Goal: Transaction & Acquisition: Subscribe to service/newsletter

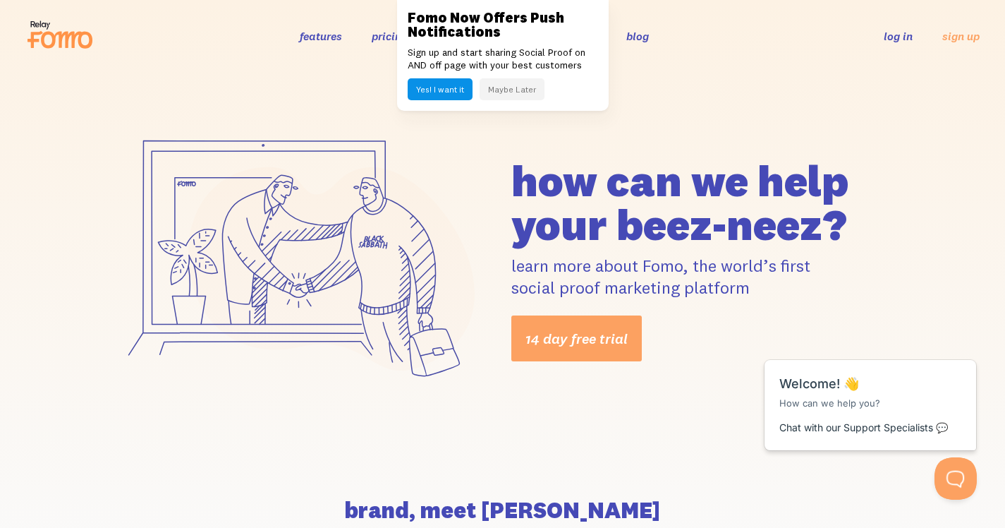
click at [659, 100] on div "how can we help your beez-neez? learn more about Fomo, the world’s first social…" at bounding box center [502, 260] width 1005 height 376
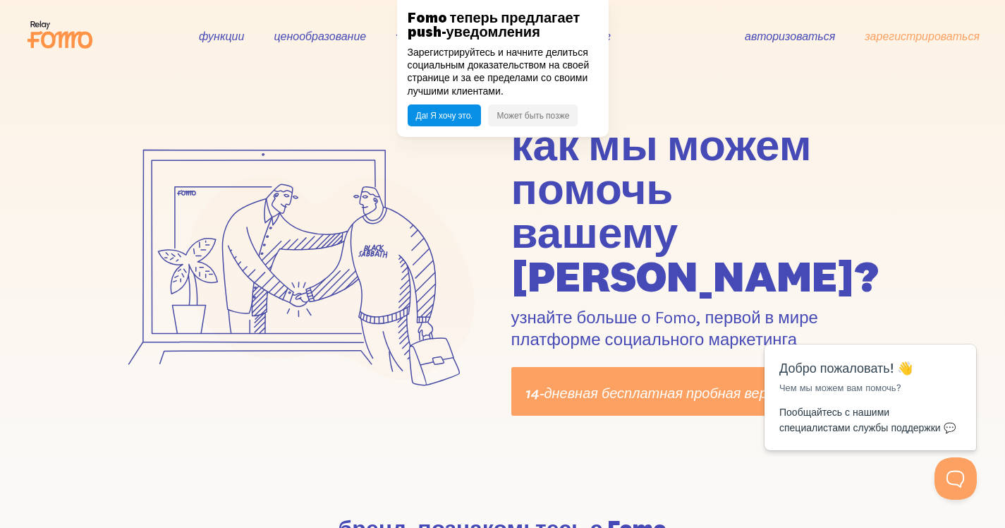
click at [396, 123] on div "как мы можем помочь вашему beez-neez? узнайте больше о Fomo, первой в мире плат…" at bounding box center [503, 269] width 804 height 293
click at [458, 116] on font "Да! Я хочу это." at bounding box center [444, 115] width 57 height 11
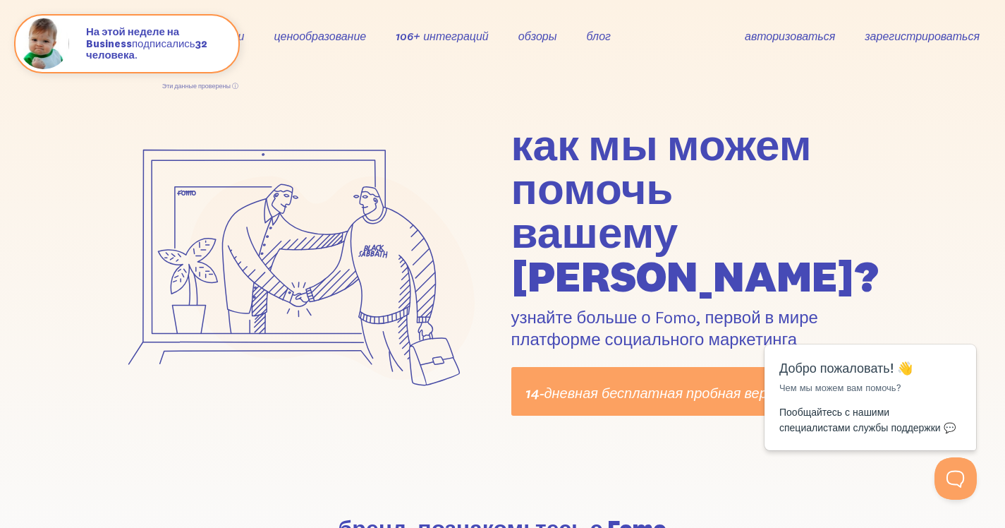
click at [902, 40] on font "зарегистрироваться" at bounding box center [922, 36] width 115 height 14
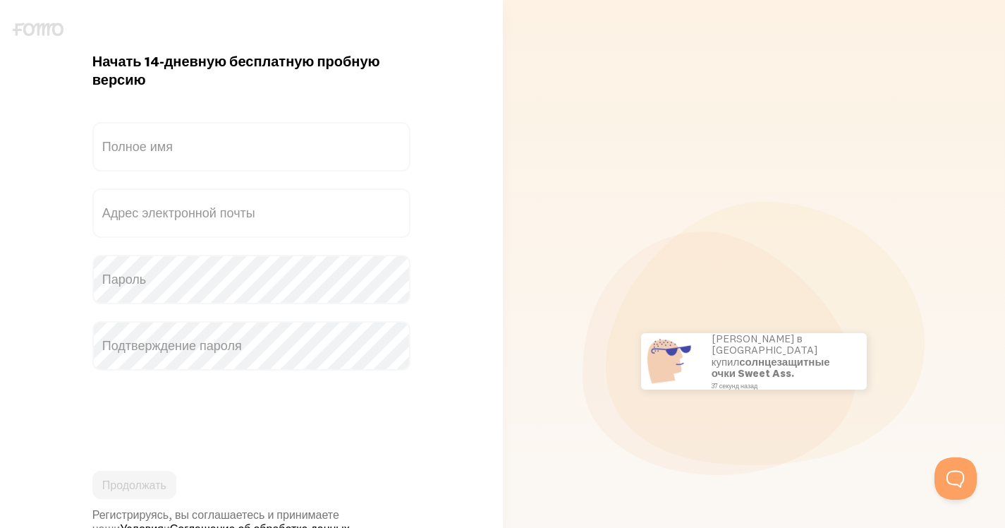
click at [200, 147] on label "Полное имя" at bounding box center [251, 146] width 318 height 49
click at [200, 147] on input "Полное имя" at bounding box center [251, 146] width 318 height 49
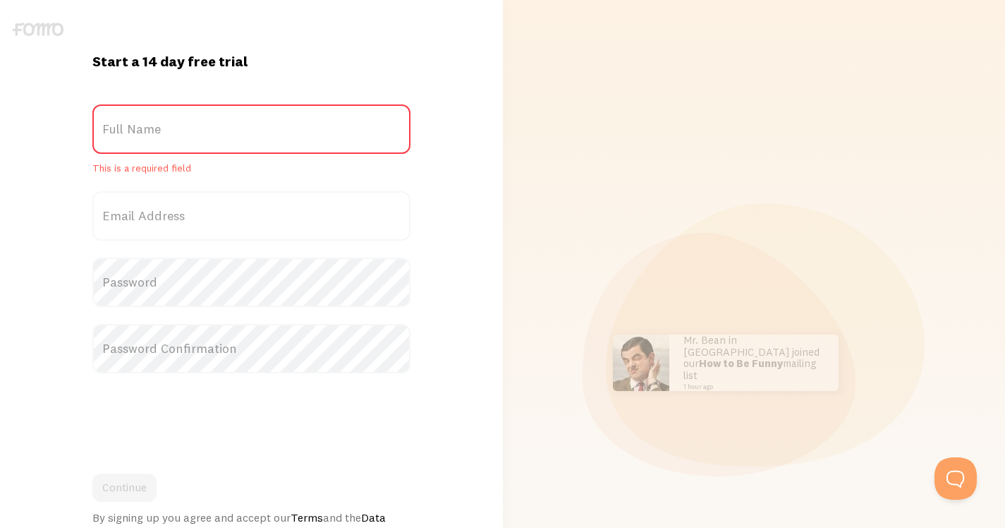
click at [184, 109] on label "Full Name" at bounding box center [251, 128] width 318 height 49
click at [184, 109] on input "Full Name" at bounding box center [251, 128] width 318 height 49
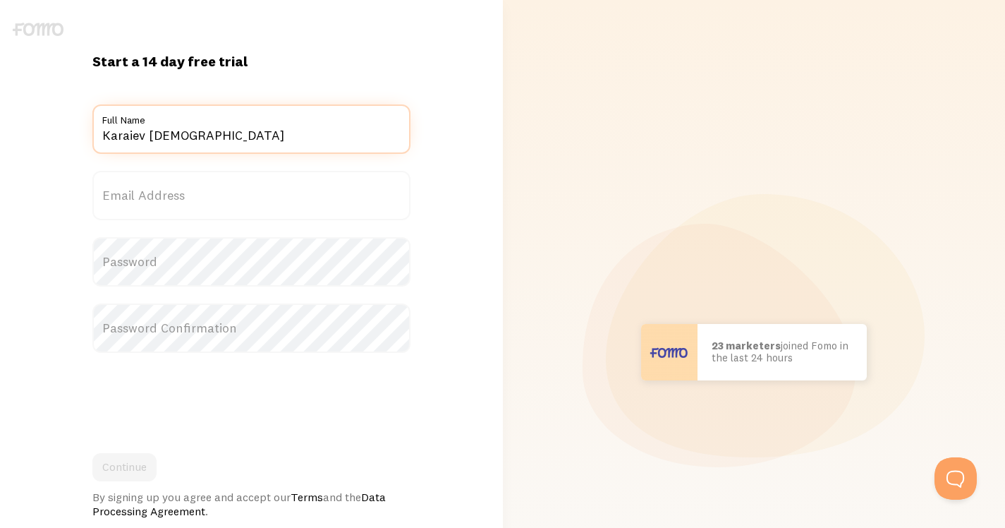
type input "Karaiev Muslim"
click at [174, 192] on label "Email Address" at bounding box center [251, 195] width 318 height 49
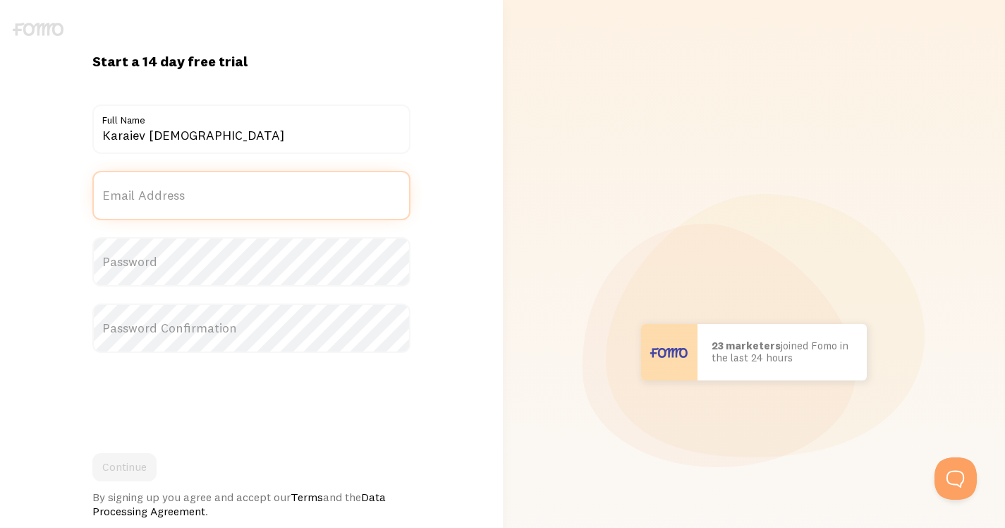
click at [174, 192] on input "Email Address" at bounding box center [251, 195] width 318 height 49
type input "test@gmail.com"
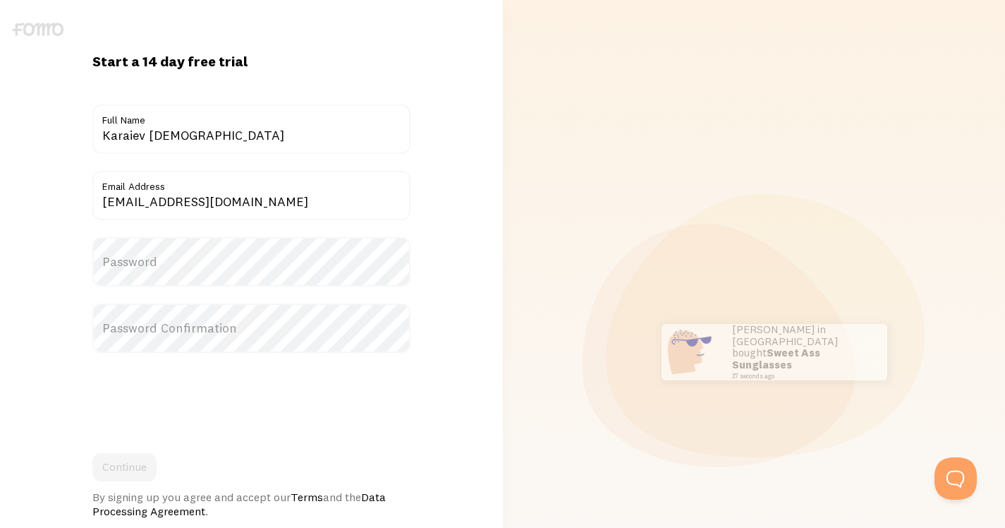
click at [205, 262] on label "Password" at bounding box center [251, 261] width 318 height 49
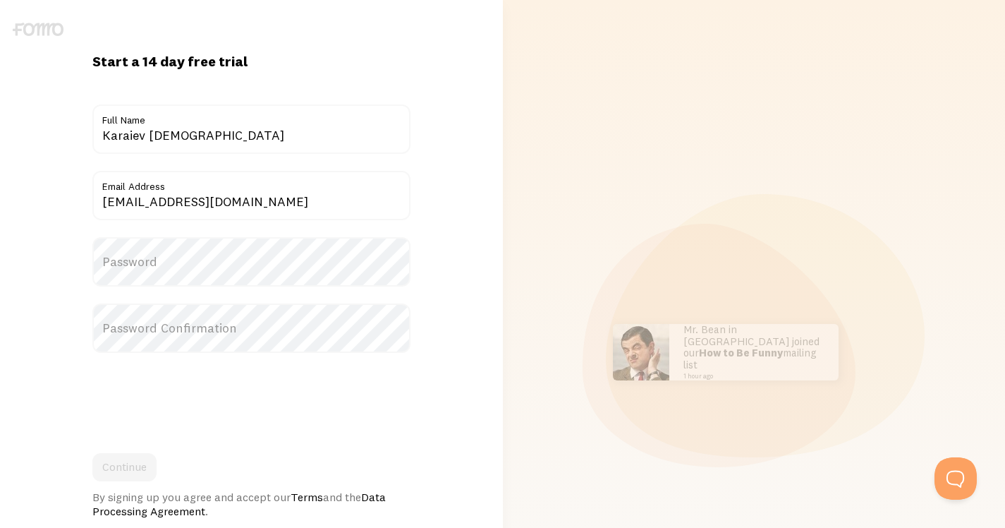
click at [205, 262] on label "Password" at bounding box center [251, 261] width 318 height 49
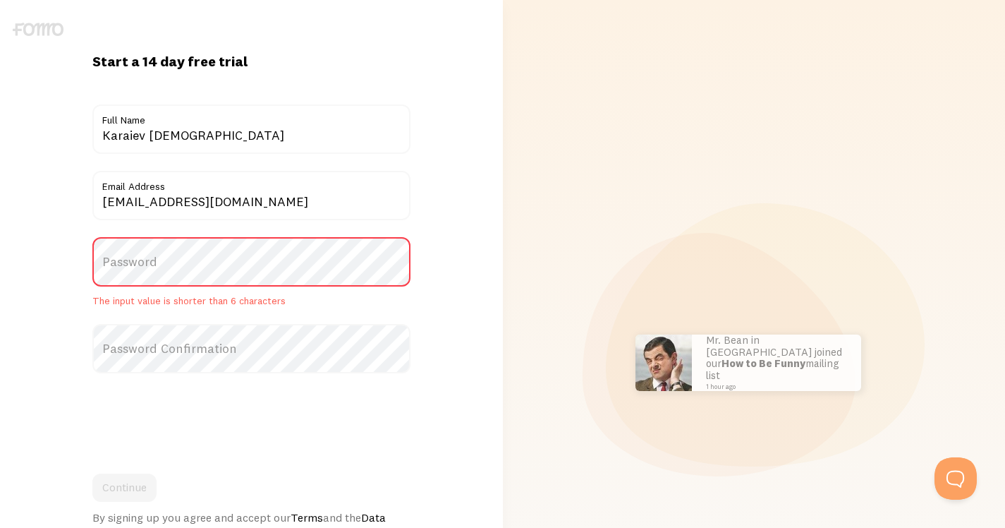
click at [205, 262] on label "Password" at bounding box center [251, 261] width 318 height 49
click at [136, 258] on label "Password" at bounding box center [251, 261] width 318 height 49
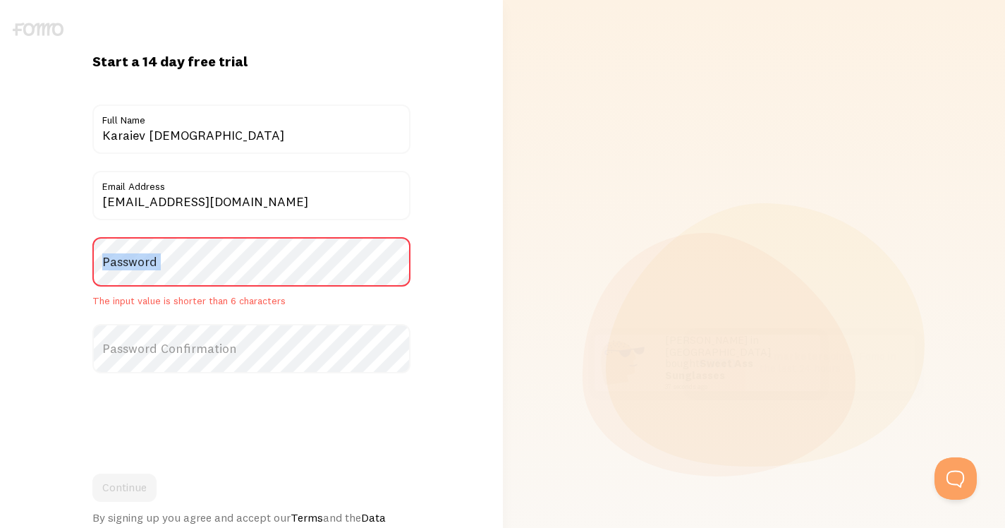
click at [136, 258] on label "Password" at bounding box center [251, 261] width 318 height 49
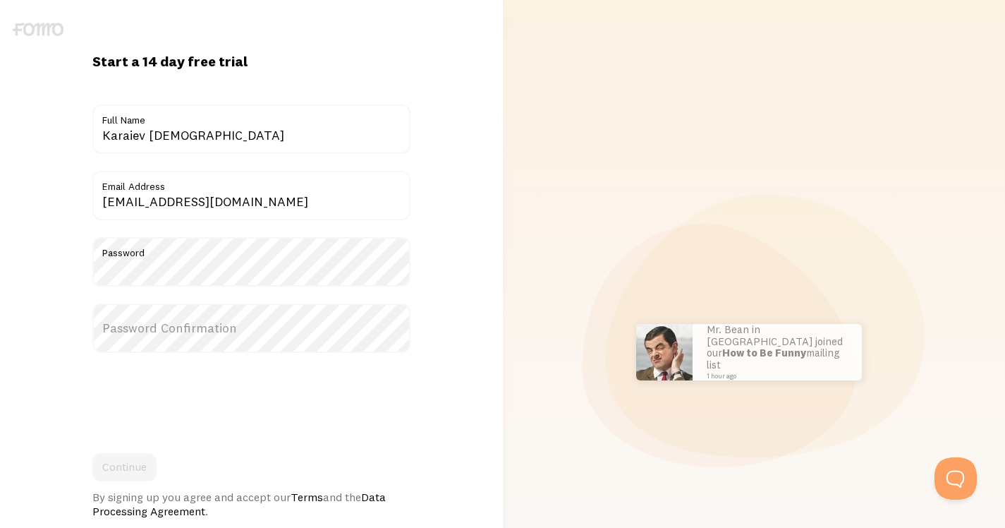
click at [163, 322] on label "Password Confirmation" at bounding box center [251, 327] width 318 height 49
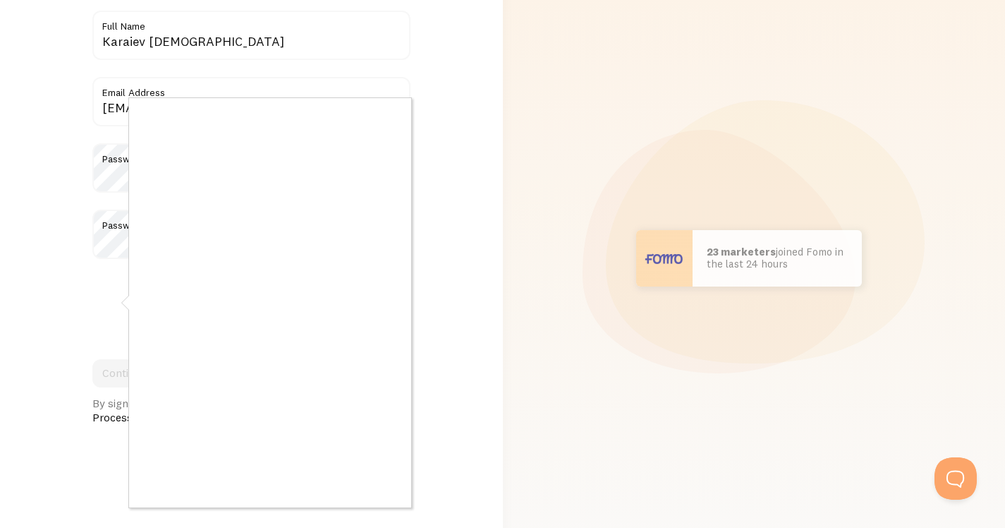
scroll to position [95, 0]
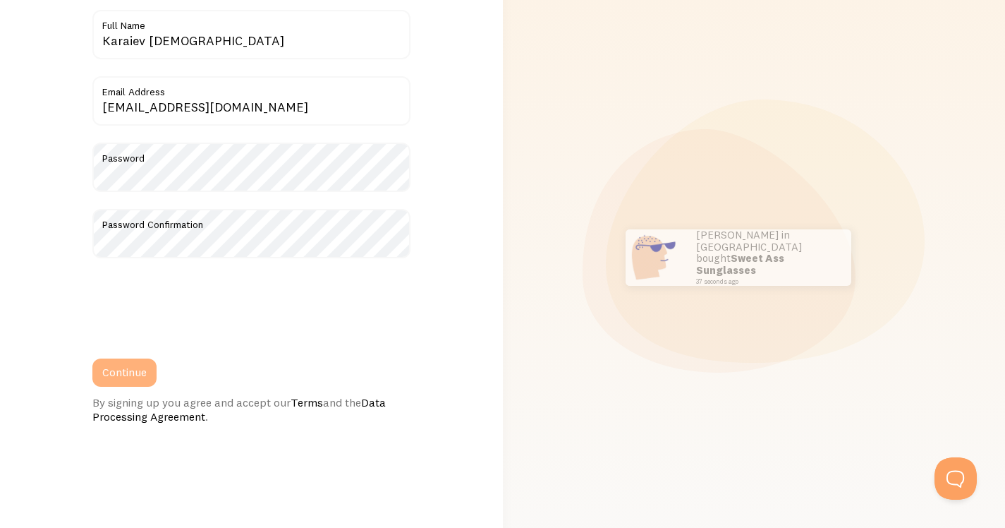
click at [126, 375] on button "Continue" at bounding box center [124, 372] width 64 height 28
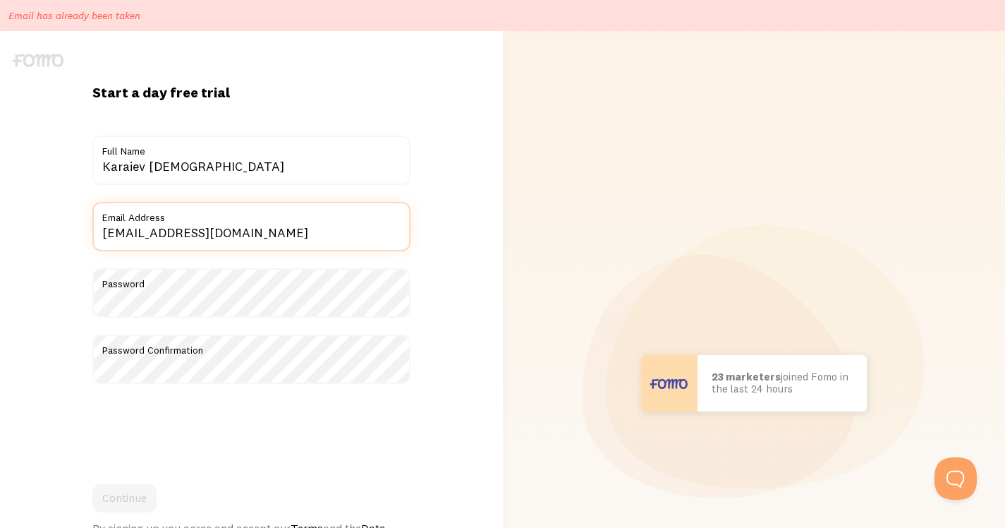
click at [180, 237] on input "test@gmail.com" at bounding box center [251, 226] width 318 height 49
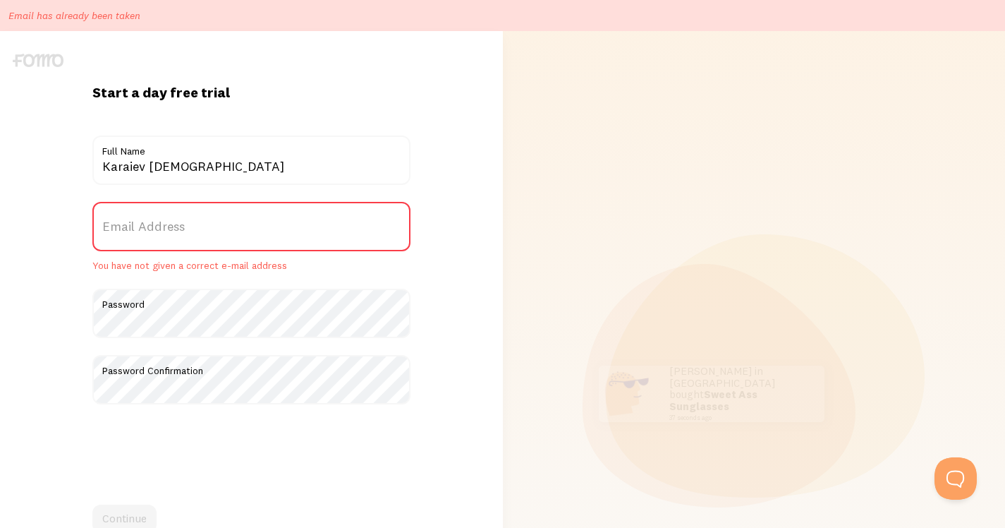
click at [180, 237] on label "Email Address" at bounding box center [251, 226] width 318 height 49
click at [180, 237] on input "Email Address" at bounding box center [251, 226] width 318 height 49
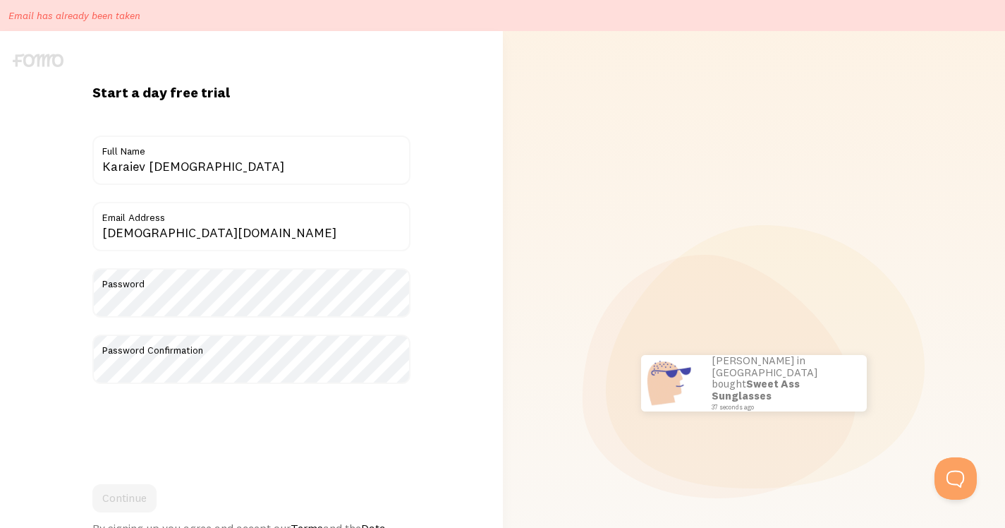
click at [200, 260] on form "Title Karaiev Muslim Full Name muslimkaraev83@gmail.com Email Address Password …" at bounding box center [251, 341] width 318 height 413
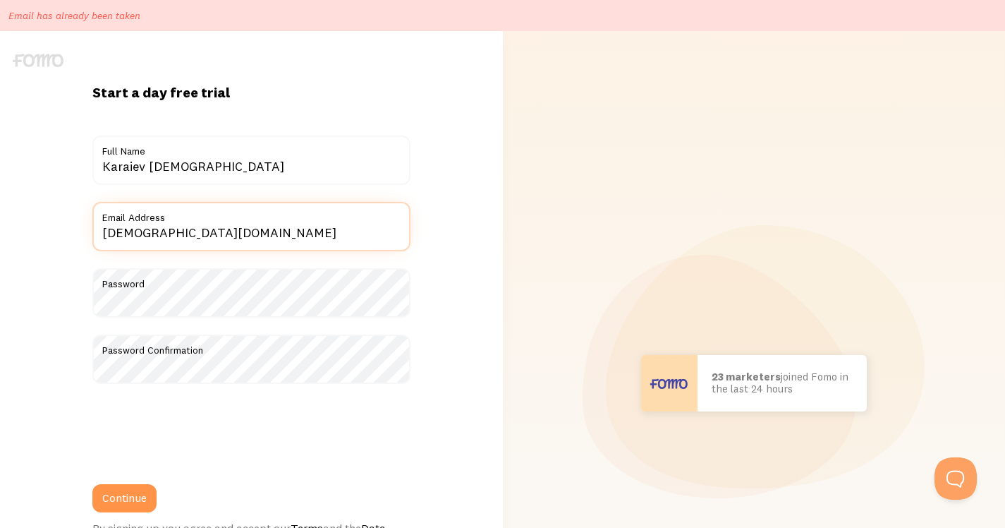
click at [193, 235] on input "muslimkaraev83@gmail.com" at bounding box center [251, 226] width 318 height 49
type input "muslimkaraev@gmail.com"
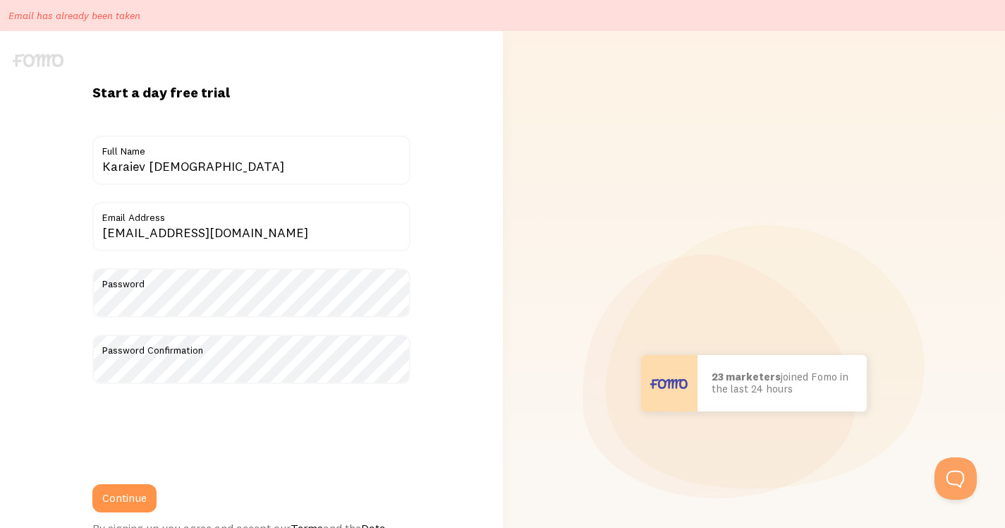
click at [52, 207] on div "Start a day free trial {{ count }} people signed up today! Title Karaiev Muslim…" at bounding box center [251, 383] width 503 height 600
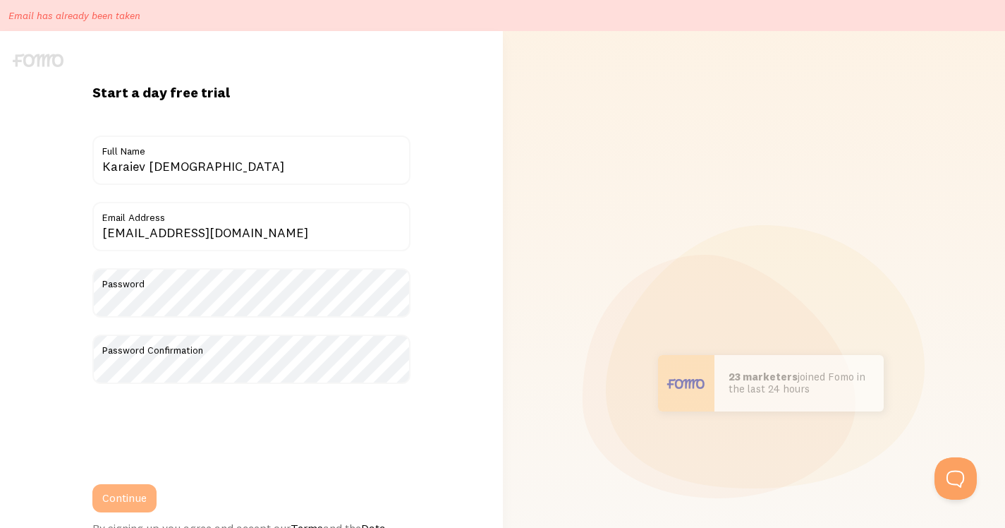
click at [133, 499] on button "Continue" at bounding box center [124, 498] width 64 height 28
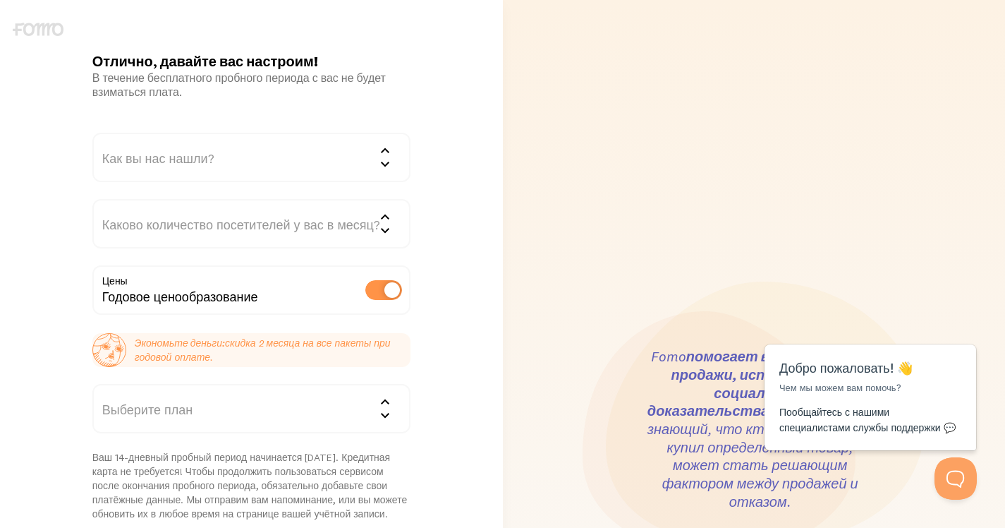
click at [308, 149] on div "Как вы нас нашли?" at bounding box center [251, 157] width 318 height 49
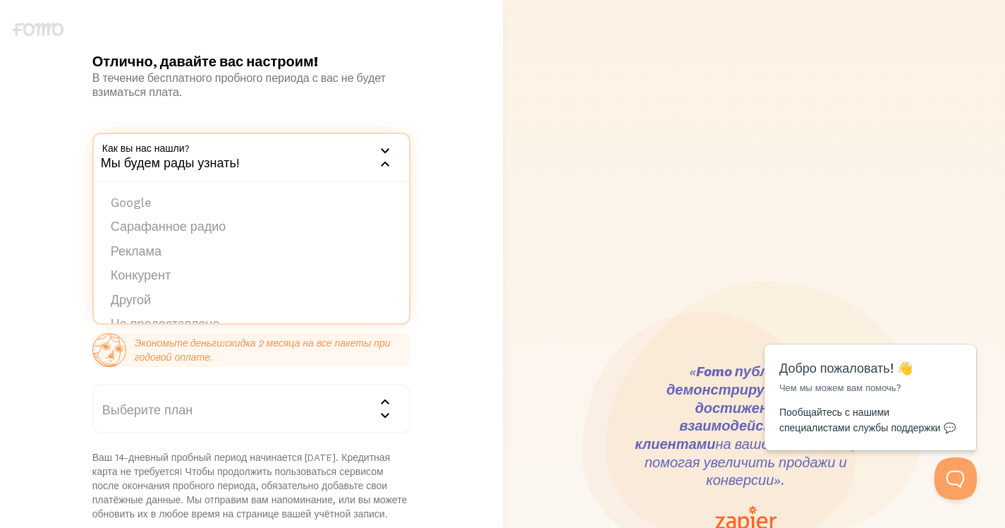
click at [337, 90] on div "В течение бесплатного пробного периода с вас не будет взиматься плата." at bounding box center [251, 85] width 318 height 28
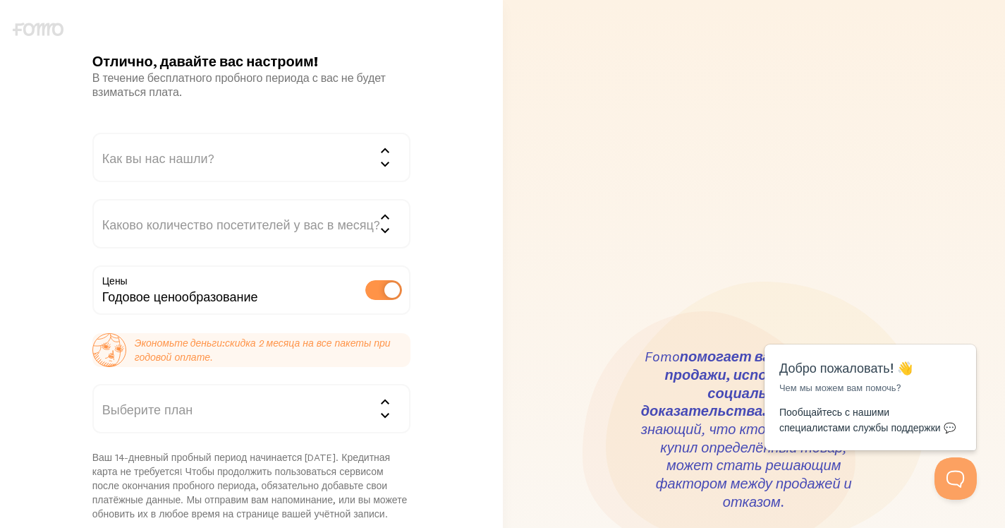
click at [323, 145] on div "Как вы нас нашли?" at bounding box center [251, 157] width 318 height 49
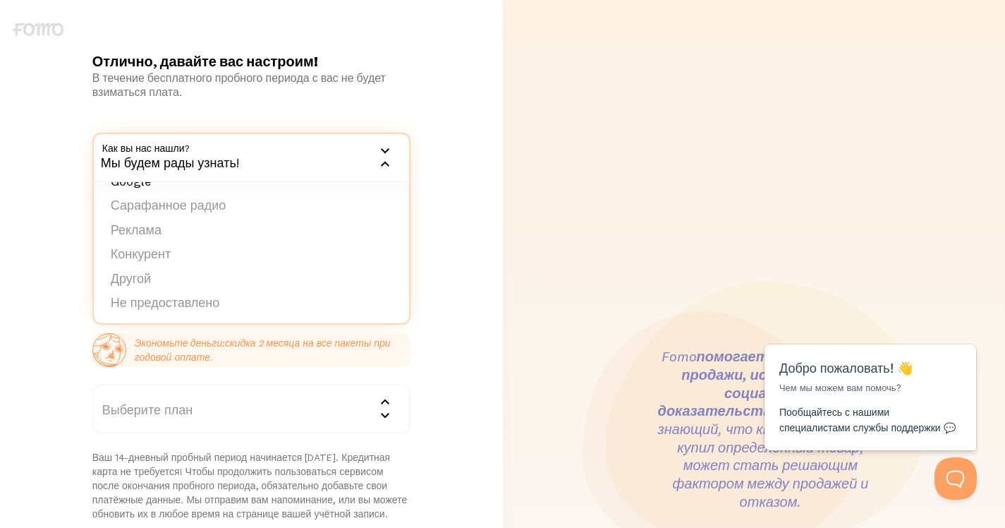
scroll to position [22, 0]
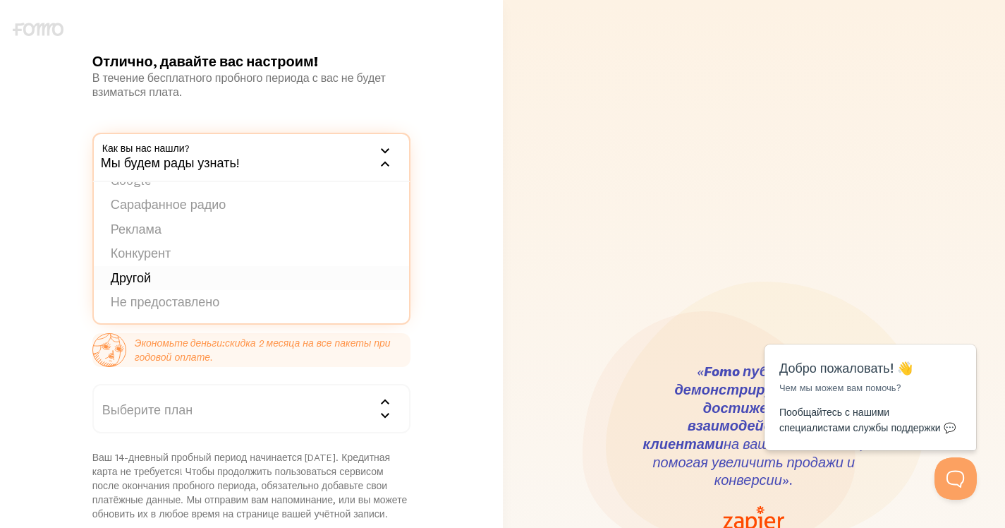
click at [138, 278] on font "Другой" at bounding box center [131, 278] width 40 height 16
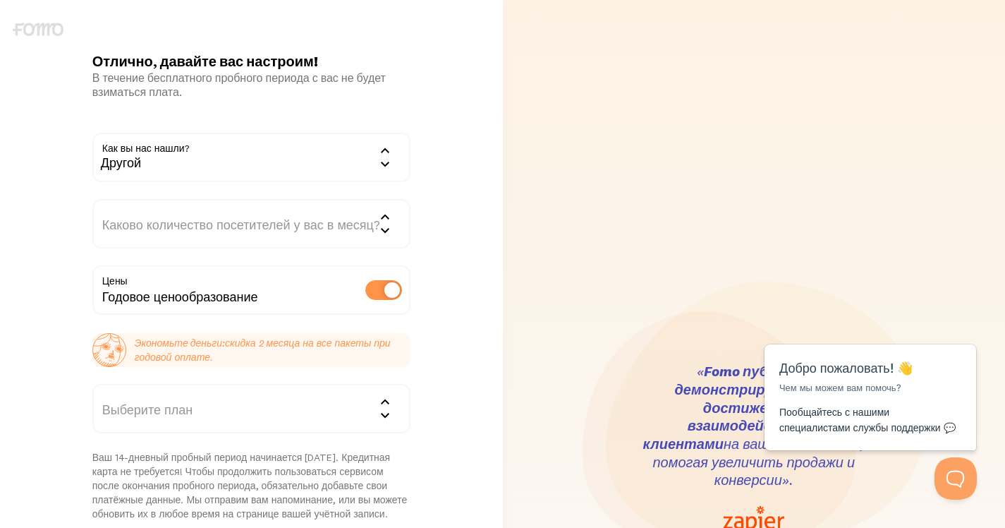
click at [157, 232] on div "Каково количество посетителей у вас в месяц?" at bounding box center [251, 223] width 318 height 49
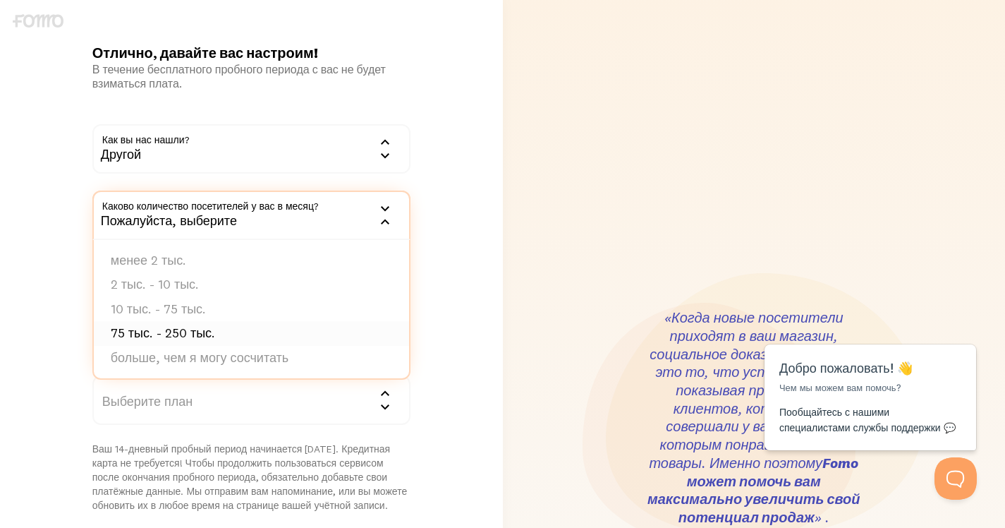
scroll to position [9, 0]
click at [276, 358] on font "больше, чем я могу сосчитать" at bounding box center [200, 357] width 178 height 16
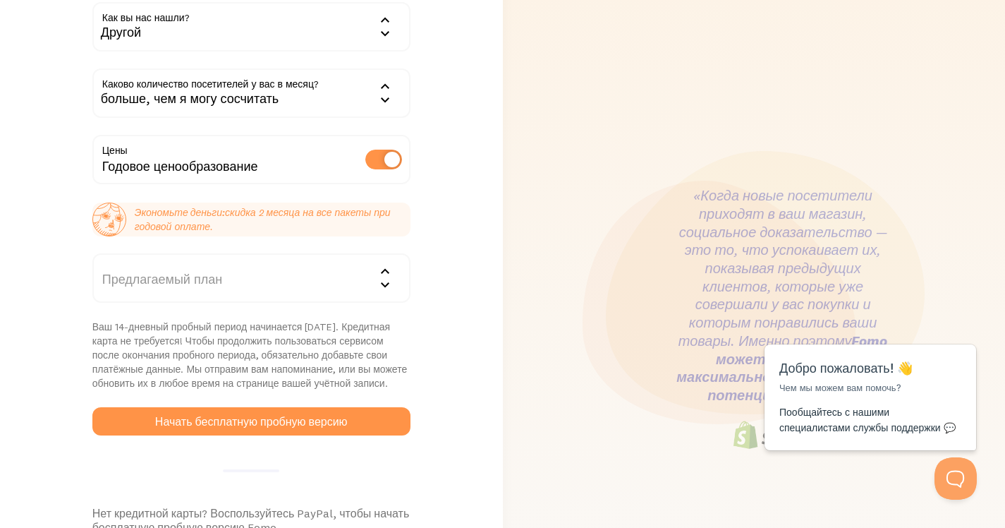
scroll to position [131, 0]
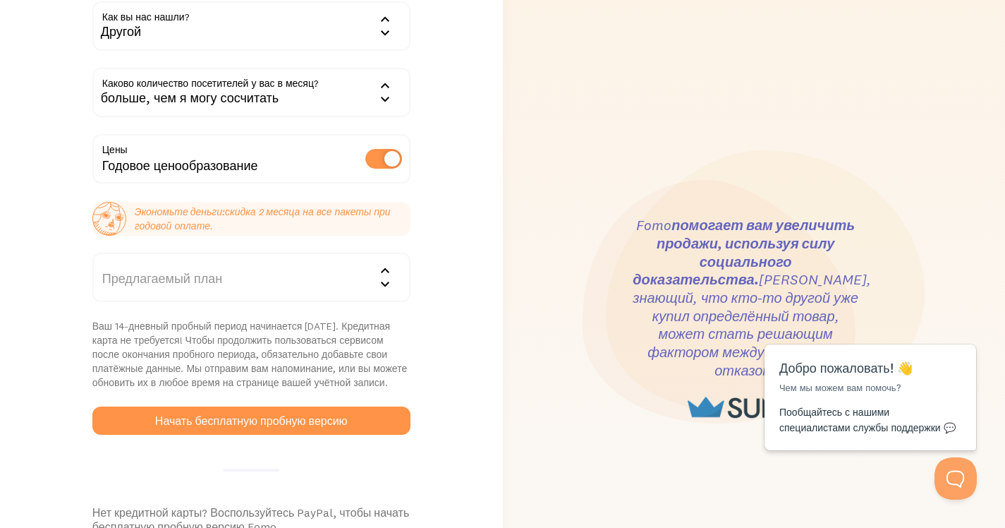
click at [256, 295] on div "Предлагаемый план" at bounding box center [251, 277] width 318 height 49
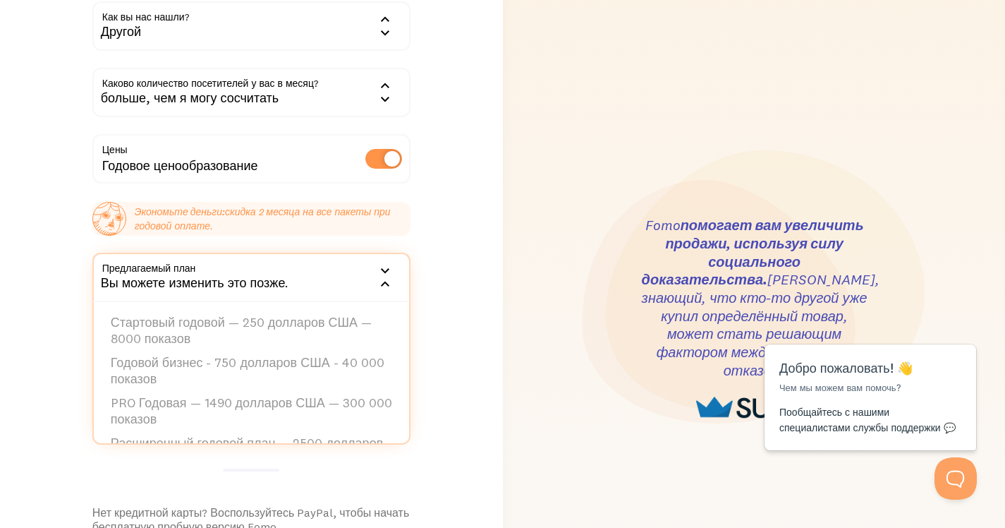
click at [431, 233] on div "Отлично, давайте вас настроим! В течение бесплатного пробного периода с вас не …" at bounding box center [251, 318] width 503 height 794
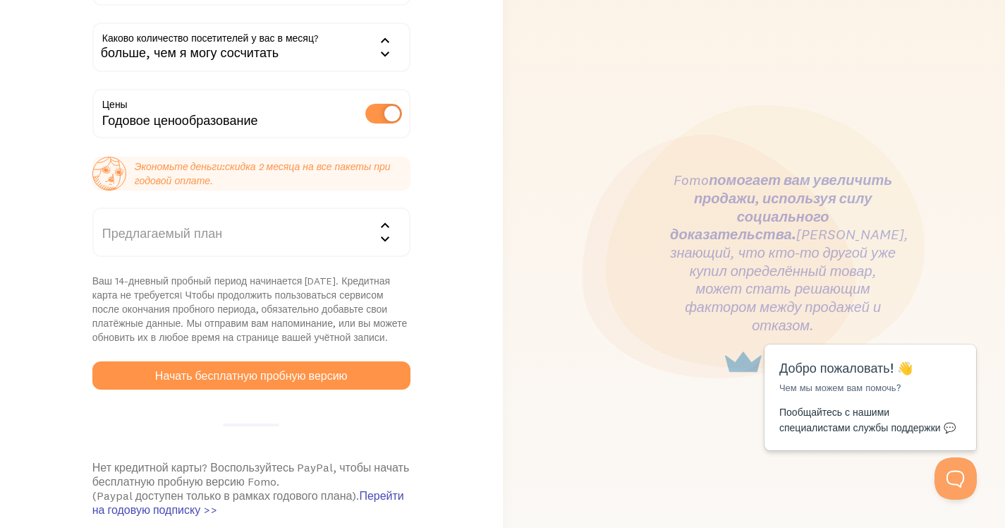
scroll to position [190, 0]
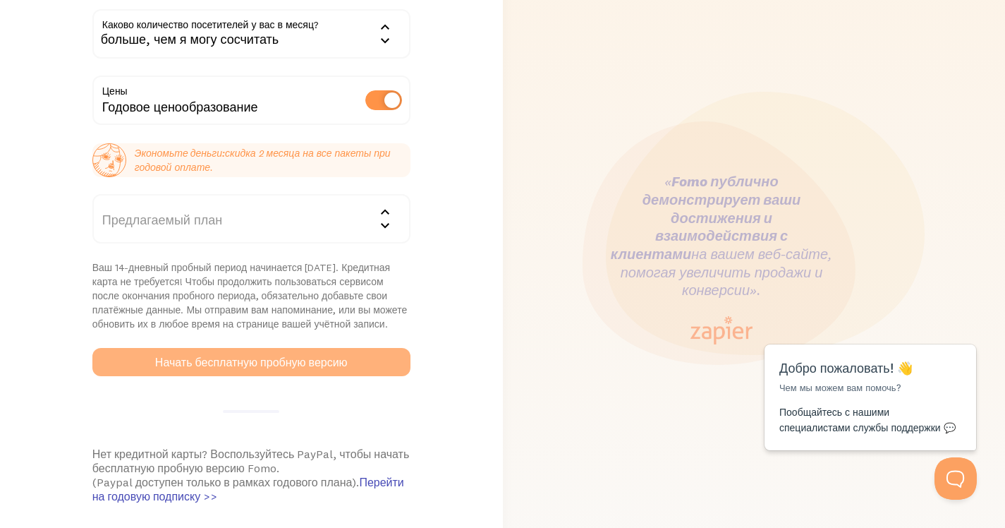
click at [250, 363] on font "Начать бесплатную пробную версию" at bounding box center [251, 362] width 193 height 14
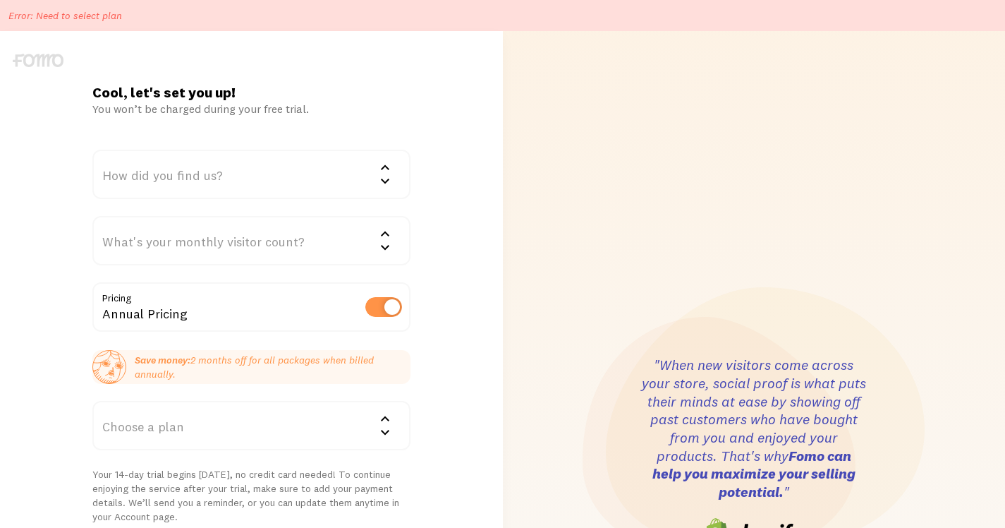
click at [238, 174] on div "How did you find us?" at bounding box center [251, 174] width 318 height 49
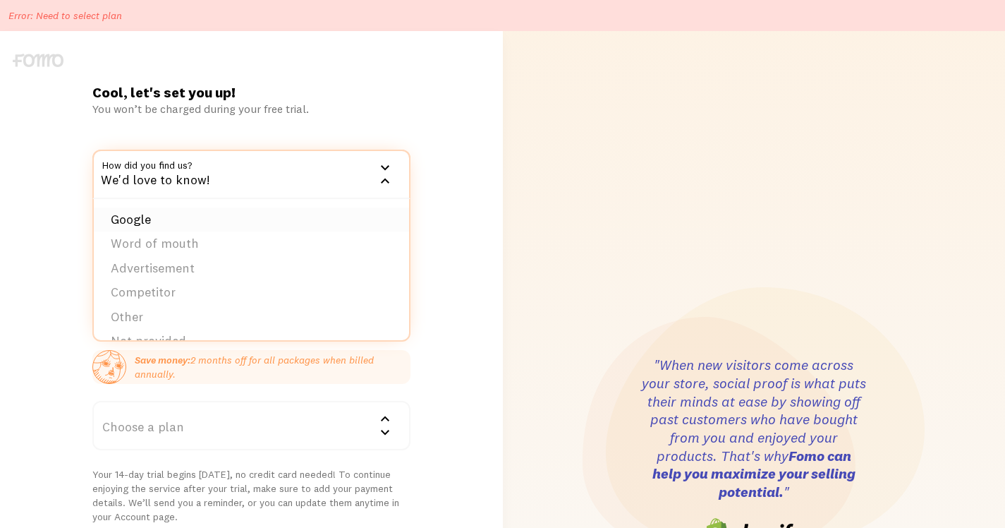
click at [134, 217] on li "Google" at bounding box center [251, 219] width 315 height 25
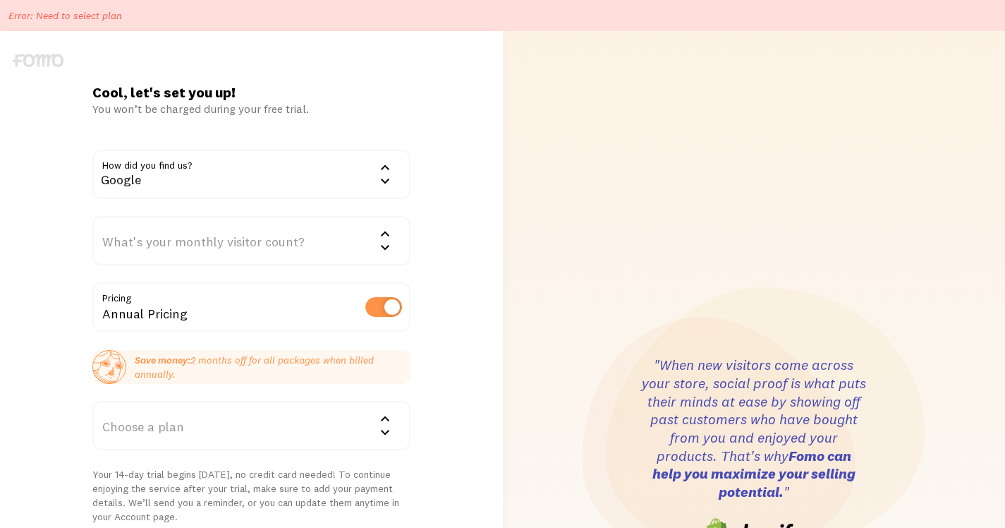
click at [176, 231] on div "What's your monthly visitor count?" at bounding box center [251, 240] width 318 height 49
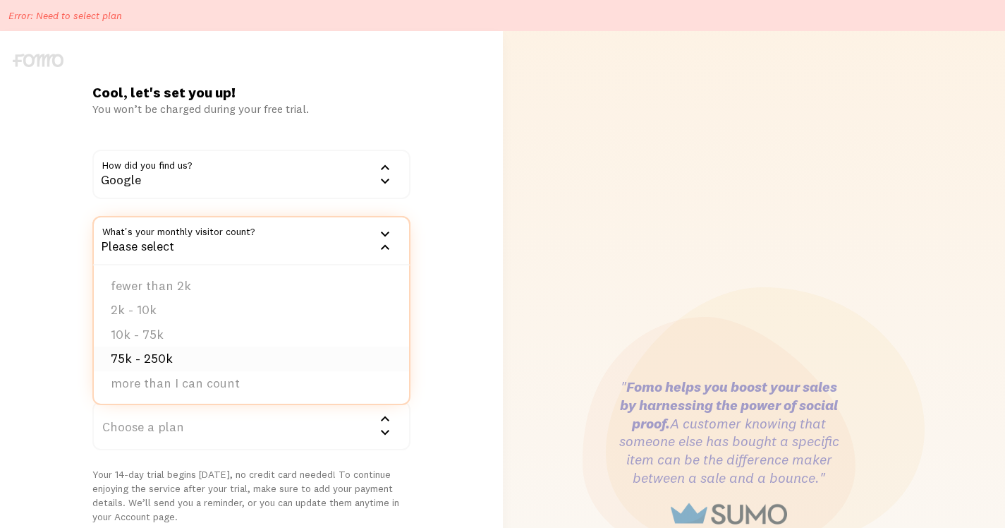
click at [143, 360] on li "75k - 250k" at bounding box center [251, 358] width 315 height 25
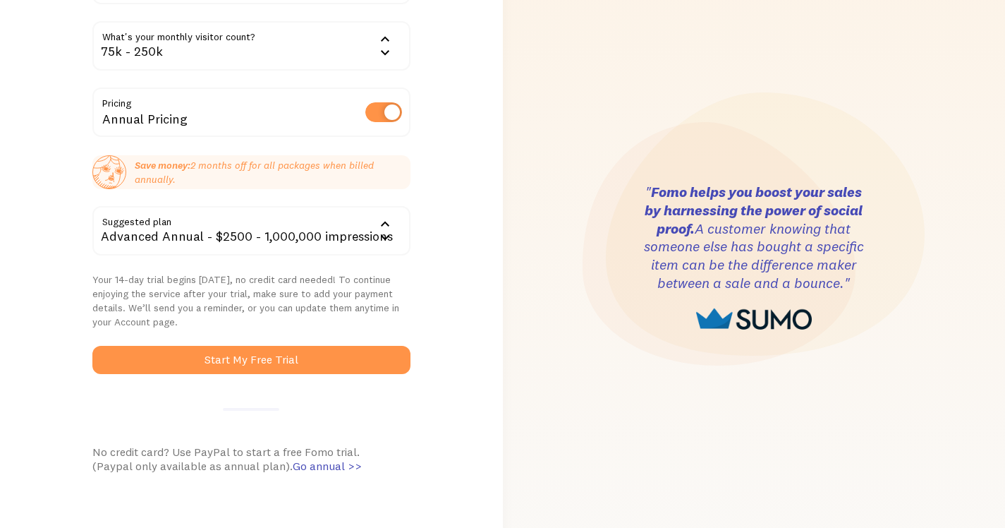
scroll to position [225, 0]
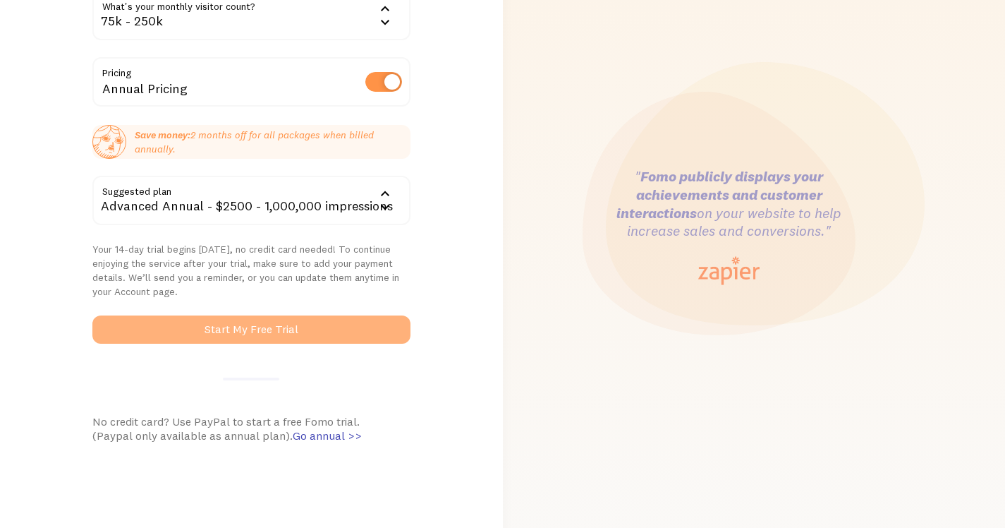
click at [292, 332] on button "Start My Free Trial" at bounding box center [251, 329] width 318 height 28
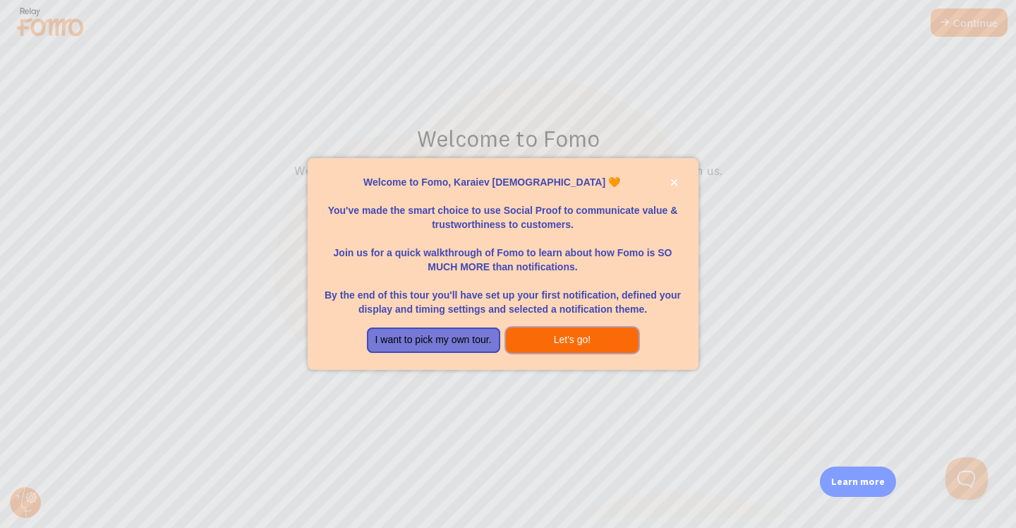
click at [588, 348] on button "Let's go!" at bounding box center [572, 339] width 133 height 25
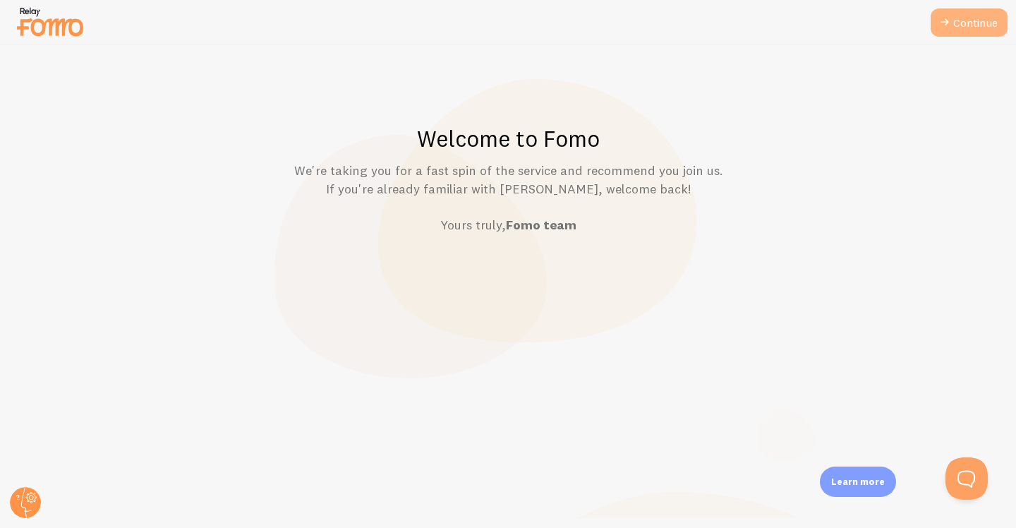
click at [965, 21] on link "Continue" at bounding box center [969, 22] width 77 height 28
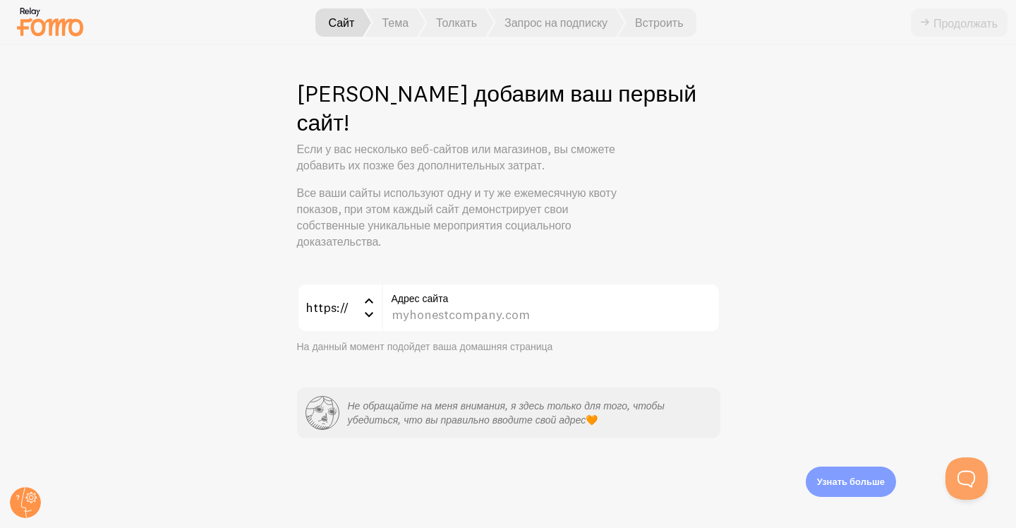
click at [720, 123] on div "Давайте добавим ваш первый сайт! Если у вас несколько веб-сайтов или магазинов,…" at bounding box center [508, 286] width 1015 height 483
click at [455, 283] on input "Адрес сайта" at bounding box center [551, 307] width 339 height 49
click at [490, 289] on input "Адрес сайта" at bounding box center [551, 307] width 339 height 49
paste input "test.infobus.eu/"
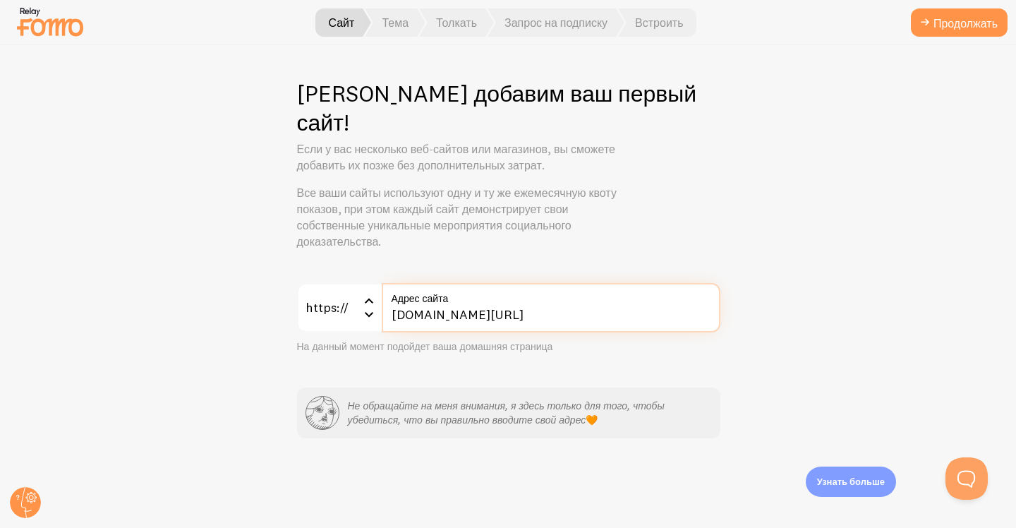
click at [425, 292] on input "test.infobus.eu/" at bounding box center [551, 307] width 339 height 49
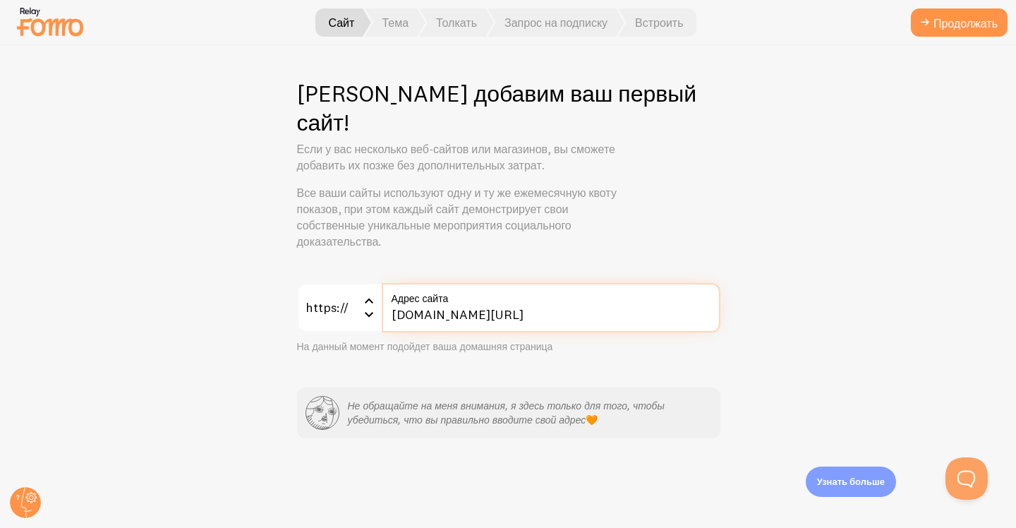
click at [425, 292] on input "test.infobus.eu/" at bounding box center [551, 307] width 339 height 49
paste input "https://"
type input "test.infobus.eu/"
click at [598, 332] on div "https:// https:// https:// http:// test.infobus.eu/ Адрес сайта На данный момен…" at bounding box center [508, 360] width 423 height 155
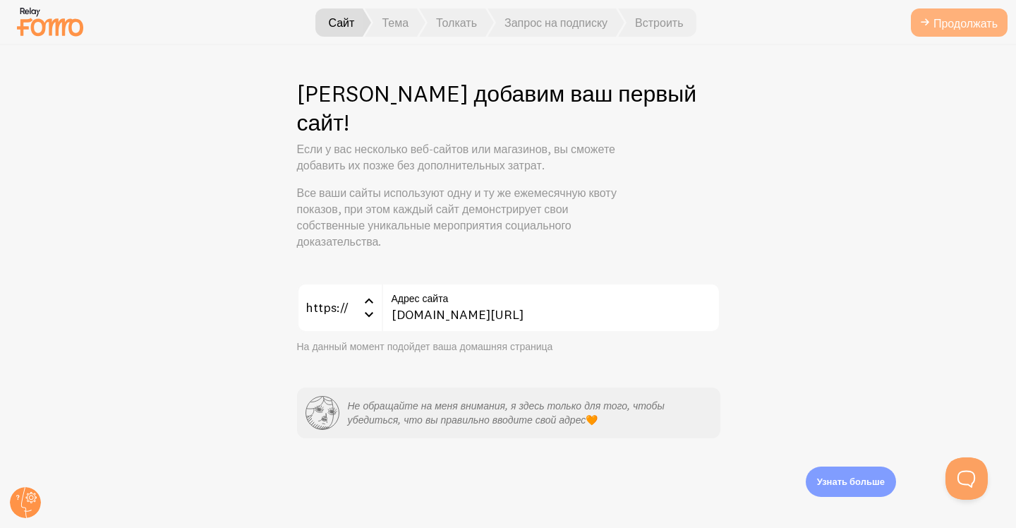
click at [944, 25] on font "Продолжать" at bounding box center [965, 23] width 64 height 14
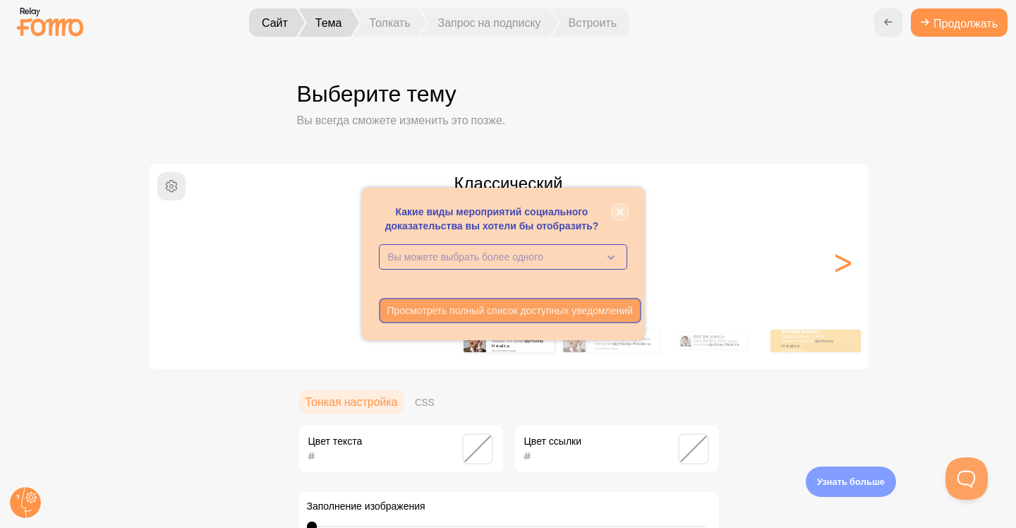
click at [618, 210] on icon "закрывать," at bounding box center [619, 212] width 7 height 7
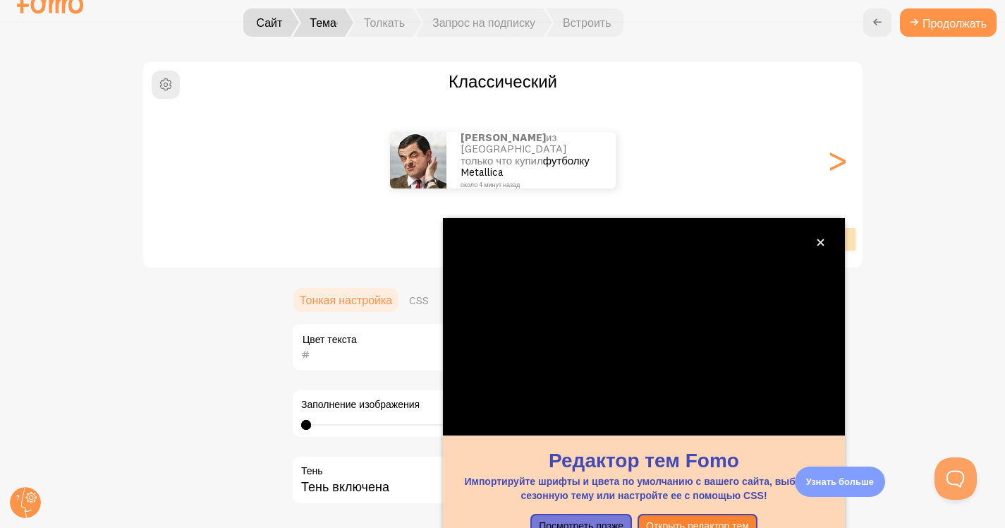
scroll to position [115, 0]
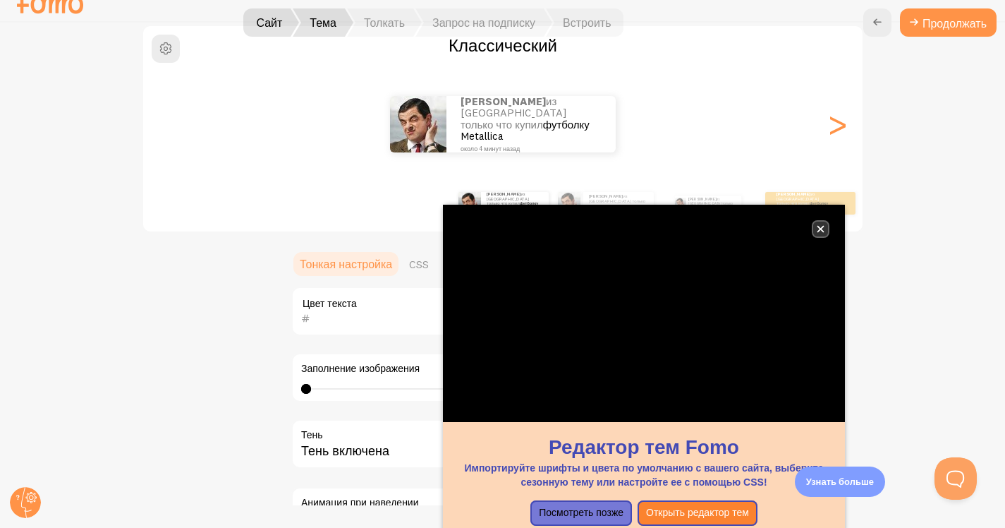
click at [820, 230] on icon "закрывать," at bounding box center [821, 229] width 8 height 8
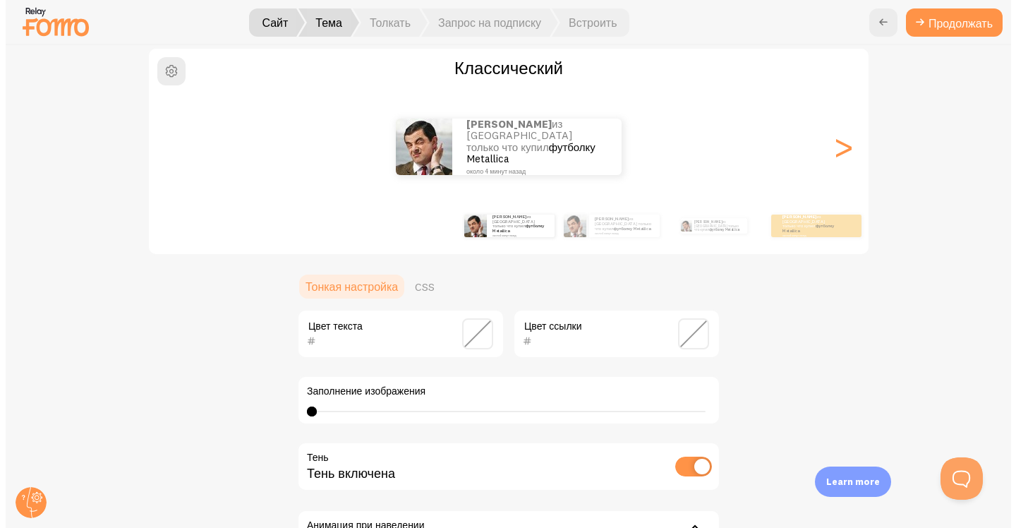
scroll to position [0, 0]
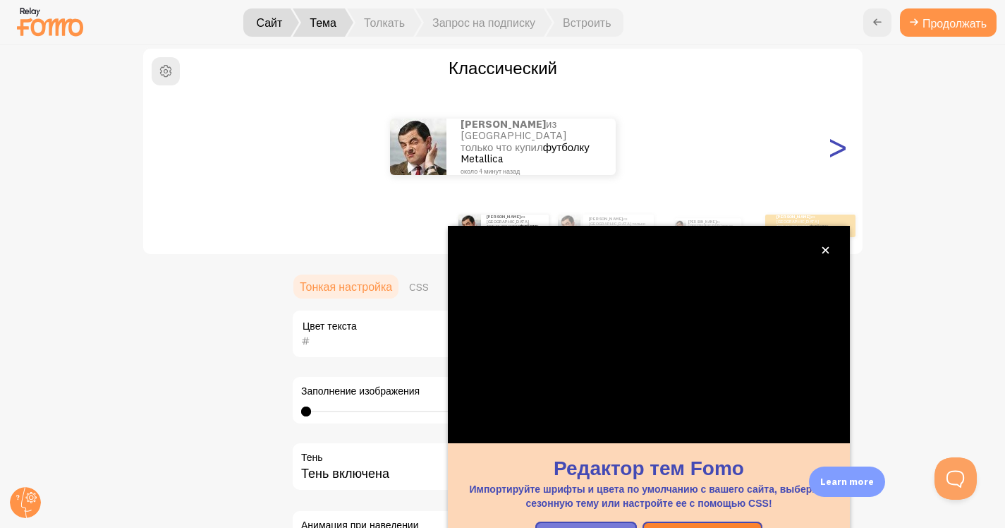
click at [836, 143] on font ">" at bounding box center [837, 146] width 23 height 47
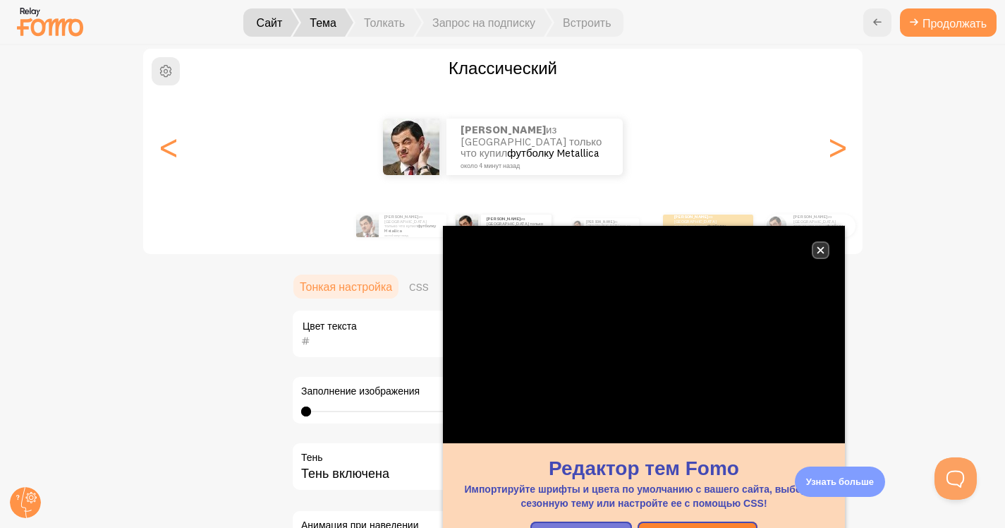
click at [818, 252] on icon "закрывать," at bounding box center [821, 250] width 8 height 8
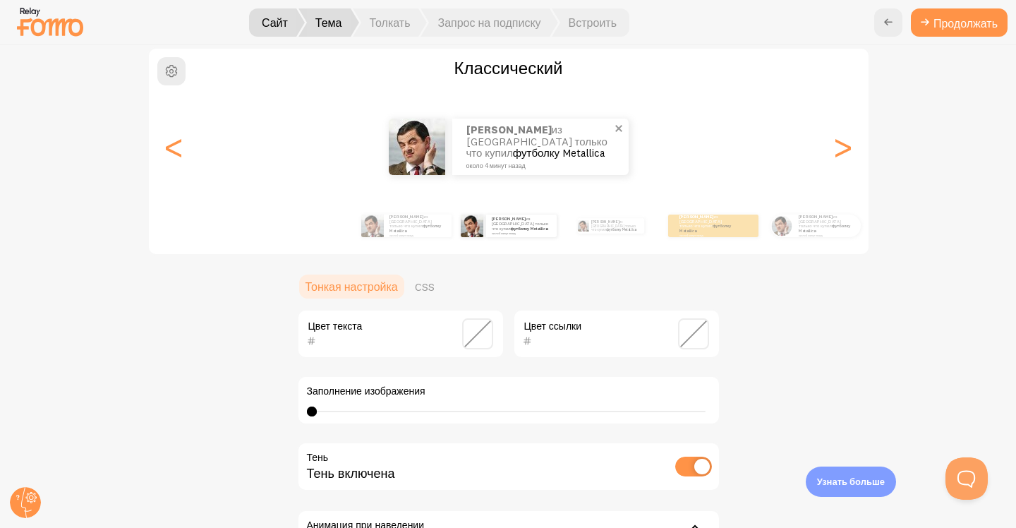
click at [492, 162] on font "около 4 минут назад" at bounding box center [495, 166] width 59 height 8
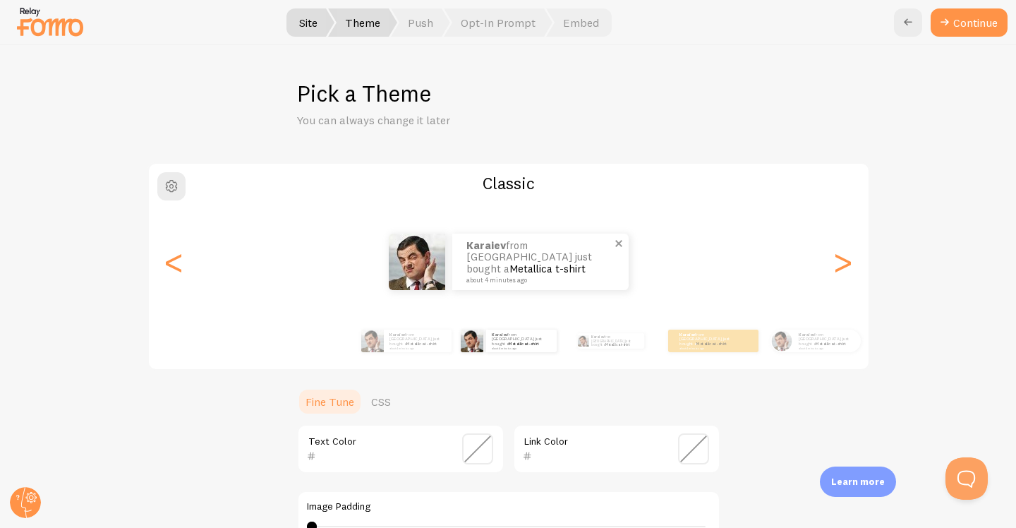
click at [585, 259] on p "Karaiev from Ukraine just bought a Metallica t-shirt about 4 minutes ago" at bounding box center [540, 262] width 148 height 44
click at [169, 189] on span "button" at bounding box center [171, 186] width 17 height 17
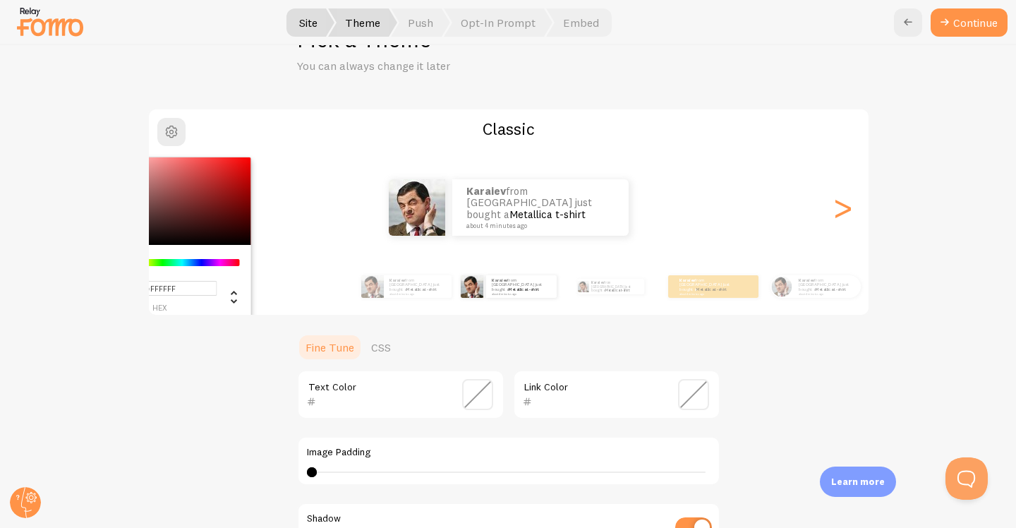
scroll to position [30, 0]
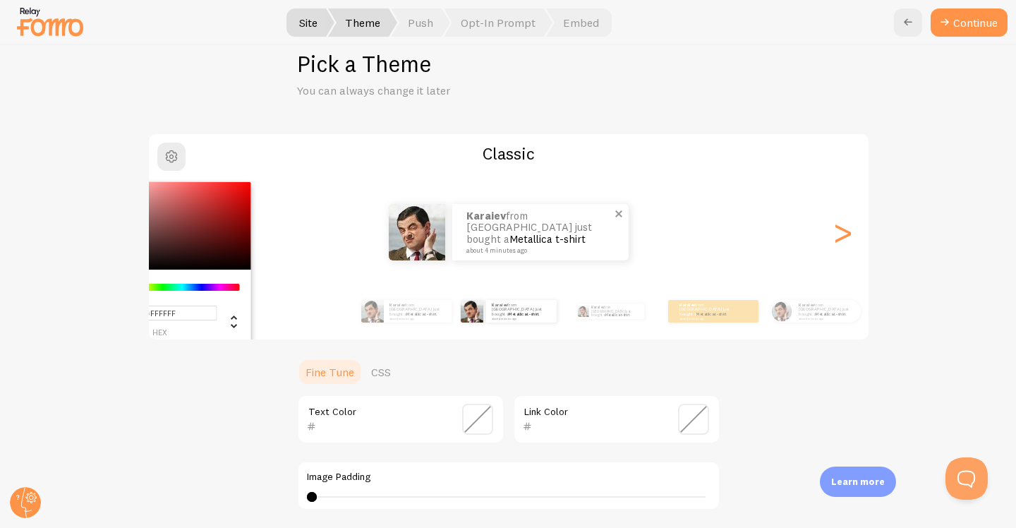
click at [615, 217] on span at bounding box center [619, 214] width 24 height 24
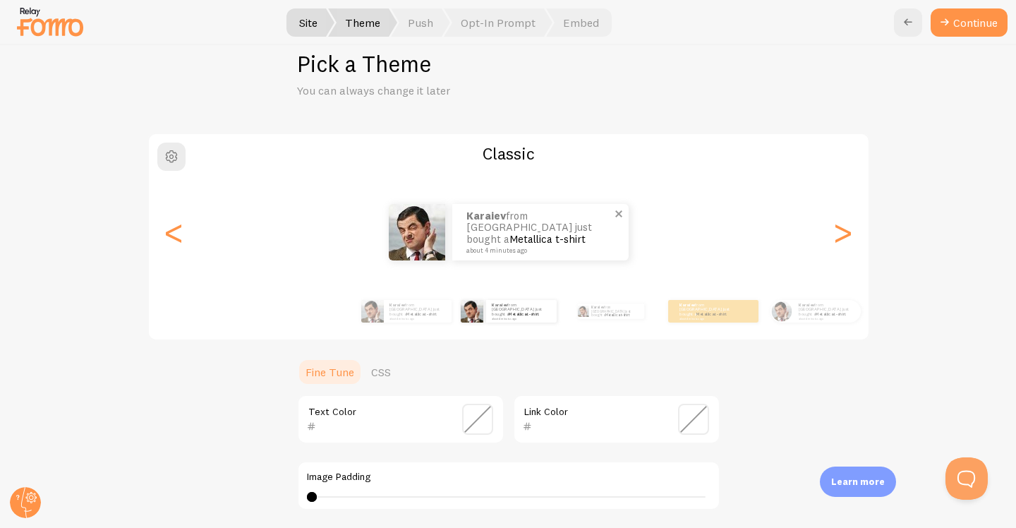
click at [614, 214] on span at bounding box center [619, 214] width 24 height 24
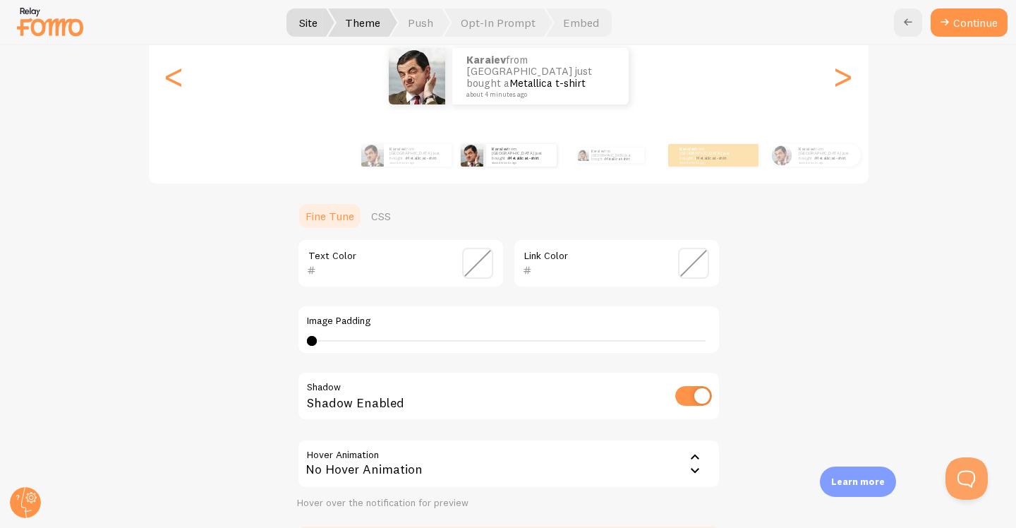
scroll to position [185, 0]
click at [389, 258] on div "Text Color" at bounding box center [400, 263] width 207 height 49
click at [365, 267] on input "text" at bounding box center [380, 270] width 129 height 17
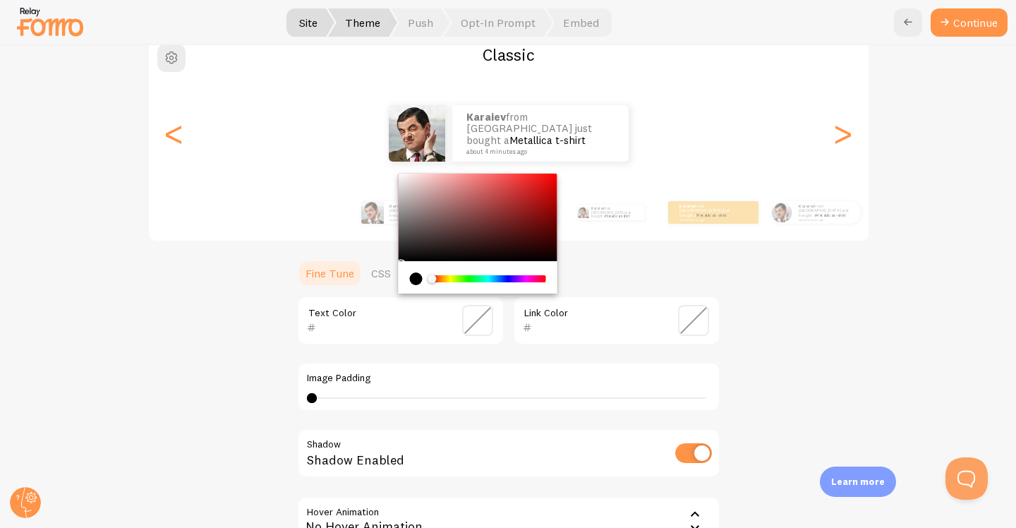
scroll to position [124, 0]
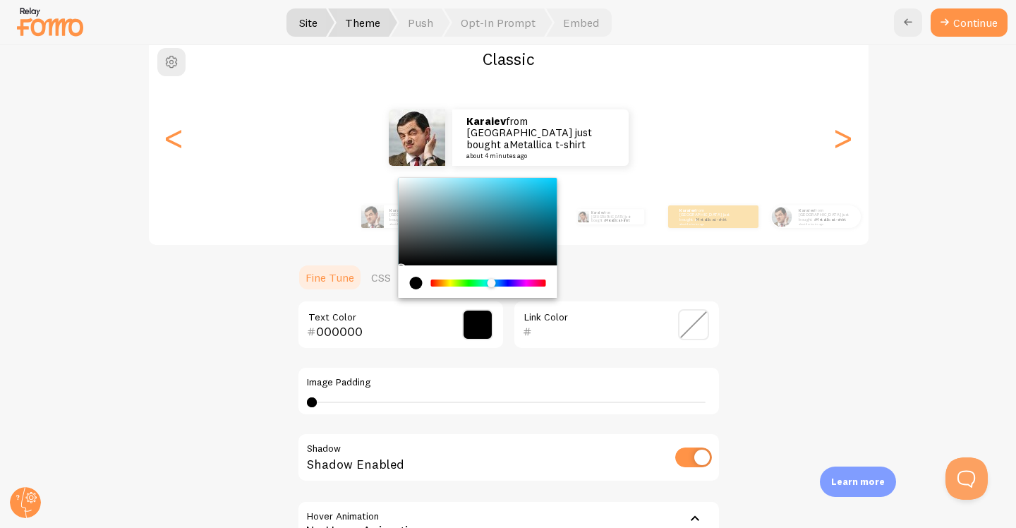
drag, startPoint x: 428, startPoint y: 284, endPoint x: 486, endPoint y: 284, distance: 58.6
click at [488, 284] on div "Chrome color picker" at bounding box center [492, 283] width 8 height 8
click at [489, 284] on div "Chrome color picker" at bounding box center [493, 283] width 8 height 8
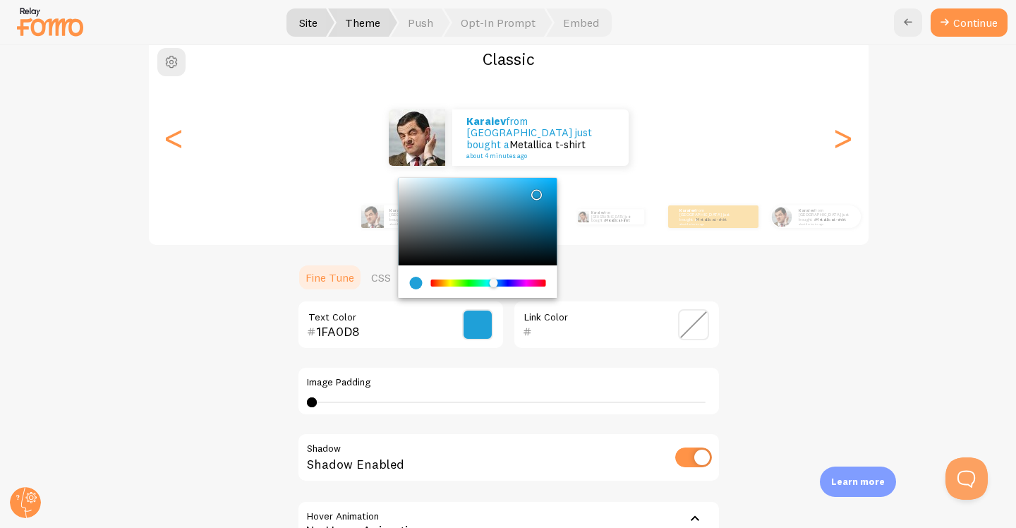
click at [528, 191] on div "Chrome color picker" at bounding box center [477, 221] width 159 height 87
drag, startPoint x: 535, startPoint y: 193, endPoint x: 545, endPoint y: 181, distance: 15.0
click at [545, 181] on div "Chrome color picker" at bounding box center [477, 221] width 159 height 87
click at [492, 282] on div "Chrome color picker" at bounding box center [496, 283] width 8 height 8
click at [547, 187] on div "Chrome color picker" at bounding box center [551, 190] width 8 height 8
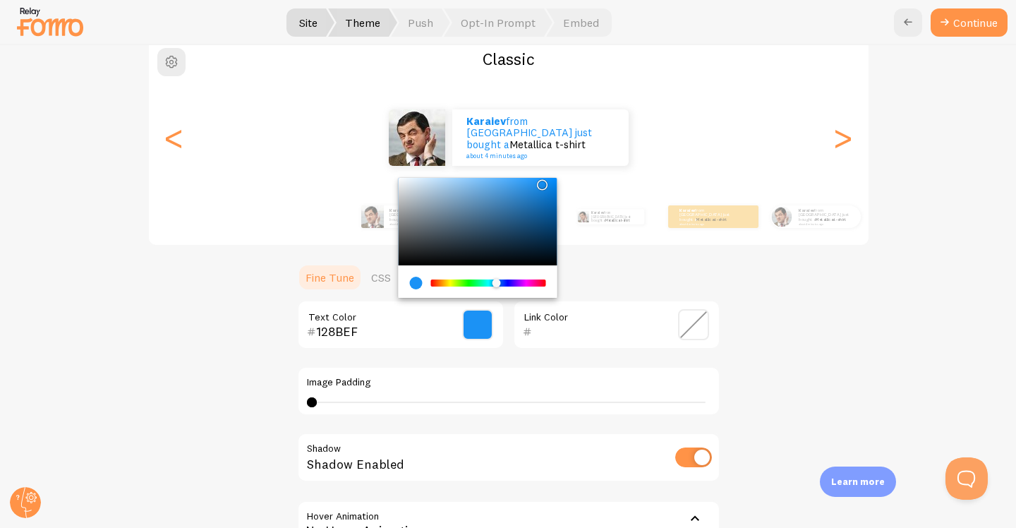
drag, startPoint x: 543, startPoint y: 187, endPoint x: 533, endPoint y: 181, distance: 12.0
click at [538, 181] on div "Chrome color picker" at bounding box center [542, 185] width 8 height 8
click at [357, 334] on input "1D93F5" at bounding box center [380, 331] width 129 height 17
click at [339, 334] on input "1D93F5" at bounding box center [380, 331] width 129 height 17
click at [351, 334] on input "1D25F5" at bounding box center [380, 331] width 129 height 17
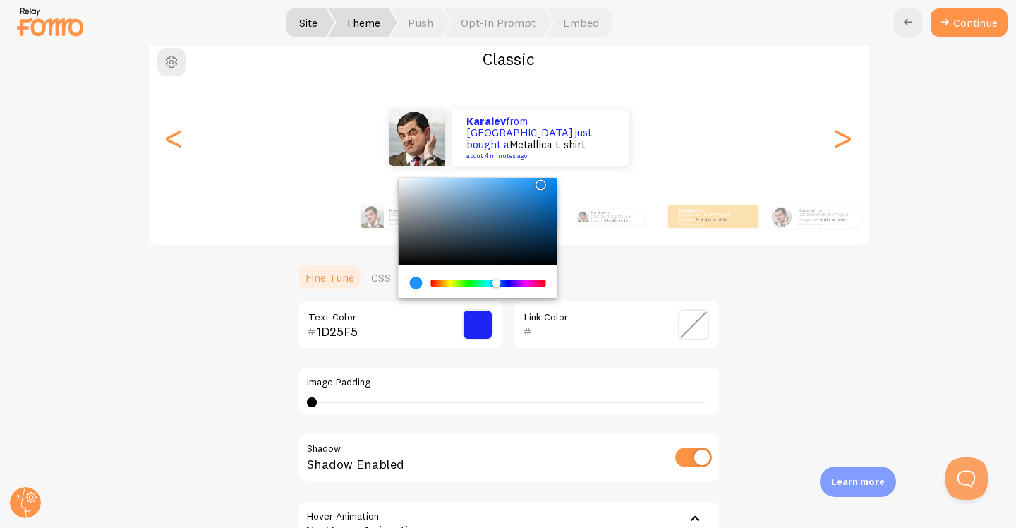
click at [332, 333] on input "1D25F5" at bounding box center [380, 331] width 129 height 17
click at [337, 328] on input "1D25F5" at bounding box center [380, 331] width 129 height 17
click at [360, 332] on input "1D15F5" at bounding box center [380, 331] width 129 height 17
click at [374, 332] on input "1D15F25" at bounding box center [380, 331] width 129 height 17
click at [333, 329] on input "1D15F25" at bounding box center [380, 331] width 129 height 17
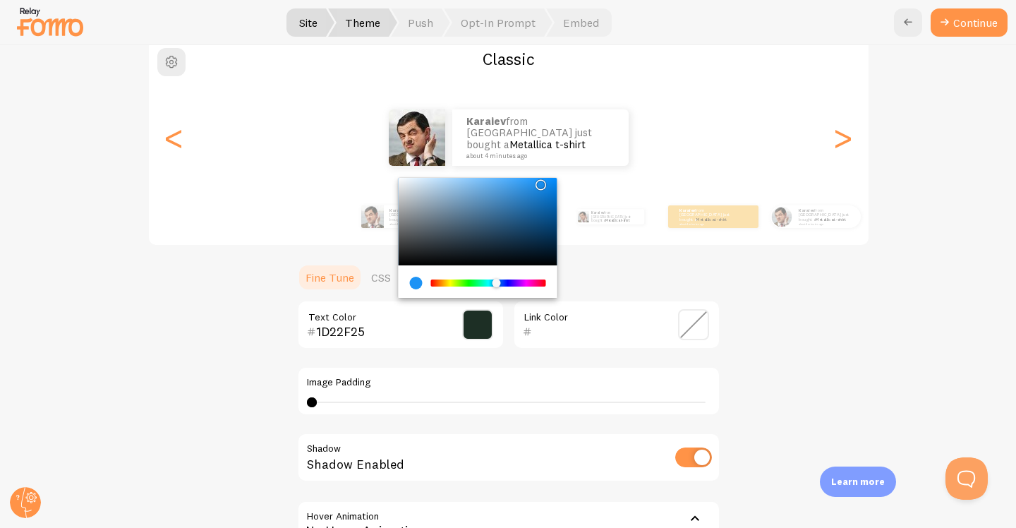
click at [368, 328] on input "1D22F25" at bounding box center [380, 331] width 129 height 17
click at [334, 327] on input "1D22F25" at bounding box center [380, 331] width 129 height 17
click at [356, 334] on input "1D12F25" at bounding box center [380, 331] width 129 height 17
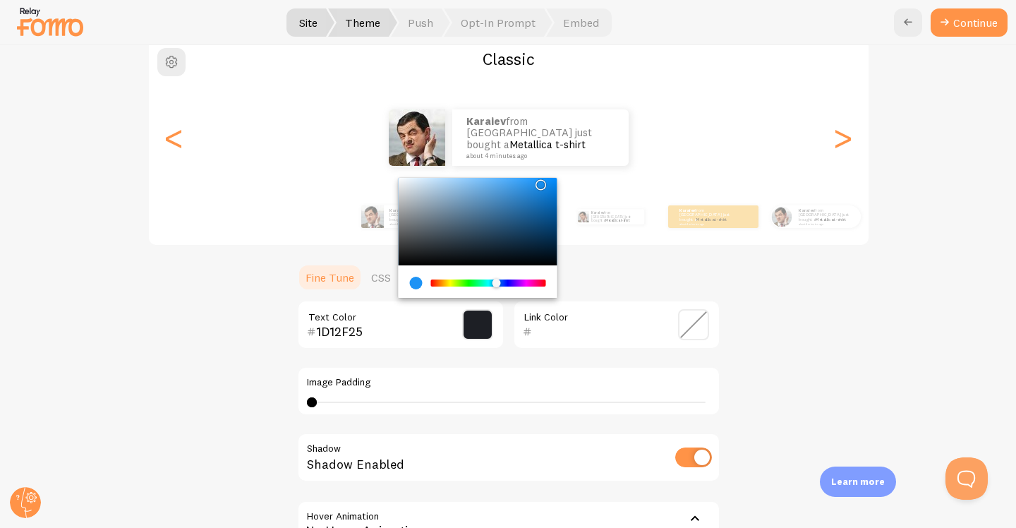
click at [356, 334] on input "1D12F25" at bounding box center [380, 331] width 129 height 17
click at [411, 283] on div "current color is #1D93F5" at bounding box center [415, 283] width 13 height 13
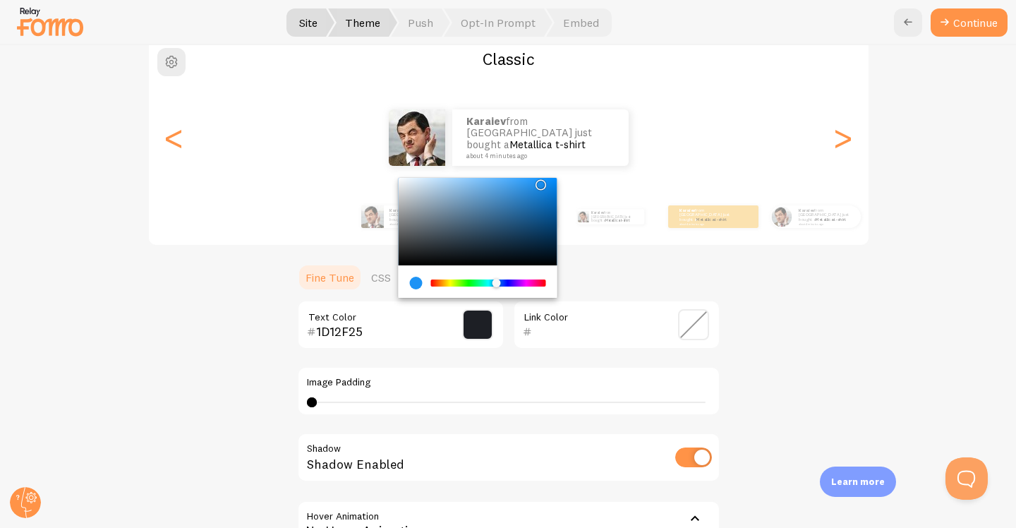
click at [411, 283] on div "current color is #1D93F5" at bounding box center [415, 283] width 13 height 13
click at [537, 183] on div "Chrome color picker" at bounding box center [541, 185] width 8 height 8
type input "188DEF"
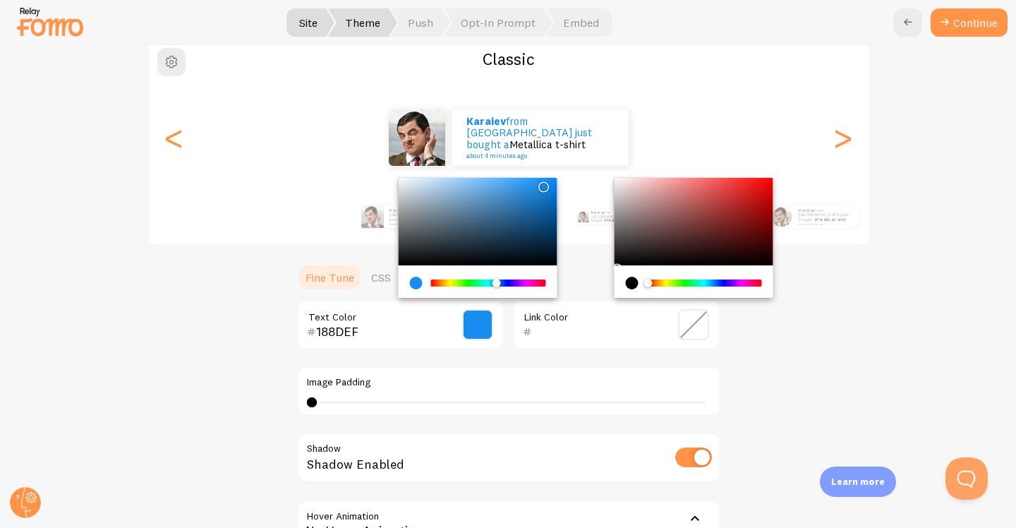
click at [574, 323] on input "text" at bounding box center [596, 331] width 129 height 17
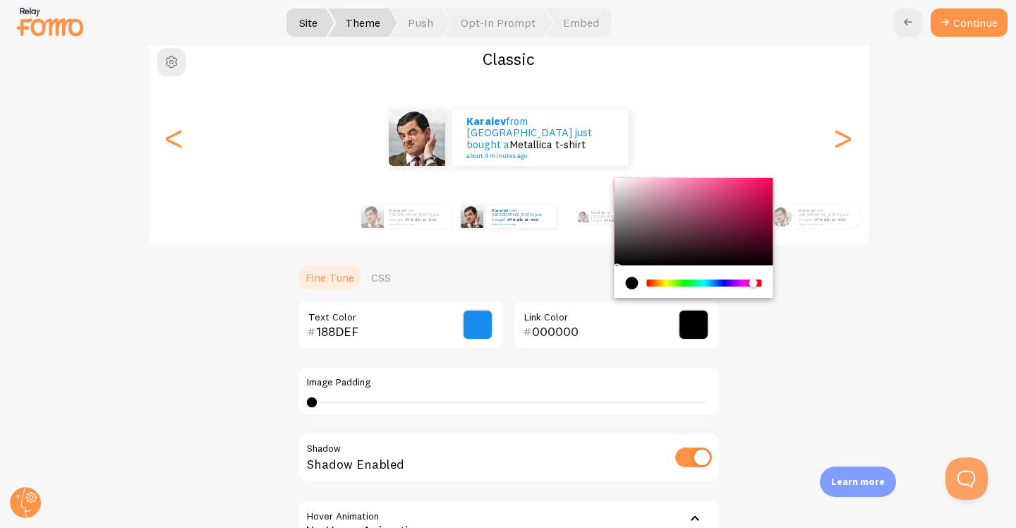
drag, startPoint x: 646, startPoint y: 282, endPoint x: 748, endPoint y: 280, distance: 102.3
click at [749, 280] on div "Chrome color picker" at bounding box center [753, 283] width 8 height 8
click at [735, 217] on div "Chrome color picker" at bounding box center [693, 221] width 159 height 87
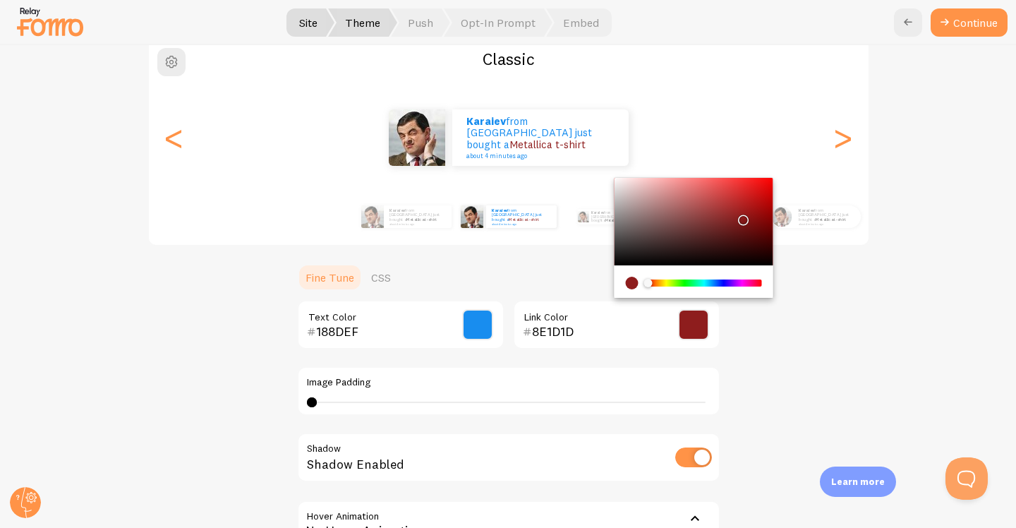
drag, startPoint x: 750, startPoint y: 283, endPoint x: 641, endPoint y: 288, distance: 108.8
click at [646, 288] on div "Chrome color picker" at bounding box center [703, 283] width 115 height 13
click at [614, 259] on div "Chrome color picker" at bounding box center [693, 221] width 159 height 87
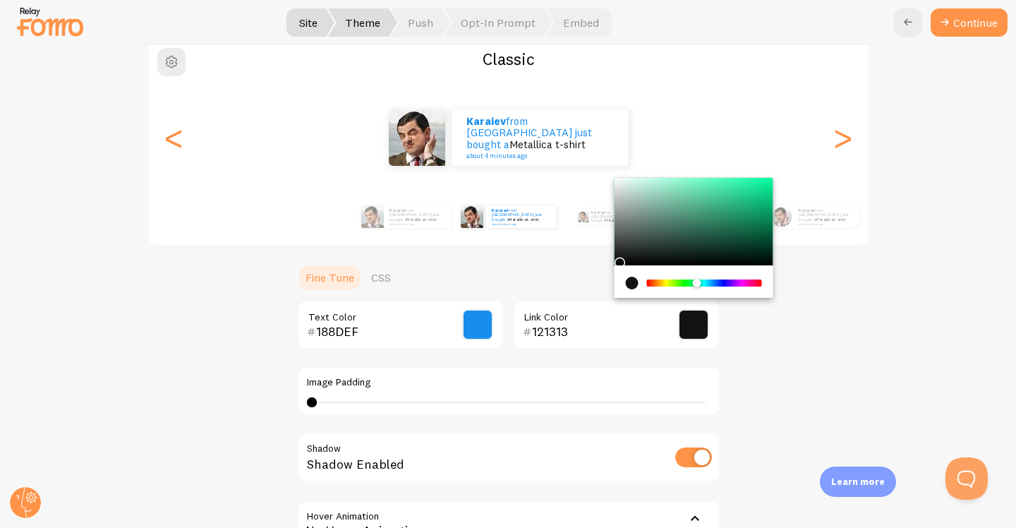
drag, startPoint x: 643, startPoint y: 283, endPoint x: 691, endPoint y: 286, distance: 48.8
click at [693, 286] on div "Chrome color picker" at bounding box center [697, 283] width 8 height 8
click at [578, 329] on input "121313" at bounding box center [596, 331] width 129 height 17
type input "1"
click at [368, 330] on input "188DEF" at bounding box center [380, 331] width 129 height 17
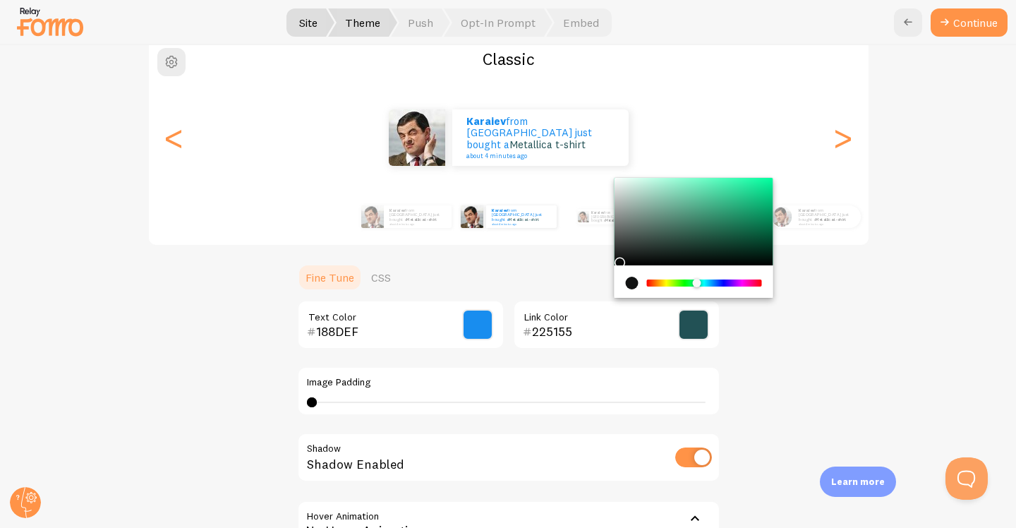
click at [368, 330] on input "188DEF" at bounding box center [380, 331] width 129 height 17
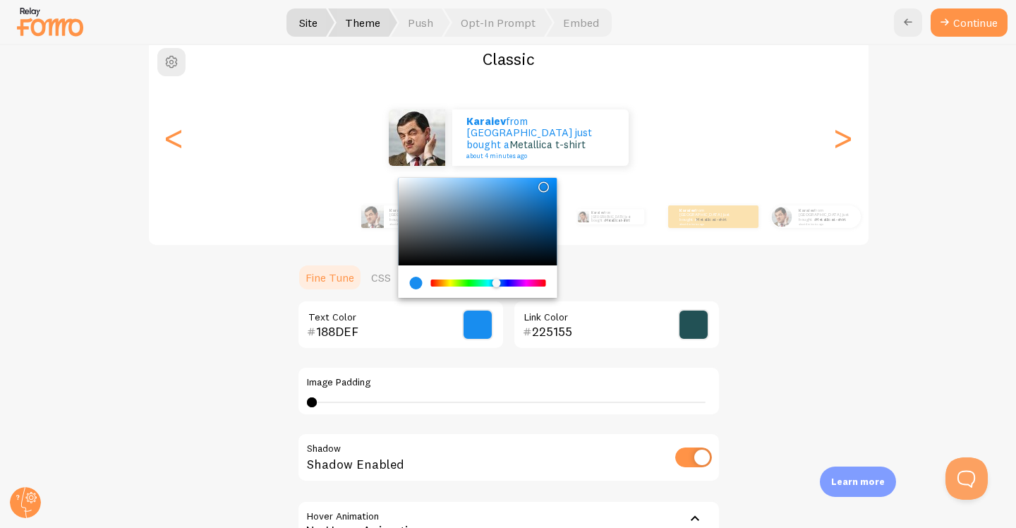
click at [607, 328] on input "225155" at bounding box center [596, 331] width 129 height 17
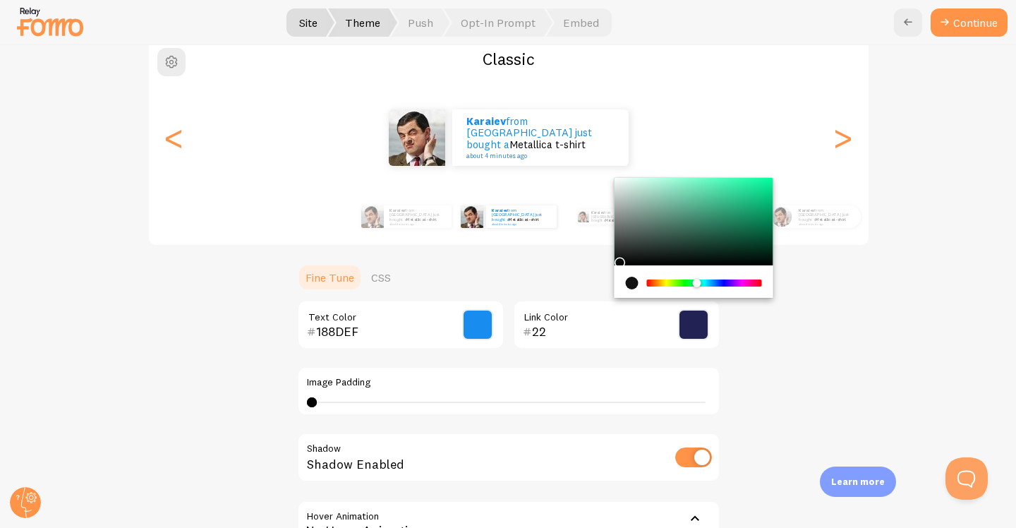
type input "2"
paste input "188DEF"
type input "188DEF"
click at [397, 346] on div "188DEF Text Color" at bounding box center [400, 324] width 207 height 49
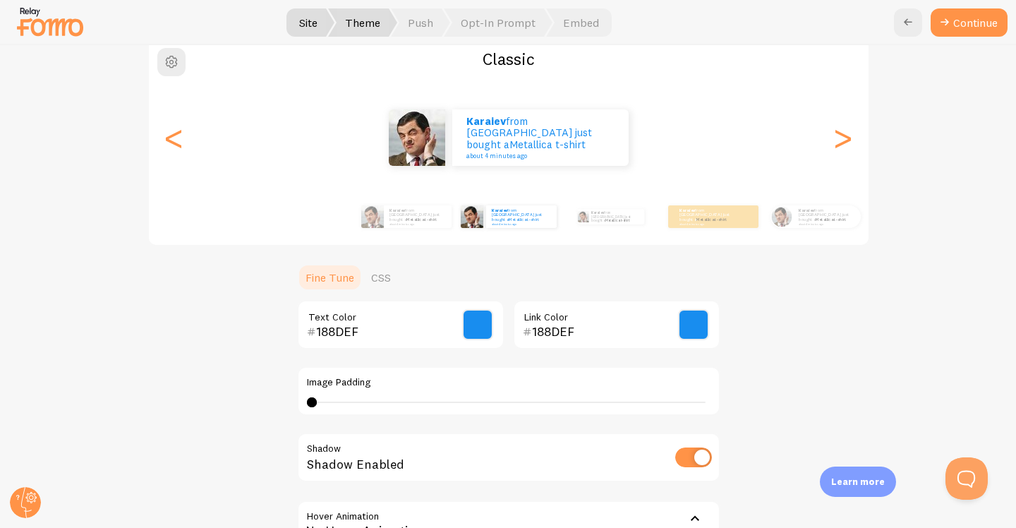
click at [390, 337] on input "188DEF" at bounding box center [380, 331] width 129 height 17
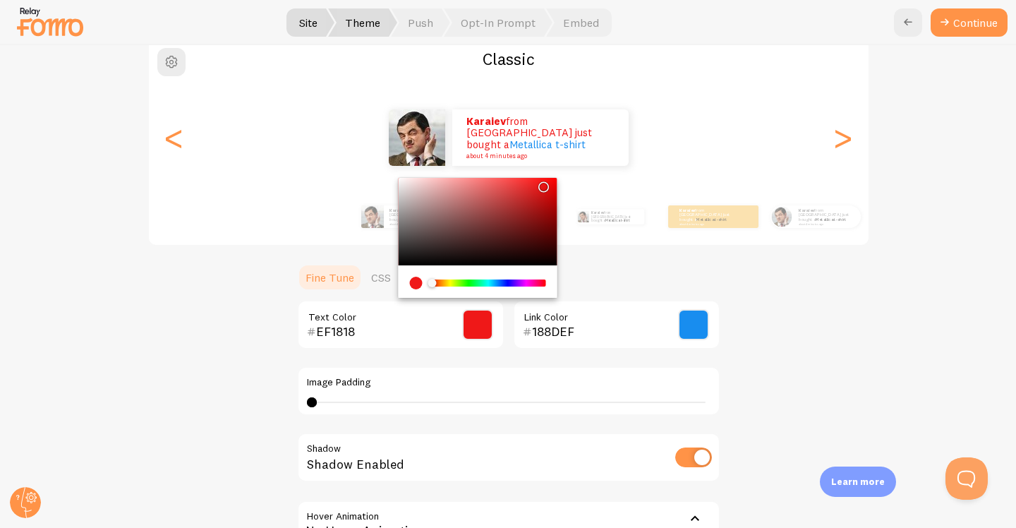
drag, startPoint x: 490, startPoint y: 282, endPoint x: 416, endPoint y: 282, distance: 74.1
click at [416, 282] on div "Chrome color picker" at bounding box center [477, 283] width 136 height 13
click at [400, 262] on div "Chrome color picker" at bounding box center [477, 221] width 159 height 87
click at [398, 260] on div "Chrome color picker" at bounding box center [477, 221] width 159 height 87
type input "0F0E0E"
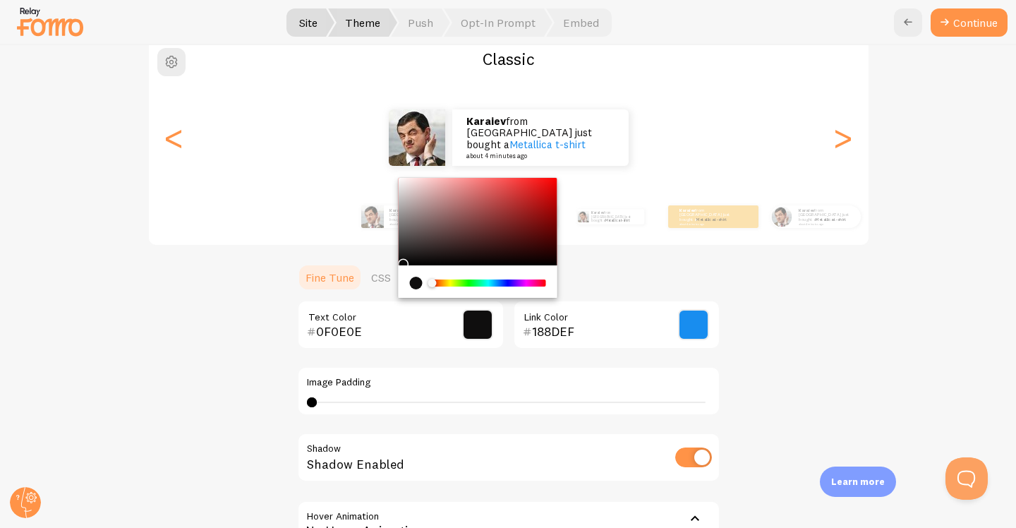
click at [413, 338] on input "0F0E0E" at bounding box center [380, 331] width 129 height 17
click at [702, 272] on ul "Fine Tune CSS" at bounding box center [508, 277] width 423 height 28
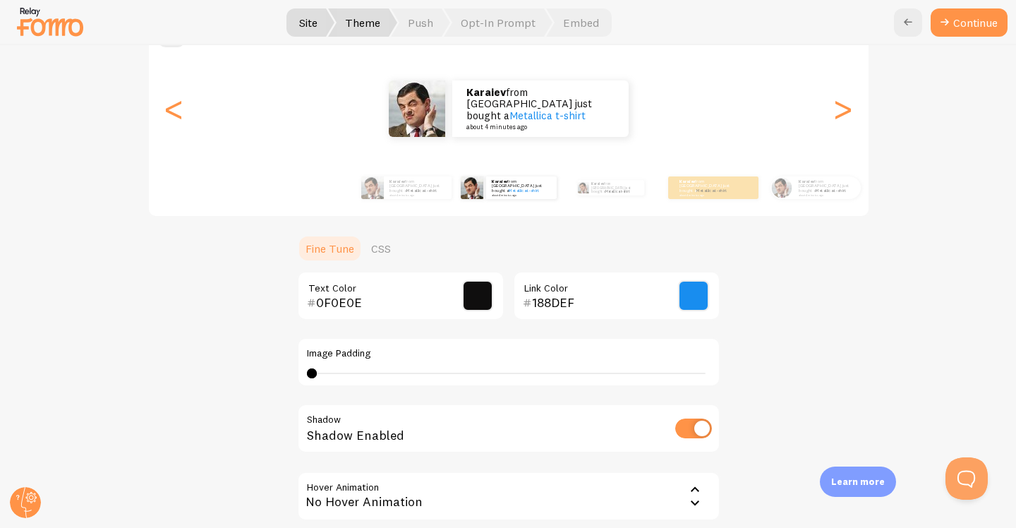
scroll to position [152, 0]
type input "0"
click at [307, 375] on div "0" at bounding box center [509, 373] width 404 height 11
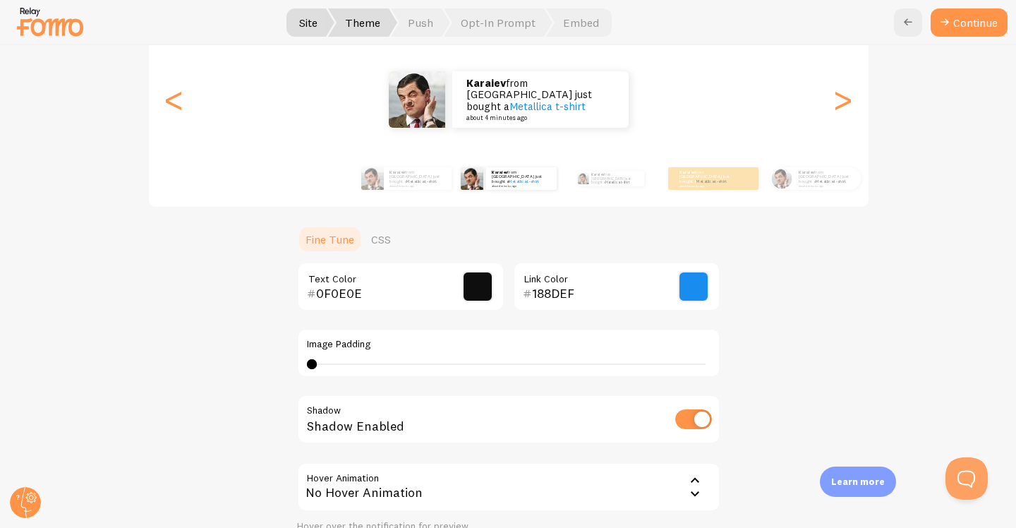
scroll to position [163, 0]
click at [696, 413] on input "checkbox" at bounding box center [693, 419] width 37 height 20
checkbox input "false"
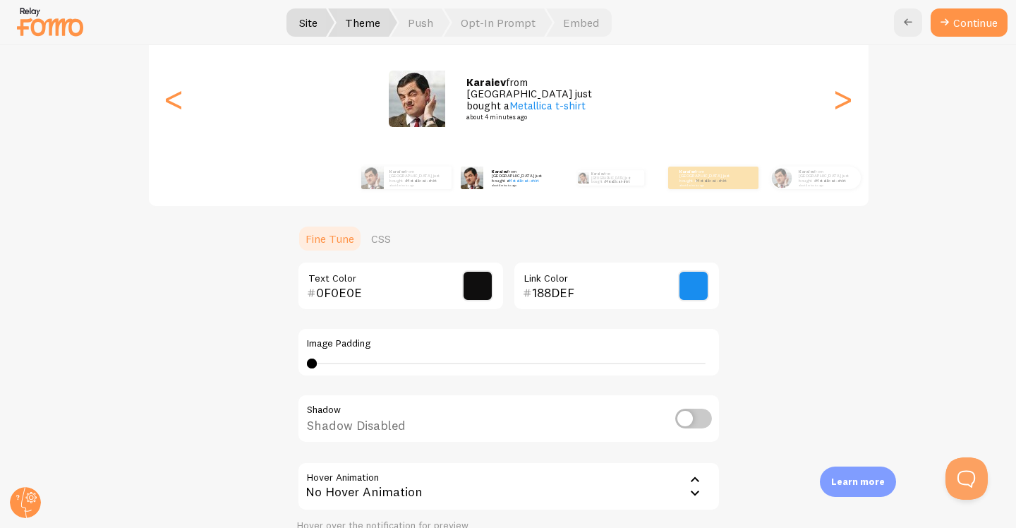
scroll to position [182, 0]
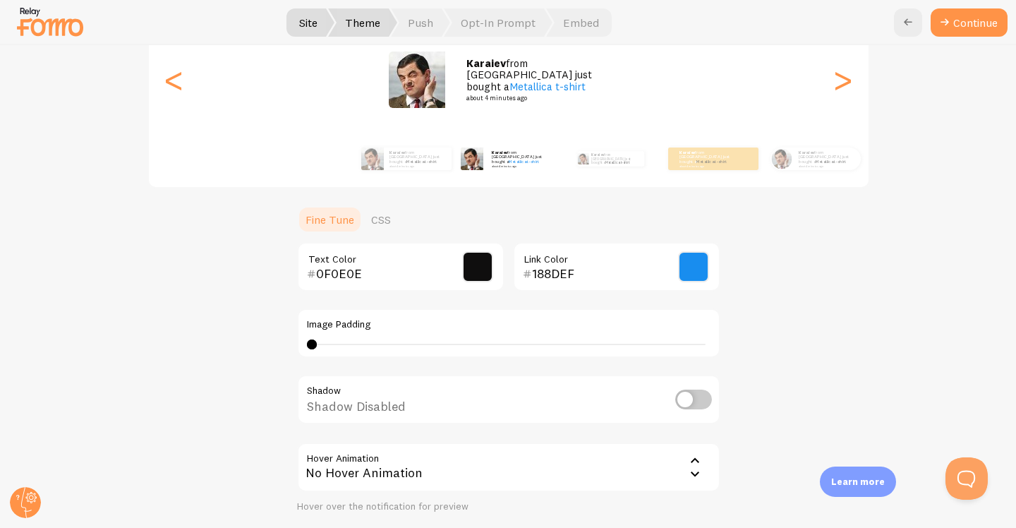
click at [691, 472] on icon at bounding box center [695, 473] width 8 height 5
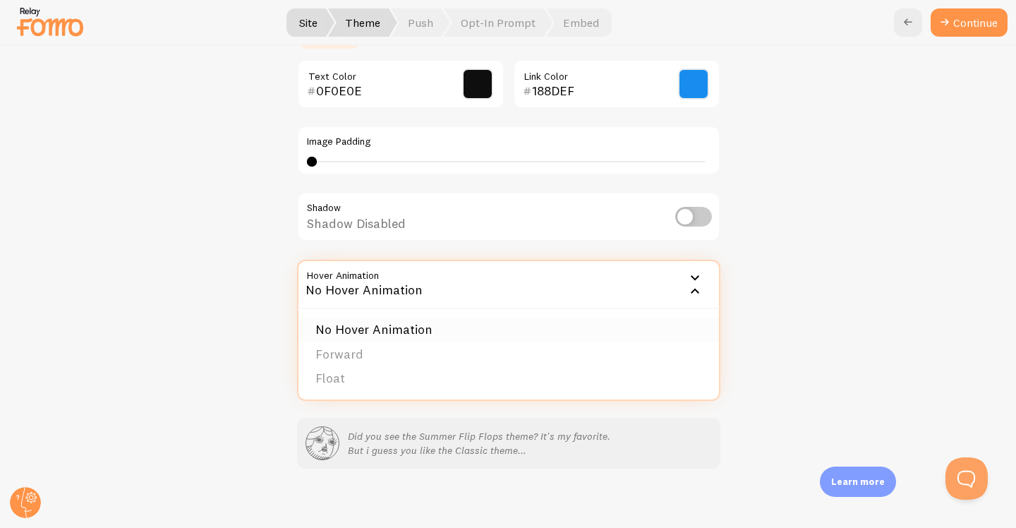
scroll to position [362, 0]
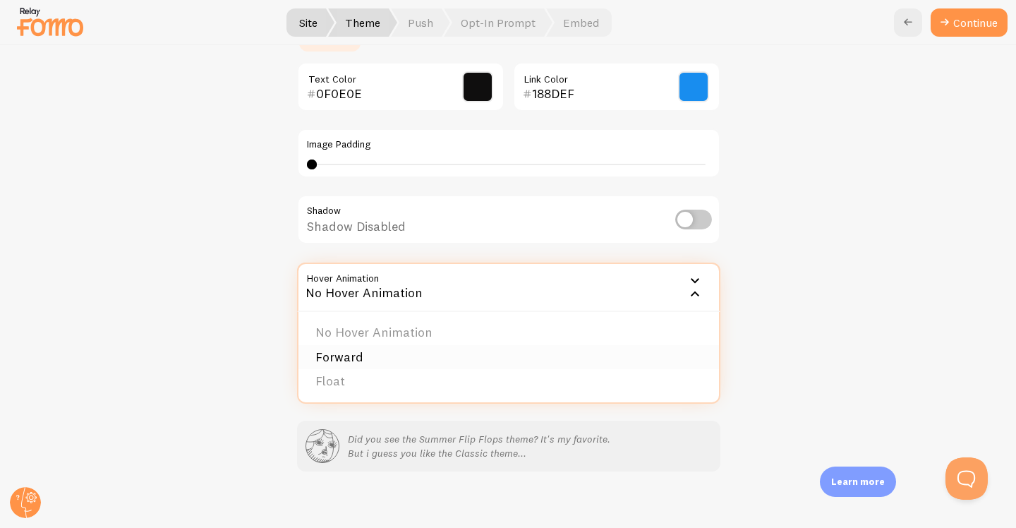
click at [363, 357] on li "Forward" at bounding box center [508, 357] width 421 height 25
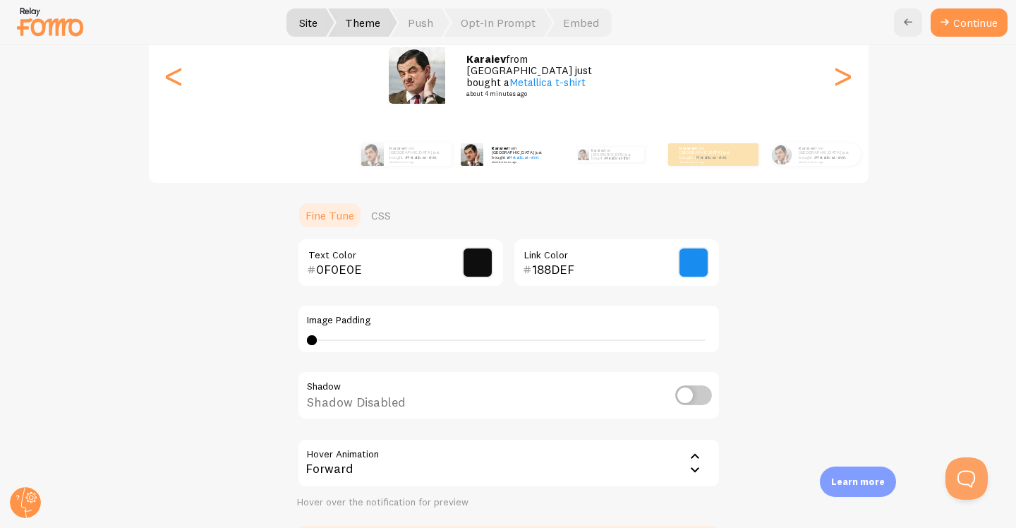
scroll to position [183, 0]
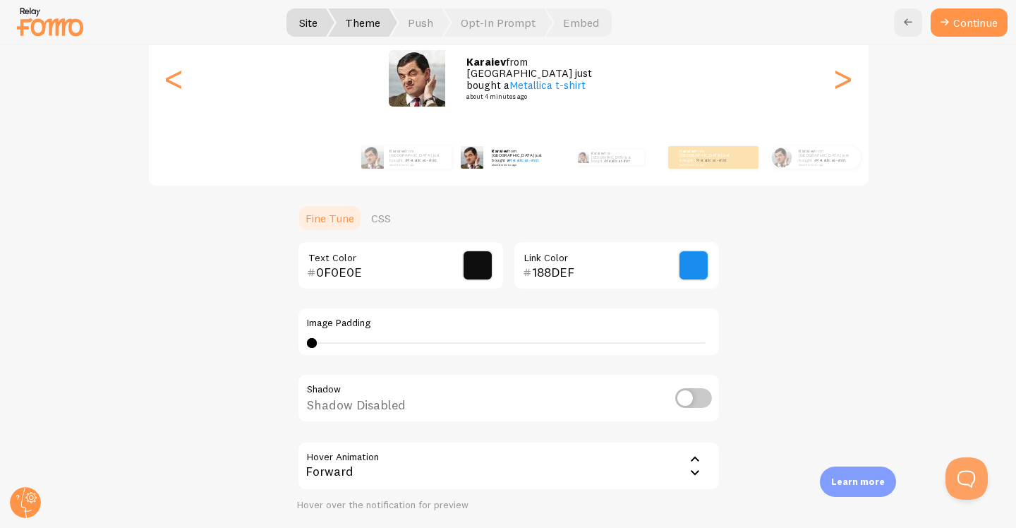
click at [380, 463] on div "Forward" at bounding box center [508, 465] width 423 height 49
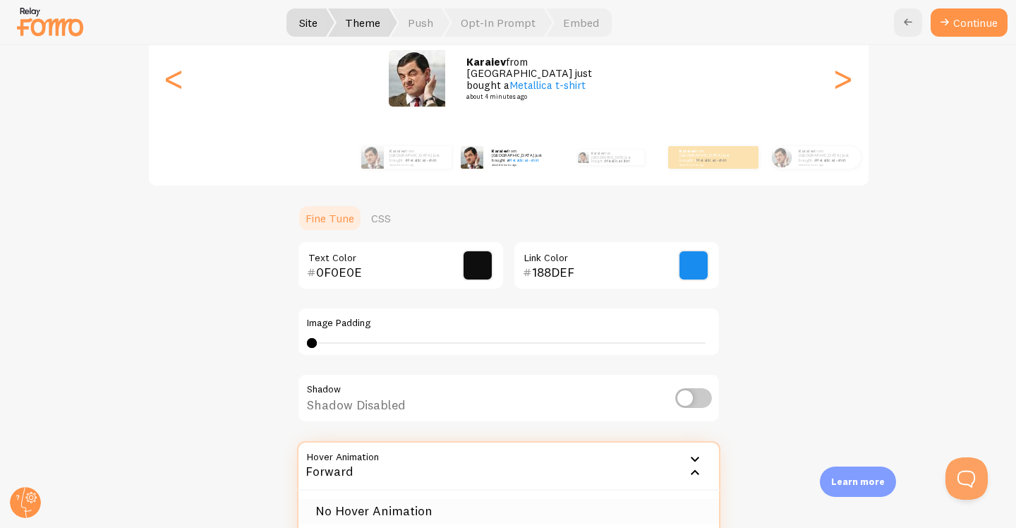
click at [367, 516] on li "No Hover Animation" at bounding box center [508, 511] width 421 height 25
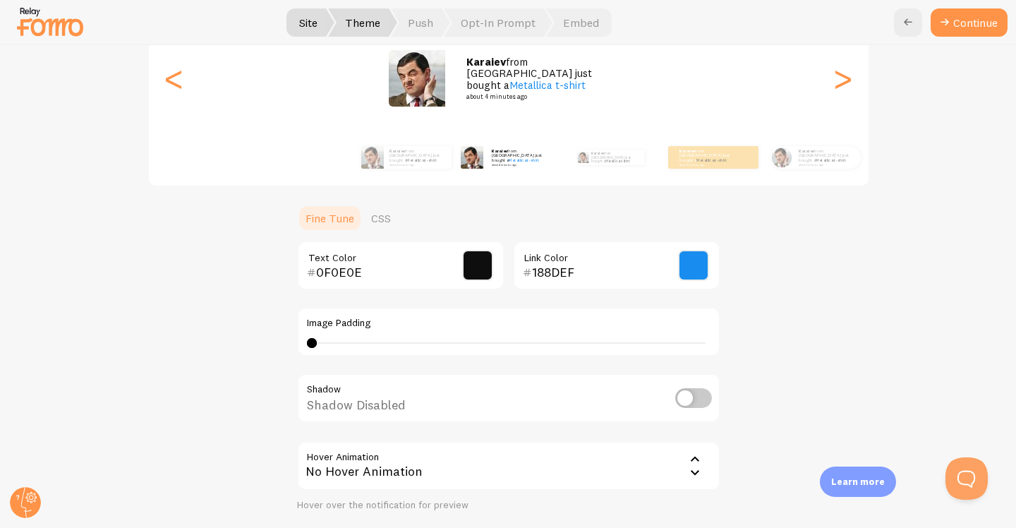
click at [380, 469] on div "No Hover Animation" at bounding box center [508, 465] width 423 height 49
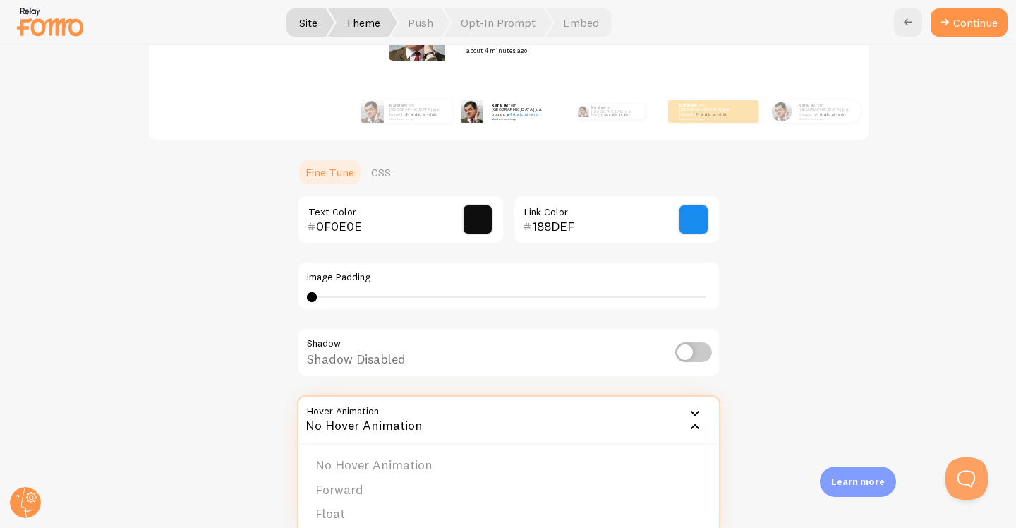
scroll to position [230, 0]
click at [350, 511] on li "Float" at bounding box center [508, 513] width 421 height 25
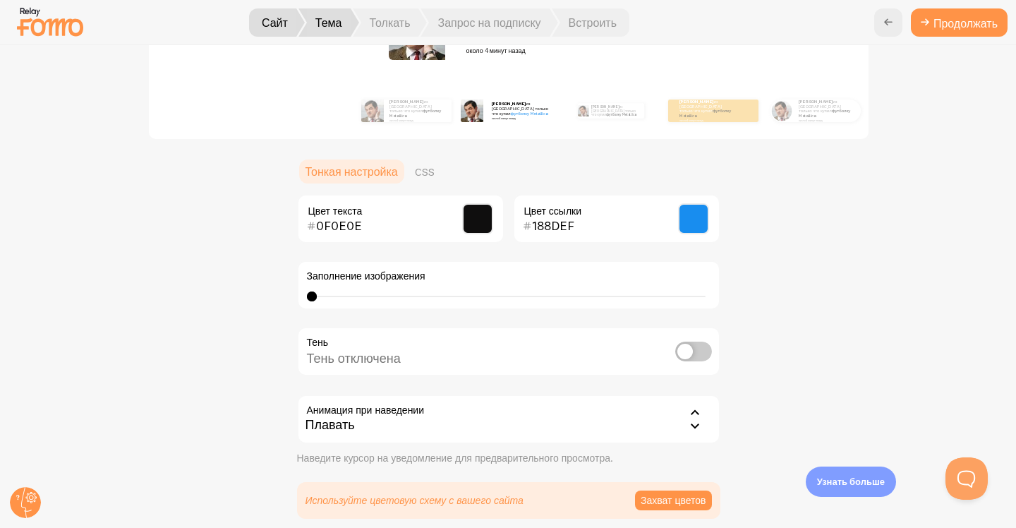
click at [671, 410] on div "Плавать" at bounding box center [508, 418] width 423 height 49
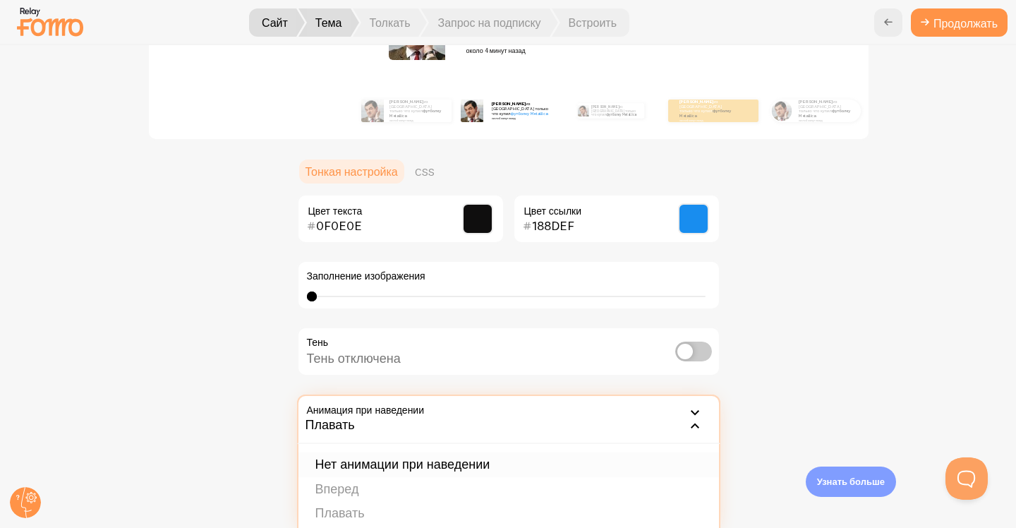
click at [442, 467] on font "Нет анимации при наведении" at bounding box center [402, 464] width 175 height 16
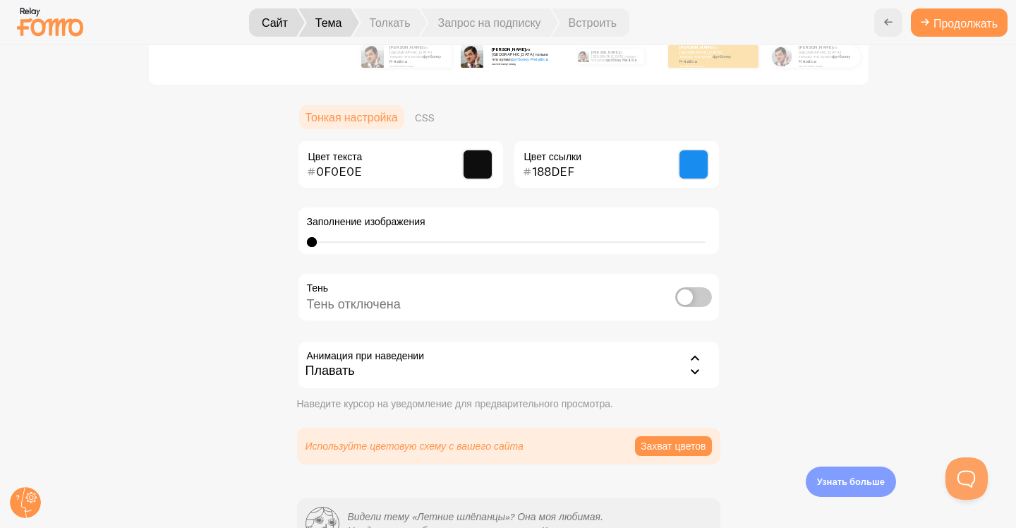
scroll to position [373, 0]
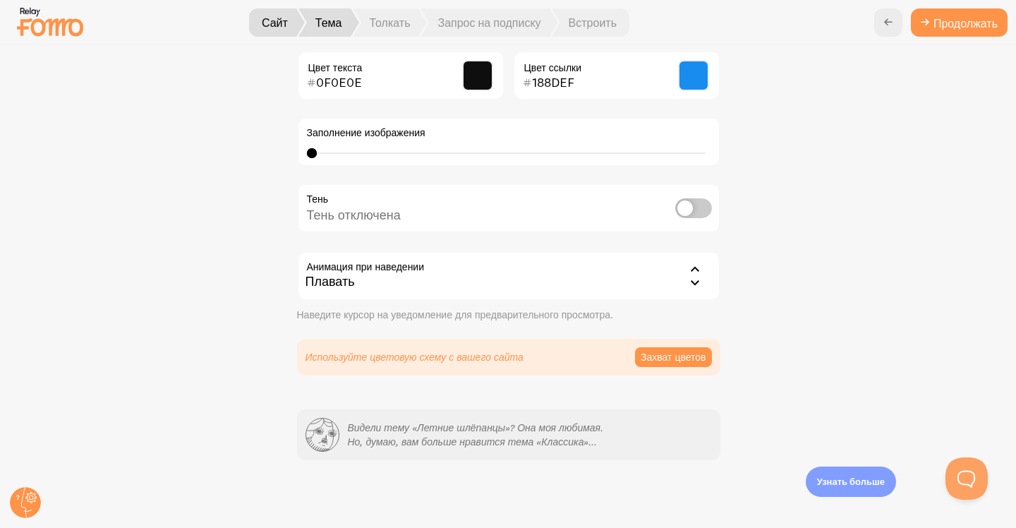
click at [538, 276] on div "Плавать" at bounding box center [508, 275] width 423 height 49
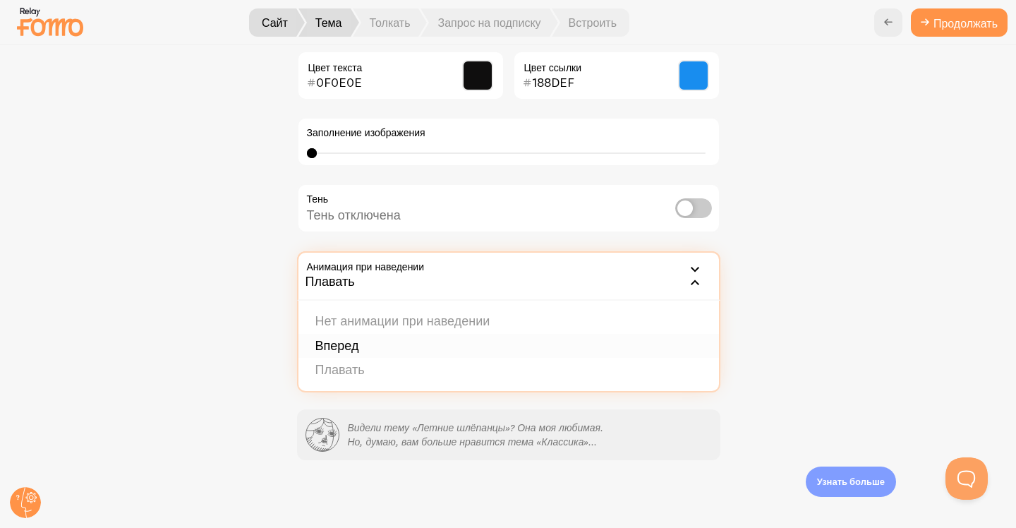
click at [370, 346] on li "Вперед" at bounding box center [508, 346] width 421 height 25
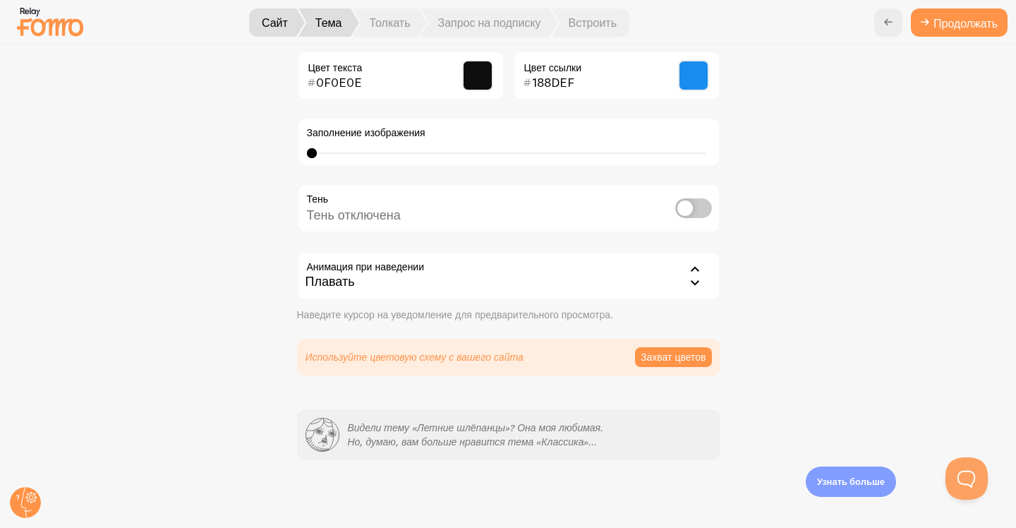
click at [483, 279] on div "Плавать" at bounding box center [508, 275] width 423 height 49
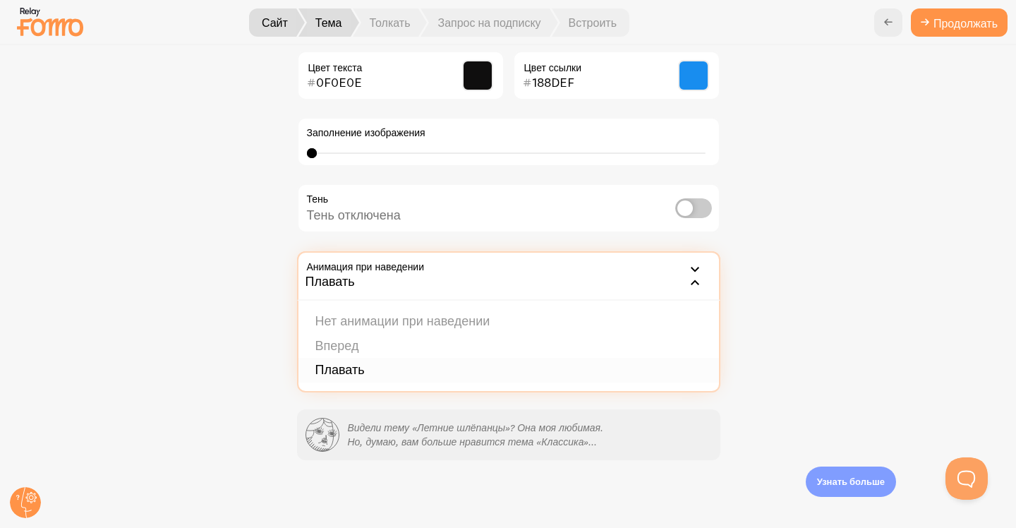
click at [376, 365] on li "Плавать" at bounding box center [508, 370] width 421 height 25
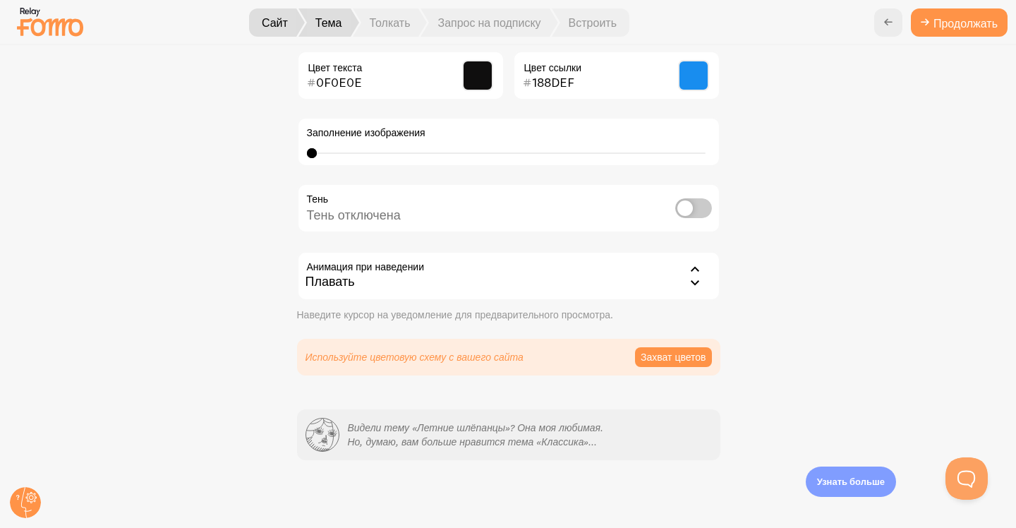
click at [455, 280] on div "Плавать" at bounding box center [508, 275] width 423 height 49
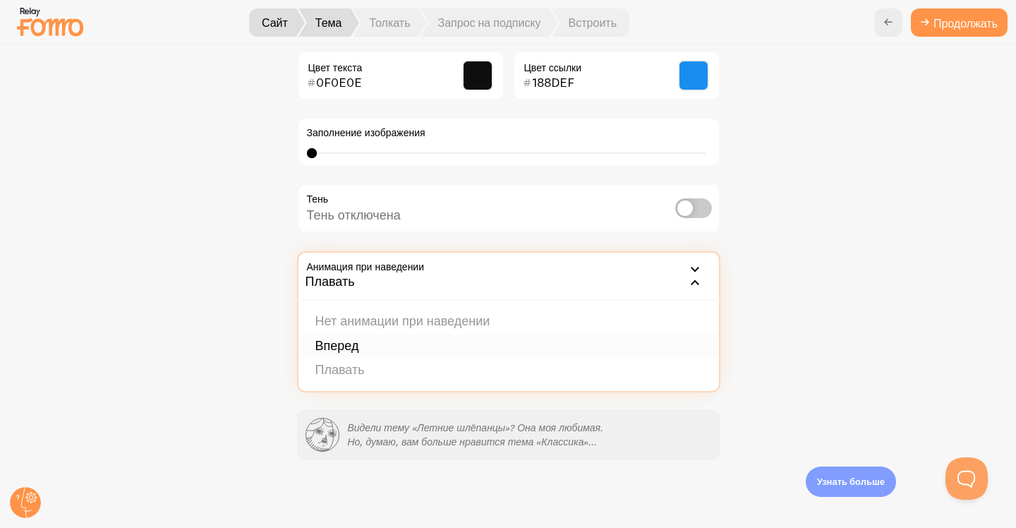
click at [353, 341] on font "Вперед" at bounding box center [337, 345] width 44 height 16
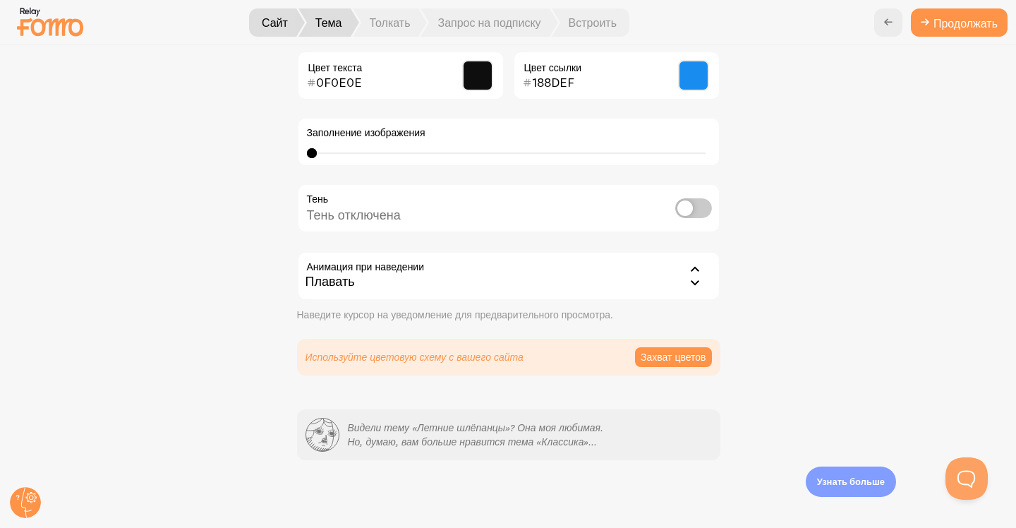
click at [831, 308] on div "Классический Караев из Украины только что купил футболку Metallica около 4 мину…" at bounding box center [509, 82] width 948 height 586
click at [658, 361] on font "Захват цветов" at bounding box center [674, 357] width 66 height 13
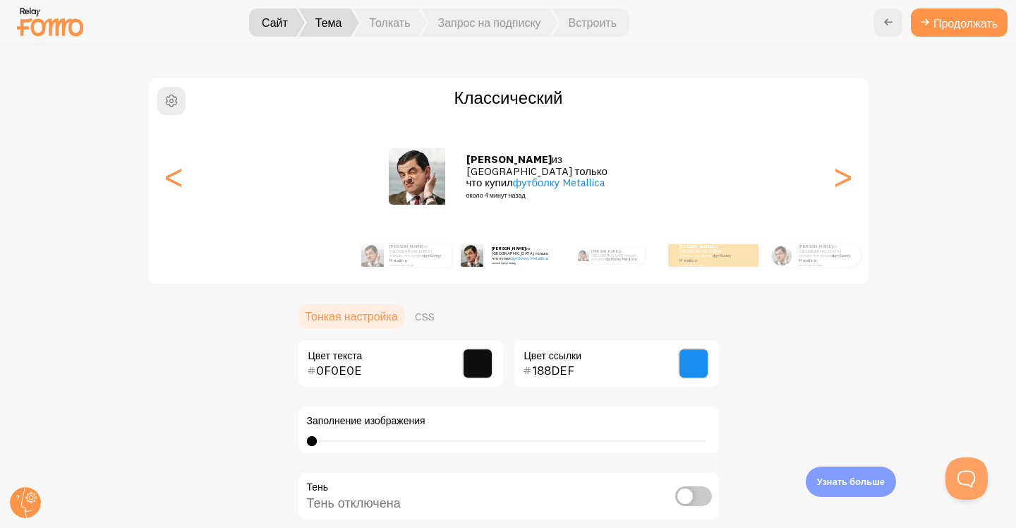
scroll to position [0, 0]
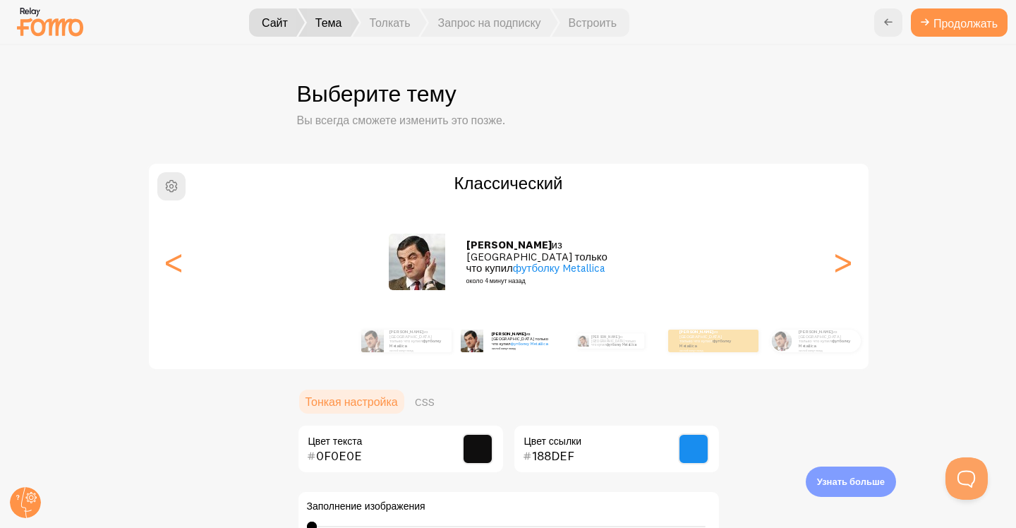
click at [274, 20] on font "Сайт" at bounding box center [275, 23] width 26 height 14
click at [272, 26] on font "Сайт" at bounding box center [275, 23] width 26 height 14
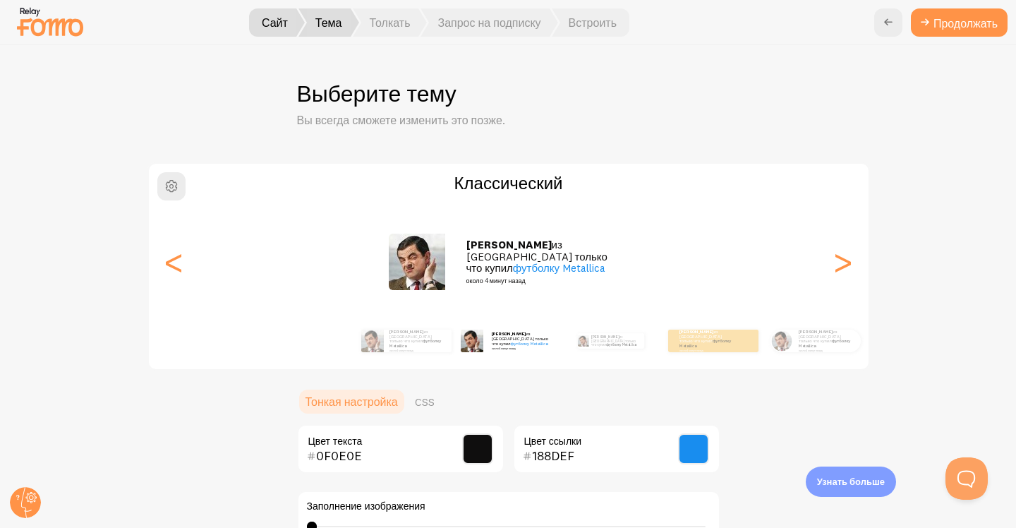
click at [272, 26] on font "Сайт" at bounding box center [275, 23] width 26 height 14
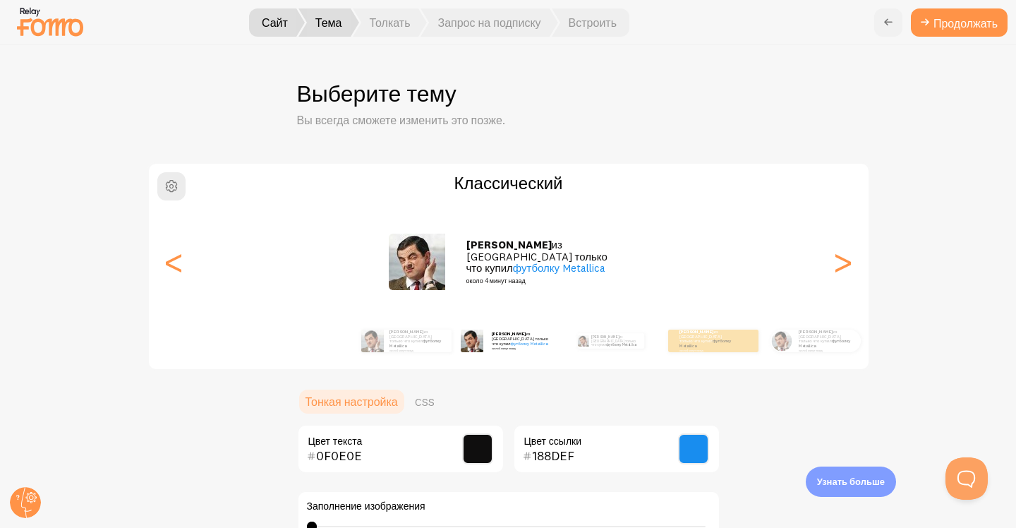
click at [890, 25] on icon at bounding box center [888, 22] width 17 height 17
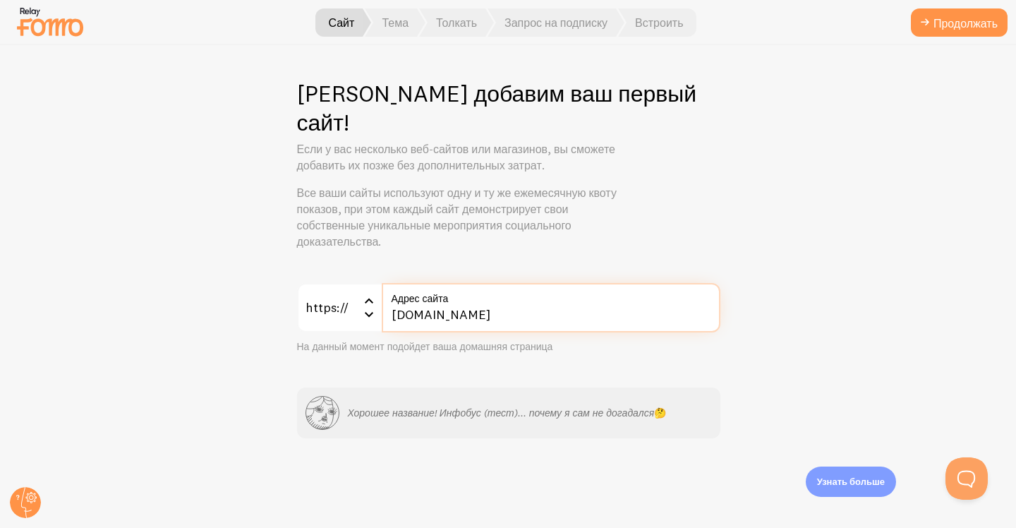
click at [416, 289] on input "[DOMAIN_NAME]" at bounding box center [551, 307] width 339 height 49
click at [482, 286] on input "[DOMAIN_NAME]" at bounding box center [551, 307] width 339 height 49
type input "[DOMAIN_NAME]"
click at [749, 312] on div "Давайте добавим ваш первый сайт! Если у вас несколько веб-сайтов или магазинов,…" at bounding box center [508, 286] width 1015 height 483
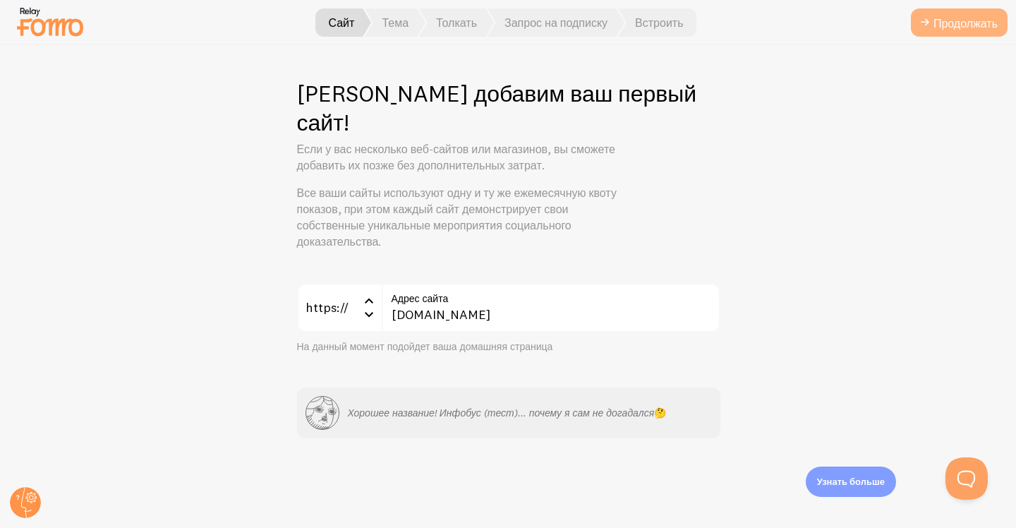
click at [940, 22] on font "Продолжать" at bounding box center [965, 23] width 64 height 14
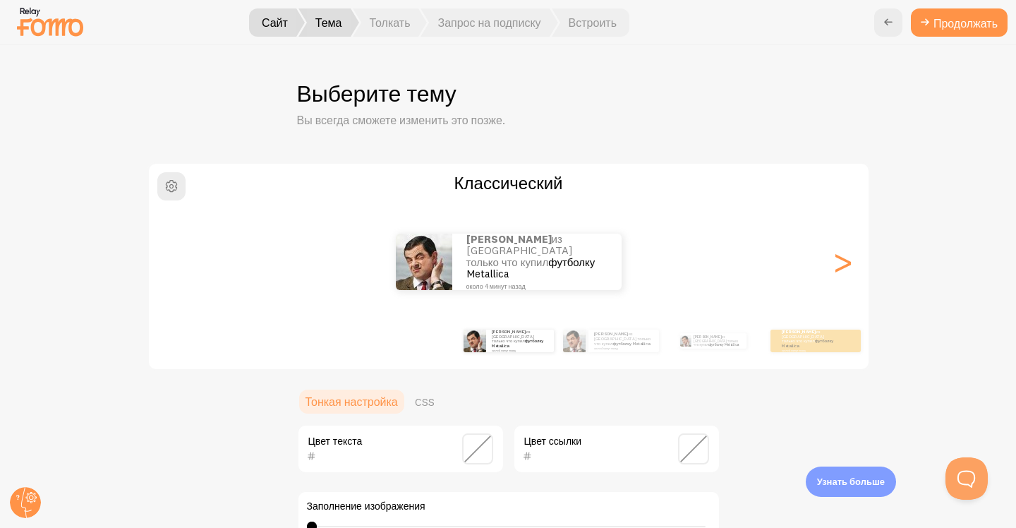
scroll to position [373, 0]
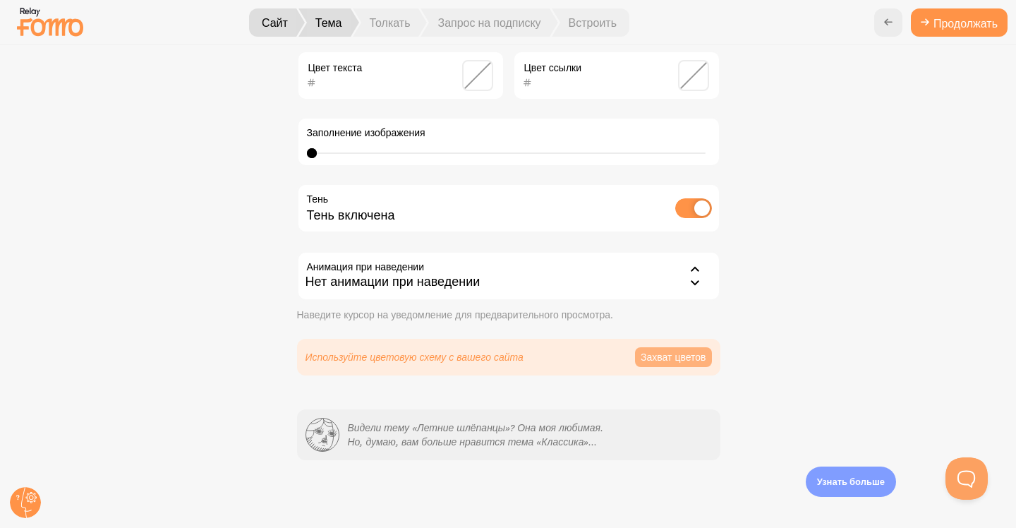
click at [660, 350] on button "Захват цветов" at bounding box center [673, 357] width 77 height 20
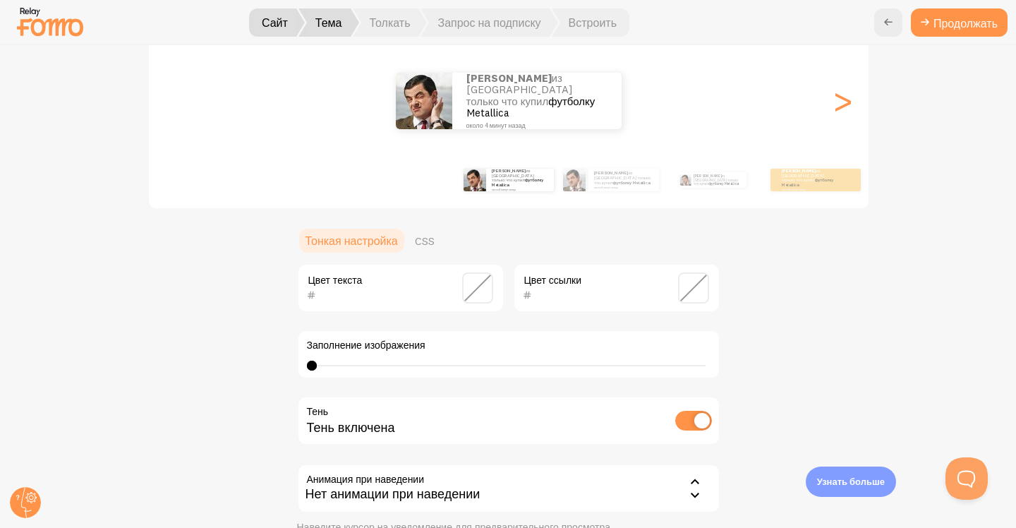
scroll to position [159, 0]
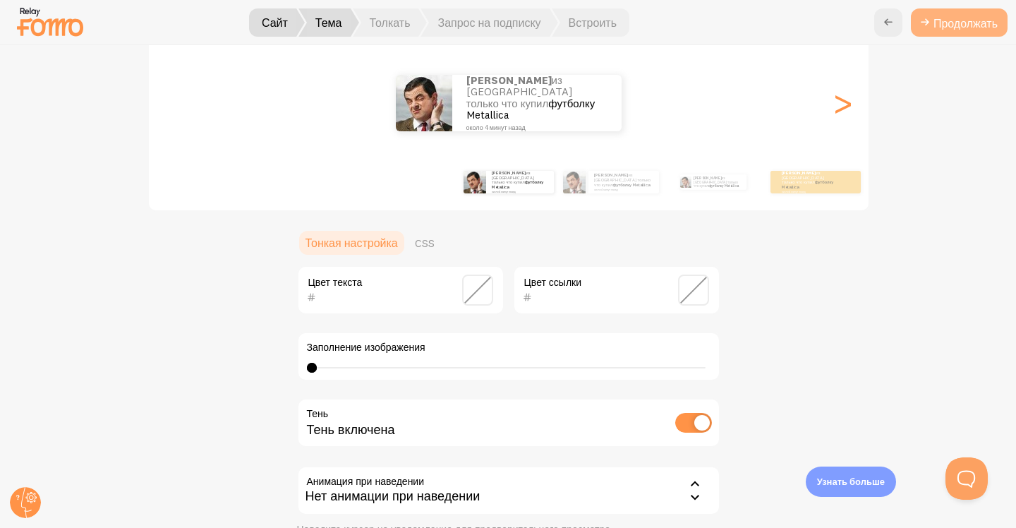
click at [931, 24] on icon at bounding box center [925, 22] width 17 height 17
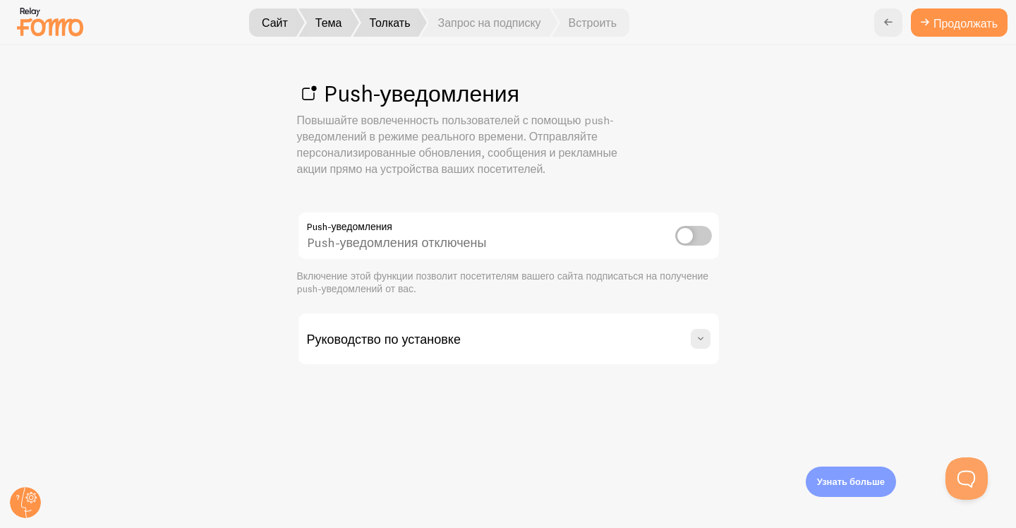
click at [723, 116] on div "Push-уведомления Повышайте вовлеченность пользователей с помощью push-уведомлен…" at bounding box center [508, 286] width 1015 height 483
click at [686, 233] on input "checkbox" at bounding box center [693, 236] width 37 height 20
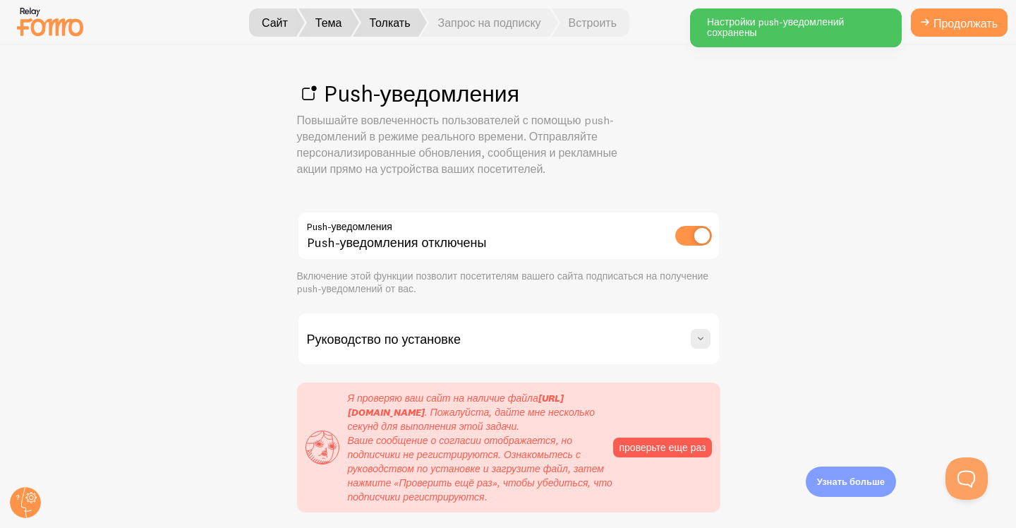
scroll to position [66, 0]
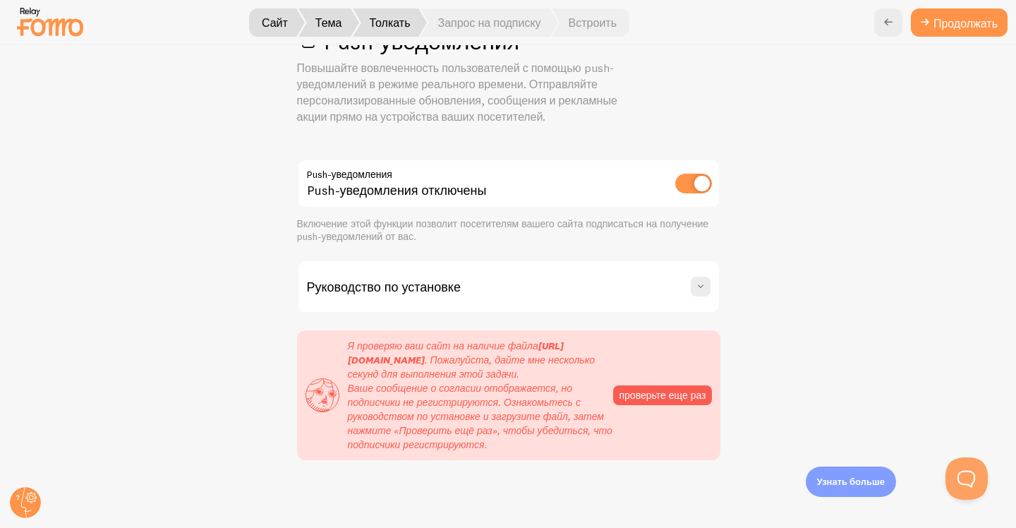
click at [686, 233] on div "Push-уведомления Push-уведомления отключены Включение этой функции позволит пос…" at bounding box center [508, 310] width 423 height 302
click at [693, 159] on div "Push-уведомления отключены" at bounding box center [508, 185] width 423 height 52
click at [691, 174] on input "checkbox" at bounding box center [693, 184] width 37 height 20
checkbox input "false"
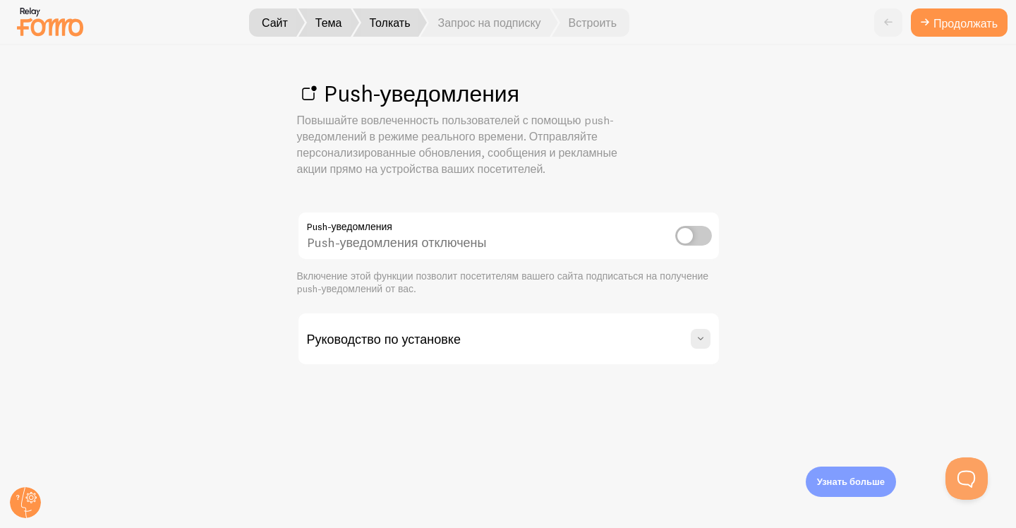
scroll to position [0, 0]
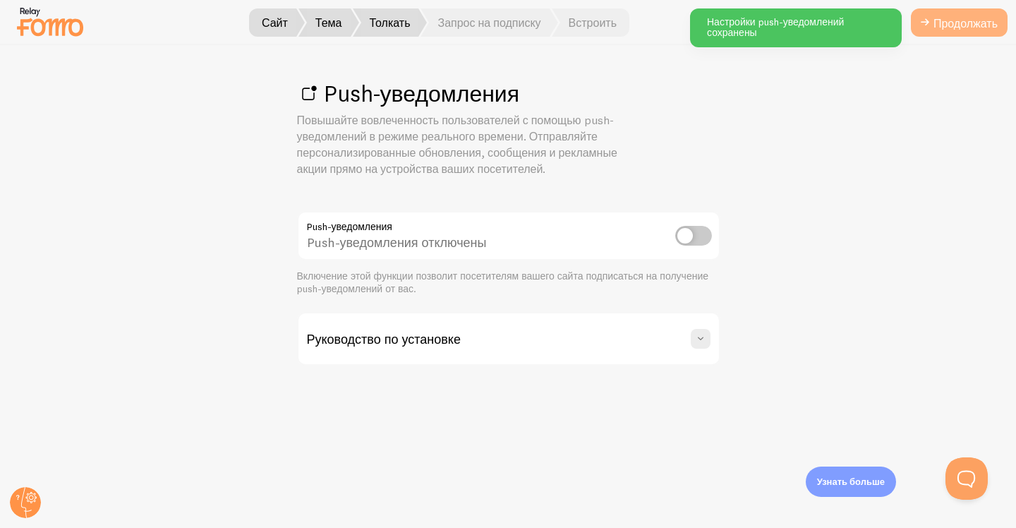
click at [925, 19] on icon at bounding box center [925, 22] width 17 height 17
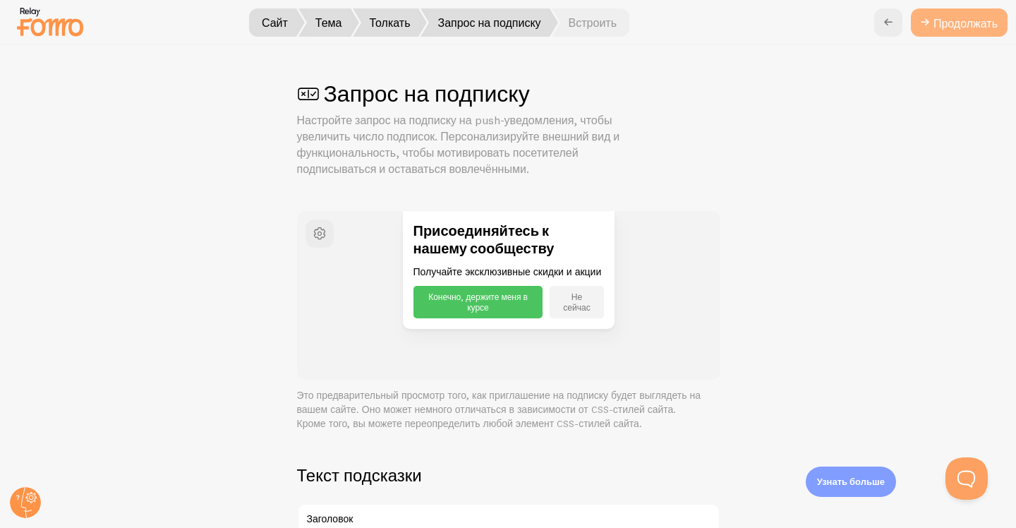
click at [964, 25] on font "Продолжать" at bounding box center [965, 23] width 64 height 14
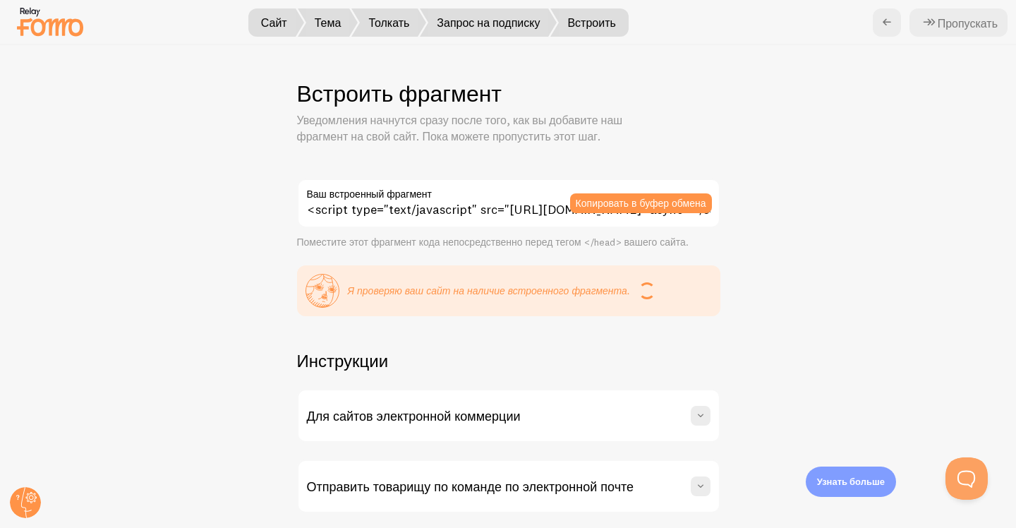
click at [491, 196] on label "Ваш встроенный фрагмент" at bounding box center [508, 191] width 423 height 24
click at [491, 196] on input "<script type="text/javascript" src="https://load.fomo.com/api/v1/Np47c8S6TiB0Wv…" at bounding box center [508, 203] width 423 height 49
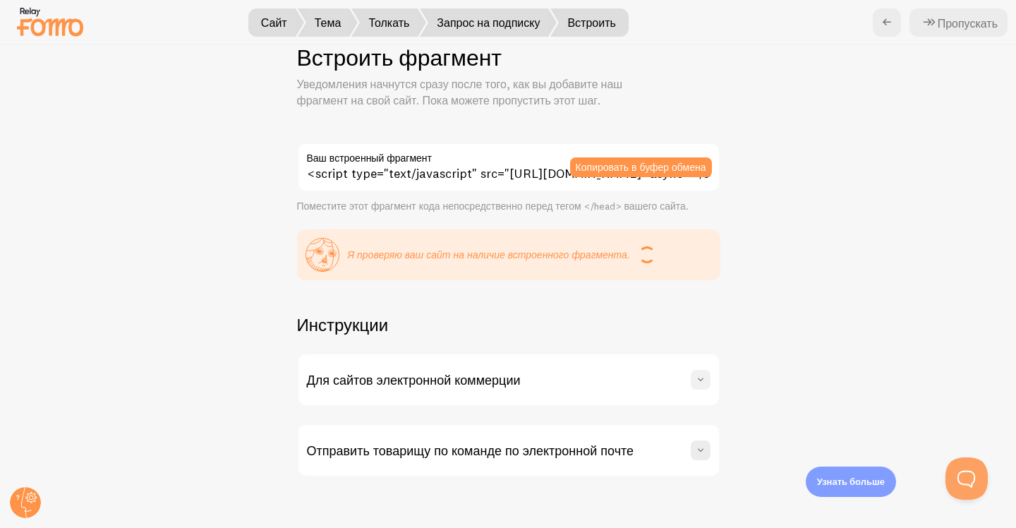
click at [697, 380] on span at bounding box center [701, 380] width 14 height 14
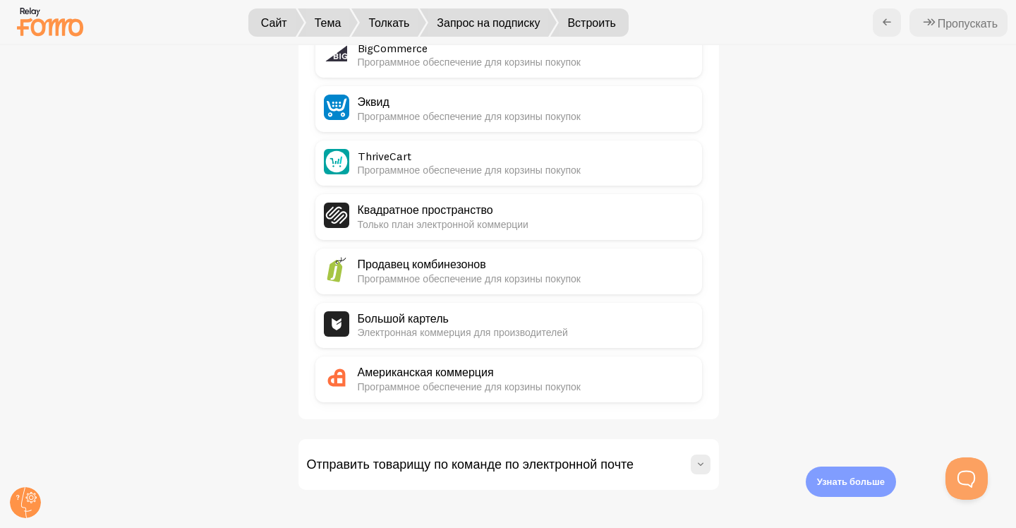
scroll to position [789, 0]
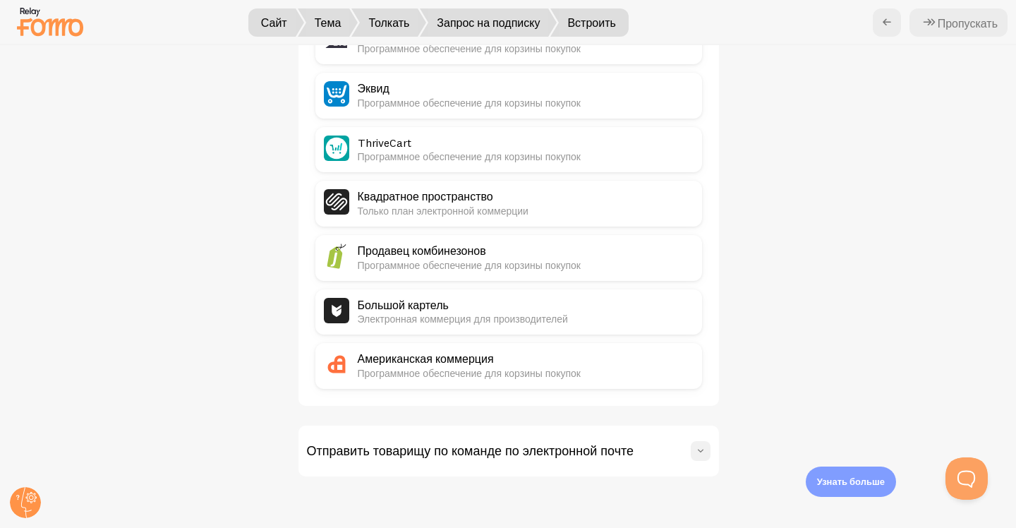
click at [700, 453] on span at bounding box center [701, 451] width 14 height 14
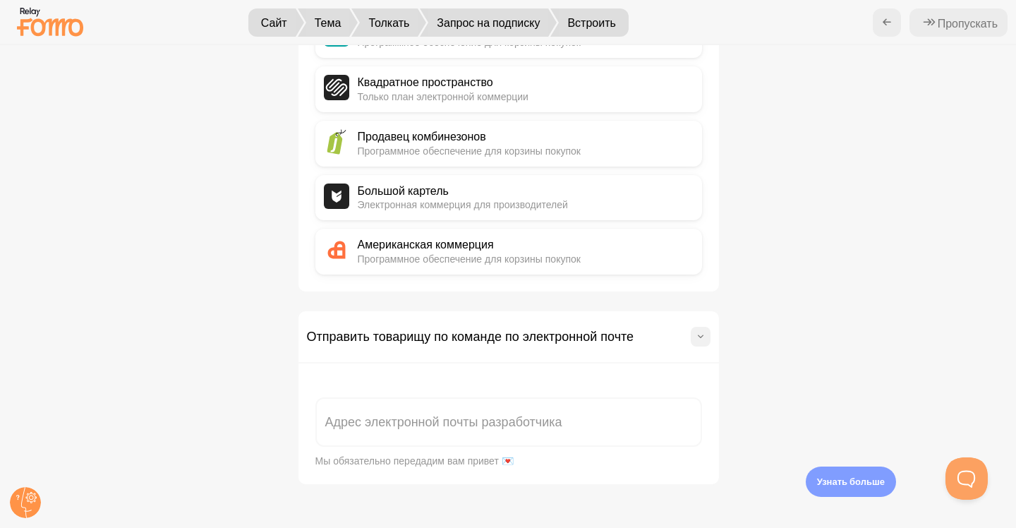
click at [700, 341] on span at bounding box center [701, 337] width 14 height 14
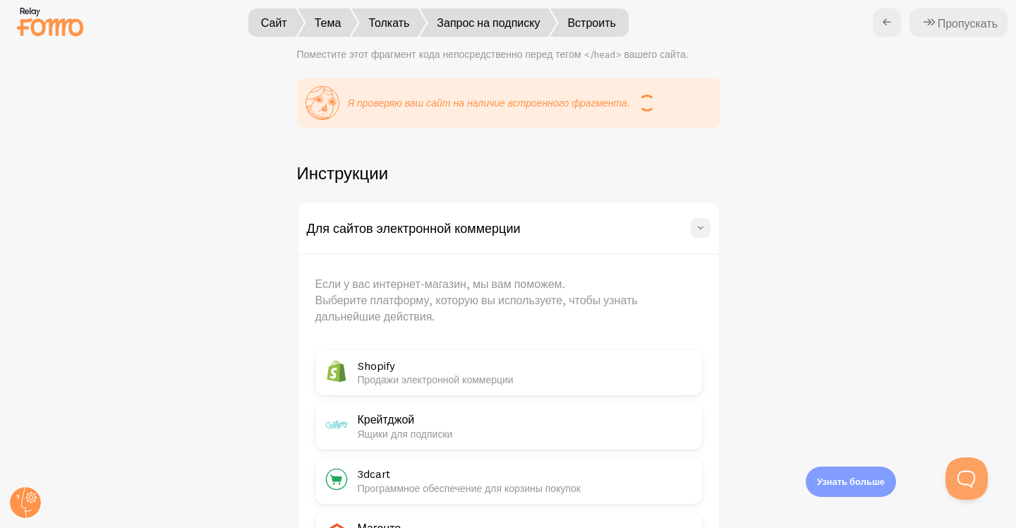
click at [698, 229] on span at bounding box center [701, 228] width 14 height 14
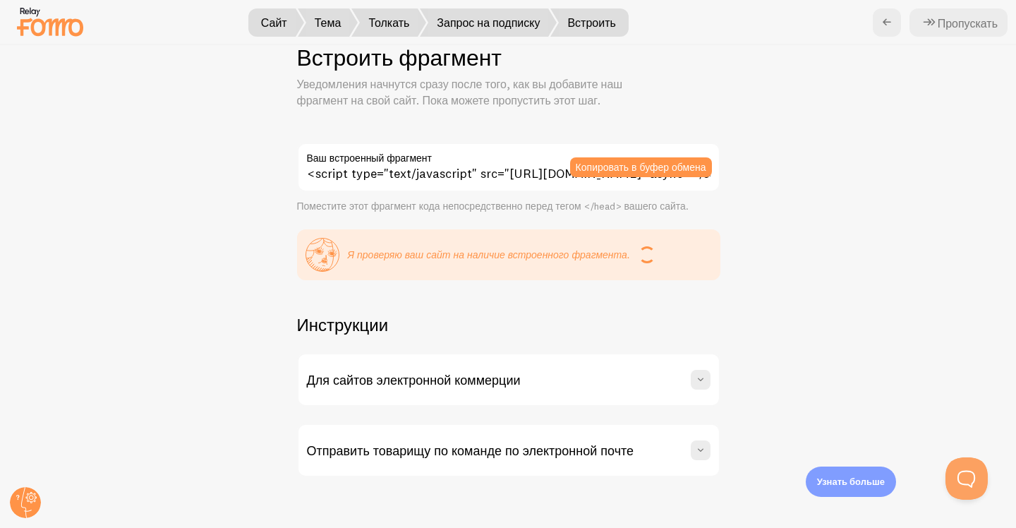
click at [785, 234] on div "Встроить фрагмент Уведомления начнутся сразу после того, как вы добавите наш фр…" at bounding box center [508, 286] width 1015 height 483
click at [273, 18] on font "Сайт" at bounding box center [274, 23] width 26 height 14
click at [273, 30] on span "Сайт" at bounding box center [274, 22] width 60 height 28
click at [882, 24] on icon at bounding box center [886, 22] width 17 height 17
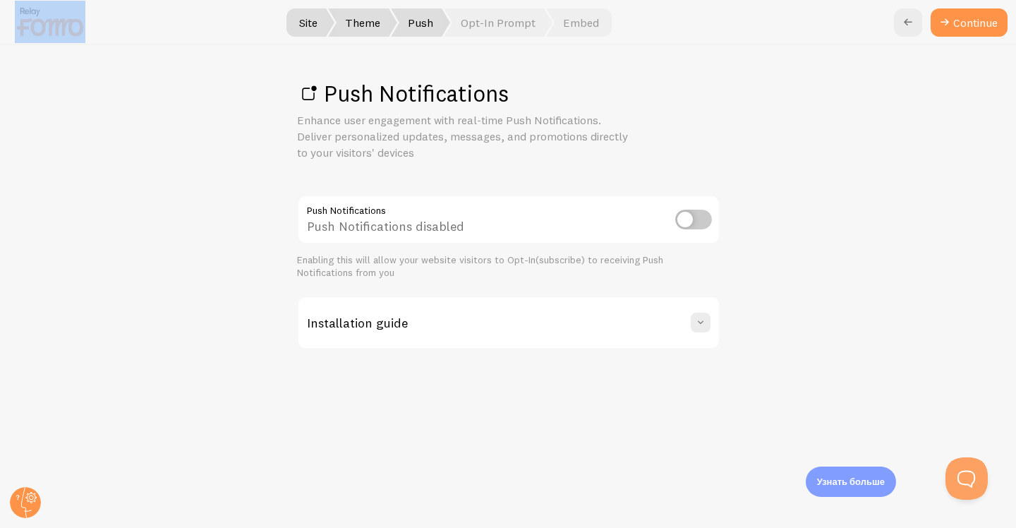
click at [882, 24] on div "Site Theme Push Opt-In Prompt Embed Continue Push Notifications Enhance user en…" at bounding box center [508, 264] width 1016 height 528
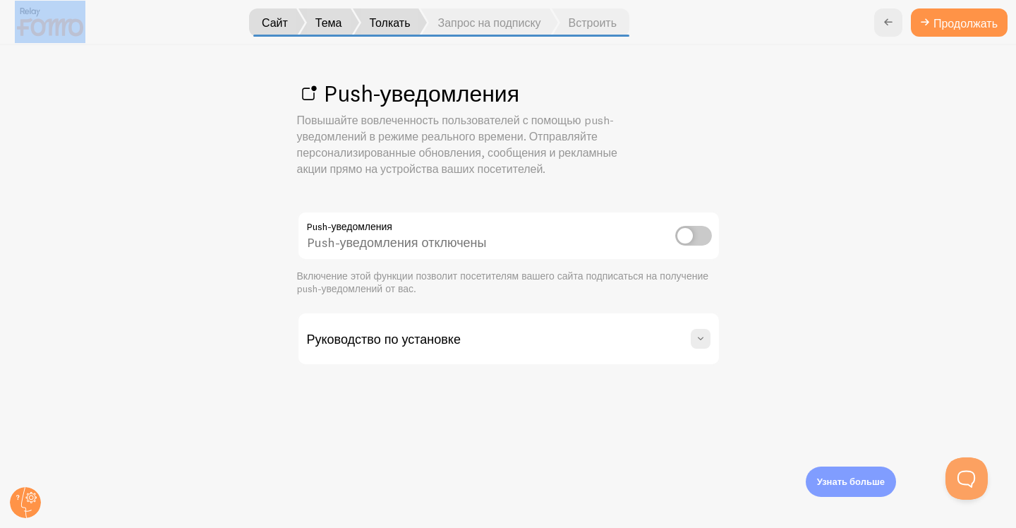
click at [882, 24] on icon at bounding box center [888, 22] width 17 height 17
click at [882, 24] on div at bounding box center [508, 22] width 1016 height 45
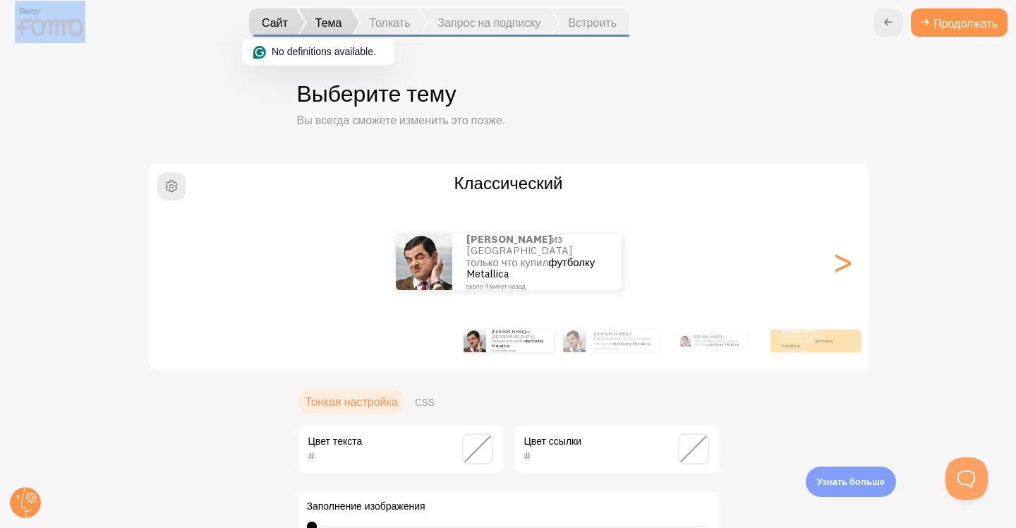
click at [882, 24] on icon at bounding box center [888, 22] width 17 height 17
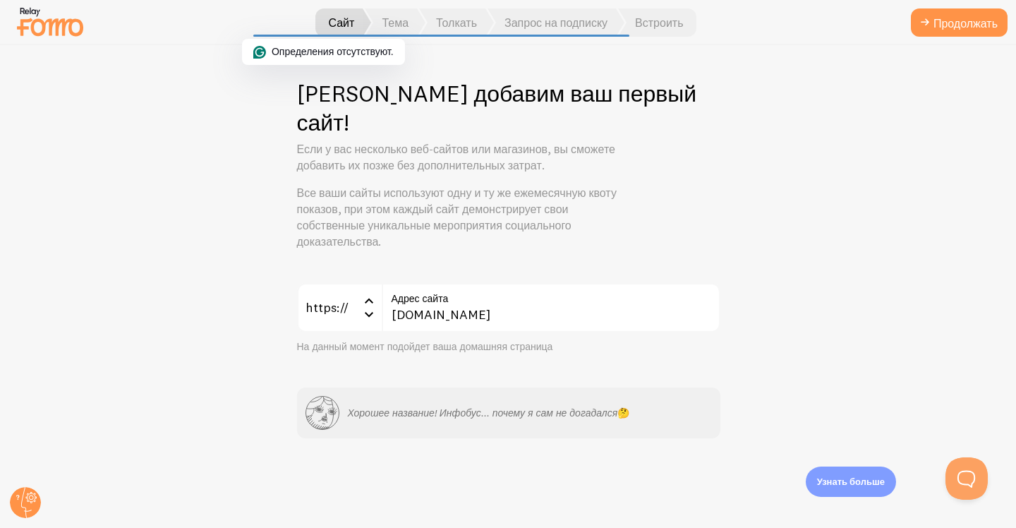
click at [762, 217] on div "Давайте добавим ваш первый сайт! Если у вас несколько веб-сайтов или магазинов,…" at bounding box center [508, 286] width 1015 height 483
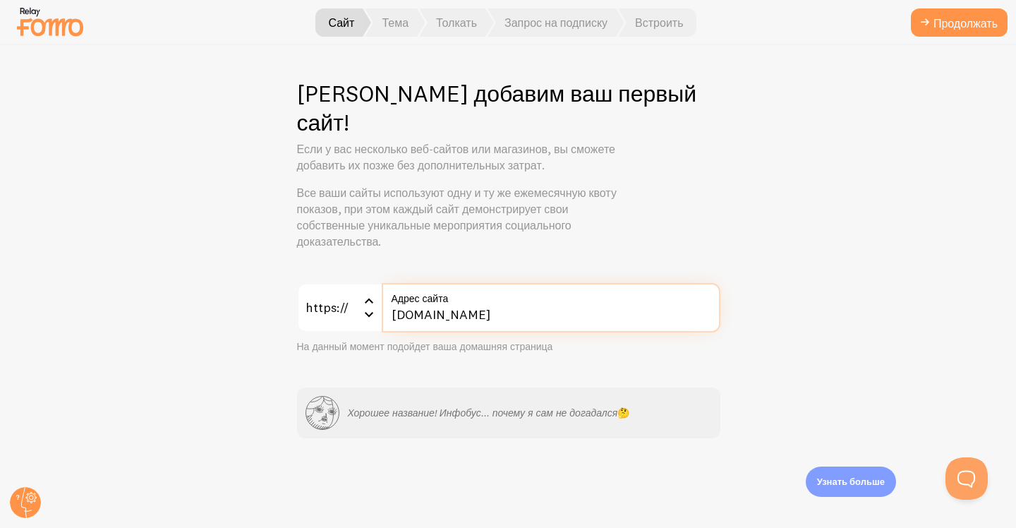
click at [528, 294] on input "[DOMAIN_NAME]" at bounding box center [551, 307] width 339 height 49
paste input "<script type="text/javascript" src="https://load.fomo.com/api/v1/Np47c8S6TiB0Wv…"
type input "<script type="text/javascript" src="https://load.fomo.com/api/v1/Np47c8S6TiB0Wv…"
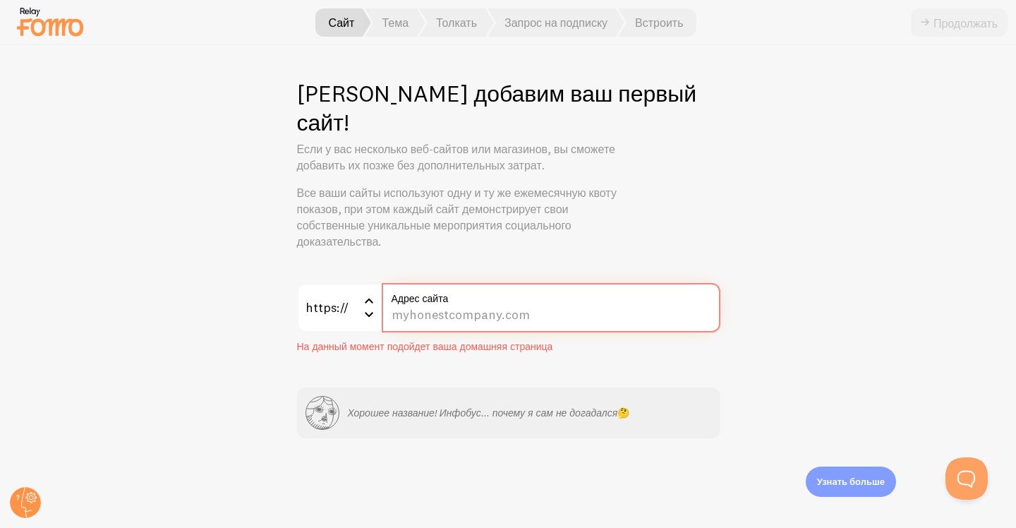
paste input "test.infobus.eu/en"
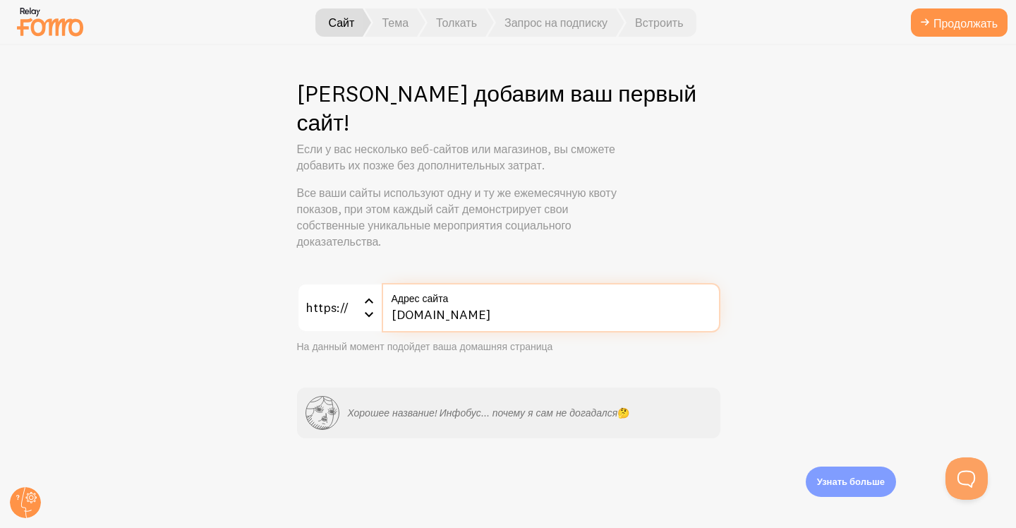
type input "[DOMAIN_NAME]"
click at [864, 297] on div "Давайте добавим ваш первый сайт! Если у вас несколько веб-сайтов или магазинов,…" at bounding box center [508, 286] width 1015 height 483
click at [713, 340] on div "https:// https:// https:// http:// test.infobus.eu Адрес сайта На данный момент…" at bounding box center [508, 360] width 423 height 155
click at [373, 306] on icon at bounding box center [369, 314] width 17 height 17
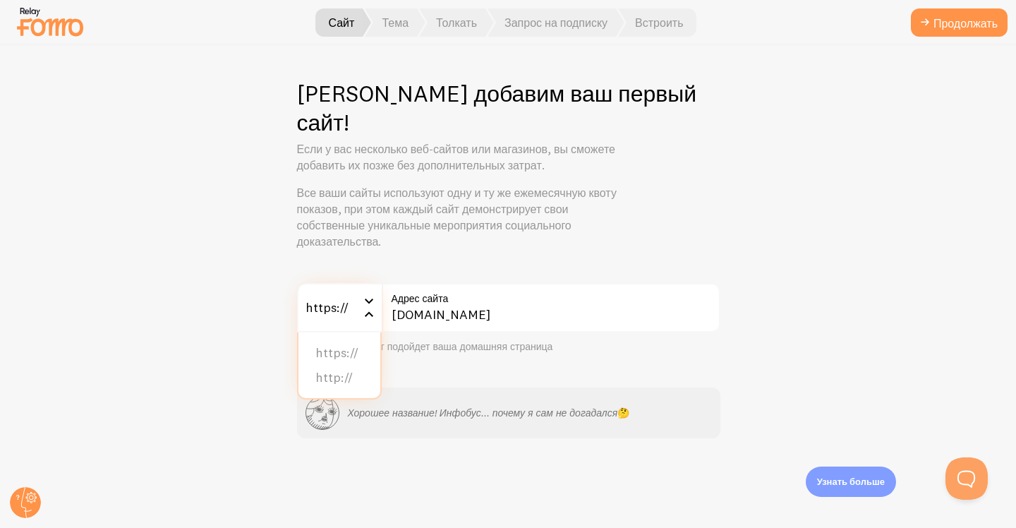
click at [562, 218] on p "Все ваши сайты используют одну и ту же ежемесячную квоту показов, при этом кажд…" at bounding box center [466, 217] width 339 height 64
click at [949, 25] on font "Продолжать" at bounding box center [965, 23] width 64 height 14
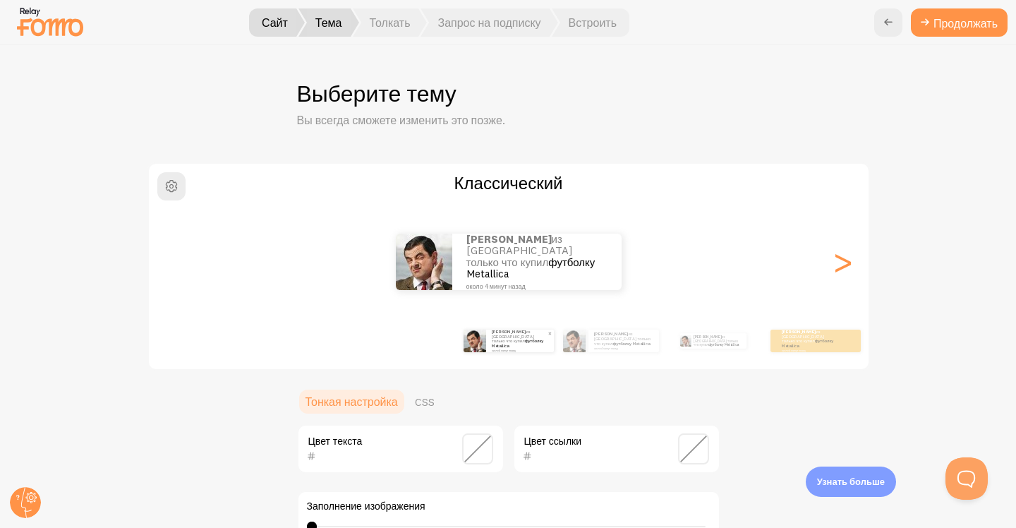
click at [516, 349] on small "около 4 минут назад" at bounding box center [519, 350] width 55 height 3
click at [579, 348] on img at bounding box center [574, 341] width 23 height 23
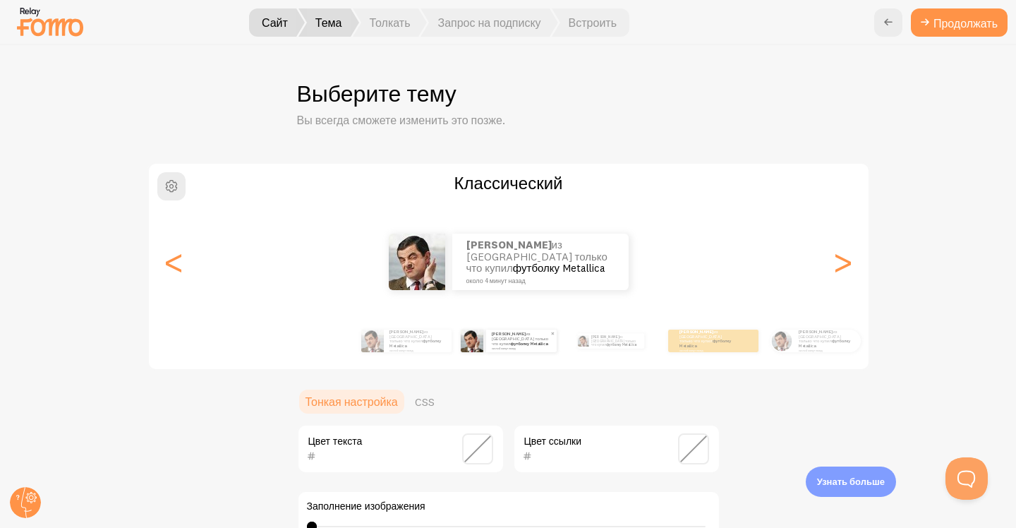
click at [579, 348] on div "Караев из Украины только что купил футболку Metallica около 4 минут назад" at bounding box center [611, 341] width 91 height 40
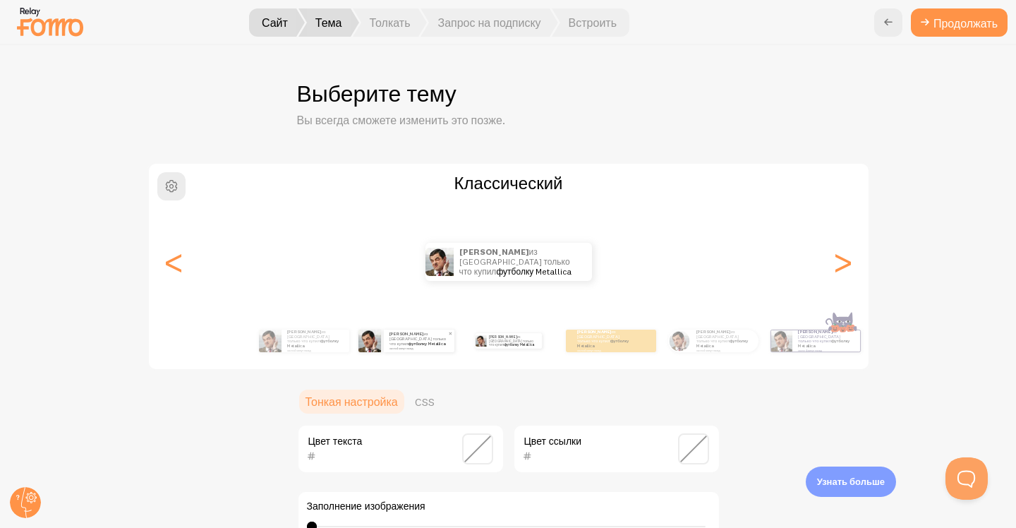
click at [579, 349] on font "около 4 минут назад" at bounding box center [589, 350] width 24 height 3
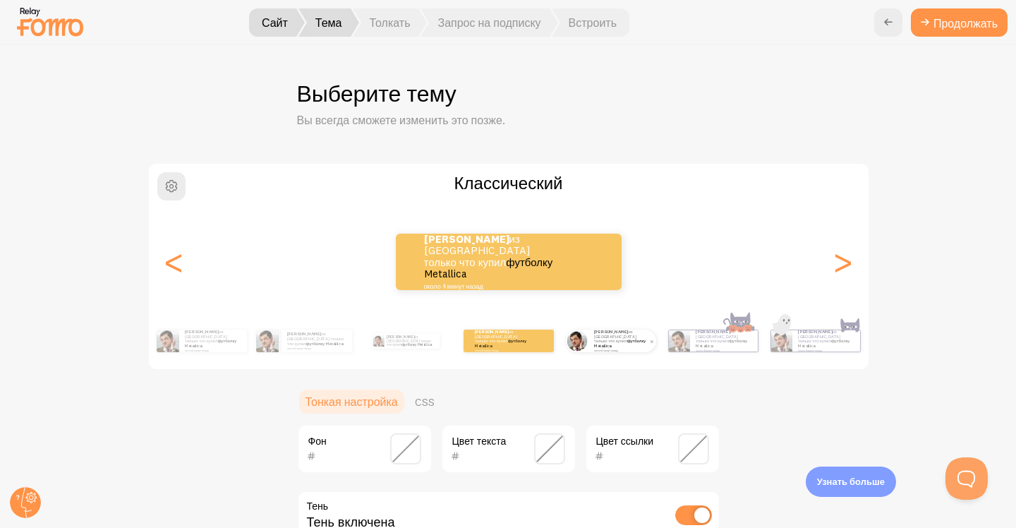
click at [597, 345] on font "футболку Metallica" at bounding box center [620, 343] width 52 height 10
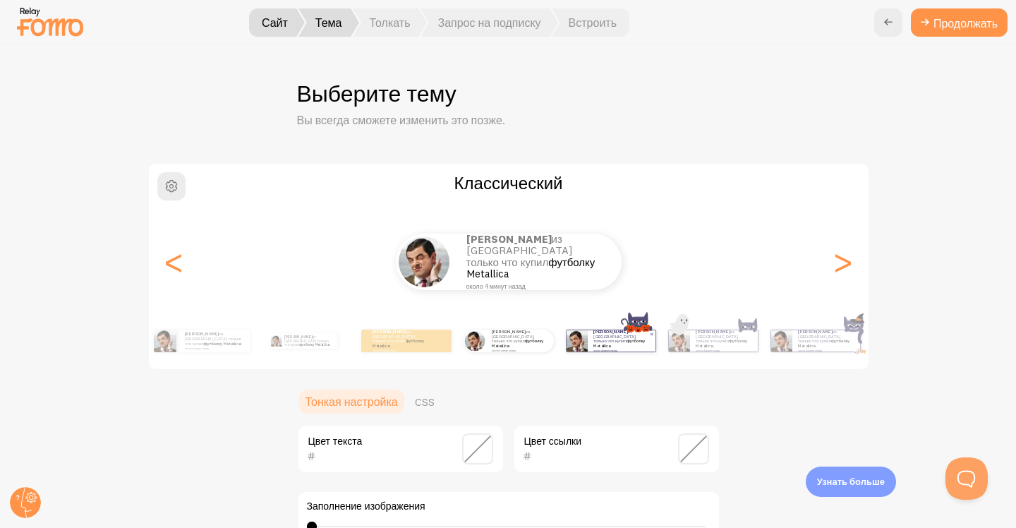
click at [598, 345] on font "футболку Metallica" at bounding box center [619, 343] width 52 height 10
type input "0"
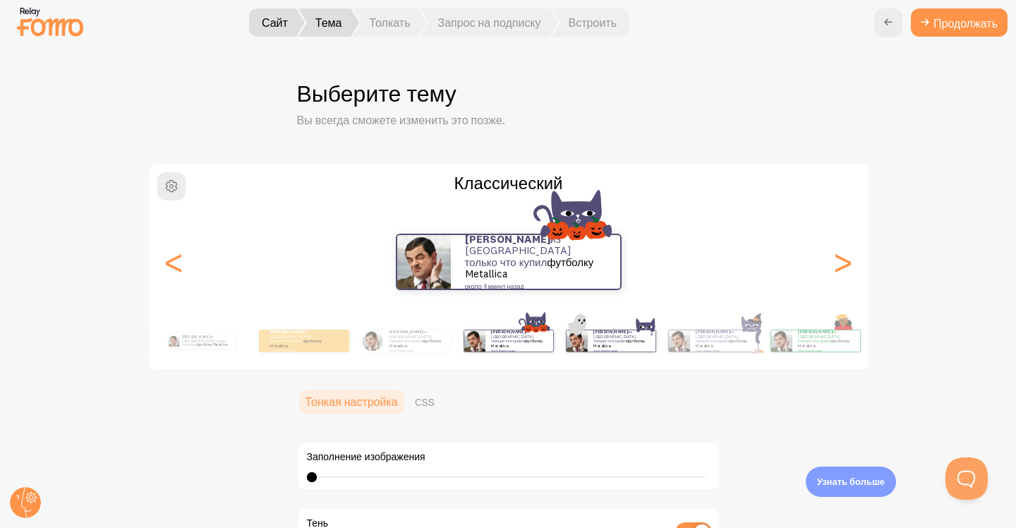
click at [634, 340] on p "Караев из Украины только что купил футболку Metallica около 4 минут назад" at bounding box center [621, 341] width 56 height 23
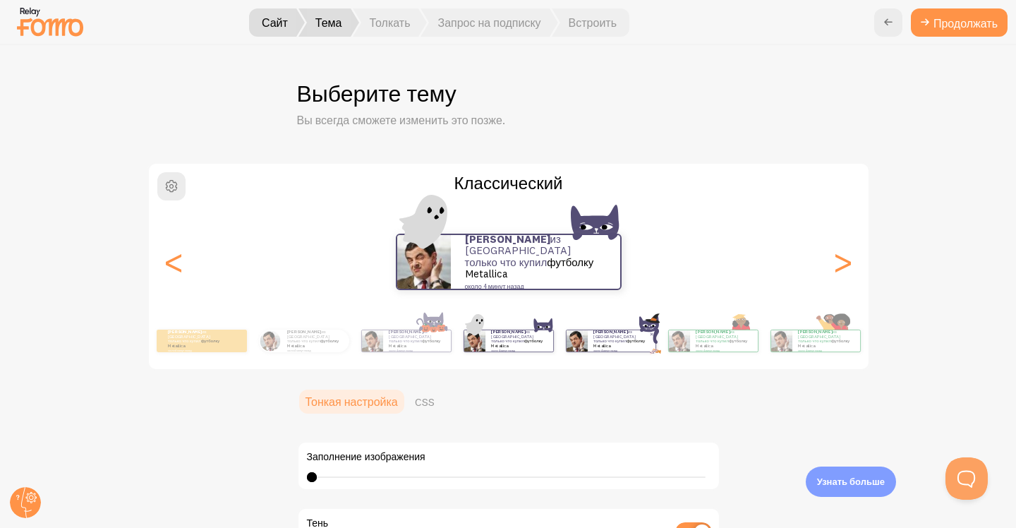
click at [628, 345] on p "Караев из Украины только что купил футболку Metallica около 4 минут назад" at bounding box center [621, 341] width 56 height 23
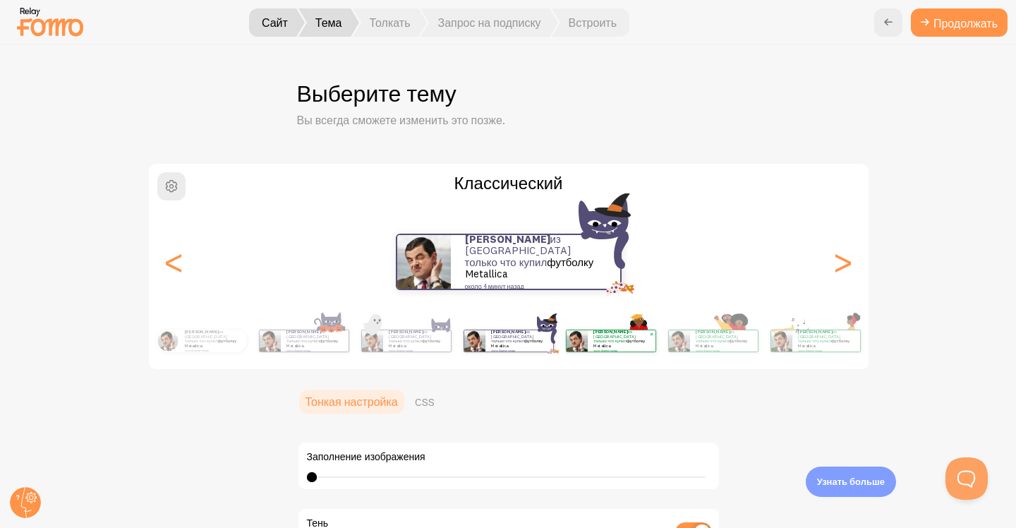
click at [649, 346] on div "Караев из Украины только что купил футболку Metallica около 4 минут назад" at bounding box center [622, 340] width 68 height 21
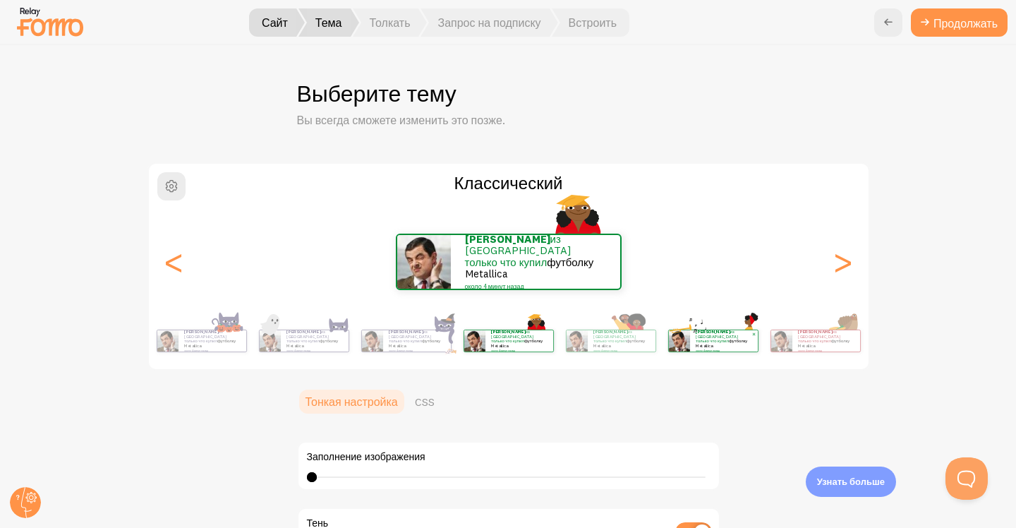
click at [696, 349] on font "около 4 минут назад" at bounding box center [708, 350] width 24 height 3
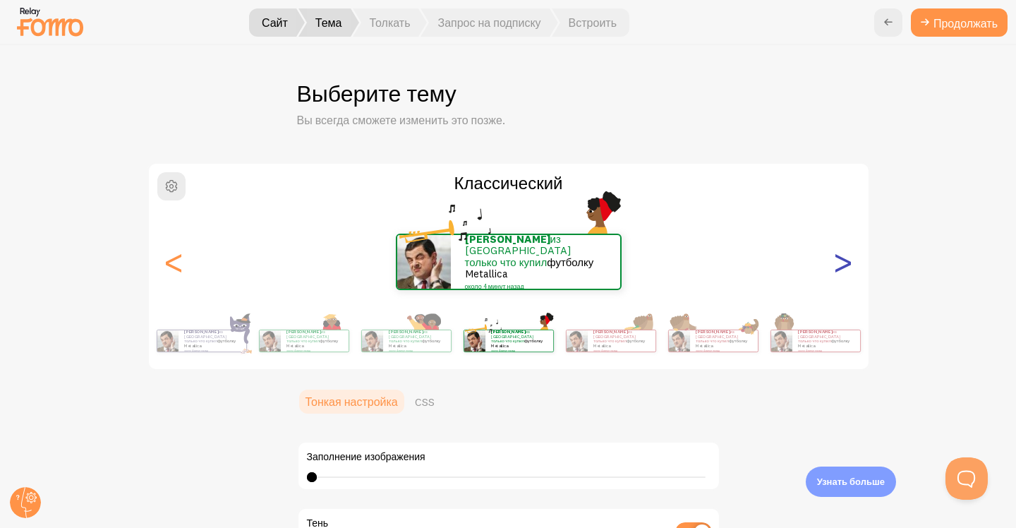
click at [838, 267] on font ">" at bounding box center [842, 261] width 23 height 47
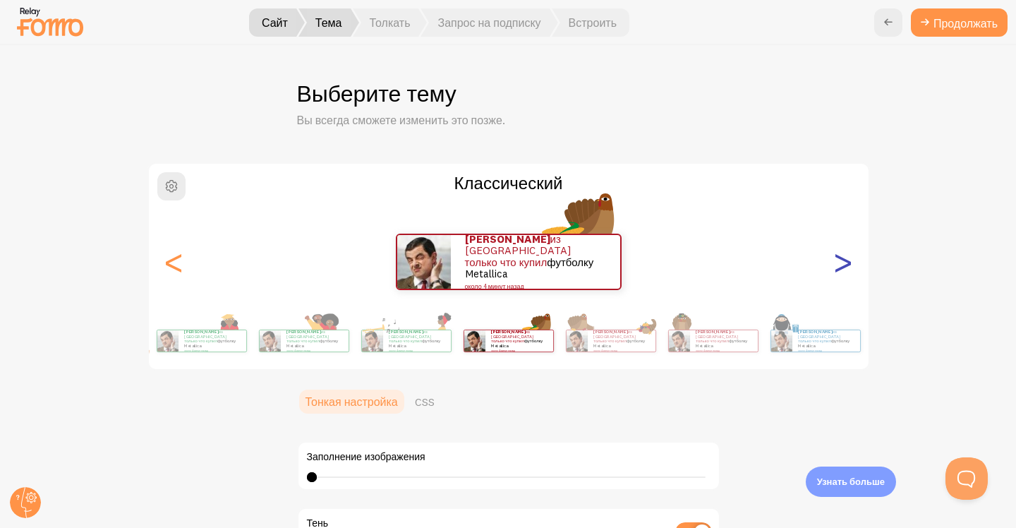
click at [838, 267] on font ">" at bounding box center [842, 261] width 23 height 47
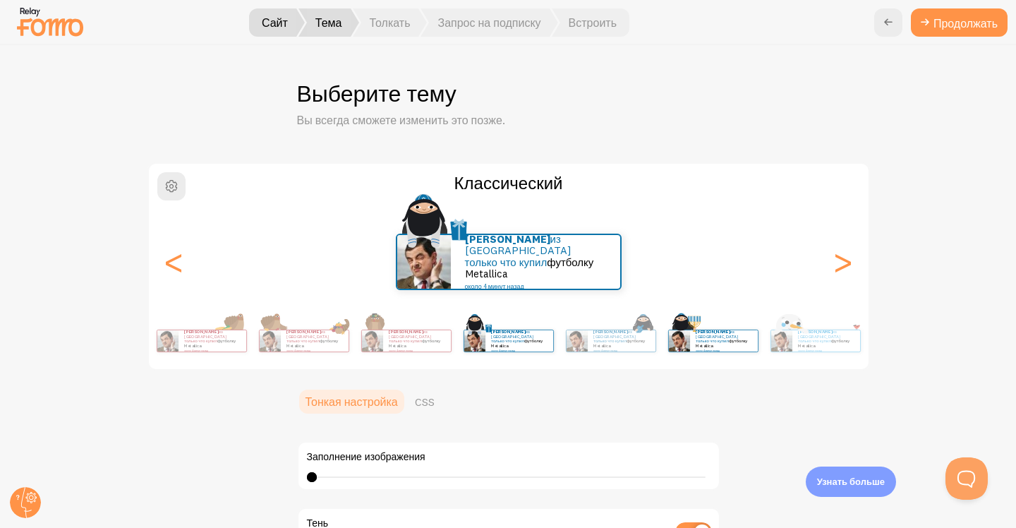
click at [724, 352] on div "Караев из Украины только что купил футболку Metallica около 4 минут назад" at bounding box center [713, 341] width 91 height 40
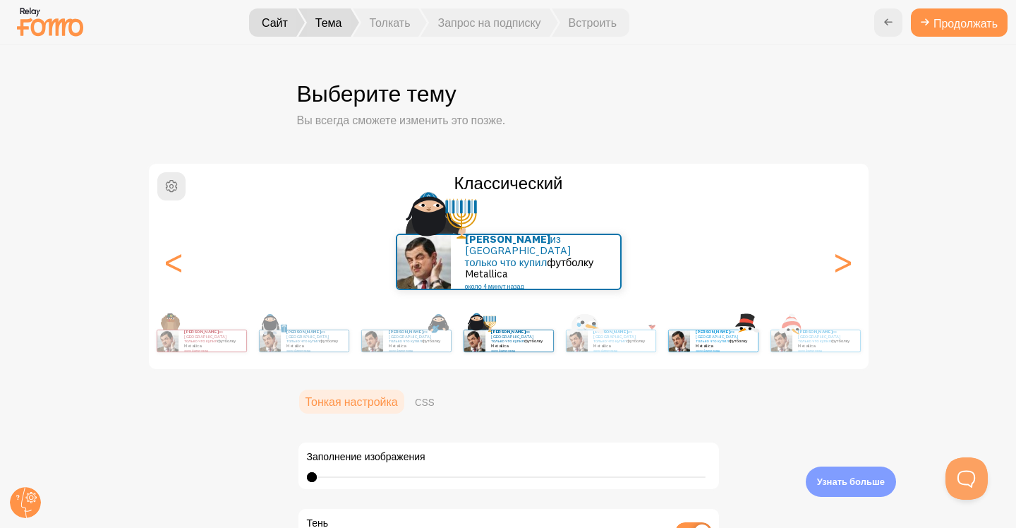
click at [723, 352] on div "Караев из Украины только что купил футболку Metallica около 4 минут назад" at bounding box center [713, 341] width 91 height 40
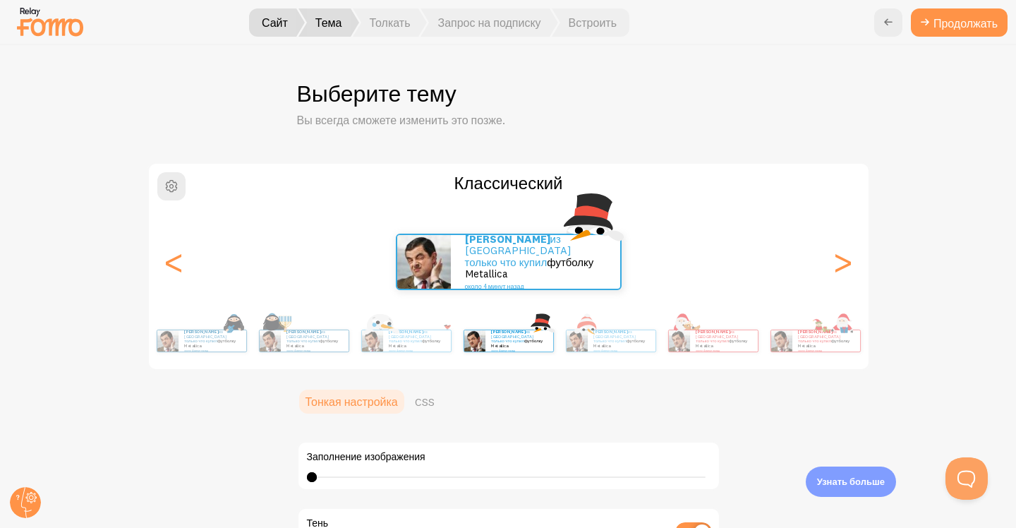
click at [723, 352] on div "Караев из Украины только что купил футболку Metallica около 4 минут назад" at bounding box center [713, 341] width 91 height 40
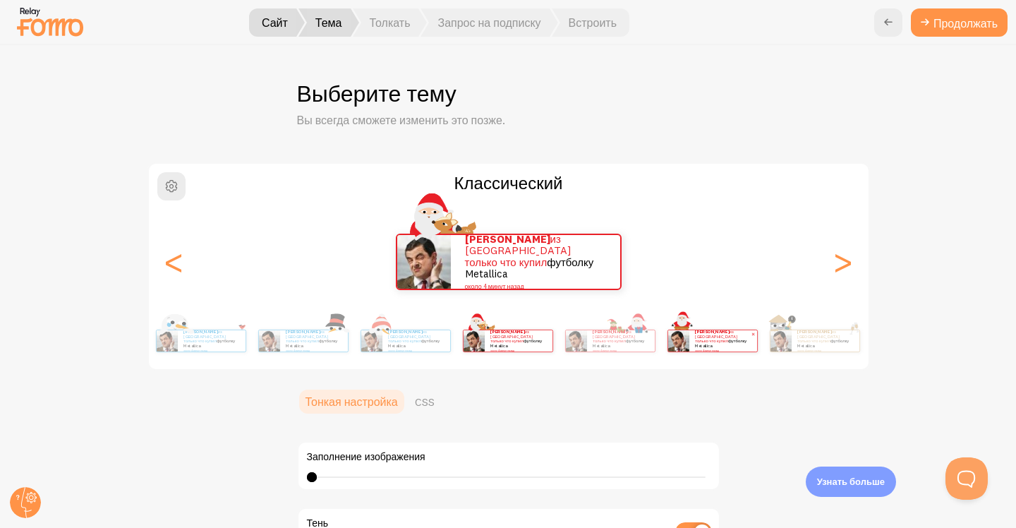
click at [717, 349] on small "около 4 минут назад" at bounding box center [722, 350] width 55 height 3
click at [771, 339] on img at bounding box center [781, 340] width 21 height 21
click at [798, 341] on font "футболку Metallica" at bounding box center [824, 343] width 52 height 10
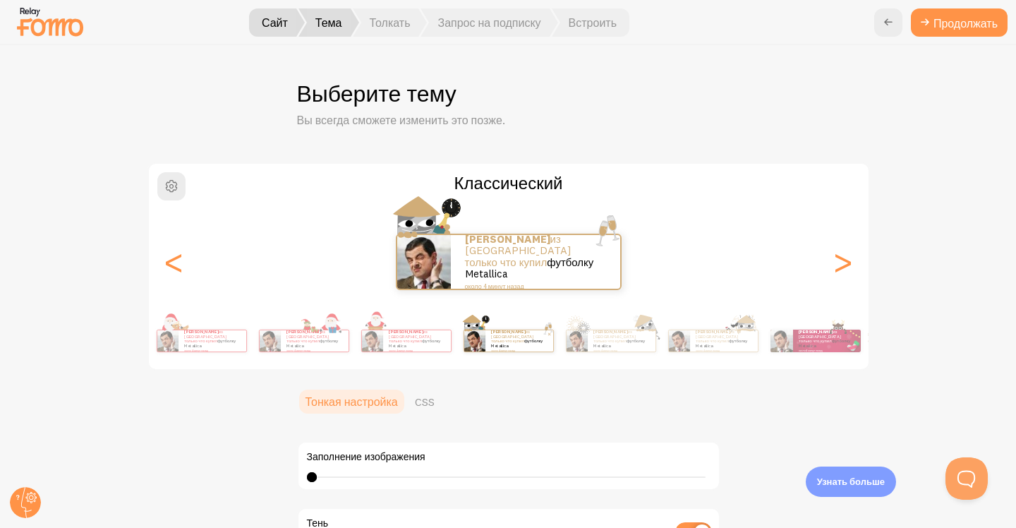
click at [799, 341] on font "футболку Metallica" at bounding box center [825, 343] width 52 height 10
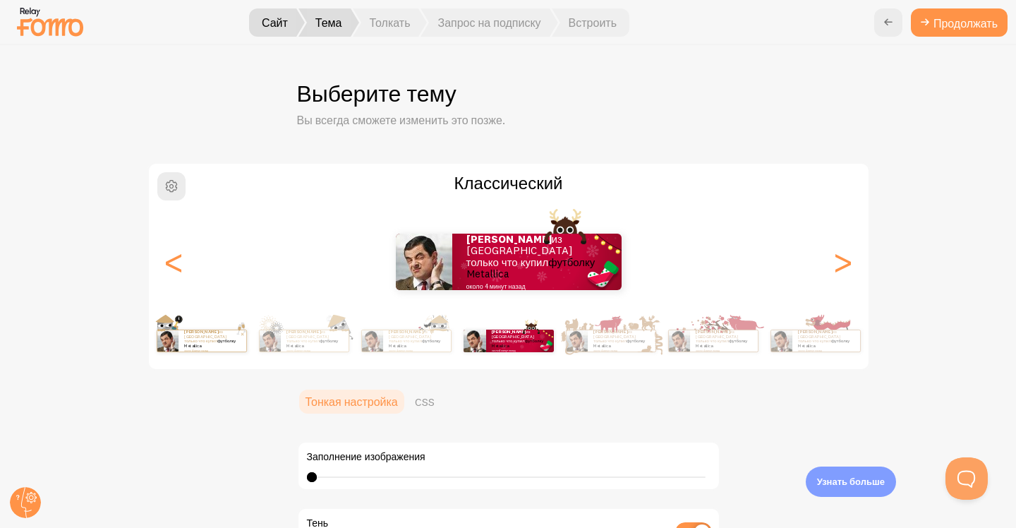
click at [798, 341] on font "футболку Metallica" at bounding box center [824, 343] width 52 height 10
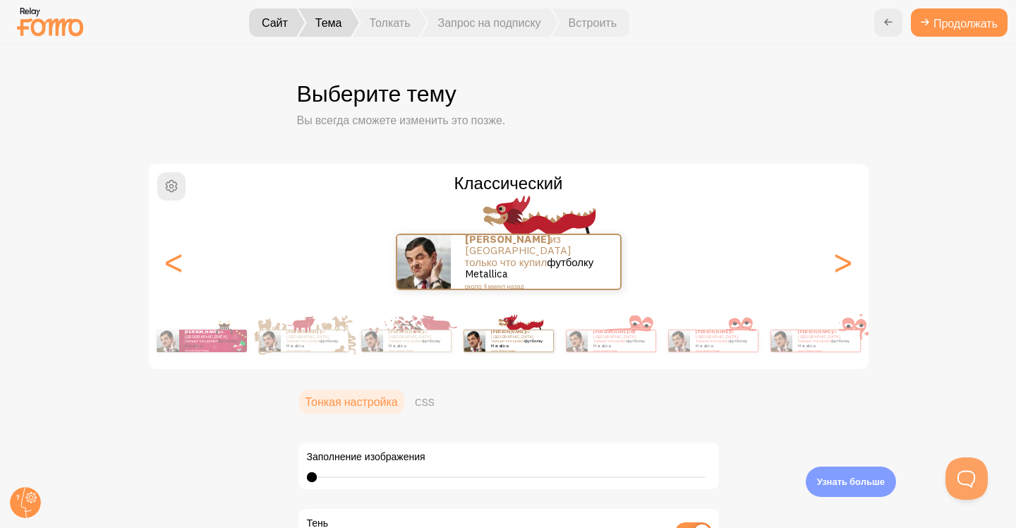
click at [798, 341] on font "футболку Metallica" at bounding box center [824, 343] width 52 height 10
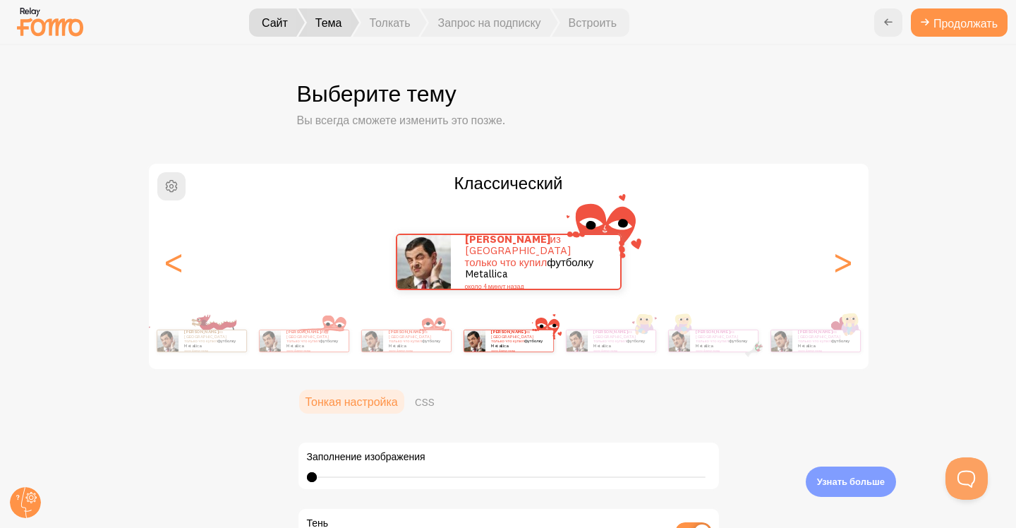
click at [798, 341] on font "футболку Metallica" at bounding box center [824, 343] width 52 height 10
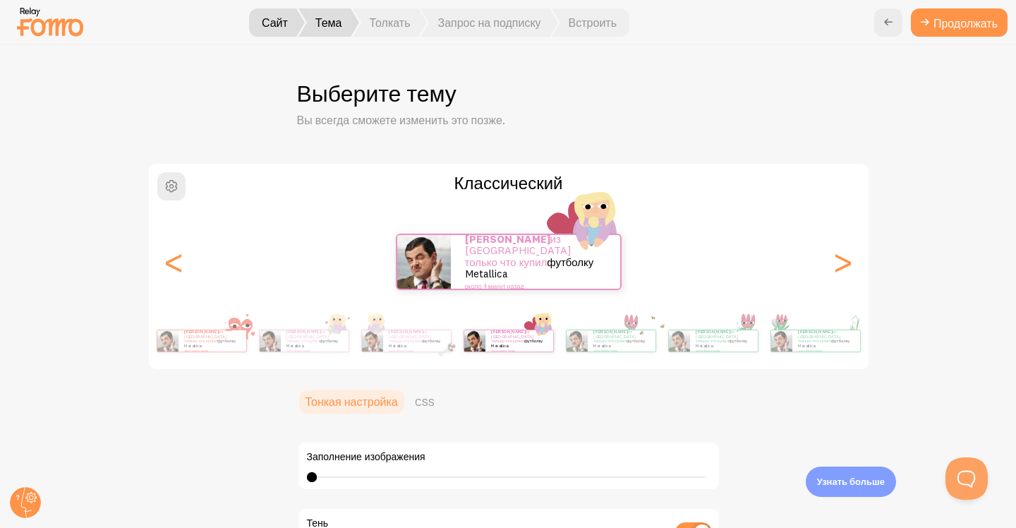
click at [798, 341] on font "футболку Metallica" at bounding box center [824, 343] width 52 height 10
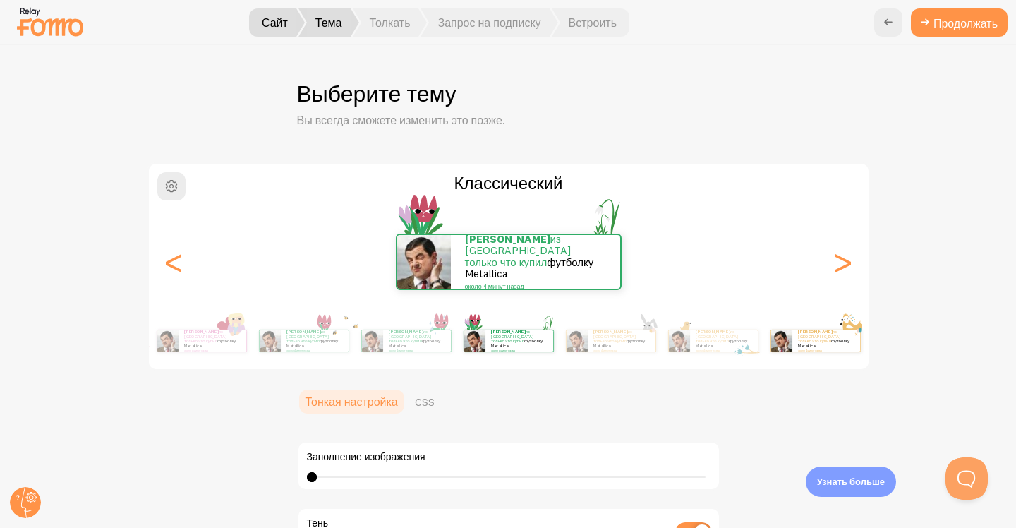
click at [798, 343] on font "футболку Metallica" at bounding box center [824, 343] width 52 height 10
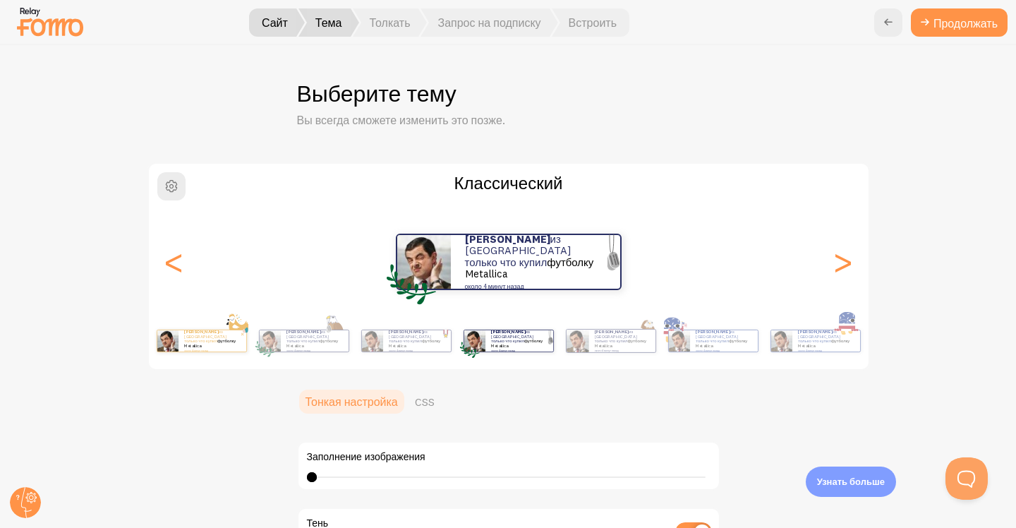
click at [798, 343] on font "футболку Metallica" at bounding box center [824, 343] width 52 height 10
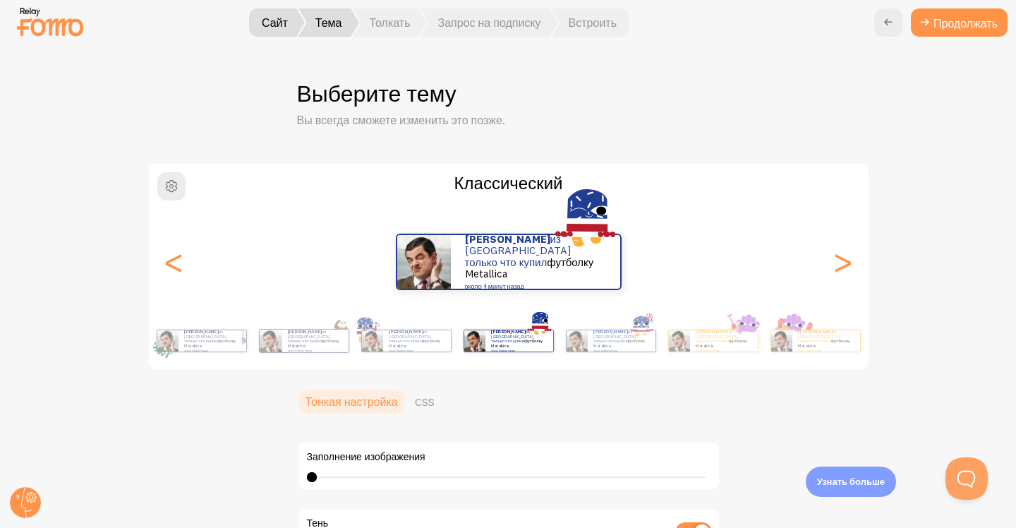
click at [798, 343] on font "футболку Metallica" at bounding box center [824, 343] width 52 height 10
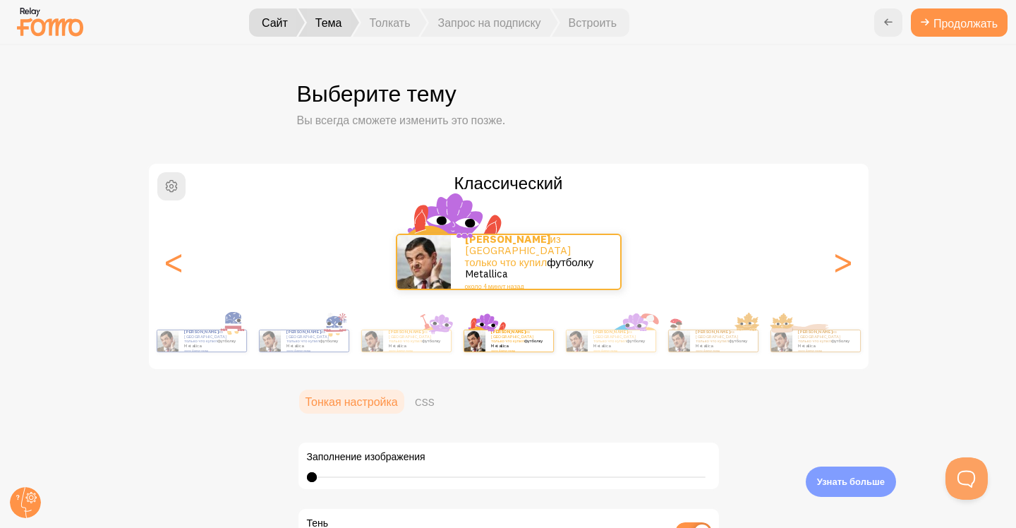
click at [798, 343] on font "футболку Metallica" at bounding box center [824, 343] width 52 height 10
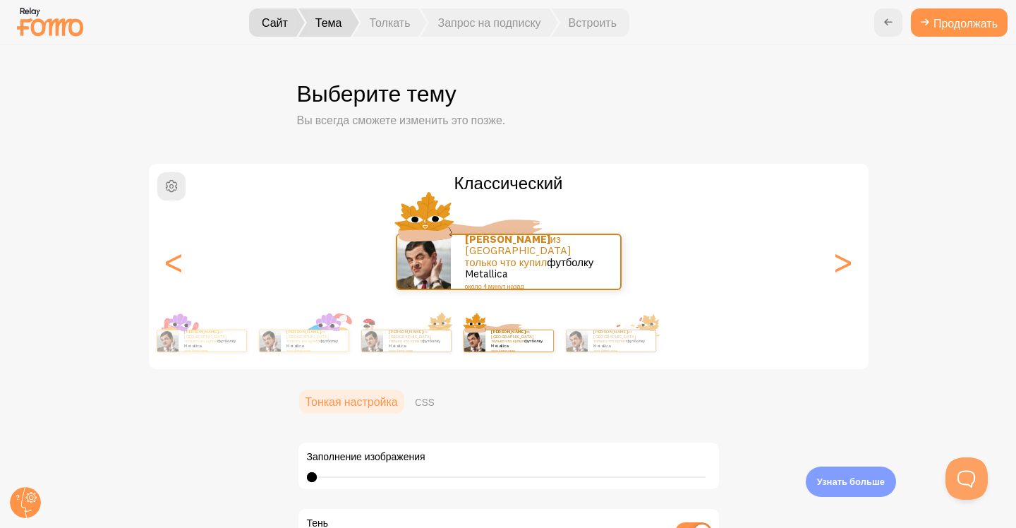
click at [794, 343] on div "Караев из Украины только что купил футболку Metallica около 4 минут назад Карае…" at bounding box center [509, 341] width 810 height 56
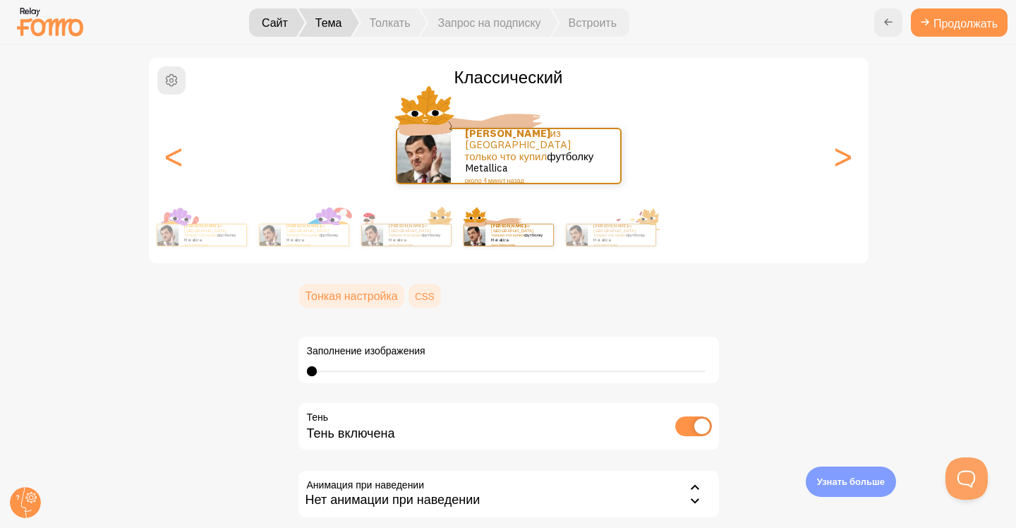
click at [420, 294] on font "CSS" at bounding box center [425, 296] width 20 height 14
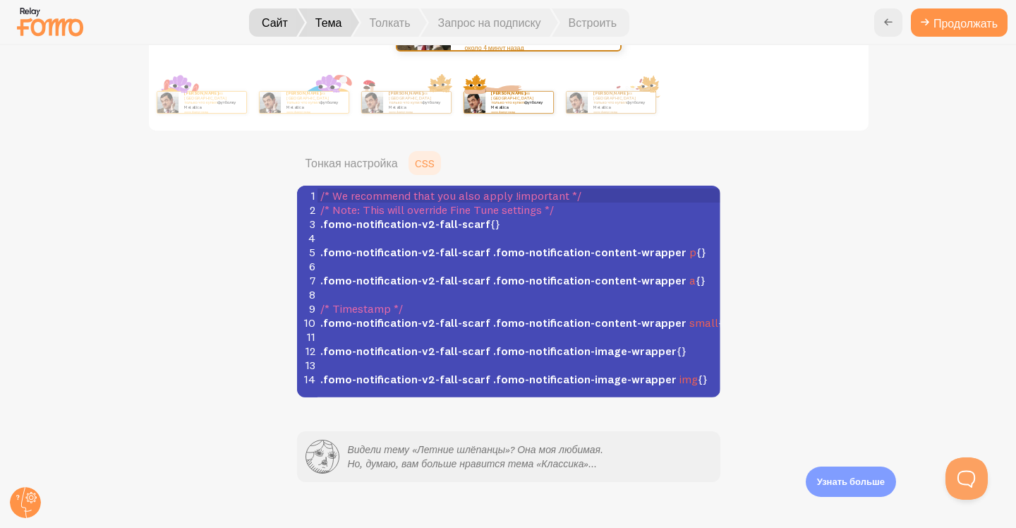
scroll to position [237, 0]
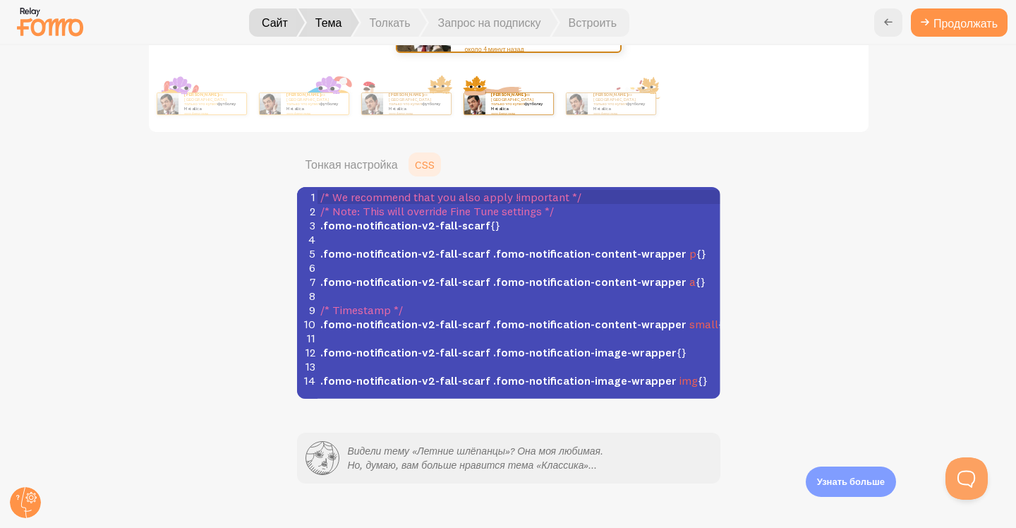
drag, startPoint x: 304, startPoint y: 198, endPoint x: 510, endPoint y: 331, distance: 245.4
click at [509, 331] on div "1 /* We recommend that you also apply !important */ 2 /* Note: This will overri…" at bounding box center [524, 289] width 413 height 198
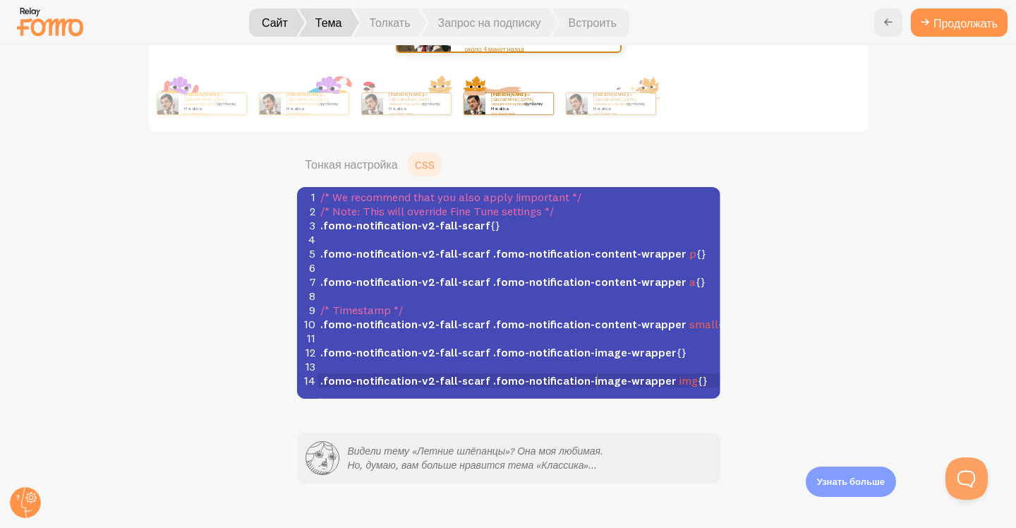
scroll to position [6, 0]
click at [594, 377] on span ".fomo-notification-image-wrapper" at bounding box center [584, 380] width 183 height 14
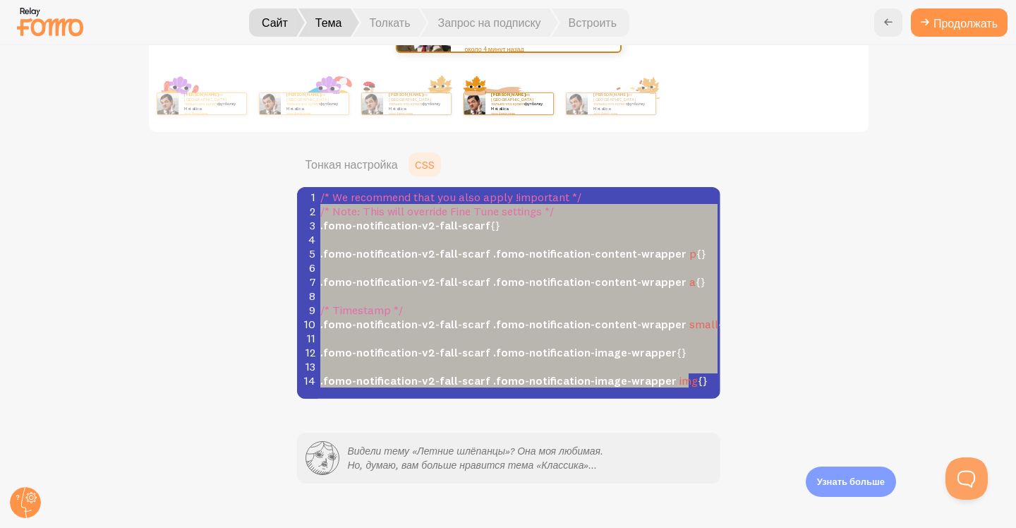
type textarea "/* We recommend that you also apply !important */ /* Note: This will override F…"
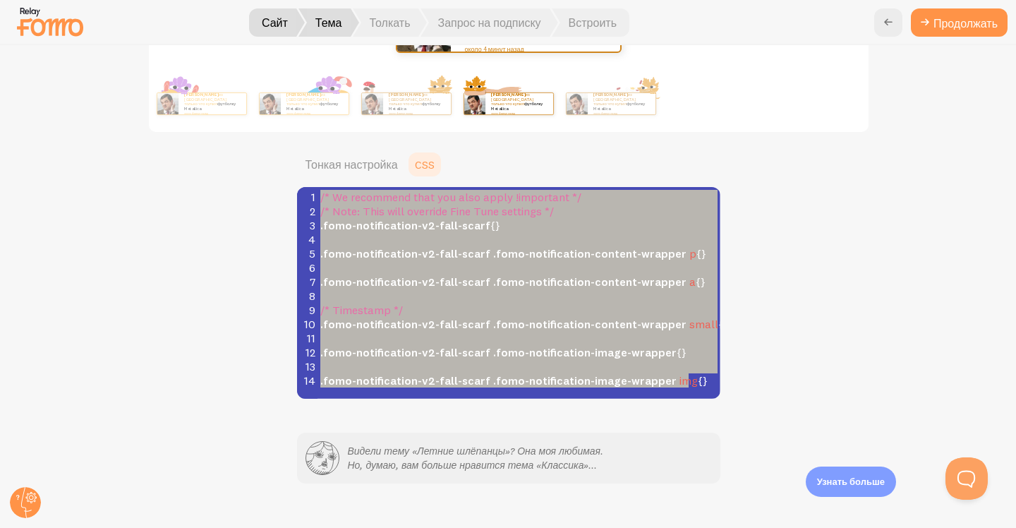
drag, startPoint x: 684, startPoint y: 381, endPoint x: 303, endPoint y: 198, distance: 421.9
click at [318, 198] on div "1 /* We recommend that you also apply !important */ 2 /* Note: This will overri…" at bounding box center [524, 289] width 413 height 198
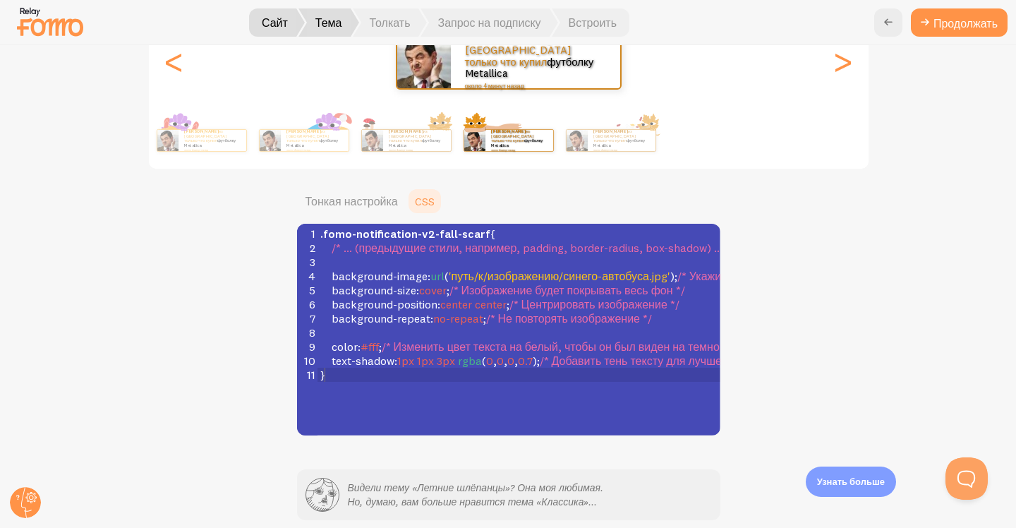
scroll to position [206, 0]
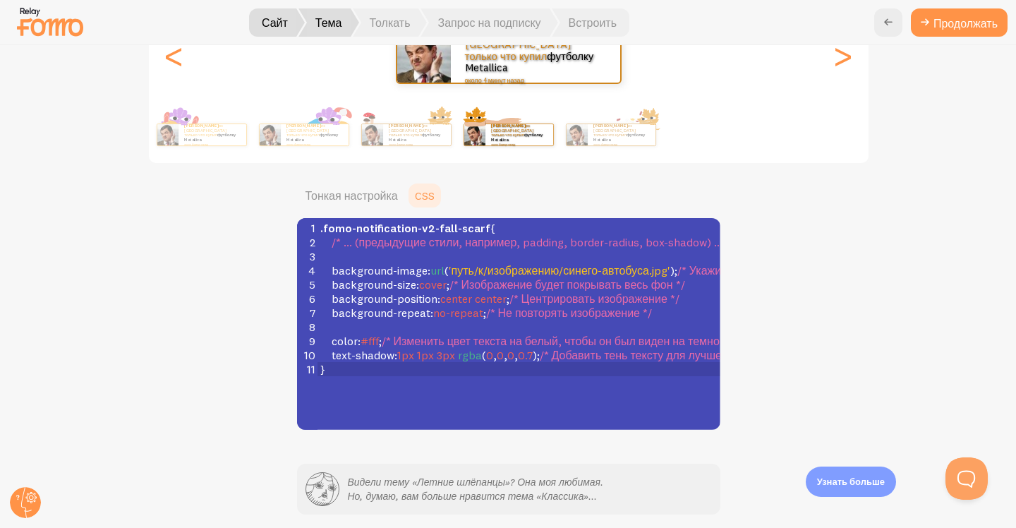
click at [502, 397] on div "x 1 11 1 .fomo-notification-v2-fall-scarf { 2 /* ... (предыдущие стили, наприме…" at bounding box center [526, 341] width 459 height 247
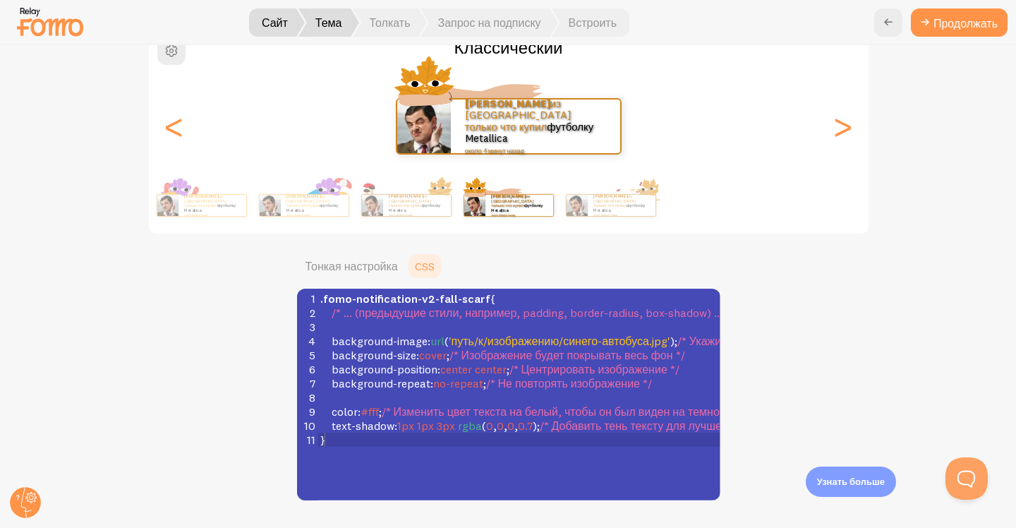
scroll to position [135, 0]
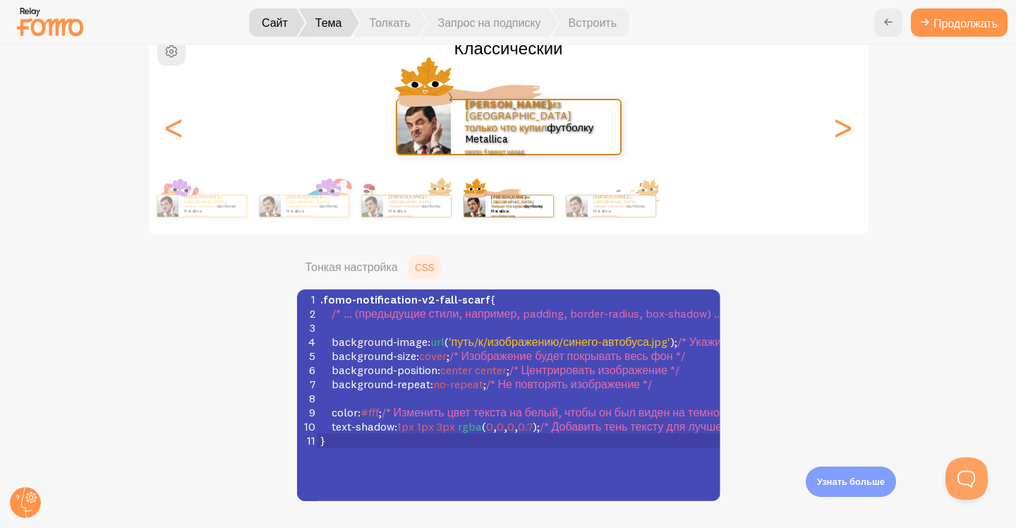
click at [446, 480] on div "x 1 11 1 .fomo-notification-v2-fall-scarf { 2 /* ... (предыдущие стили, наприме…" at bounding box center [526, 412] width 459 height 247
type textarea ".fomo-notification-v2-fall-scarf { /* ... (предыдущие стили, например, padding,…"
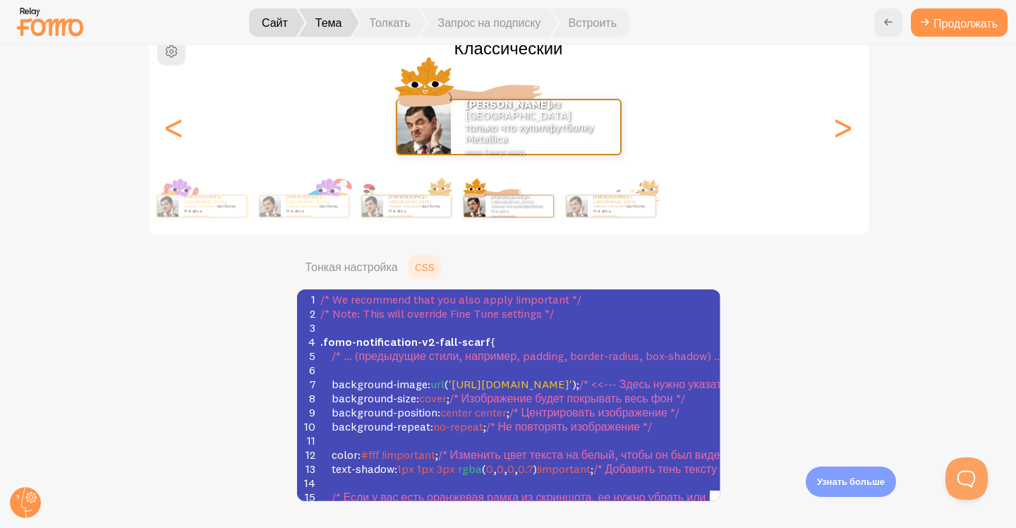
scroll to position [270, 0]
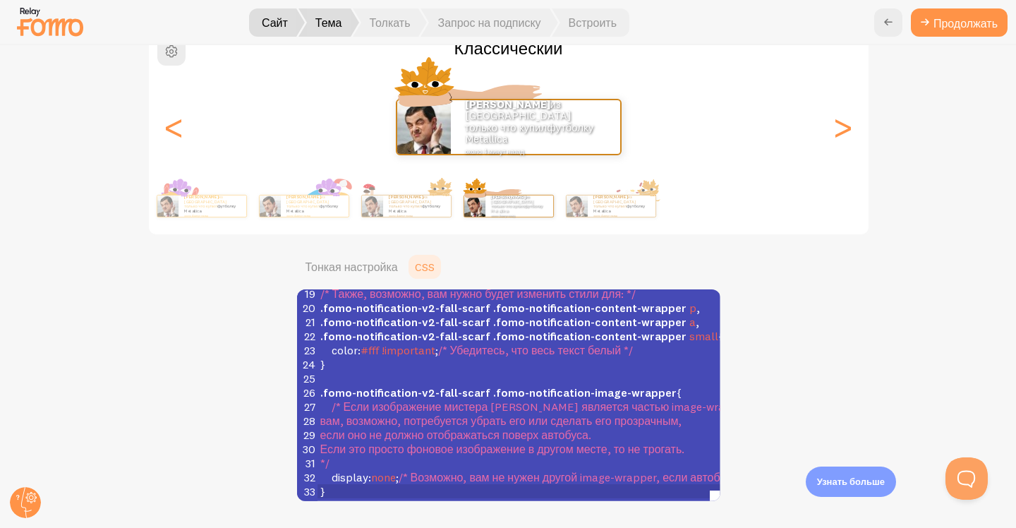
click at [797, 414] on div "Классический Караев из Украины только что купил футболку Metallica около 4 мину…" at bounding box center [509, 264] width 948 height 473
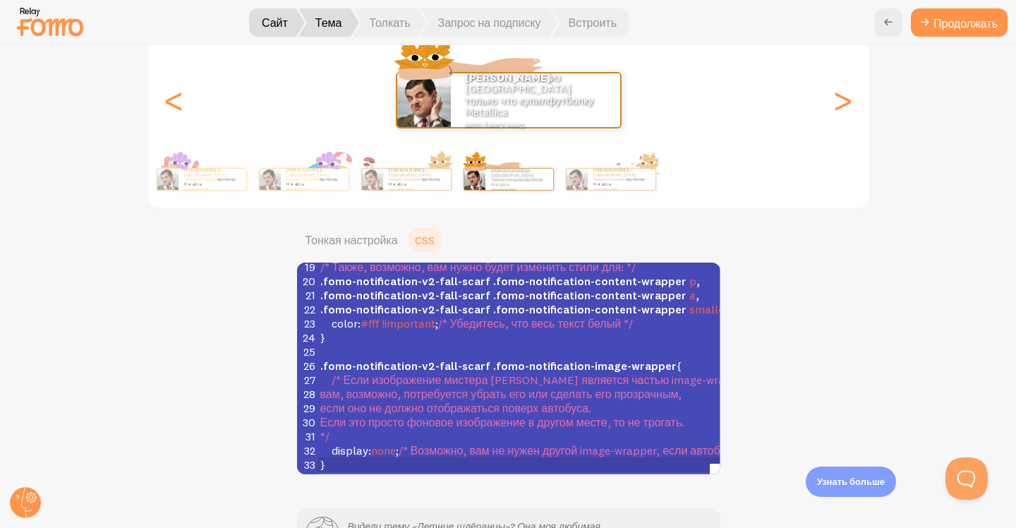
scroll to position [158, 0]
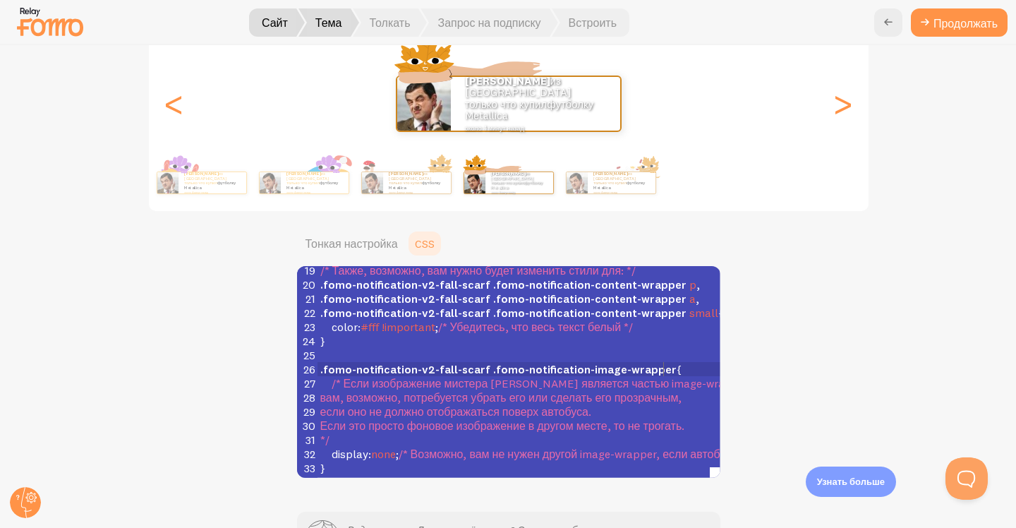
click at [702, 362] on pre ".fomo-notification-v2-fall-scarf .fomo-notification-image-wrapper {" at bounding box center [768, 369] width 900 height 14
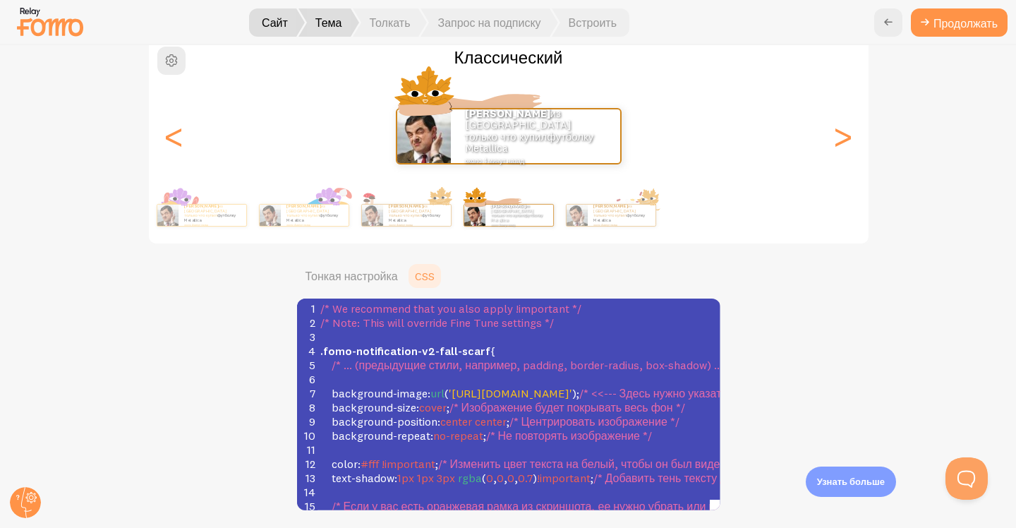
scroll to position [91, 0]
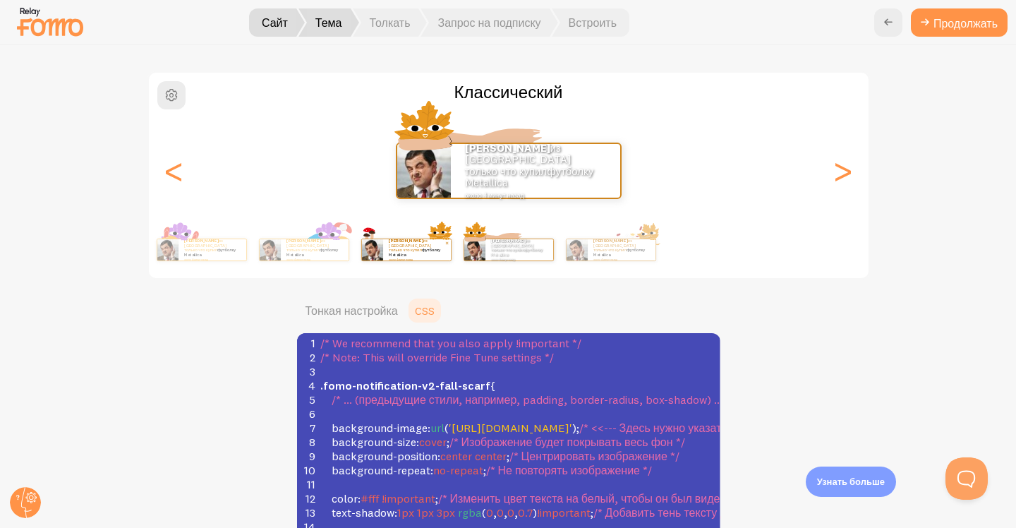
click at [442, 250] on div "[PERSON_NAME] из [GEOGRAPHIC_DATA] только что купил футболку Metallica около 4 …" at bounding box center [417, 249] width 68 height 21
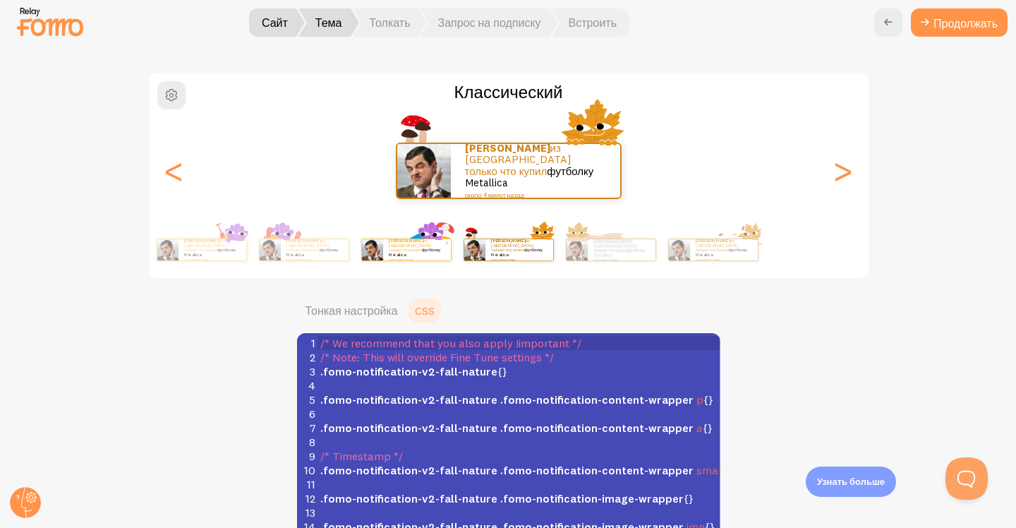
click at [442, 250] on div "[PERSON_NAME] из [GEOGRAPHIC_DATA] только что купил футболку Metallica около 4 …" at bounding box center [417, 249] width 68 height 21
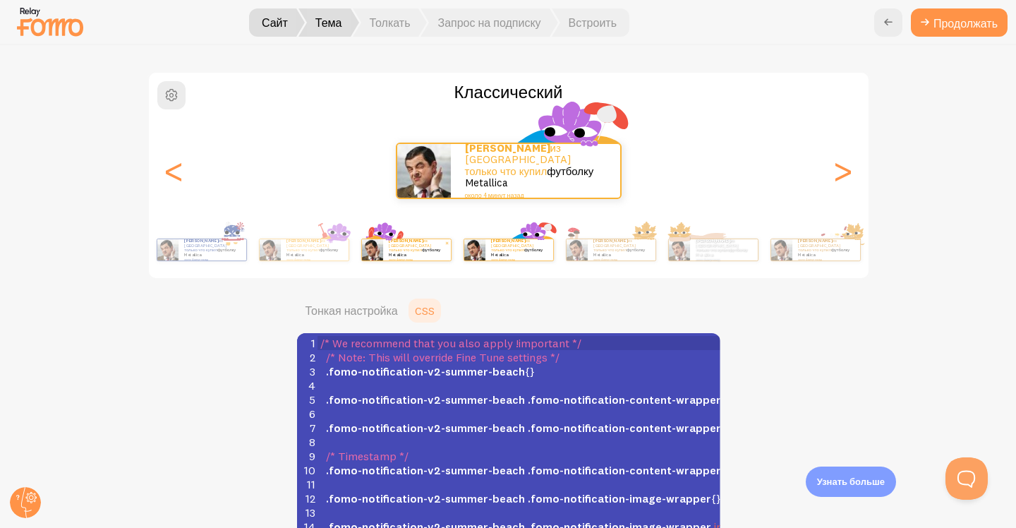
click at [421, 250] on p "[PERSON_NAME] из [GEOGRAPHIC_DATA] только что купил футболку Metallica около 4 …" at bounding box center [417, 249] width 56 height 23
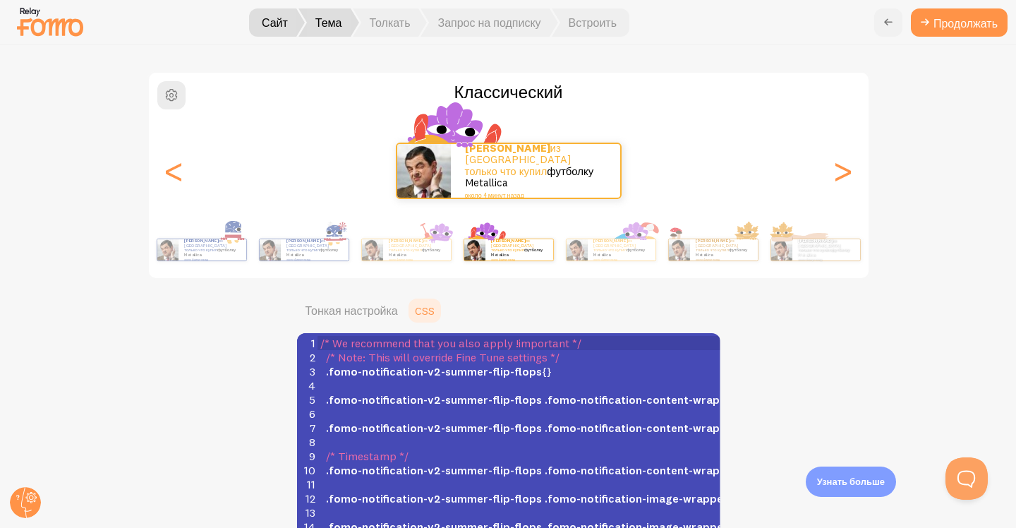
click at [885, 23] on icon at bounding box center [888, 22] width 17 height 17
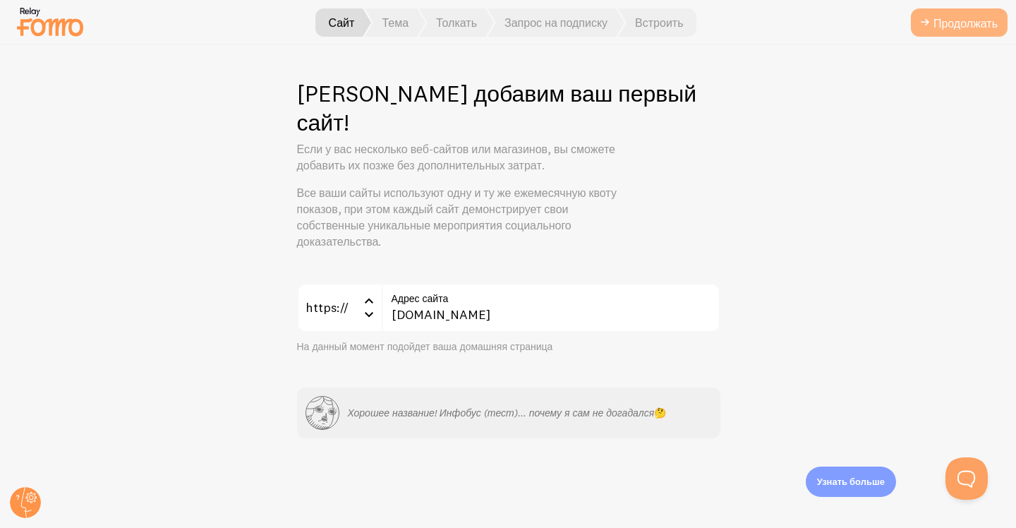
click at [923, 20] on icon "submit" at bounding box center [925, 22] width 17 height 17
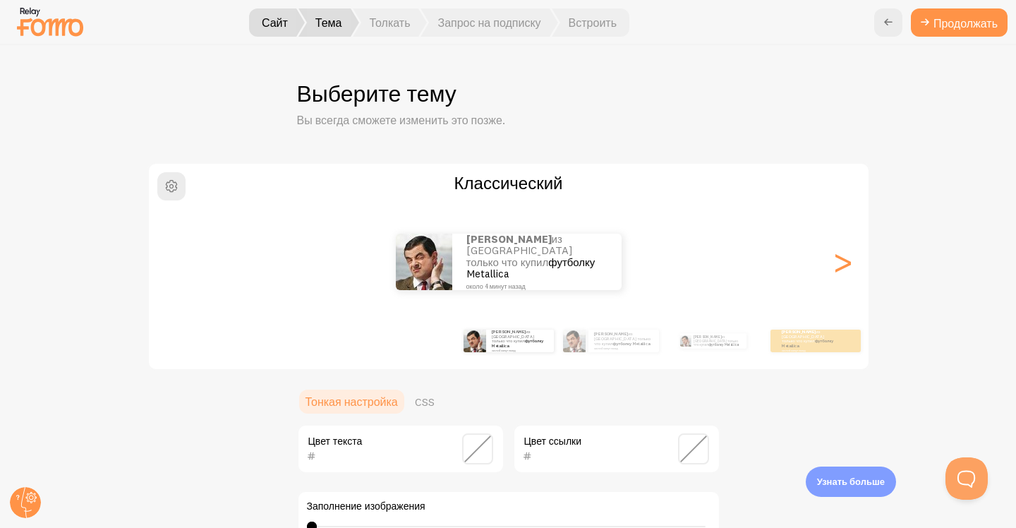
scroll to position [123, 0]
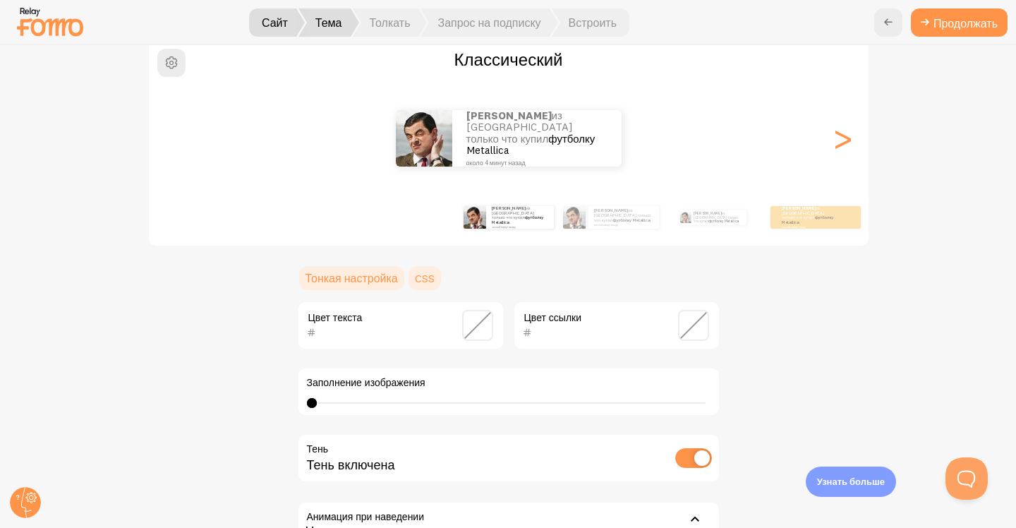
click at [421, 282] on font "CSS" at bounding box center [425, 278] width 20 height 14
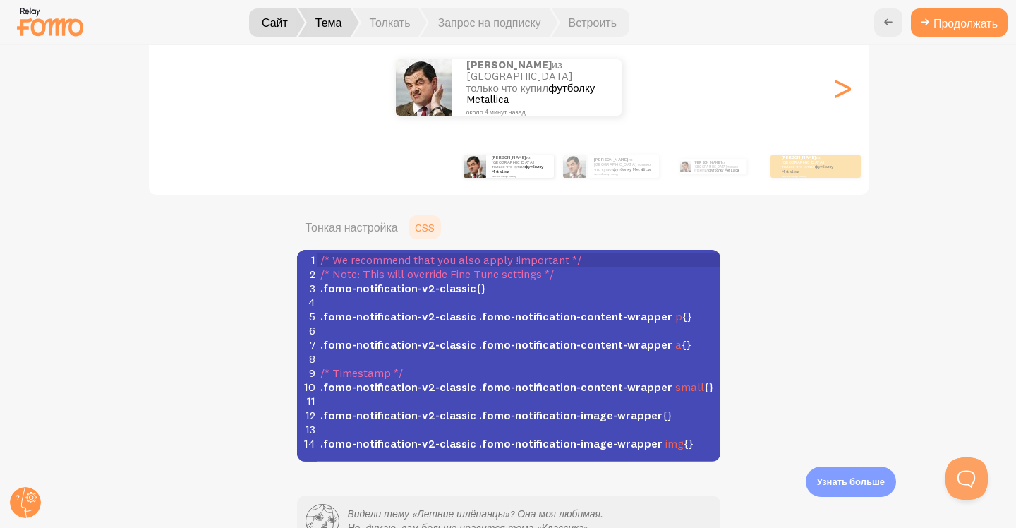
scroll to position [124, 0]
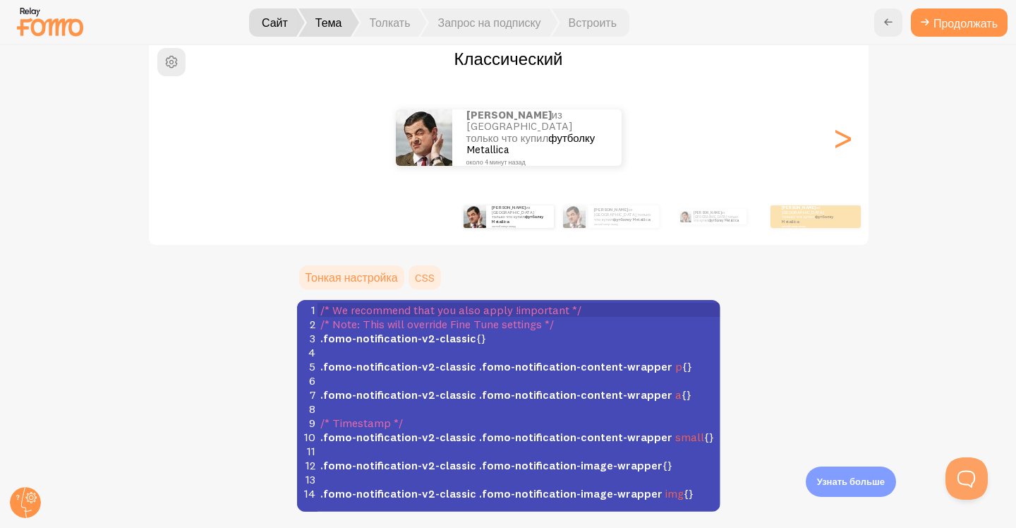
click at [369, 281] on font "Тонкая настройка" at bounding box center [352, 277] width 92 height 14
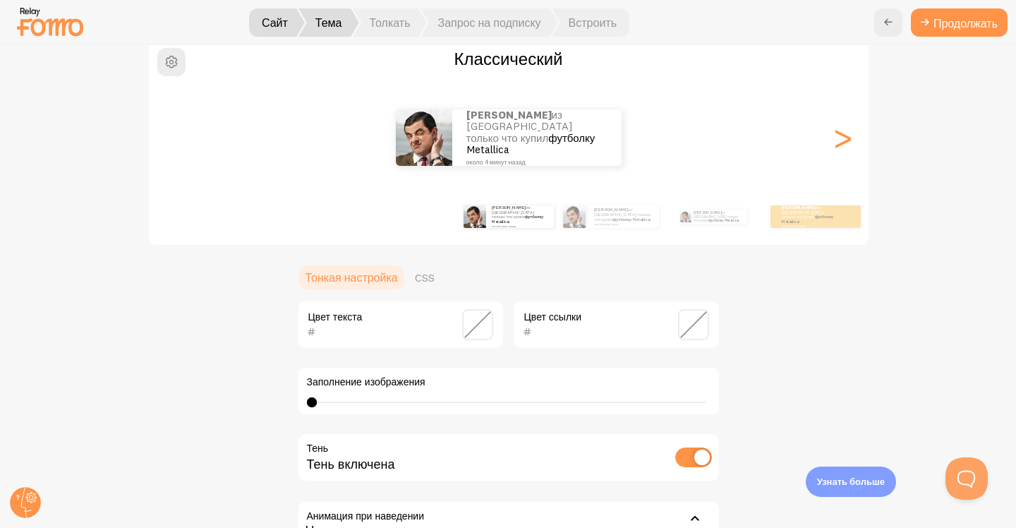
click at [535, 279] on ul "Тонкая настройка CSS" at bounding box center [508, 277] width 423 height 28
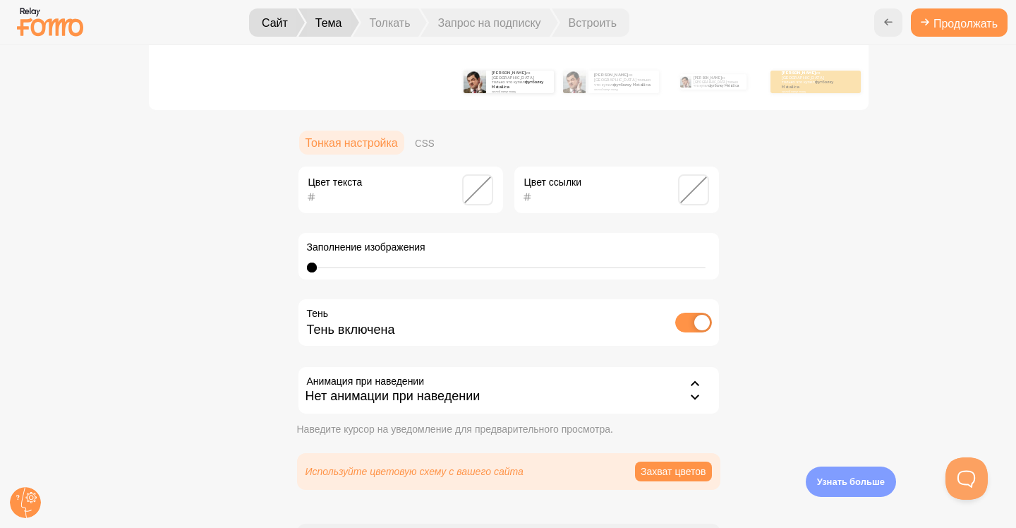
scroll to position [373, 0]
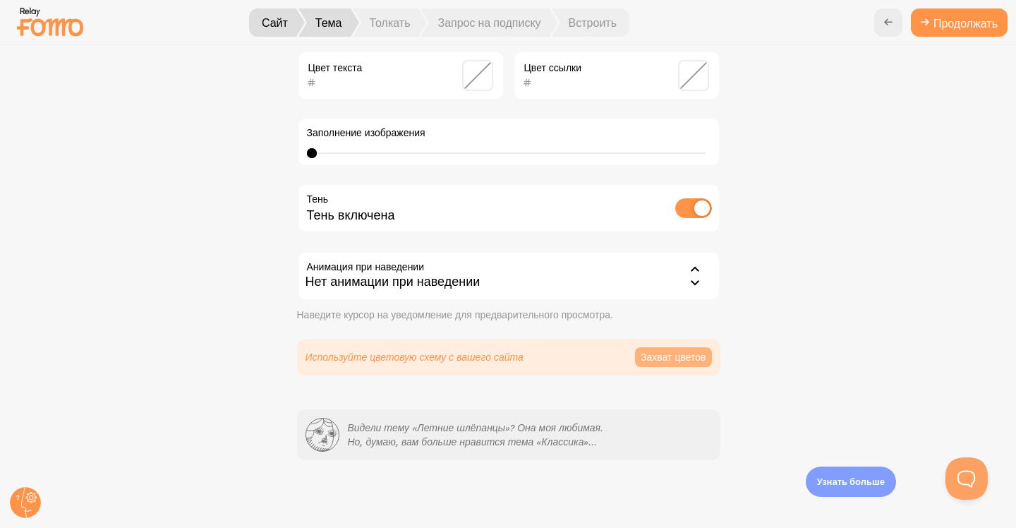
click at [655, 351] on font "Захват цветов" at bounding box center [674, 357] width 66 height 13
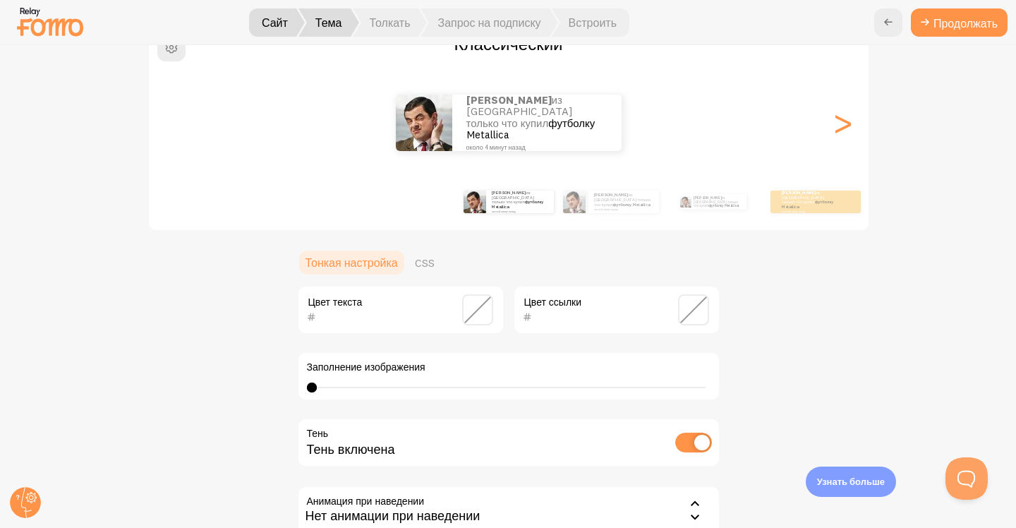
scroll to position [134, 0]
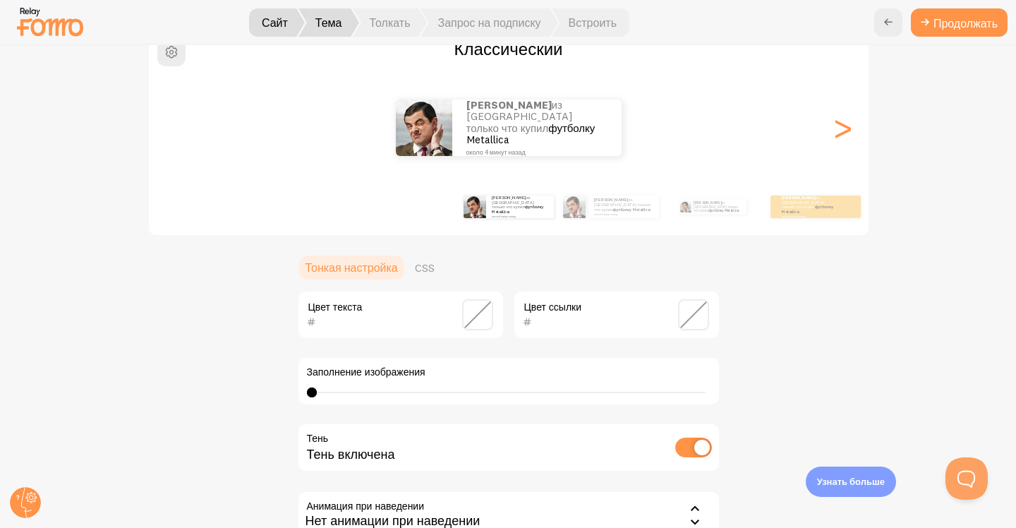
click at [375, 329] on input "text" at bounding box center [380, 321] width 129 height 17
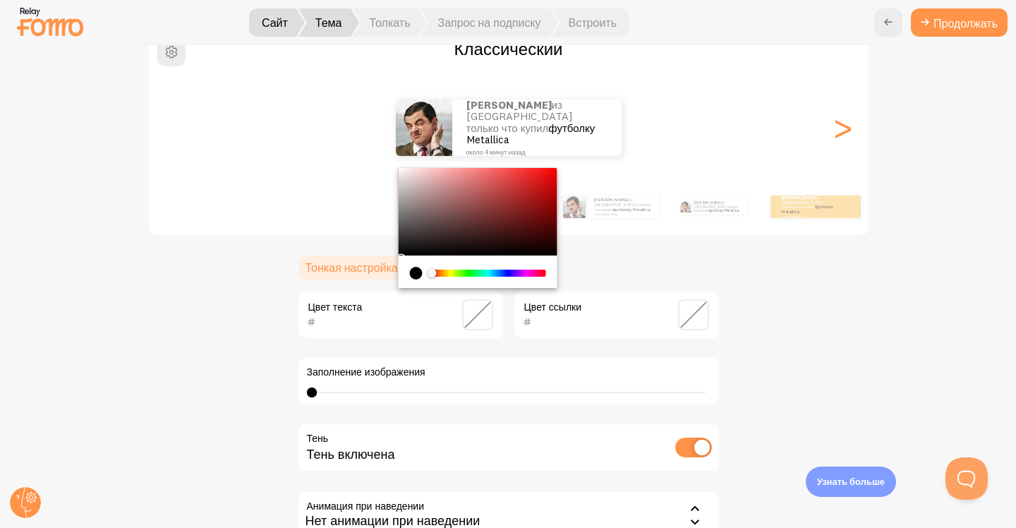
paste input "0d1e37"
type input "0d1e37"
click at [506, 345] on div "0d1e37 Цвет текста Цвет ссылки Заполнение изображения 0 0 - не определено Тень …" at bounding box center [508, 425] width 423 height 271
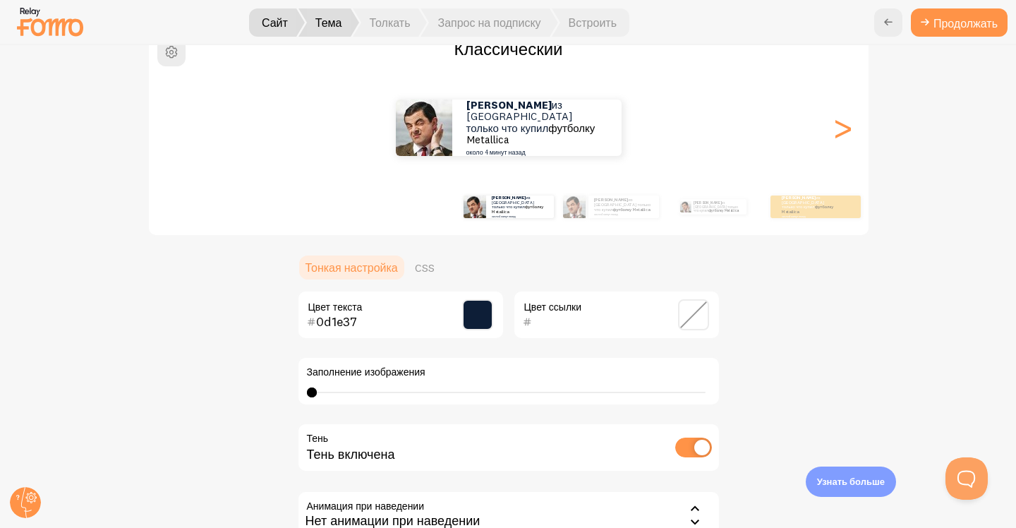
click at [588, 332] on div "Цвет ссылки" at bounding box center [616, 314] width 207 height 49
click at [579, 326] on input "text" at bounding box center [596, 321] width 129 height 17
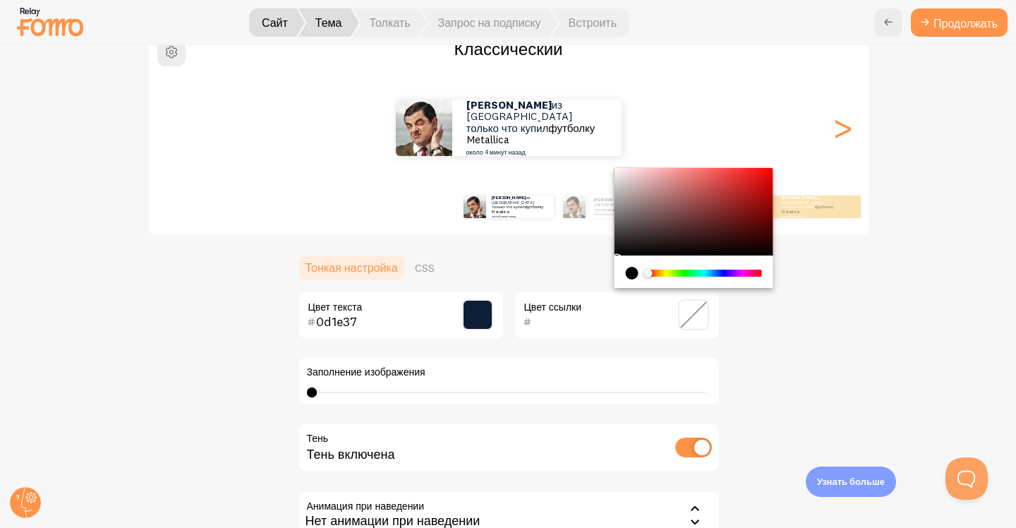
paste input "007bff"
type input "007bff"
click at [790, 372] on div "Классический Караев из Украины только что купил футболку Metallica около 4 мину…" at bounding box center [509, 325] width 948 height 595
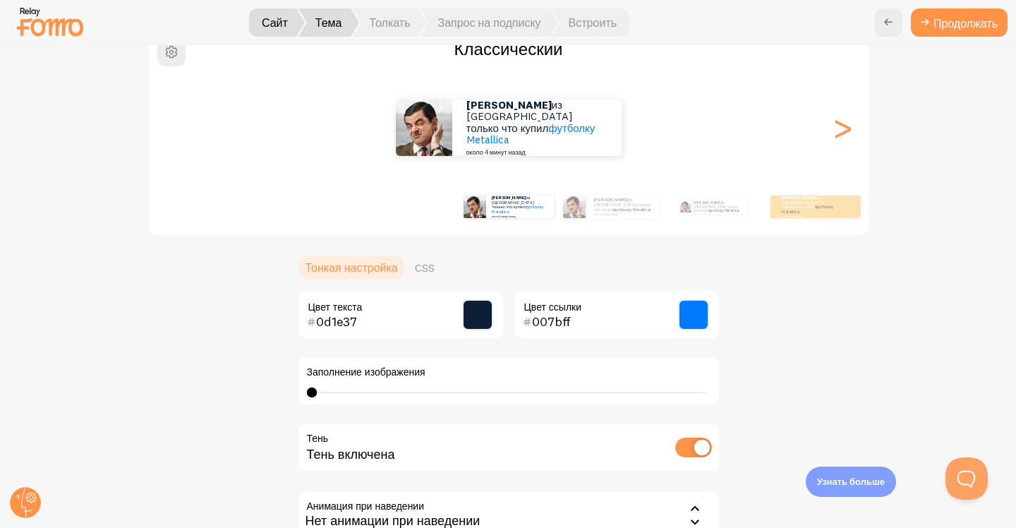
click at [694, 448] on input "checkbox" at bounding box center [693, 447] width 37 height 20
checkbox input "false"
click at [790, 363] on div "Классический Караев из Украины только что купил футболку Metallica около 4 мину…" at bounding box center [509, 325] width 948 height 595
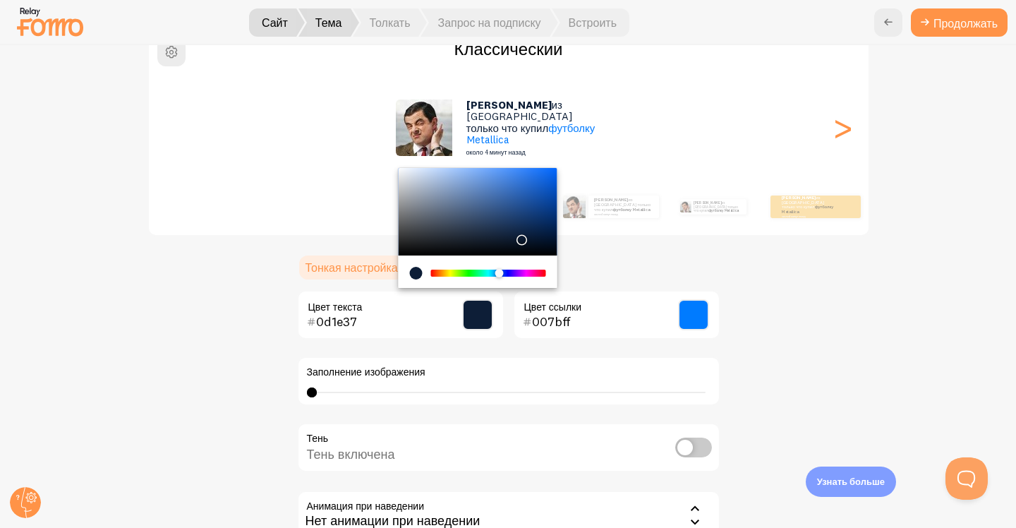
click at [370, 319] on input "0d1e37" at bounding box center [380, 321] width 129 height 17
paste input "07bff"
type input "007bff"
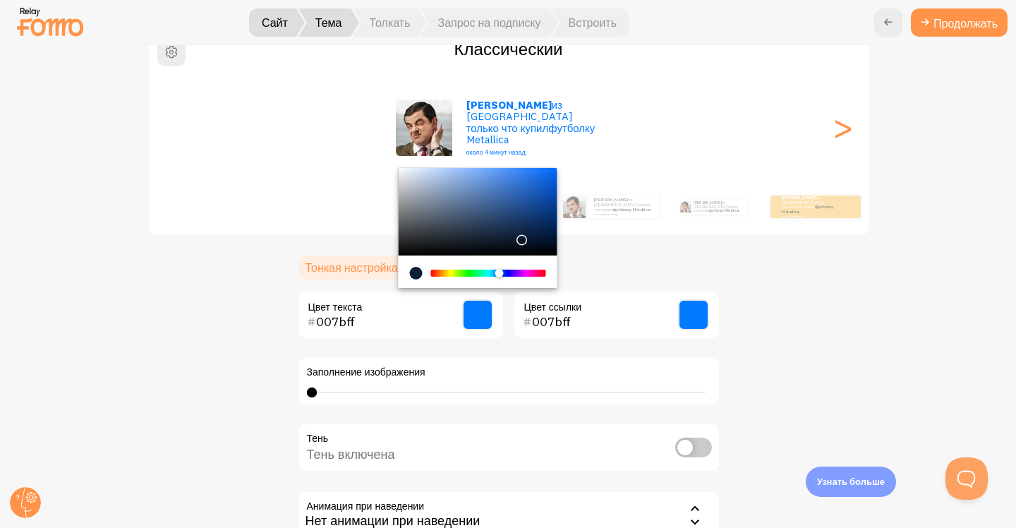
click at [849, 353] on div "Классический Караев из Украины только что купил футболку Metallica около 4 мину…" at bounding box center [509, 325] width 948 height 595
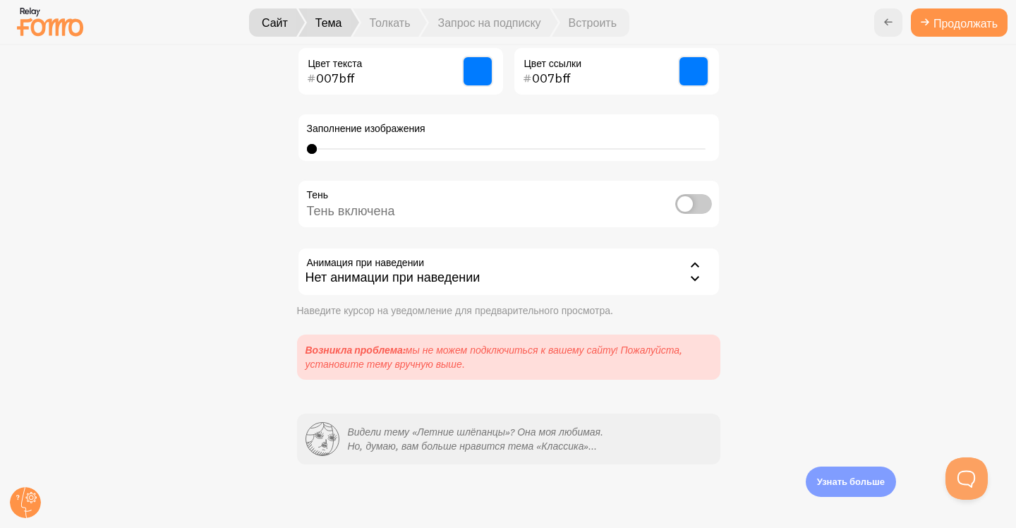
scroll to position [382, 0]
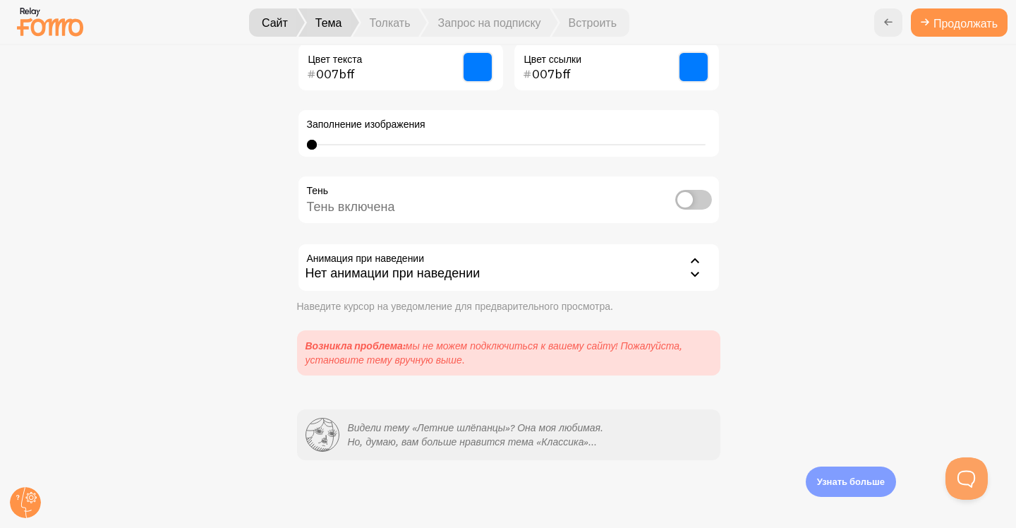
click at [665, 261] on div "Нет анимации при наведении" at bounding box center [508, 267] width 423 height 49
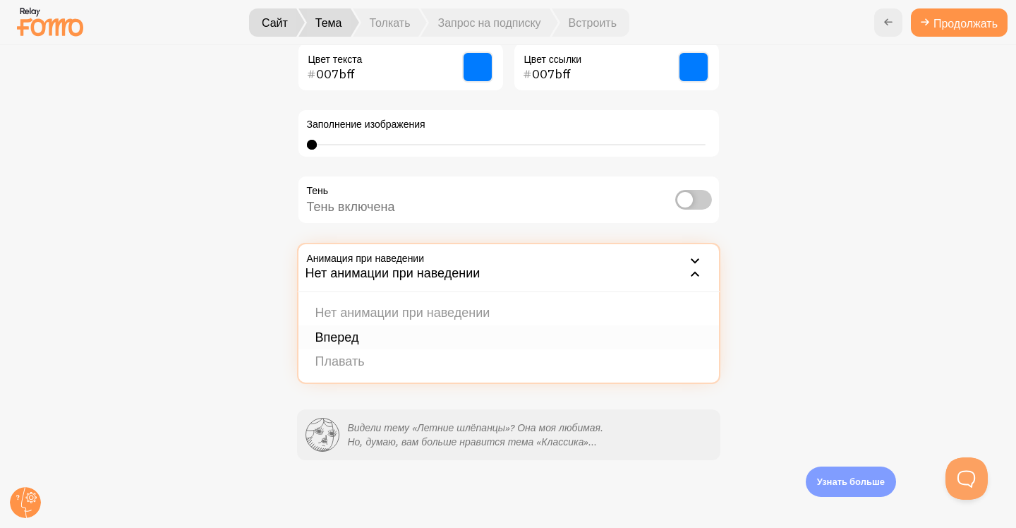
click at [349, 345] on li "Вперед" at bounding box center [508, 337] width 421 height 25
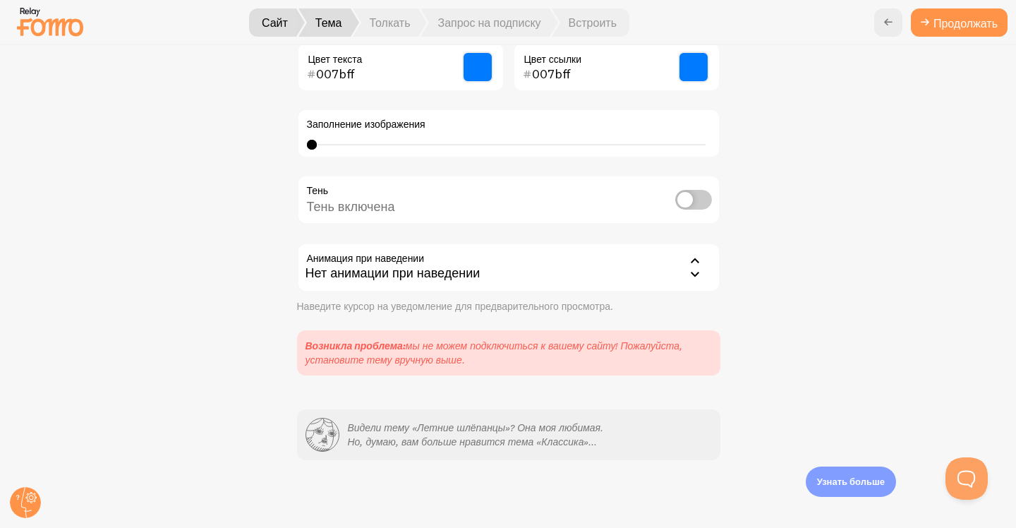
click at [523, 457] on div "Видели тему «Летние шлёпанцы»? Она моя любимая. Но, думаю, вам больше нравится …" at bounding box center [508, 434] width 423 height 51
click at [524, 438] on font "Но, думаю, вам больше нравится тема «Классика»..." at bounding box center [473, 441] width 250 height 13
click at [795, 364] on div "Классический Караев из Украины только что купил футболку Metallica около 4 мину…" at bounding box center [509, 78] width 948 height 595
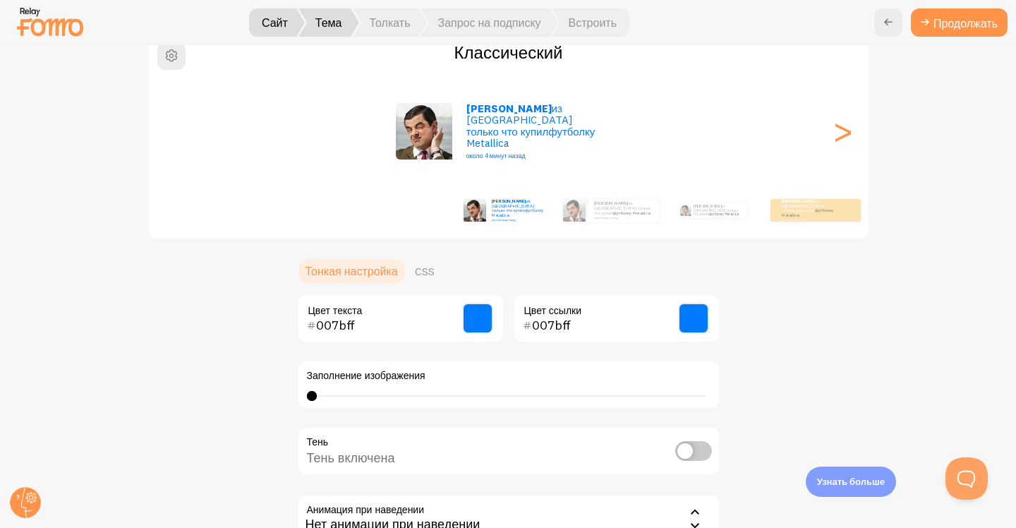
scroll to position [128, 0]
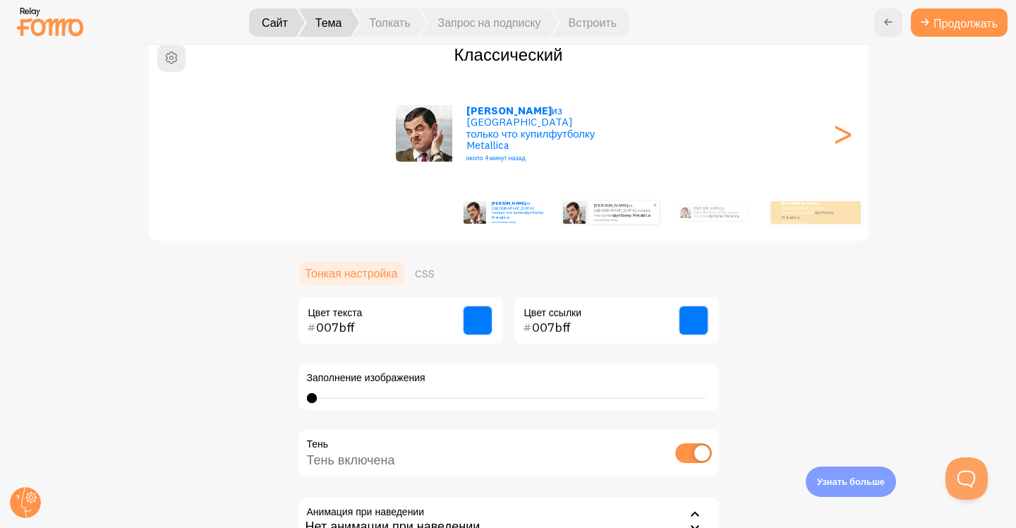
click at [579, 216] on img at bounding box center [574, 212] width 23 height 23
checkbox input "true"
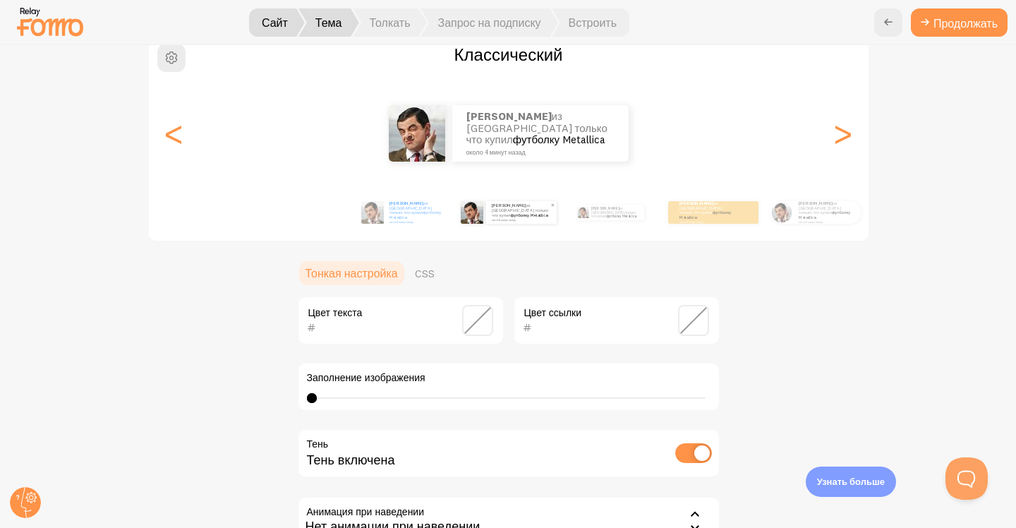
click at [579, 216] on img at bounding box center [583, 212] width 11 height 11
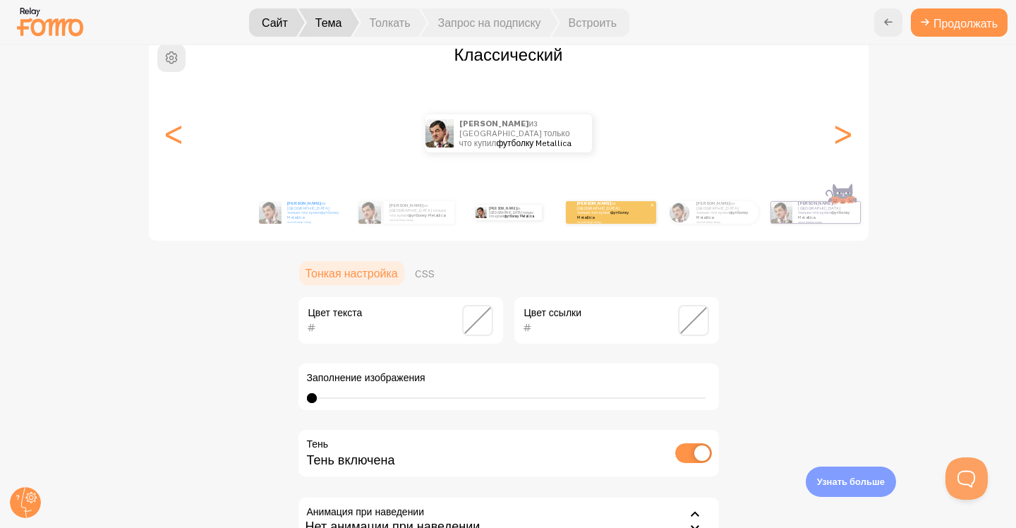
click at [610, 222] on div "Караев из Украины только что купил футболку Metallica около 4 минут назад" at bounding box center [611, 212] width 90 height 23
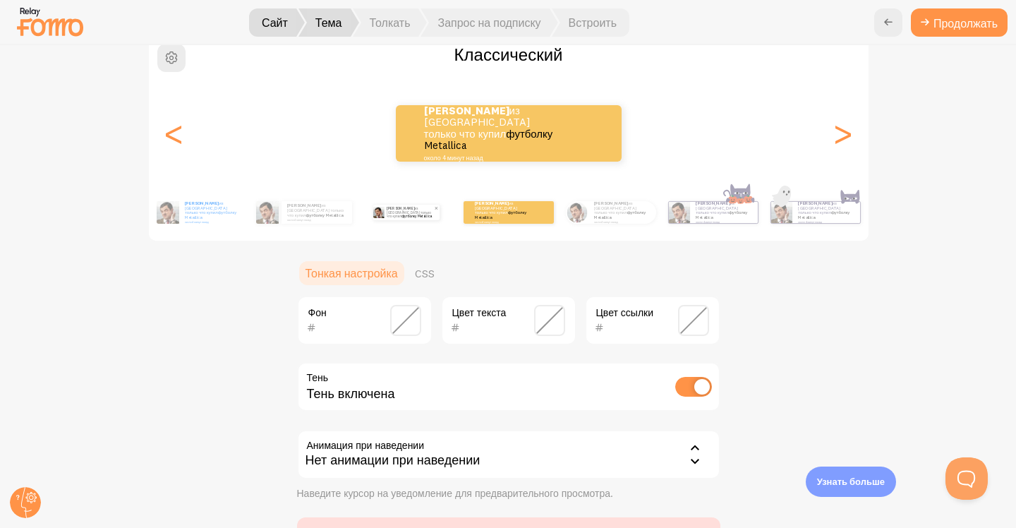
click at [418, 211] on font "из Украины только что купил" at bounding box center [409, 212] width 44 height 12
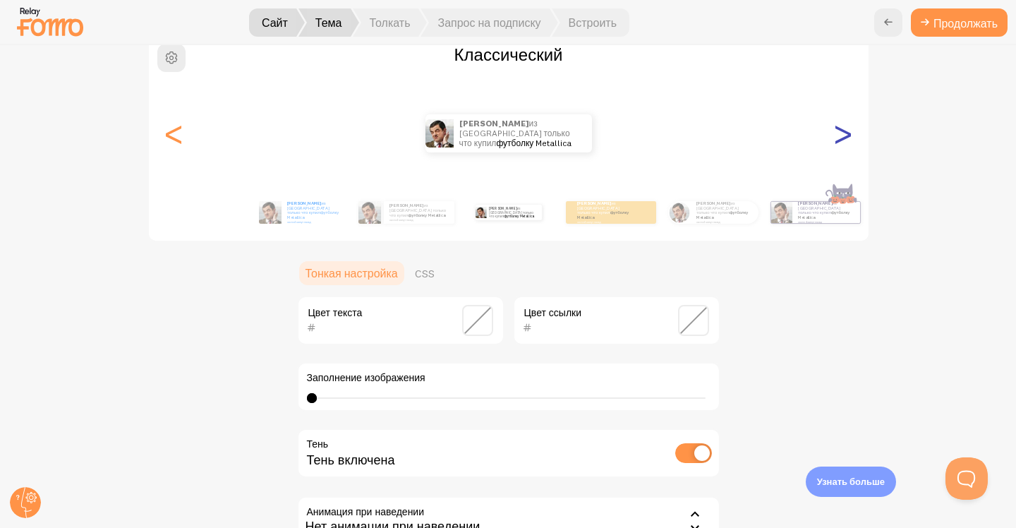
click at [845, 132] on font ">" at bounding box center [842, 132] width 23 height 47
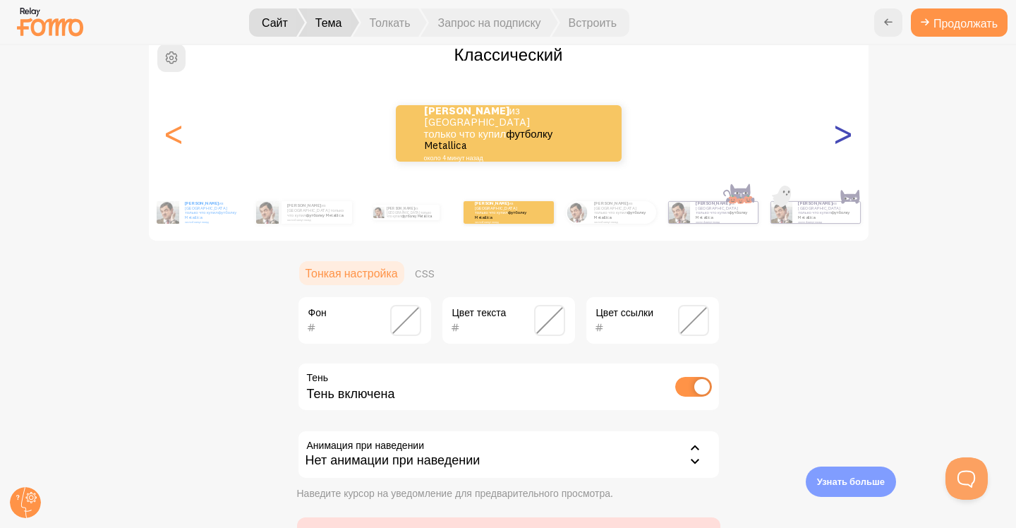
click at [845, 132] on font ">" at bounding box center [842, 132] width 23 height 47
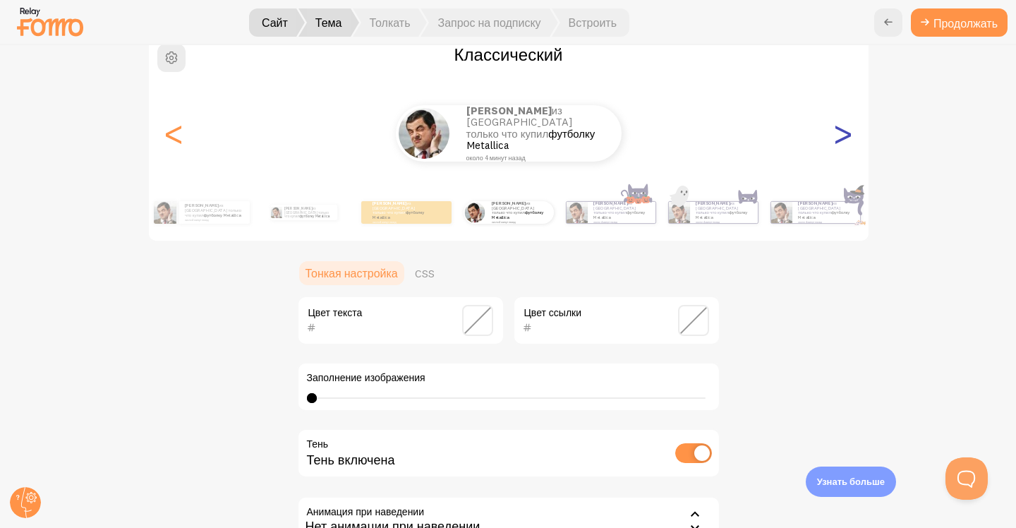
click at [845, 132] on font ">" at bounding box center [842, 132] width 23 height 47
type input "0"
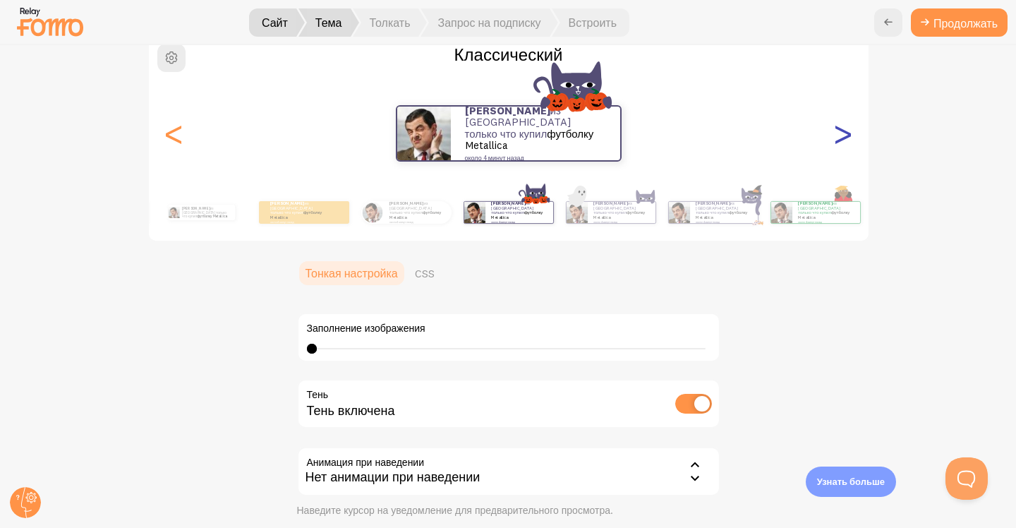
click at [845, 132] on font ">" at bounding box center [842, 132] width 23 height 47
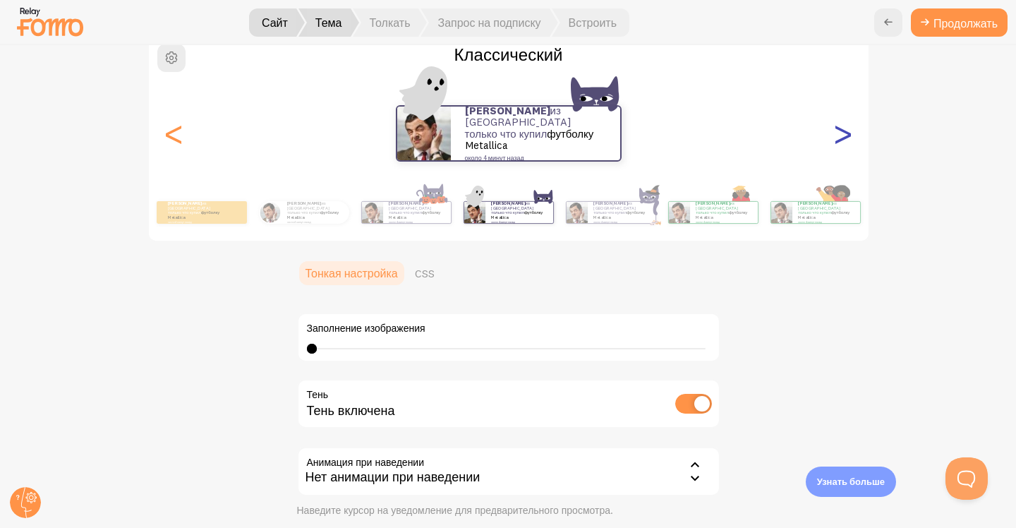
click at [845, 132] on font ">" at bounding box center [842, 132] width 23 height 47
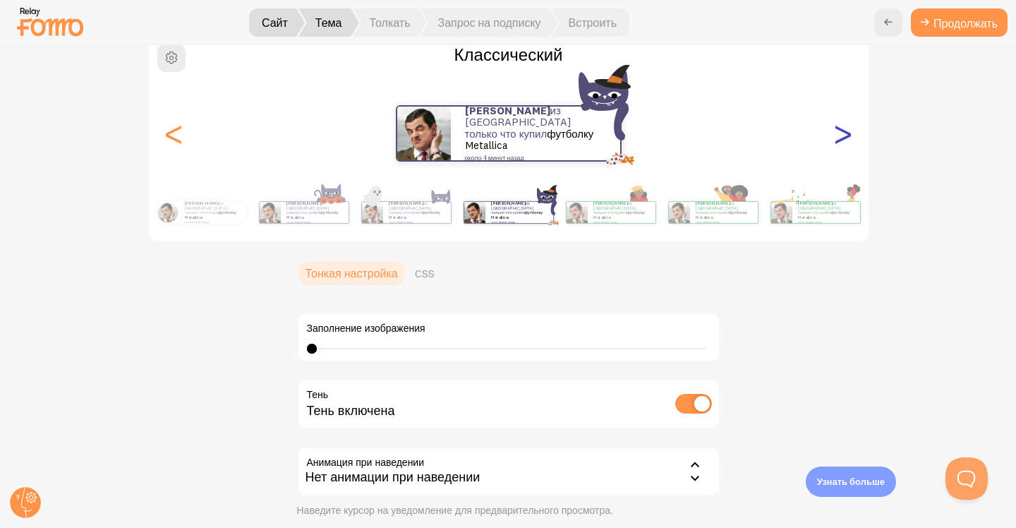
click at [845, 132] on font ">" at bounding box center [842, 132] width 23 height 47
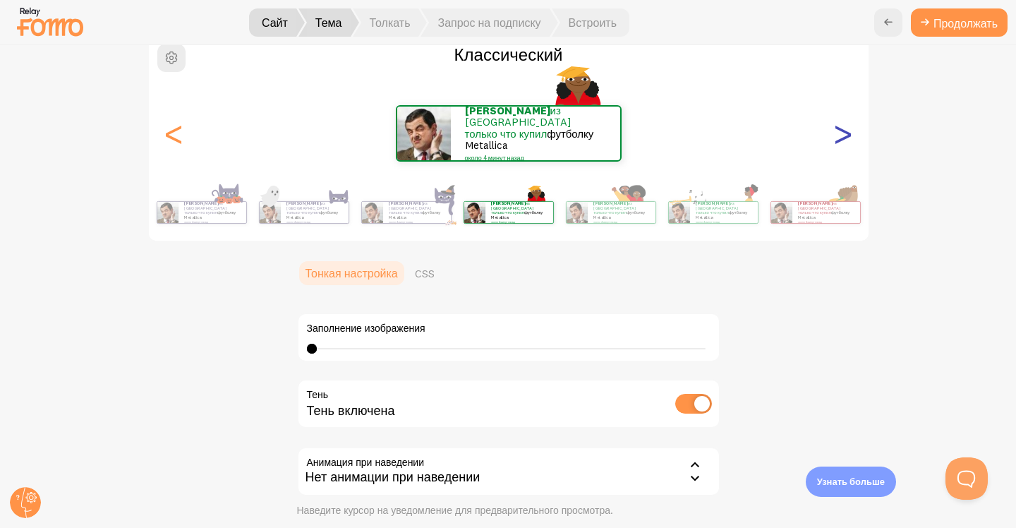
click at [845, 132] on font ">" at bounding box center [842, 132] width 23 height 47
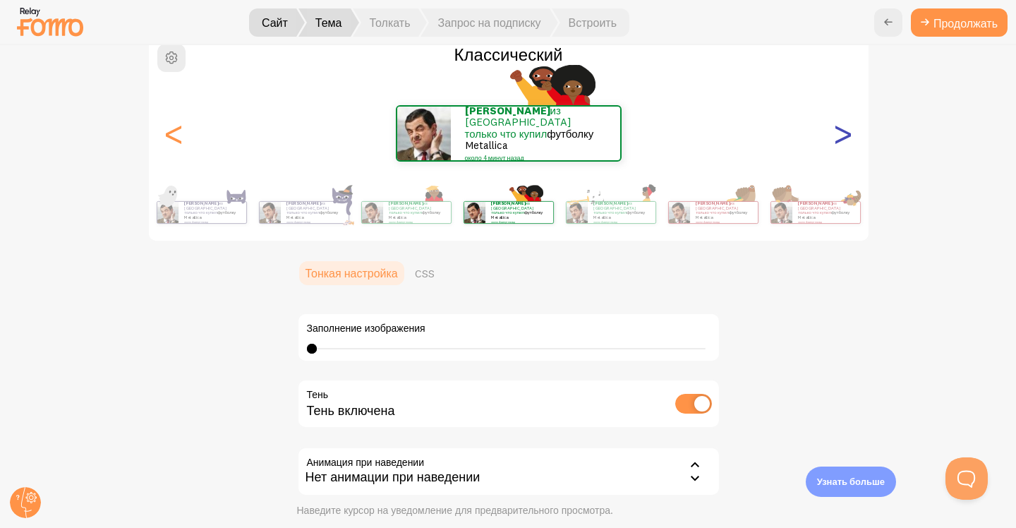
click at [845, 132] on font ">" at bounding box center [842, 132] width 23 height 47
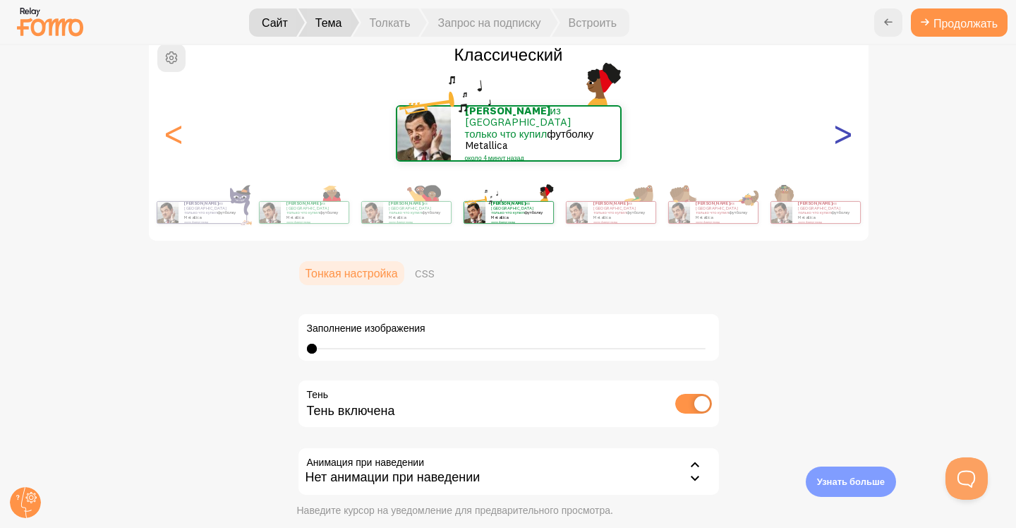
click at [845, 132] on font ">" at bounding box center [842, 132] width 23 height 47
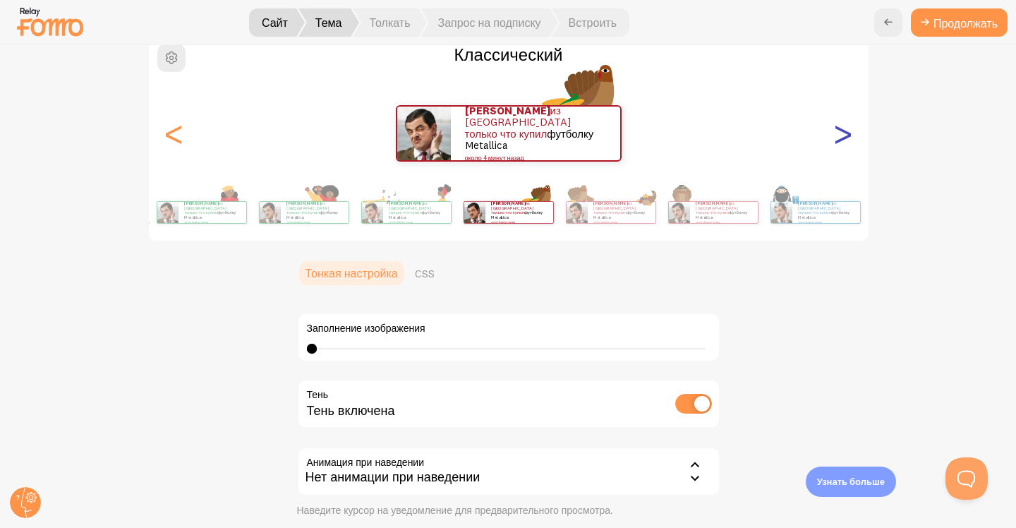
click at [845, 132] on font ">" at bounding box center [842, 132] width 23 height 47
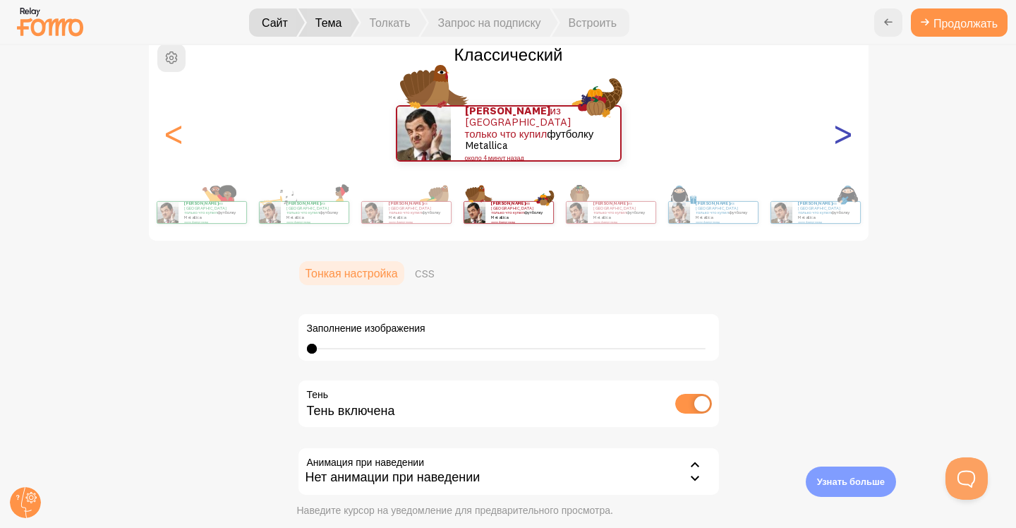
click at [845, 132] on font ">" at bounding box center [842, 132] width 23 height 47
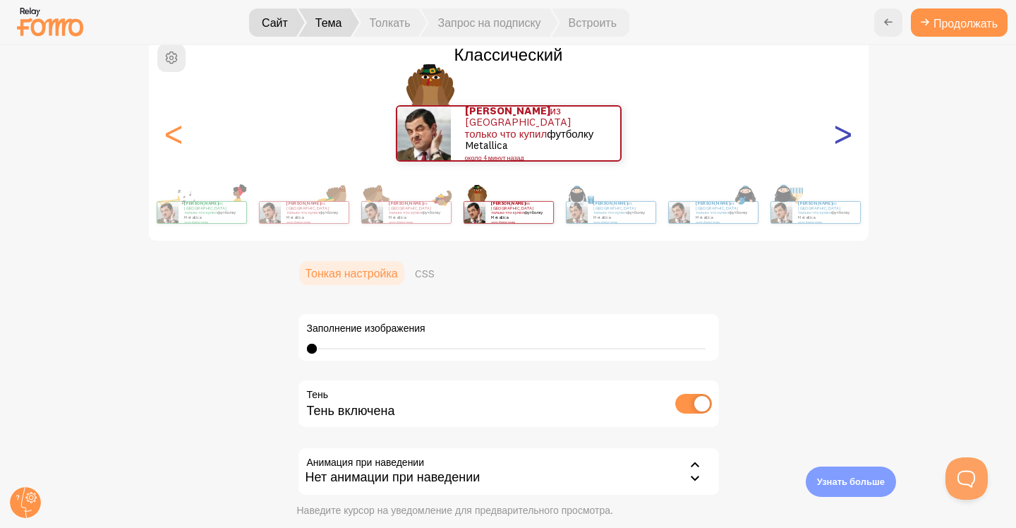
click at [845, 132] on font ">" at bounding box center [842, 132] width 23 height 47
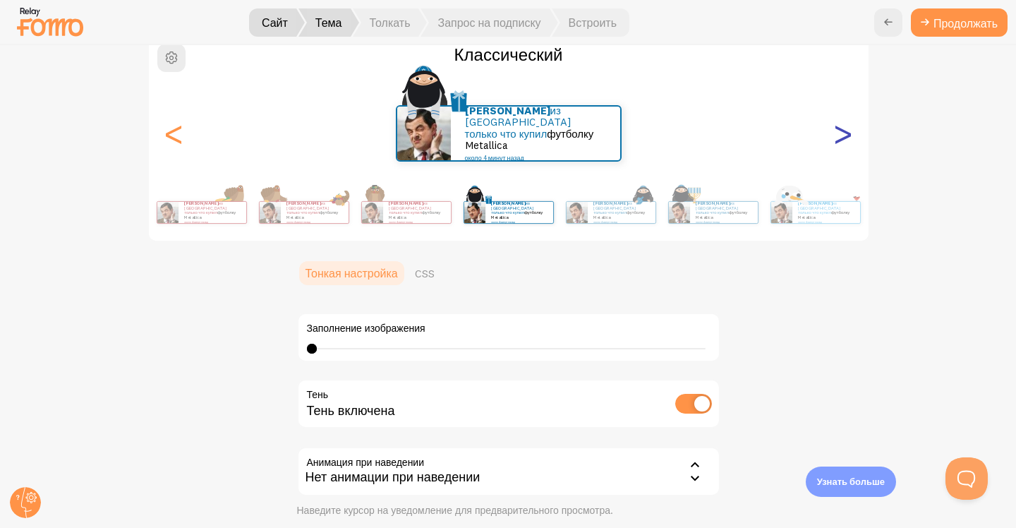
click at [845, 132] on font ">" at bounding box center [842, 132] width 23 height 47
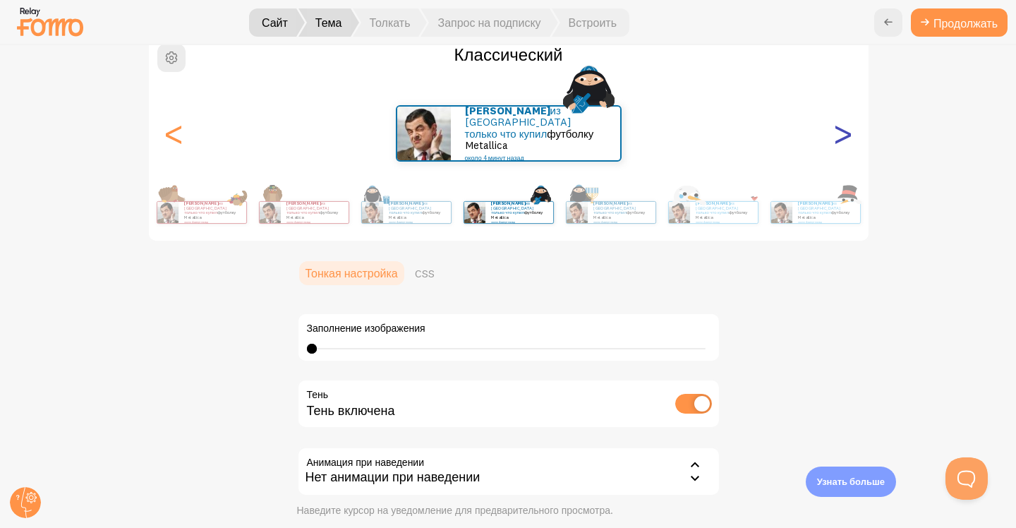
click at [845, 132] on font ">" at bounding box center [842, 132] width 23 height 47
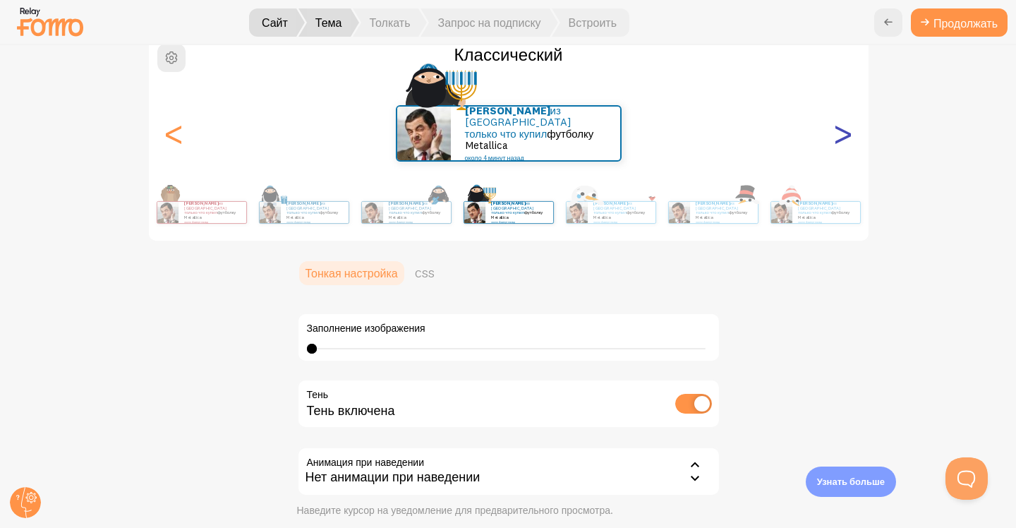
click at [845, 132] on font ">" at bounding box center [842, 132] width 23 height 47
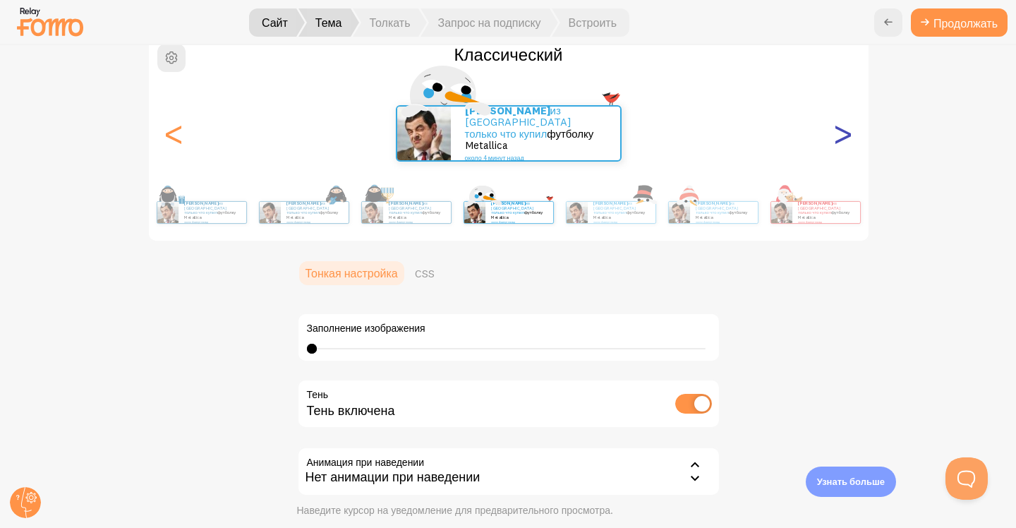
click at [845, 132] on font ">" at bounding box center [842, 132] width 23 height 47
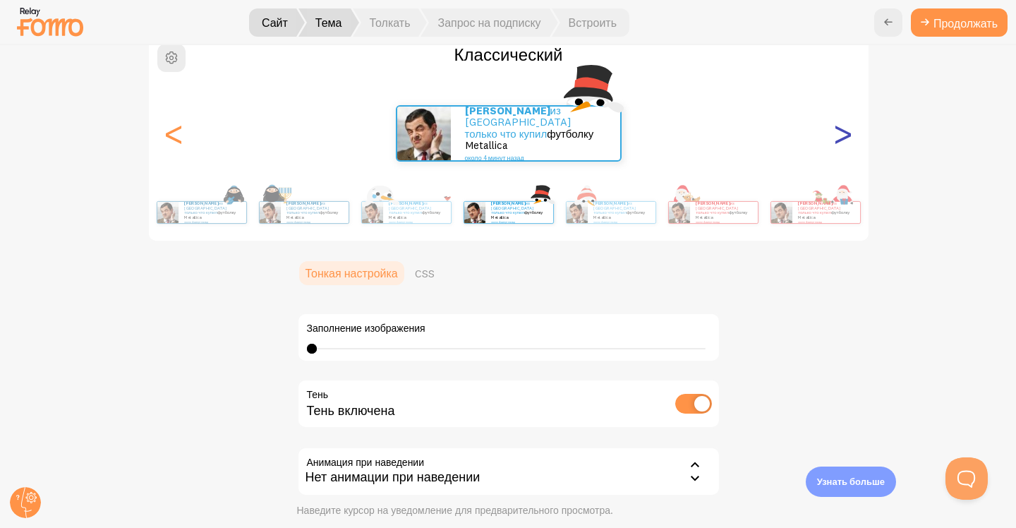
click at [845, 132] on font ">" at bounding box center [842, 132] width 23 height 47
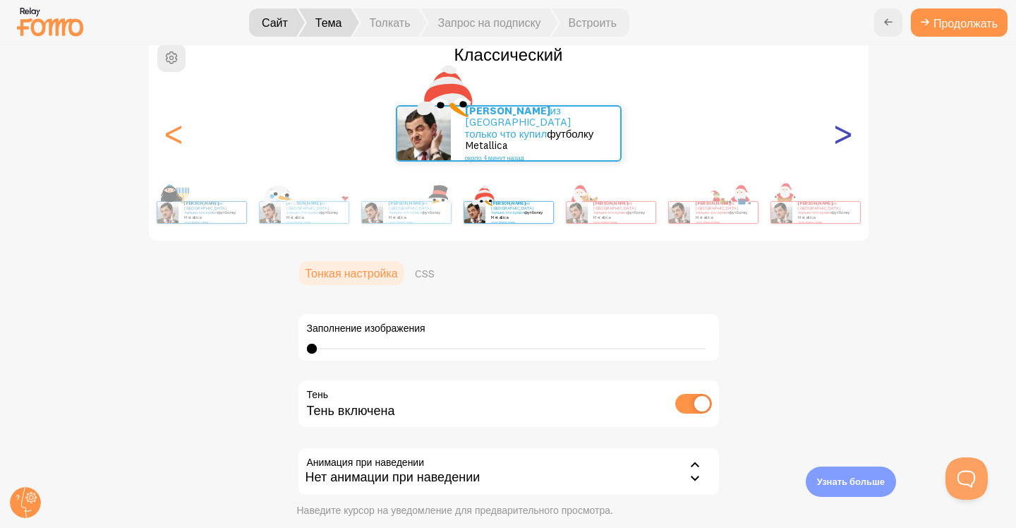
click at [845, 132] on font ">" at bounding box center [842, 132] width 23 height 47
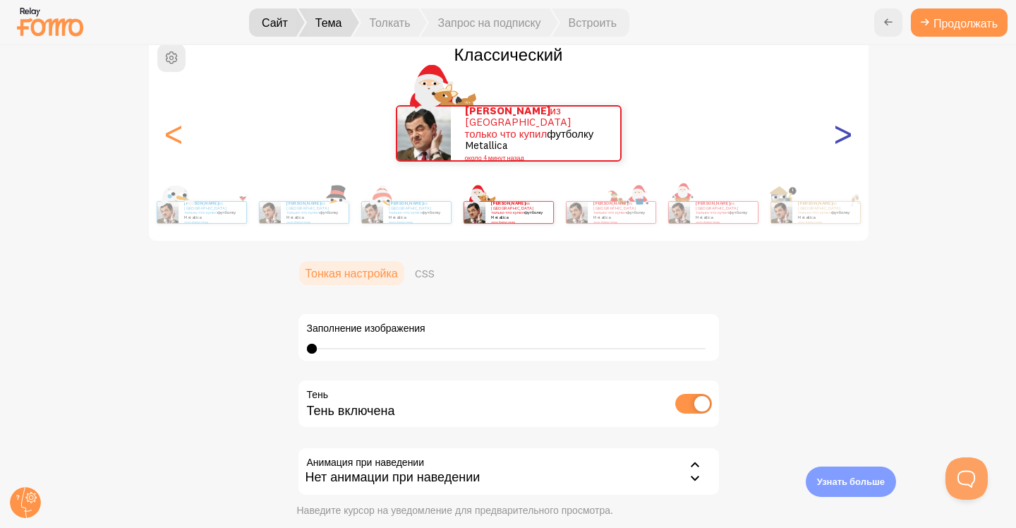
click at [845, 132] on font ">" at bounding box center [842, 132] width 23 height 47
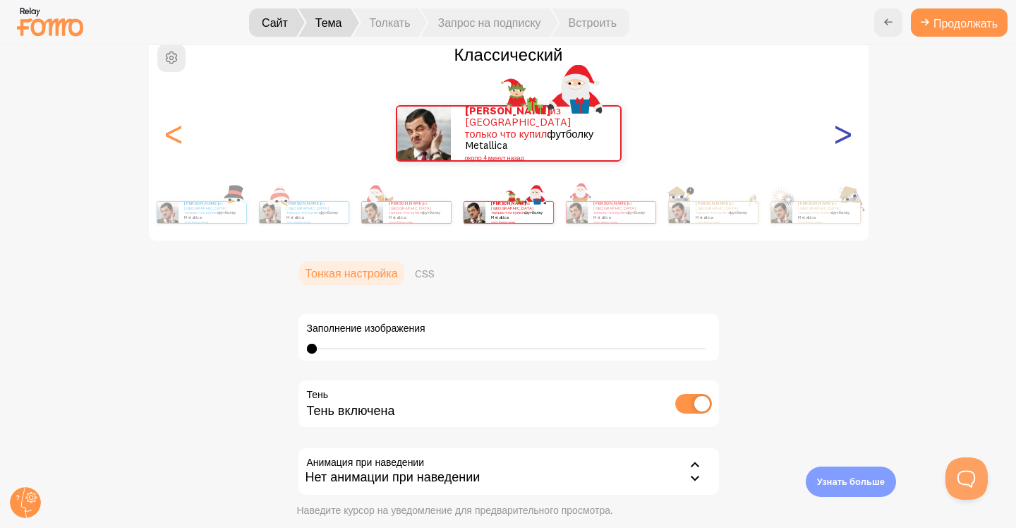
click at [845, 132] on font ">" at bounding box center [842, 132] width 23 height 47
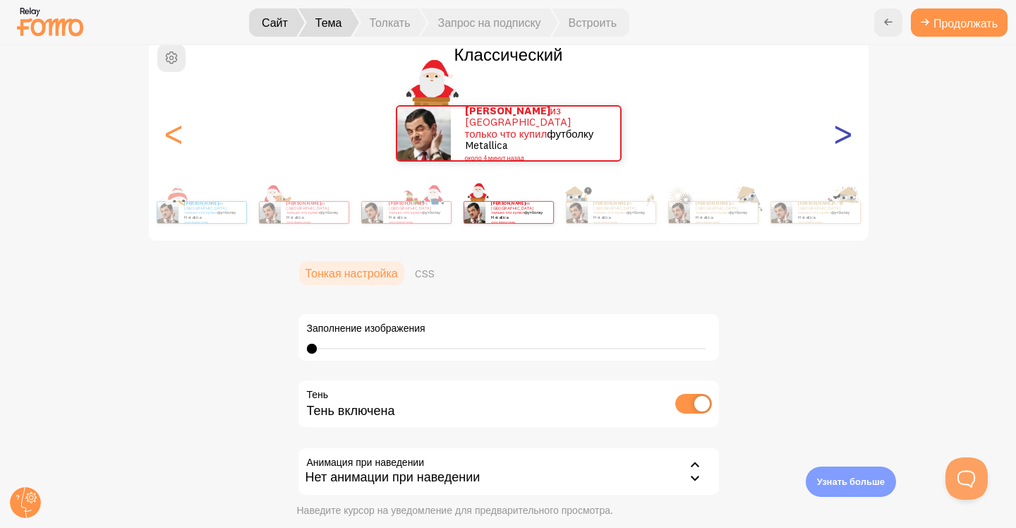
click at [845, 132] on font ">" at bounding box center [842, 132] width 23 height 47
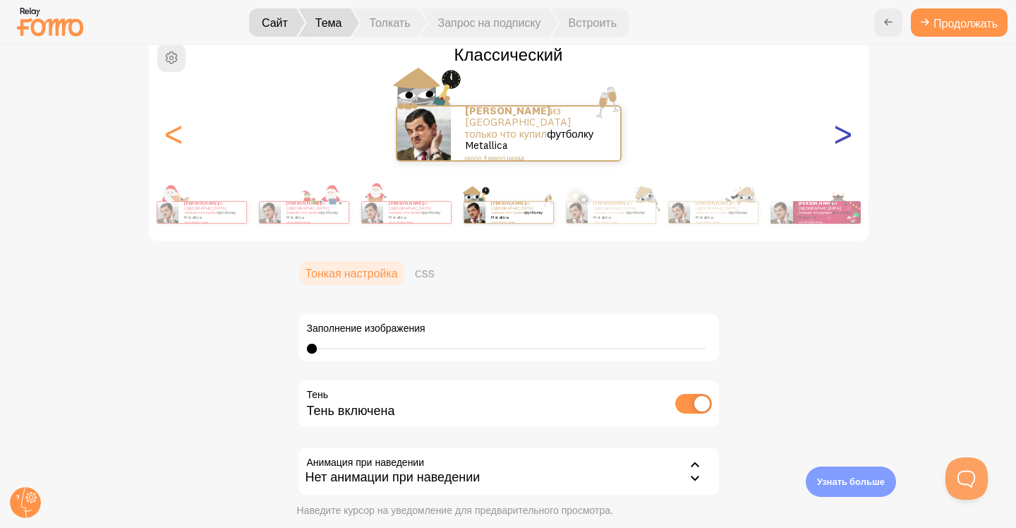
click at [845, 132] on font ">" at bounding box center [842, 132] width 23 height 47
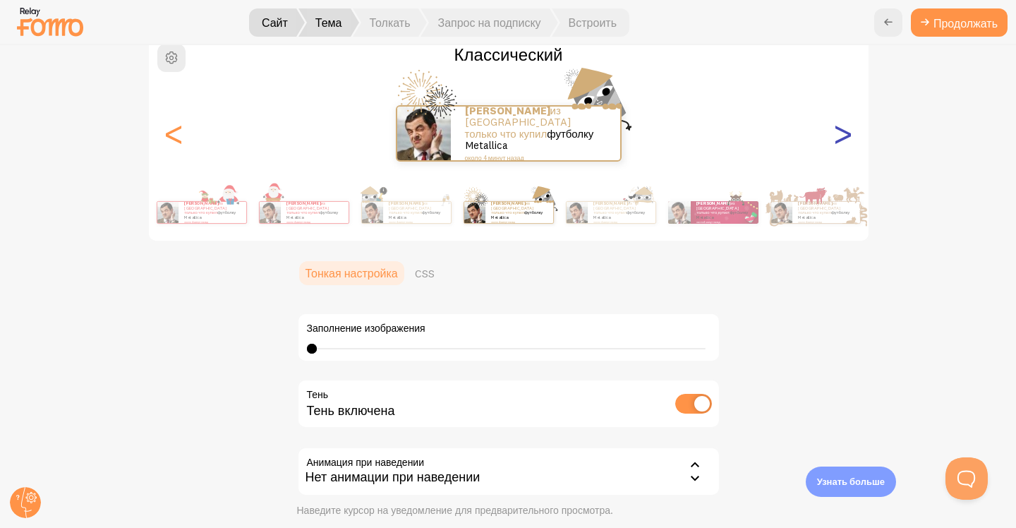
click at [845, 132] on font ">" at bounding box center [842, 132] width 23 height 47
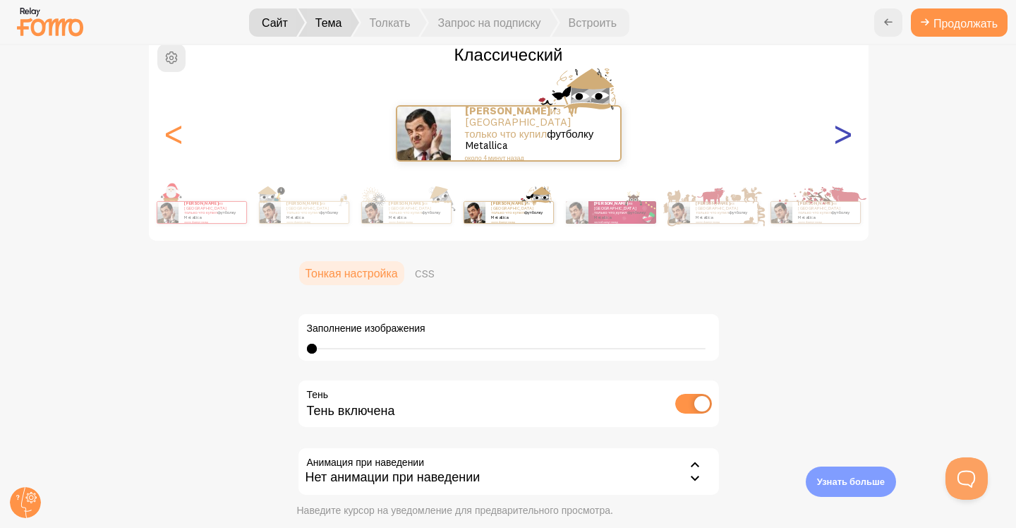
click at [845, 132] on font ">" at bounding box center [842, 132] width 23 height 47
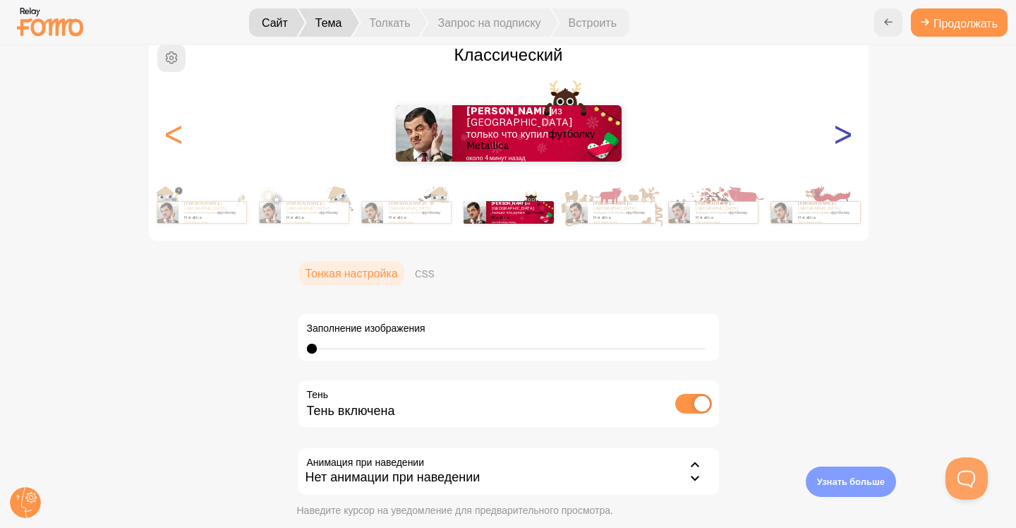
click at [845, 132] on font ">" at bounding box center [842, 132] width 23 height 47
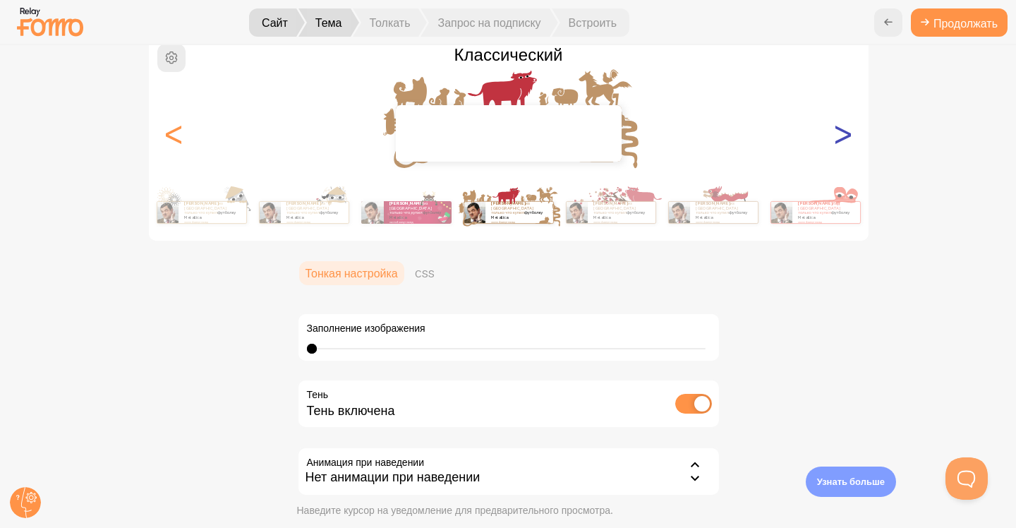
click at [845, 132] on font ">" at bounding box center [842, 132] width 23 height 47
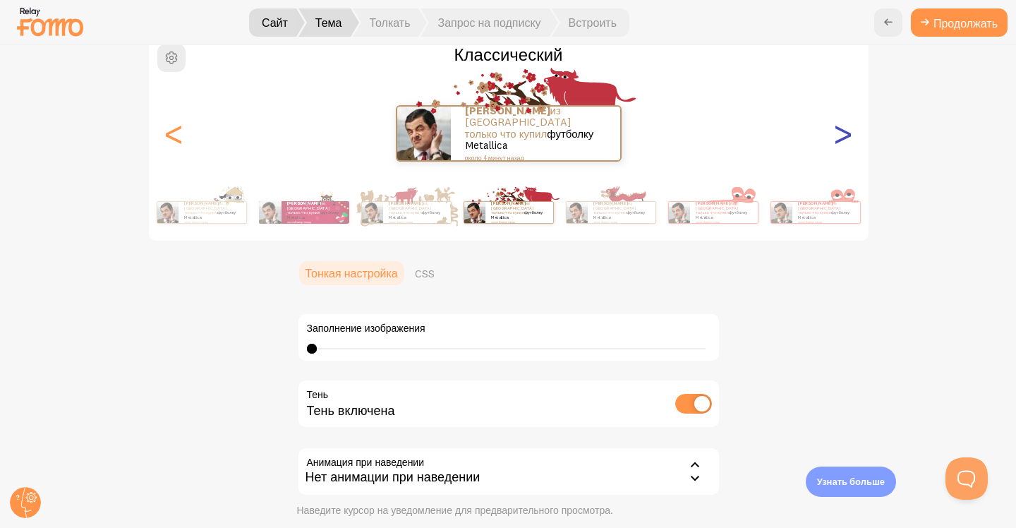
click at [845, 132] on font ">" at bounding box center [842, 132] width 23 height 47
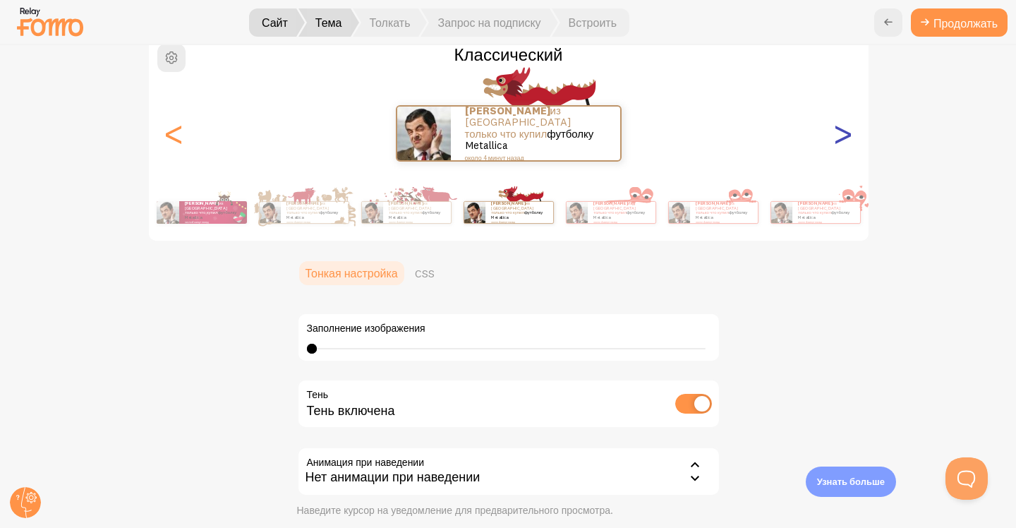
click at [845, 132] on font ">" at bounding box center [842, 132] width 23 height 47
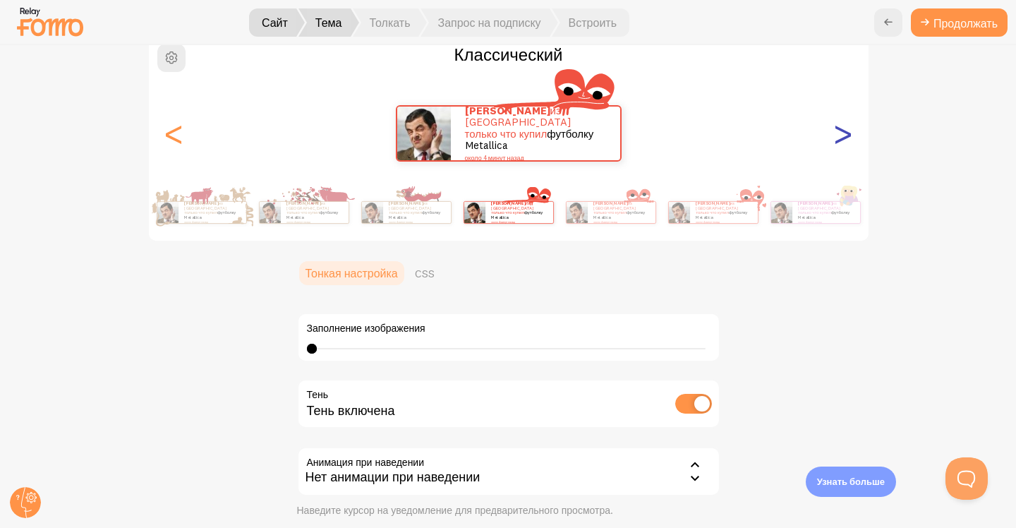
click at [845, 132] on font ">" at bounding box center [842, 132] width 23 height 47
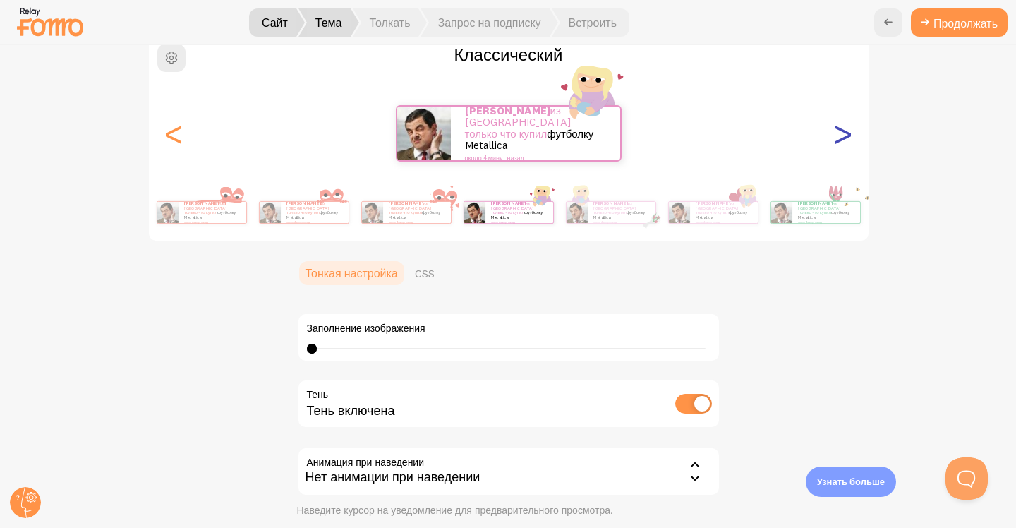
click at [845, 132] on font ">" at bounding box center [842, 132] width 23 height 47
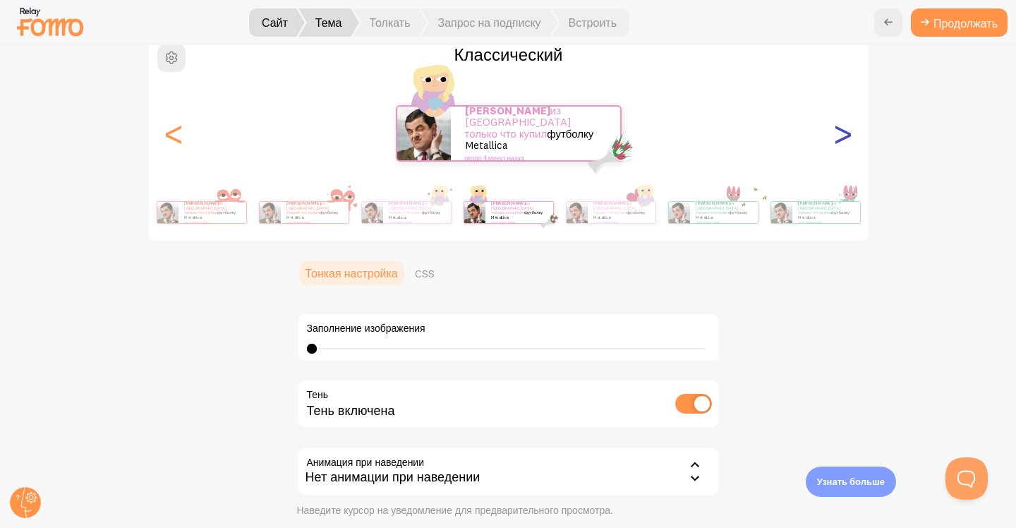
click at [839, 133] on font ">" at bounding box center [842, 132] width 23 height 47
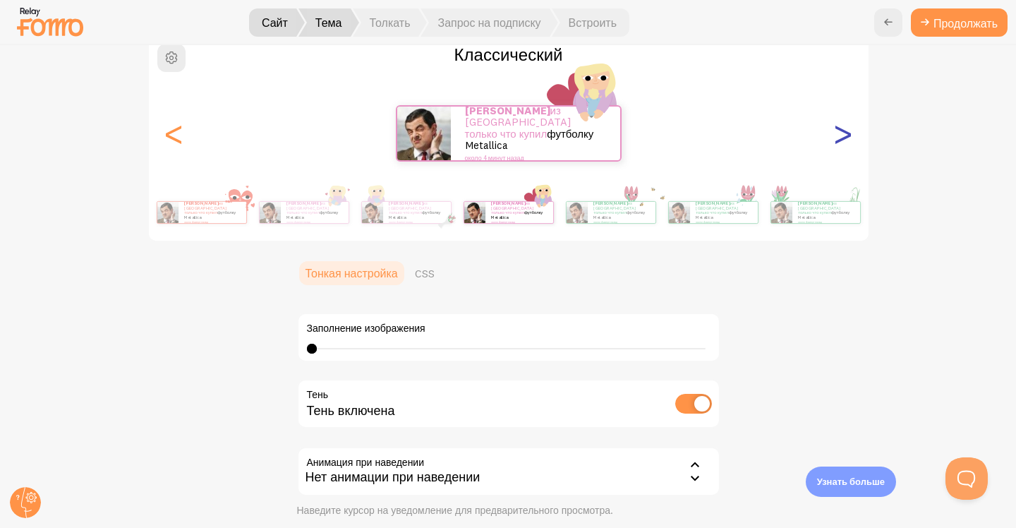
click at [839, 133] on font ">" at bounding box center [842, 132] width 23 height 47
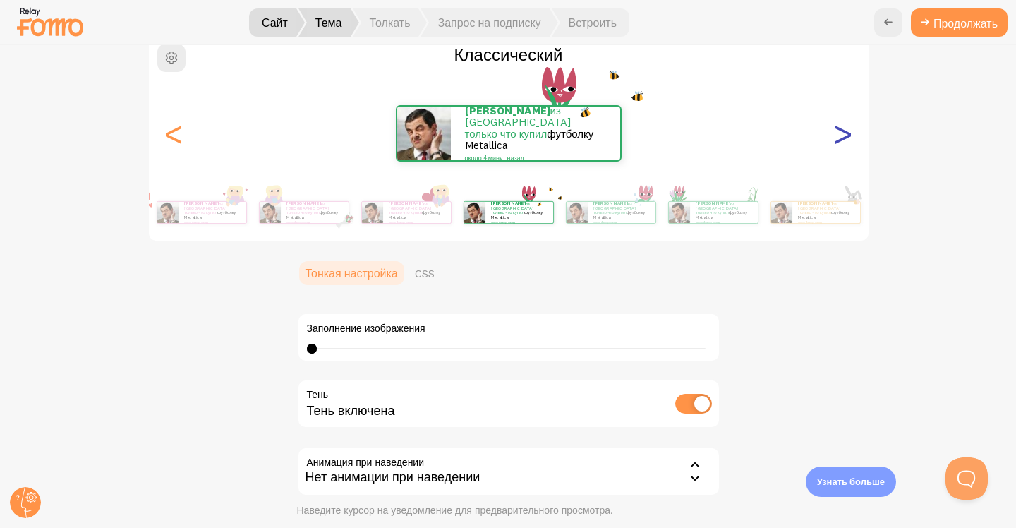
click at [839, 133] on font ">" at bounding box center [842, 132] width 23 height 47
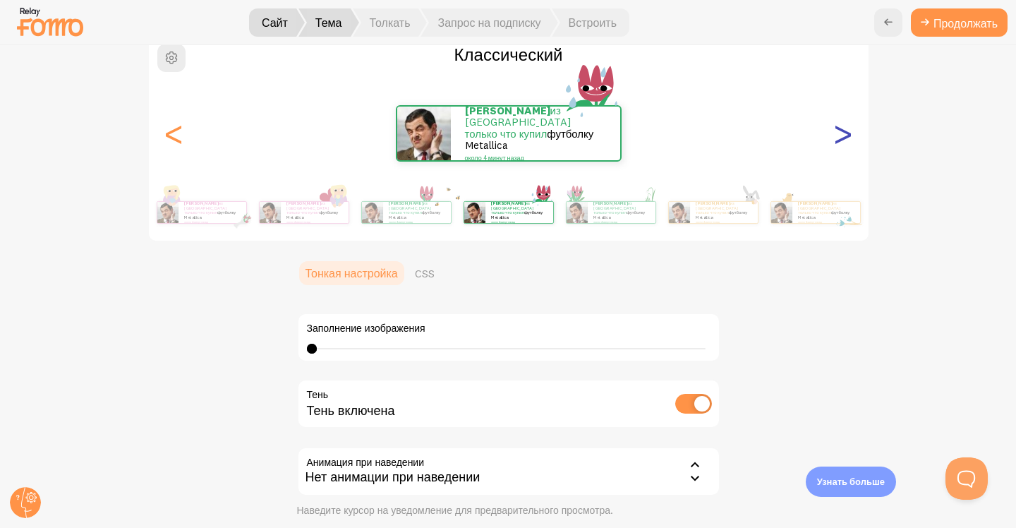
click at [839, 133] on font ">" at bounding box center [842, 132] width 23 height 47
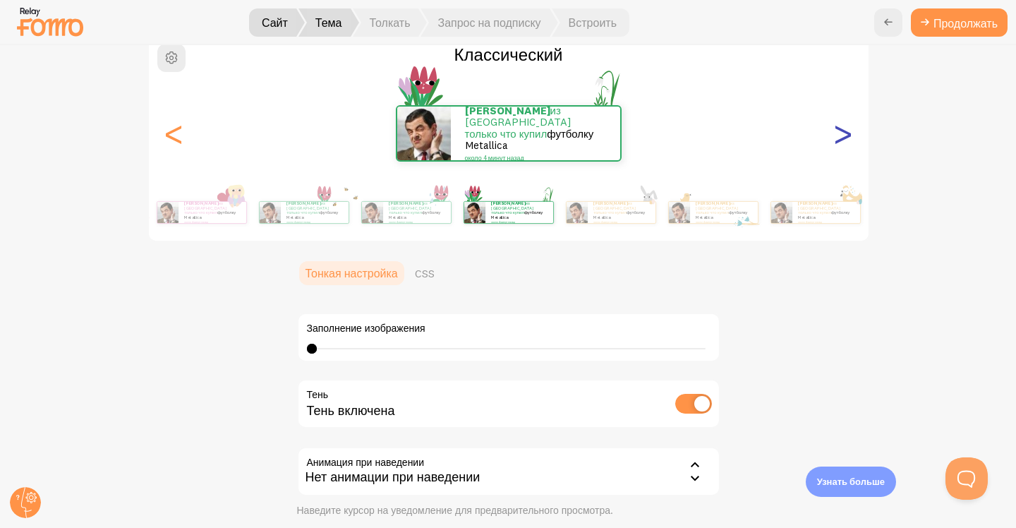
click at [839, 133] on font ">" at bounding box center [842, 132] width 23 height 47
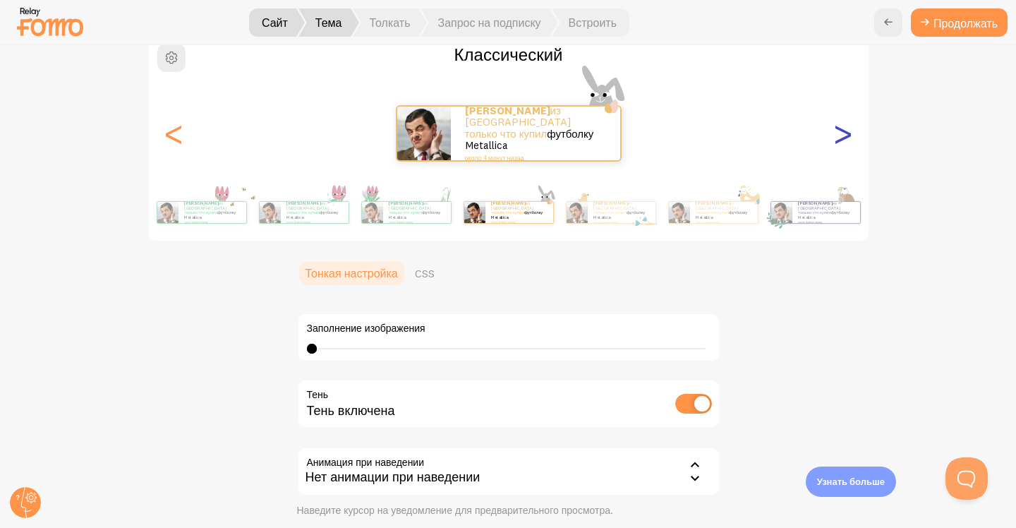
click at [839, 133] on font ">" at bounding box center [842, 132] width 23 height 47
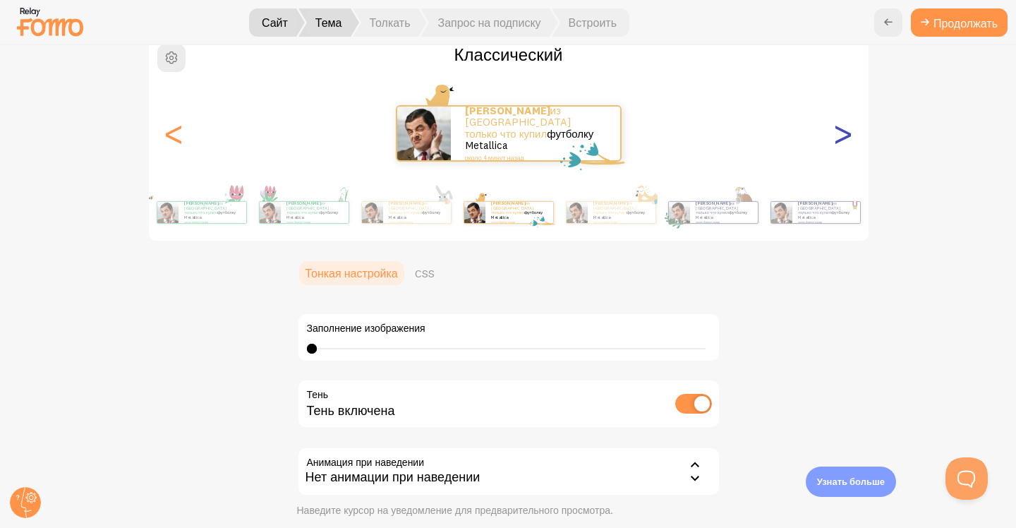
click at [839, 133] on font ">" at bounding box center [842, 132] width 23 height 47
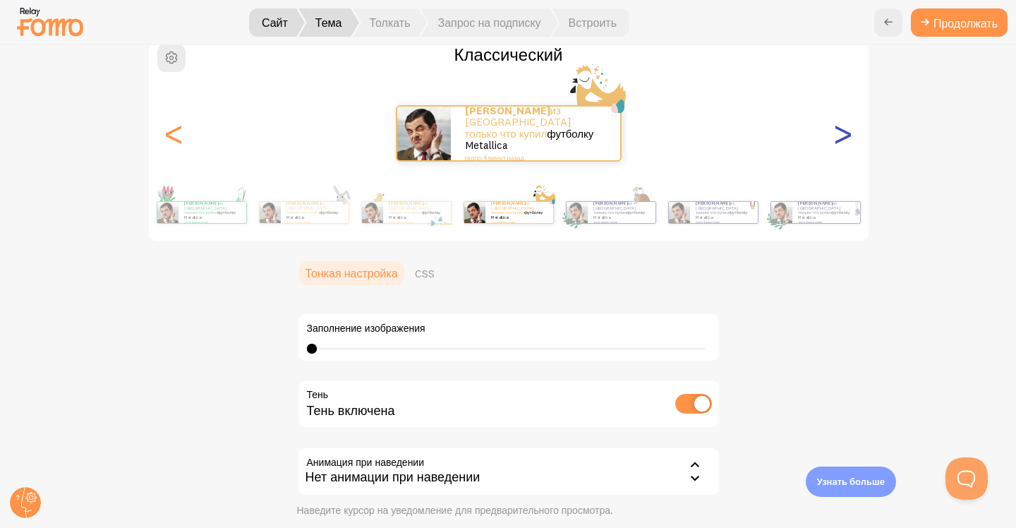
click at [839, 133] on font ">" at bounding box center [842, 132] width 23 height 47
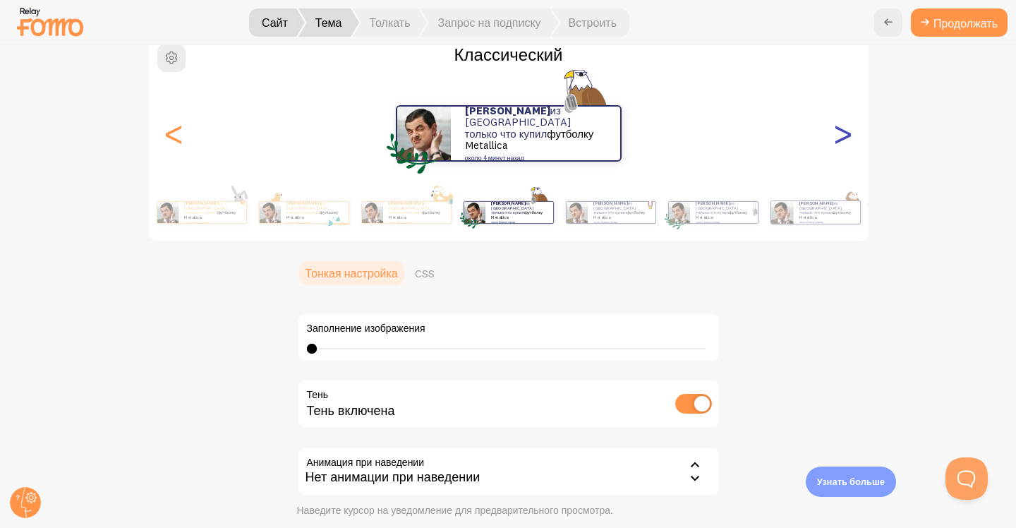
click at [839, 133] on font ">" at bounding box center [842, 132] width 23 height 47
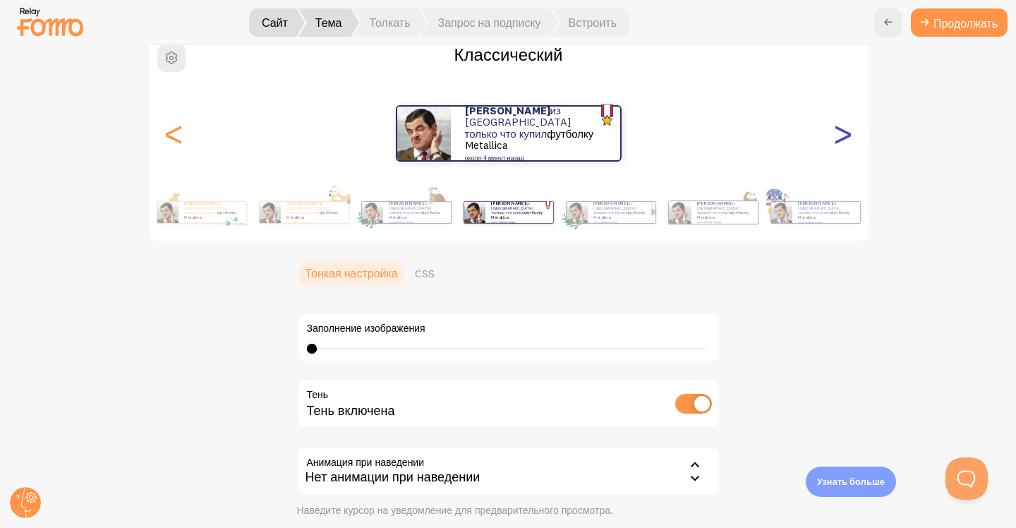
click at [839, 133] on font ">" at bounding box center [842, 132] width 23 height 47
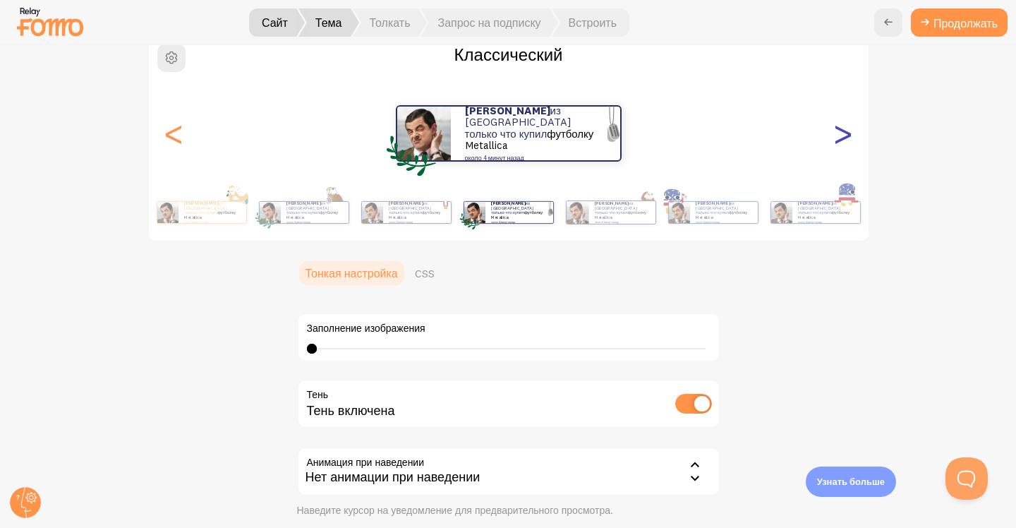
click at [839, 133] on font ">" at bounding box center [842, 132] width 23 height 47
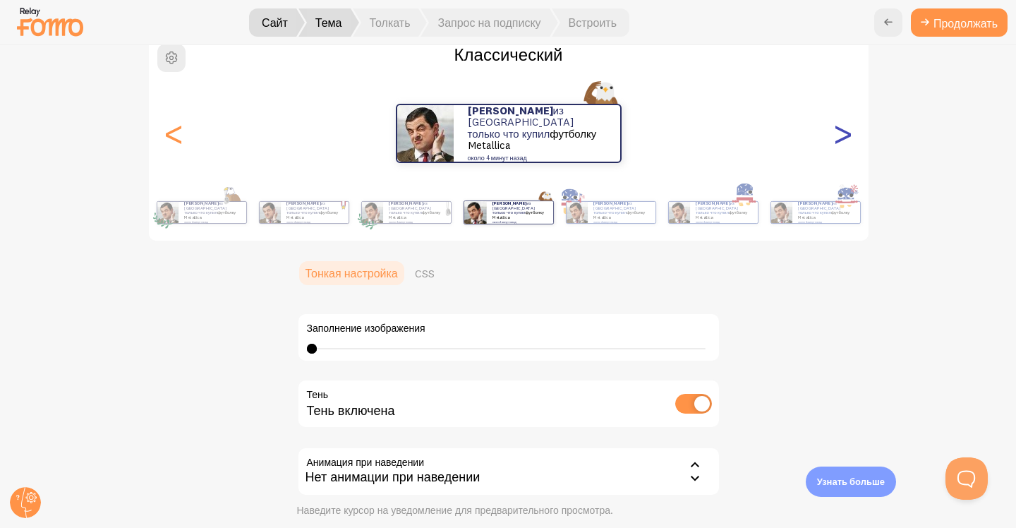
click at [839, 133] on font ">" at bounding box center [842, 132] width 23 height 47
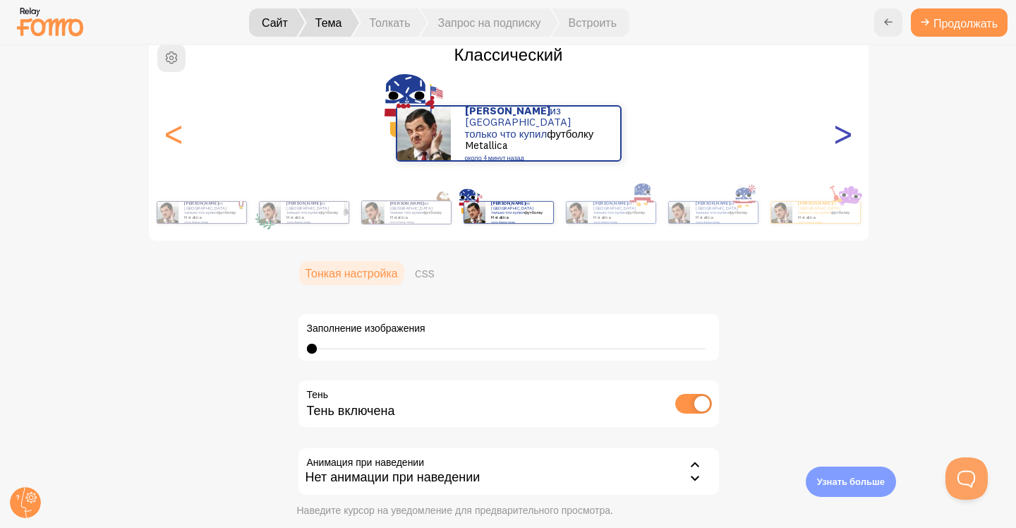
click at [839, 133] on font ">" at bounding box center [842, 132] width 23 height 47
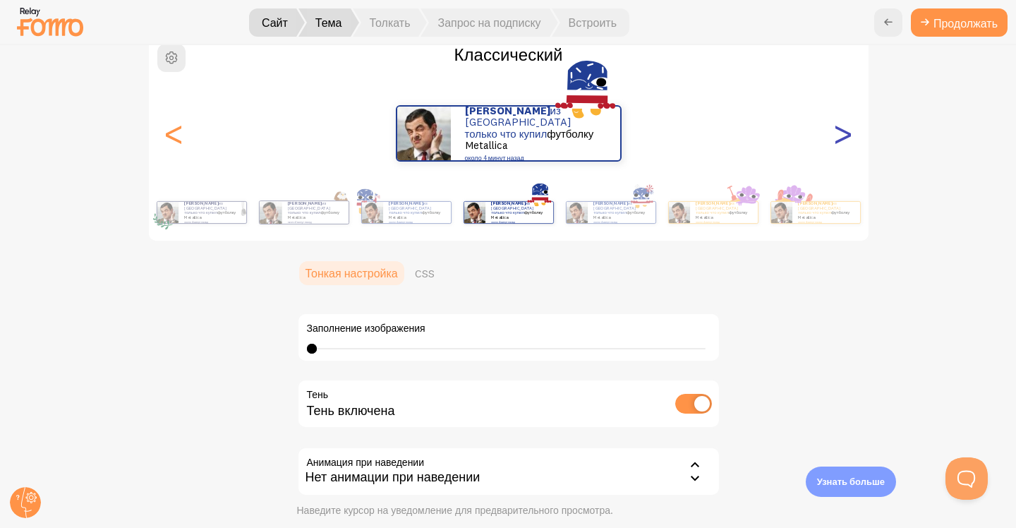
click at [839, 133] on font ">" at bounding box center [842, 132] width 23 height 47
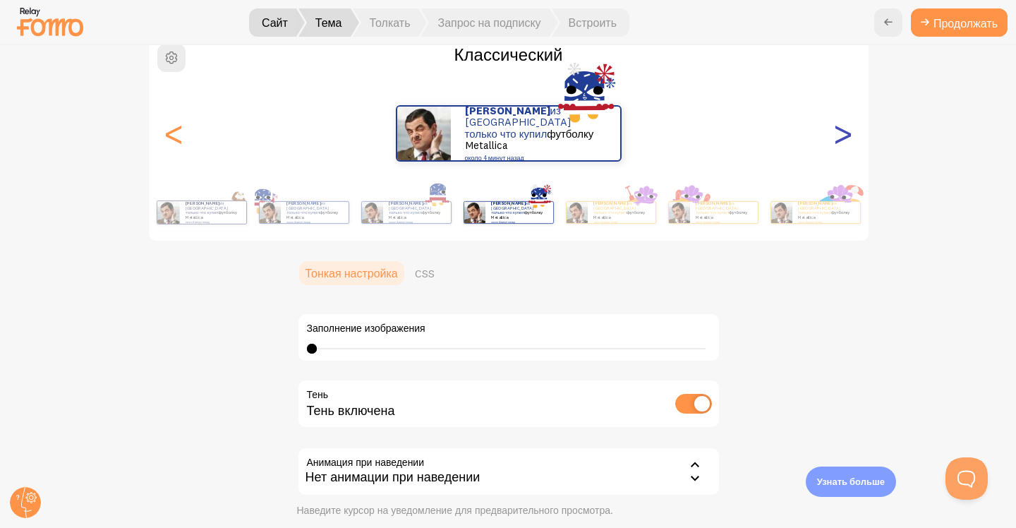
click at [839, 133] on font ">" at bounding box center [842, 132] width 23 height 47
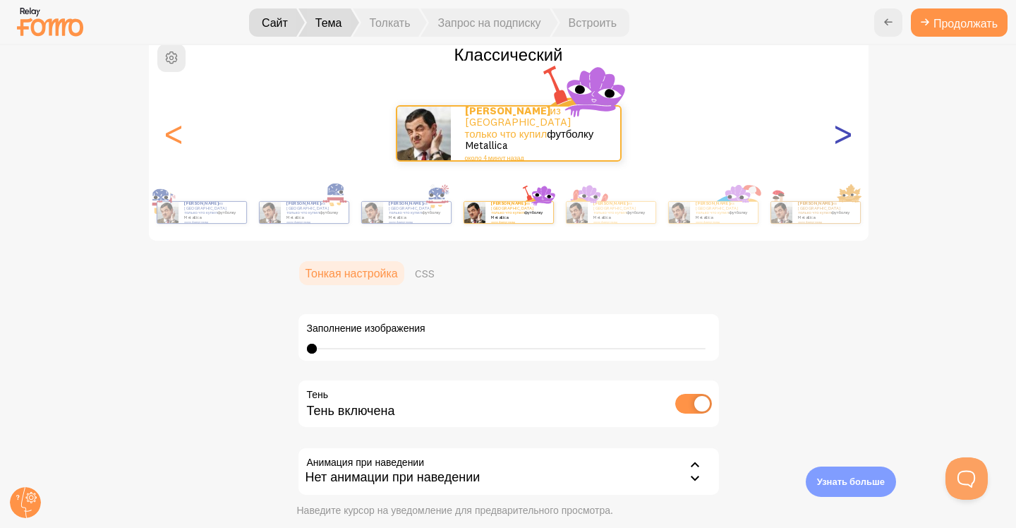
click at [839, 133] on font ">" at bounding box center [842, 132] width 23 height 47
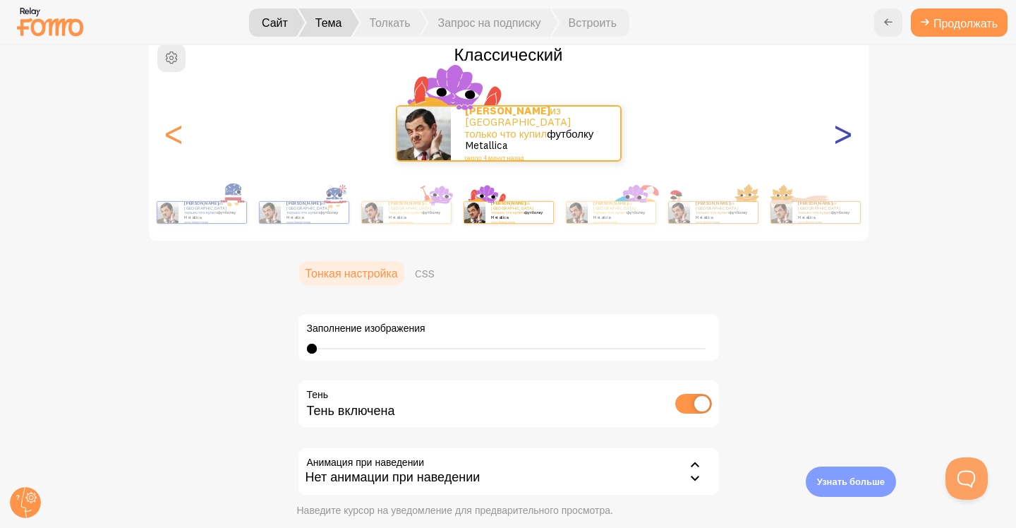
click at [839, 133] on font ">" at bounding box center [842, 132] width 23 height 47
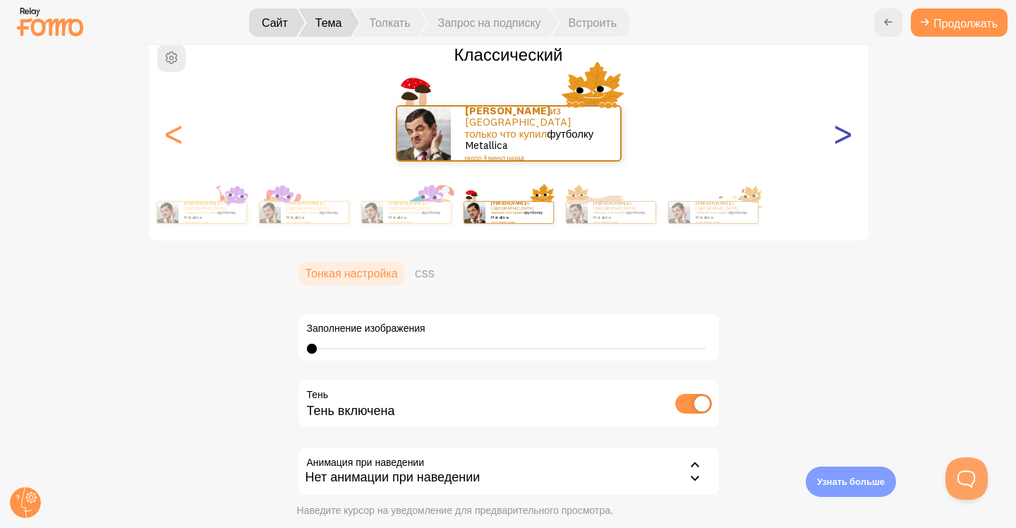
click at [839, 133] on font ">" at bounding box center [842, 132] width 23 height 47
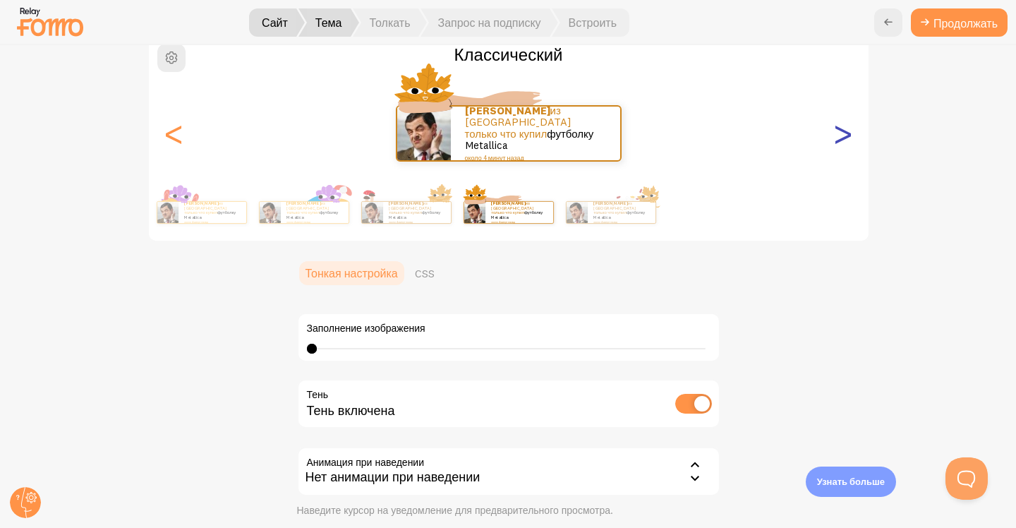
click at [839, 133] on font ">" at bounding box center [842, 132] width 23 height 47
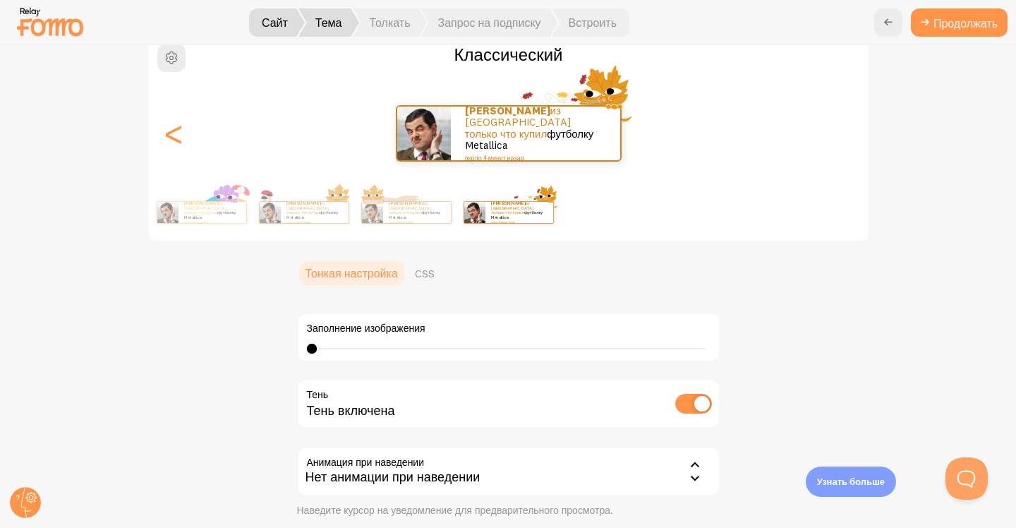
click at [839, 133] on font ">" at bounding box center [842, 132] width 23 height 47
click at [167, 147] on font "<" at bounding box center [173, 132] width 23 height 47
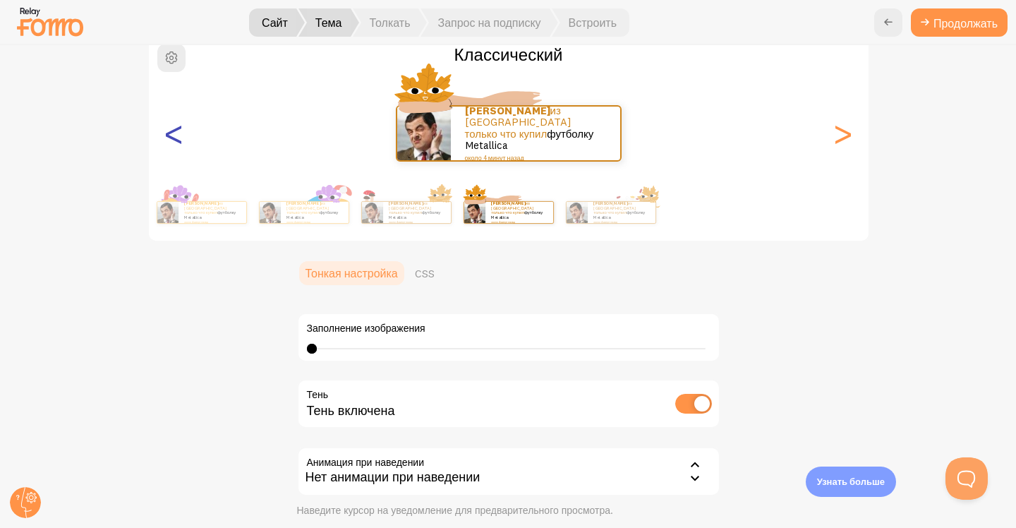
click at [167, 147] on font "<" at bounding box center [173, 132] width 23 height 47
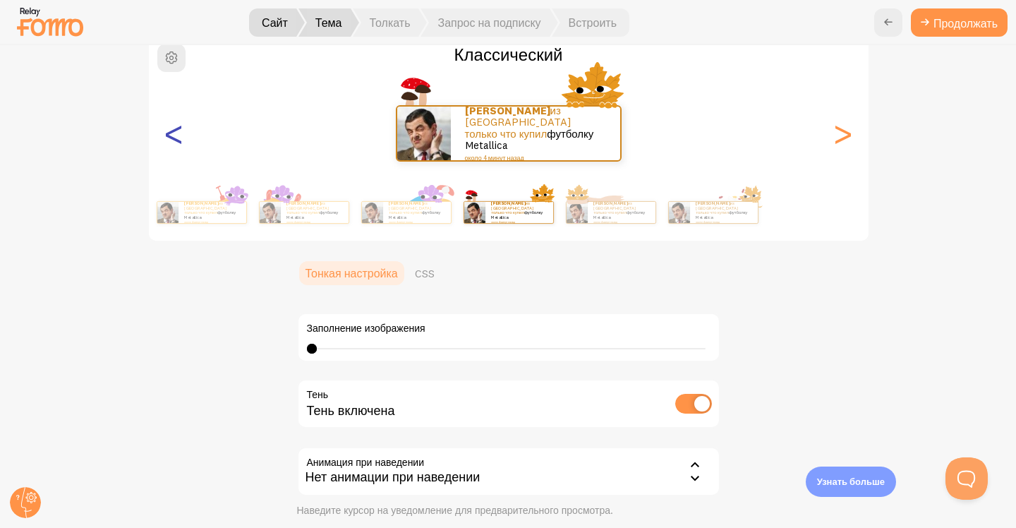
click at [167, 147] on font "<" at bounding box center [173, 132] width 23 height 47
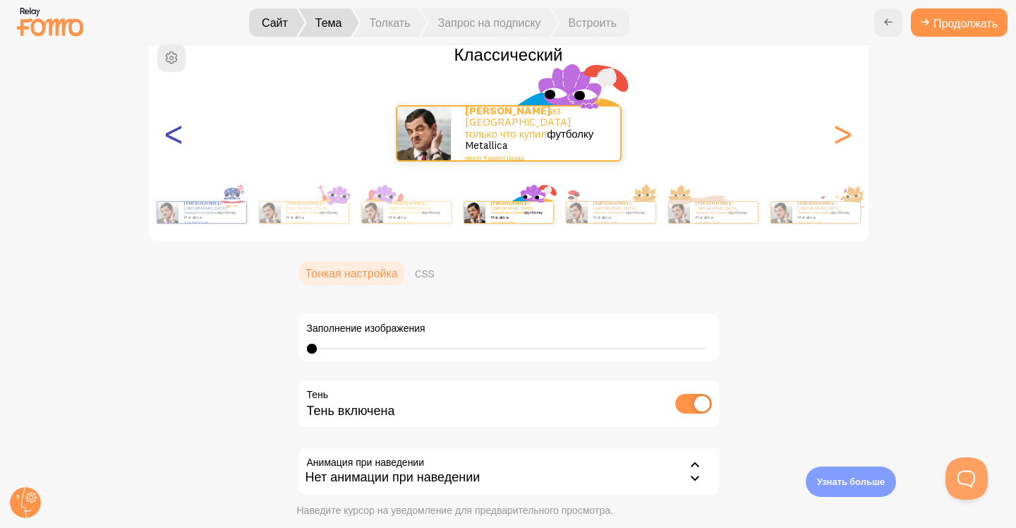
click at [167, 147] on font "<" at bounding box center [173, 132] width 23 height 47
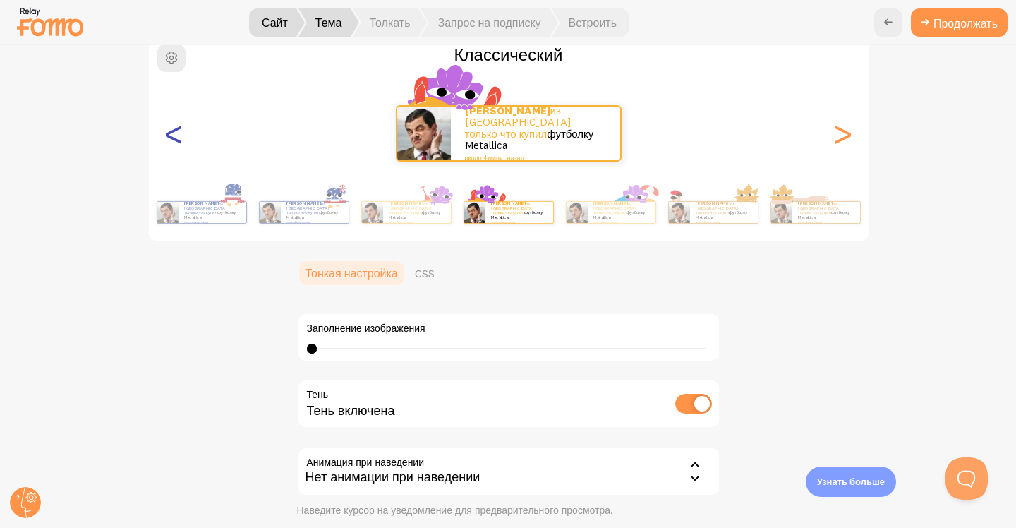
click at [167, 147] on font "<" at bounding box center [173, 132] width 23 height 47
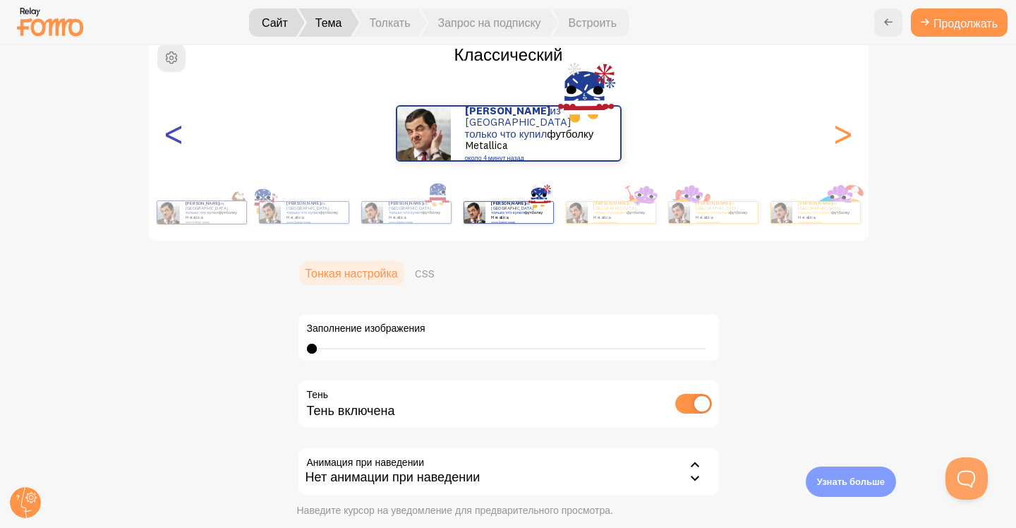
click at [167, 147] on font "<" at bounding box center [173, 132] width 23 height 47
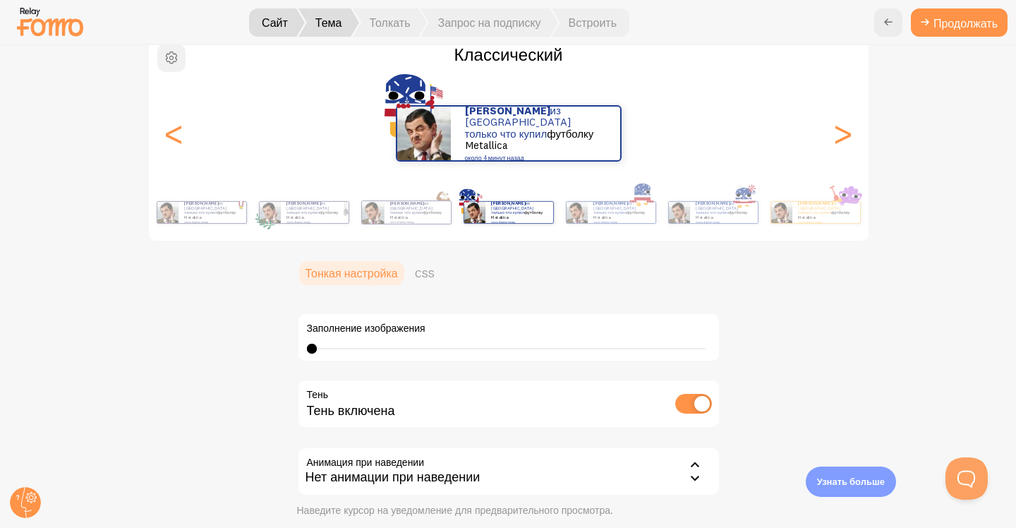
click at [167, 55] on span "button" at bounding box center [171, 57] width 17 height 17
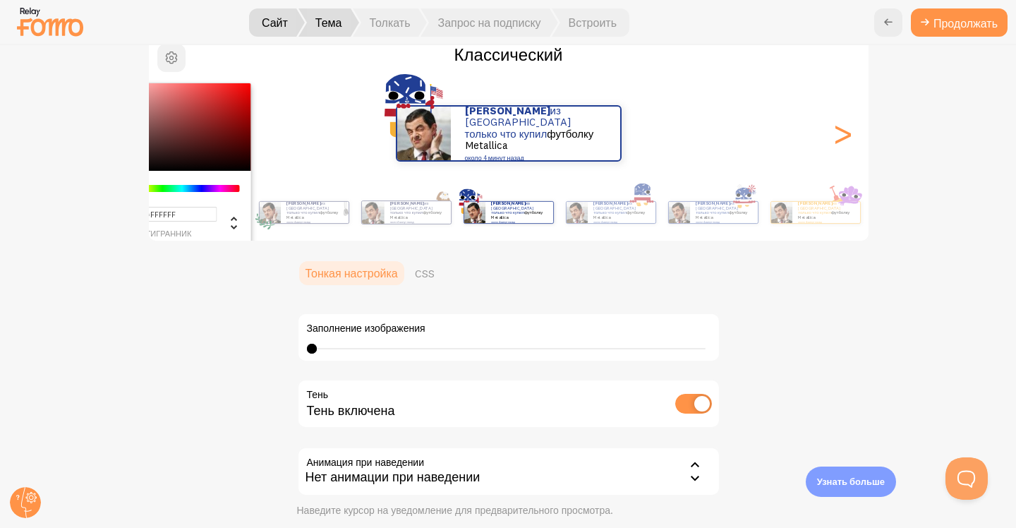
click at [167, 55] on span "button" at bounding box center [171, 57] width 17 height 17
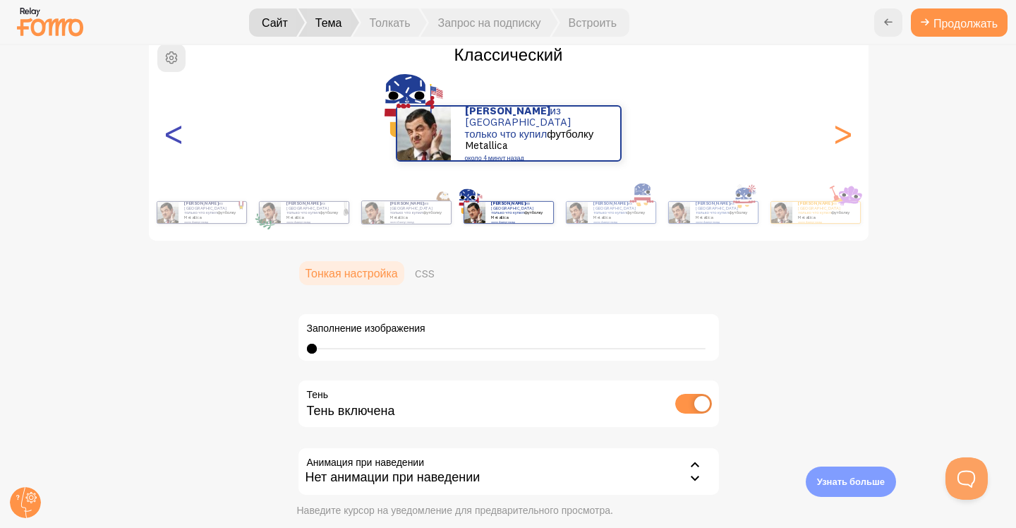
click at [176, 139] on font "<" at bounding box center [173, 132] width 23 height 47
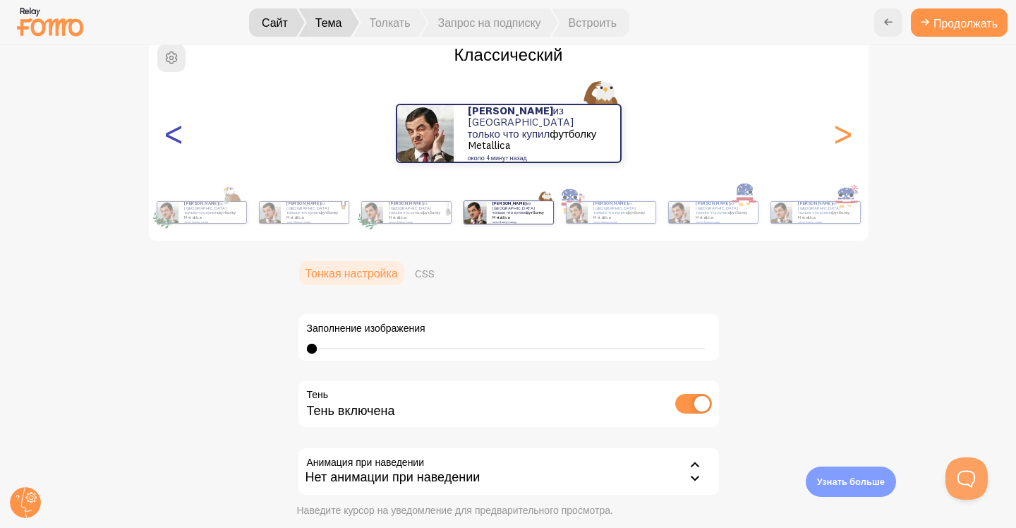
click at [176, 139] on font "<" at bounding box center [173, 132] width 23 height 47
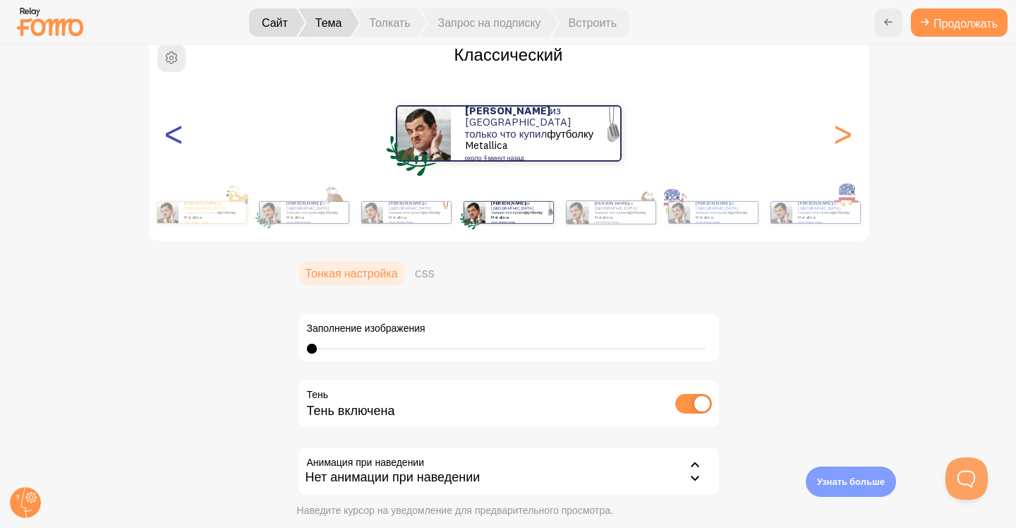
click at [176, 139] on font "<" at bounding box center [173, 132] width 23 height 47
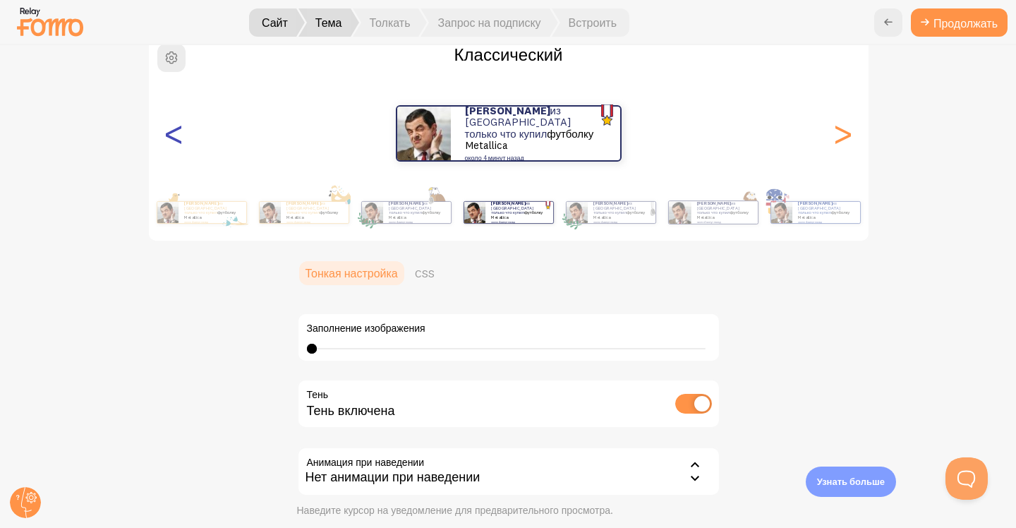
click at [176, 139] on font "<" at bounding box center [173, 132] width 23 height 47
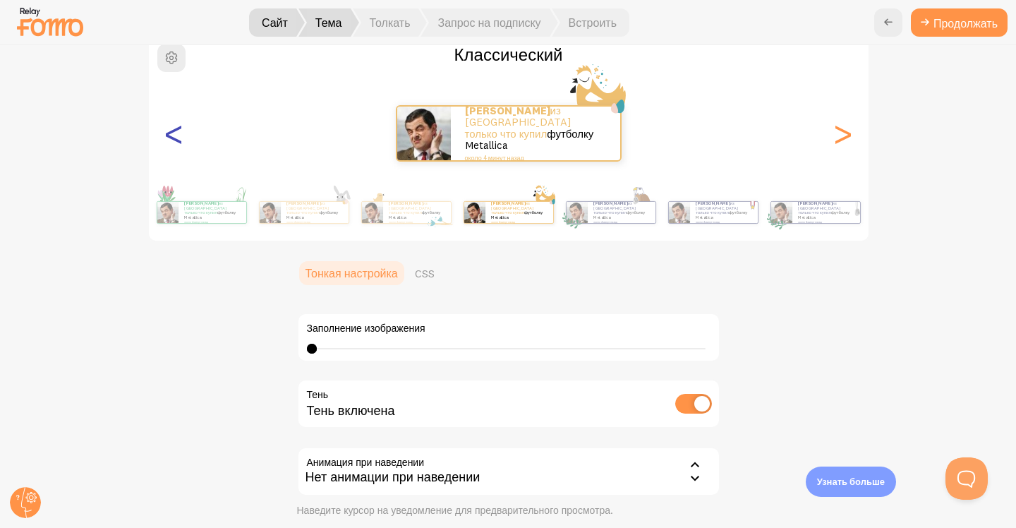
click at [176, 139] on font "<" at bounding box center [173, 132] width 23 height 47
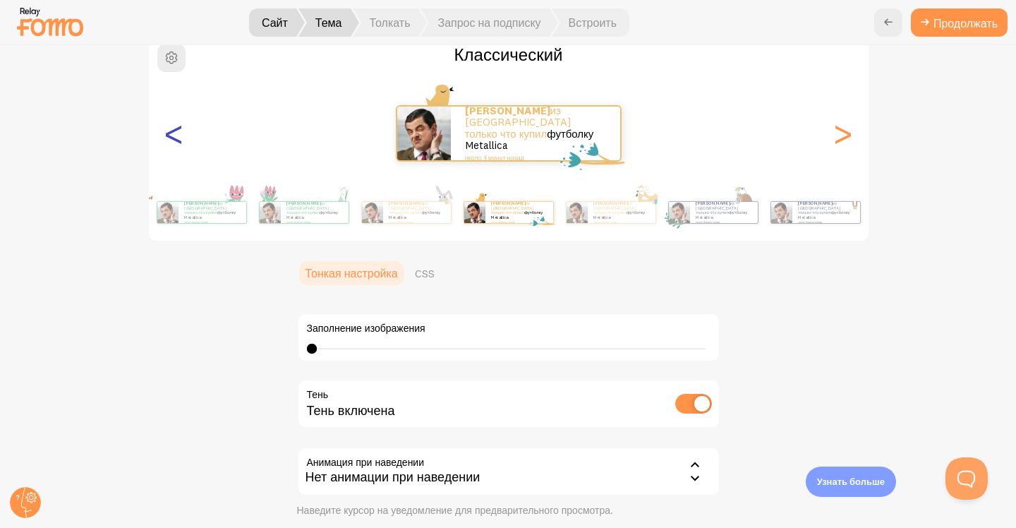
click at [176, 139] on font "<" at bounding box center [173, 132] width 23 height 47
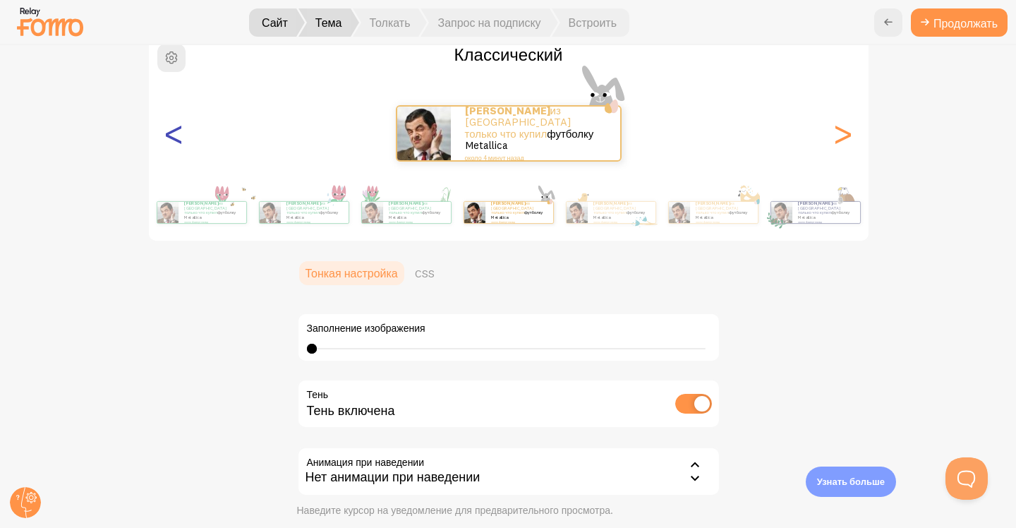
click at [176, 139] on font "<" at bounding box center [173, 132] width 23 height 47
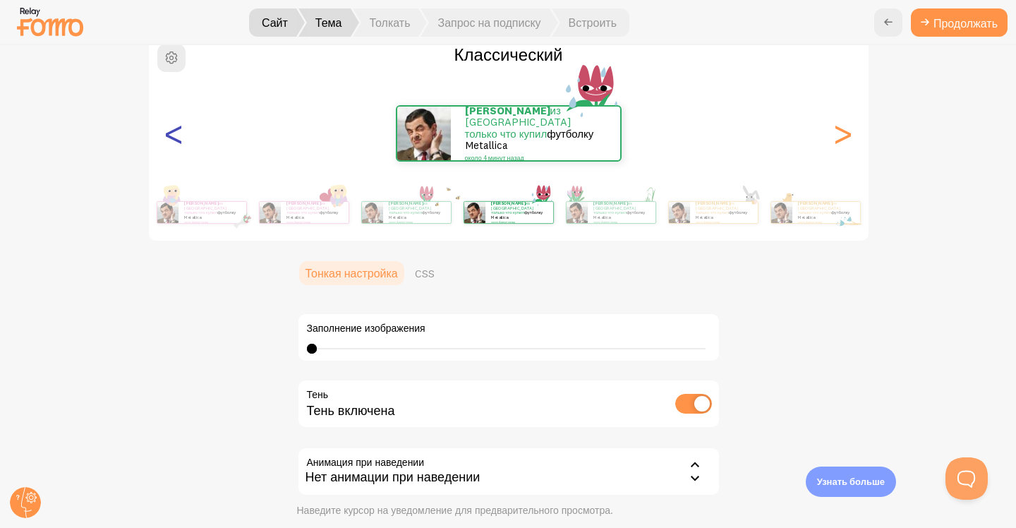
click at [176, 139] on font "<" at bounding box center [173, 132] width 23 height 47
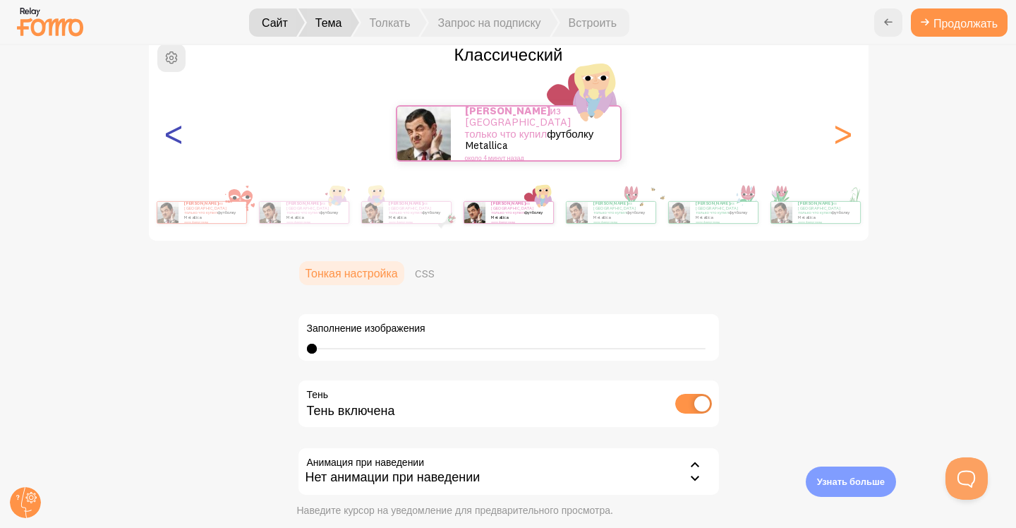
click at [176, 139] on font "<" at bounding box center [173, 132] width 23 height 47
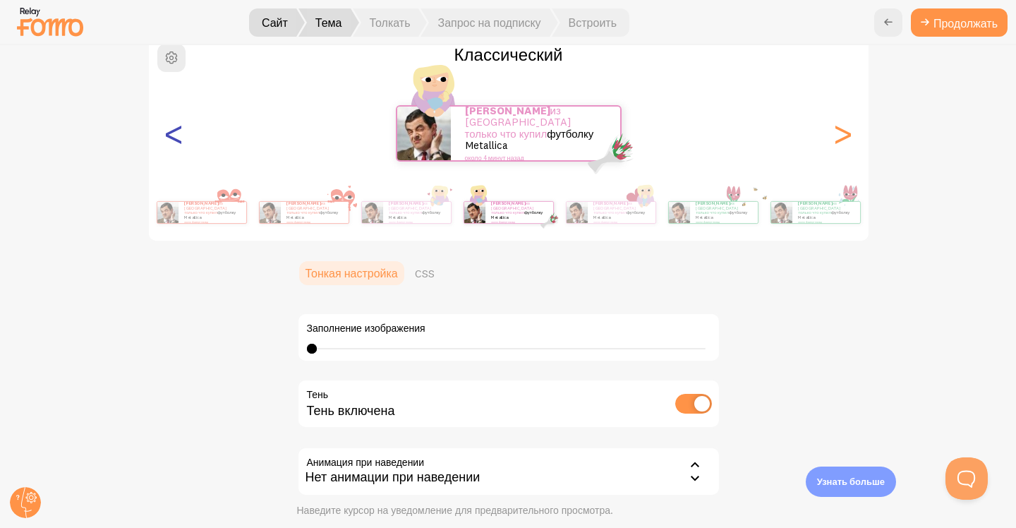
click at [176, 139] on font "<" at bounding box center [173, 132] width 23 height 47
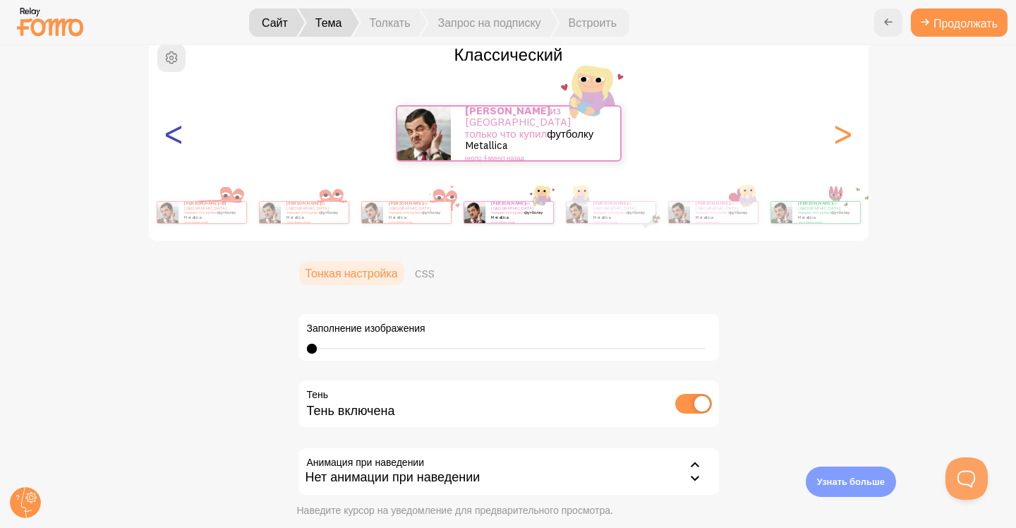
click at [176, 139] on font "<" at bounding box center [173, 132] width 23 height 47
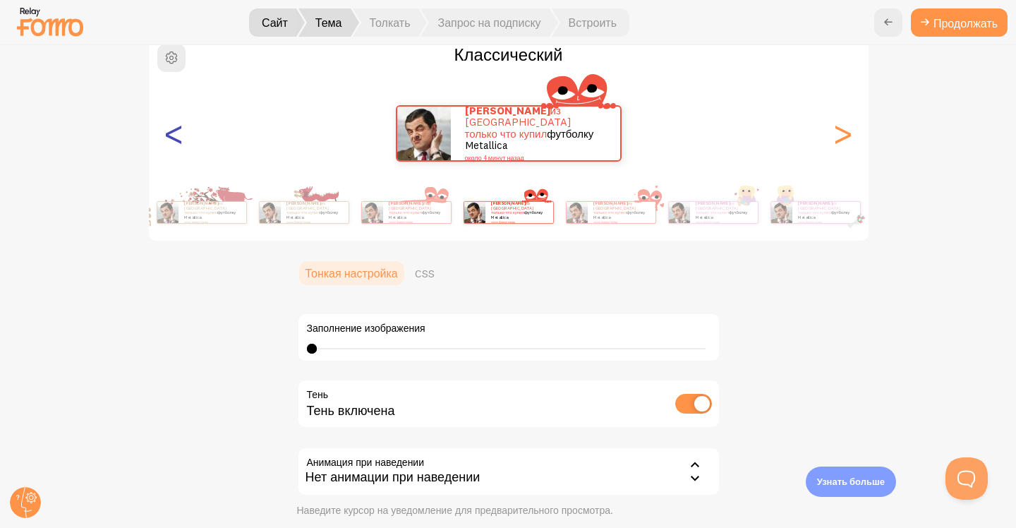
click at [176, 139] on font "<" at bounding box center [173, 132] width 23 height 47
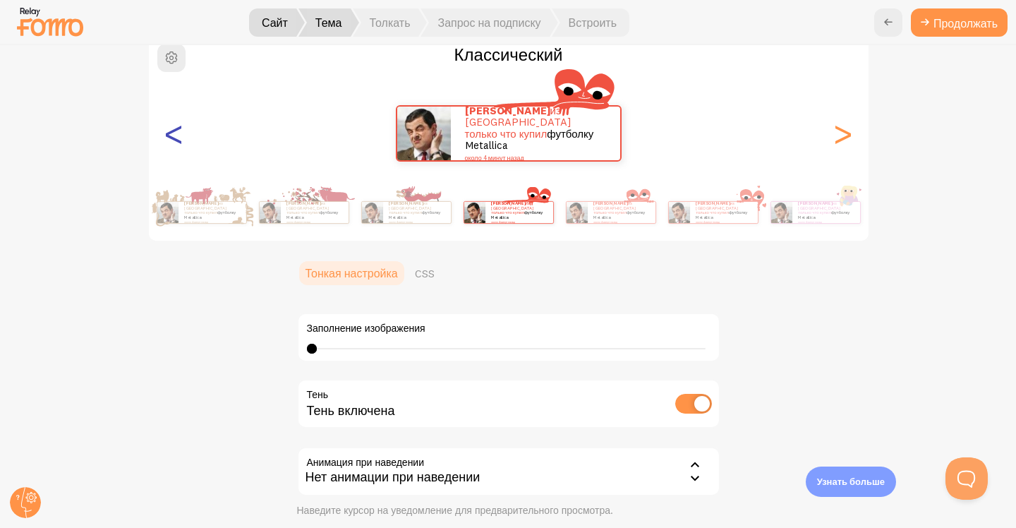
click at [176, 139] on font "<" at bounding box center [173, 132] width 23 height 47
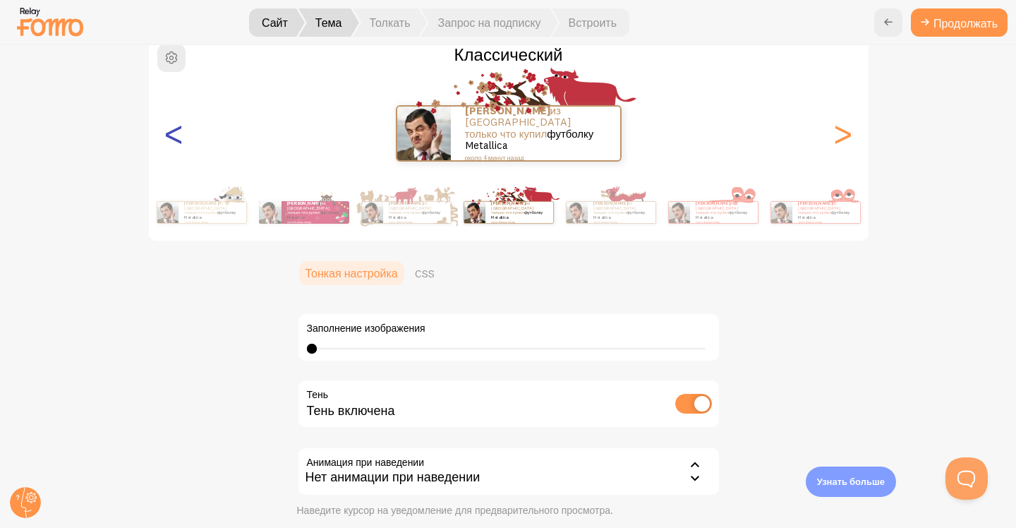
click at [176, 139] on font "<" at bounding box center [173, 132] width 23 height 47
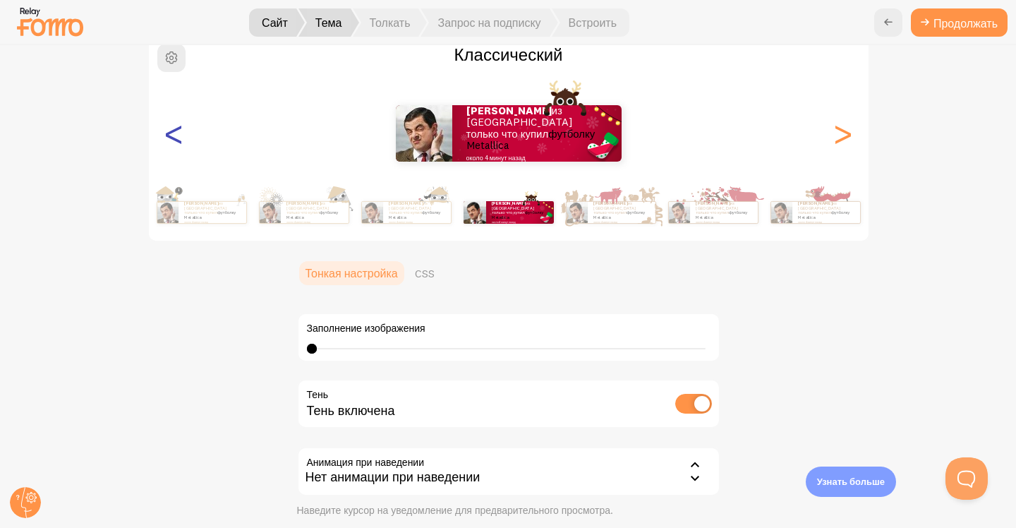
click at [176, 139] on font "<" at bounding box center [173, 132] width 23 height 47
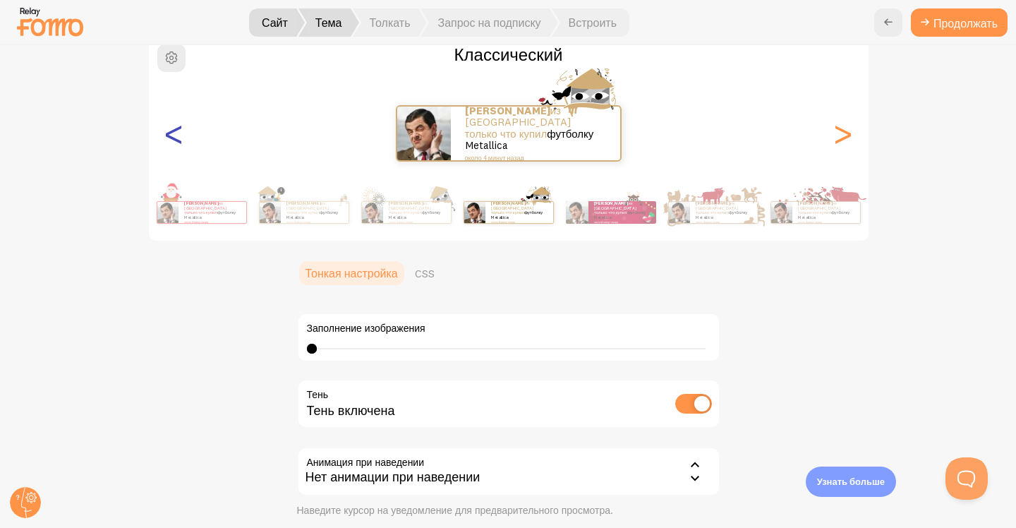
click at [176, 139] on font "<" at bounding box center [173, 132] width 23 height 47
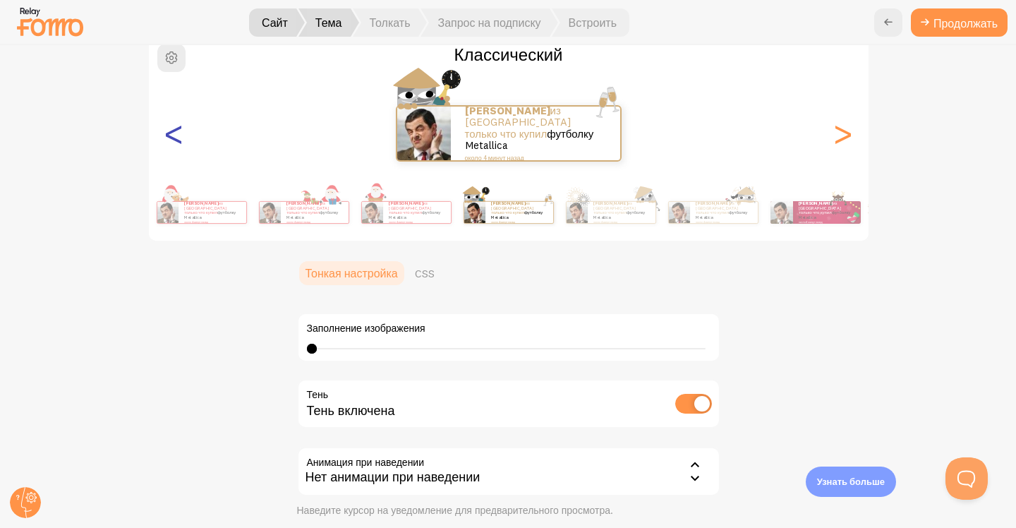
click at [176, 139] on font "<" at bounding box center [173, 132] width 23 height 47
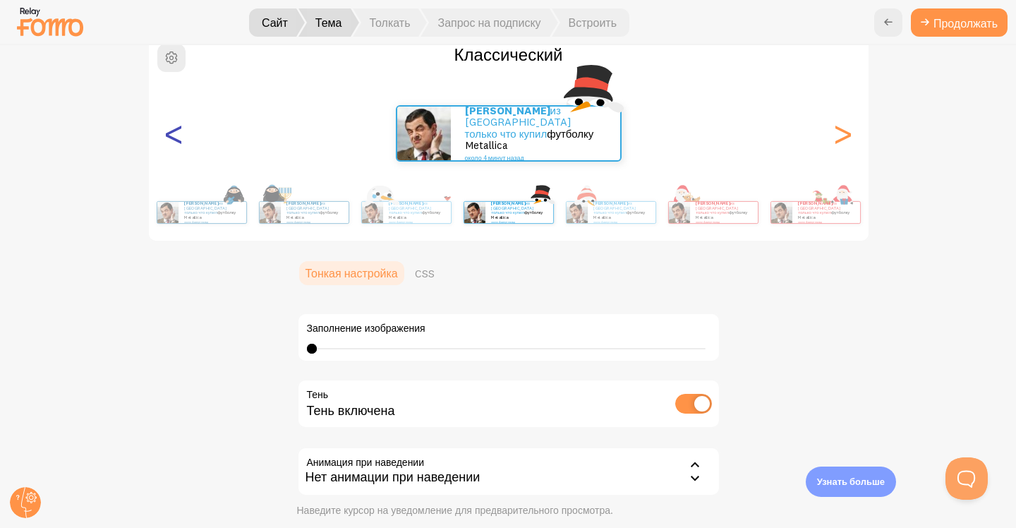
click at [176, 139] on font "<" at bounding box center [173, 132] width 23 height 47
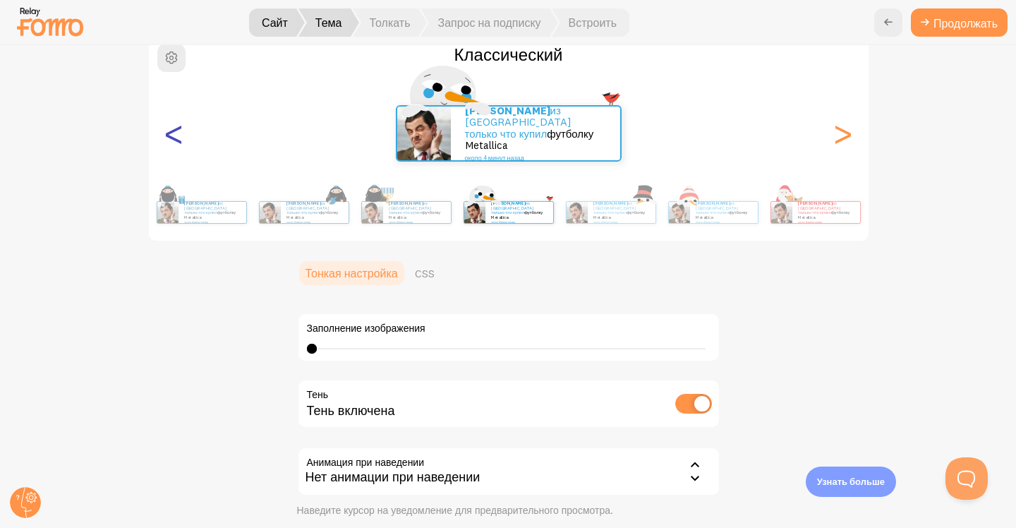
click at [176, 139] on font "<" at bounding box center [173, 132] width 23 height 47
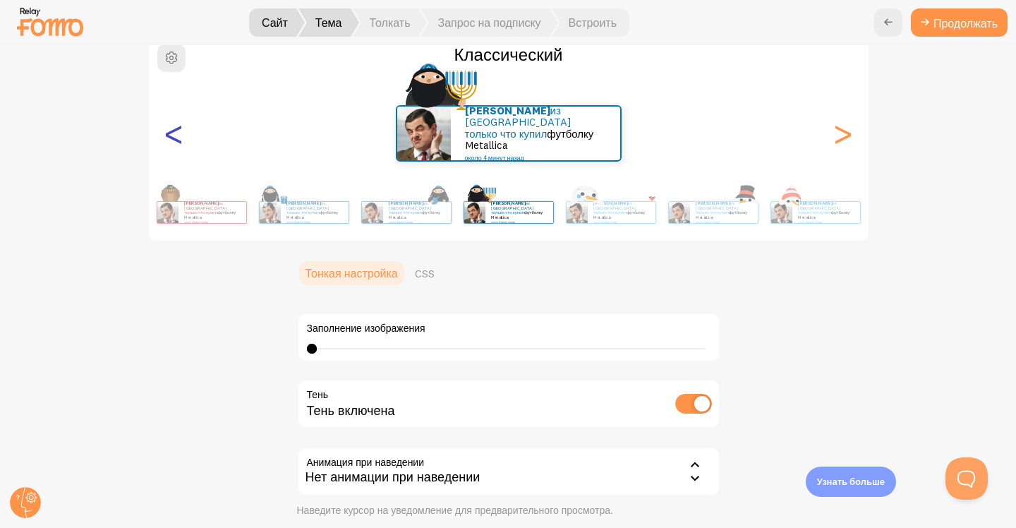
click at [176, 139] on font "<" at bounding box center [173, 132] width 23 height 47
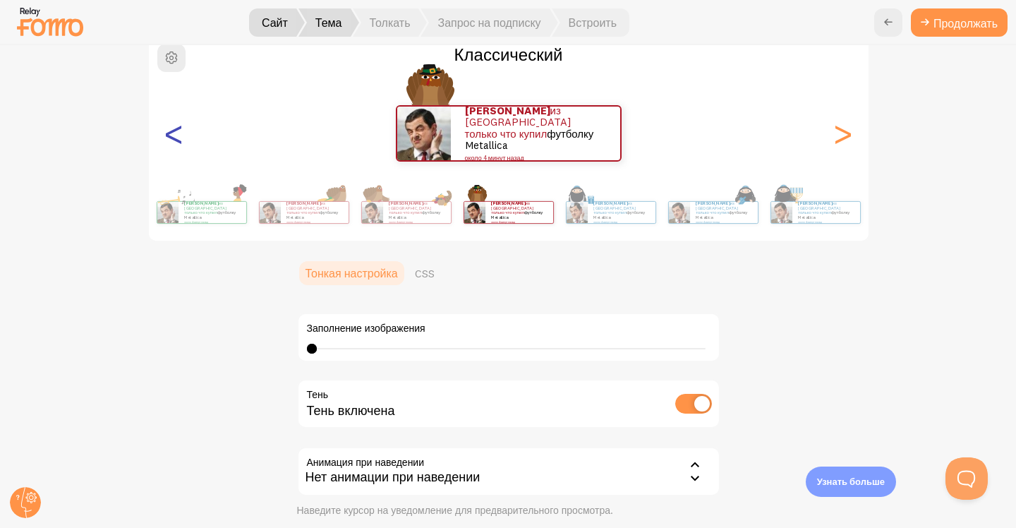
click at [176, 139] on font "<" at bounding box center [173, 132] width 23 height 47
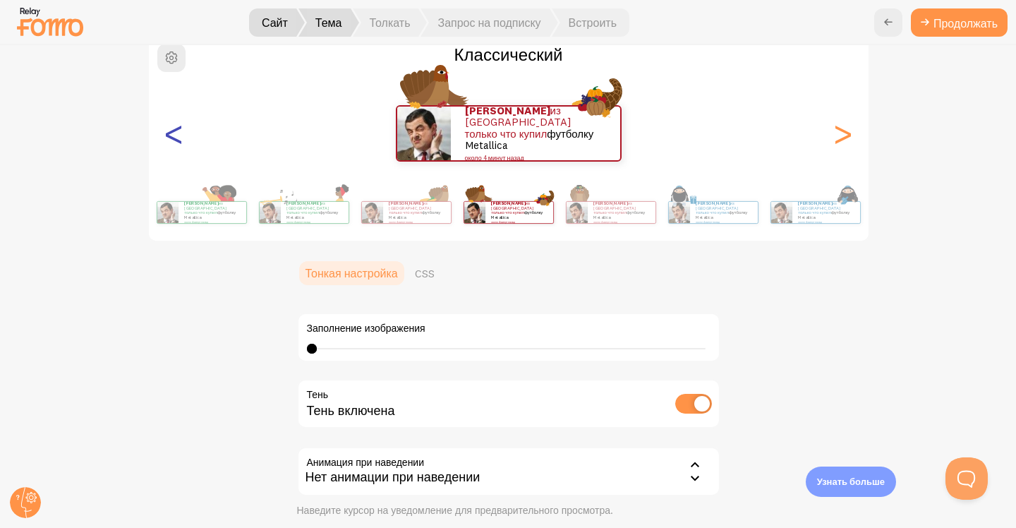
click at [176, 139] on font "<" at bounding box center [173, 132] width 23 height 47
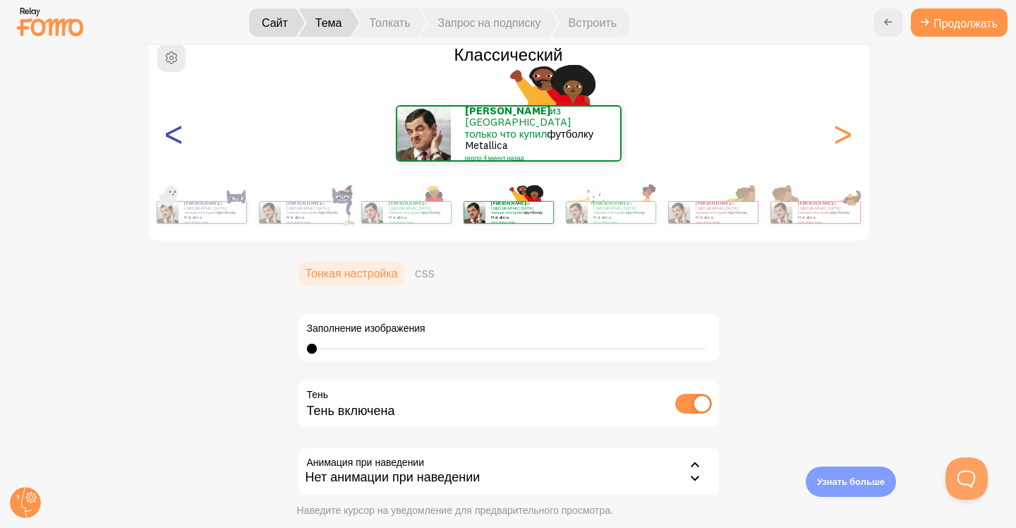
click at [176, 139] on font "<" at bounding box center [173, 132] width 23 height 47
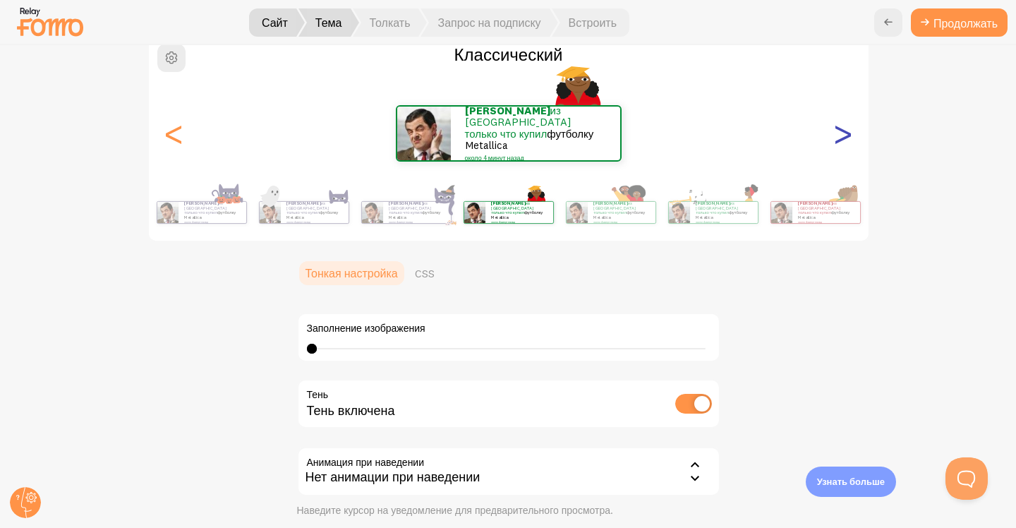
click at [831, 124] on font ">" at bounding box center [842, 132] width 23 height 47
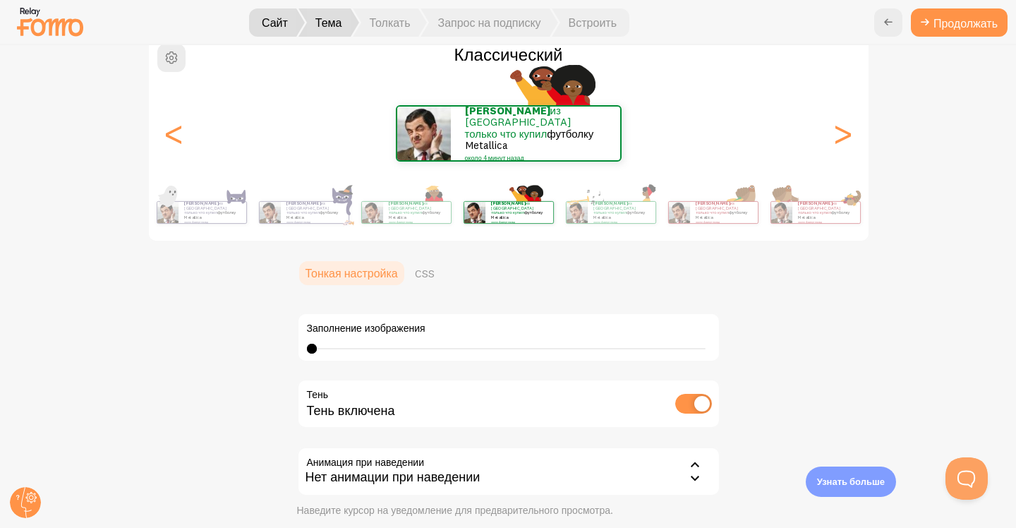
click at [235, 107] on div "Караев из Украины только что купил футболку Metallica около 4 минут назад" at bounding box center [509, 133] width 720 height 56
click at [424, 276] on font "CSS" at bounding box center [425, 273] width 20 height 14
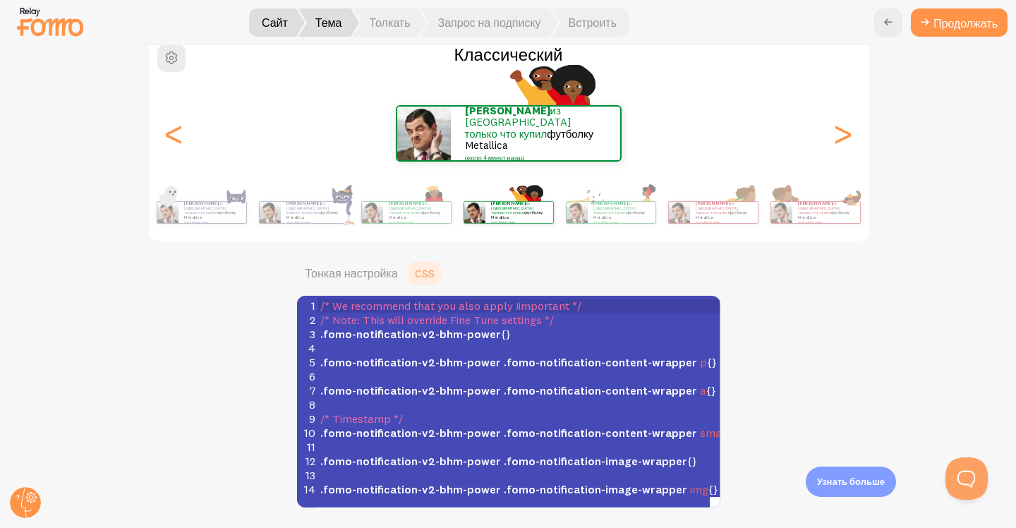
scroll to position [2, 0]
click at [371, 272] on font "Тонкая настройка" at bounding box center [352, 273] width 92 height 14
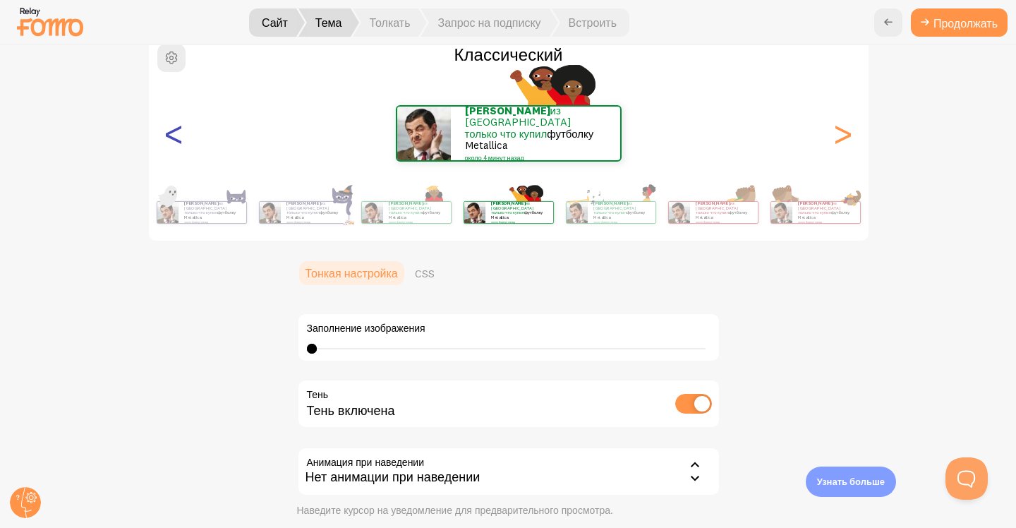
click at [176, 142] on font "<" at bounding box center [173, 132] width 23 height 47
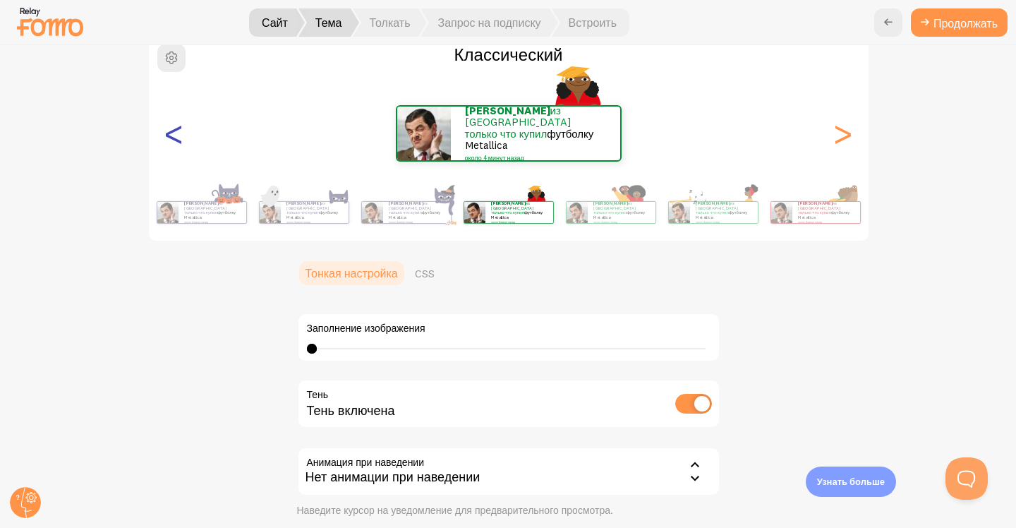
click at [174, 140] on font "<" at bounding box center [173, 132] width 23 height 47
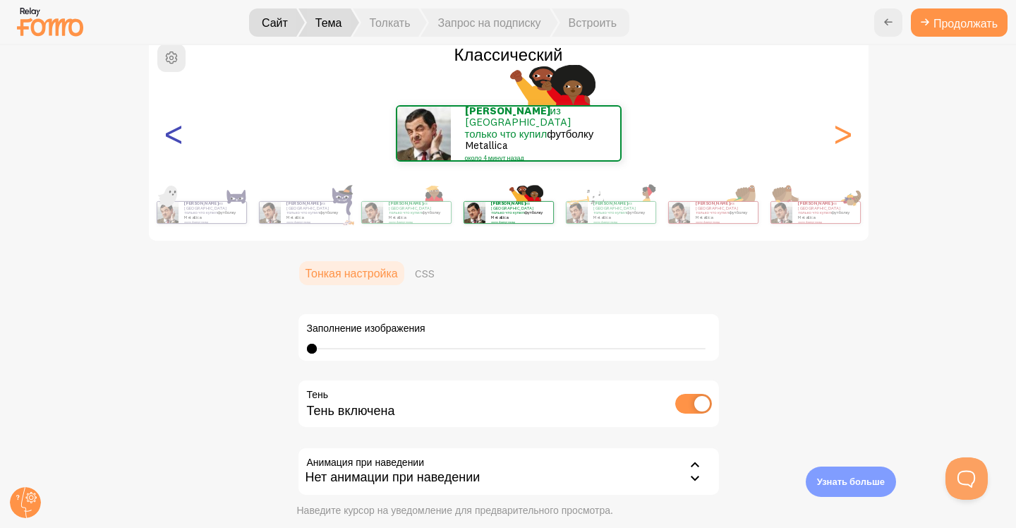
click at [174, 140] on font "<" at bounding box center [173, 132] width 23 height 47
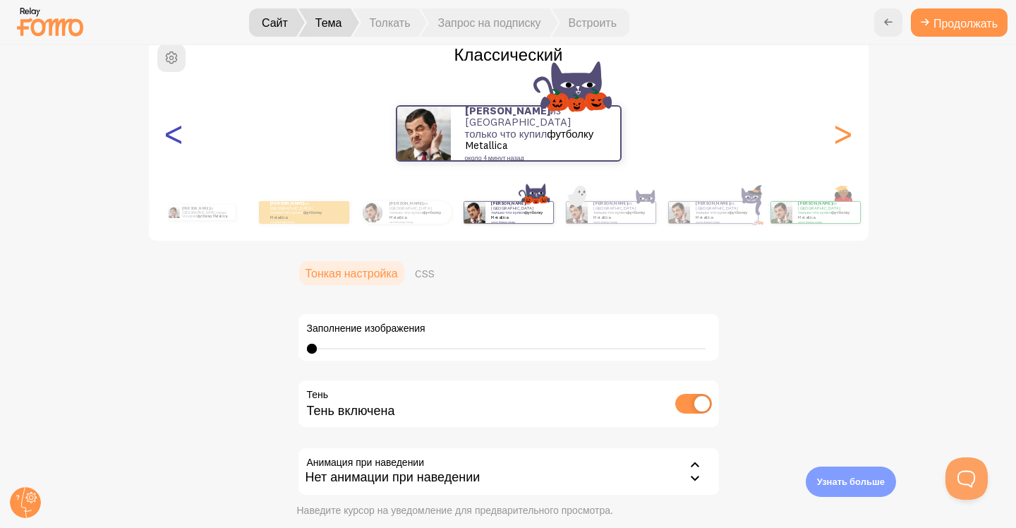
click at [174, 140] on font "<" at bounding box center [173, 132] width 23 height 47
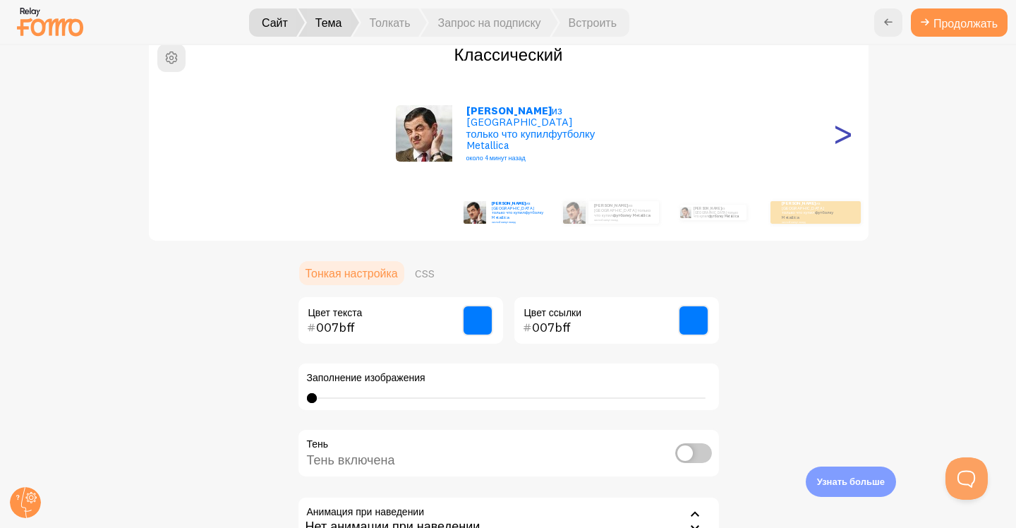
click at [840, 135] on font ">" at bounding box center [842, 132] width 23 height 47
checkbox input "true"
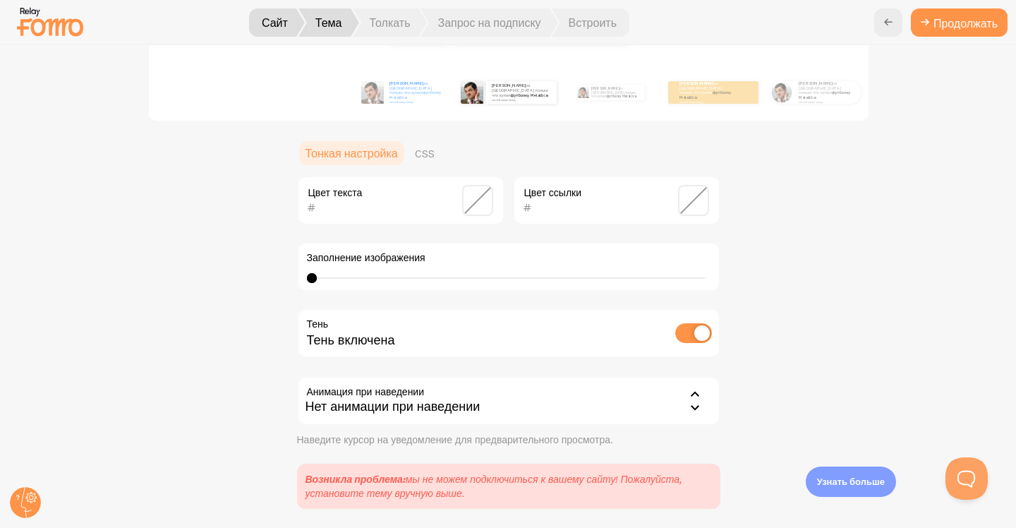
scroll to position [254, 0]
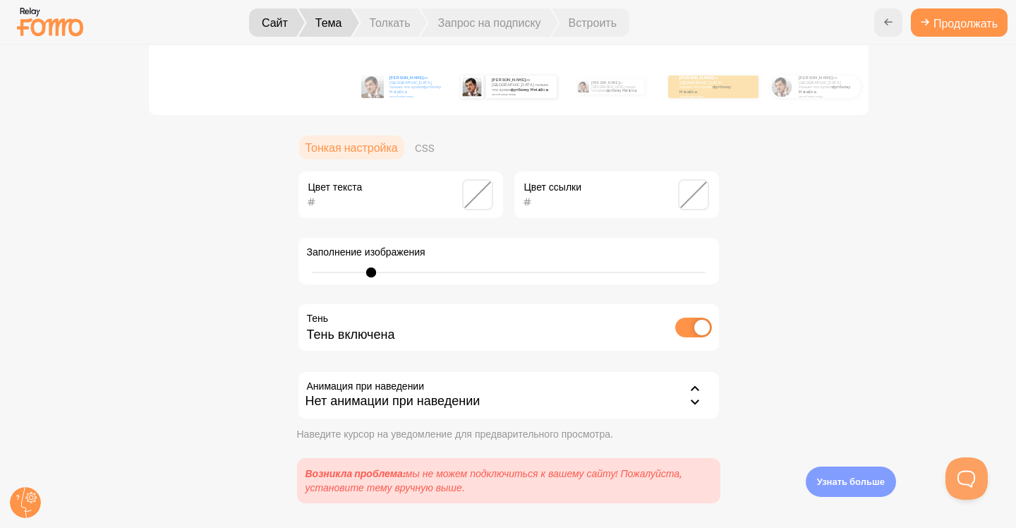
drag, startPoint x: 305, startPoint y: 272, endPoint x: 365, endPoint y: 278, distance: 61.0
click at [365, 278] on div "Заполнение изображения 0 0 - не определено" at bounding box center [508, 260] width 423 height 49
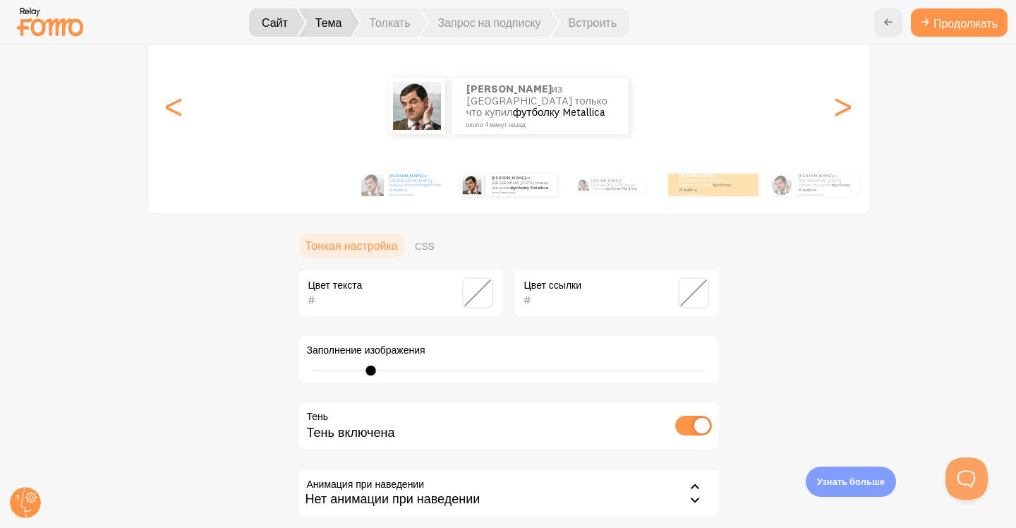
scroll to position [155, 0]
type input "22"
drag, startPoint x: 365, startPoint y: 370, endPoint x: 521, endPoint y: 378, distance: 155.4
click at [521, 378] on div "Заполнение изображения 0 0 - не определено" at bounding box center [508, 360] width 423 height 49
click at [693, 425] on input "checkbox" at bounding box center [693, 427] width 37 height 20
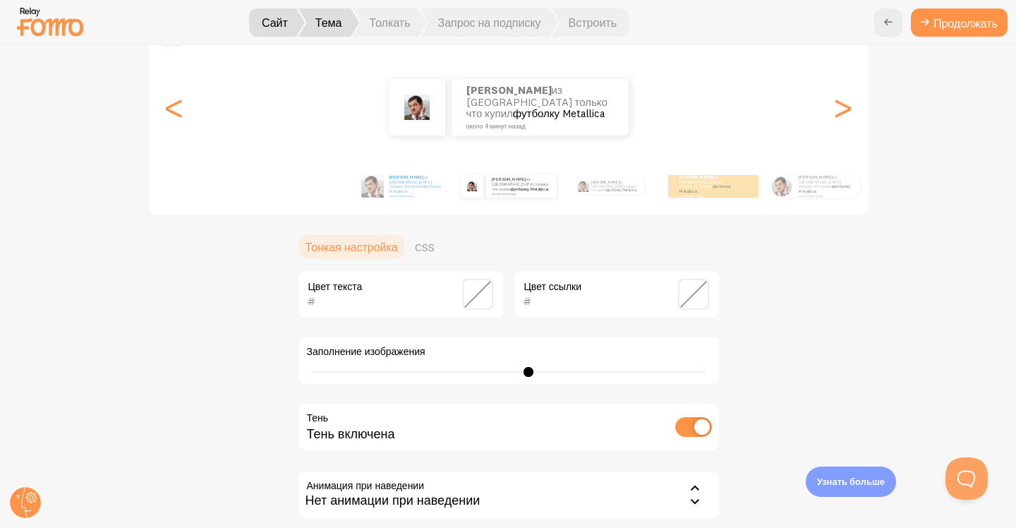
checkbox input "false"
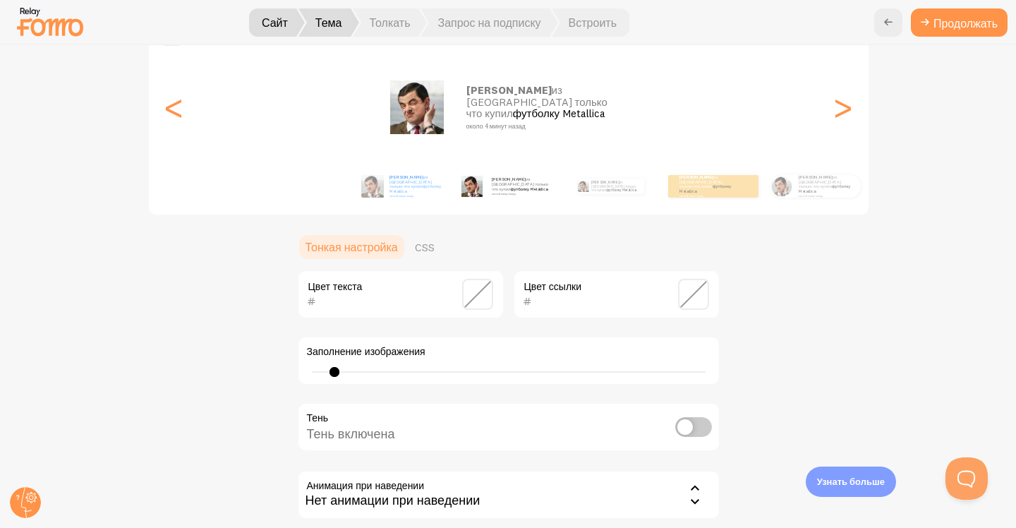
drag, startPoint x: 524, startPoint y: 372, endPoint x: 321, endPoint y: 339, distance: 205.1
click at [321, 339] on div "Заполнение изображения 0 0 - не определено" at bounding box center [508, 360] width 423 height 49
drag, startPoint x: 321, startPoint y: 339, endPoint x: 763, endPoint y: 333, distance: 442.4
click at [765, 333] on div "Классический Караев из Украины только что купил футболку Metallica около 4 мину…" at bounding box center [509, 305] width 948 height 595
type input "0"
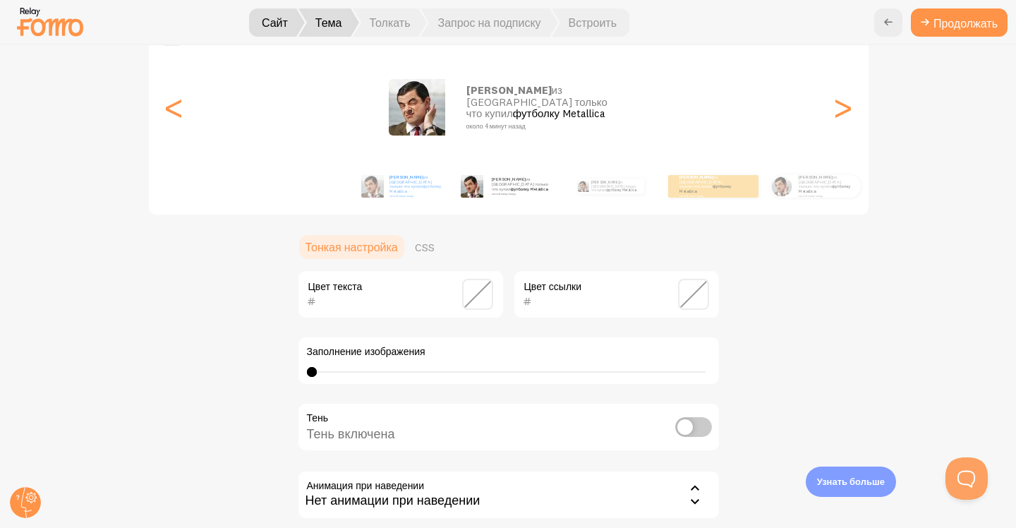
drag, startPoint x: 326, startPoint y: 370, endPoint x: 268, endPoint y: 369, distance: 57.9
click at [268, 369] on div "Классический Караев из Украины только что купил футболку Metallica около 4 мину…" at bounding box center [509, 305] width 948 height 595
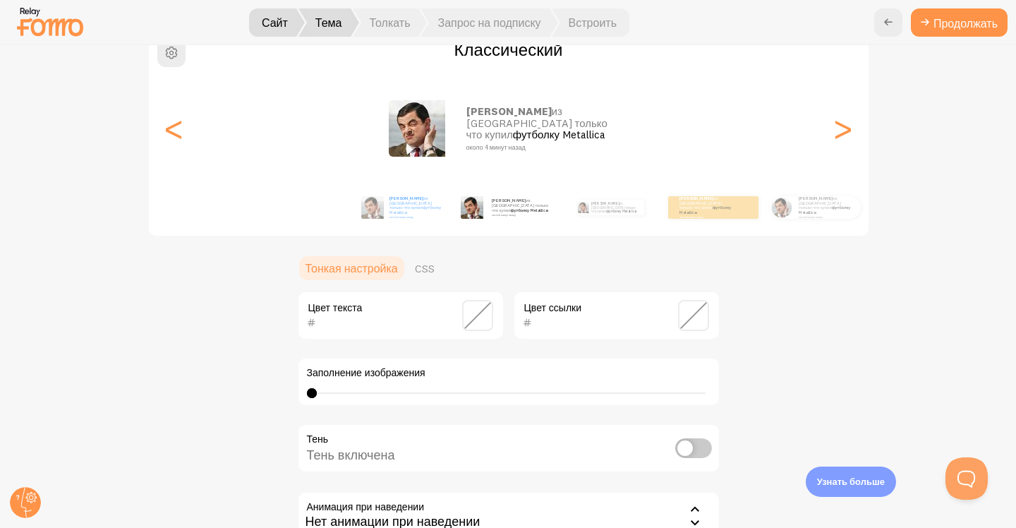
scroll to position [129, 0]
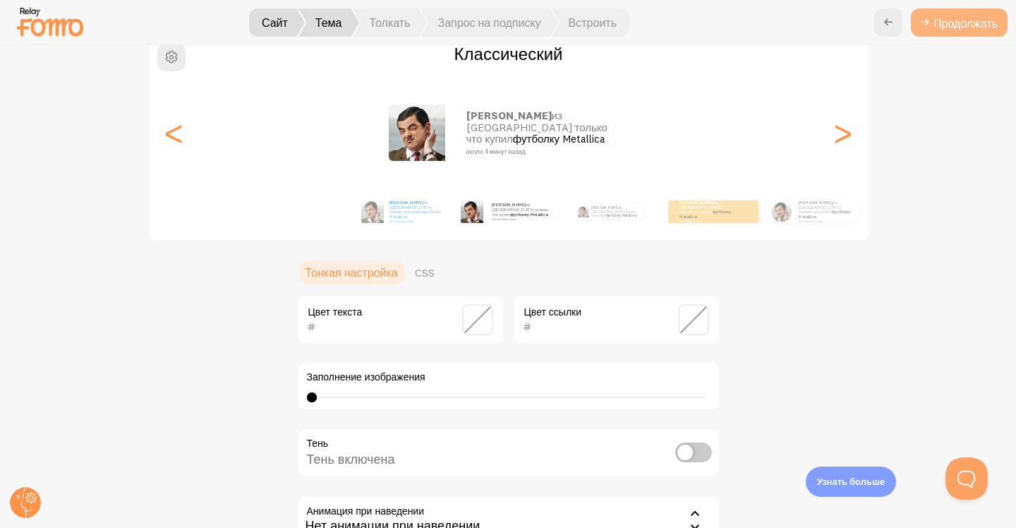
click at [956, 34] on button "Продолжать" at bounding box center [959, 22] width 97 height 28
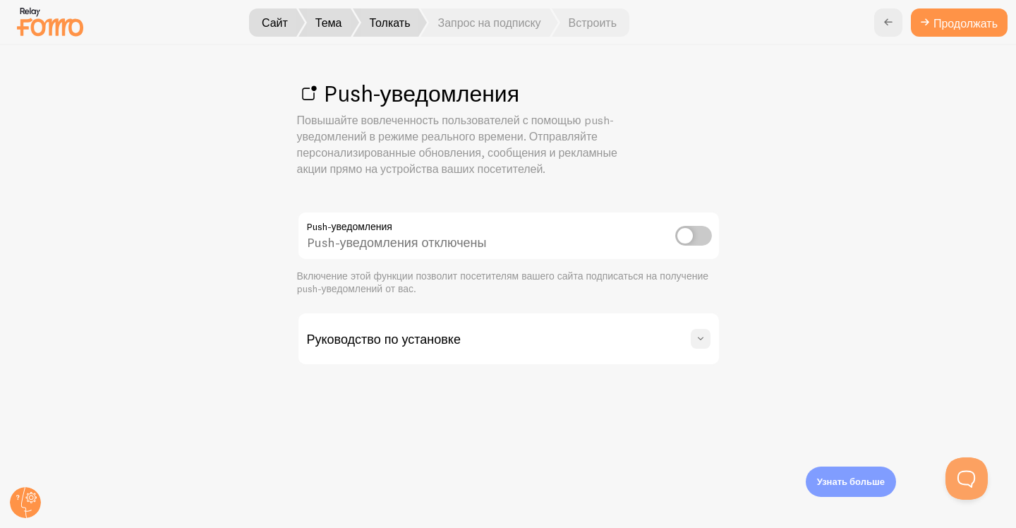
click at [699, 337] on span at bounding box center [701, 339] width 14 height 14
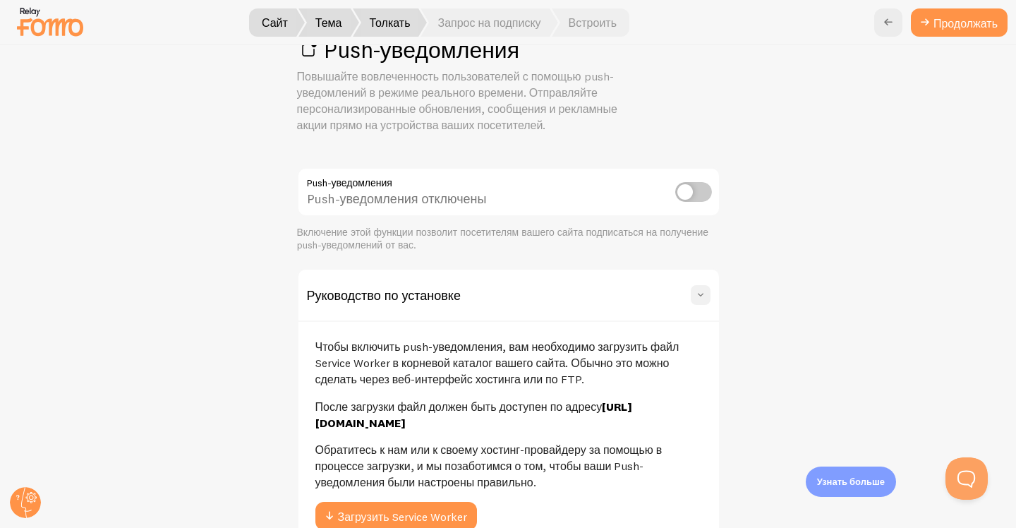
scroll to position [115, 0]
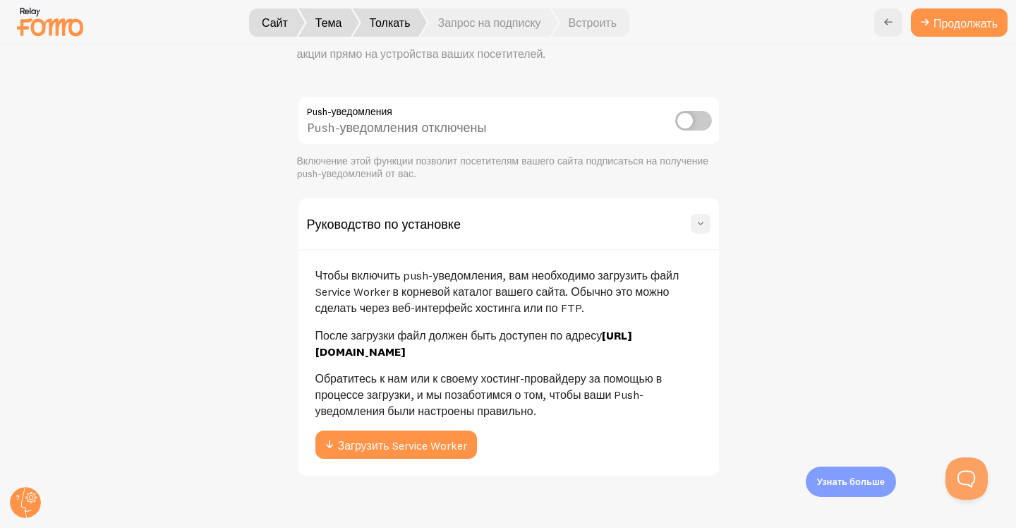
click at [694, 222] on span at bounding box center [701, 224] width 14 height 14
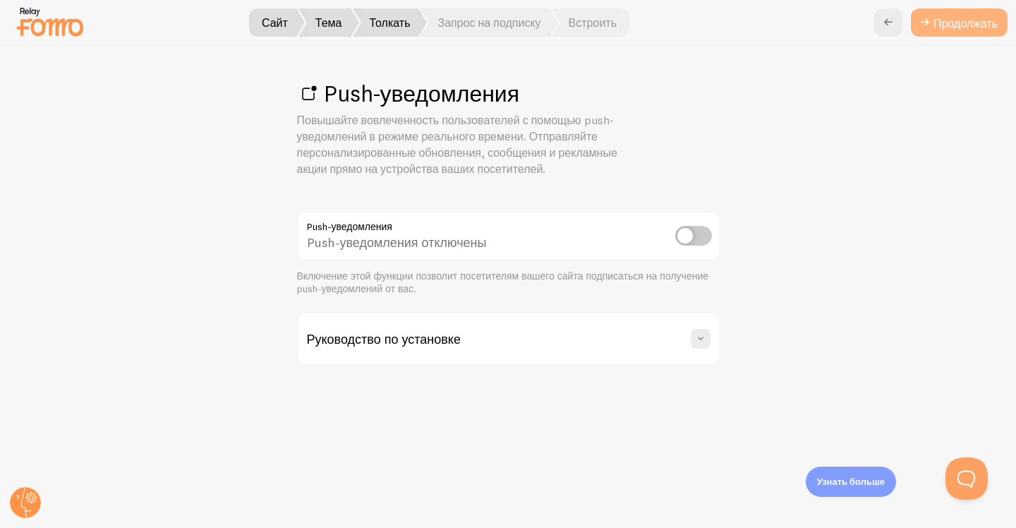
click at [937, 23] on font "Продолжать" at bounding box center [965, 23] width 64 height 14
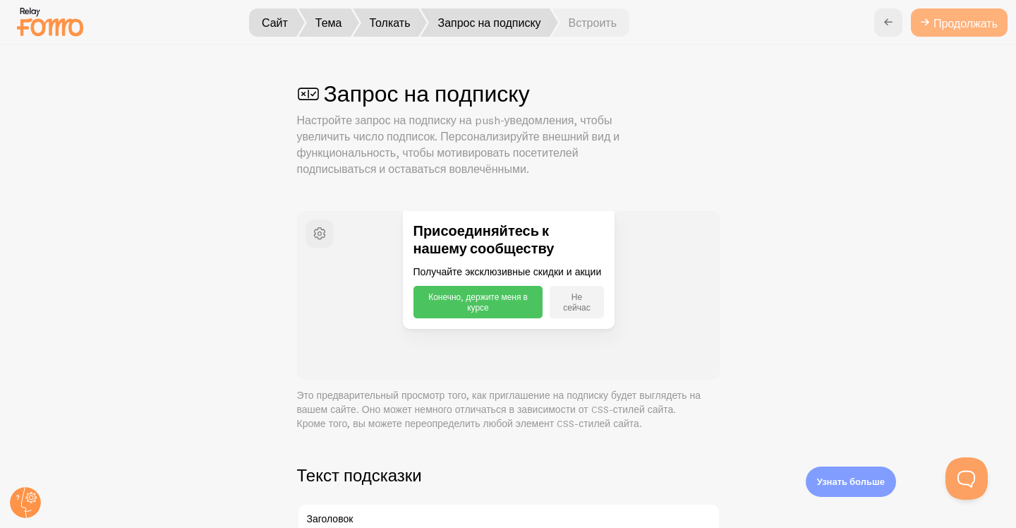
click at [936, 26] on font "Продолжать" at bounding box center [965, 23] width 64 height 14
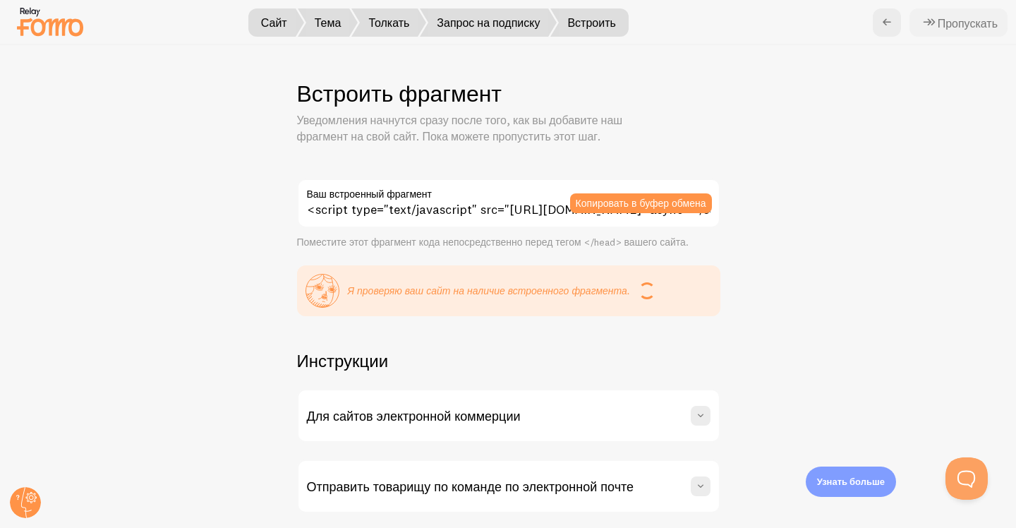
click at [946, 22] on font "Пропускать" at bounding box center [968, 23] width 60 height 14
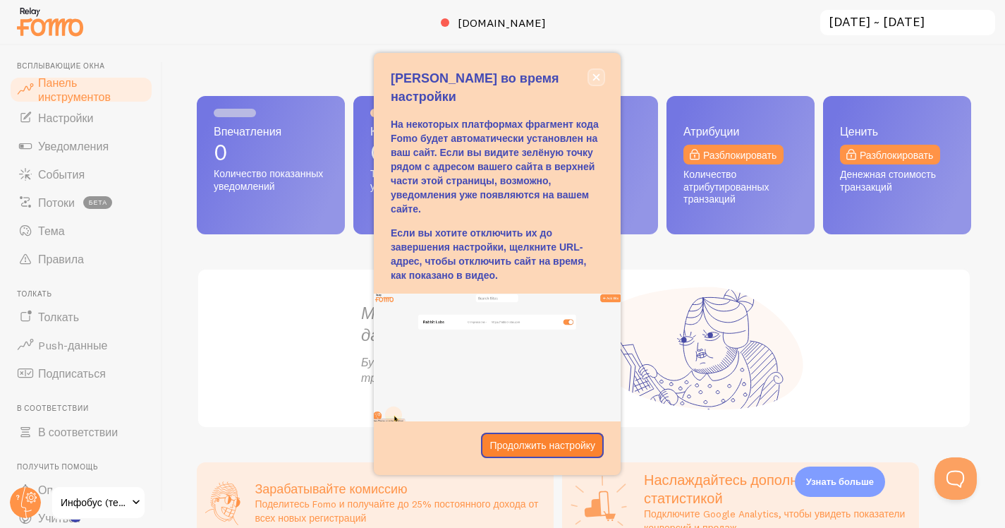
click at [597, 76] on icon "закрывать," at bounding box center [596, 77] width 7 height 7
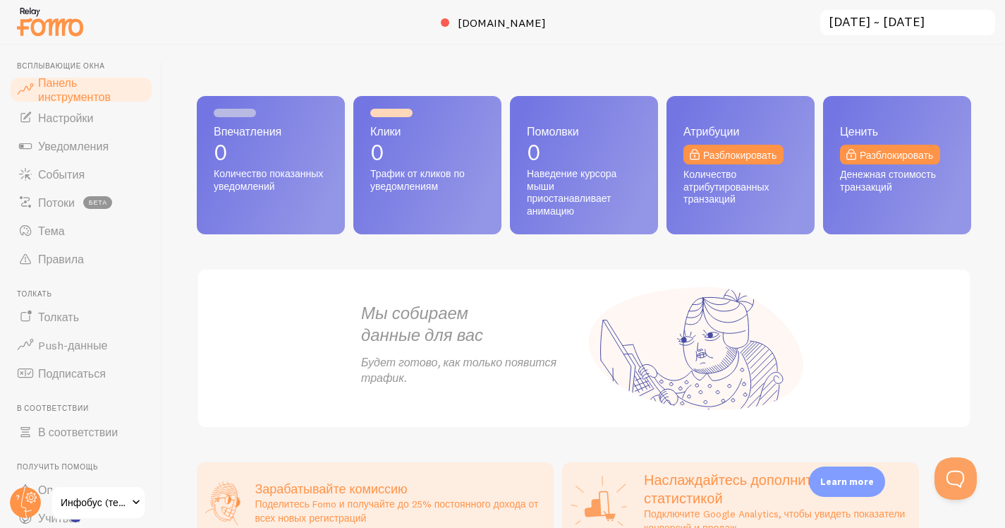
click at [674, 64] on div "Впечатления 0 Количество показанных уведомлений Клики 0 Трафик от кликов по уве…" at bounding box center [584, 286] width 842 height 483
click at [60, 205] on font "Потоки" at bounding box center [56, 202] width 37 height 14
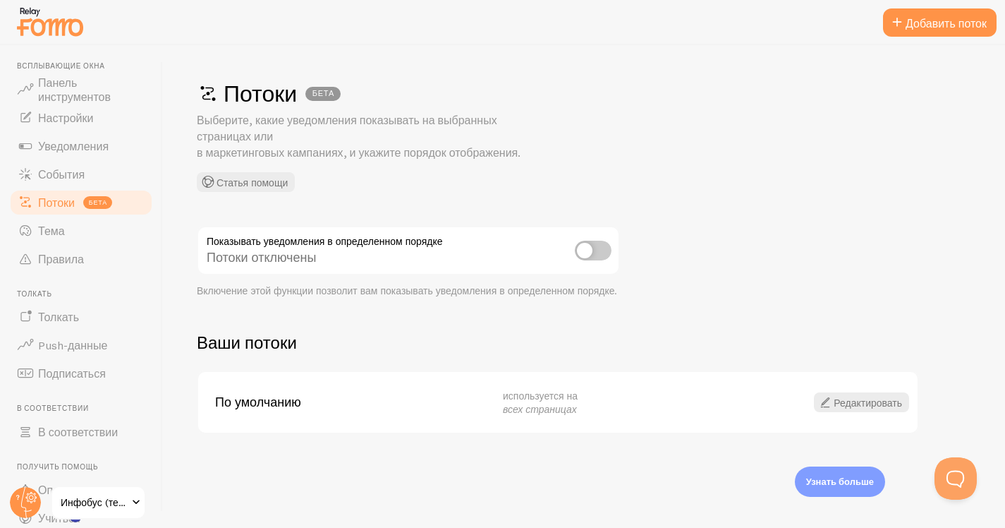
click at [547, 136] on div "Потоки БЕТА Выберите, какие уведомления показывать на выбранных страницах или в…" at bounding box center [584, 135] width 775 height 113
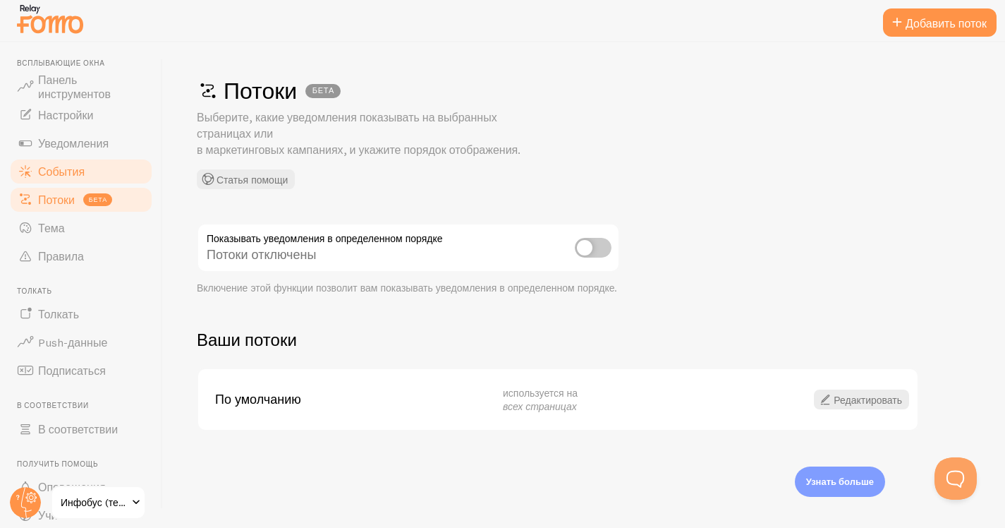
click at [57, 179] on link "События" at bounding box center [80, 171] width 145 height 28
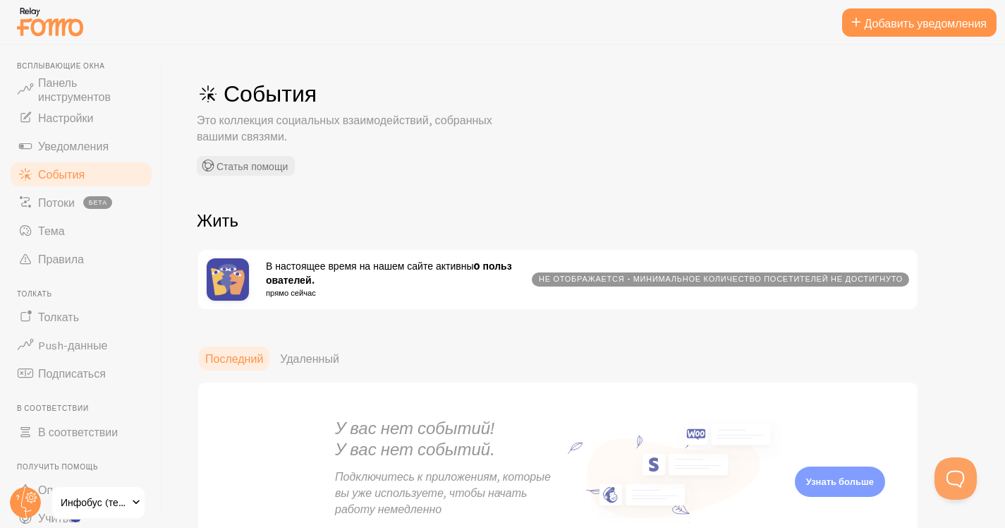
click at [519, 149] on div "События Это коллекция социальных взаимодействий, собранных вашими связями. Стат…" at bounding box center [408, 127] width 423 height 97
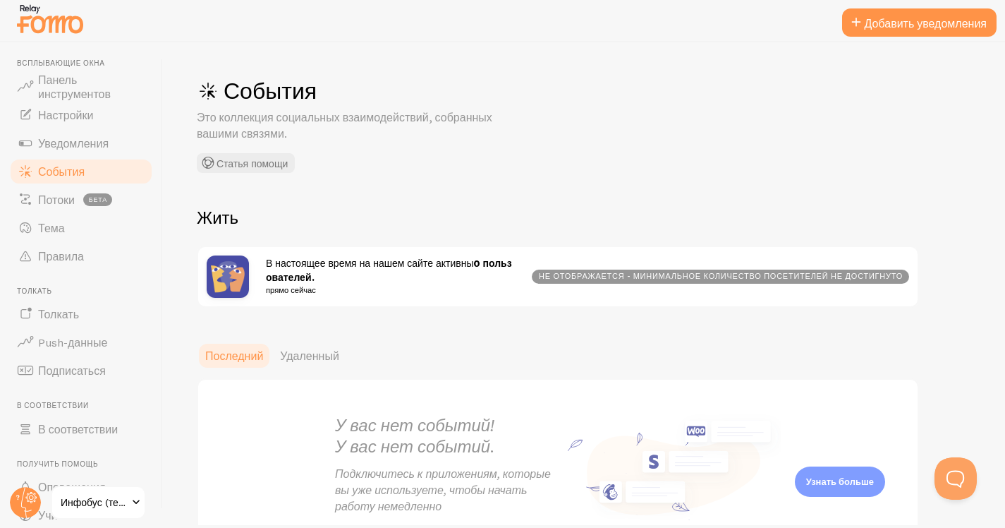
click at [457, 171] on div "События Это коллекция социальных взаимодействий, собранных вашими связями. Стат…" at bounding box center [408, 124] width 423 height 97
click at [75, 147] on font "Уведомления" at bounding box center [73, 143] width 71 height 14
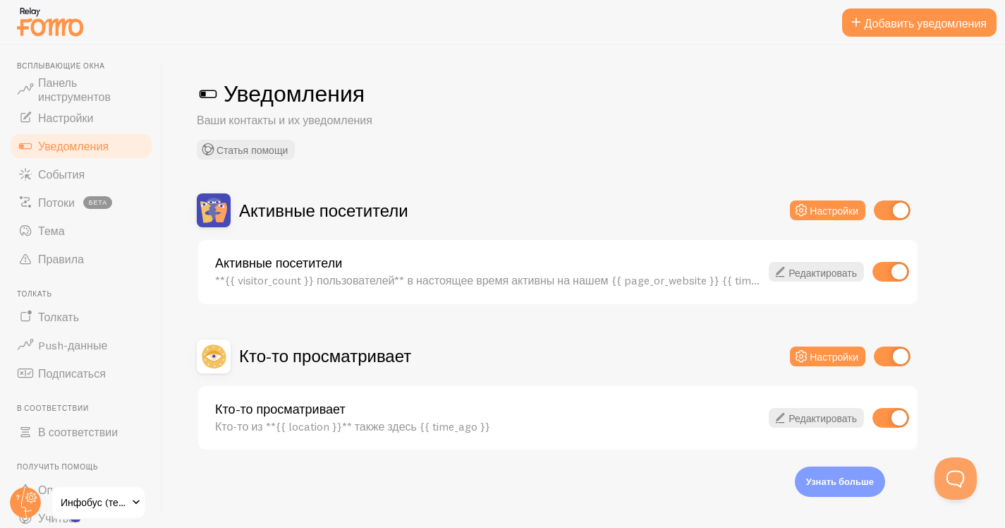
scroll to position [3, 0]
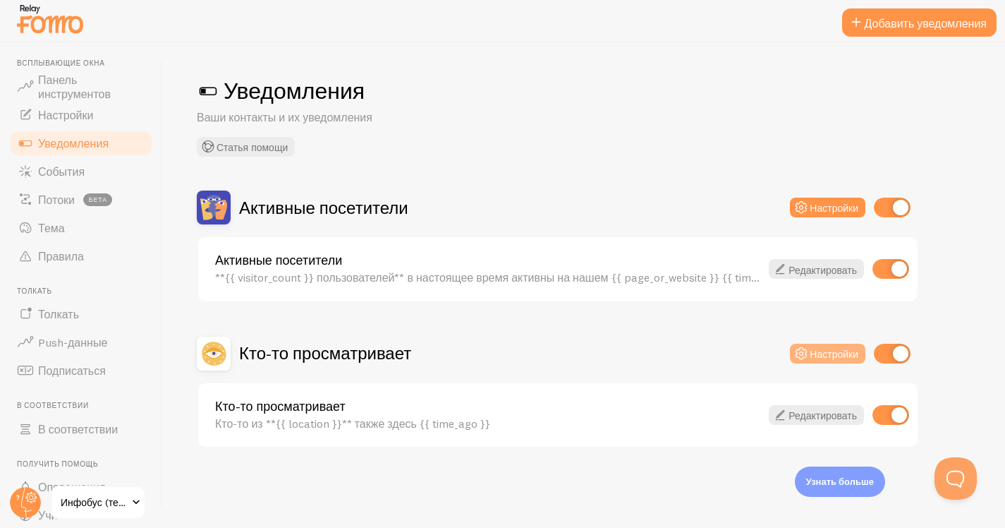
click at [815, 351] on font "Настройки" at bounding box center [834, 353] width 49 height 13
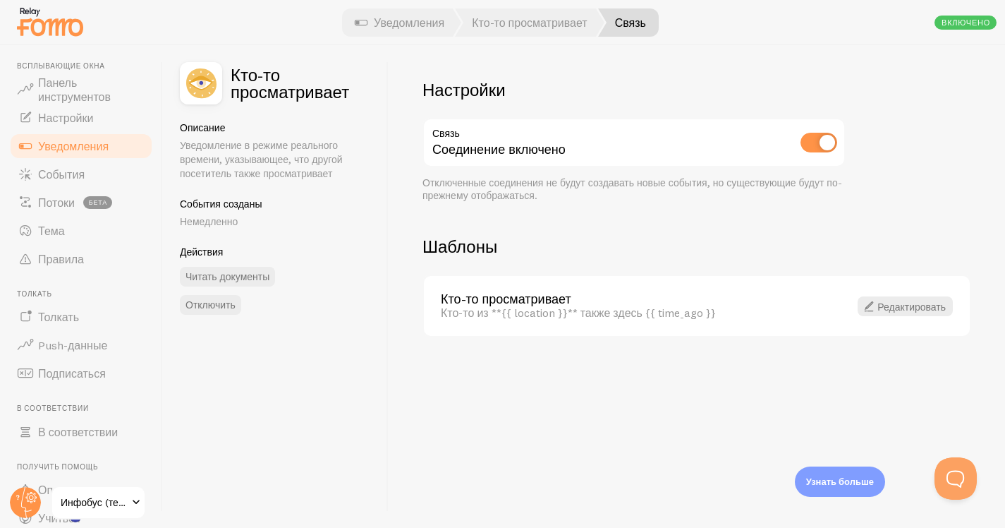
click at [634, 22] on font "Связь" at bounding box center [630, 23] width 31 height 14
click at [408, 18] on font "Уведомления" at bounding box center [409, 23] width 71 height 14
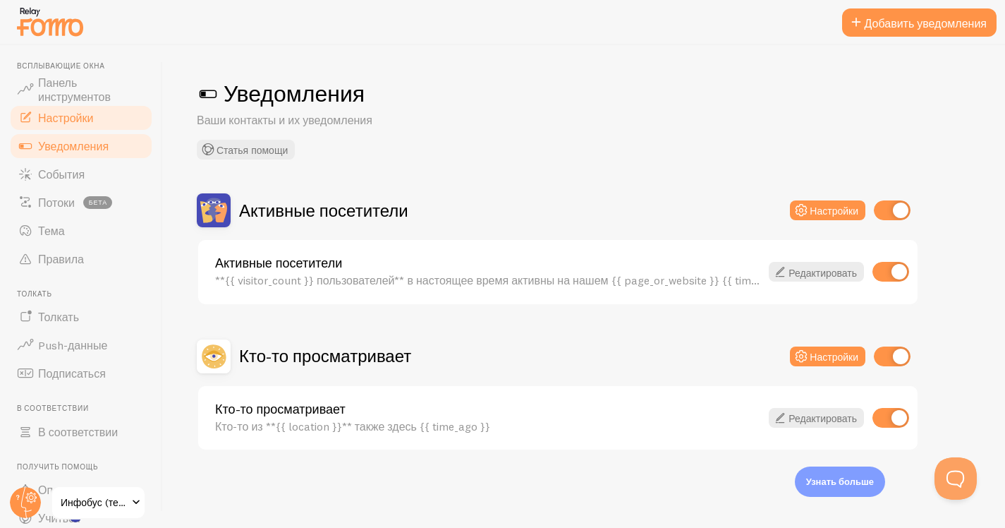
click at [63, 114] on font "Настройки" at bounding box center [65, 118] width 55 height 14
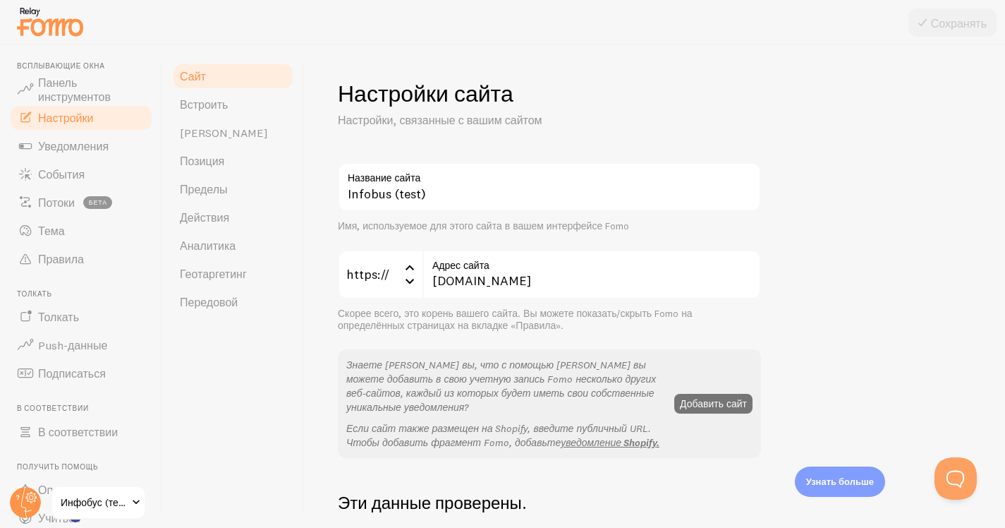
click at [645, 101] on h1 "Настройки сайта" at bounding box center [549, 93] width 423 height 29
click at [231, 102] on link "Встроить" at bounding box center [232, 104] width 123 height 28
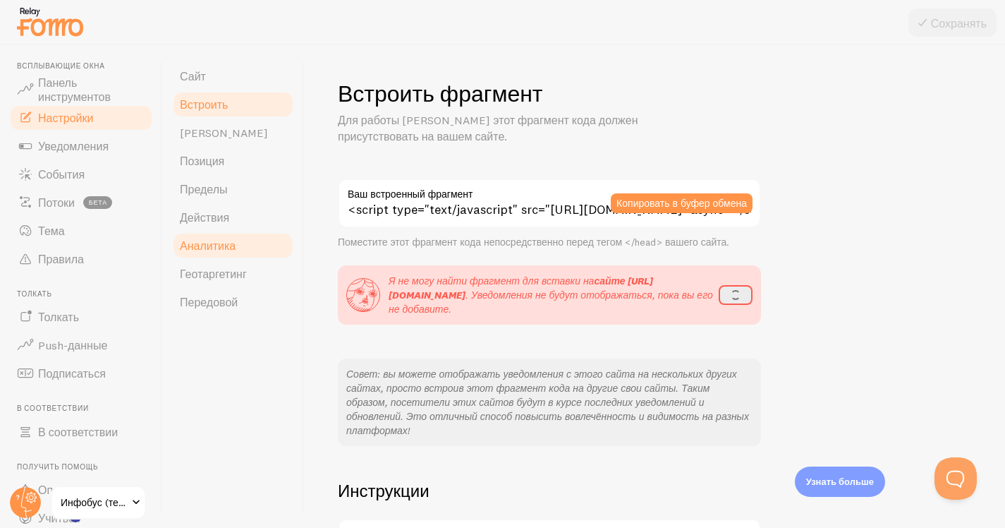
click at [222, 243] on font "Аналитика" at bounding box center [208, 245] width 56 height 14
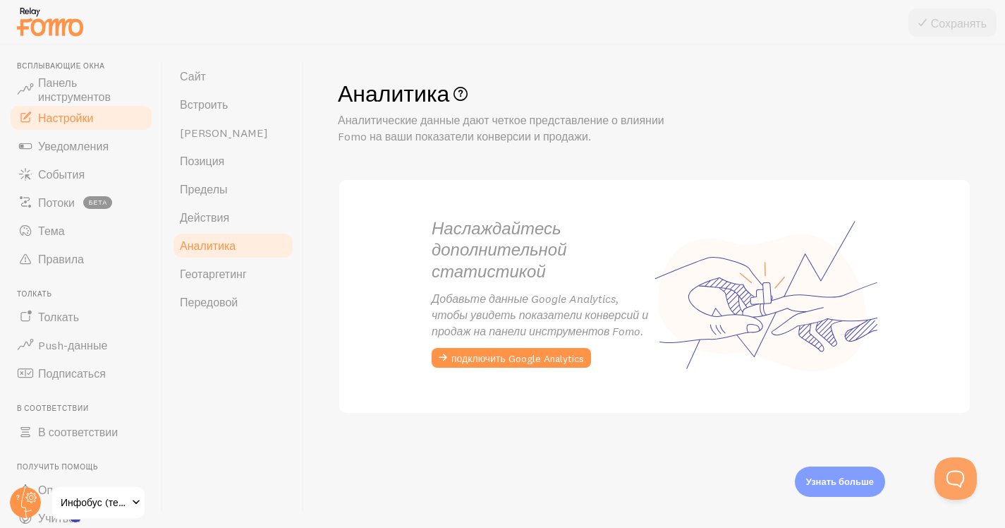
click at [522, 471] on div "Аналитика Аналитические данные дают четкое представление о влиянии Fomo на ваши…" at bounding box center [654, 286] width 701 height 483
drag, startPoint x: 343, startPoint y: 123, endPoint x: 608, endPoint y: 138, distance: 265.0
click at [608, 138] on p "Аналитические данные дают четкое представление о влиянии Fomo на ваши показател…" at bounding box center [507, 128] width 339 height 32
copy font "налитические данные дают четкое представление о влиянии Fomo на ваши показатели…"
click at [451, 134] on font "Аналитические данные дают четкое представление о влиянии Fomo на ваши показател…" at bounding box center [501, 128] width 327 height 30
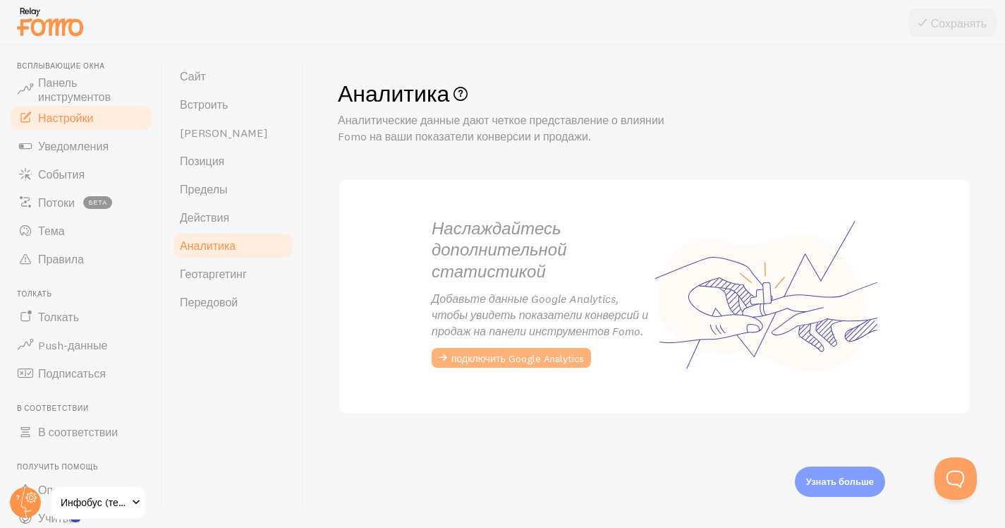
click at [516, 365] on button "подключить Google Analytics" at bounding box center [511, 358] width 159 height 20
click at [524, 406] on div "Аналитика Аналитические данные дают четкое представление о влиянии Fomo на ваши…" at bounding box center [655, 246] width 634 height 335
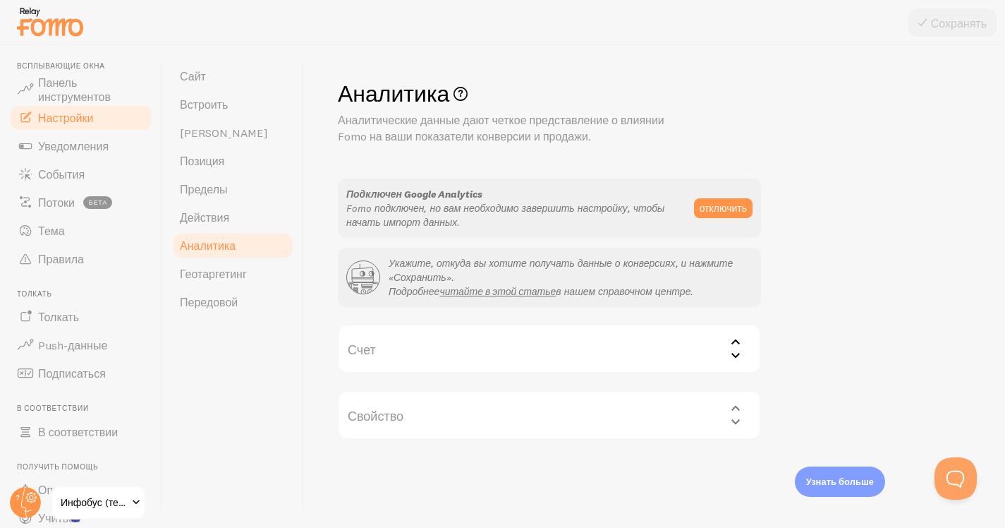
scroll to position [3, 0]
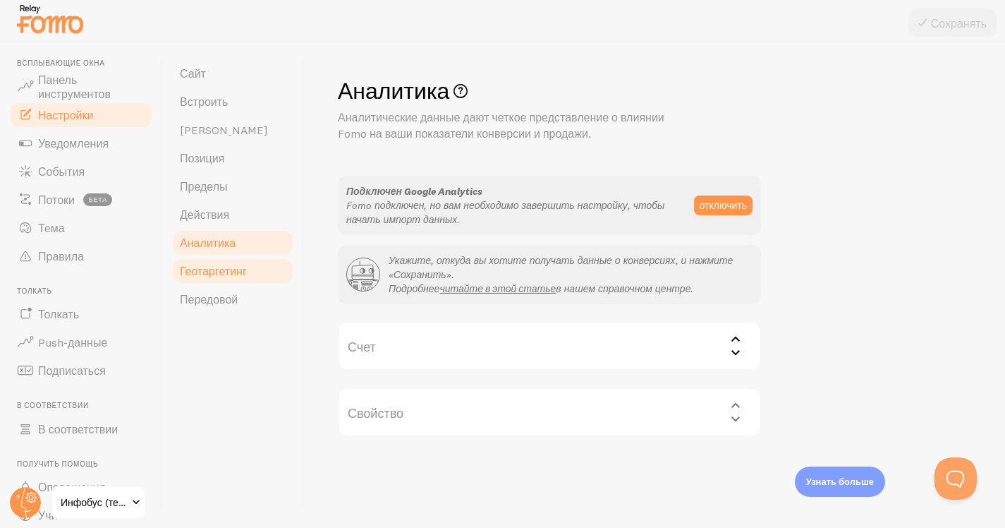
click at [247, 272] on link "Геотаргетинг" at bounding box center [232, 271] width 123 height 28
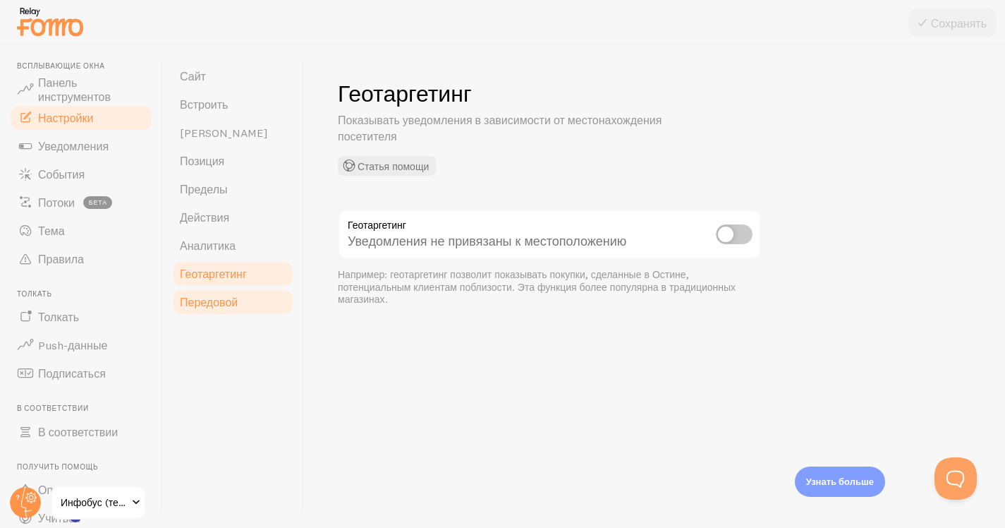
click at [241, 302] on link "Передовой" at bounding box center [232, 302] width 123 height 28
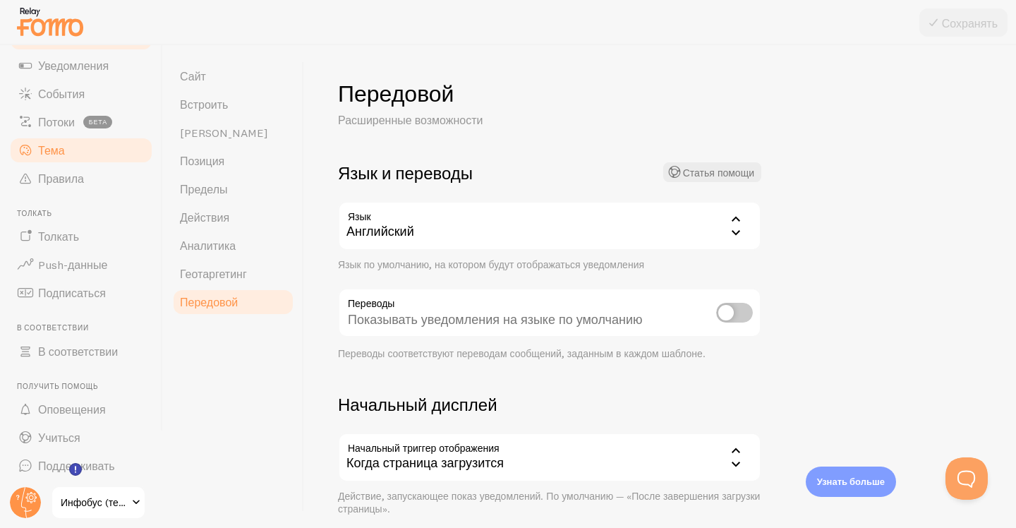
scroll to position [83, 0]
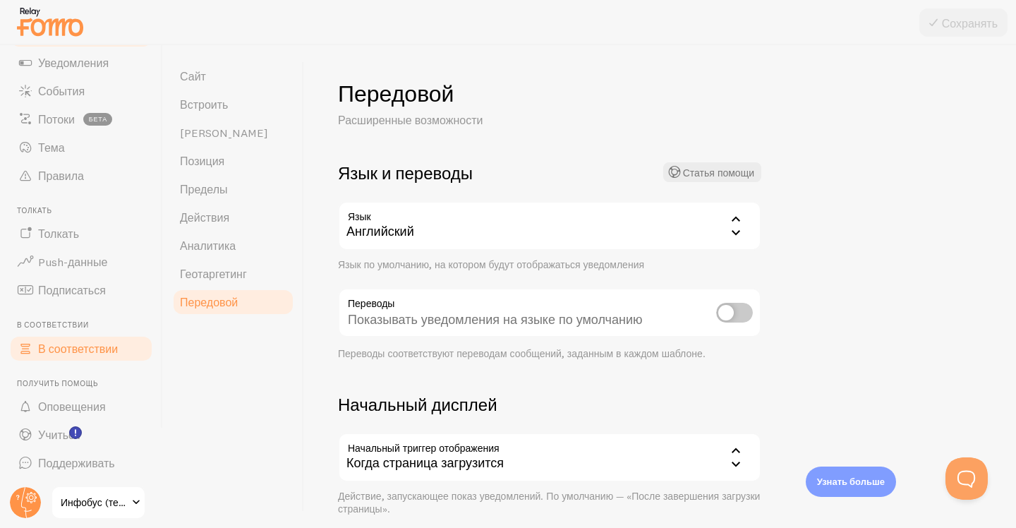
click at [55, 353] on font "В соответствии" at bounding box center [78, 348] width 80 height 14
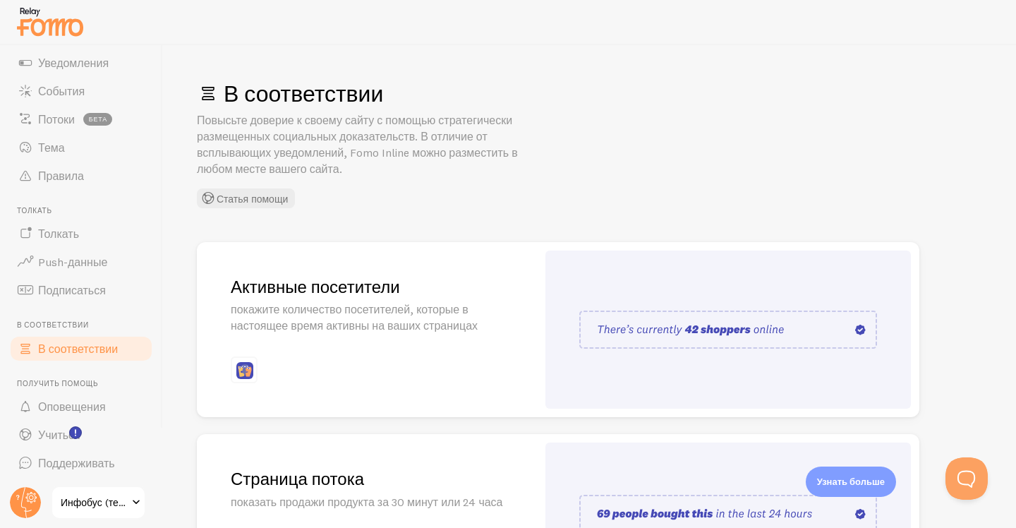
click at [639, 140] on div "В соответствии Повысьте доверие к своему сайту с помощью стратегически размещен…" at bounding box center [589, 143] width 785 height 129
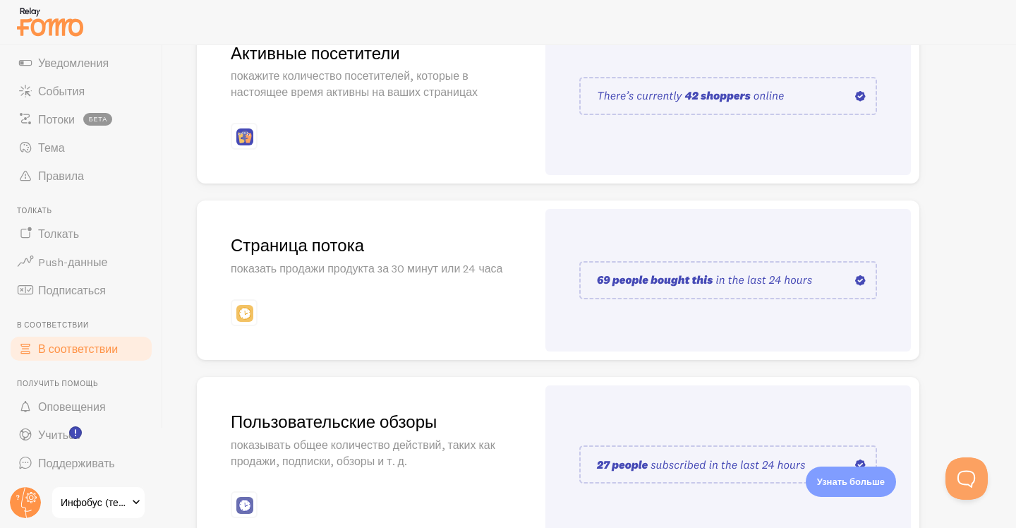
scroll to position [325, 0]
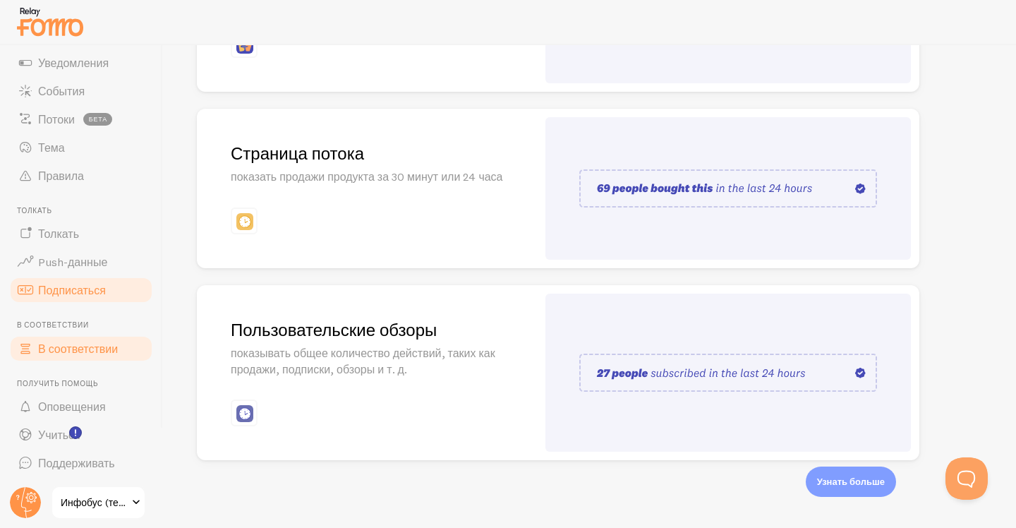
click at [106, 289] on link "Подписаться" at bounding box center [80, 290] width 145 height 28
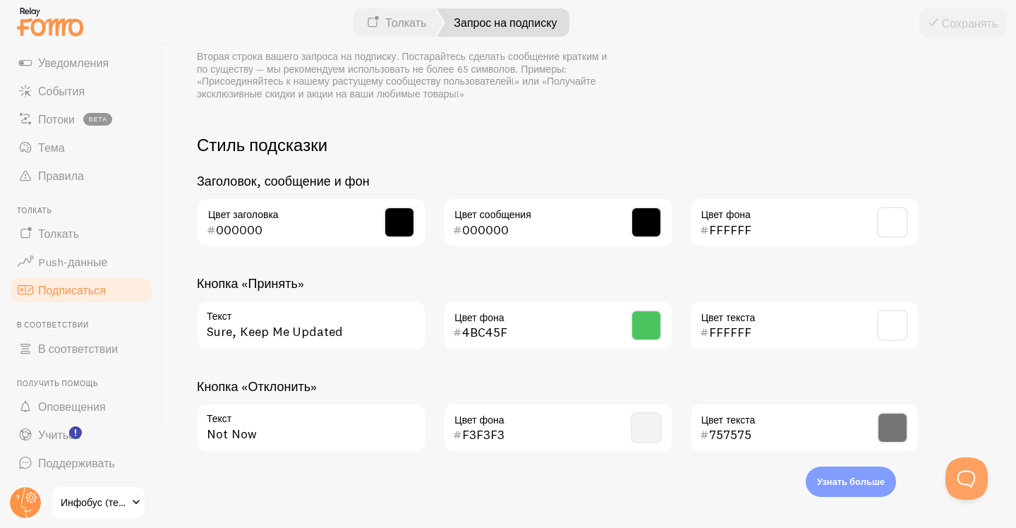
scroll to position [696, 0]
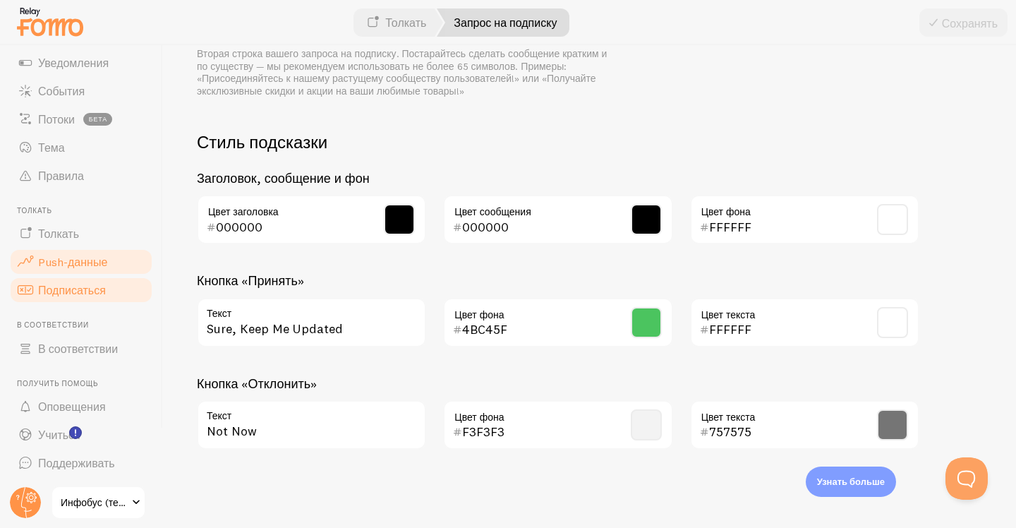
click at [80, 264] on font "Push-данные" at bounding box center [72, 262] width 69 height 14
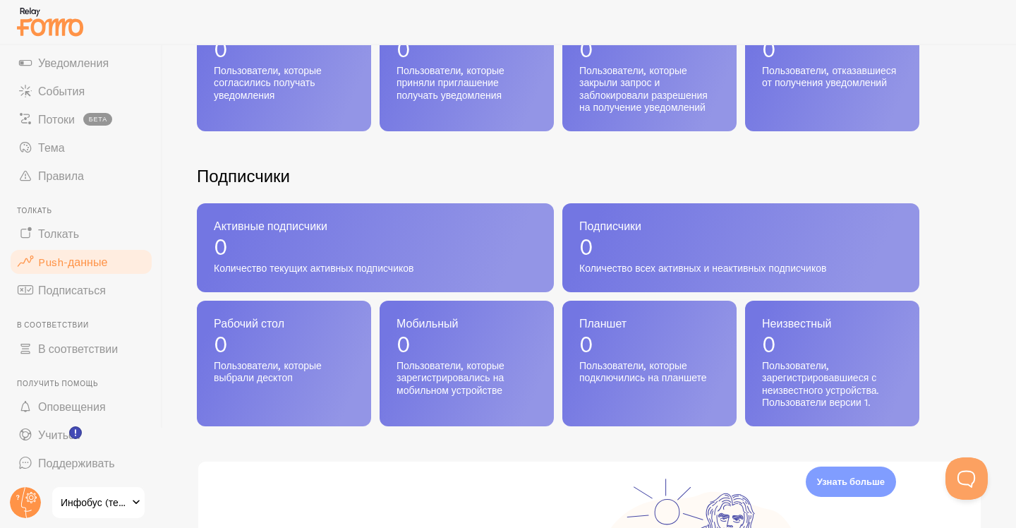
scroll to position [471, 0]
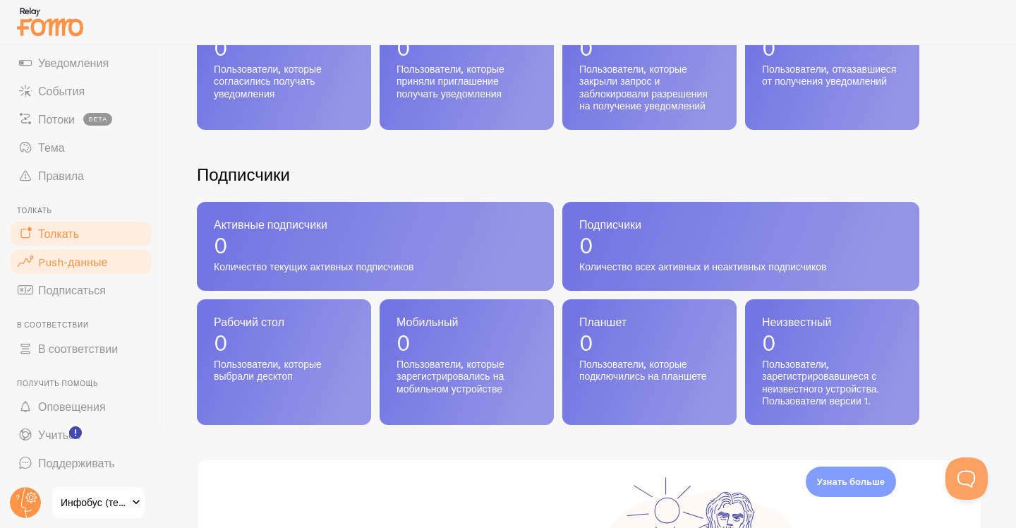
click at [56, 235] on font "Толкать" at bounding box center [58, 233] width 41 height 14
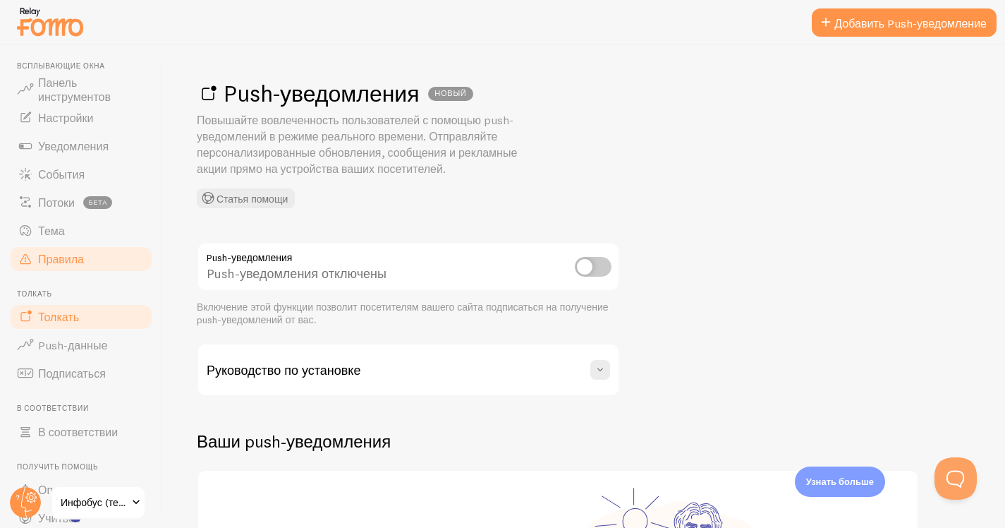
click at [68, 264] on font "Правила" at bounding box center [61, 259] width 46 height 14
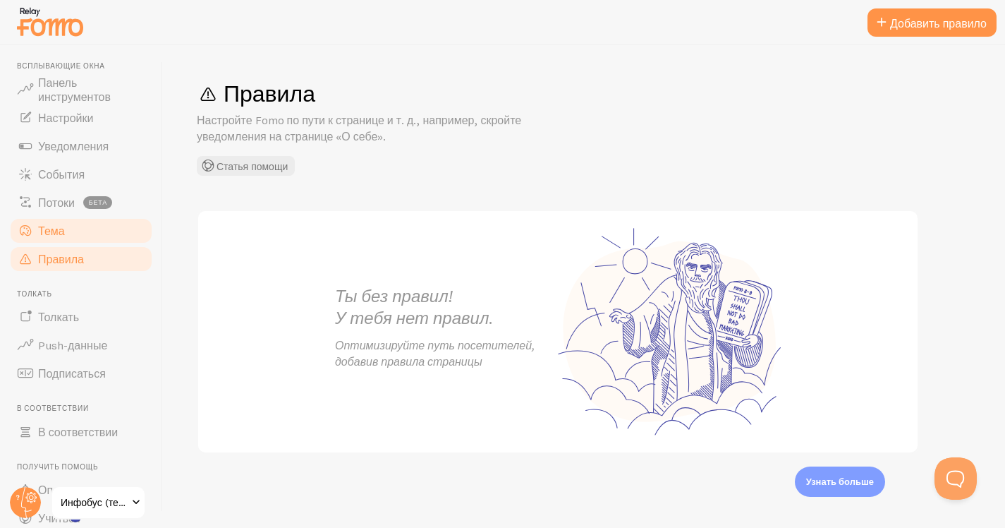
click at [73, 238] on link "Тема" at bounding box center [80, 231] width 145 height 28
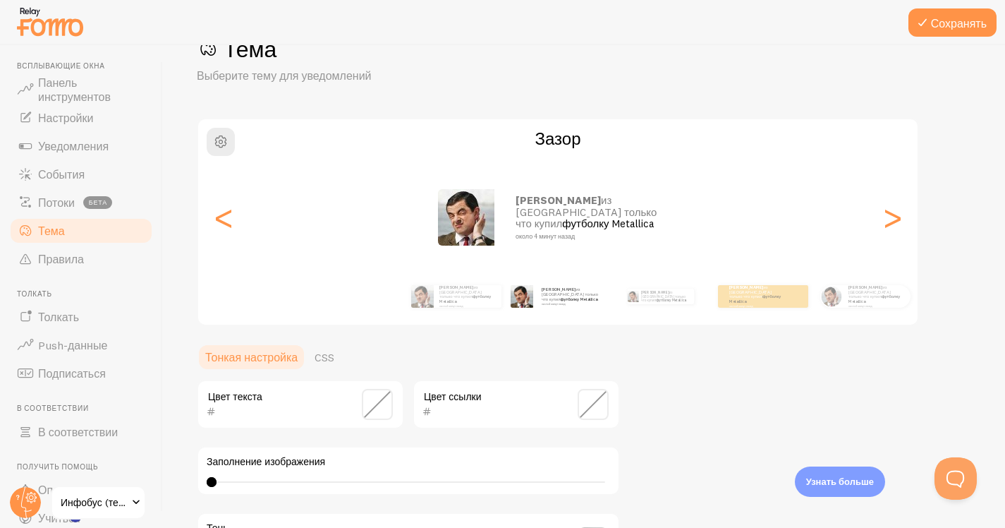
scroll to position [14, 0]
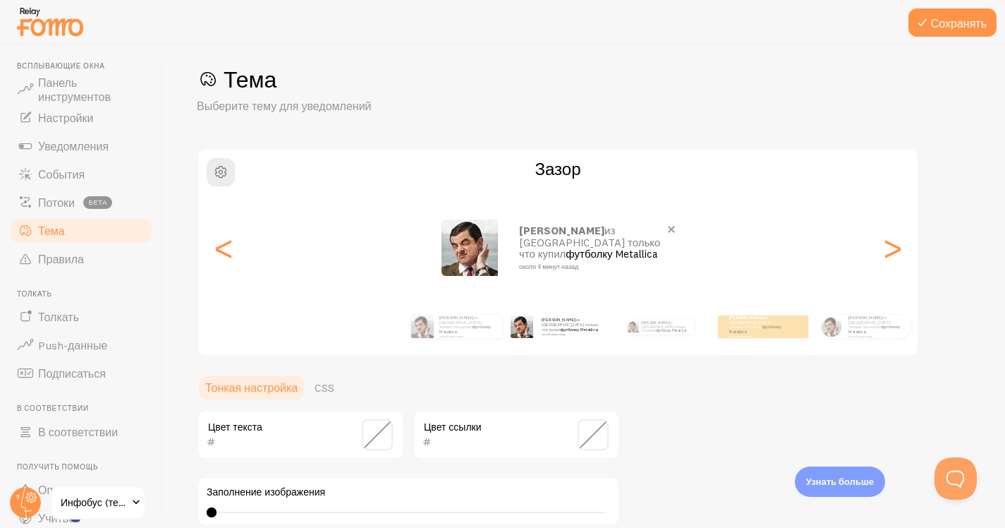
click at [468, 250] on img at bounding box center [470, 247] width 56 height 56
click at [669, 234] on span at bounding box center [672, 229] width 24 height 24
click at [670, 227] on span at bounding box center [672, 229] width 24 height 24
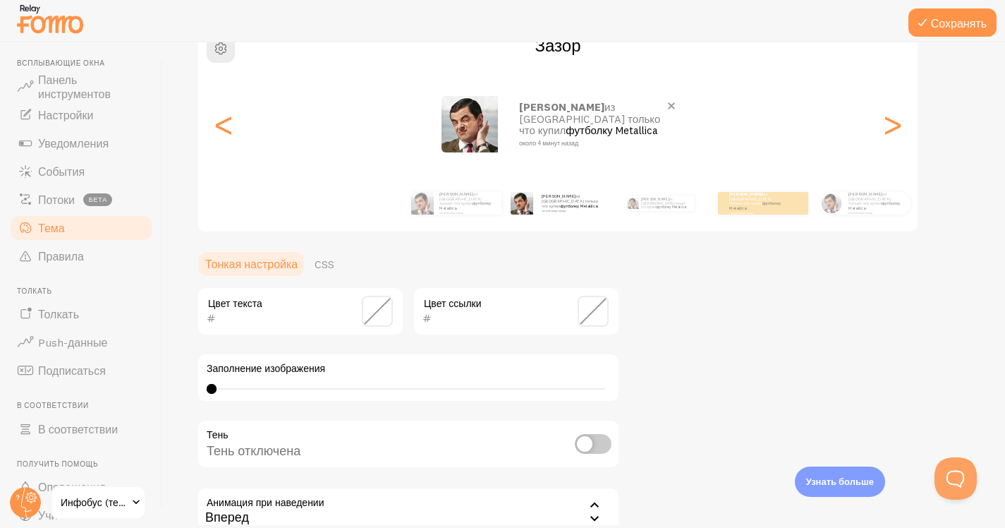
scroll to position [92, 0]
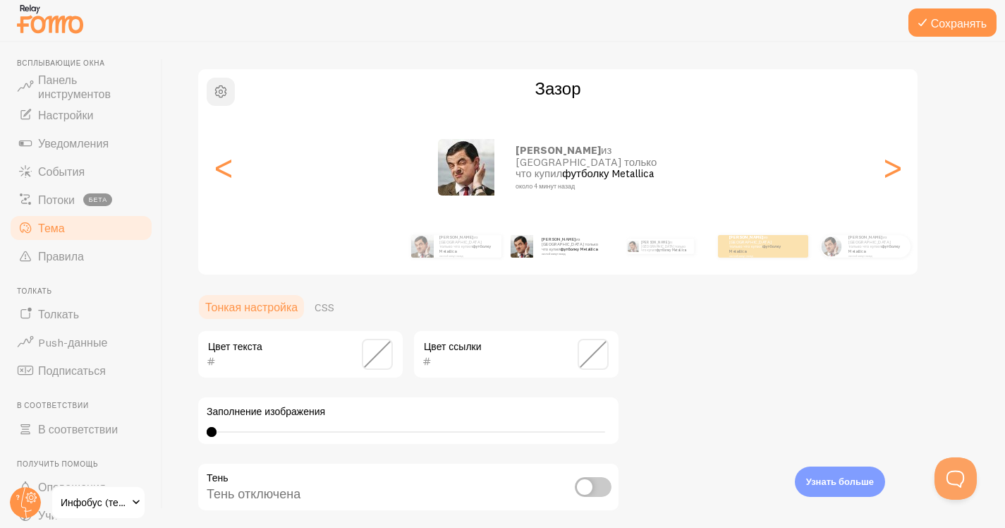
click at [226, 92] on span "button" at bounding box center [220, 91] width 17 height 17
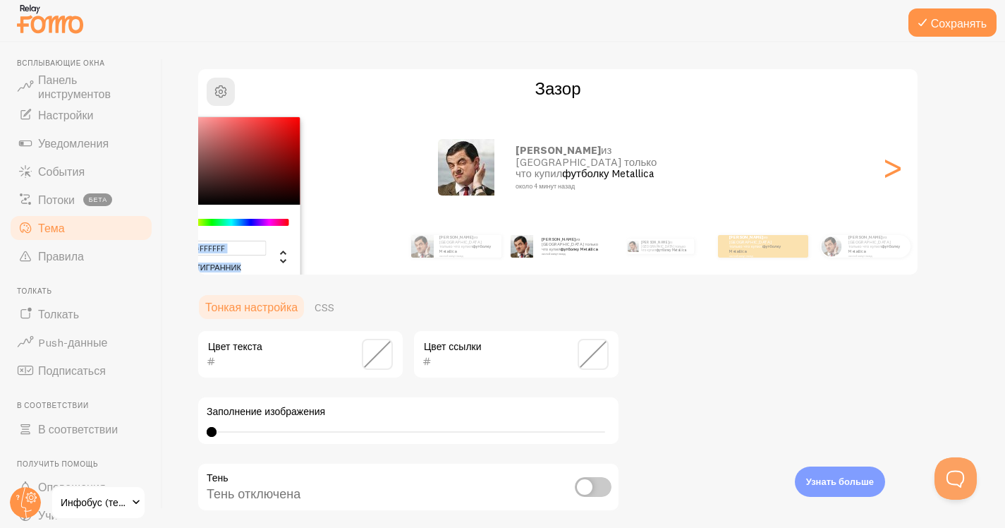
drag, startPoint x: 261, startPoint y: 234, endPoint x: 282, endPoint y: 243, distance: 23.1
click at [282, 243] on div "#FFFFFF шестигранник 255 р 255 г 255 б 0 час 0% с 100% л" at bounding box center [221, 251] width 136 height 44
click at [282, 243] on div "Изменить определение другого цвета" at bounding box center [278, 256] width 23 height 32
click at [280, 251] on icon "Изменить определение другого цвета" at bounding box center [283, 256] width 17 height 17
click at [284, 263] on icon "Изменить определение другого цвета" at bounding box center [283, 256] width 17 height 17
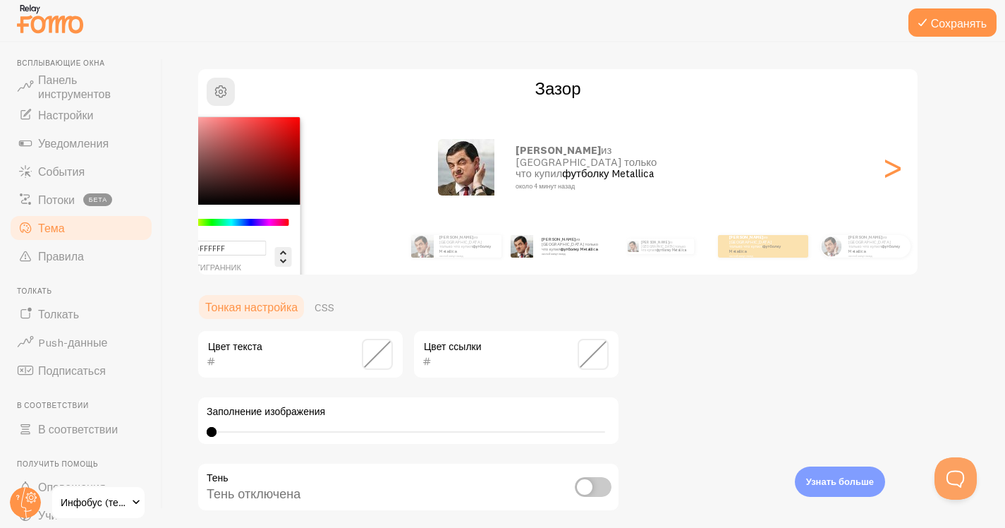
click at [284, 263] on icon "Изменить определение другого цвета" at bounding box center [283, 256] width 17 height 17
click at [287, 226] on div "Палитра цветов Chrome" at bounding box center [231, 222] width 115 height 13
click at [272, 219] on div "Палитра цветов Chrome" at bounding box center [232, 222] width 112 height 7
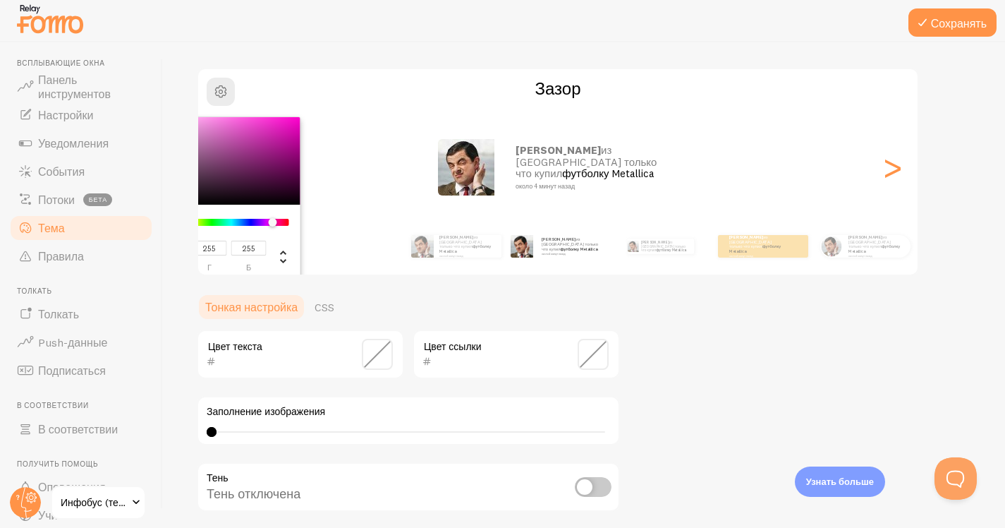
type input "130"
type input "33"
type input "111"
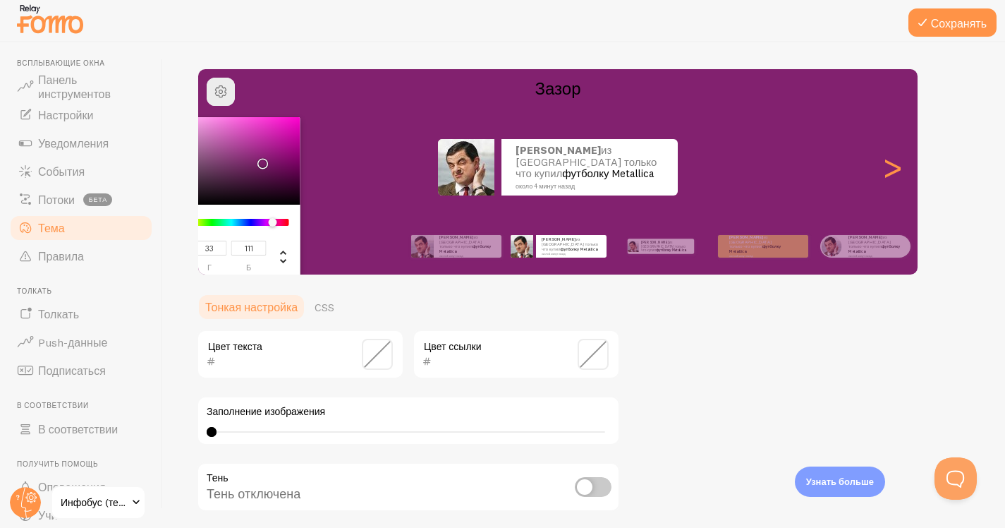
type input "187"
type input "64"
type input "164"
type input "208"
type input "78"
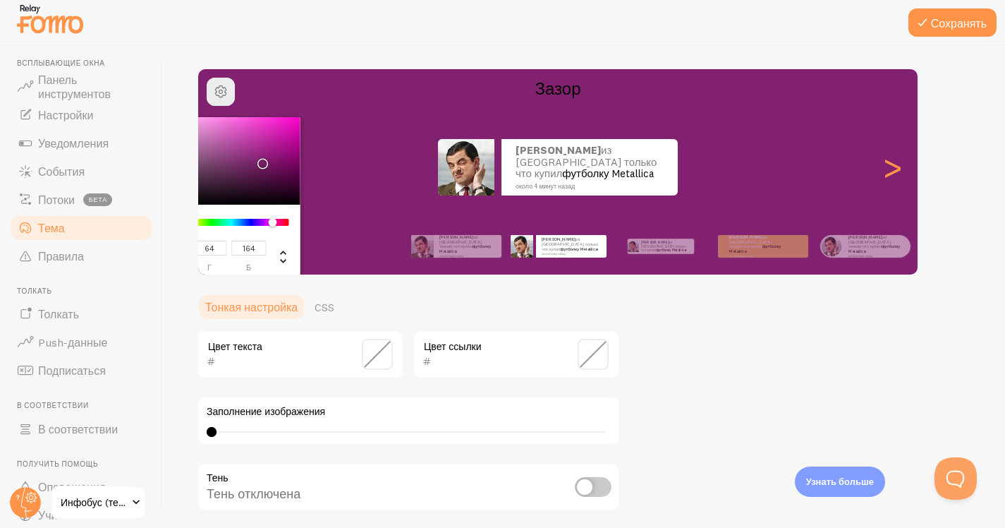
type input "183"
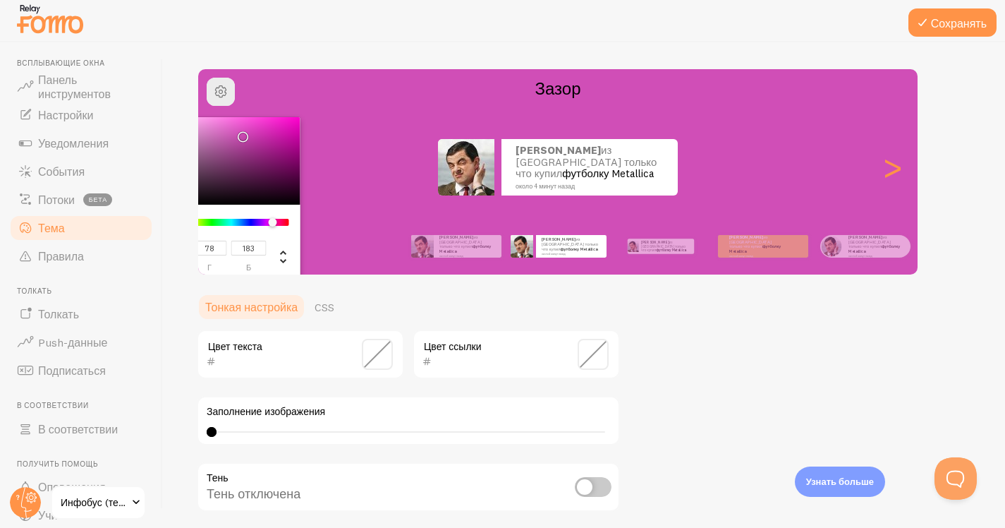
type input "90"
type input "33"
type input "80"
type input "47"
type input "17"
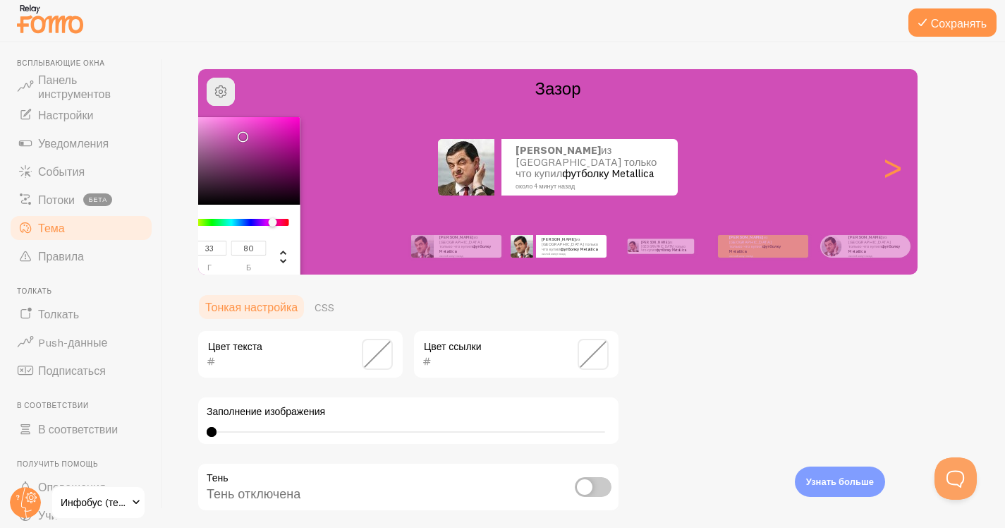
type input "42"
type input "37"
type input "13"
type input "32"
type input "29"
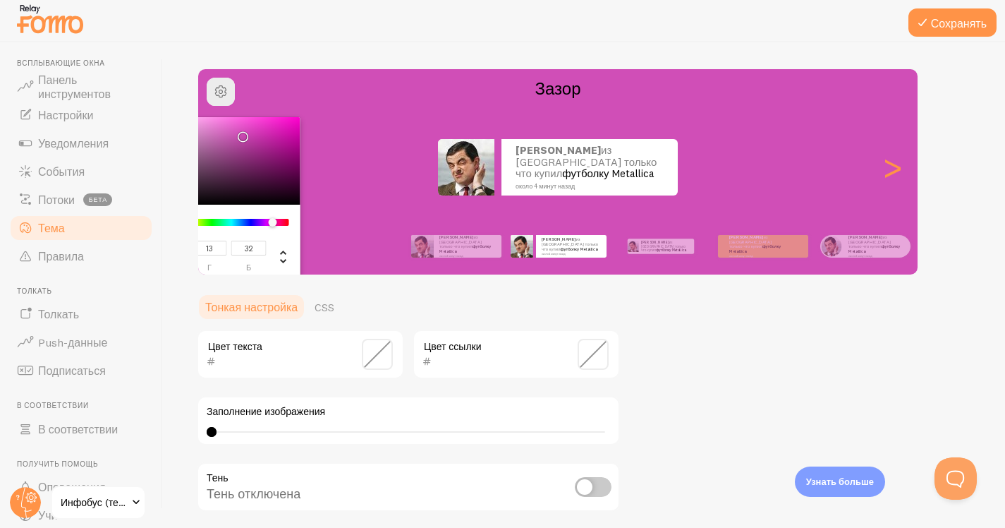
type input "10"
type input "25"
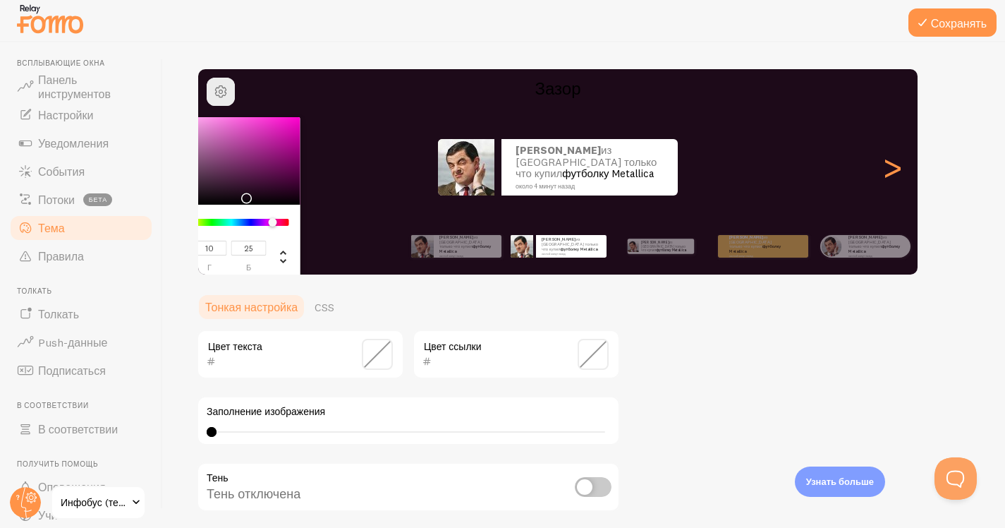
type input "25"
type input "9"
type input "22"
type input "23"
type input "8"
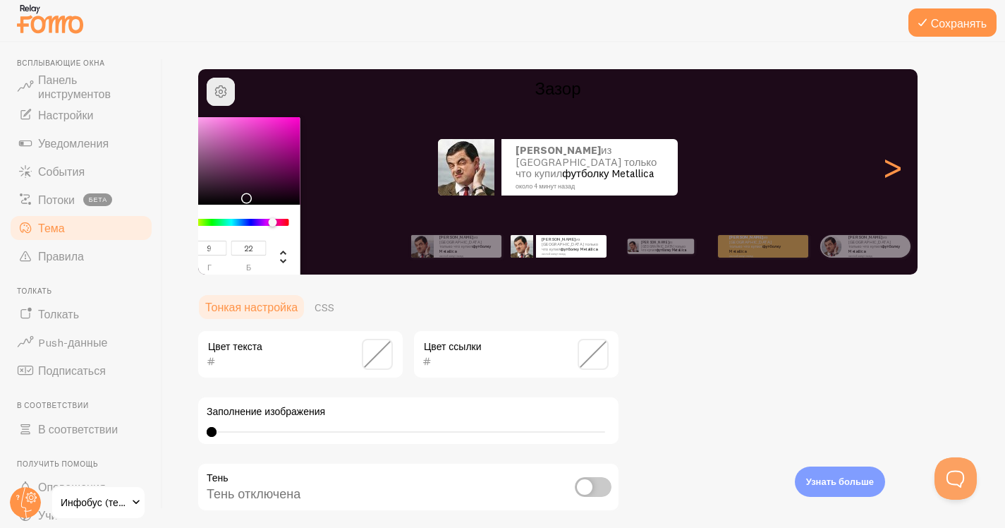
type input "20"
type input "29"
type input "12"
type input "26"
type input "35"
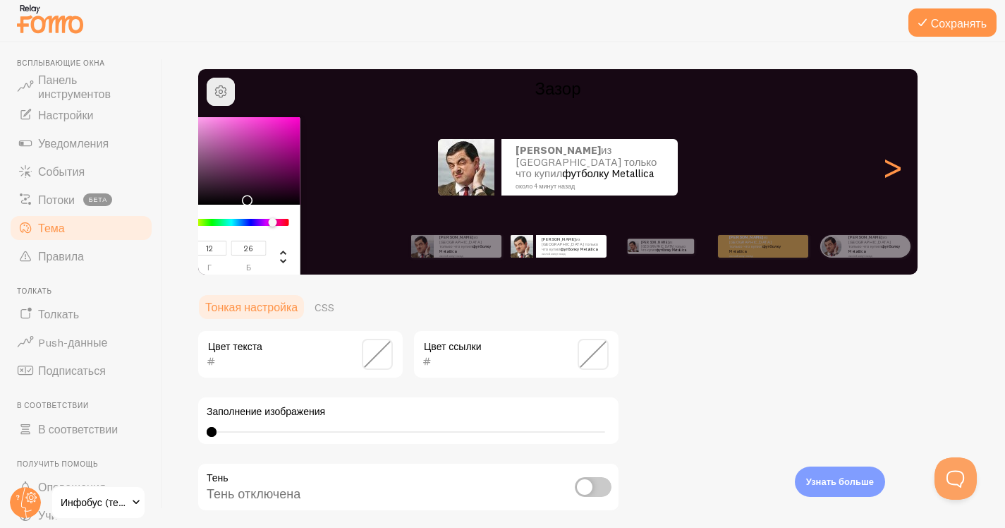
type input "16"
type input "31"
type input "37"
type input "18"
type input "33"
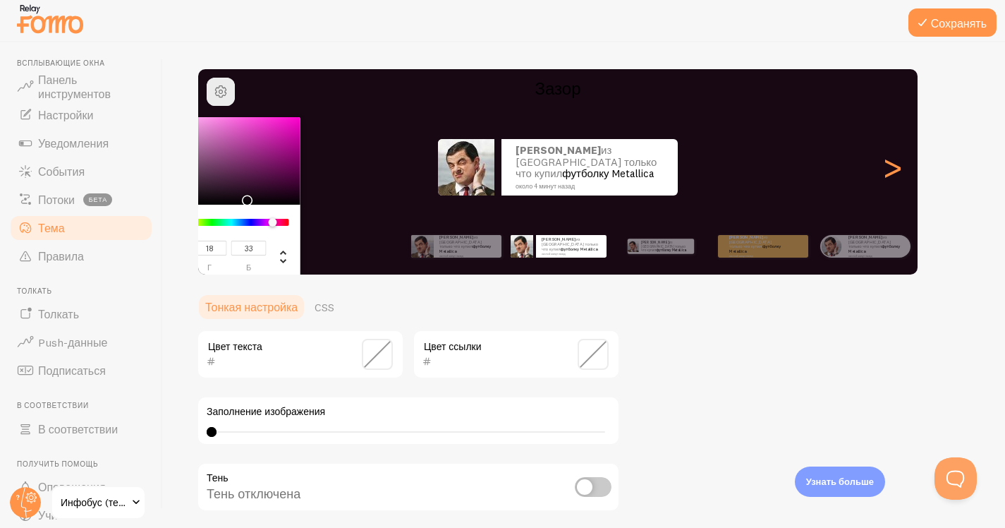
type input "39"
type input "19"
type input "35"
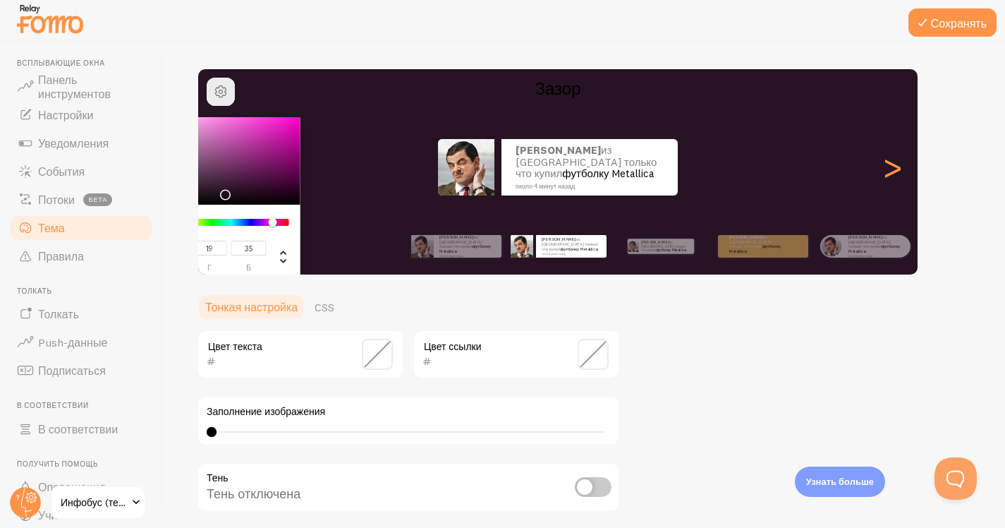
type input "74"
type input "48"
type input "69"
type input "99"
type input "71"
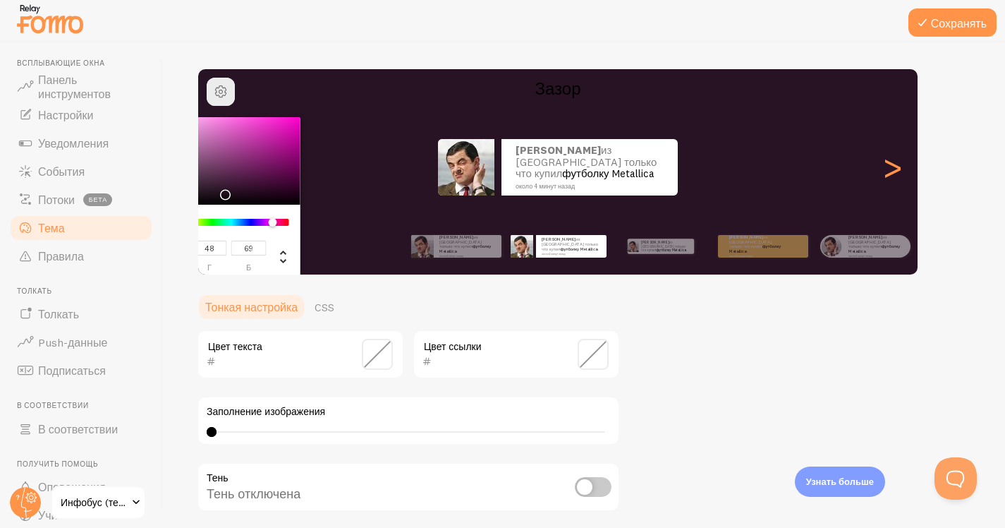
type input "93"
type input "105"
type input "78"
type input "100"
type input "111"
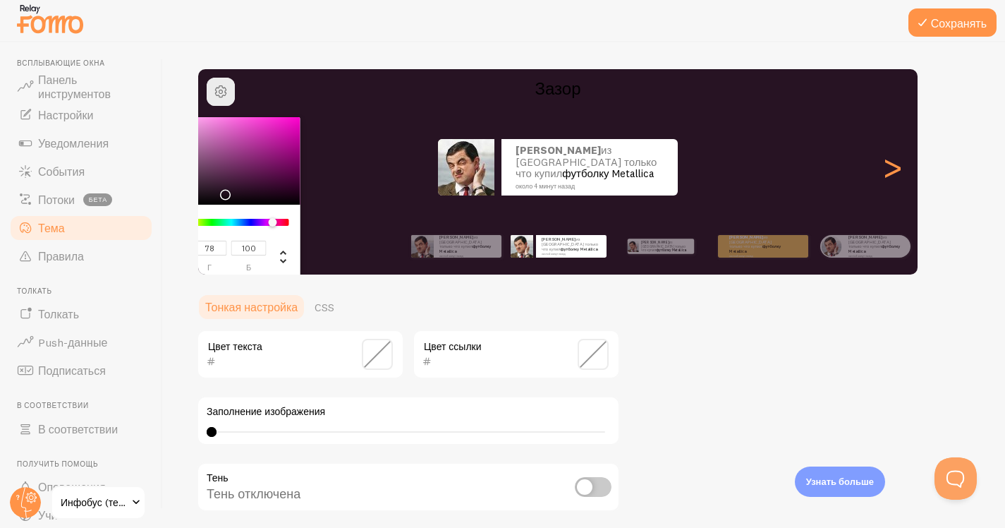
type input "84"
type input "106"
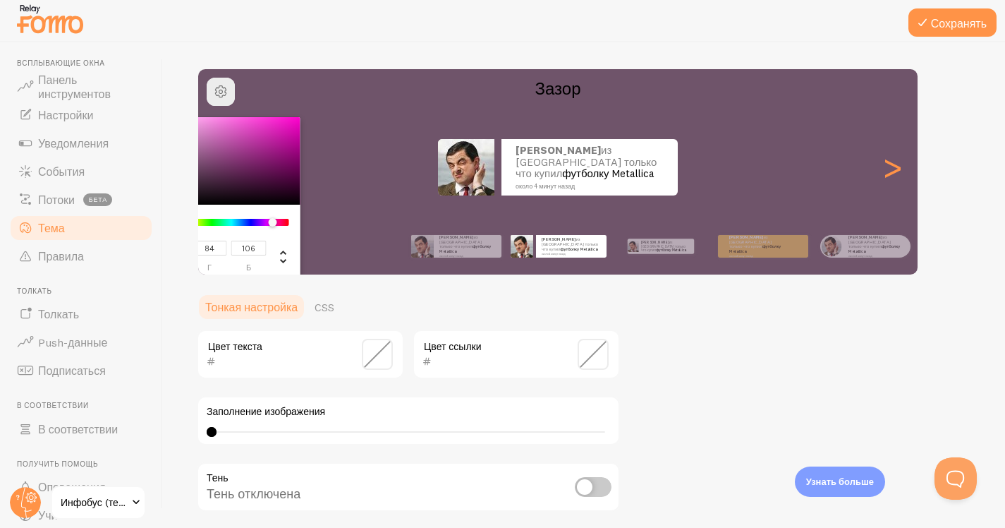
type input "115"
type input "86"
type input "110"
type input "121"
type input "90"
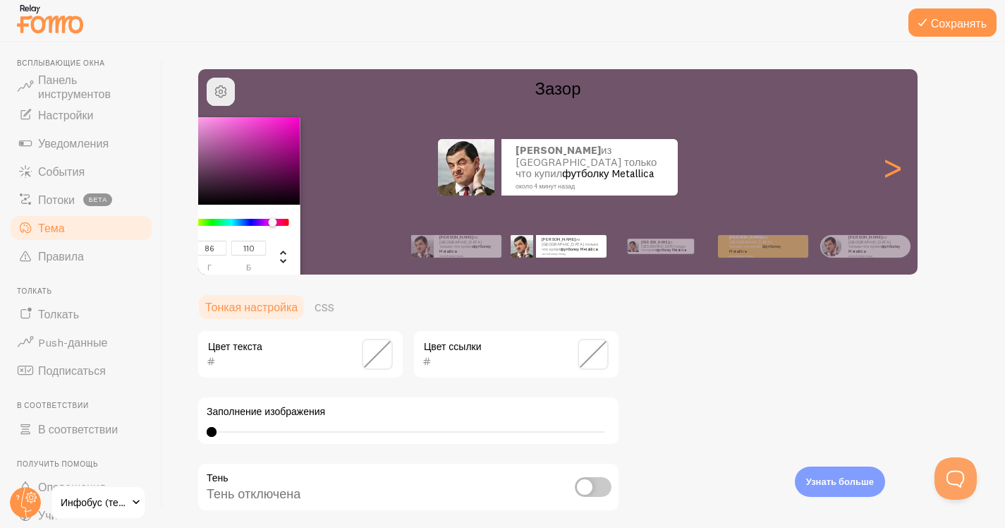
type input "115"
type input "132"
type input "95"
type input "125"
type input "142"
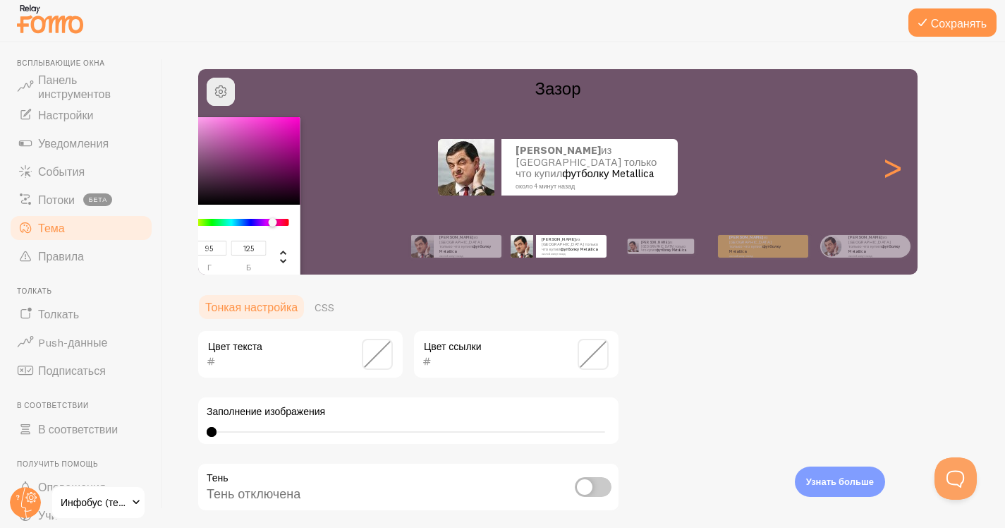
type input "100"
type input "134"
type input "154"
type input "105"
type input "145"
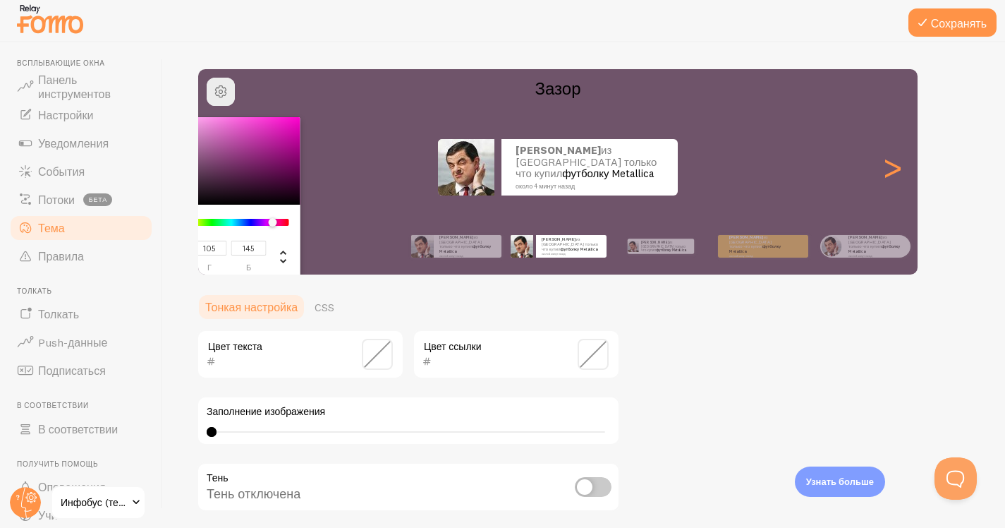
type input "160"
type input "108"
type input "150"
type input "169"
type input "111"
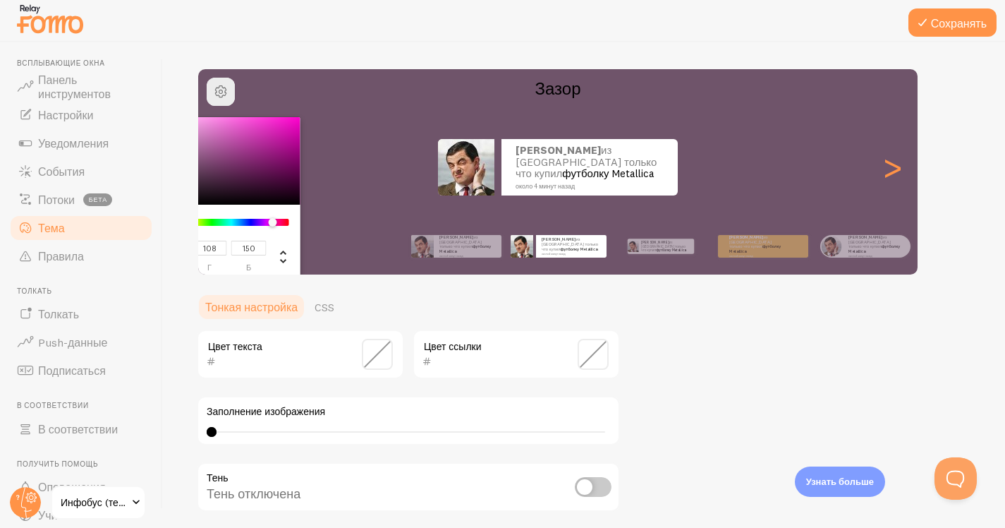
type input "158"
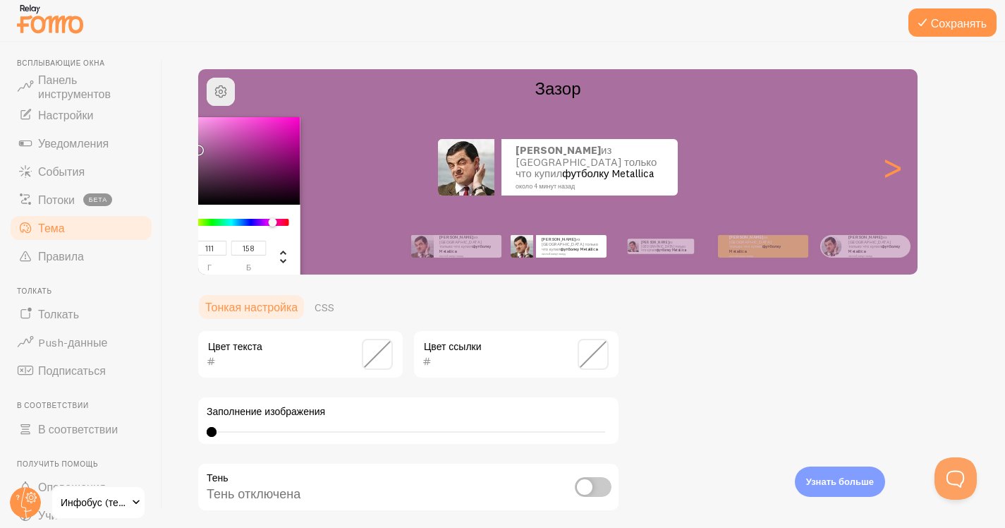
type input "189"
type input "119"
type input "176"
type input "204"
type input "124"
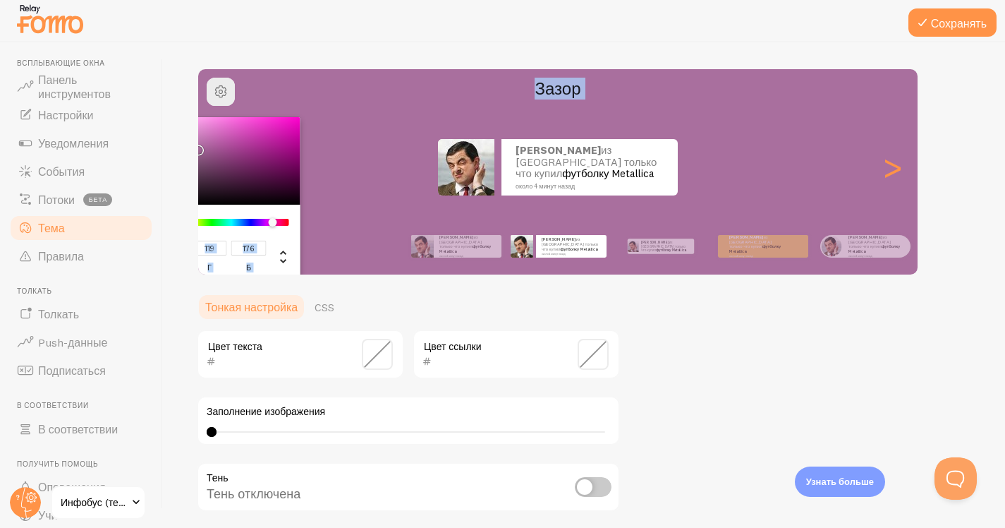
type input "189"
type input "210"
type input "126"
type input "194"
type input "216"
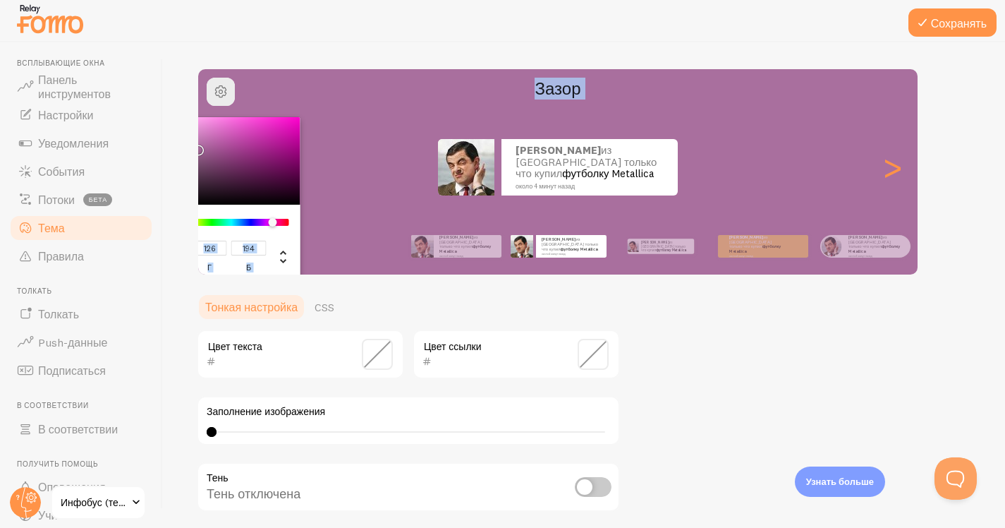
type input "129"
type input "200"
type input "220"
type input "130"
type input "203"
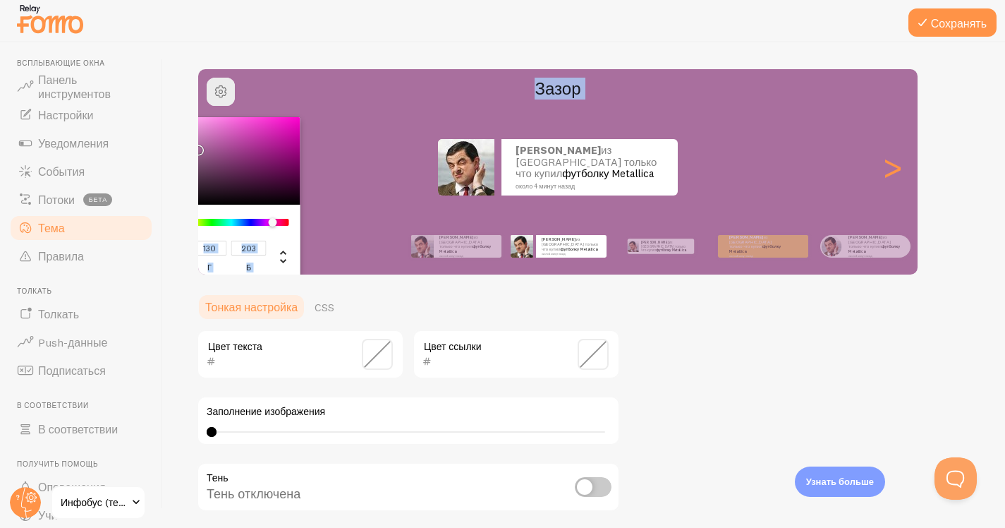
type input "222"
type input "131"
type input "205"
type input "224"
type input "207"
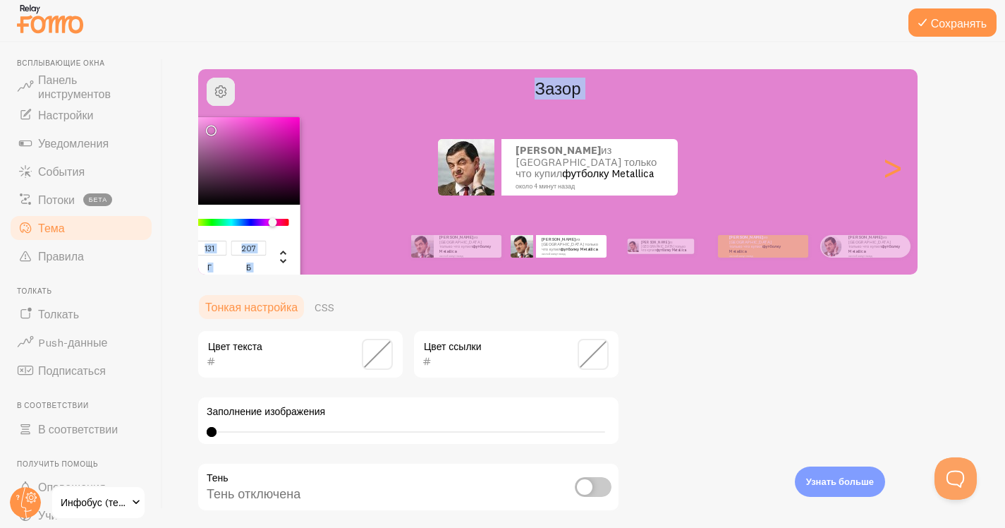
type input "226"
type input "208"
type input "228"
type input "132"
type input "210"
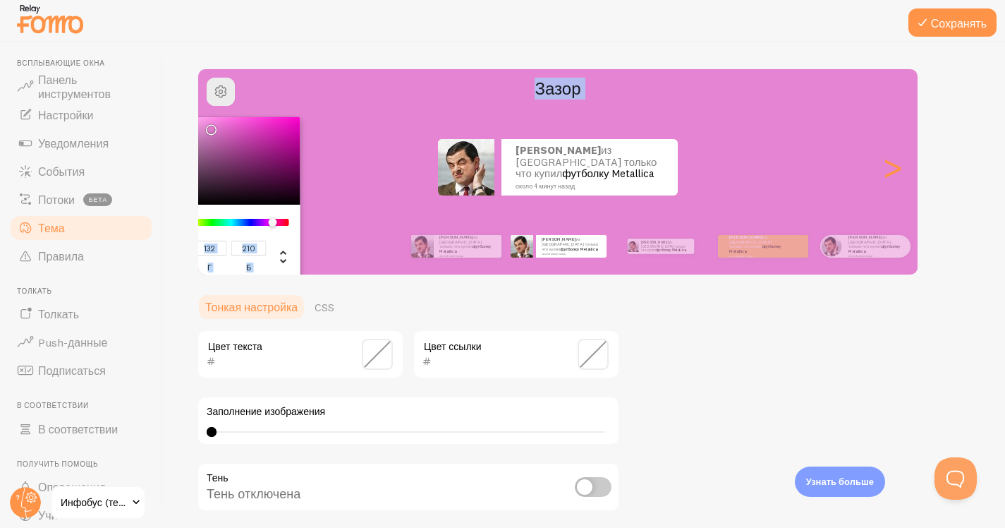
type input "241"
type input "136"
type input "221"
type input "249"
type input "137"
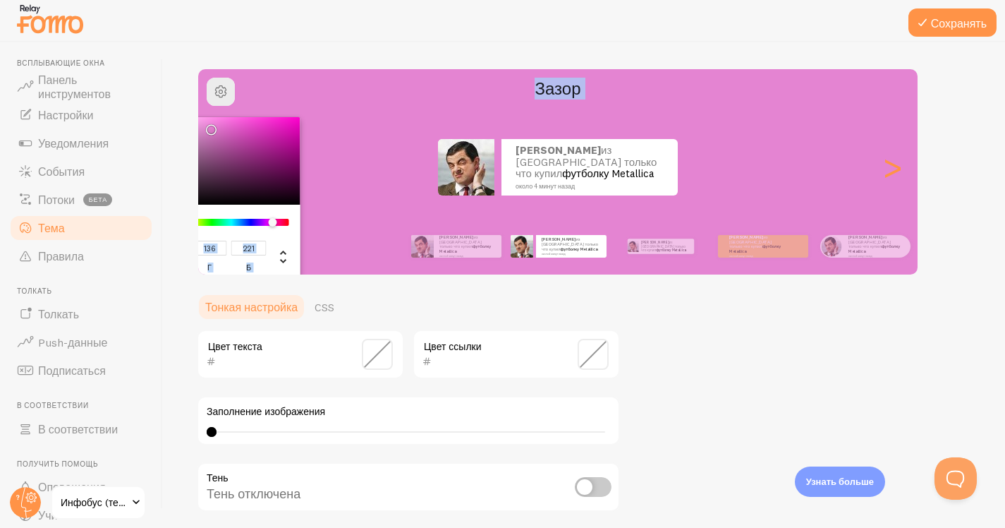
type input "228"
type input "255"
type input "121"
type input "230"
type input "96"
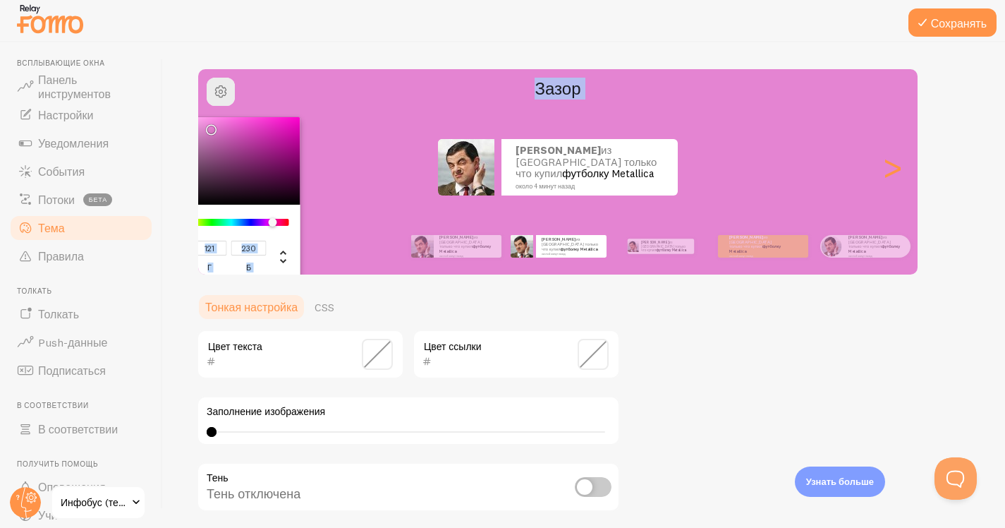
type input "225"
type input "87"
type input "223"
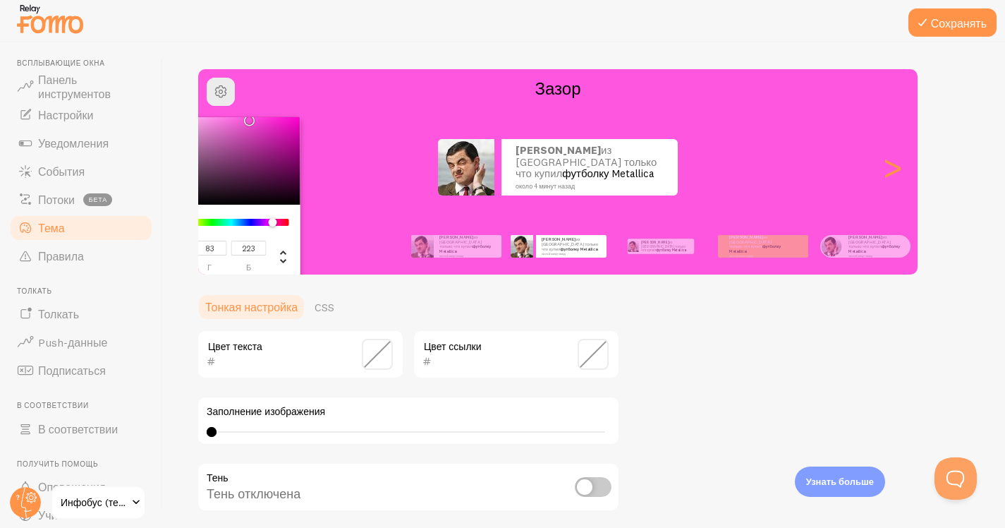
type input "80"
type input "222"
type input "249"
type input "72"
type input "216"
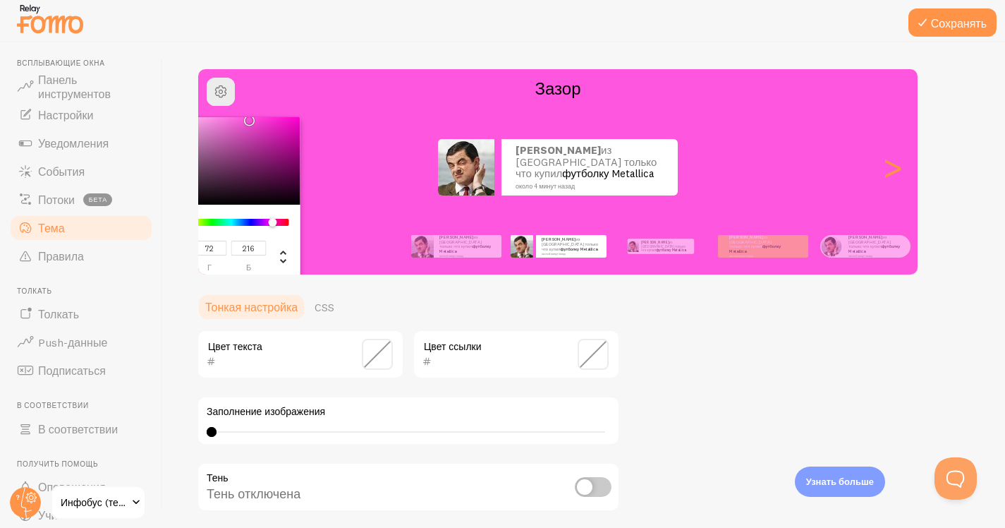
type input "247"
type input "70"
type input "213"
type input "245"
type input "68"
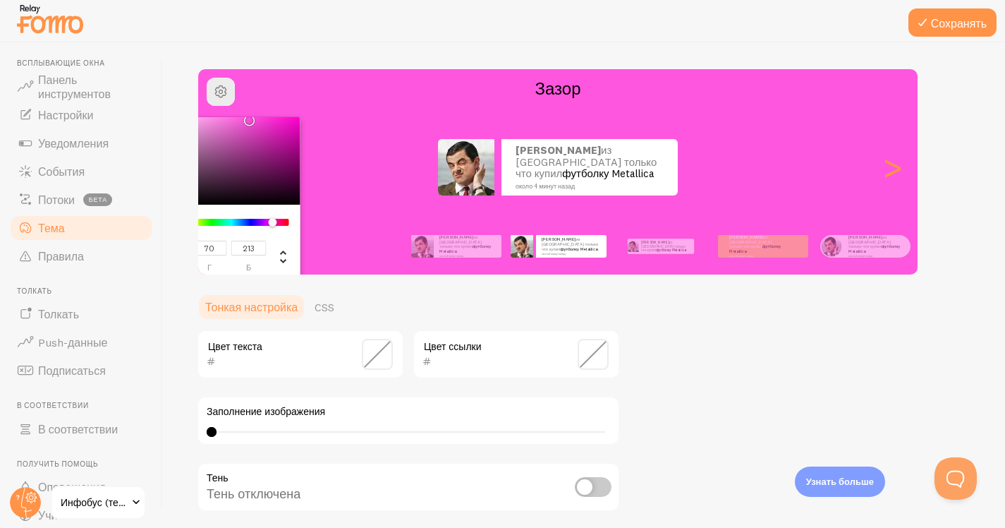
type input "211"
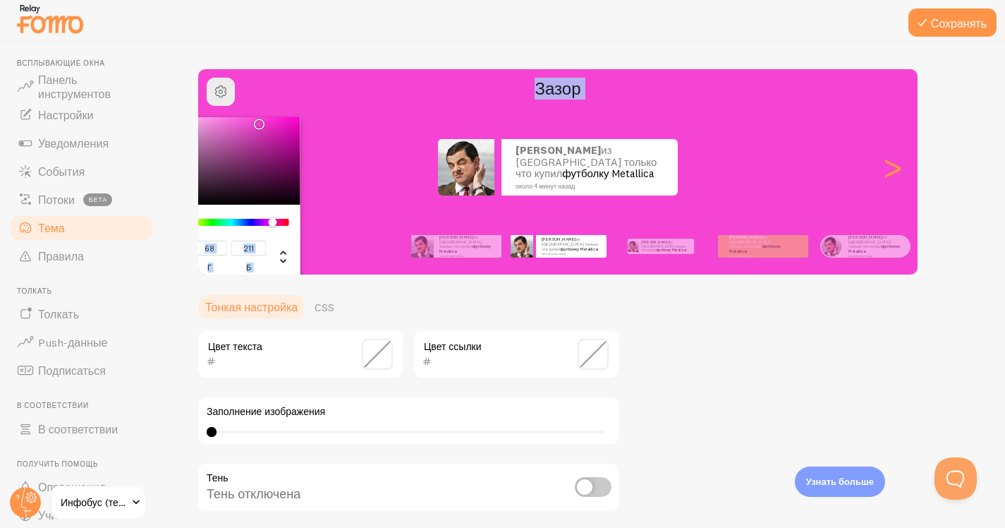
type input "243"
type input "66"
type input "209"
type input "236"
type input "61"
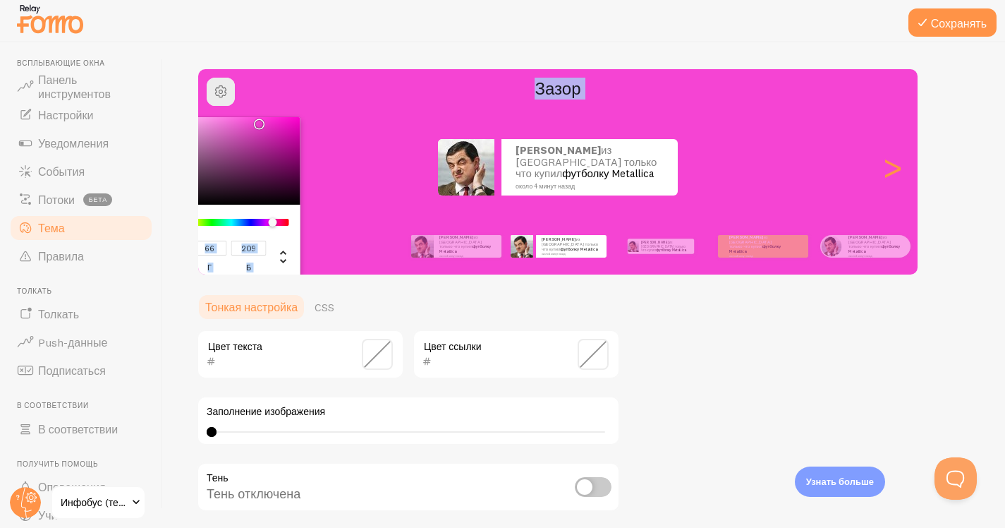
type input "203"
type input "232"
type input "57"
type input "199"
type input "226"
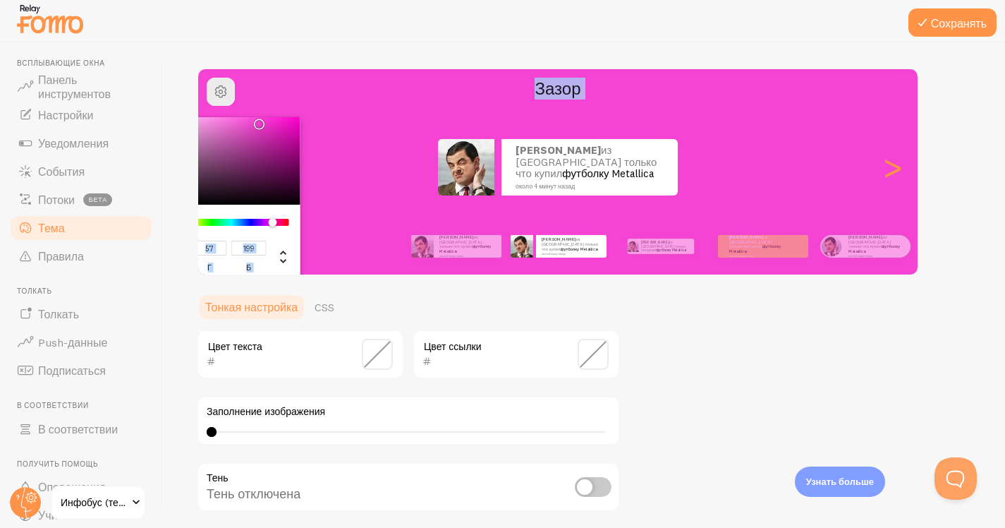
type input "53"
type input "193"
type input "222"
type input "49"
type input "189"
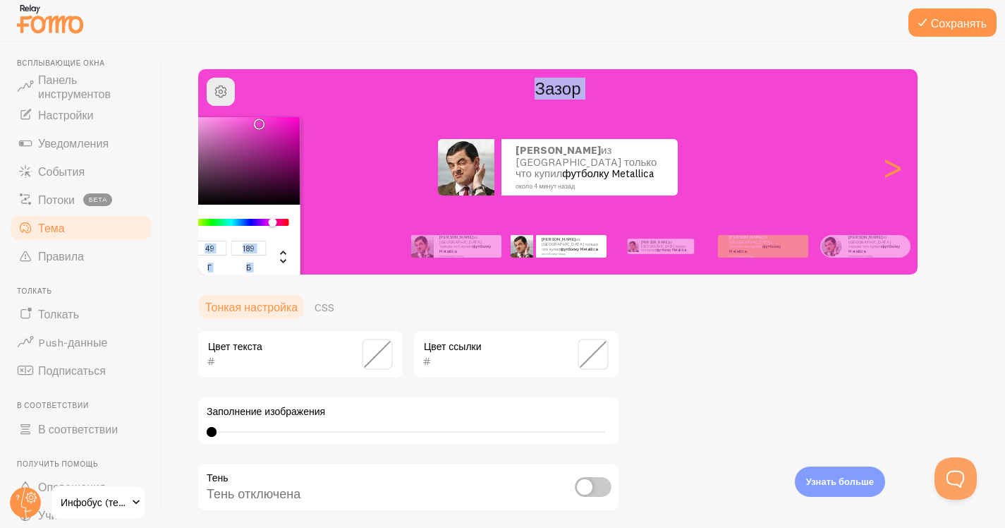
type input "220"
type input "47"
type input "187"
type input "214"
type input "43"
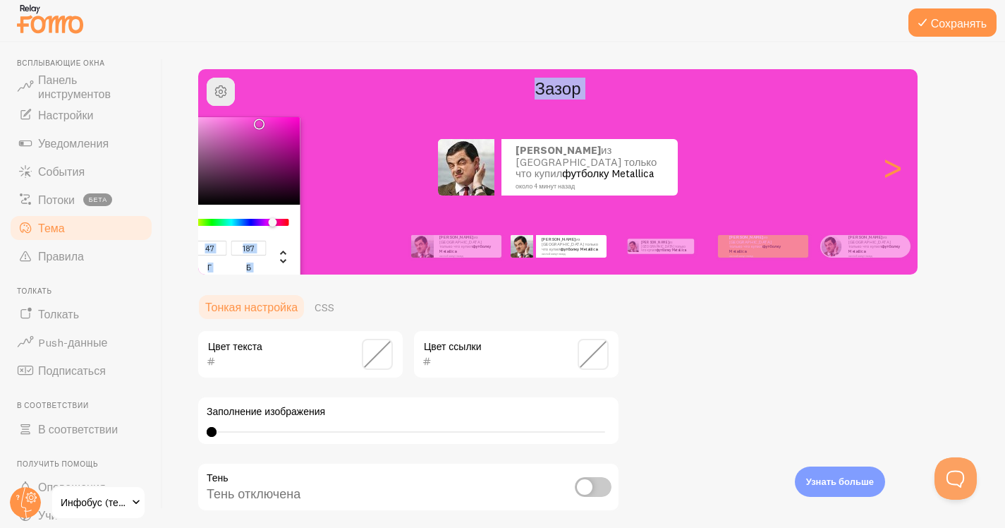
type input "182"
type input "212"
type input "41"
type input "180"
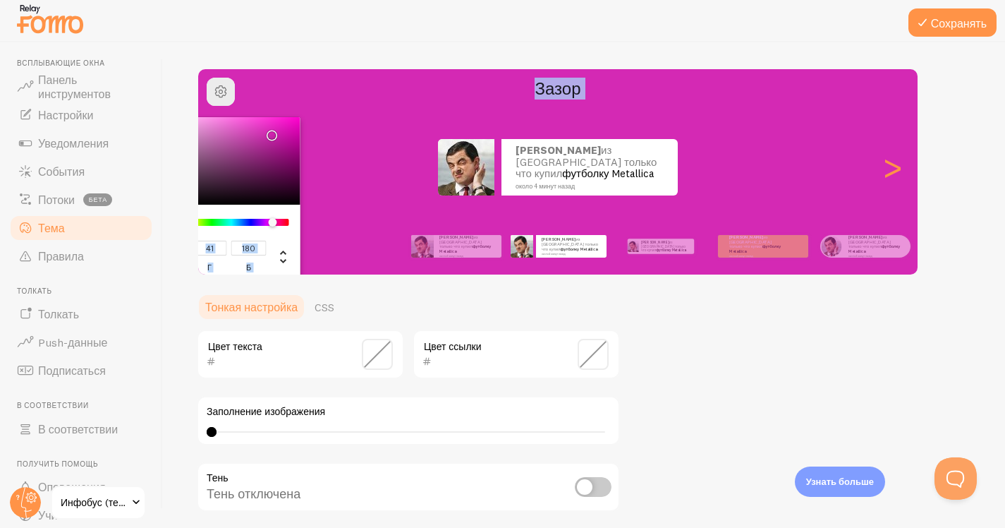
type input "199"
type input "34"
type input "168"
type input "195"
type input "31"
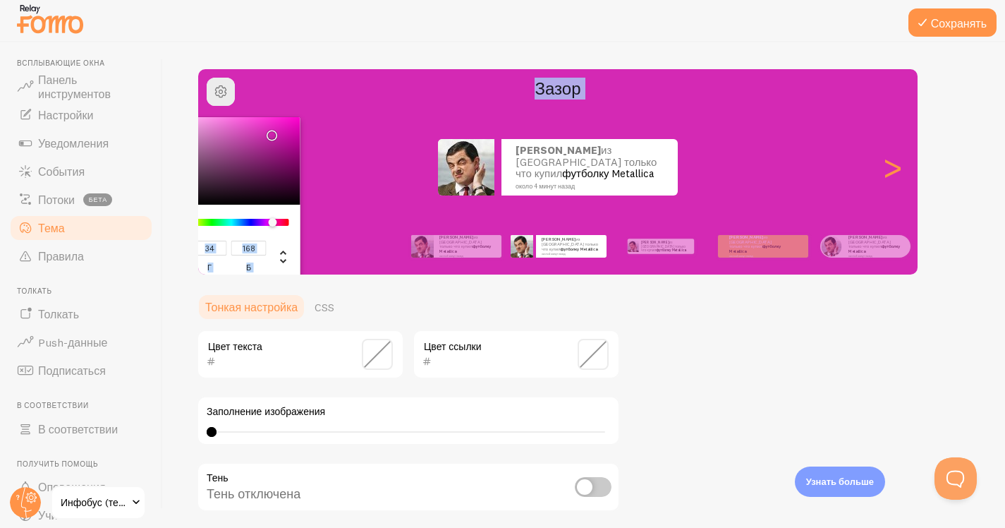
type input "164"
type input "185"
type input "26"
type input "155"
type input "181"
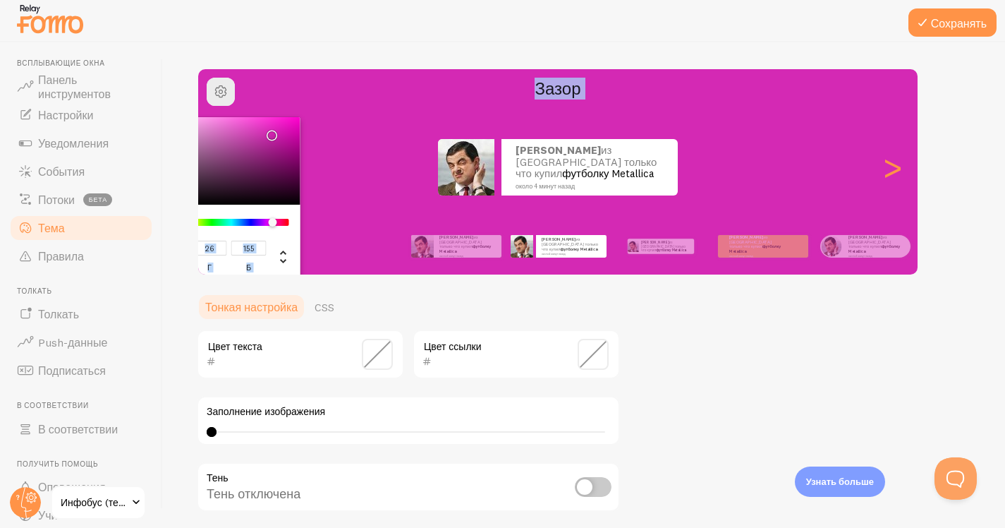
type input "24"
type input "151"
type input "169"
type input "19"
type input "140"
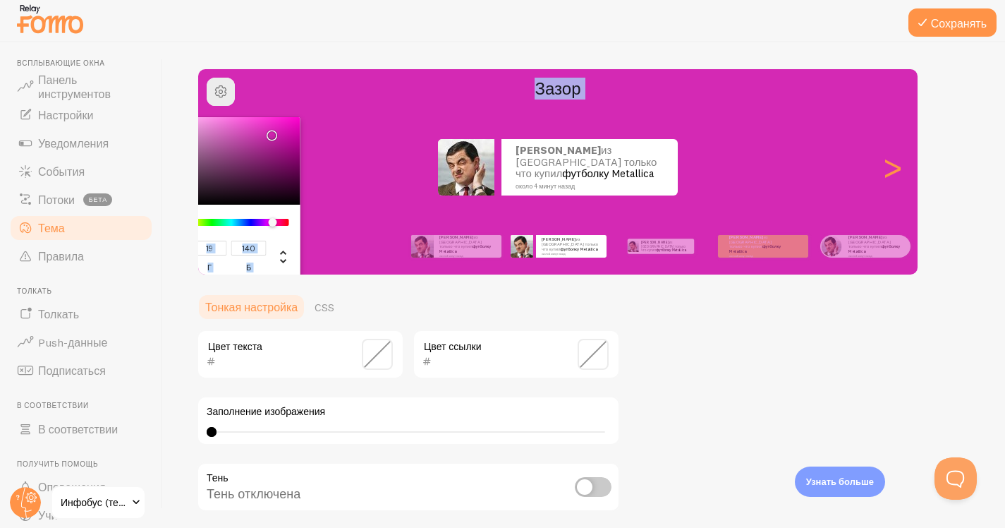
type input "158"
type input "16"
type input "131"
type input "146"
type input "13"
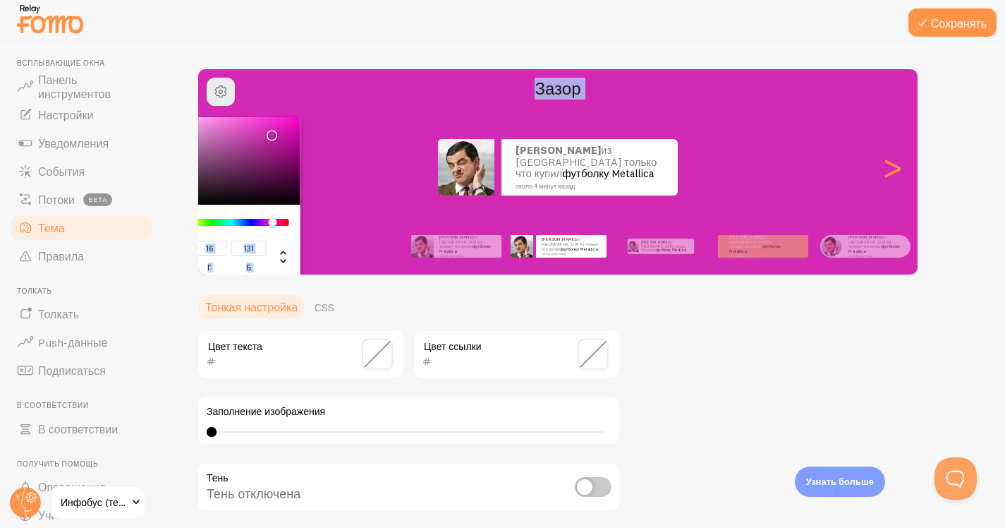
type input "121"
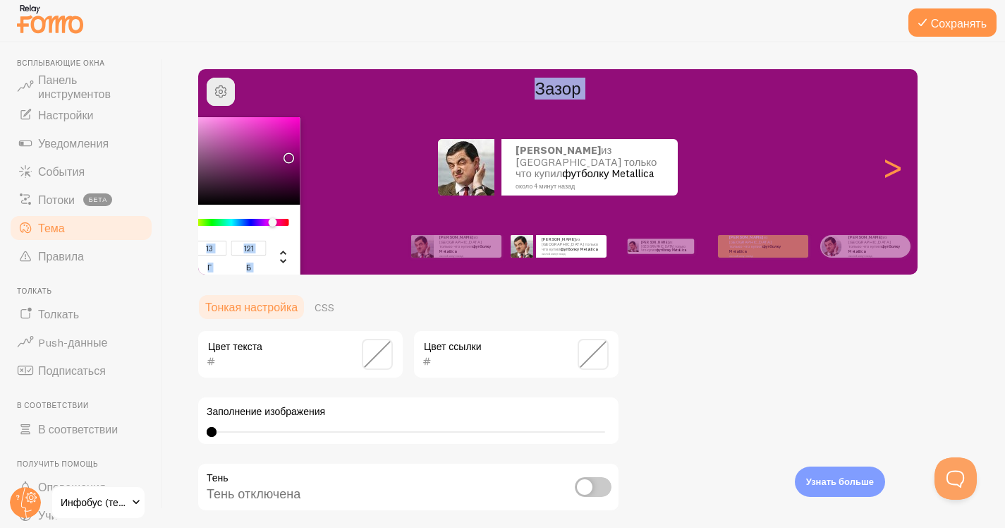
type input "132"
type input "10"
type input "109"
type input "115"
type input "7"
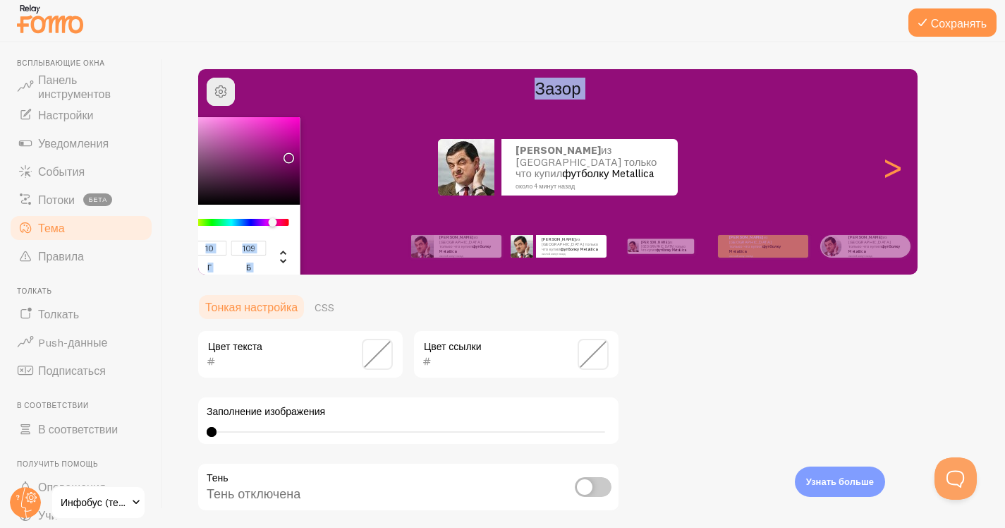
type input "95"
type input "105"
type input "6"
type input "86"
type input "99"
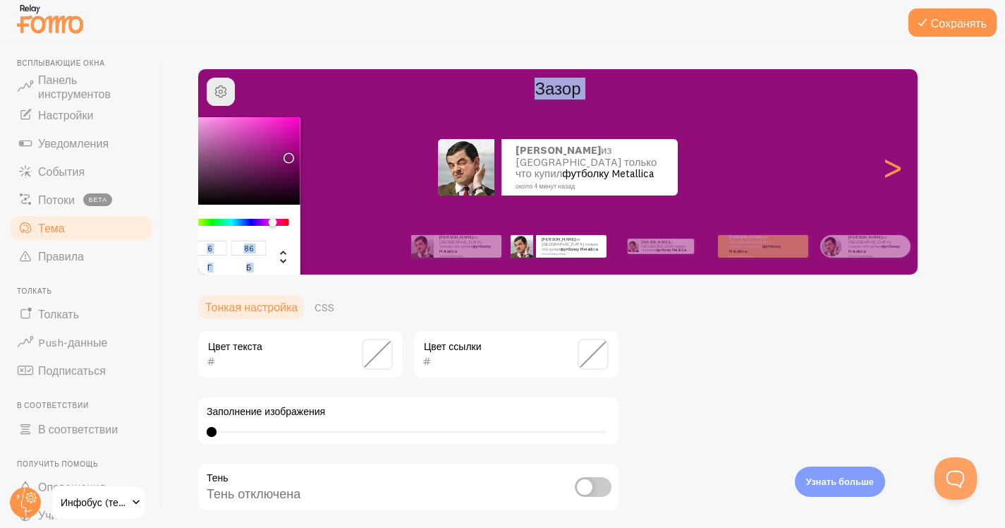
type input "5"
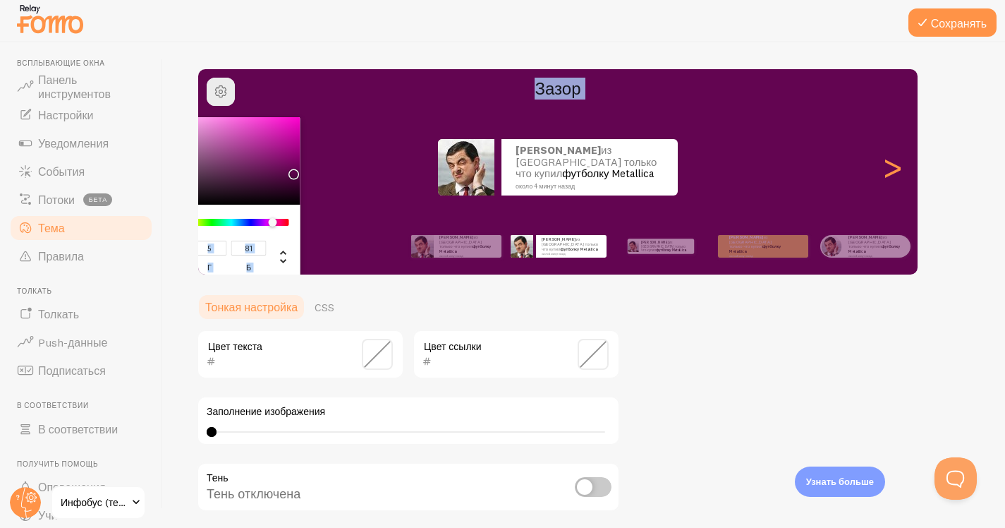
drag, startPoint x: 272, startPoint y: 173, endPoint x: 291, endPoint y: 171, distance: 19.2
click at [291, 171] on div "Палитра цветов Chrome" at bounding box center [221, 160] width 159 height 87
type input "95"
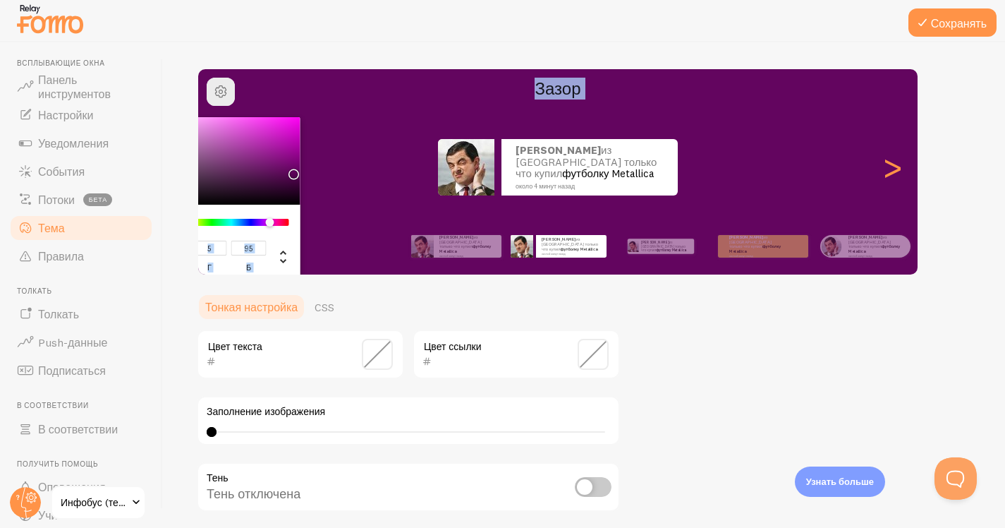
type input "5"
type input "63"
type input "99"
click at [238, 223] on div "Палитра цветов Chrome" at bounding box center [232, 222] width 112 height 7
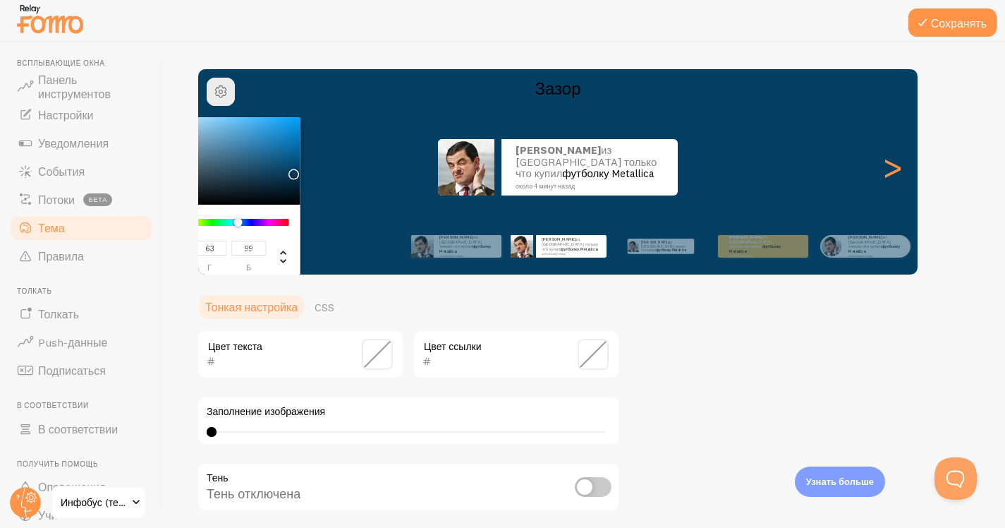
click at [272, 169] on div "Палитра цветов Chrome" at bounding box center [221, 160] width 159 height 87
type input "19"
type input "71"
type input "103"
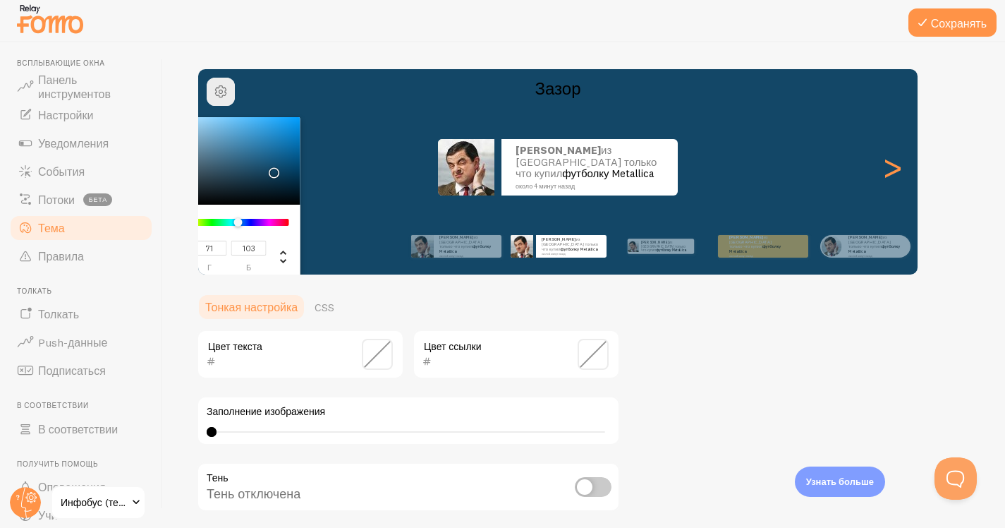
click at [404, 196] on div "Караев из Украины только что купил футболку Metallica около 4 минут назад Карае…" at bounding box center [558, 167] width 720 height 102
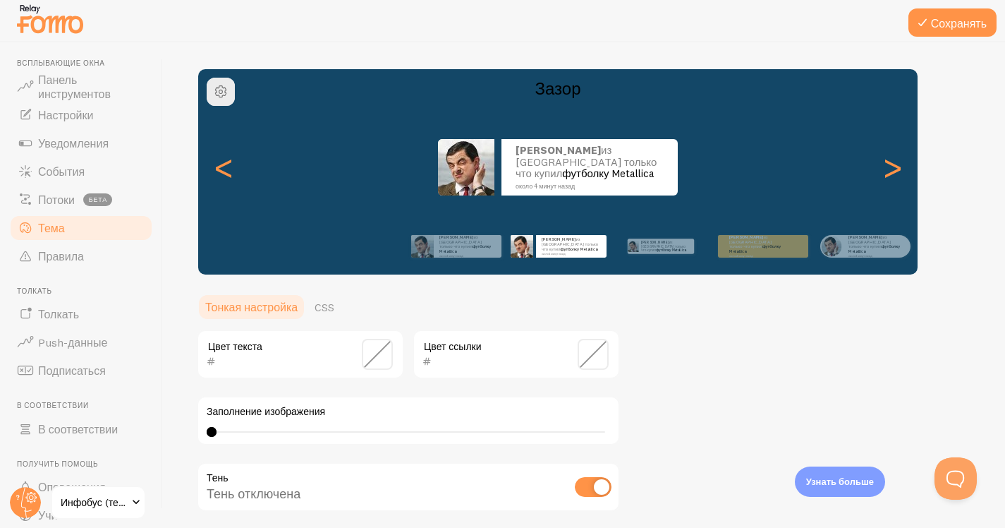
click at [914, 167] on div "Караев из Украины только что купил футболку Metallica около 4 минут назад" at bounding box center [558, 167] width 720 height 56
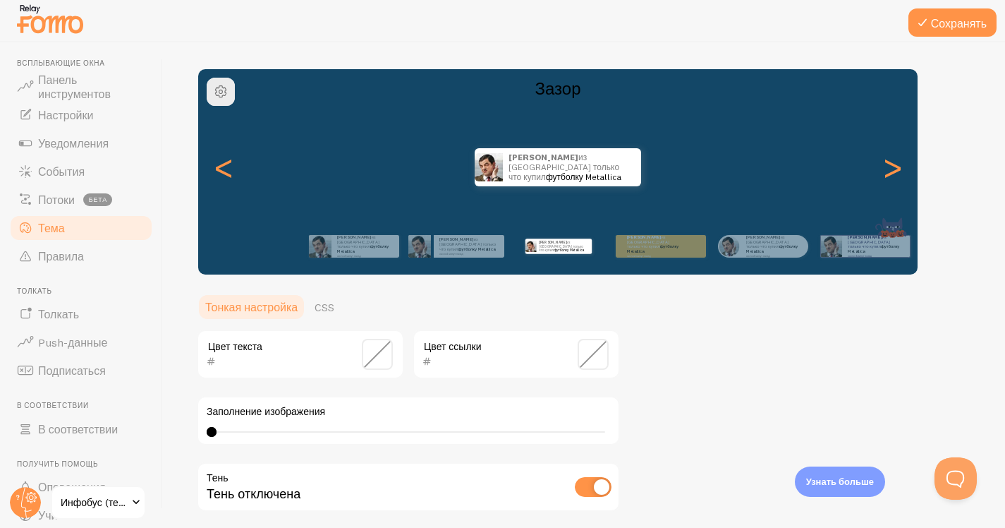
click at [914, 167] on div "Караев из Украины только что купил футболку Metallica около 4 минут назад" at bounding box center [558, 167] width 720 height 38
click at [893, 172] on font ">" at bounding box center [892, 166] width 23 height 47
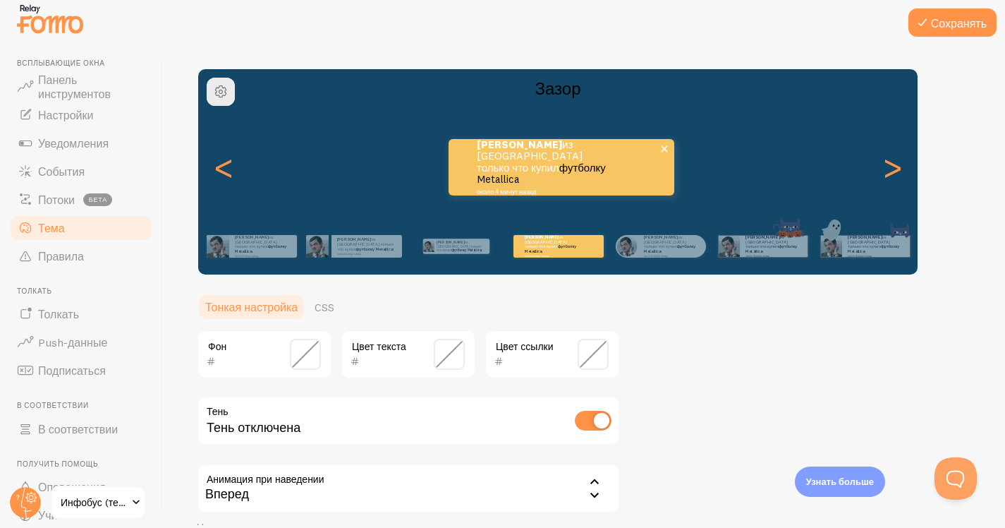
click at [623, 172] on div "Караев из Украины только что купил футболку Metallica около 4 минут назад" at bounding box center [562, 167] width 226 height 56
click at [734, 339] on div "Тема Выберите тему для уведомлений Зазор Караев из Украины только что купил фут…" at bounding box center [584, 285] width 775 height 603
click at [596, 423] on input "checkbox" at bounding box center [593, 421] width 37 height 20
click at [589, 419] on input "checkbox" at bounding box center [593, 421] width 37 height 20
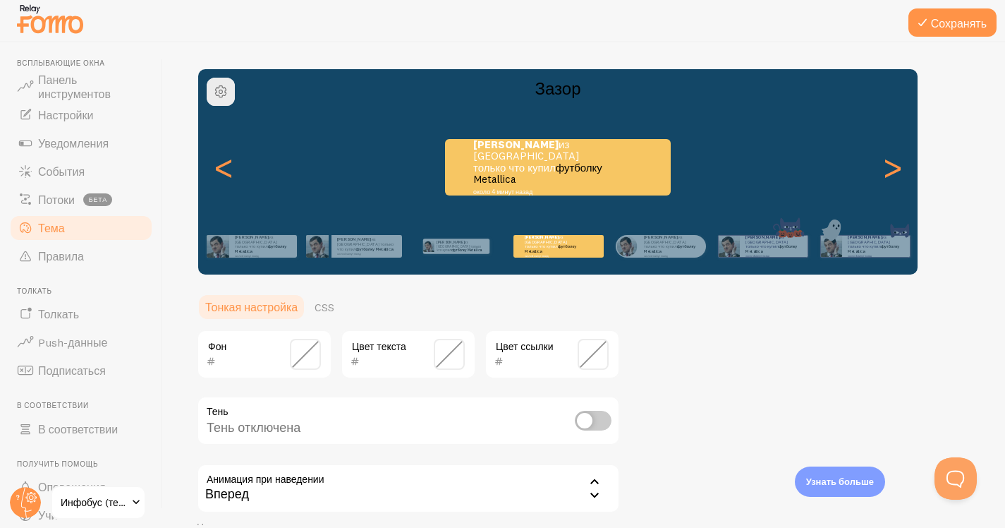
click at [589, 419] on input "checkbox" at bounding box center [593, 421] width 37 height 20
checkbox input "true"
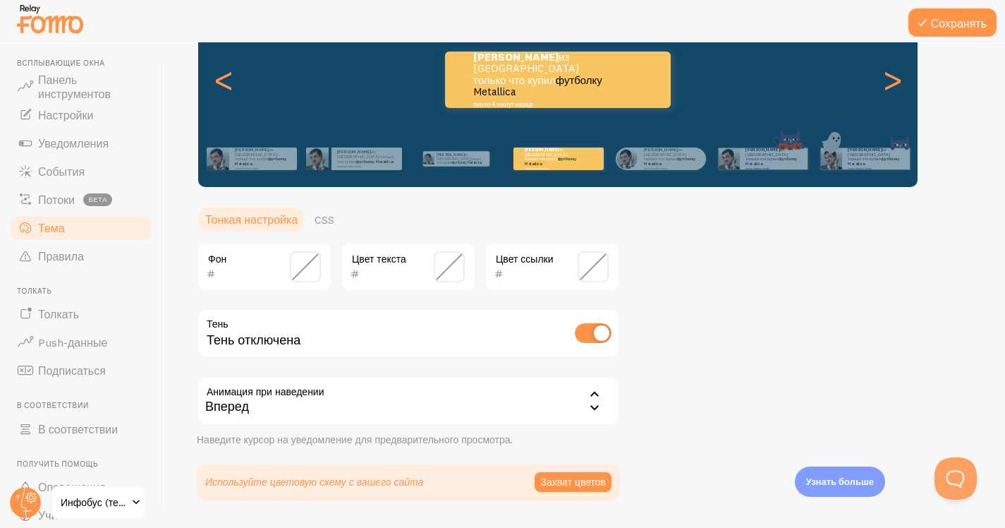
scroll to position [222, 0]
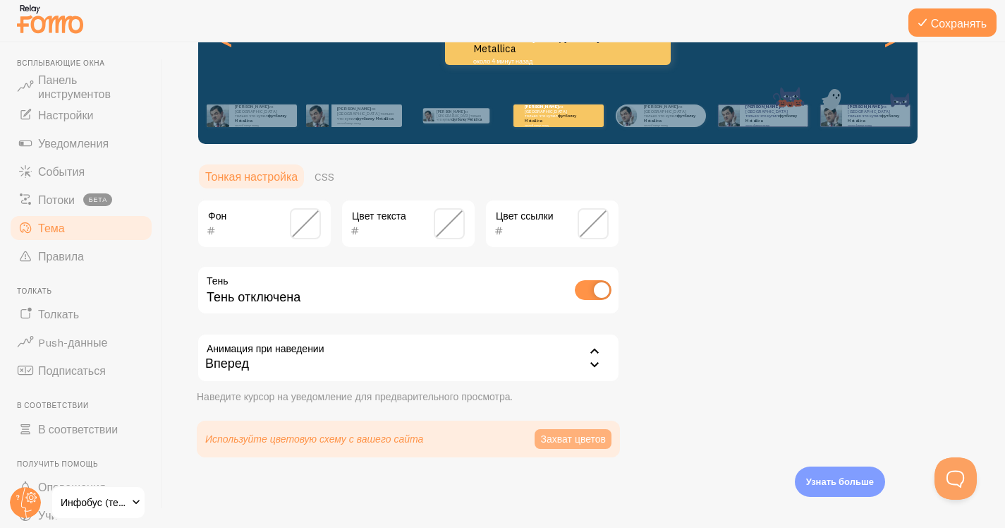
click at [584, 440] on font "Захват цветов" at bounding box center [573, 439] width 66 height 13
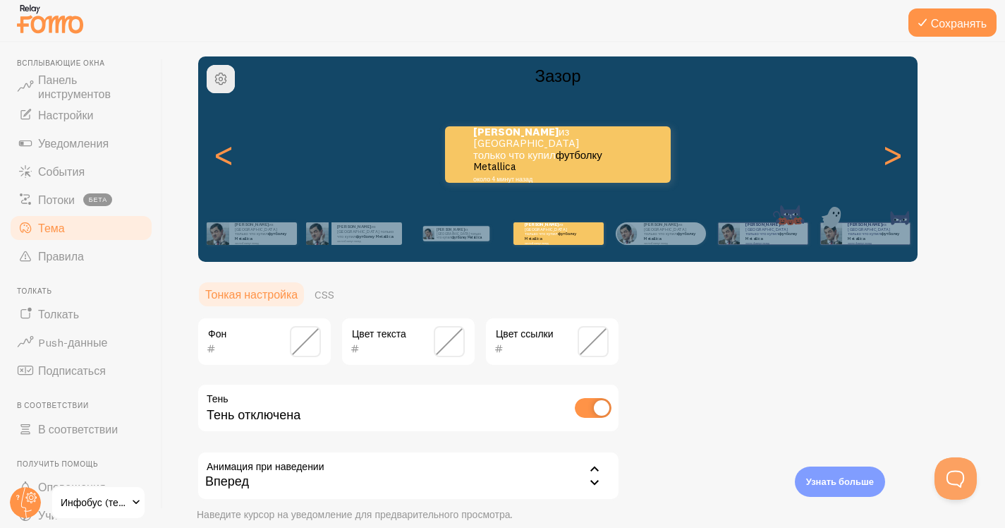
scroll to position [89, 0]
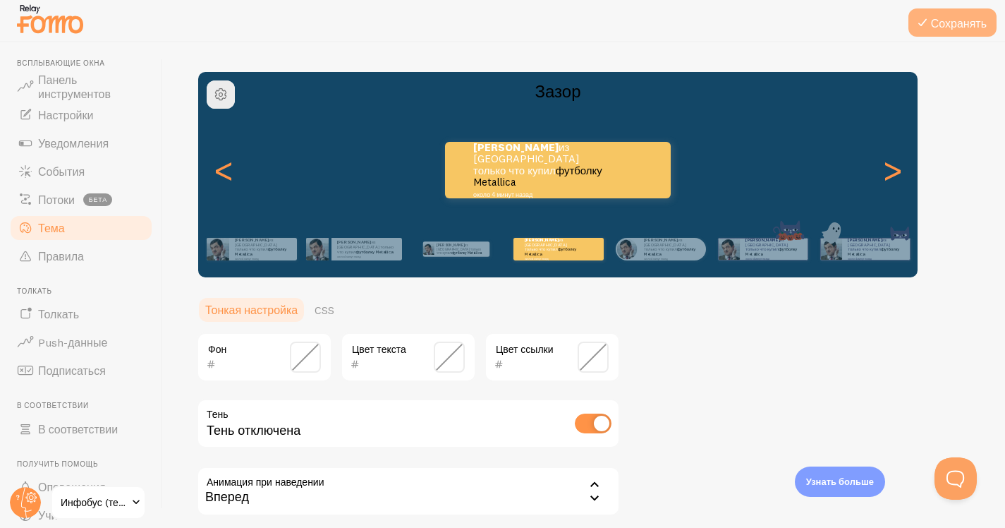
click at [941, 30] on font "Сохранять" at bounding box center [959, 23] width 56 height 14
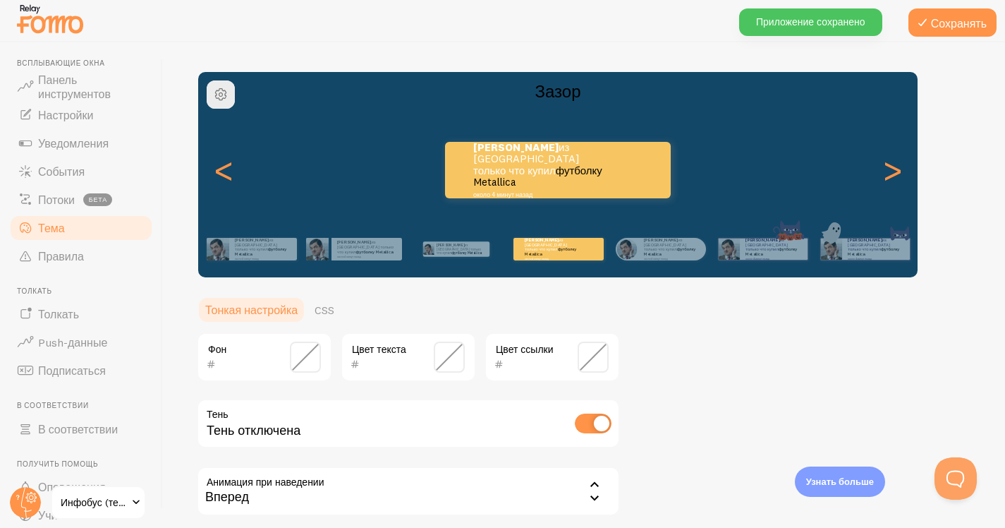
click at [763, 358] on div "Тема Выберите тему для уведомлений Зазор Караев из Украины только что купил фут…" at bounding box center [584, 293] width 775 height 612
click at [583, 155] on font "из Украины только что купил" at bounding box center [530, 158] width 106 height 37
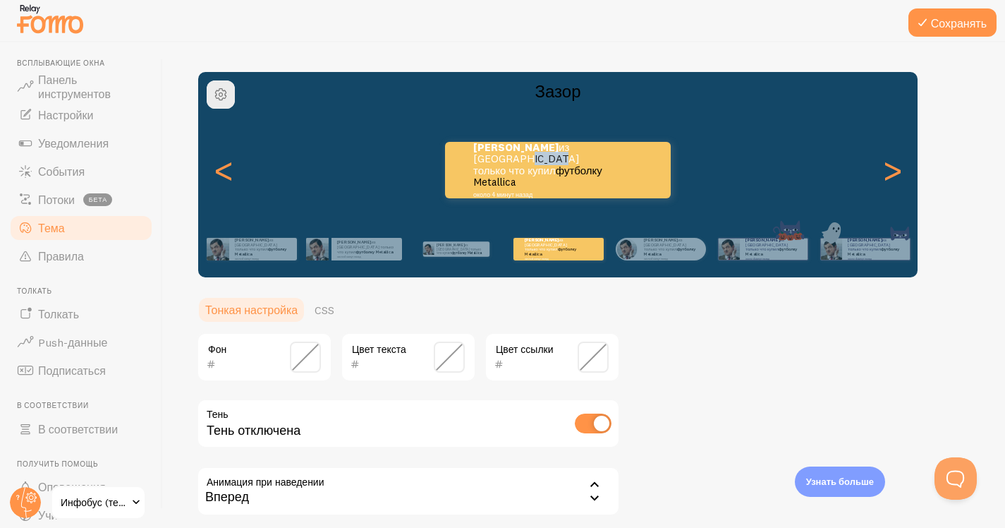
click at [478, 308] on ul "Тонкая настройка CSS" at bounding box center [408, 310] width 423 height 28
click at [449, 355] on span at bounding box center [449, 356] width 31 height 31
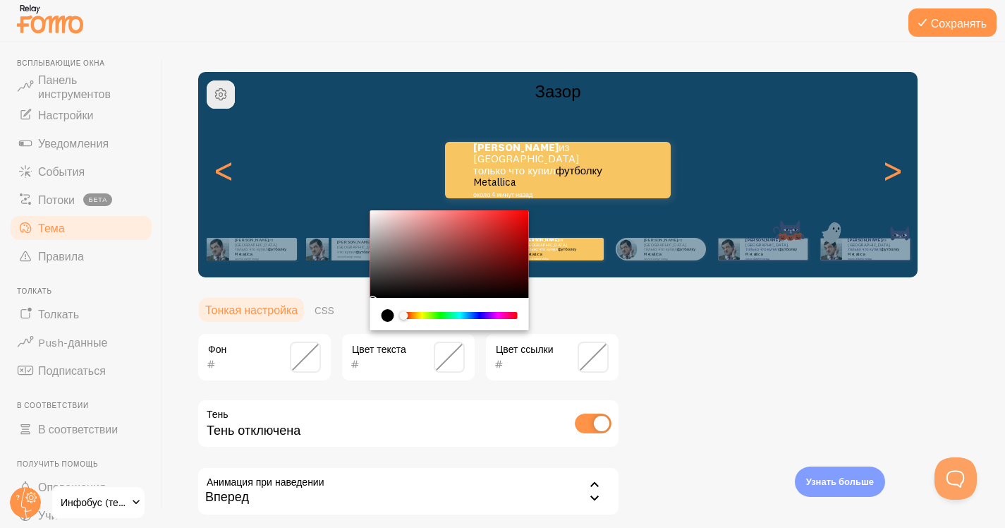
click at [449, 355] on span at bounding box center [449, 356] width 31 height 31
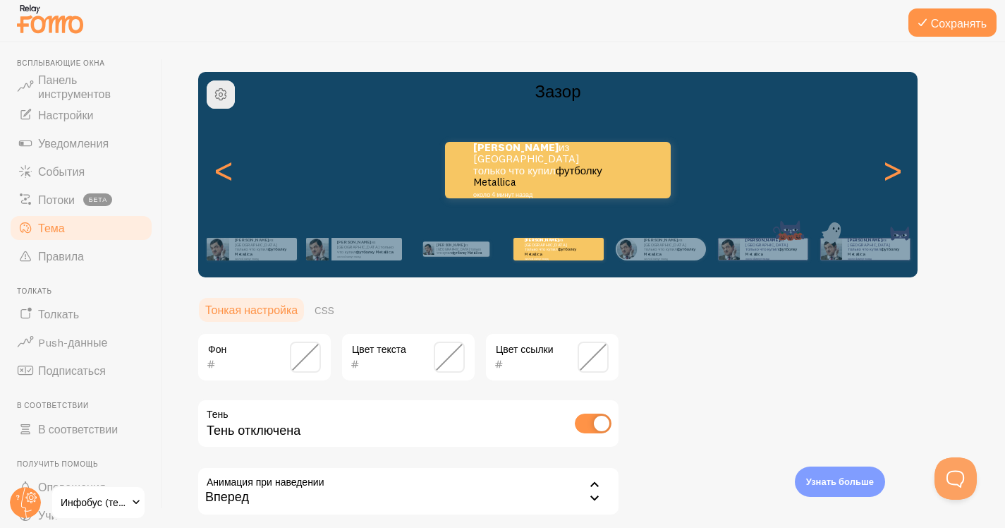
click at [722, 358] on div "Тема Выберите тему для уведомлений Зазор Караев из Украины только что купил фут…" at bounding box center [584, 293] width 775 height 612
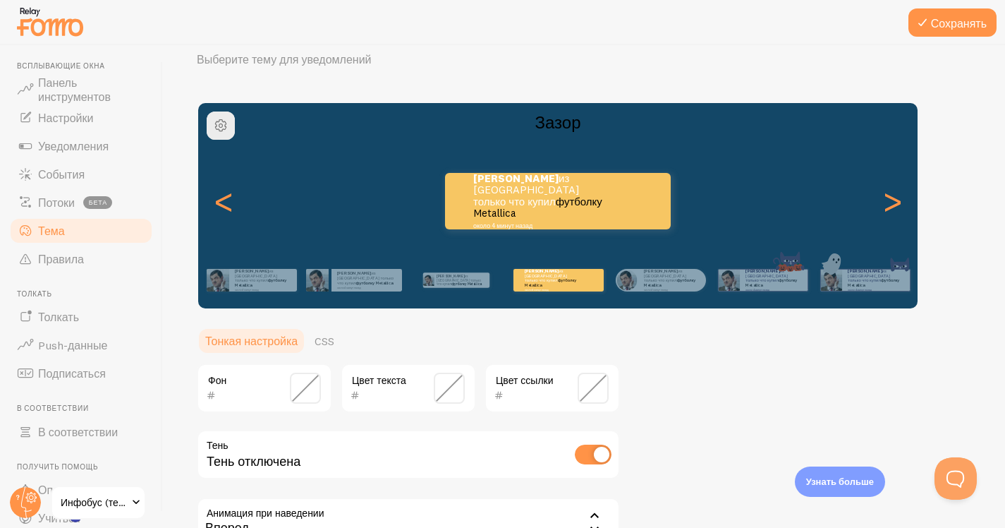
scroll to position [0, 0]
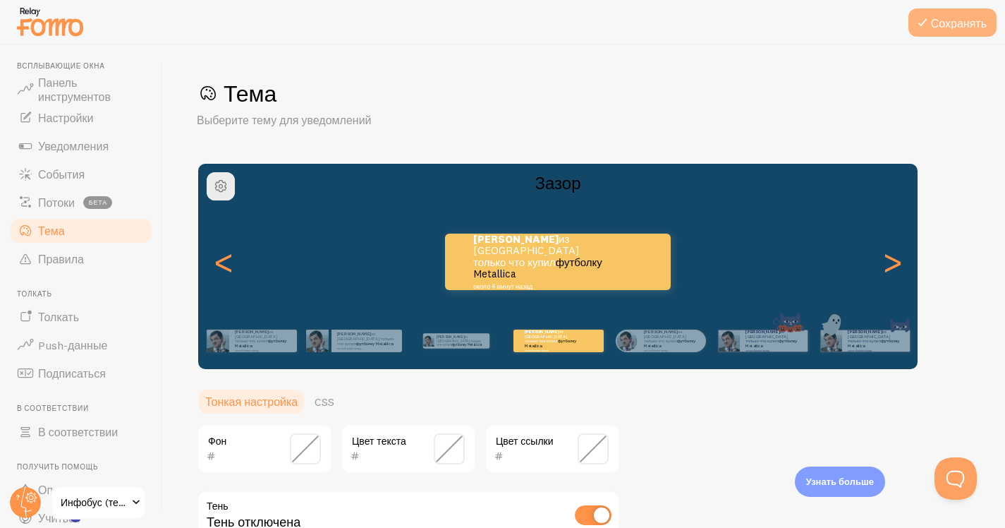
click at [946, 26] on font "Сохранять" at bounding box center [959, 23] width 56 height 14
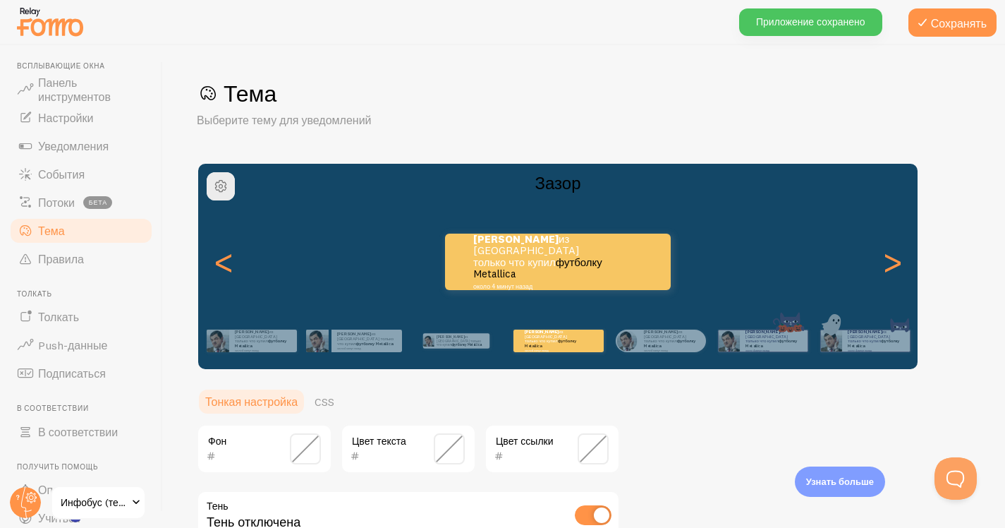
click at [611, 106] on h1 "Тема" at bounding box center [584, 93] width 775 height 29
click at [44, 193] on link "Потоки бета" at bounding box center [80, 202] width 145 height 28
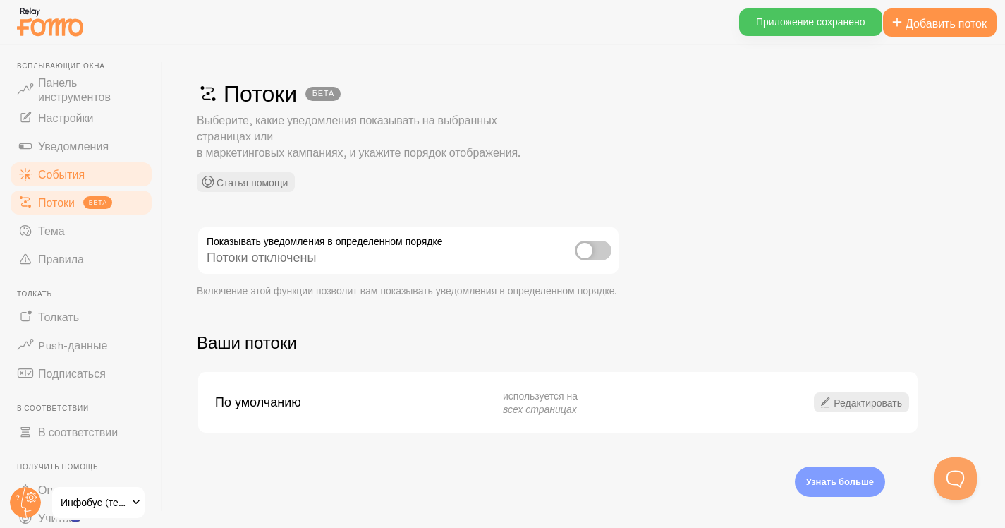
click at [52, 177] on font "События" at bounding box center [61, 174] width 47 height 14
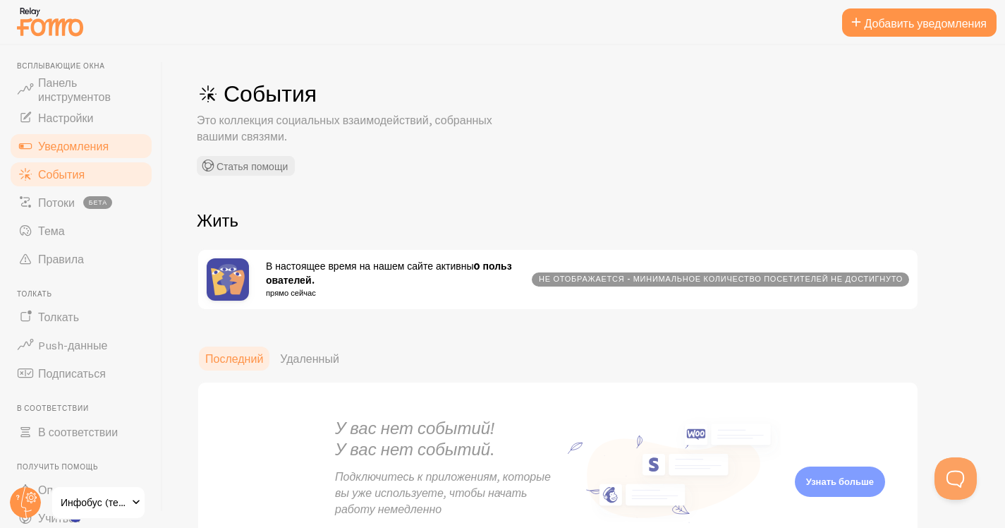
click at [63, 152] on span "Уведомления" at bounding box center [73, 146] width 71 height 14
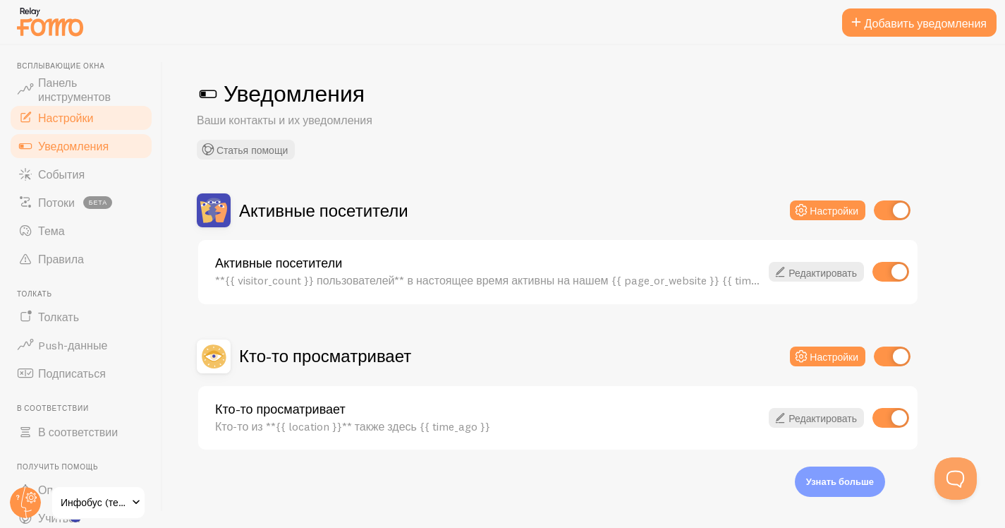
click at [68, 121] on font "Настройки" at bounding box center [65, 118] width 55 height 14
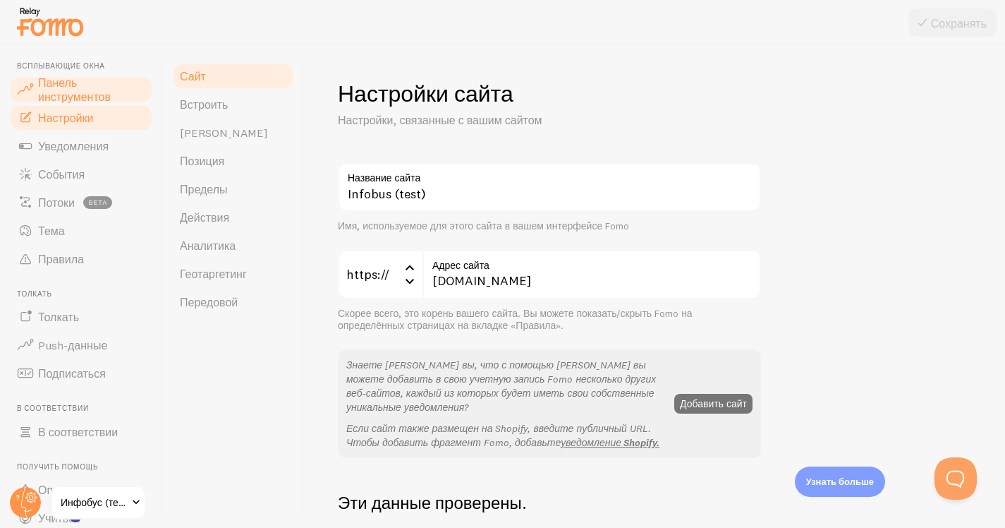
click at [68, 92] on font "Панель инструментов" at bounding box center [74, 89] width 73 height 28
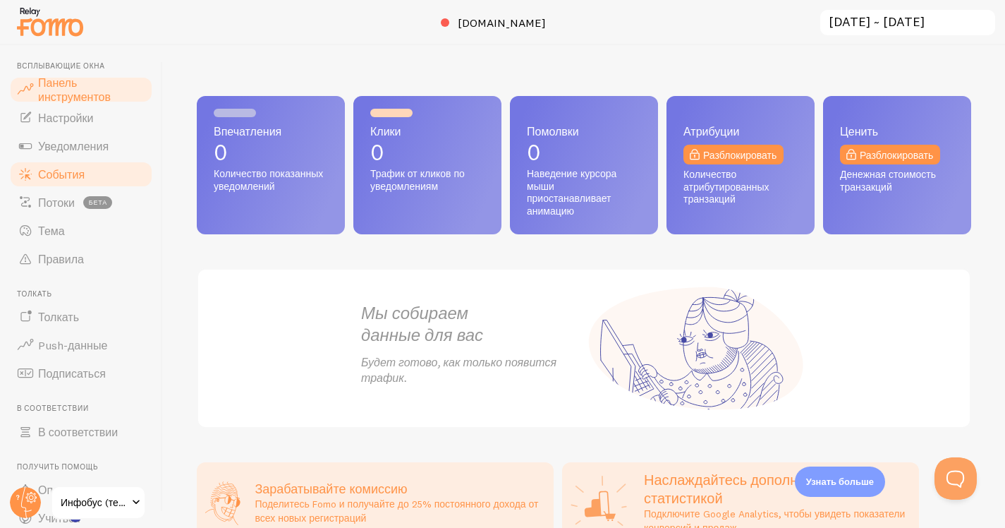
click at [64, 176] on font "События" at bounding box center [61, 174] width 47 height 14
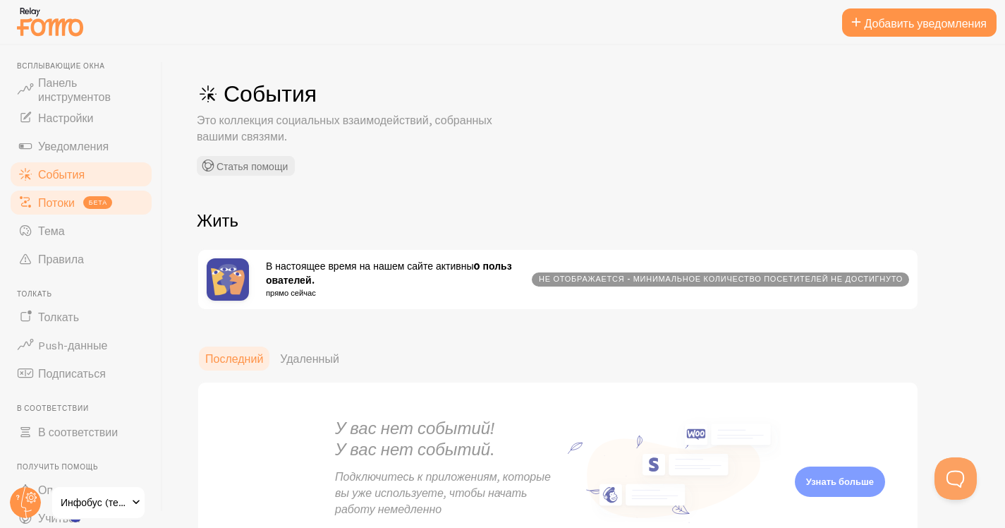
click at [61, 200] on font "Потоки" at bounding box center [56, 202] width 37 height 14
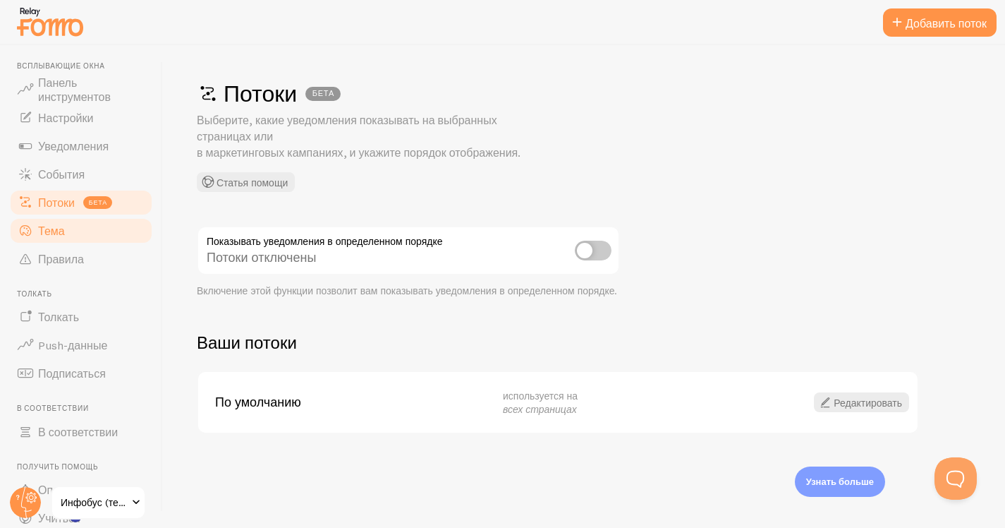
click at [61, 228] on font "Тема" at bounding box center [51, 231] width 27 height 14
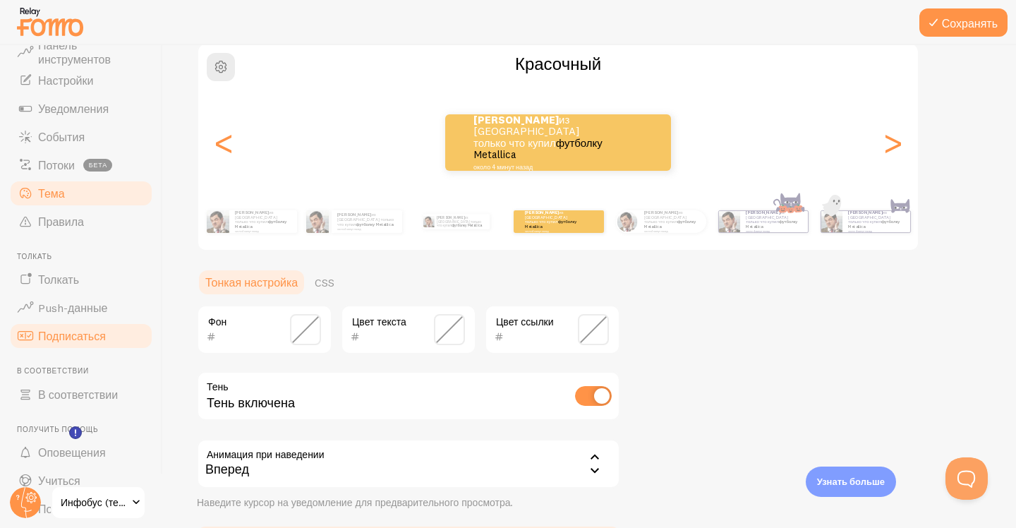
scroll to position [83, 0]
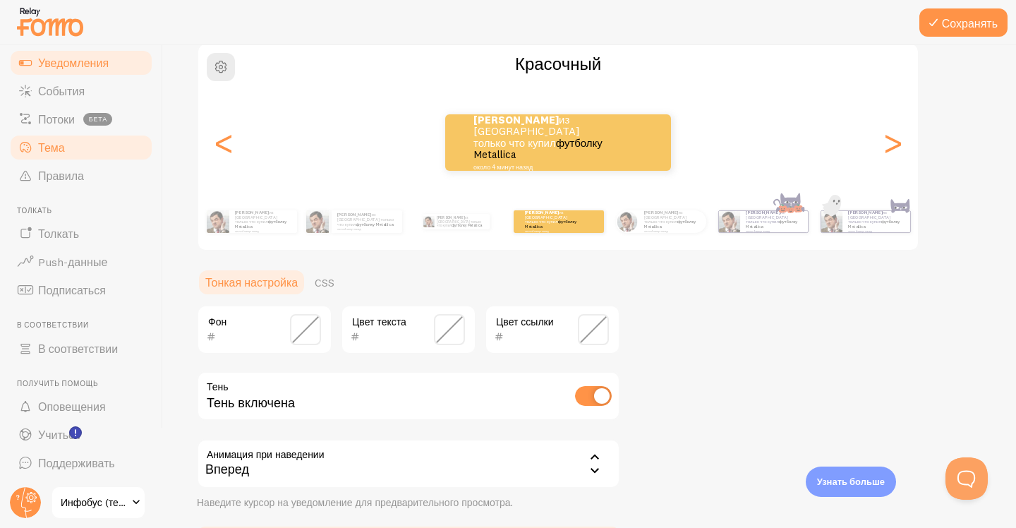
click at [89, 68] on font "Уведомления" at bounding box center [73, 63] width 71 height 14
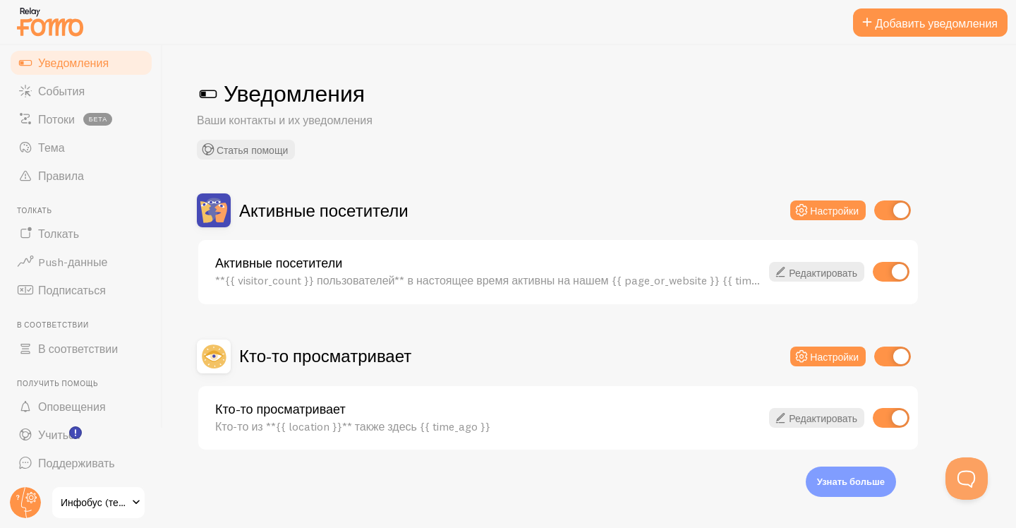
click at [618, 90] on h1 "Уведомления" at bounding box center [589, 93] width 785 height 29
click at [98, 87] on link "События" at bounding box center [80, 91] width 145 height 28
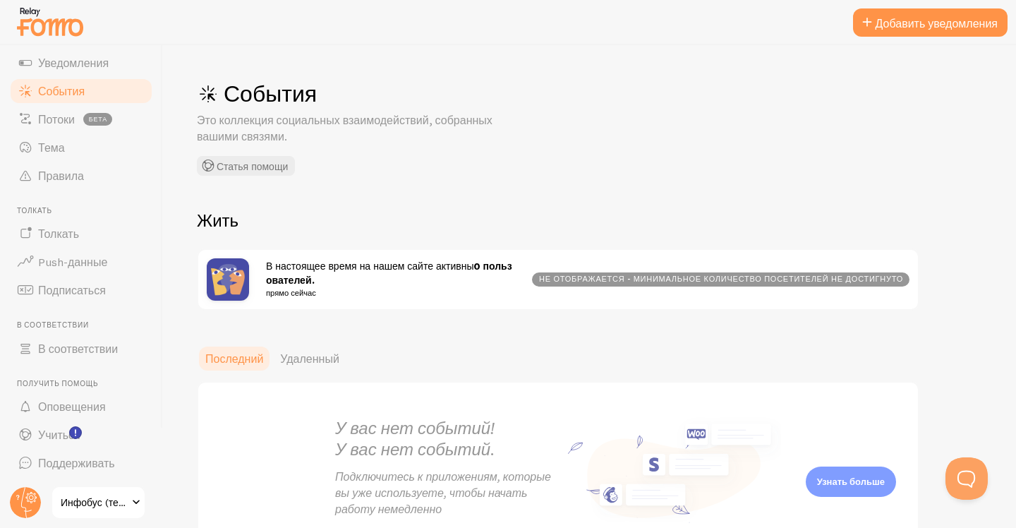
scroll to position [101, 0]
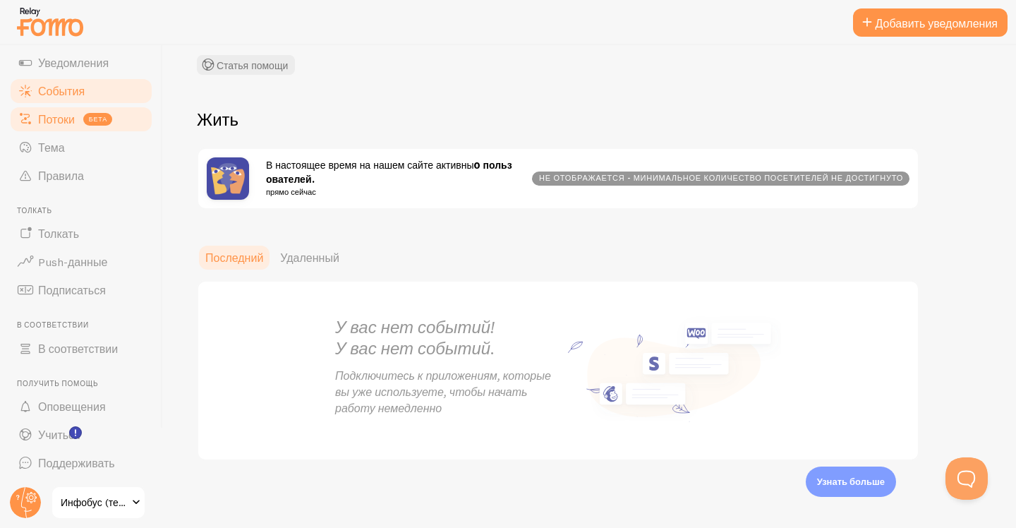
click at [54, 121] on font "Потоки" at bounding box center [56, 119] width 37 height 14
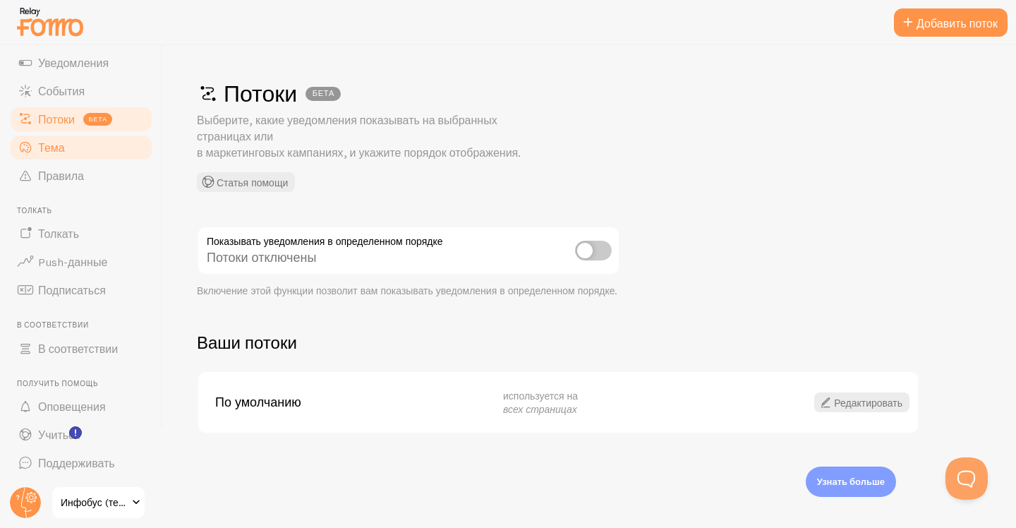
click at [82, 157] on link "Тема" at bounding box center [80, 147] width 145 height 28
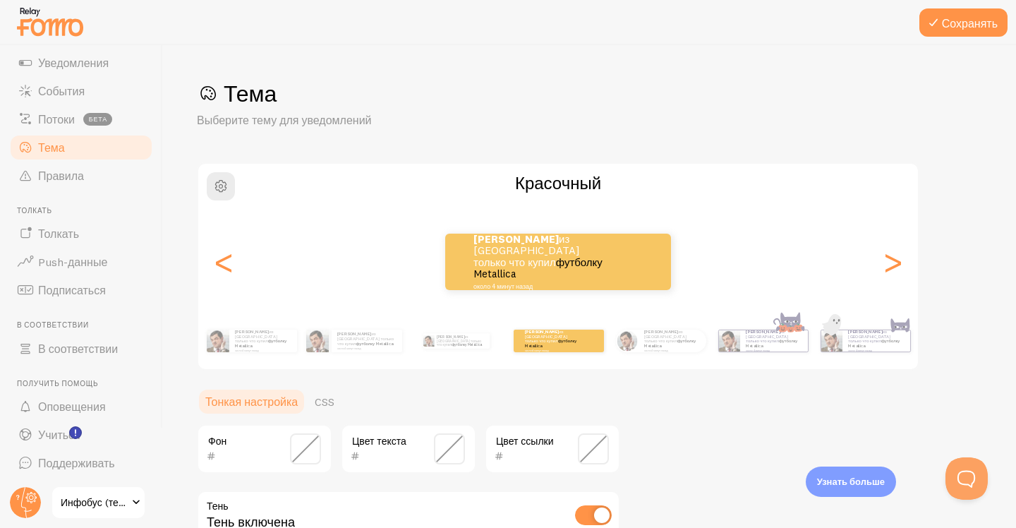
scroll to position [222, 0]
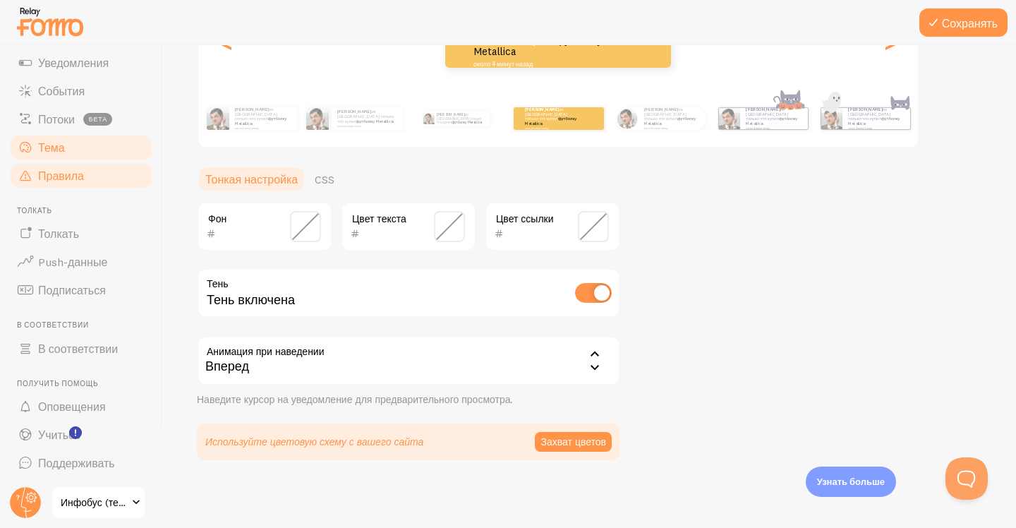
click at [85, 180] on link "Правила" at bounding box center [80, 176] width 145 height 28
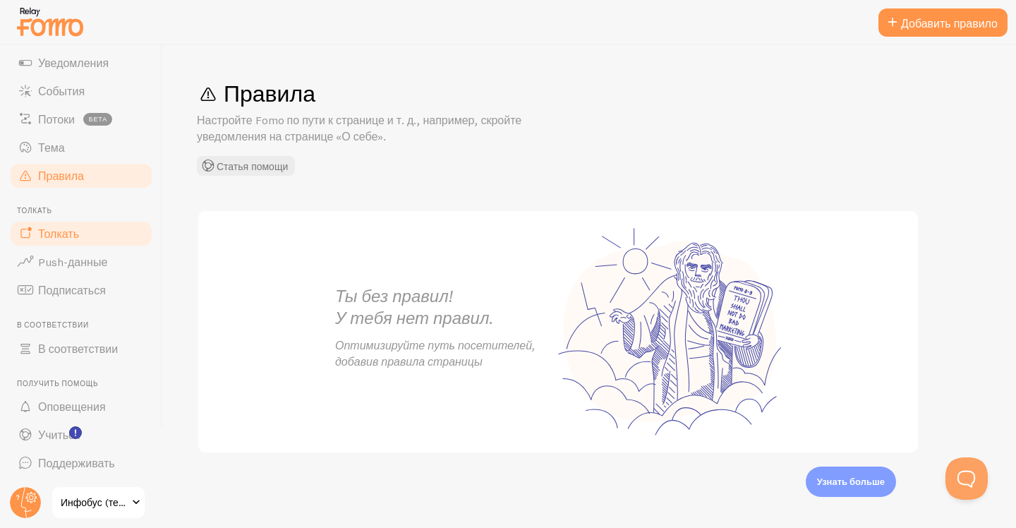
click at [83, 226] on link "Толкать" at bounding box center [80, 233] width 145 height 28
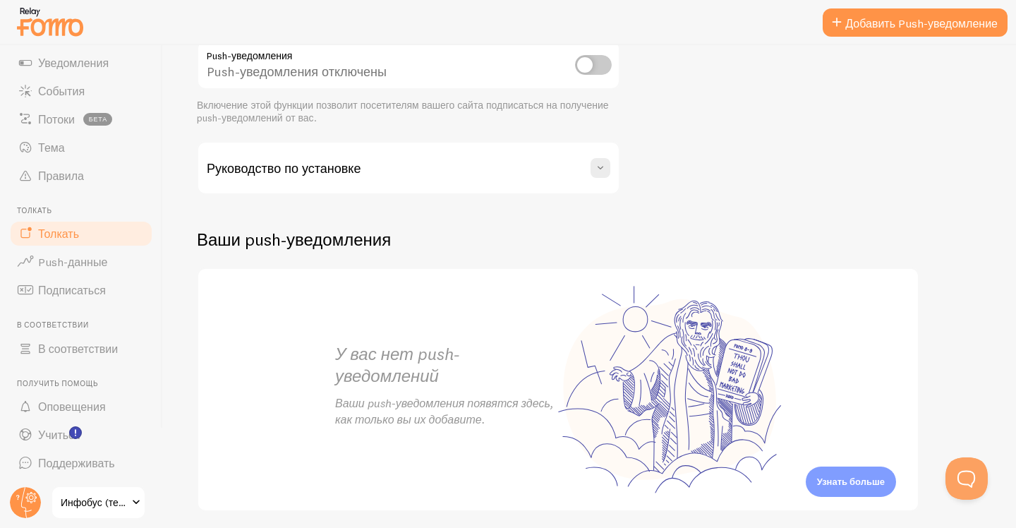
scroll to position [253, 0]
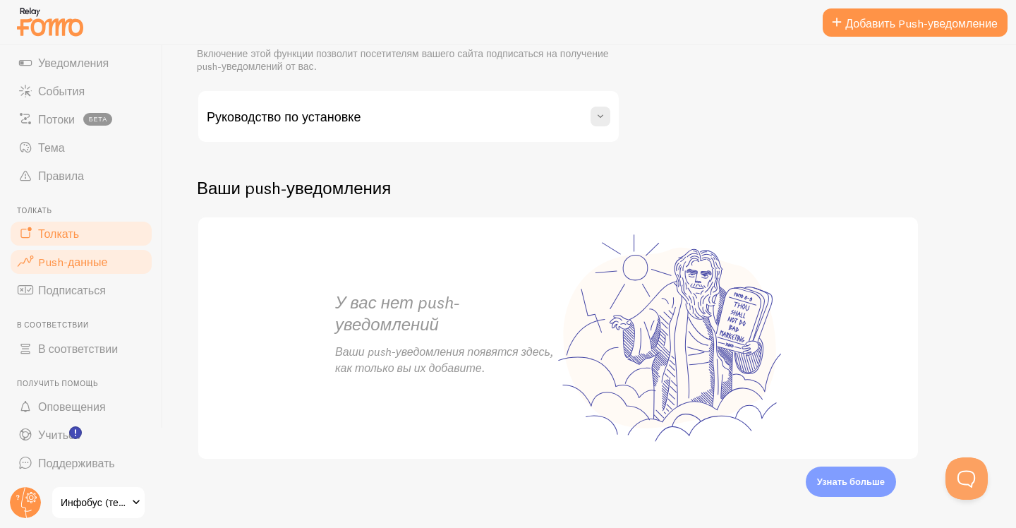
click at [85, 260] on font "Push-данные" at bounding box center [72, 262] width 69 height 14
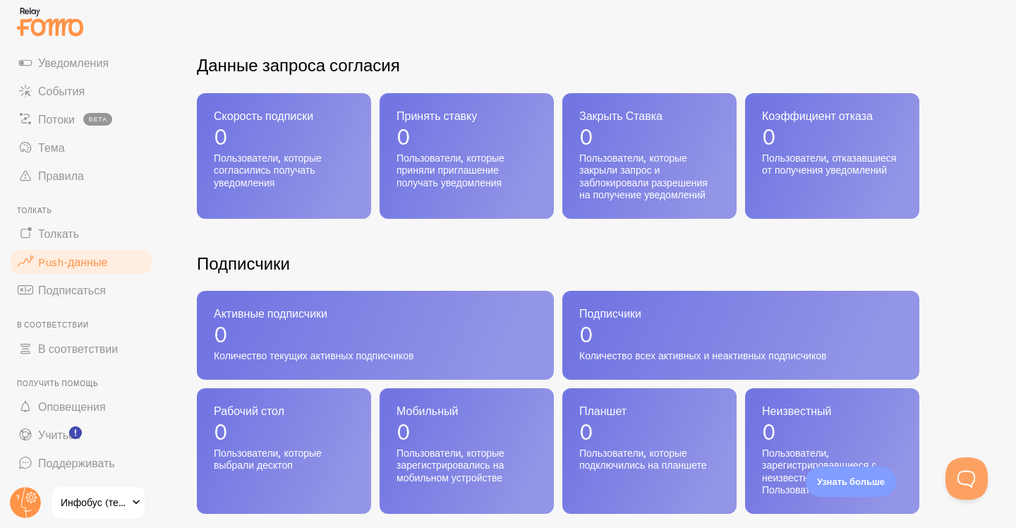
scroll to position [438, 0]
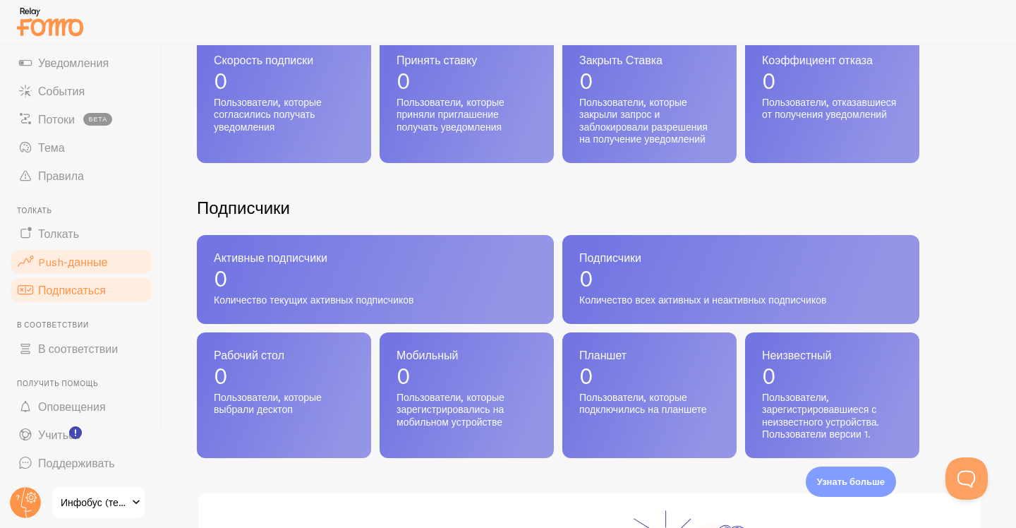
click at [59, 289] on font "Подписаться" at bounding box center [72, 290] width 68 height 14
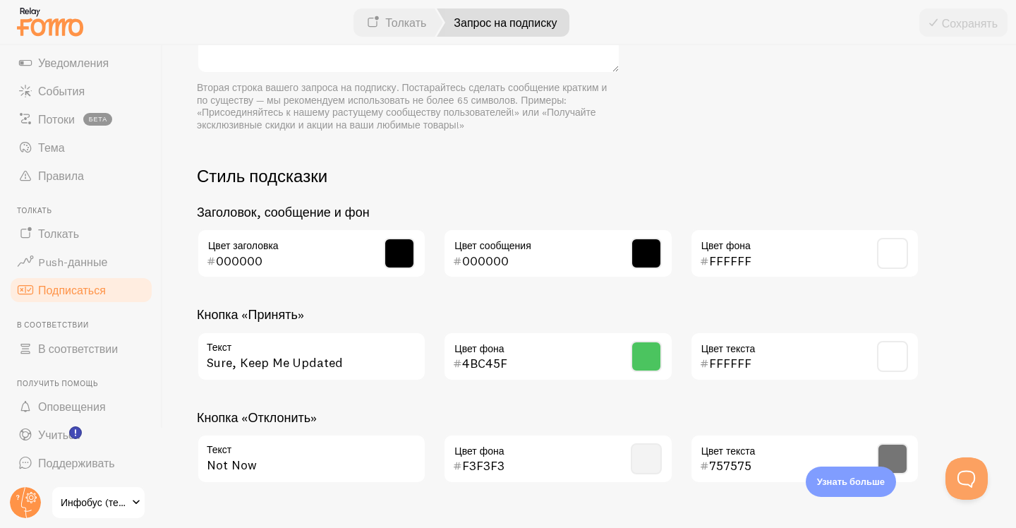
scroll to position [696, 0]
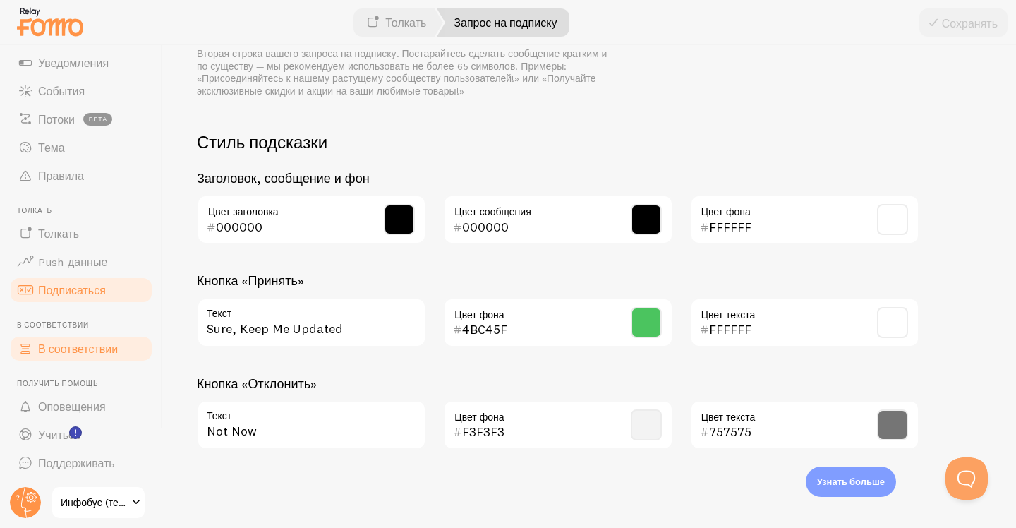
click at [71, 349] on font "В соответствии" at bounding box center [78, 348] width 80 height 14
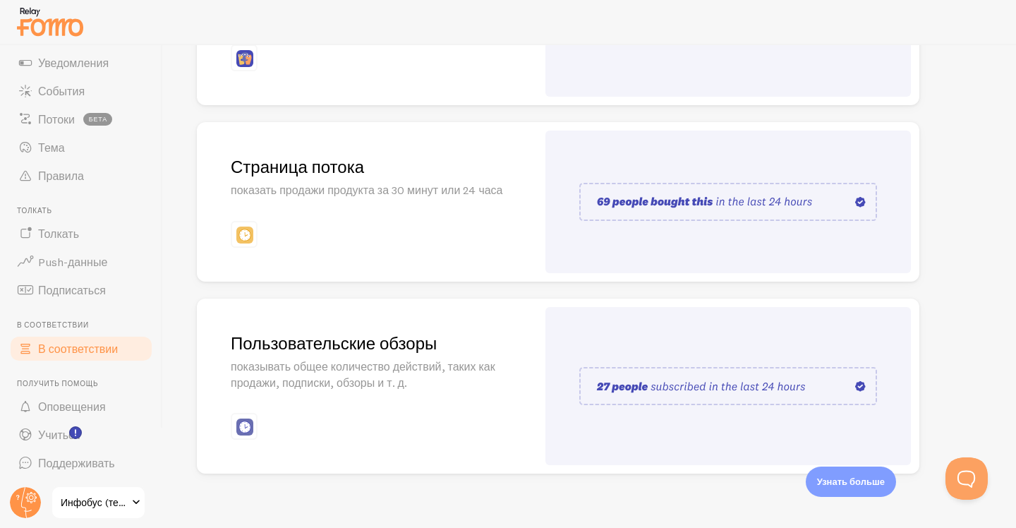
scroll to position [325, 0]
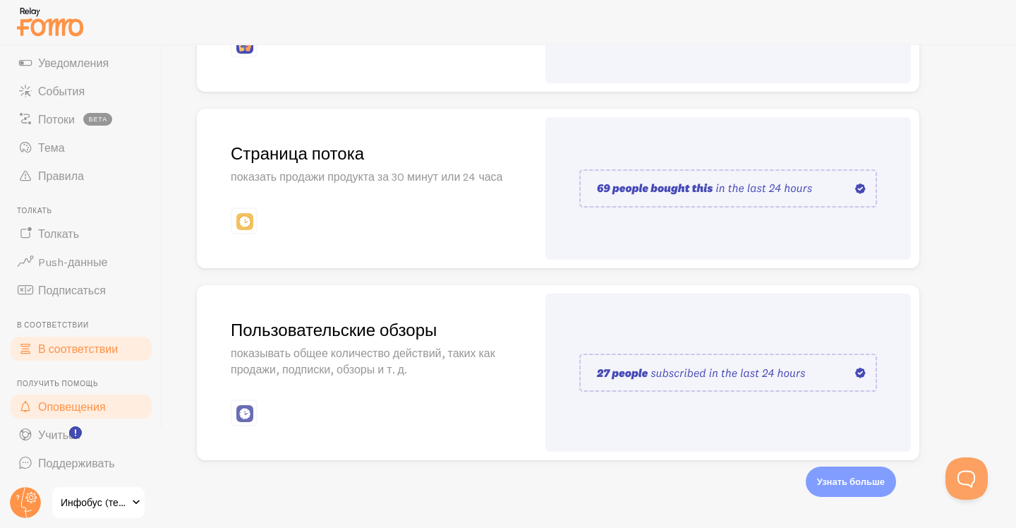
click at [104, 407] on font "Оповещения" at bounding box center [72, 406] width 68 height 14
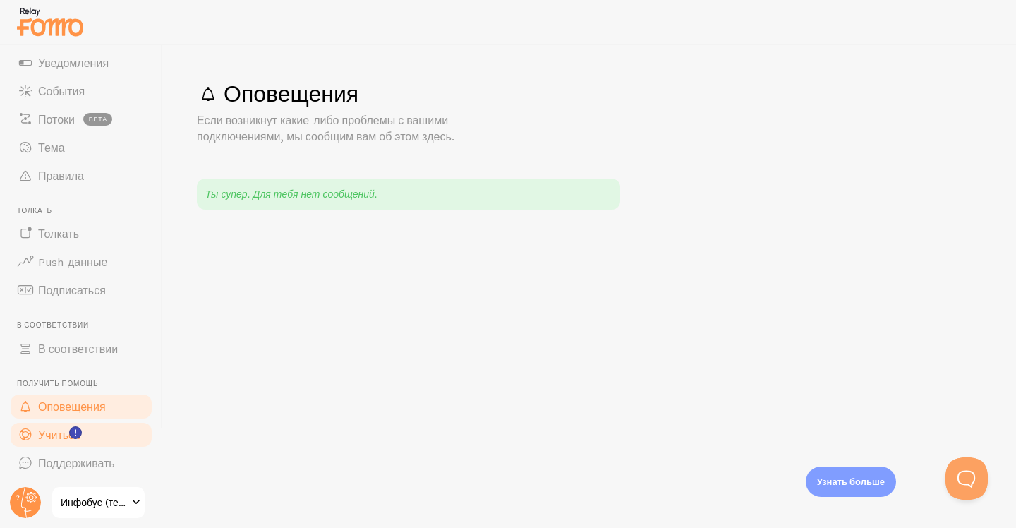
click at [93, 433] on link "Учиться" at bounding box center [80, 435] width 145 height 28
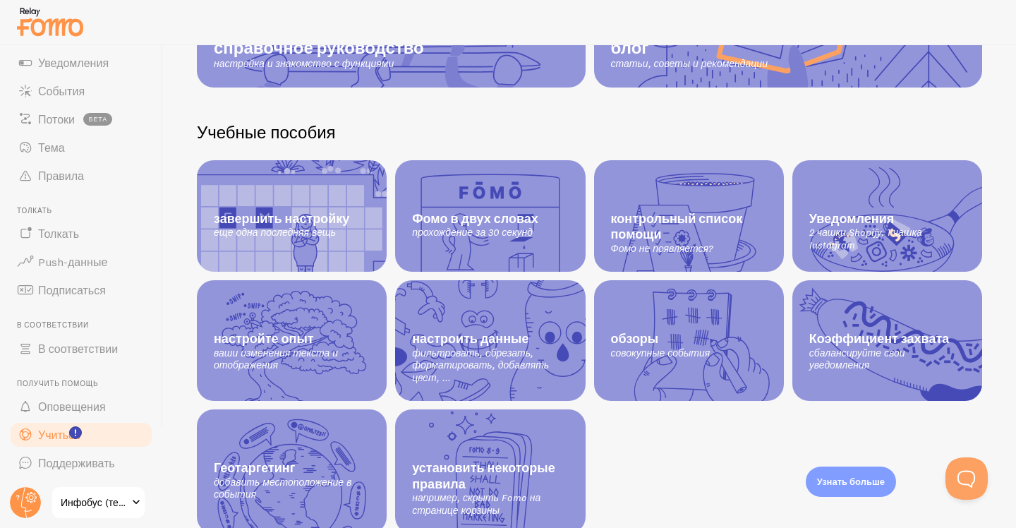
scroll to position [300, 0]
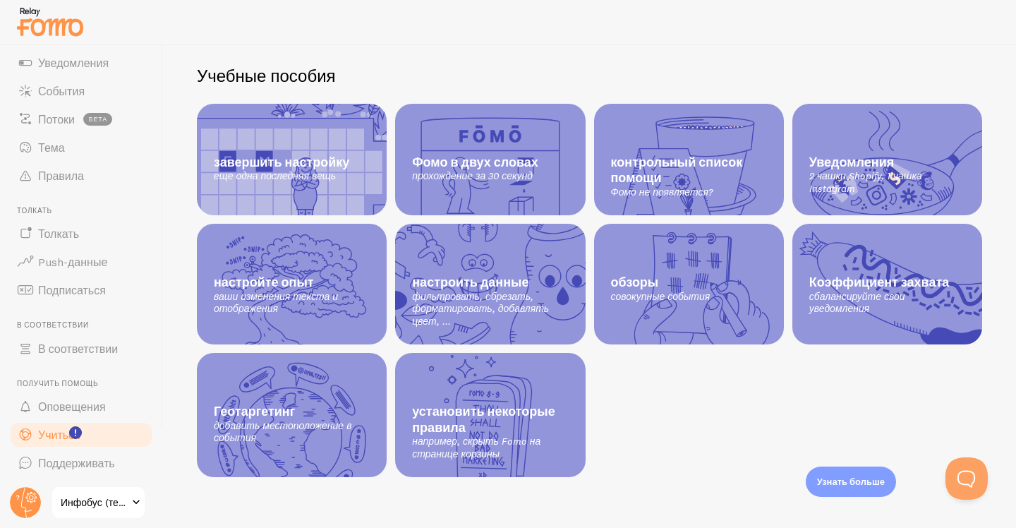
click at [130, 503] on span at bounding box center [136, 502] width 17 height 17
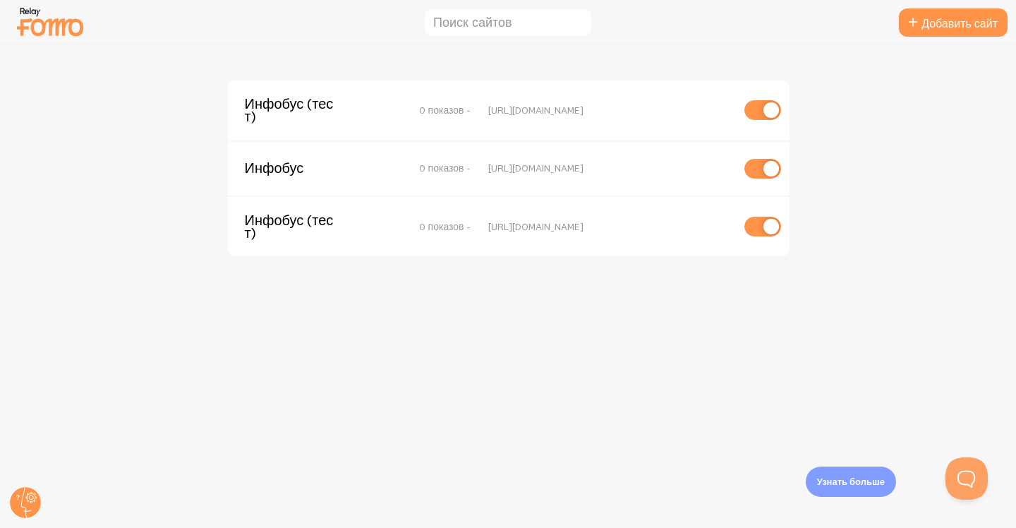
click at [377, 418] on div "Инфобус (тест) 0 показов - https://test.infobus.eu Инфобус 0 показов - https://…" at bounding box center [508, 286] width 1015 height 483
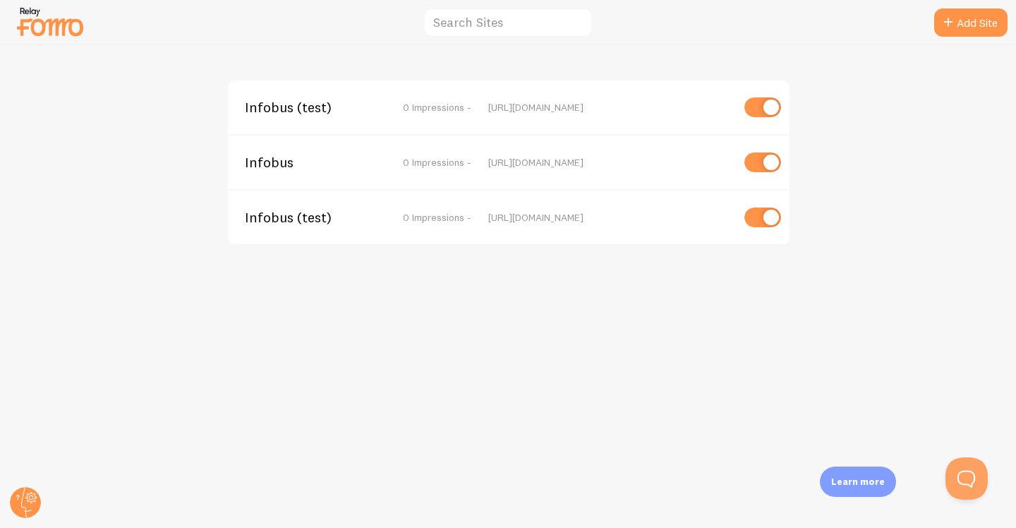
click at [531, 301] on div "Infobus (test) 0 Impressions - https://test.infobus.eu Infobus 0 Impressions - …" at bounding box center [508, 286] width 1015 height 483
click at [767, 207] on div "Infobus (test) 0 Impressions - https://test.infobus.eu" at bounding box center [509, 216] width 562 height 55
click at [775, 217] on input "checkbox" at bounding box center [762, 217] width 37 height 20
checkbox input "false"
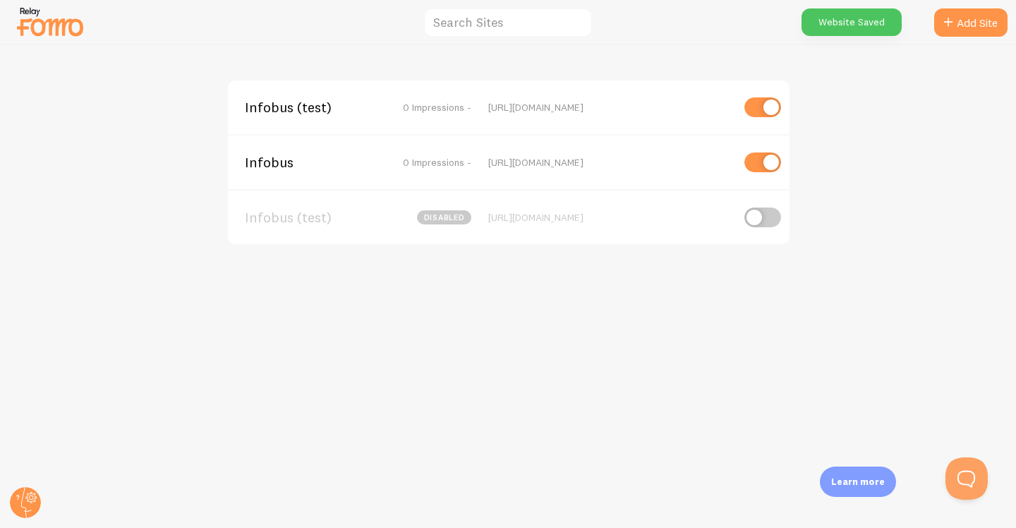
click at [770, 162] on input "checkbox" at bounding box center [762, 162] width 37 height 20
checkbox input "false"
click at [720, 334] on div "Infobus (test) 0 Impressions - https://test.infobus.eu Infobus disabled https:/…" at bounding box center [508, 286] width 1015 height 483
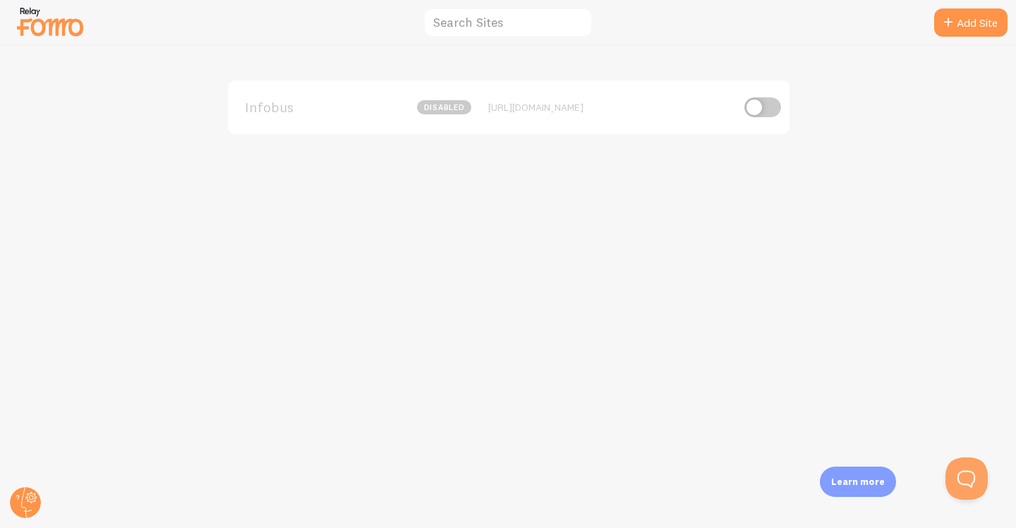
click at [573, 328] on div "Infobus disabled [URL][DOMAIN_NAME]" at bounding box center [508, 286] width 1015 height 483
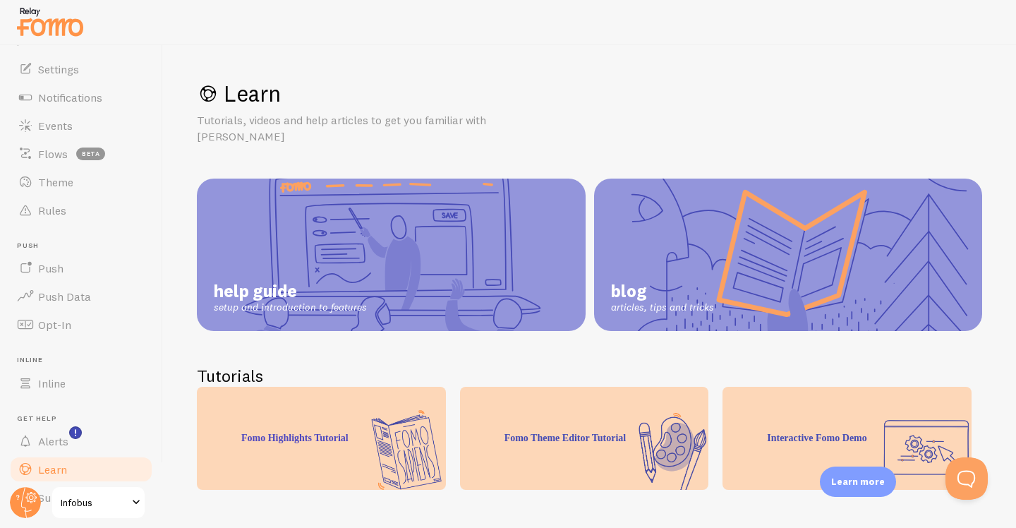
scroll to position [83, 0]
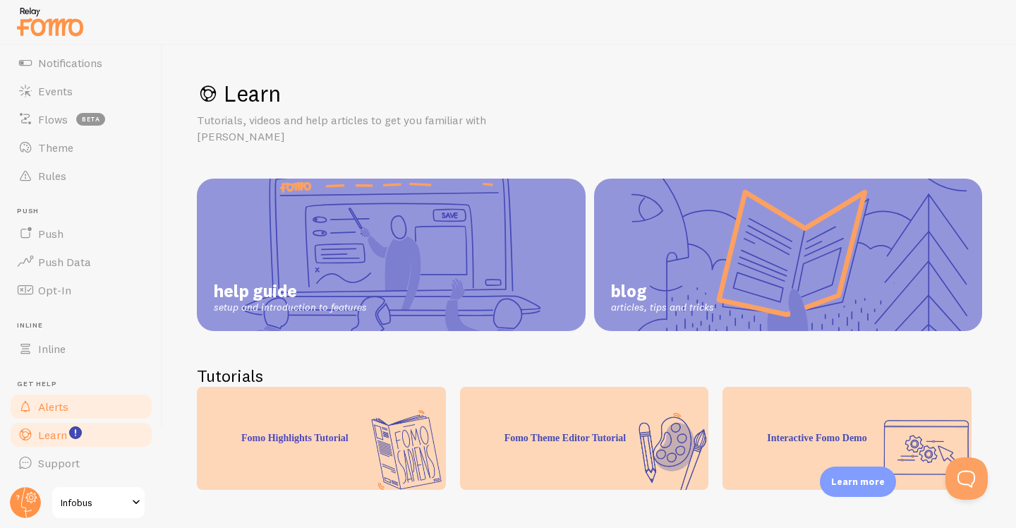
click at [90, 407] on link "Alerts" at bounding box center [80, 406] width 145 height 28
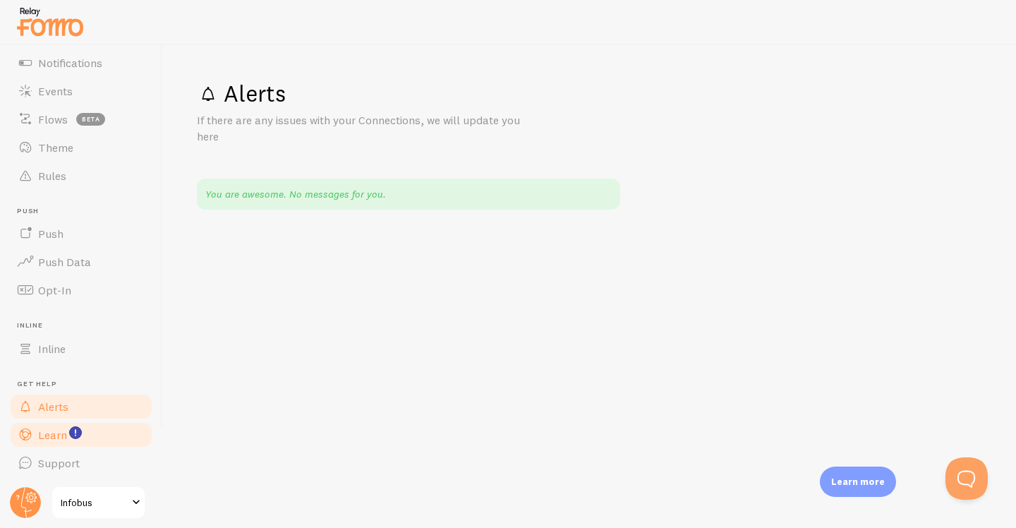
click at [99, 434] on link "Learn" at bounding box center [80, 435] width 145 height 28
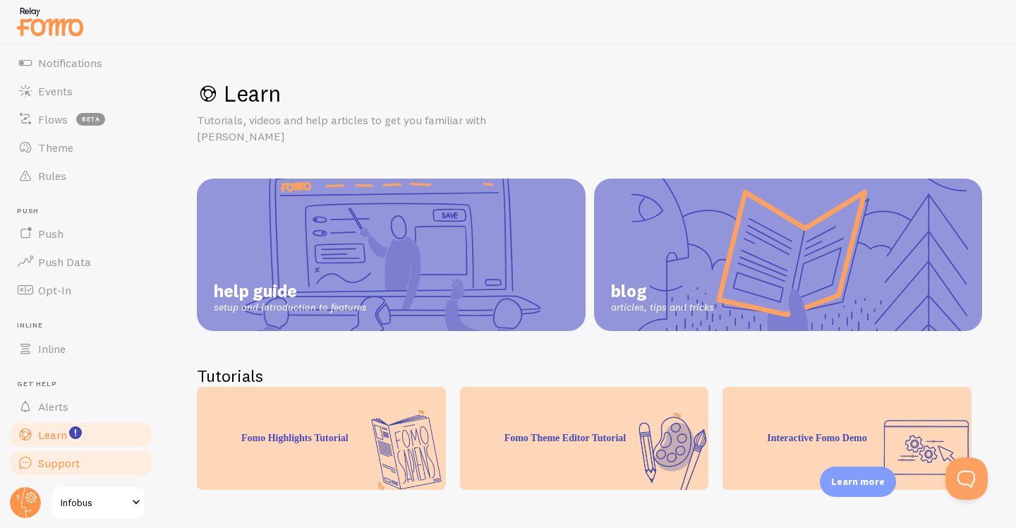
click at [97, 470] on link "Support" at bounding box center [80, 463] width 145 height 28
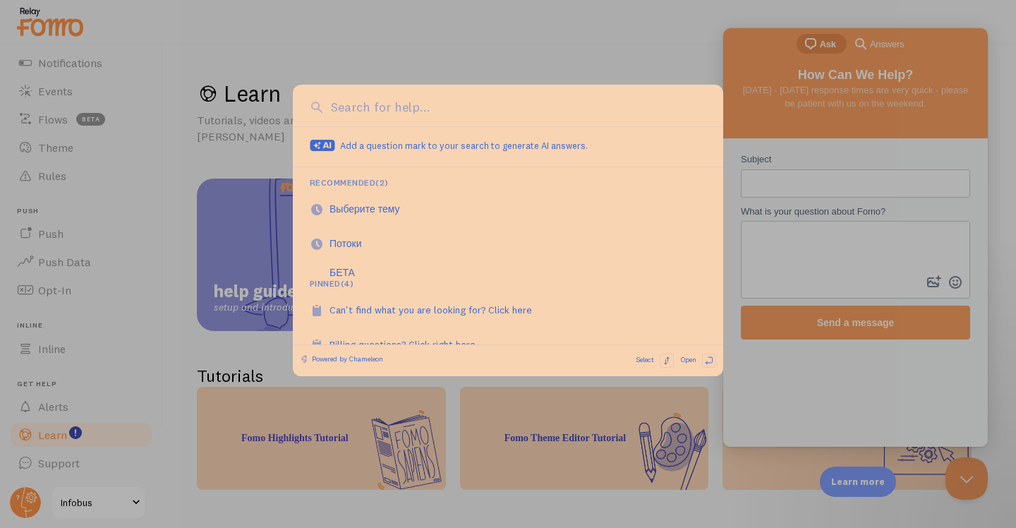
click at [112, 509] on div at bounding box center [508, 264] width 1016 height 528
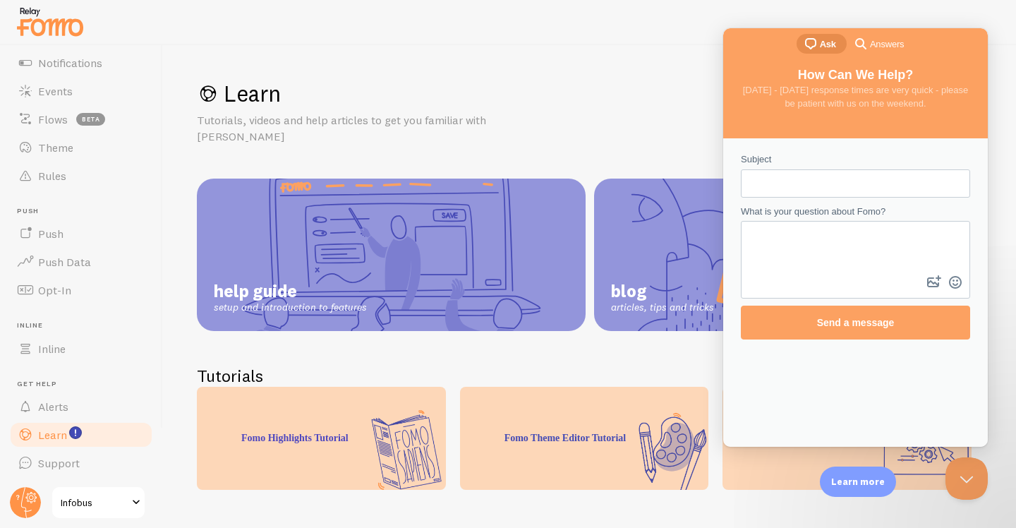
click at [132, 503] on span at bounding box center [136, 502] width 17 height 17
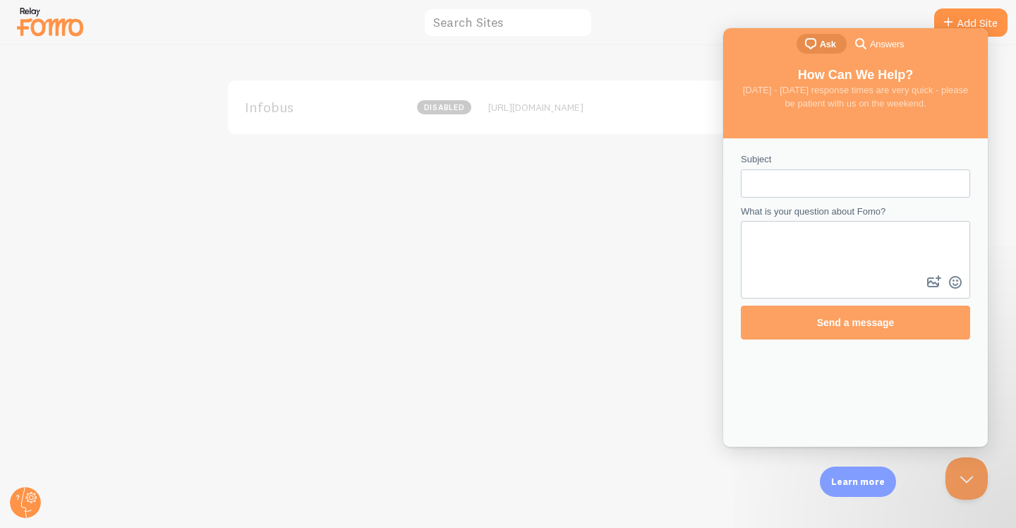
click at [403, 367] on div "Infobus disabled [URL][DOMAIN_NAME]" at bounding box center [508, 286] width 1015 height 483
click at [875, 487] on p "Learn more" at bounding box center [858, 481] width 54 height 13
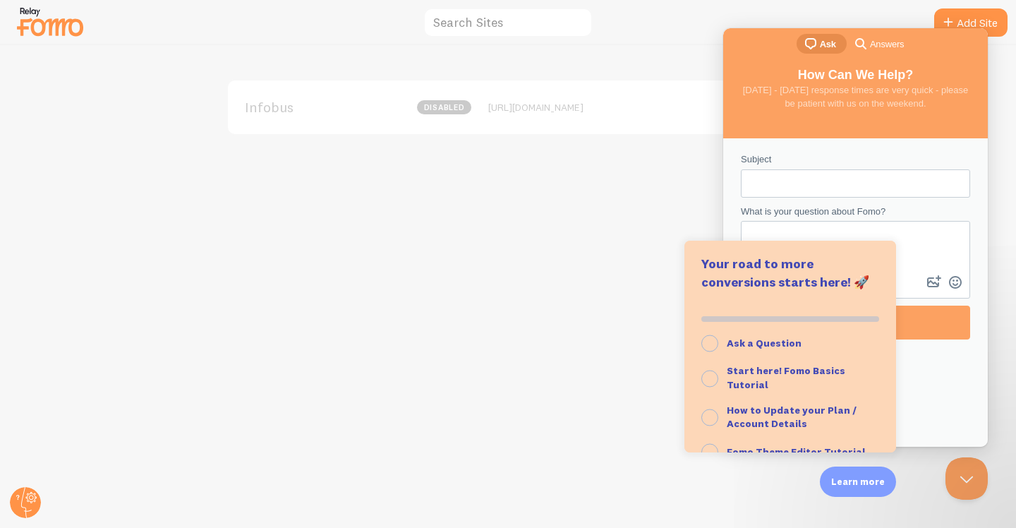
click at [537, 350] on div "Infobus disabled [URL][DOMAIN_NAME]" at bounding box center [508, 286] width 1015 height 483
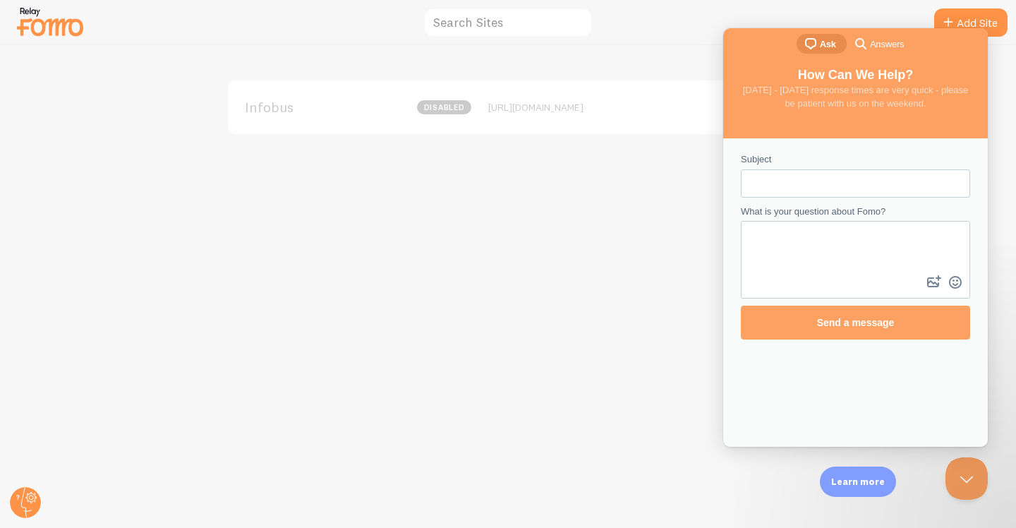
click at [537, 350] on div "Infobus disabled [URL][DOMAIN_NAME]" at bounding box center [508, 286] width 1015 height 483
click at [643, 52] on div "Infobus disabled [URL][DOMAIN_NAME]" at bounding box center [508, 286] width 1015 height 483
click at [561, 162] on div "Infobus disabled [URL][DOMAIN_NAME]" at bounding box center [508, 286] width 1015 height 483
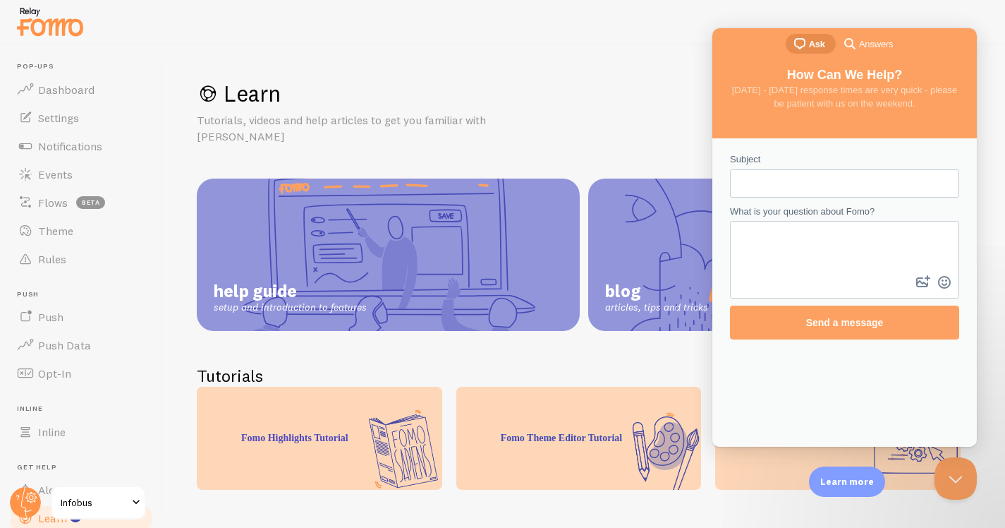
click at [121, 501] on span "Infobus" at bounding box center [94, 502] width 67 height 17
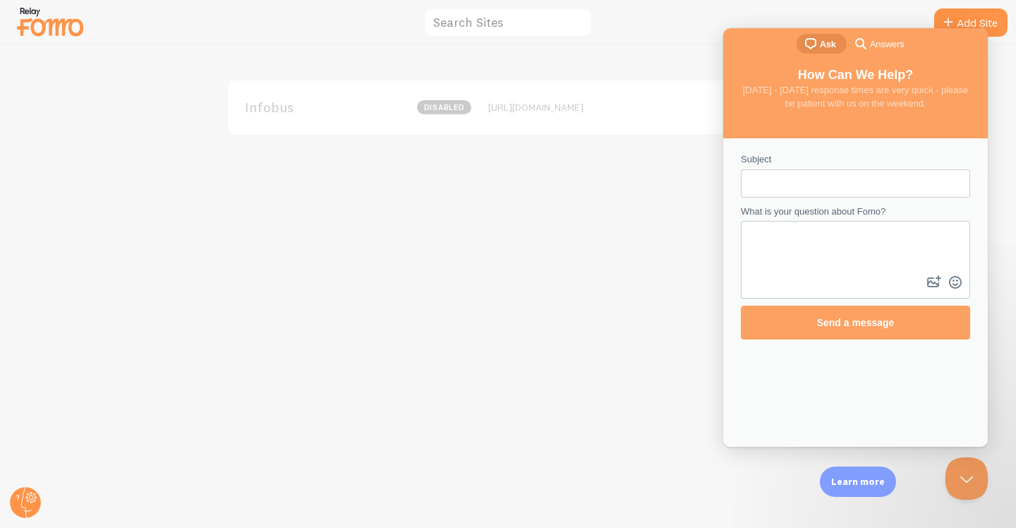
click at [510, 113] on div "[URL][DOMAIN_NAME]" at bounding box center [609, 107] width 243 height 13
click at [445, 107] on span "disabled" at bounding box center [444, 107] width 54 height 14
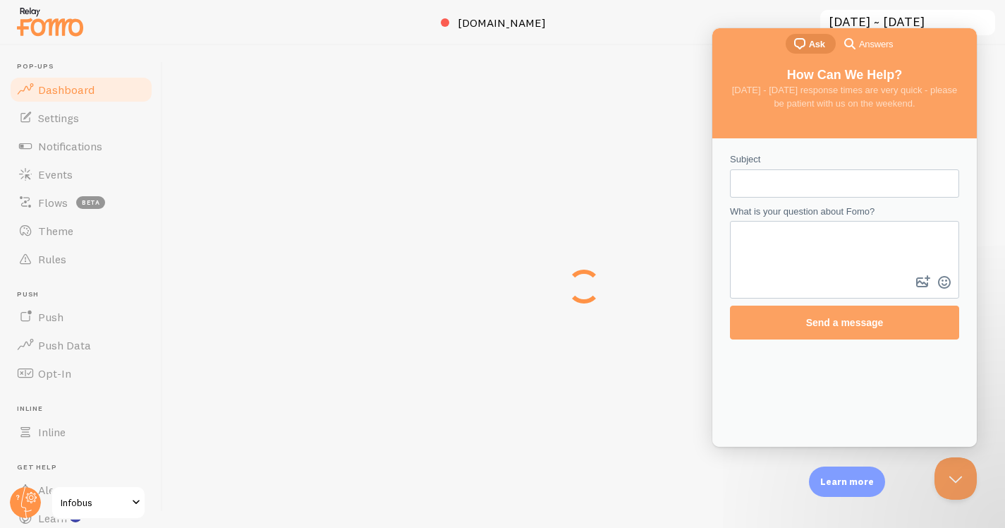
click at [445, 107] on div "[DOMAIN_NAME] [DATE] ~ [DATE] previous 7 days previous 30 days « ‹ » › [DATE] S…" at bounding box center [584, 286] width 842 height 483
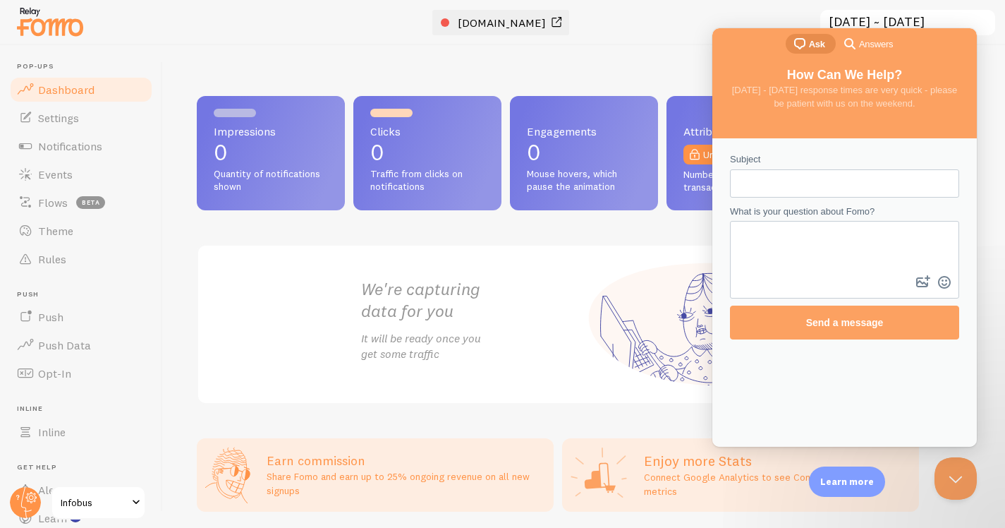
click at [505, 24] on span "[DOMAIN_NAME]" at bounding box center [502, 23] width 88 height 14
click at [485, 60] on div "Impressions 0 Quantity of notifications shown Clicks 0 Traffic from clicks on n…" at bounding box center [584, 286] width 842 height 483
click at [133, 504] on span at bounding box center [136, 502] width 17 height 17
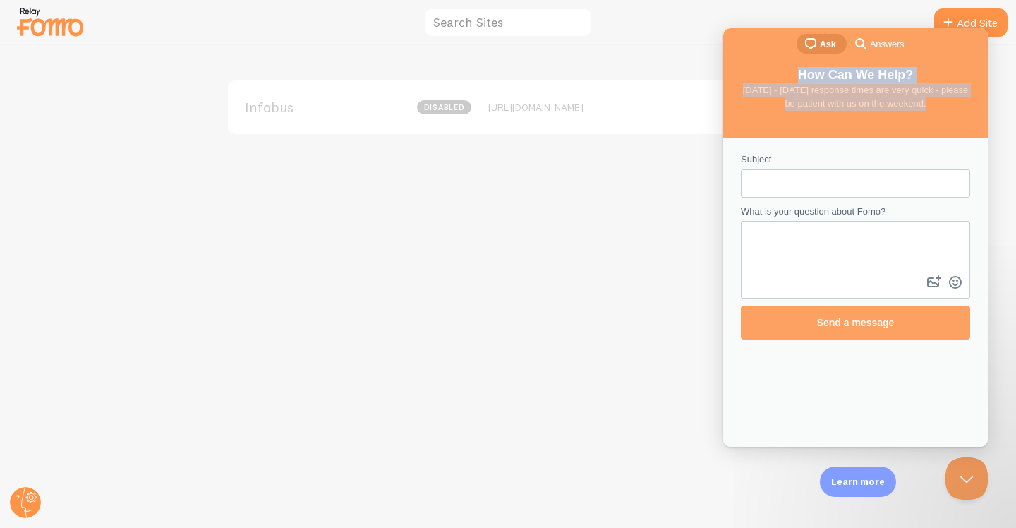
drag, startPoint x: 946, startPoint y: 45, endPoint x: 782, endPoint y: 112, distance: 176.9
click at [782, 112] on div "chat-square Ask search-medium Answers How Can We Help? [DATE] - [DATE] response…" at bounding box center [855, 237] width 265 height 418
copy div "How Can We Help? [DATE] - [DATE] response times are very quick - please be pati…"
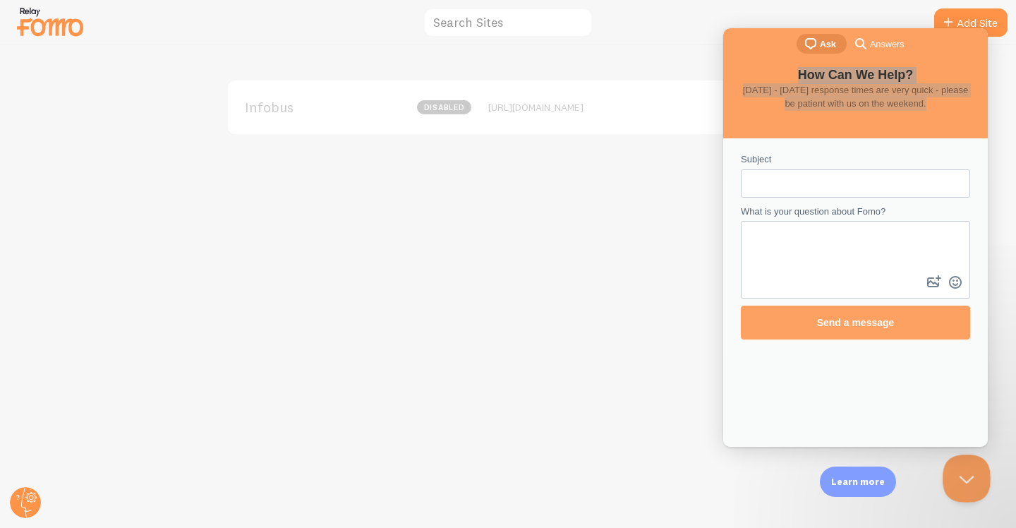
click at [960, 474] on button "Close Beacon popover" at bounding box center [964, 475] width 42 height 42
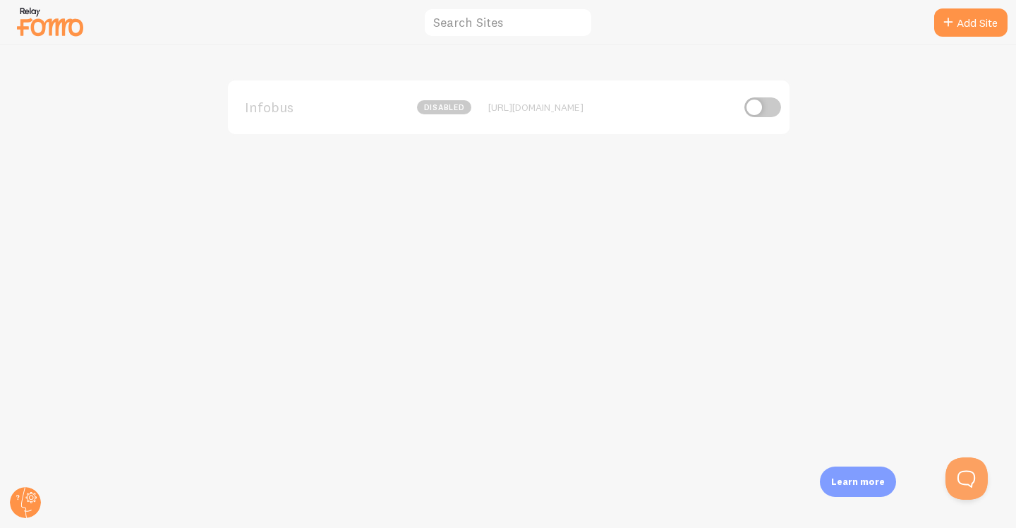
click at [530, 110] on div "[URL][DOMAIN_NAME]" at bounding box center [609, 107] width 243 height 13
copy div "infobus"
click at [530, 110] on div "[URL][DOMAIN_NAME]" at bounding box center [609, 107] width 243 height 13
copy div "[URL][DOMAIN_NAME]"
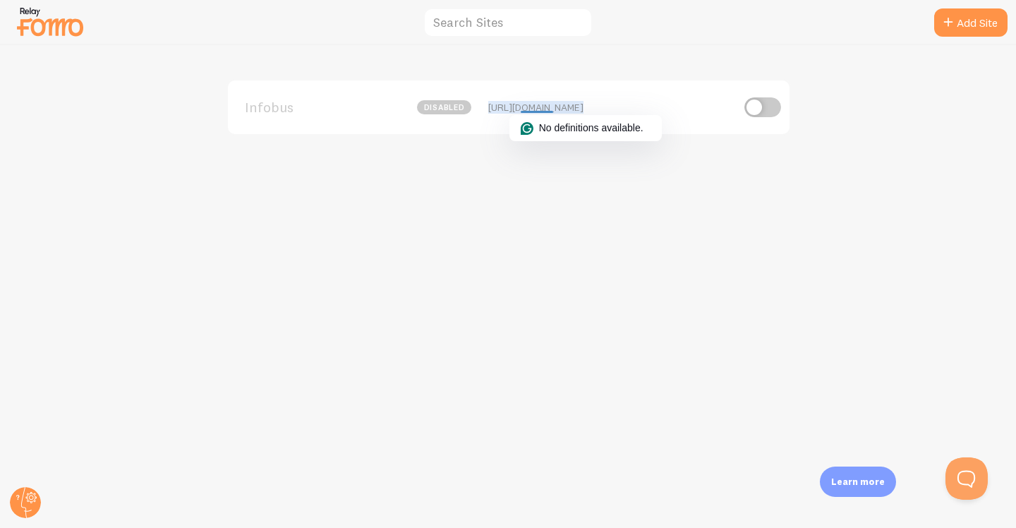
click at [530, 110] on div "[URL][DOMAIN_NAME]" at bounding box center [609, 107] width 243 height 13
click at [468, 108] on span "disabled" at bounding box center [444, 107] width 54 height 14
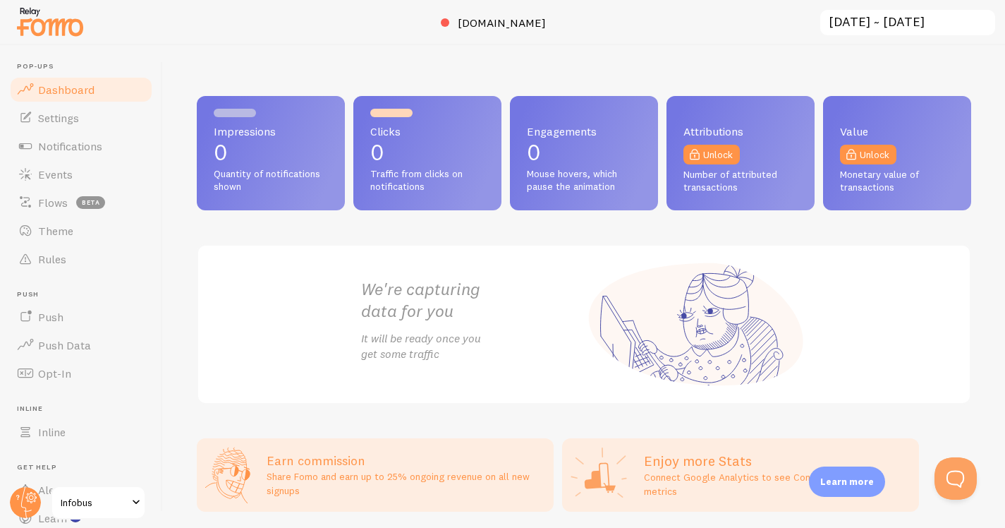
click at [694, 64] on div "Impressions 0 Quantity of notifications shown Clicks 0 Traffic from clicks on n…" at bounding box center [584, 286] width 842 height 483
click at [937, 13] on input "[DATE] ~ [DATE]" at bounding box center [908, 22] width 178 height 29
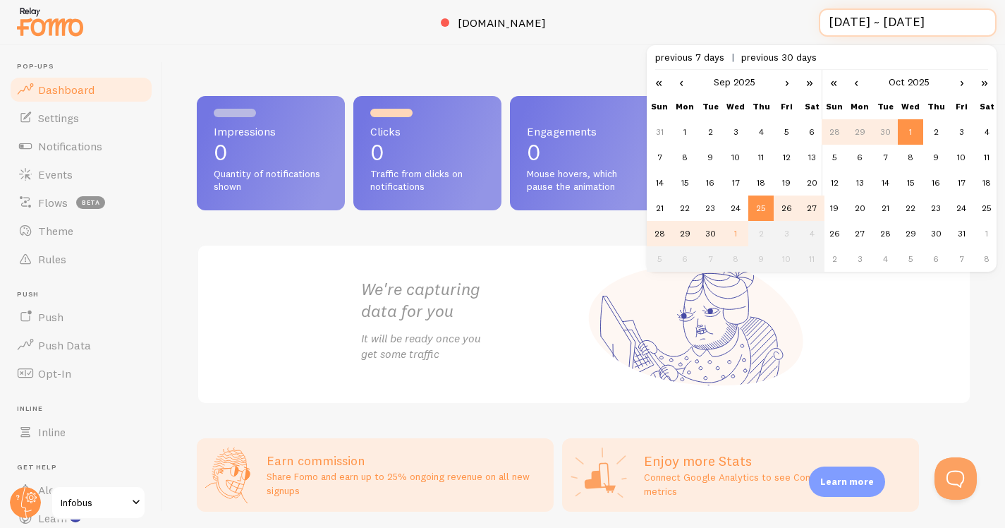
click at [937, 13] on input "[DATE] ~ [DATE]" at bounding box center [908, 22] width 178 height 29
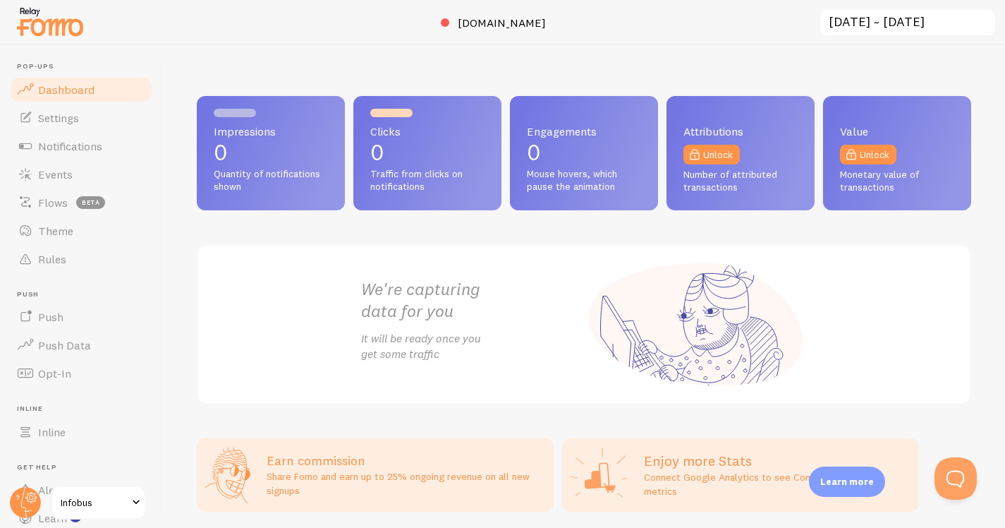
click at [664, 72] on div "Impressions 0 Quantity of notifications shown Clicks 0 Traffic from clicks on n…" at bounding box center [584, 286] width 842 height 483
click at [79, 222] on link "Theme" at bounding box center [80, 231] width 145 height 28
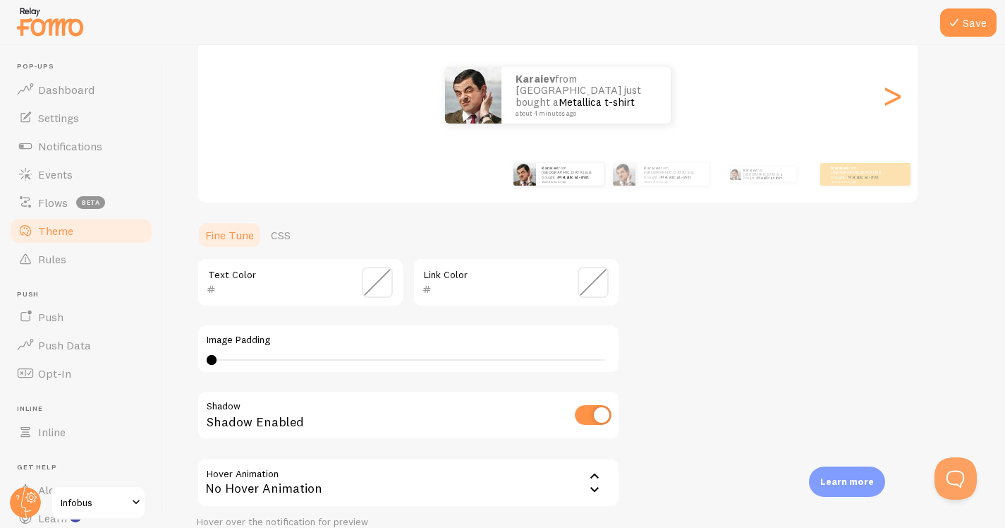
scroll to position [289, 0]
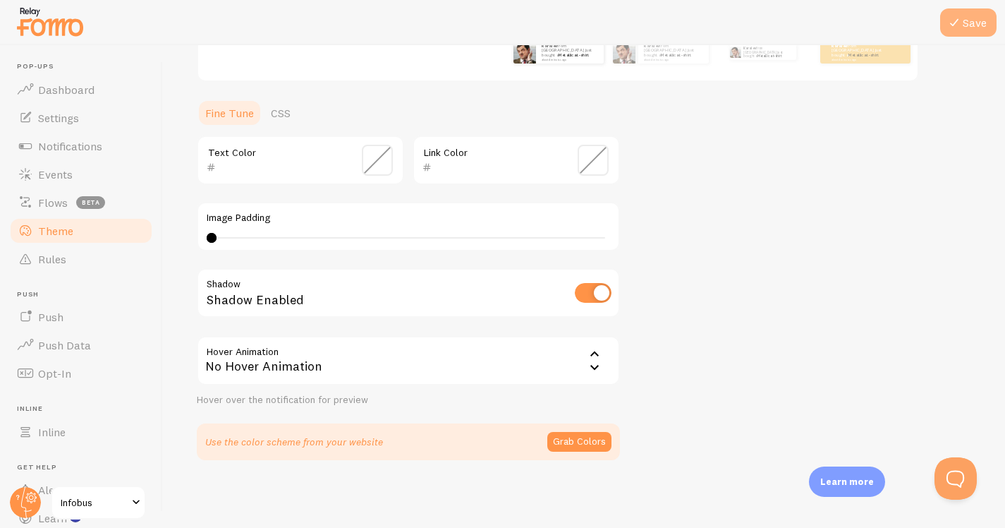
click at [963, 15] on icon at bounding box center [954, 22] width 17 height 17
click at [869, 25] on div "Application Saved" at bounding box center [826, 22] width 113 height 28
click at [842, 215] on div "Theme Choose a theme for your notifications Classic Karaiev from [GEOGRAPHIC_DA…" at bounding box center [584, 125] width 775 height 670
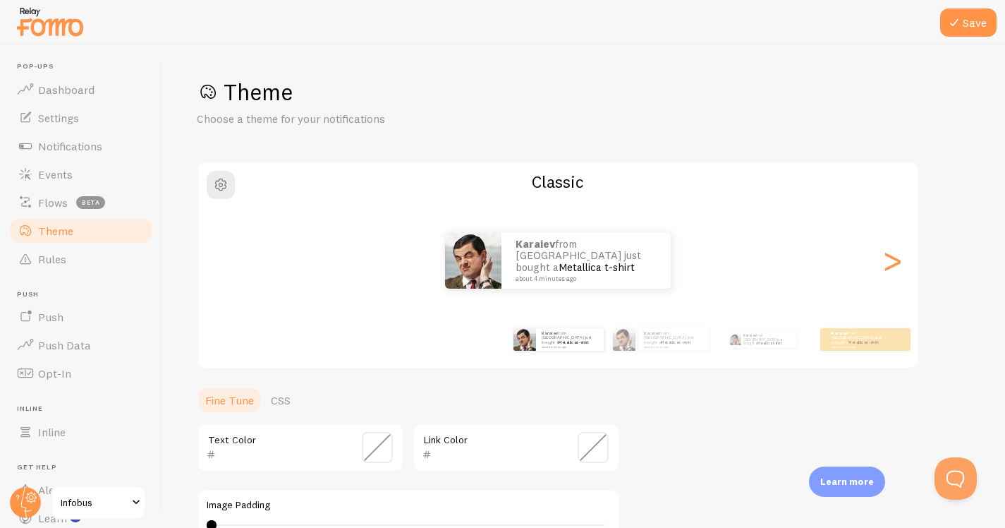
scroll to position [0, 0]
click at [557, 151] on div "Theme Choose a theme for your notifications Classic Karaiev from [GEOGRAPHIC_DA…" at bounding box center [584, 414] width 775 height 670
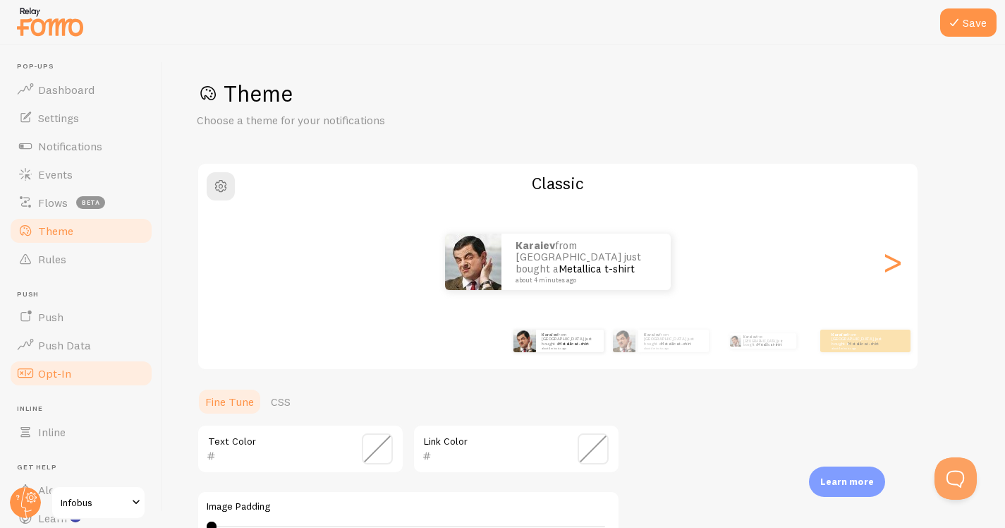
click at [77, 368] on link "Opt-In" at bounding box center [80, 373] width 145 height 28
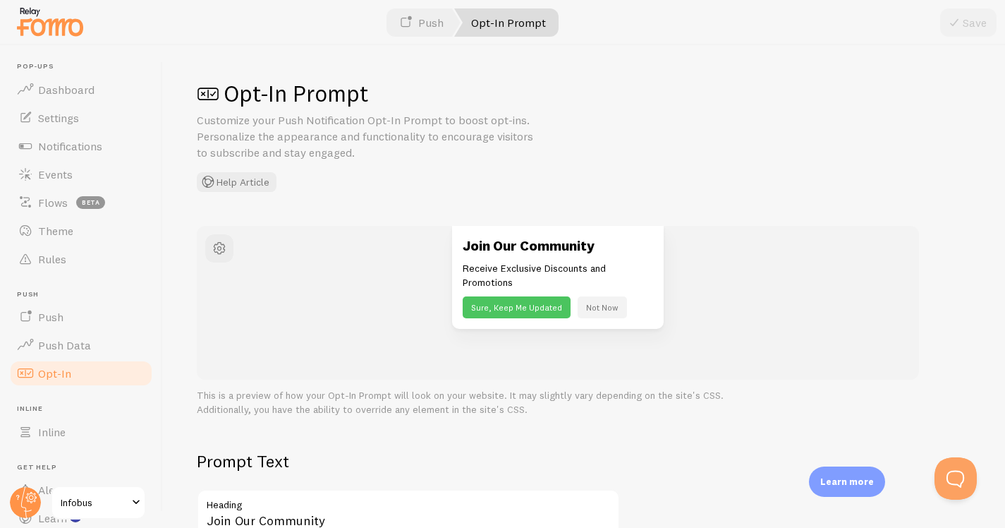
click at [497, 24] on link "Opt-In Prompt" at bounding box center [506, 22] width 104 height 28
click at [416, 32] on link "Push" at bounding box center [421, 22] width 78 height 28
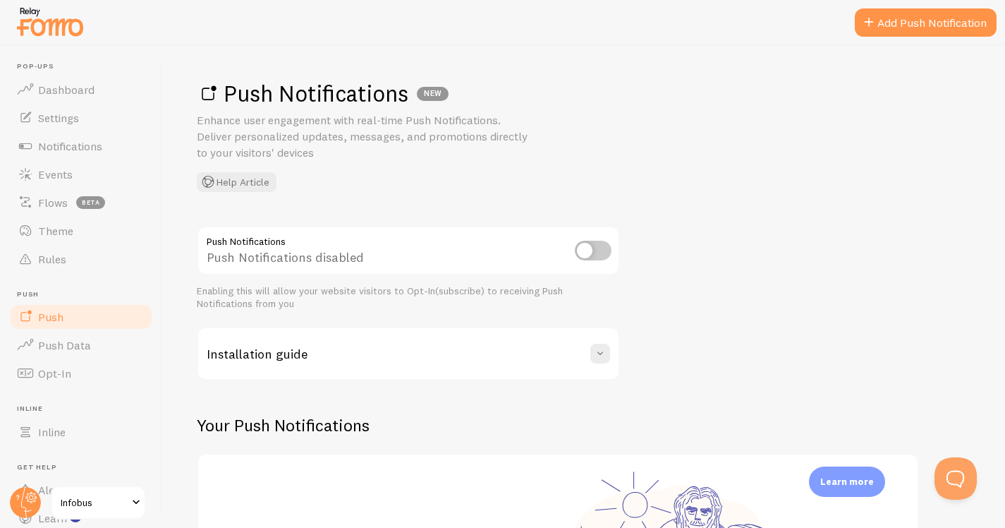
click at [49, 18] on img at bounding box center [50, 22] width 71 height 36
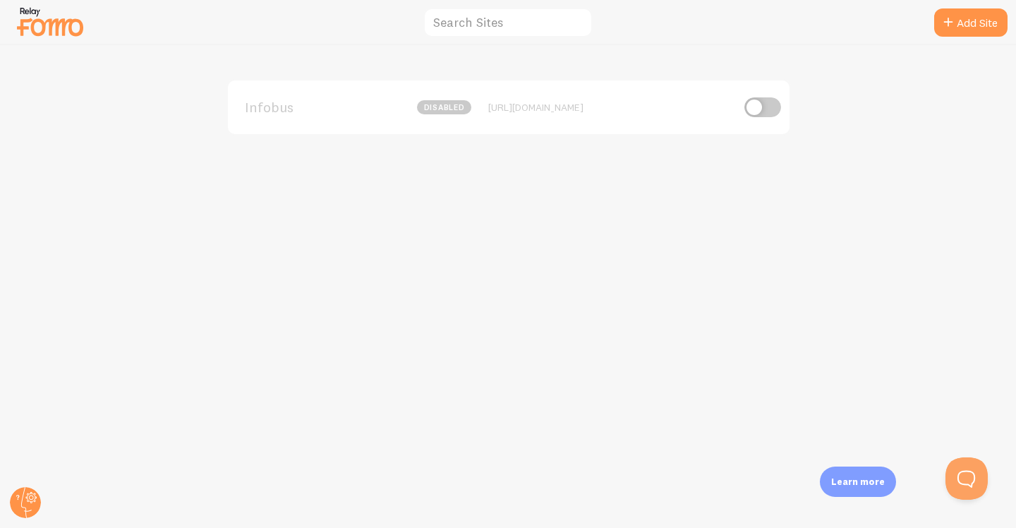
click at [761, 102] on input "checkbox" at bounding box center [762, 107] width 37 height 20
click at [555, 109] on div "[URL][DOMAIN_NAME]" at bounding box center [609, 107] width 243 height 13
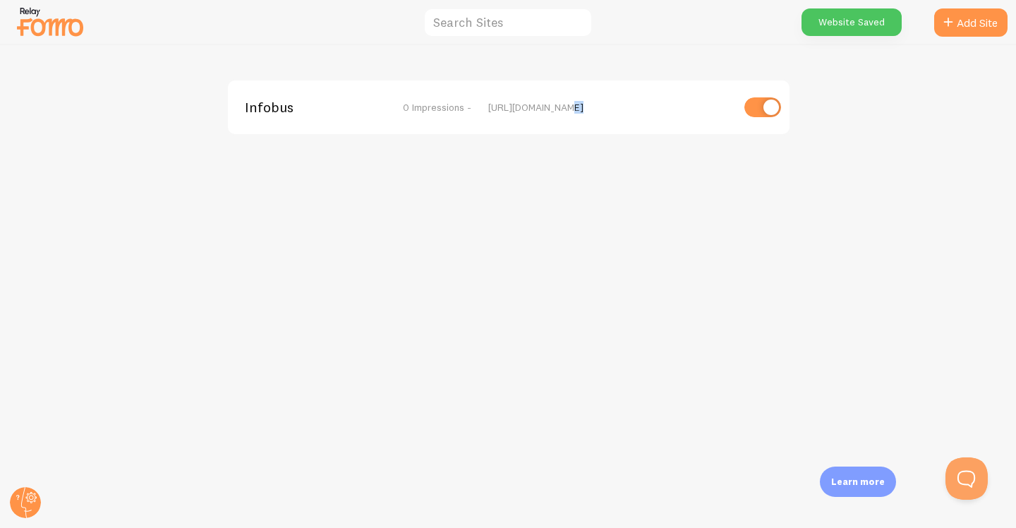
click at [555, 109] on div "[URL][DOMAIN_NAME]" at bounding box center [609, 107] width 243 height 13
copy div "eu"
click at [555, 109] on div "[URL][DOMAIN_NAME]" at bounding box center [609, 107] width 243 height 13
copy div "[URL][DOMAIN_NAME]"
click at [555, 109] on div "[URL][DOMAIN_NAME]" at bounding box center [609, 107] width 243 height 13
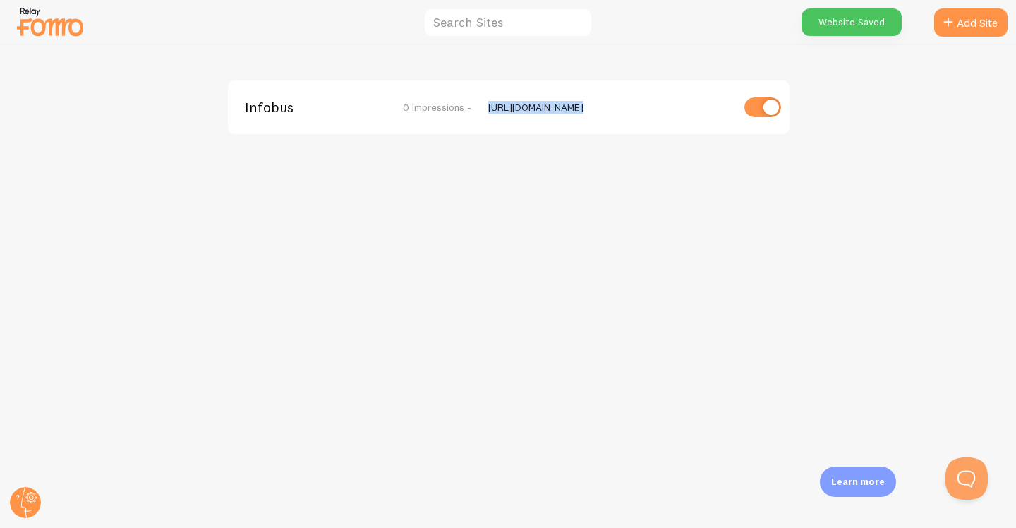
click at [635, 195] on div "Infobus 0 Impressions - [URL][DOMAIN_NAME]" at bounding box center [508, 286] width 1015 height 483
click at [768, 107] on input "checkbox" at bounding box center [762, 107] width 37 height 20
checkbox input "false"
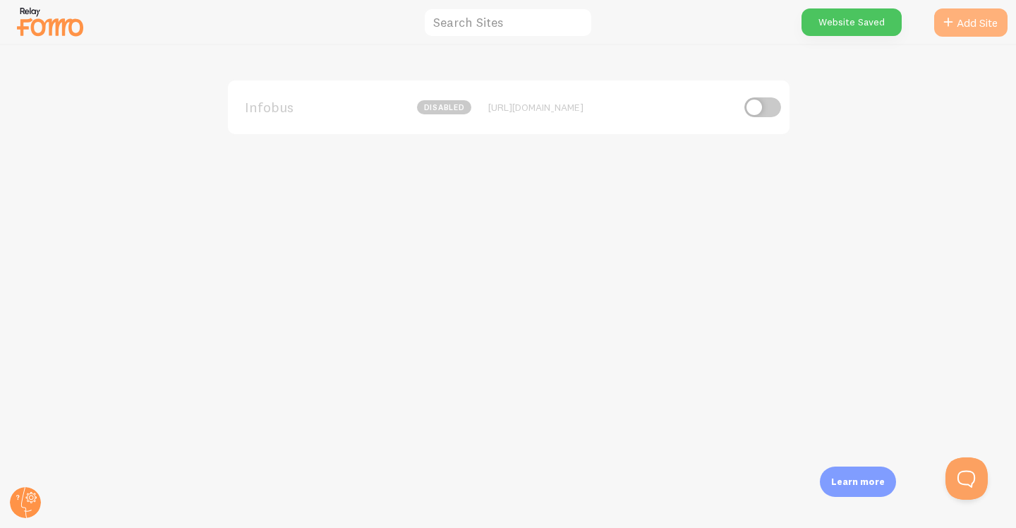
click at [947, 26] on icon at bounding box center [948, 22] width 17 height 17
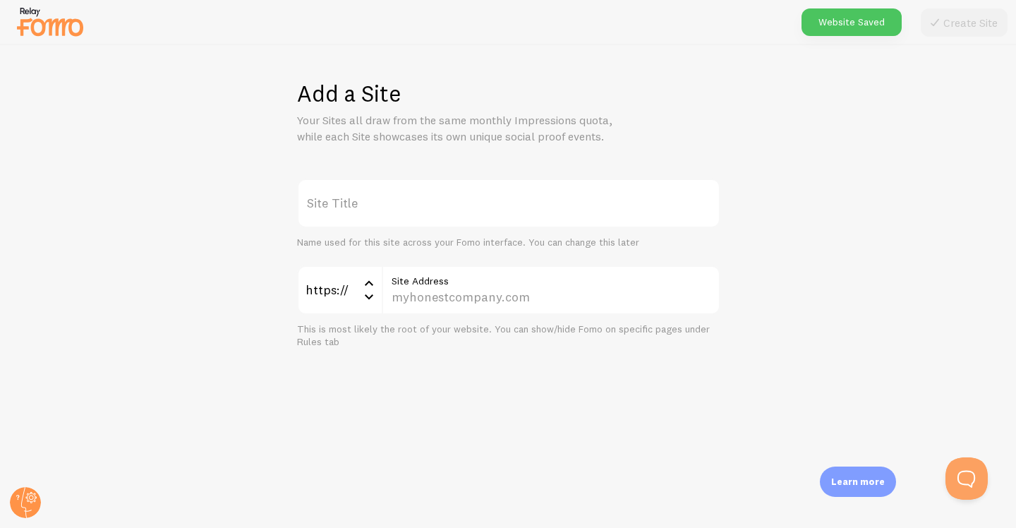
click at [480, 194] on label "Site Title" at bounding box center [508, 203] width 423 height 49
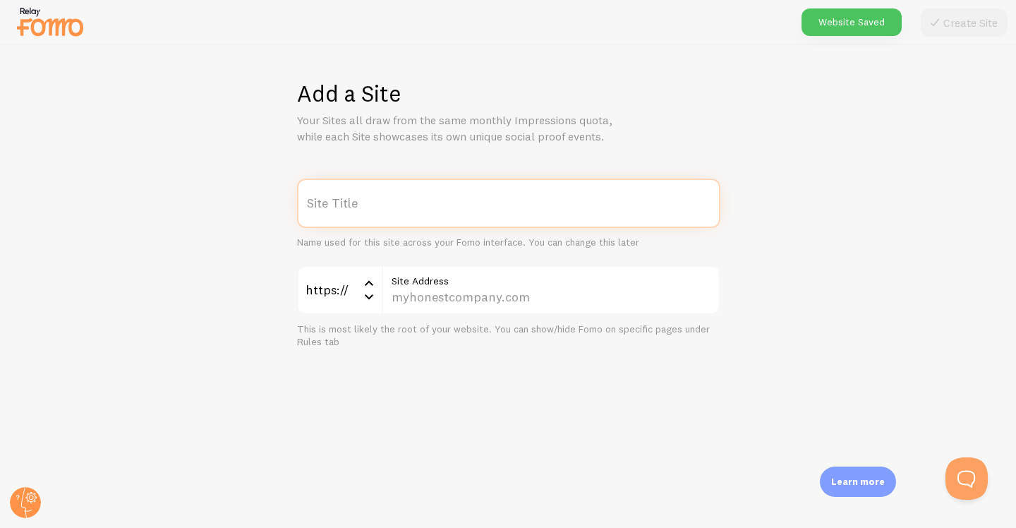
click at [480, 194] on input "Site Title" at bounding box center [508, 203] width 423 height 49
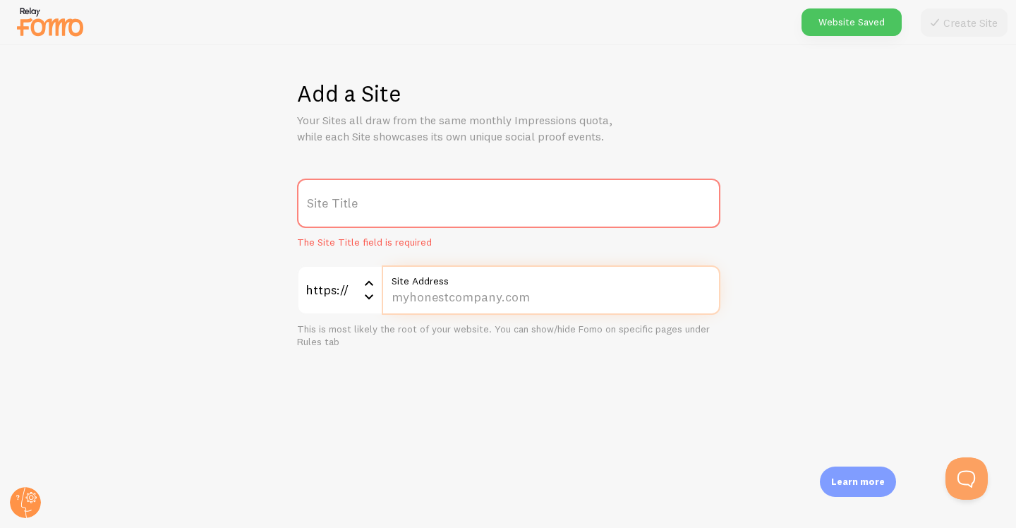
click at [446, 296] on input "Site Address" at bounding box center [551, 289] width 339 height 49
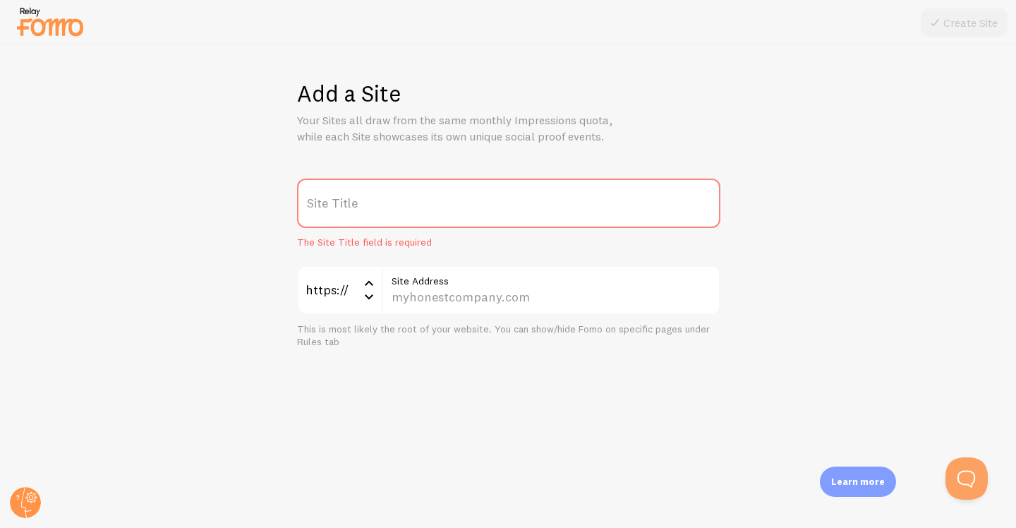
click at [381, 217] on label "Site Title" at bounding box center [508, 203] width 423 height 49
click at [381, 217] on input "Site Title" at bounding box center [508, 203] width 423 height 49
click at [380, 217] on label "Site Title" at bounding box center [508, 203] width 423 height 49
click at [380, 217] on input "Site Title" at bounding box center [508, 203] width 423 height 49
click at [380, 217] on label "Site Title" at bounding box center [508, 203] width 423 height 49
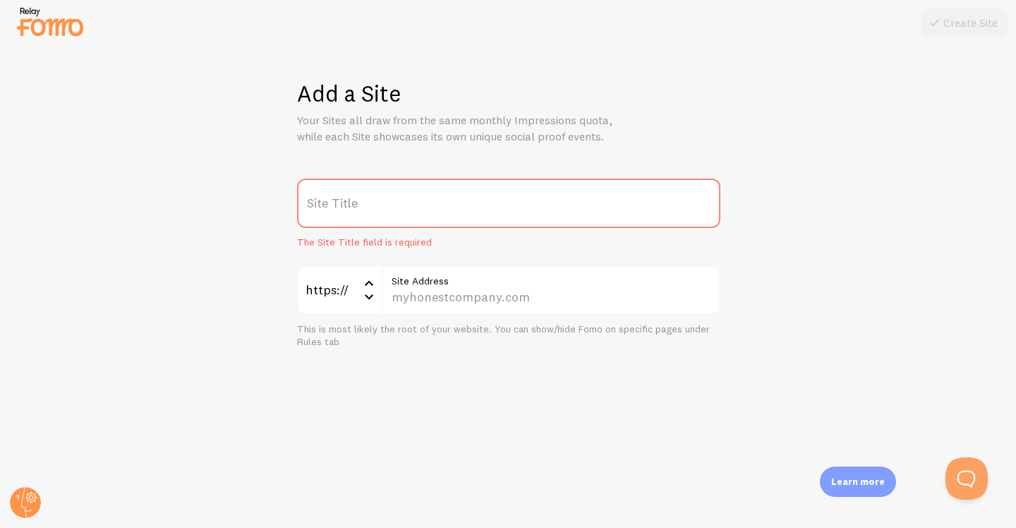
click at [380, 217] on input "Site Title" at bounding box center [508, 203] width 423 height 49
click at [380, 217] on label "Site Title" at bounding box center [508, 203] width 423 height 49
click at [380, 217] on input "Site Title" at bounding box center [508, 203] width 423 height 49
click at [380, 217] on label "Site Title" at bounding box center [508, 203] width 423 height 49
click at [380, 217] on input "Site Title" at bounding box center [508, 203] width 423 height 49
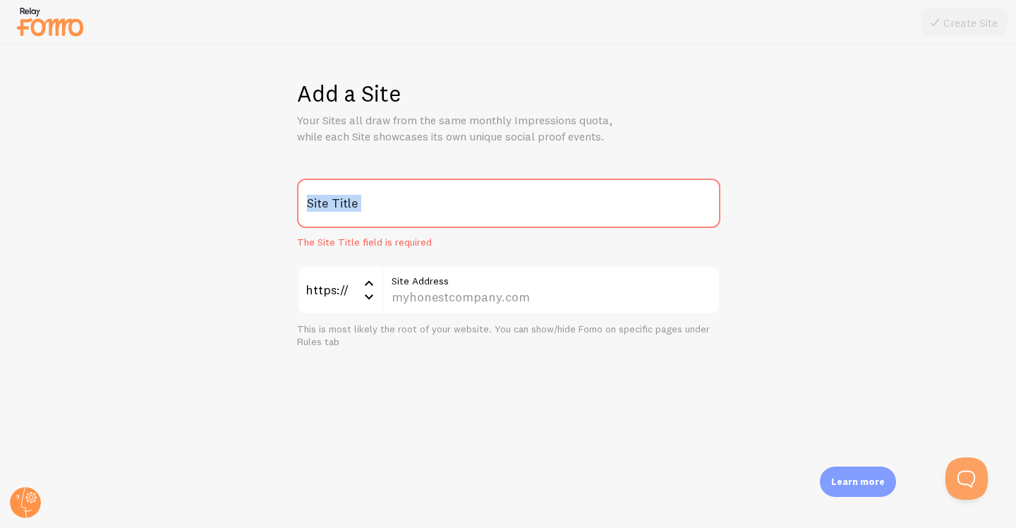
click at [380, 217] on label "Site Title" at bounding box center [508, 203] width 423 height 49
click at [380, 217] on input "Site Title" at bounding box center [508, 203] width 423 height 49
click at [380, 217] on label "Site Title" at bounding box center [508, 203] width 423 height 49
click at [380, 217] on input "Site Title" at bounding box center [508, 203] width 423 height 49
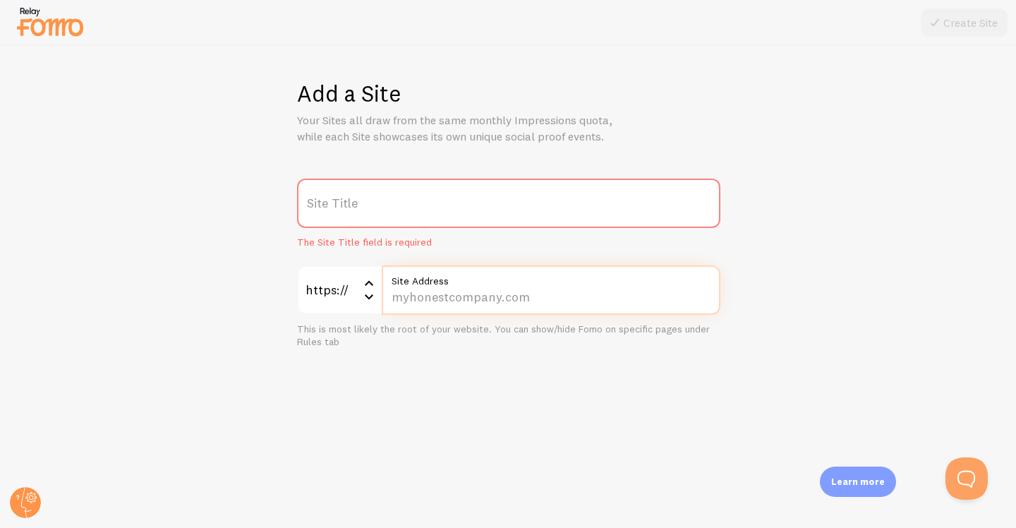
click at [456, 296] on input "Site Address" at bounding box center [551, 289] width 339 height 49
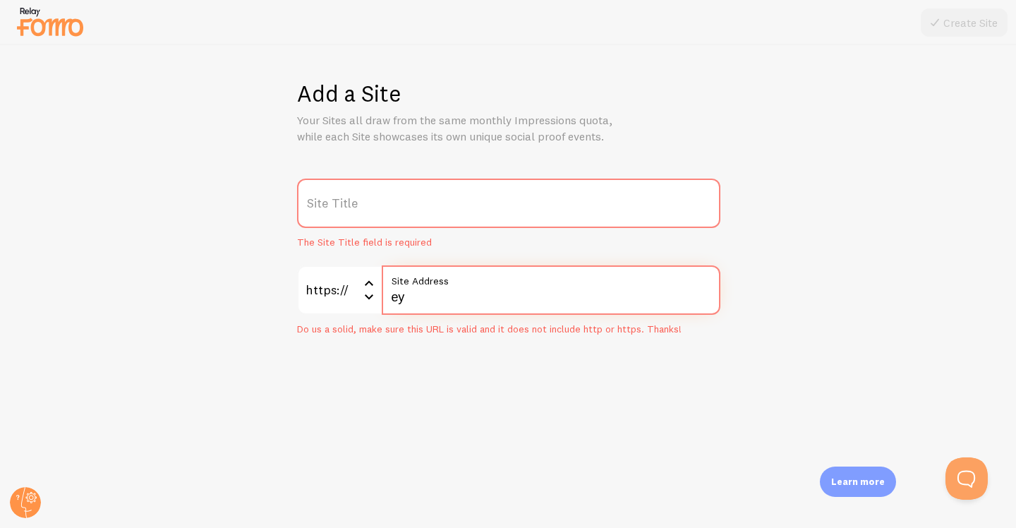
type input "е"
click at [506, 285] on label "Site Address" at bounding box center [551, 277] width 339 height 24
click at [506, 285] on input "test" at bounding box center [551, 289] width 339 height 49
type input "t"
paste input "[DOMAIN_NAME][URL]"
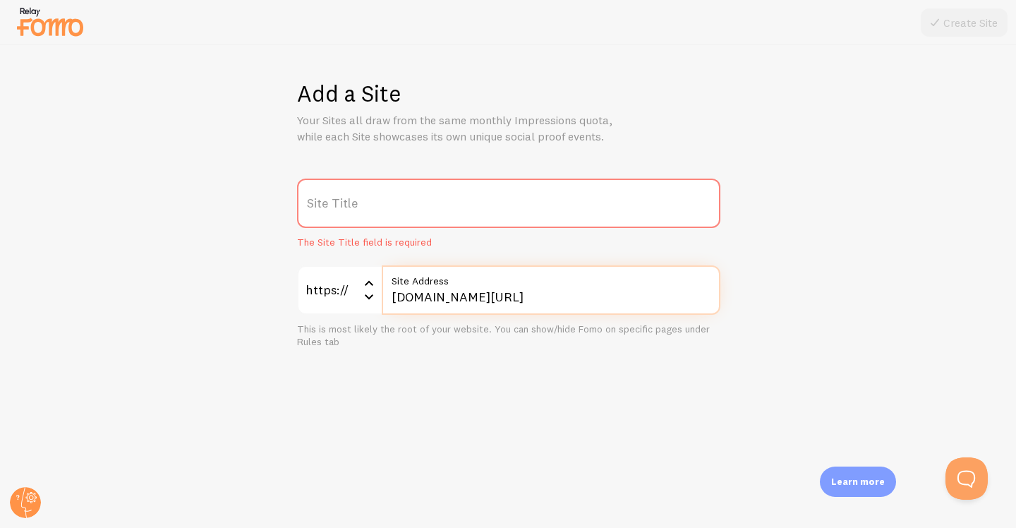
type input "[DOMAIN_NAME][URL]"
click at [380, 216] on label "Site Title" at bounding box center [508, 203] width 423 height 49
click at [380, 216] on input "Site Title" at bounding box center [508, 203] width 423 height 49
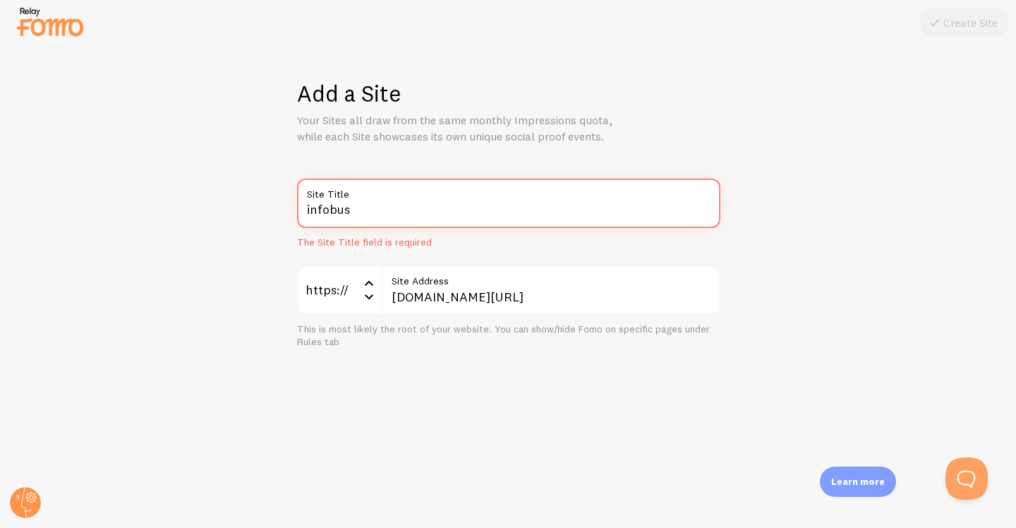
type input "infobus"
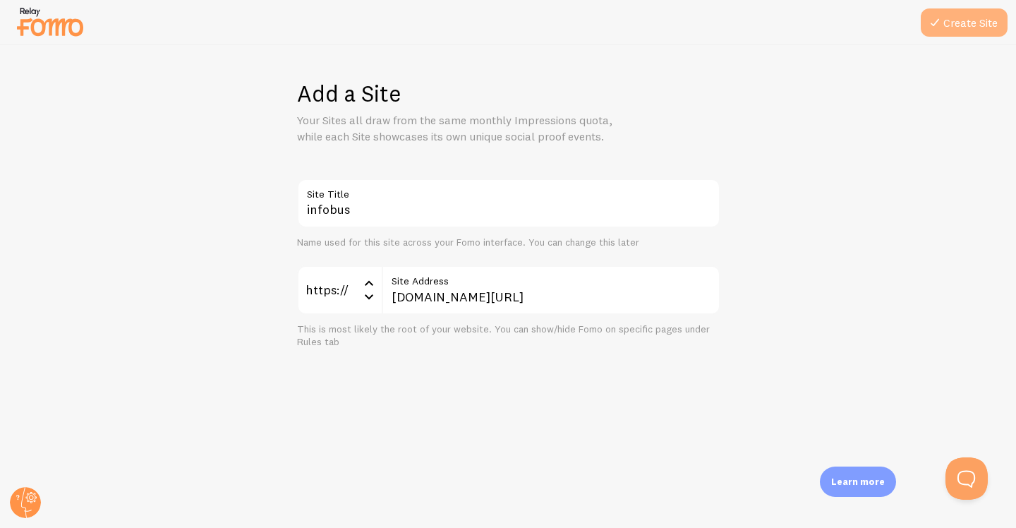
click at [965, 26] on button "Create Site" at bounding box center [964, 22] width 87 height 28
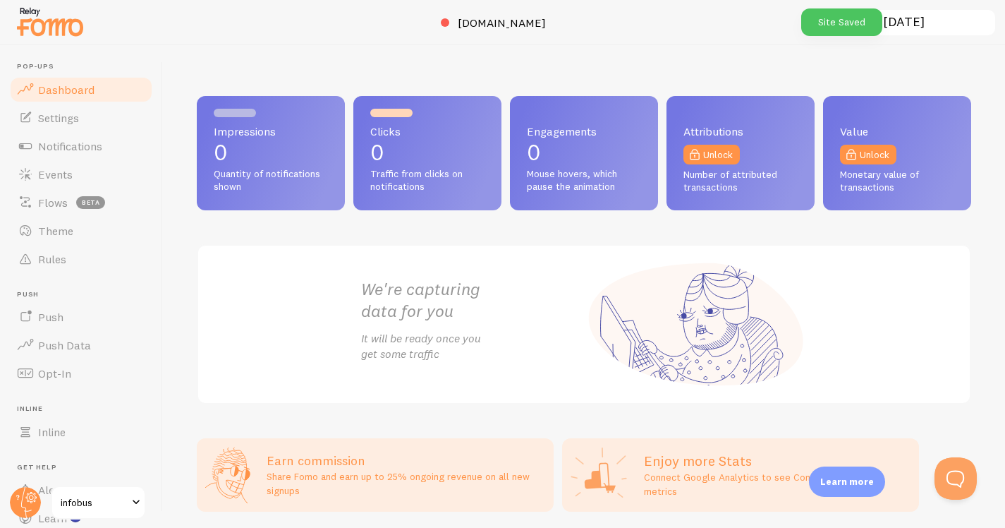
click at [135, 503] on span at bounding box center [136, 502] width 17 height 17
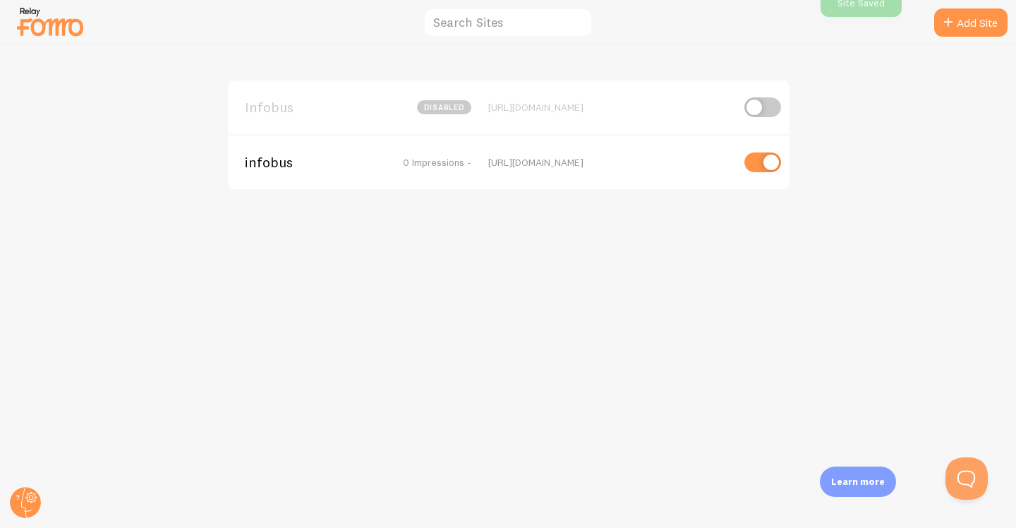
click at [586, 296] on div "Infobus disabled [URL][DOMAIN_NAME] infobus 0 Impressions - [URL][DOMAIN_NAME]" at bounding box center [508, 286] width 1015 height 483
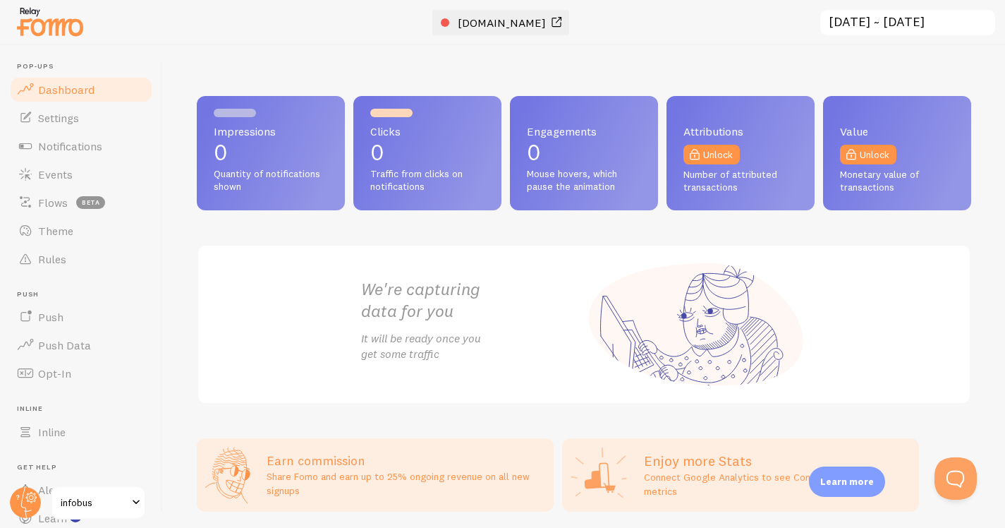
click at [514, 23] on span "[DOMAIN_NAME]" at bounding box center [502, 23] width 88 height 14
click at [639, 73] on div "Impressions 0 Quantity of notifications shown Clicks 0 Traffic from clicks on n…" at bounding box center [584, 286] width 842 height 483
click at [78, 120] on span "Settings" at bounding box center [58, 118] width 41 height 14
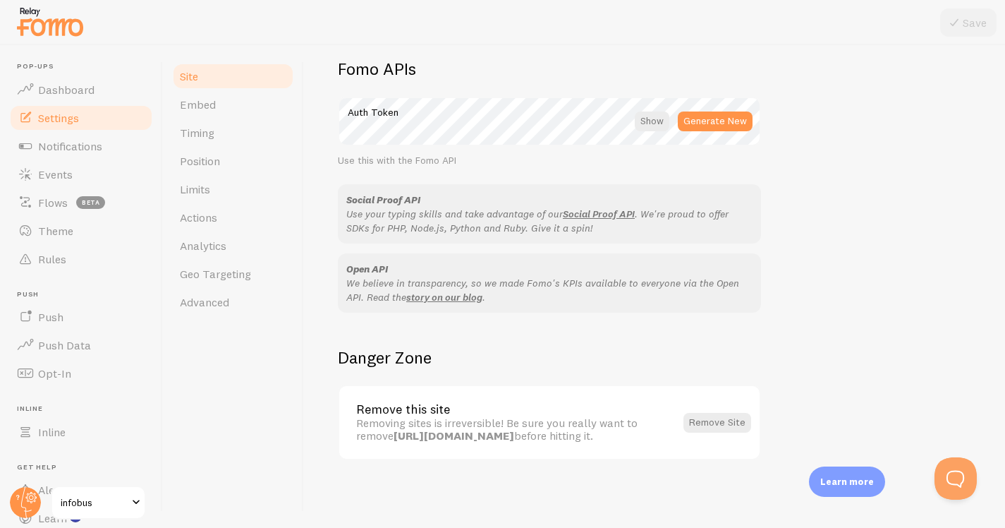
scroll to position [3, 0]
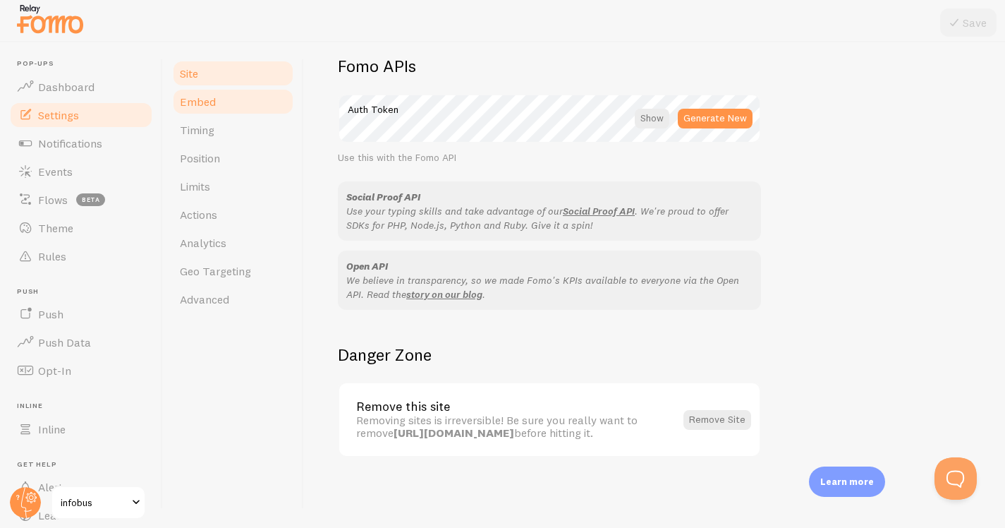
click at [254, 92] on link "Embed" at bounding box center [232, 101] width 123 height 28
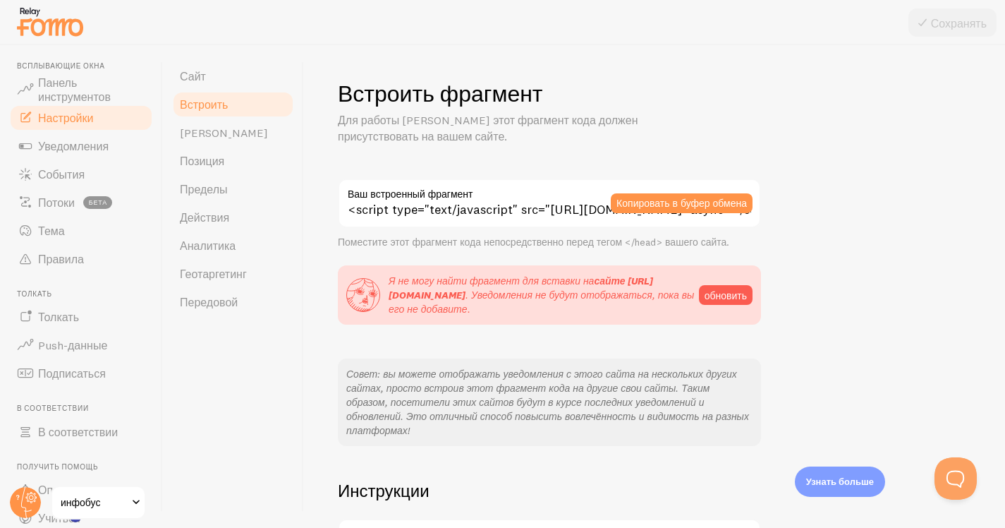
click at [593, 145] on div "Встроить фрагмент Для работы Fomo этот фрагмент кода должен присутствовать на в…" at bounding box center [655, 361] width 634 height 564
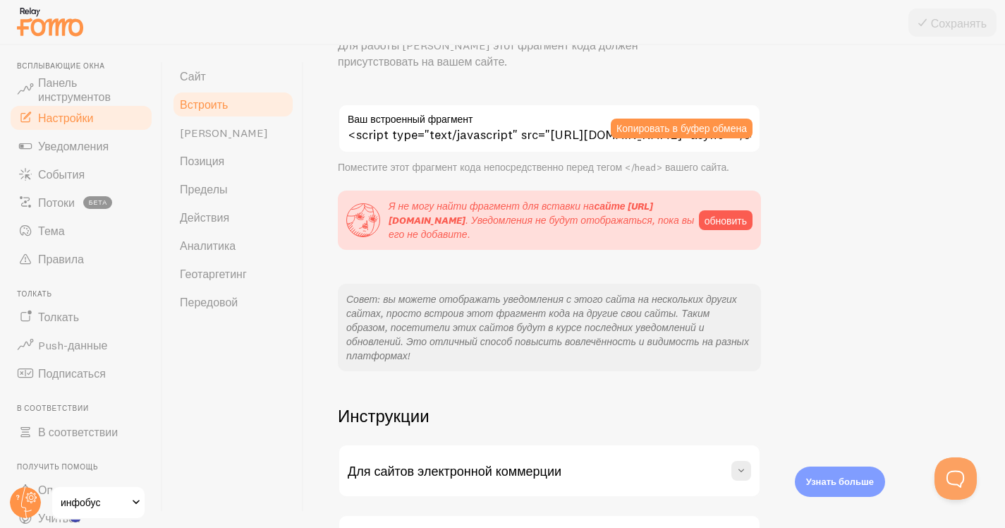
scroll to position [169, 0]
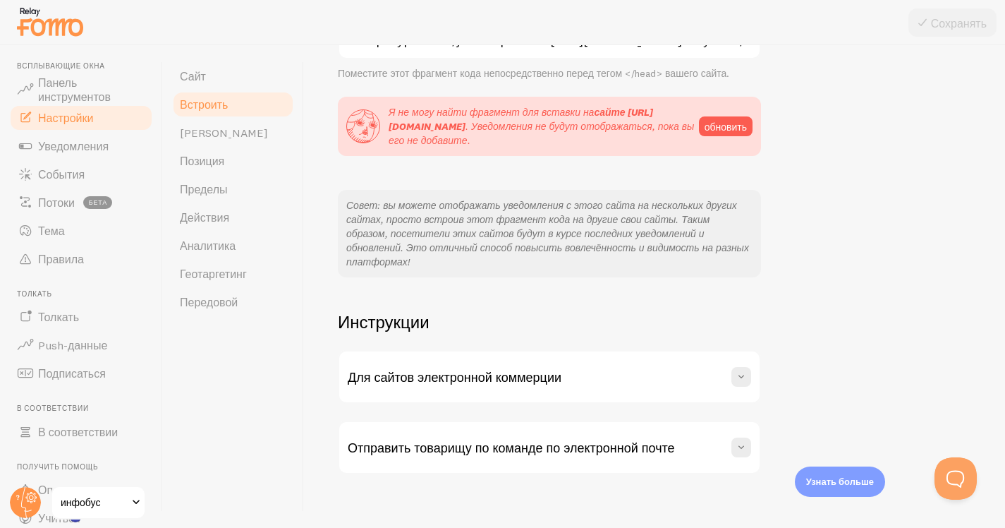
click at [641, 366] on div "Для сайтов электронной коммерции" at bounding box center [549, 376] width 421 height 51
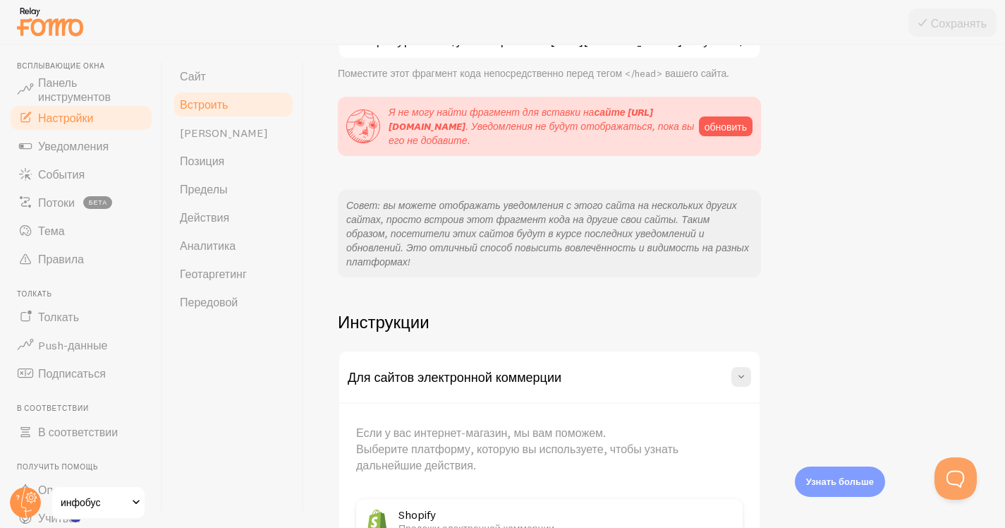
click at [686, 365] on div "Для сайтов электронной коммерции" at bounding box center [549, 376] width 421 height 51
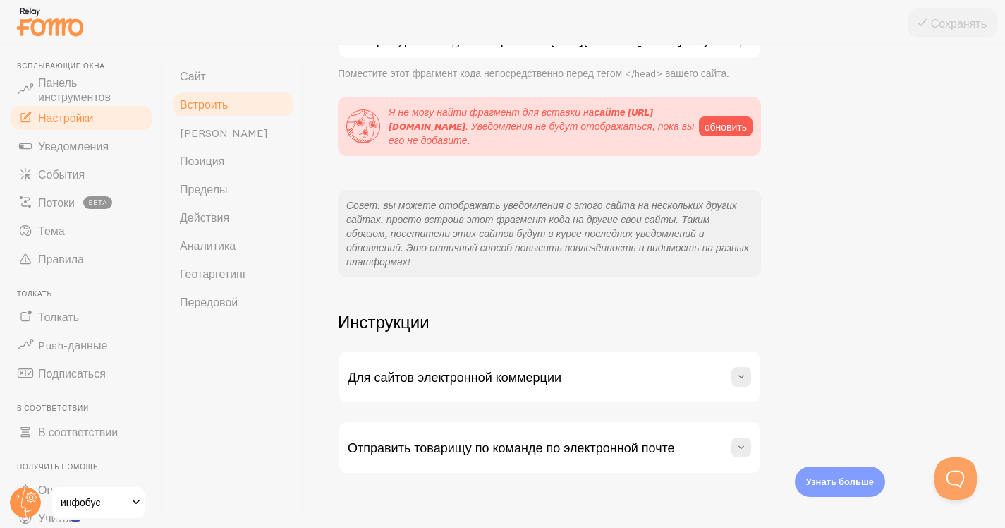
scroll to position [3, 0]
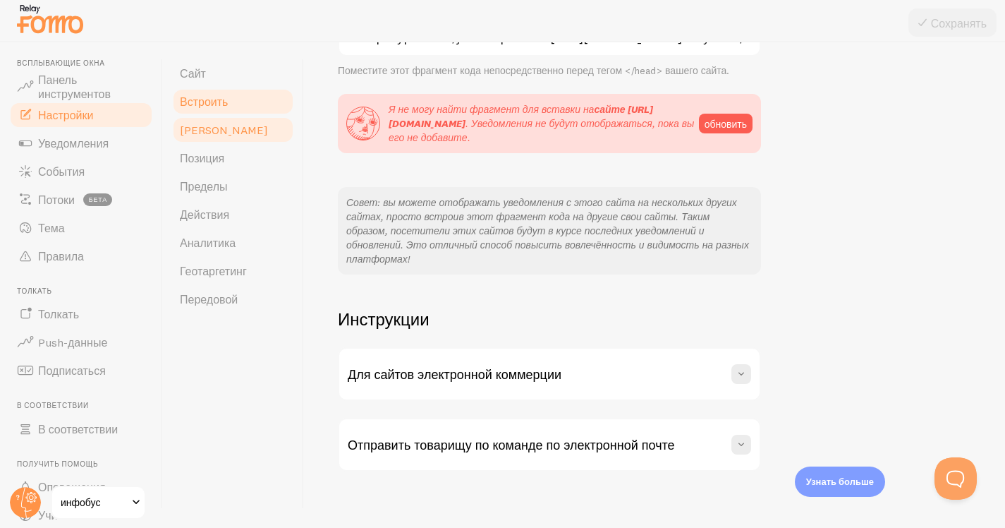
click at [225, 126] on link "[PERSON_NAME]" at bounding box center [232, 130] width 123 height 28
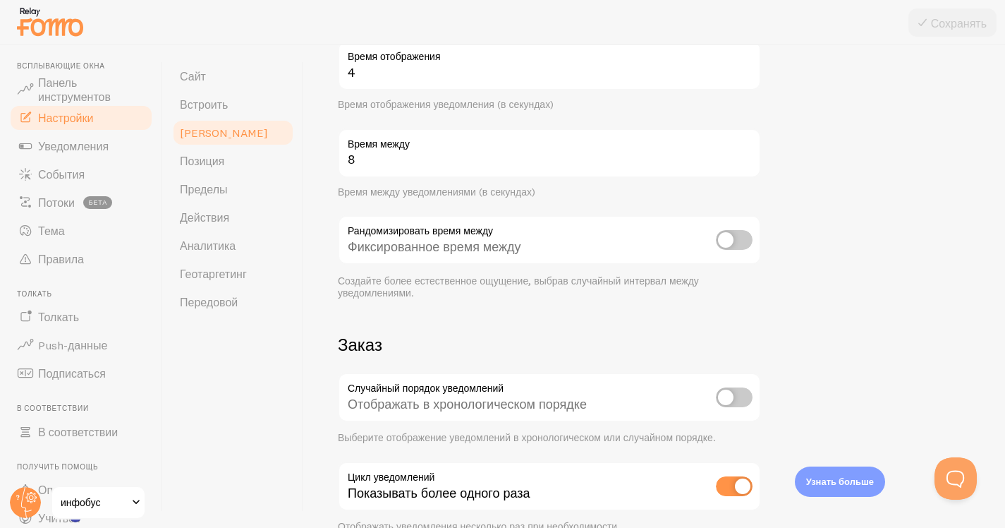
scroll to position [157, 0]
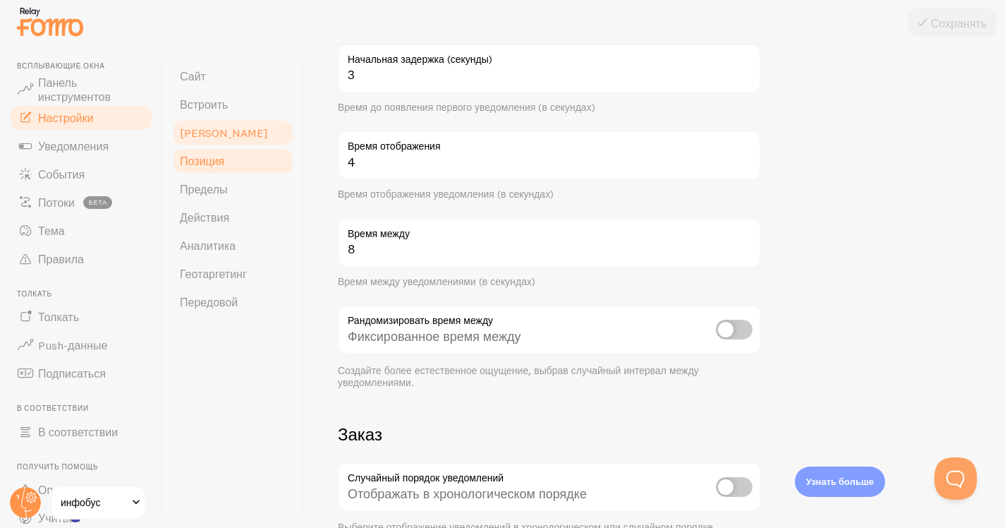
click at [224, 162] on font "Позиция" at bounding box center [202, 161] width 44 height 14
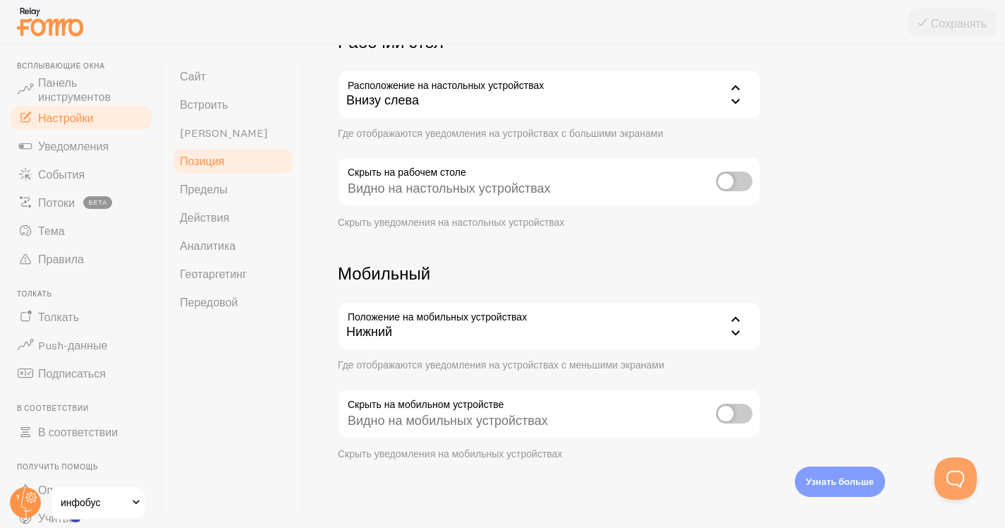
scroll to position [3, 0]
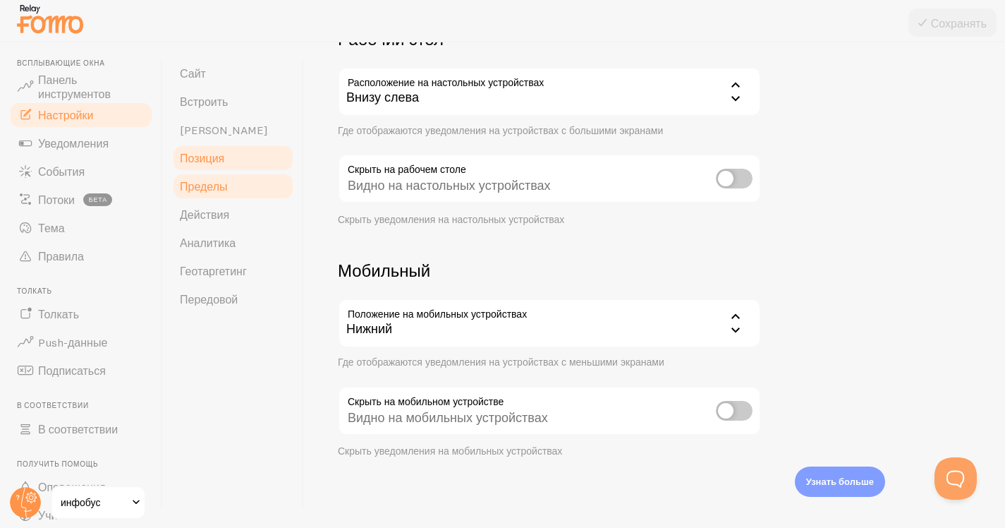
click at [242, 188] on link "Пределы" at bounding box center [232, 186] width 123 height 28
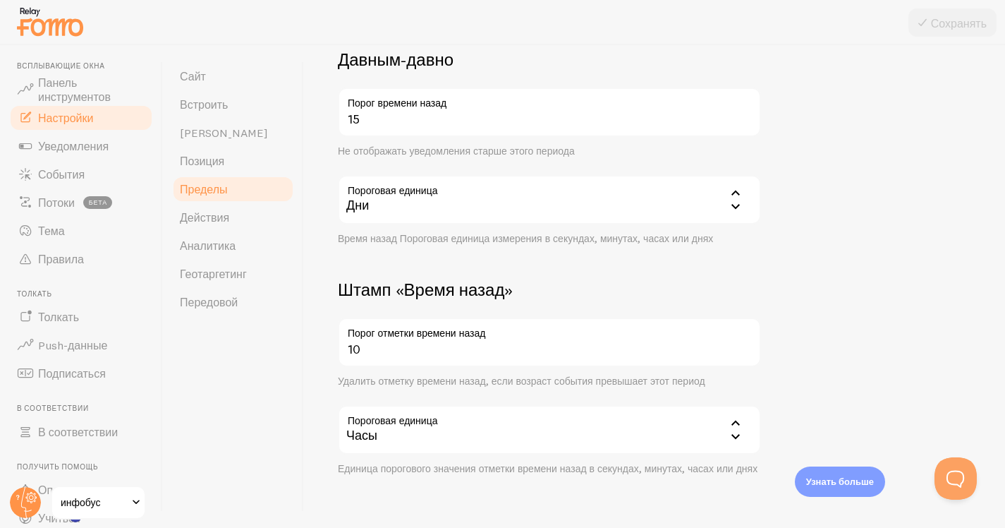
scroll to position [387, 0]
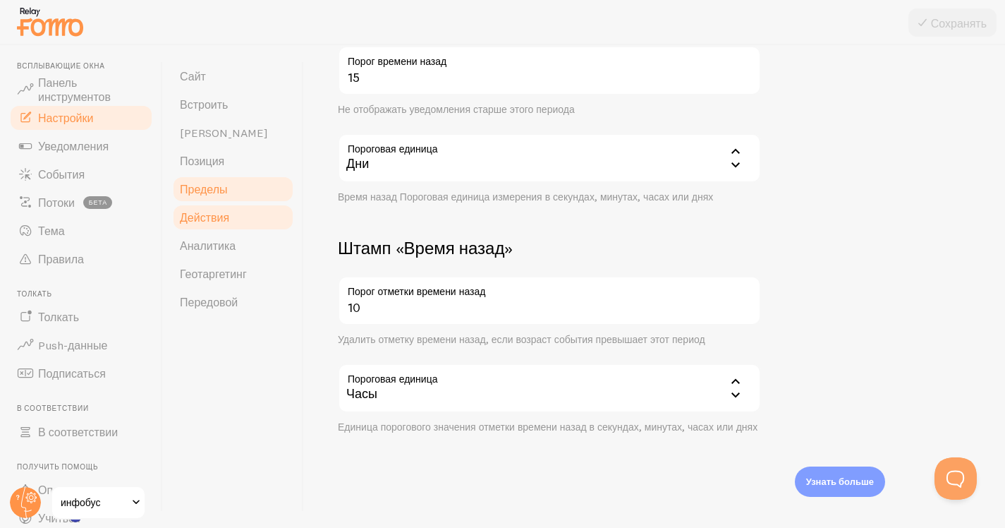
click at [208, 219] on font "Действия" at bounding box center [204, 217] width 49 height 14
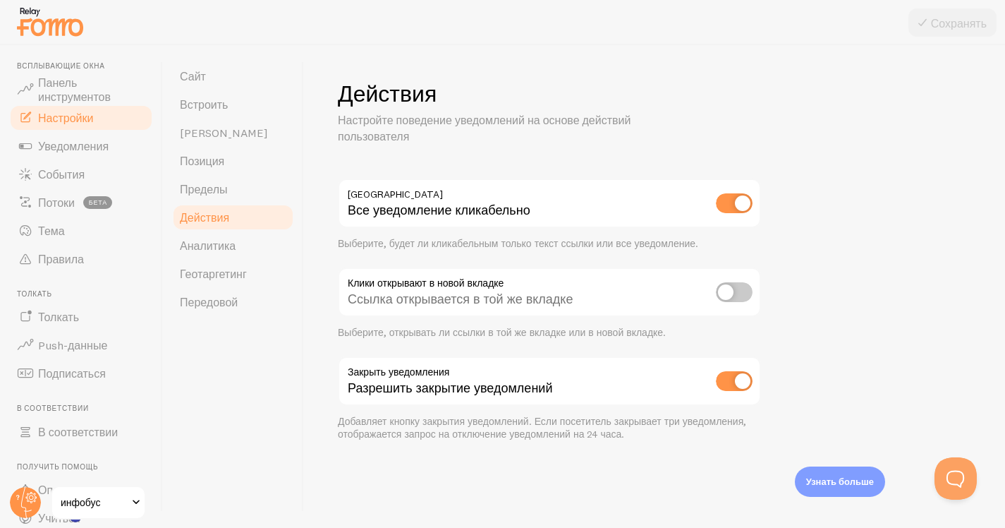
scroll to position [3, 0]
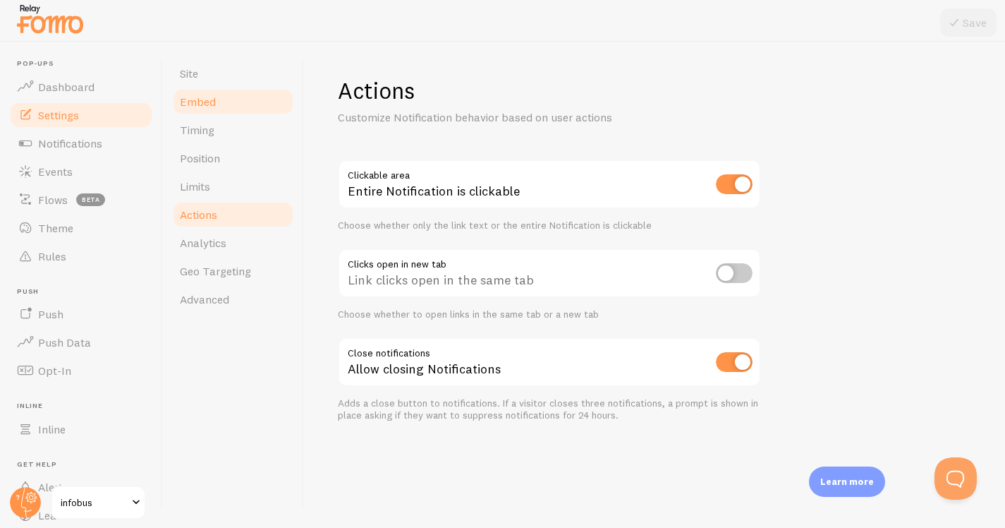
click at [237, 99] on link "Embed" at bounding box center [232, 101] width 123 height 28
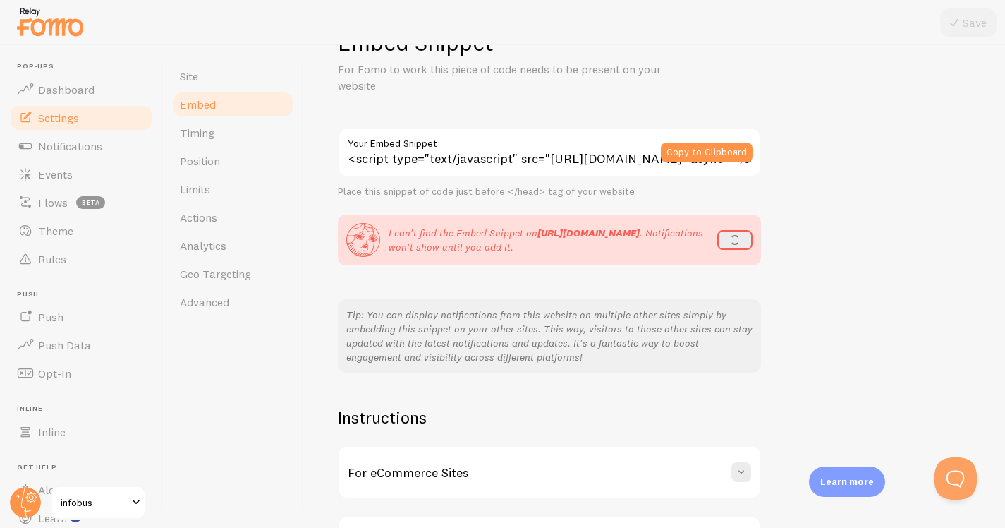
scroll to position [62, 0]
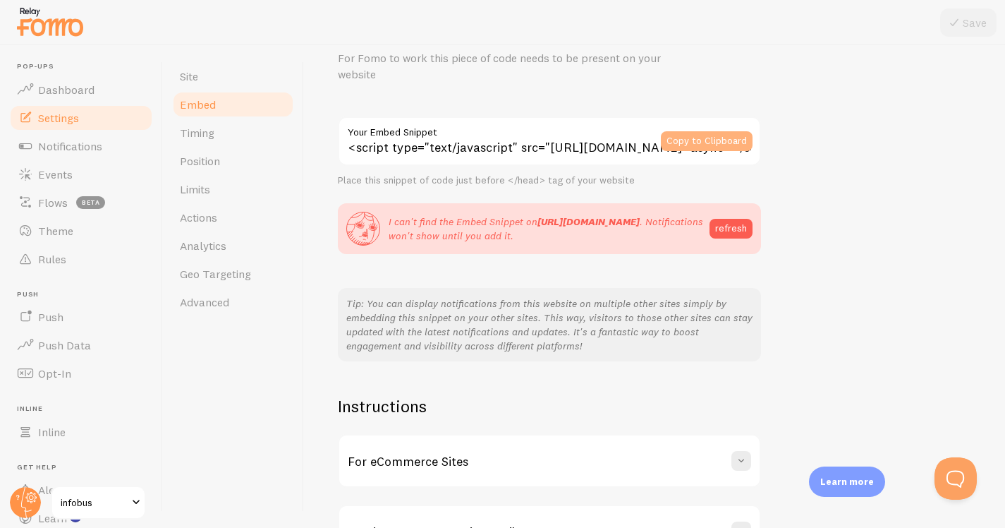
click at [708, 136] on button "Copy to Clipboard" at bounding box center [707, 141] width 92 height 20
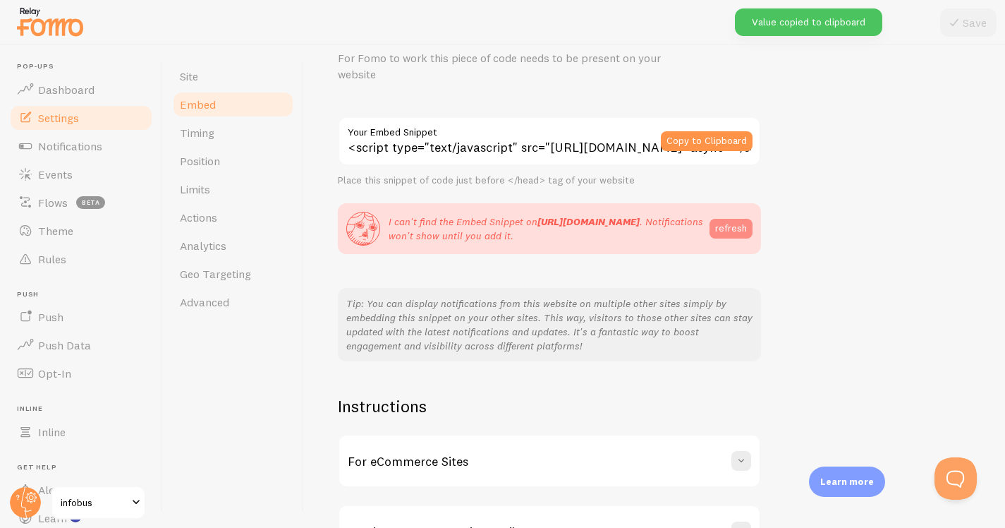
click at [730, 236] on button "refresh" at bounding box center [731, 229] width 43 height 20
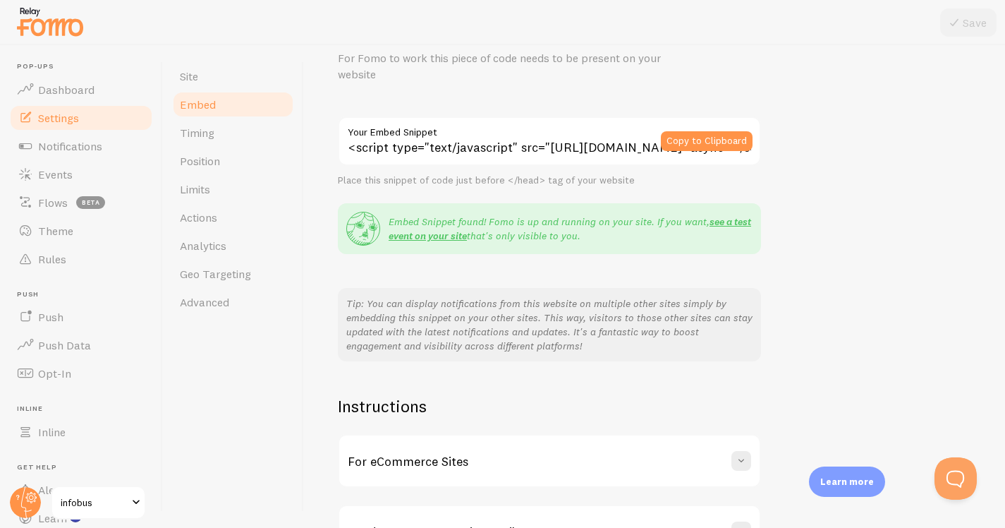
click at [867, 258] on div "Embed Snippet For Fomo to work this piece of code needs to be present on your w…" at bounding box center [655, 287] width 634 height 541
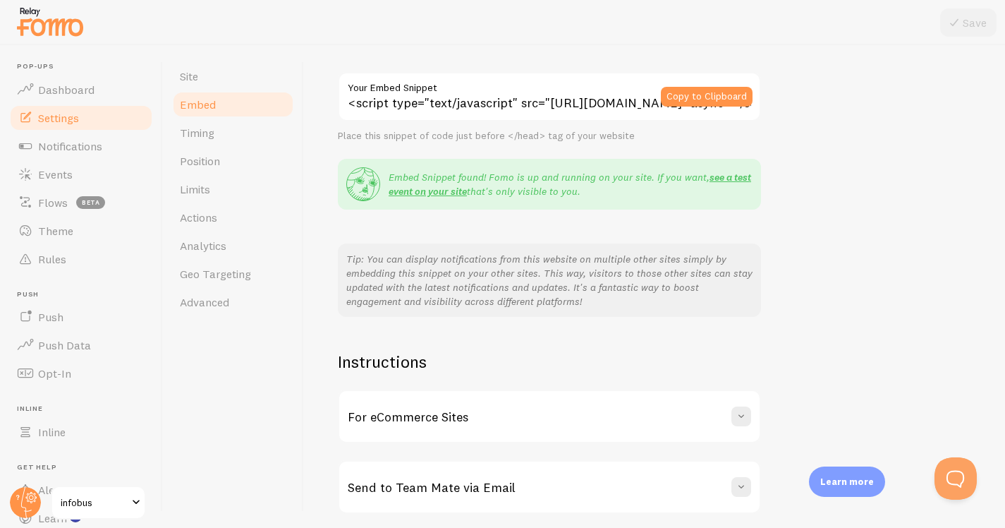
scroll to position [76, 0]
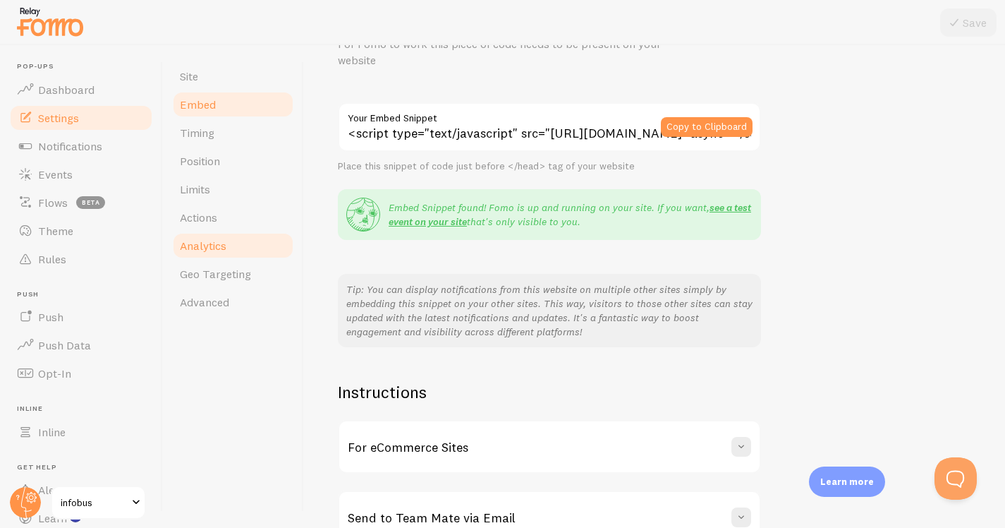
click at [200, 251] on span "Analytics" at bounding box center [203, 245] width 47 height 14
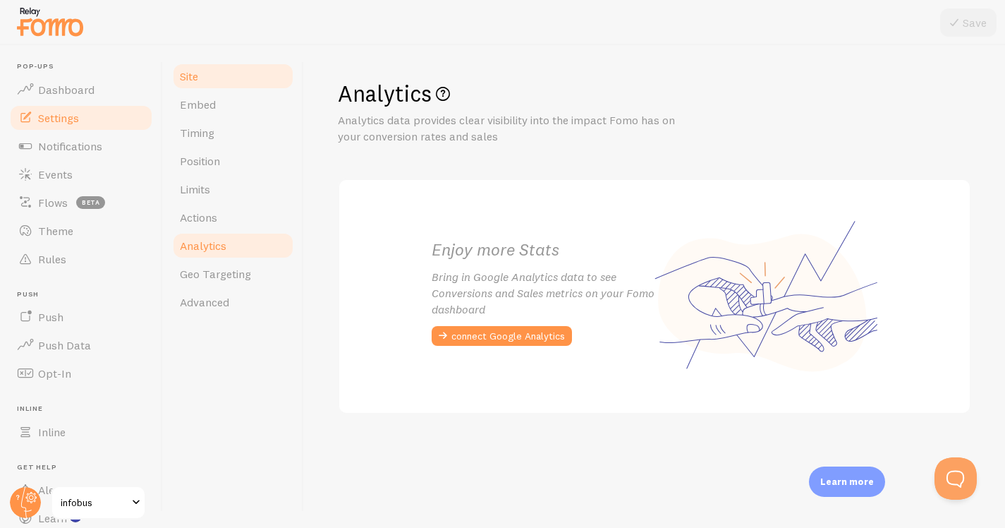
click at [208, 76] on link "Site" at bounding box center [232, 76] width 123 height 28
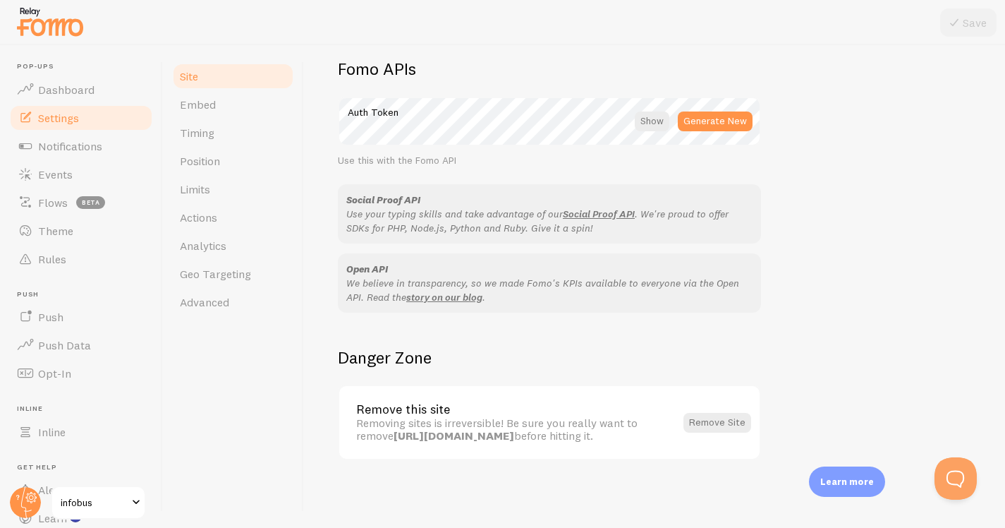
scroll to position [3, 0]
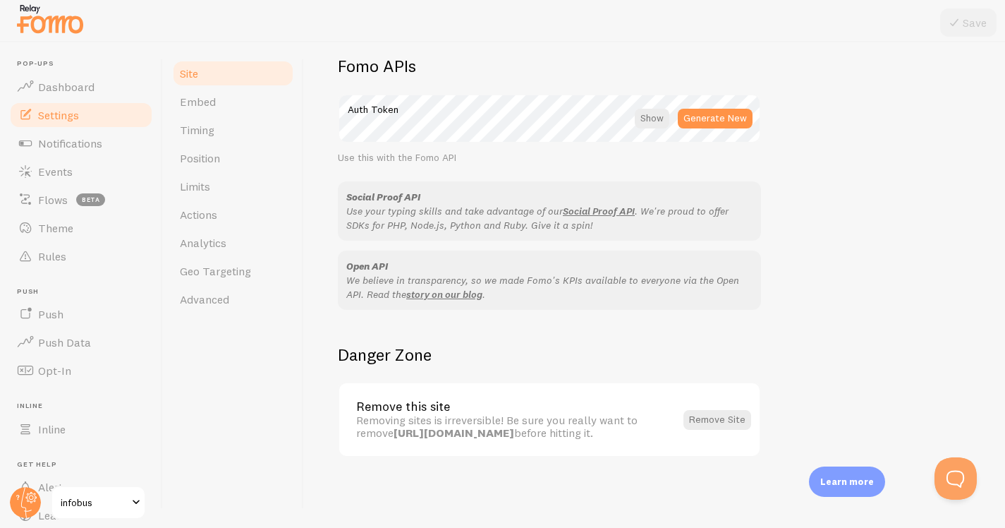
click at [667, 163] on div "Use this with the Fomo API" at bounding box center [549, 158] width 423 height 13
click at [210, 104] on span "Embed" at bounding box center [198, 102] width 36 height 14
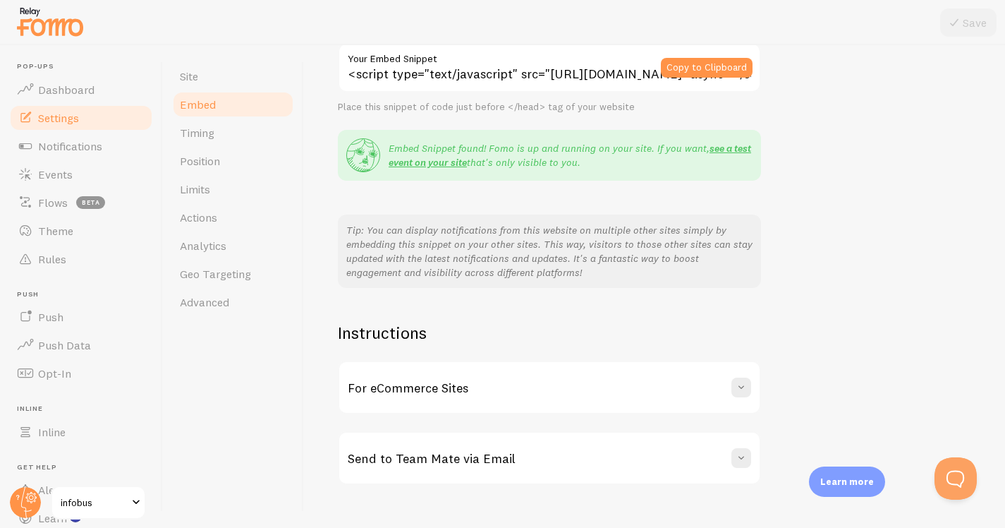
scroll to position [160, 0]
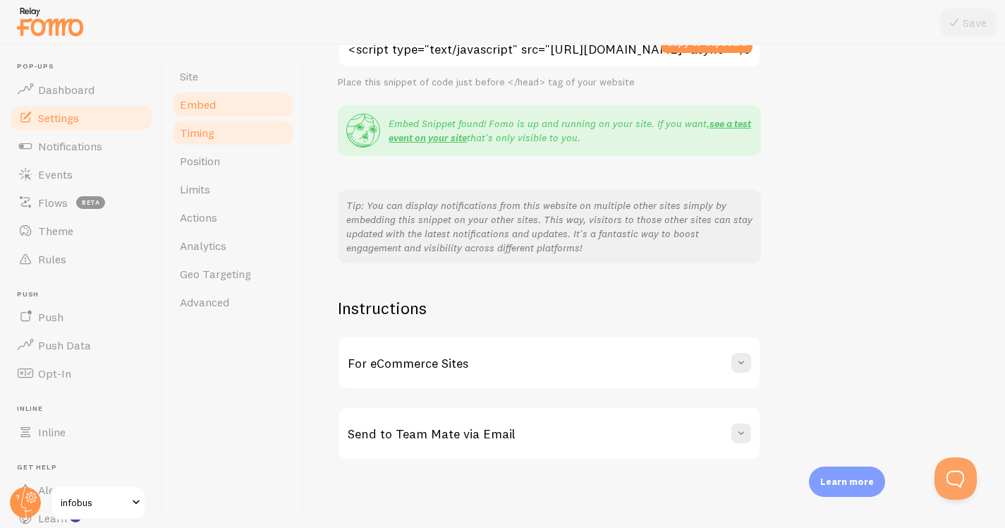
click at [244, 145] on link "Timing" at bounding box center [232, 133] width 123 height 28
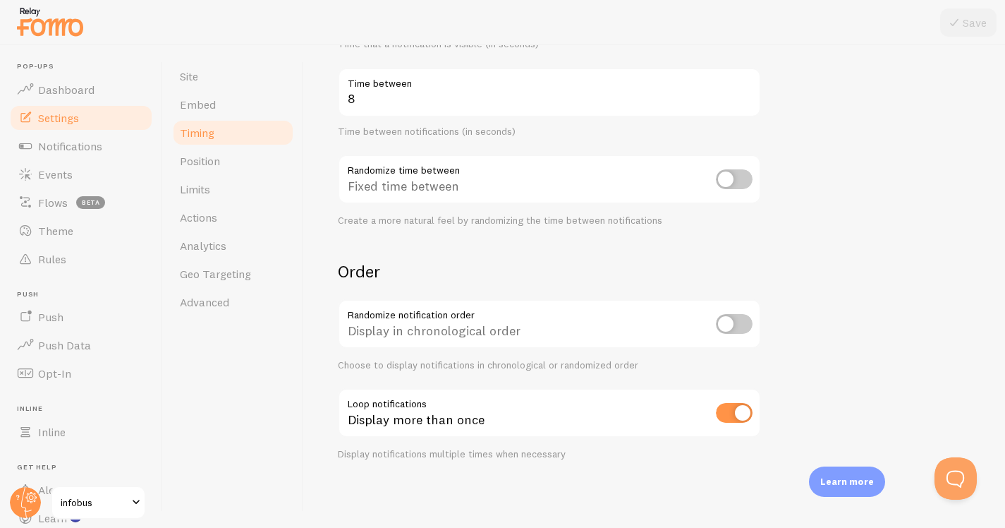
scroll to position [3, 0]
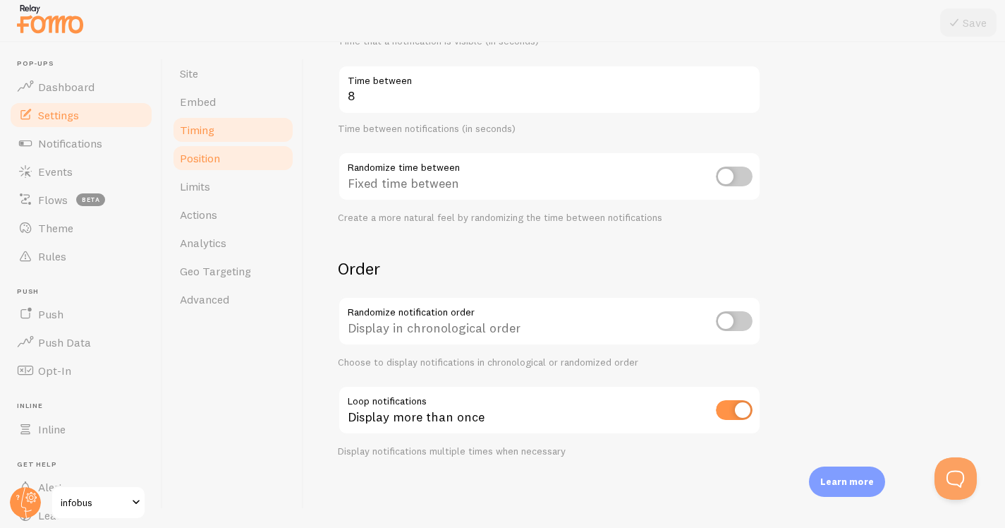
click at [213, 155] on span "Position" at bounding box center [200, 158] width 40 height 14
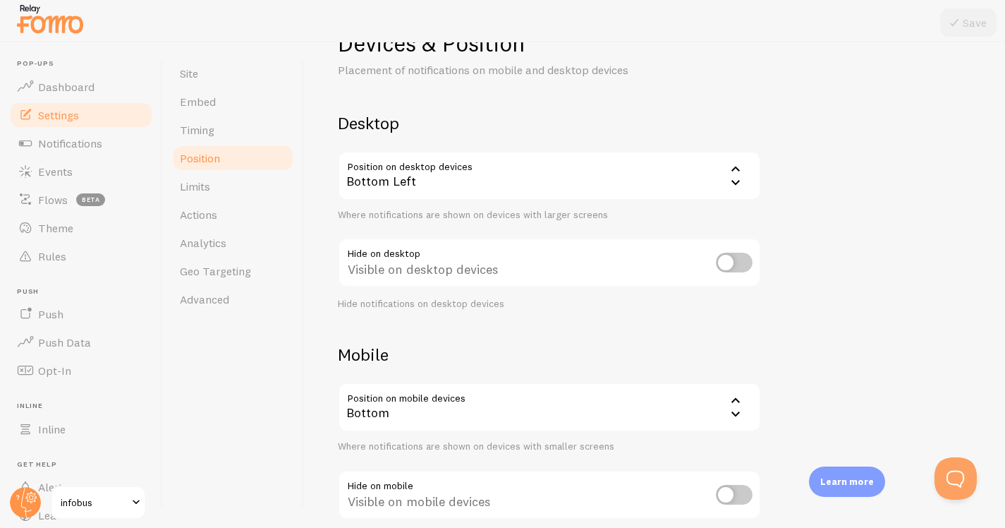
scroll to position [26, 0]
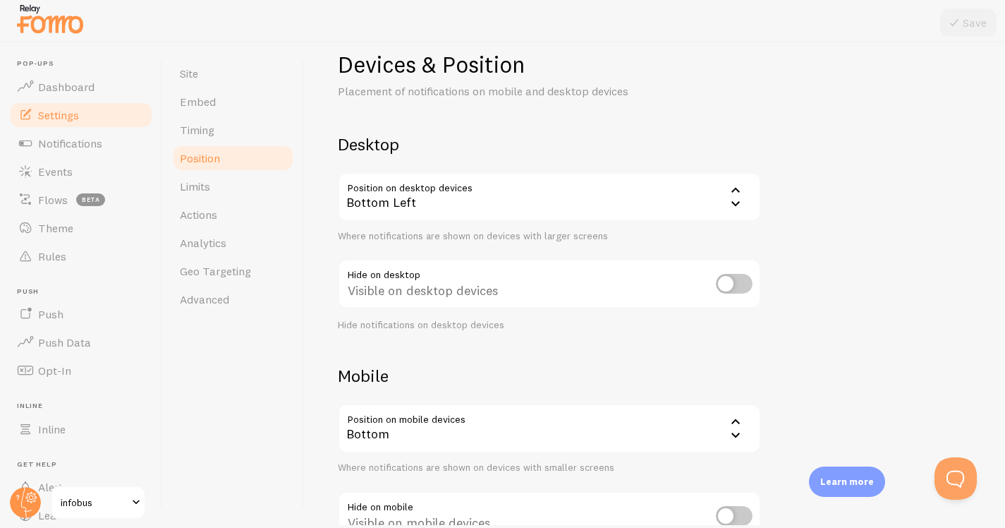
click at [742, 195] on icon at bounding box center [735, 189] width 17 height 17
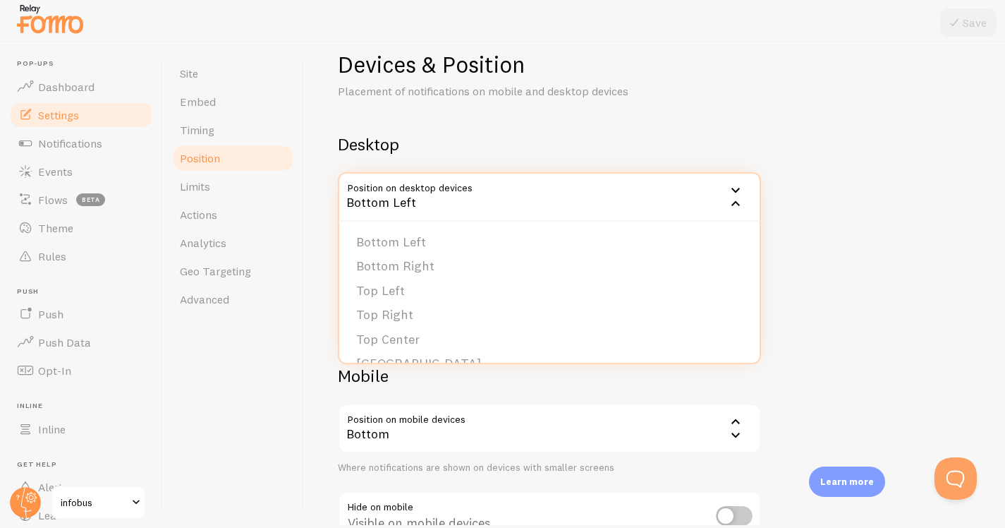
click at [816, 237] on div "Devices & Position Placement of notifications on mobile and desktop devices Des…" at bounding box center [655, 306] width 634 height 513
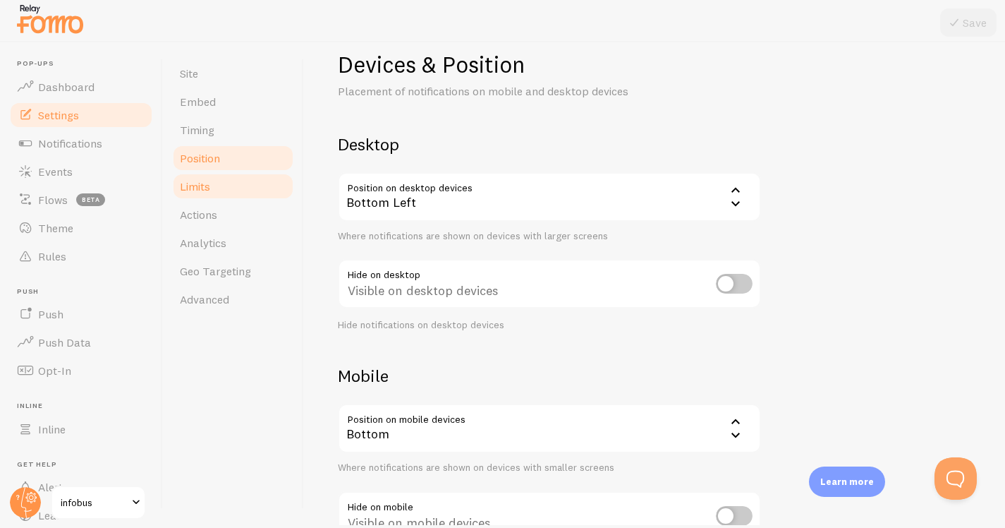
click at [233, 193] on link "Limits" at bounding box center [232, 186] width 123 height 28
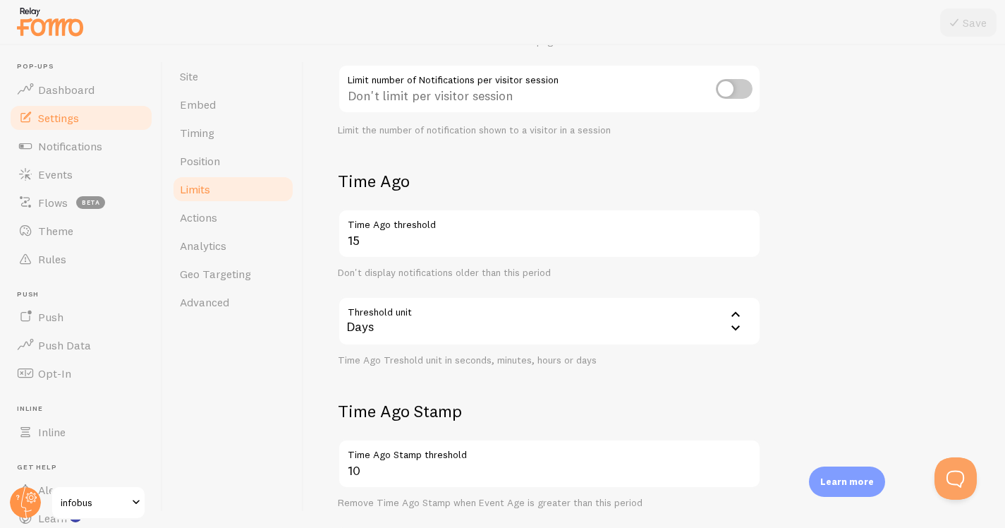
scroll to position [226, 0]
click at [262, 219] on link "Actions" at bounding box center [232, 217] width 123 height 28
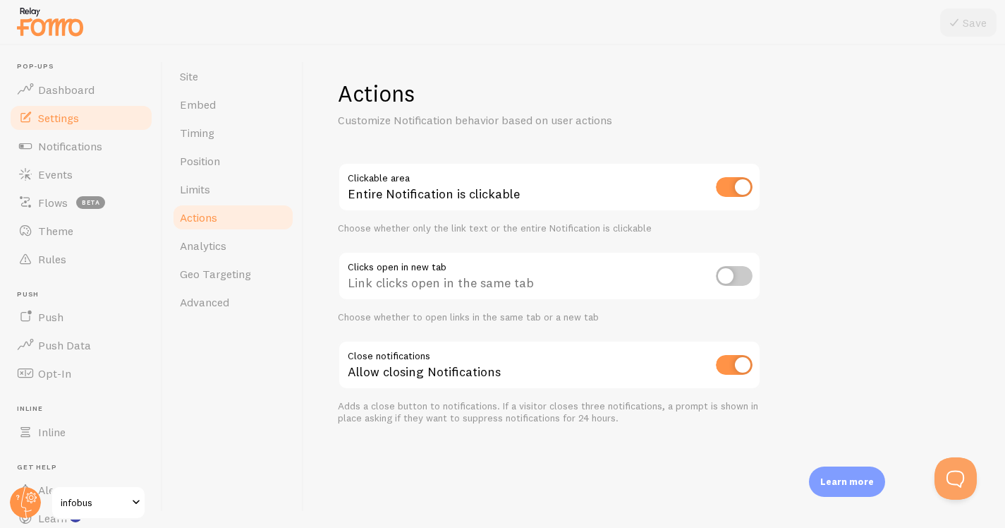
scroll to position [3, 0]
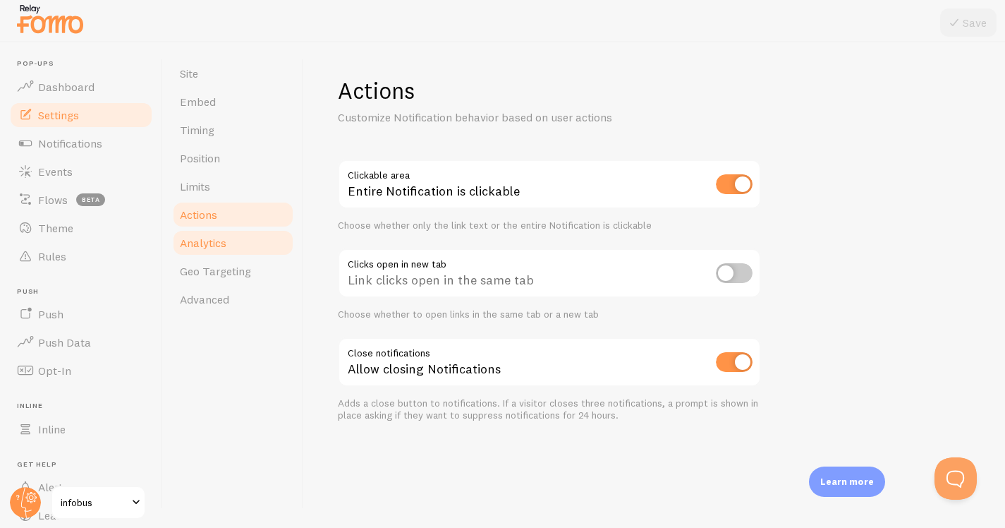
click at [253, 244] on link "Analytics" at bounding box center [232, 243] width 123 height 28
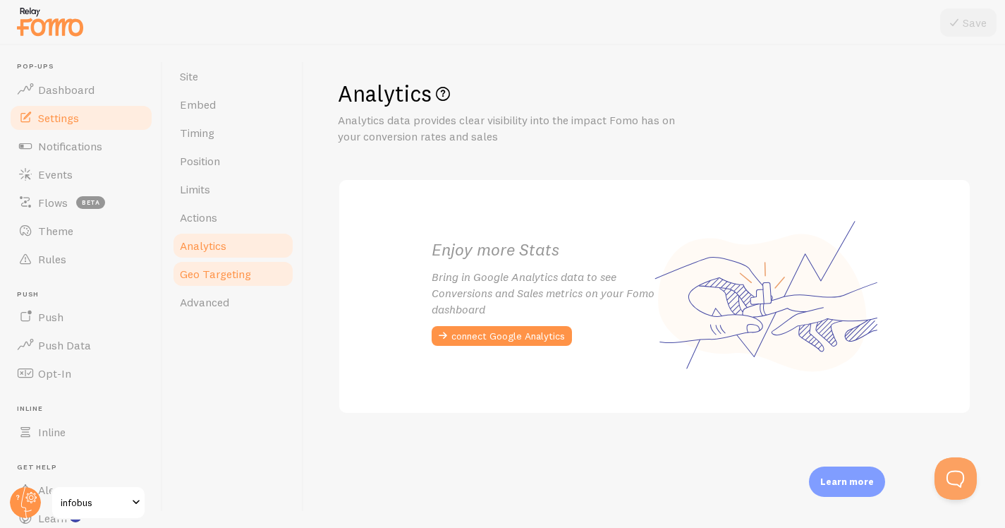
click at [239, 268] on span "Geo Targeting" at bounding box center [215, 274] width 71 height 14
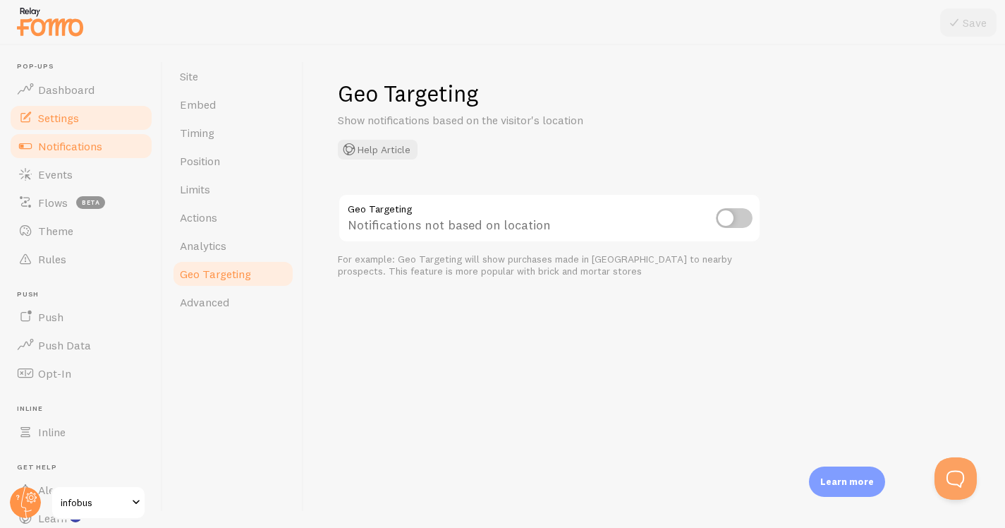
click at [85, 141] on span "Notifications" at bounding box center [70, 146] width 64 height 14
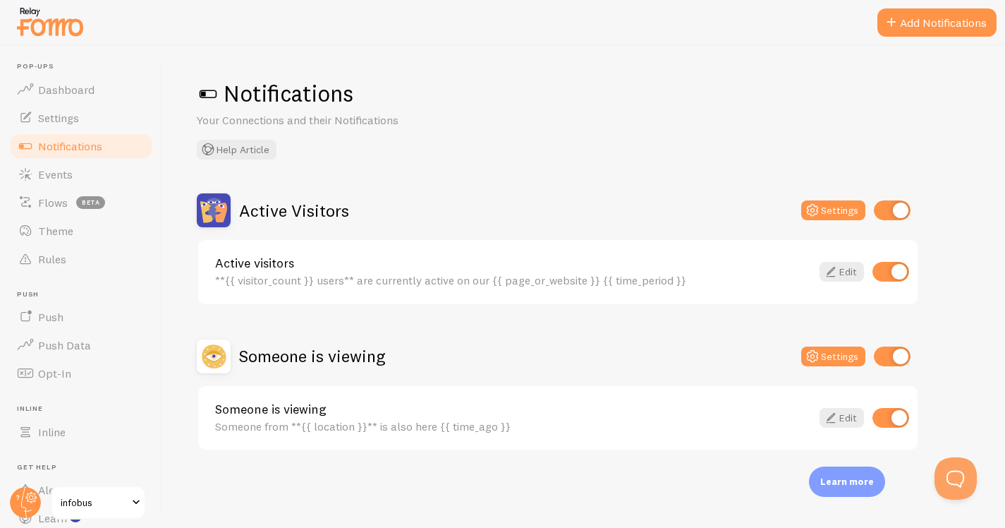
click at [554, 193] on div "Active Visitors Settings" at bounding box center [558, 210] width 723 height 34
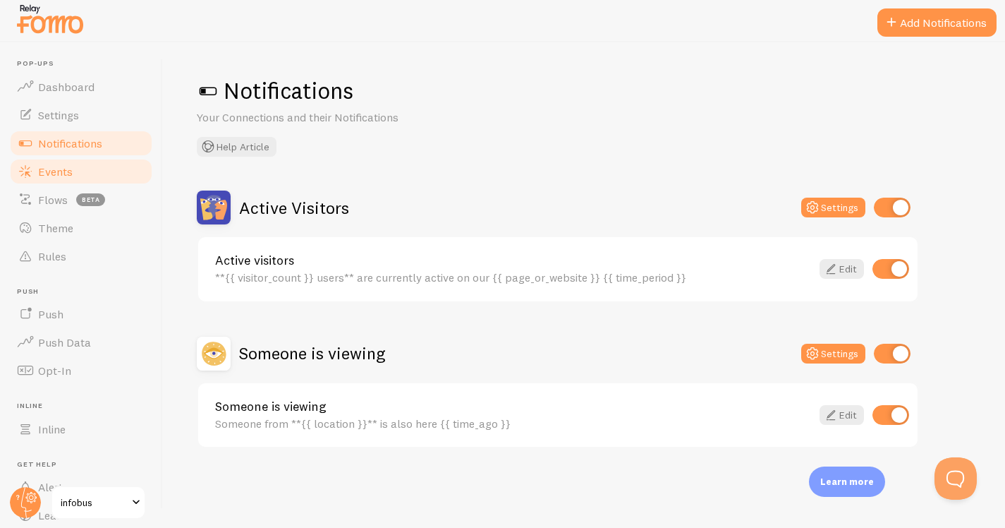
click at [99, 176] on link "Events" at bounding box center [80, 171] width 145 height 28
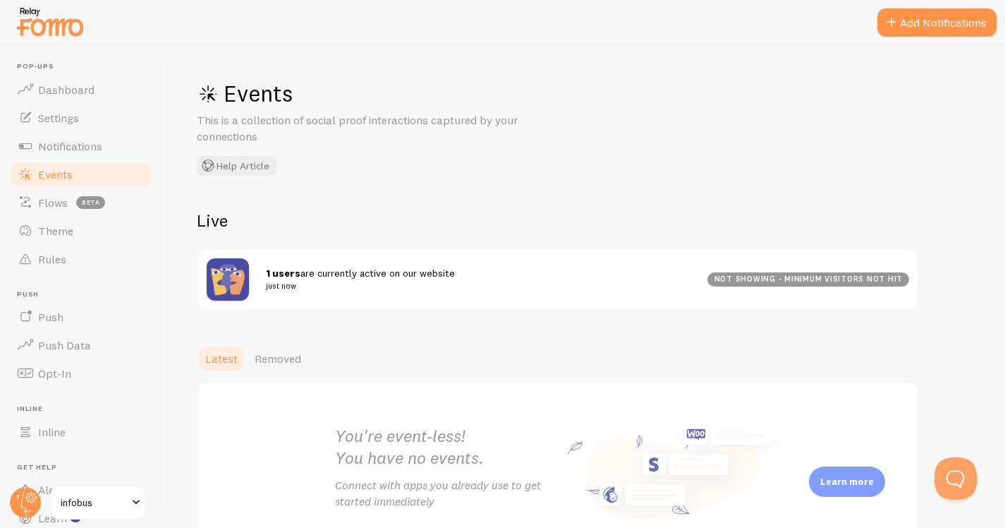
click at [522, 221] on h2 "Live" at bounding box center [558, 221] width 723 height 22
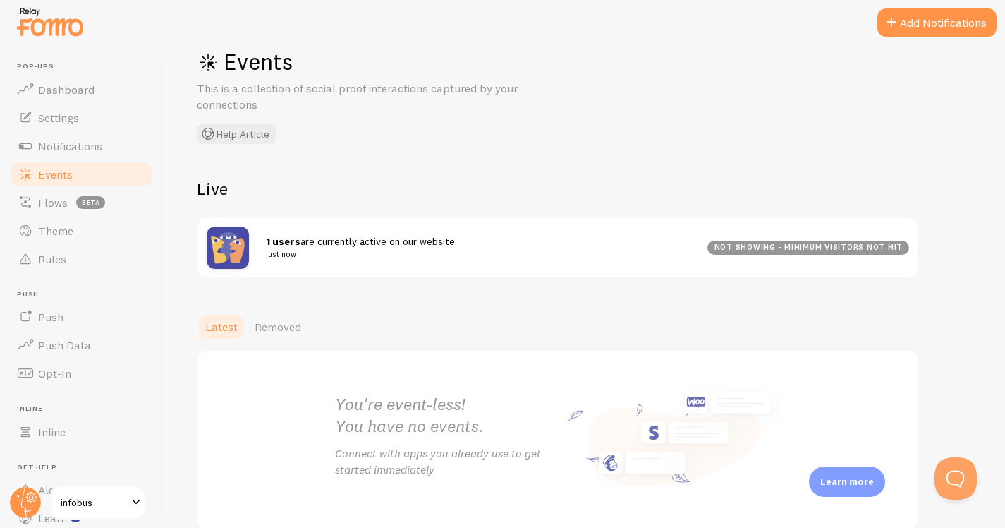
scroll to position [101, 0]
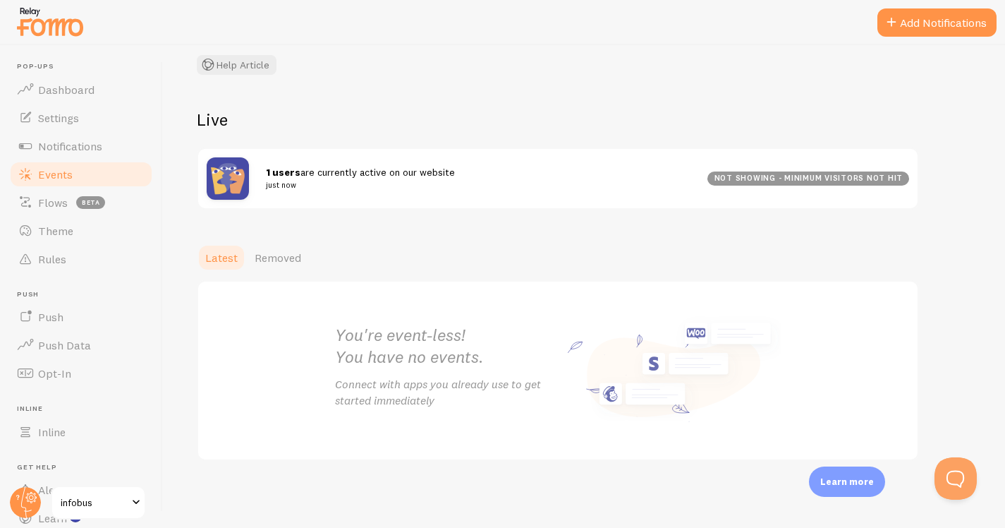
click at [797, 174] on div "not showing - minimum visitors not hit" at bounding box center [809, 178] width 202 height 14
click at [606, 224] on div "Events This is a collection of social proof interactions captured by your conne…" at bounding box center [584, 286] width 842 height 483
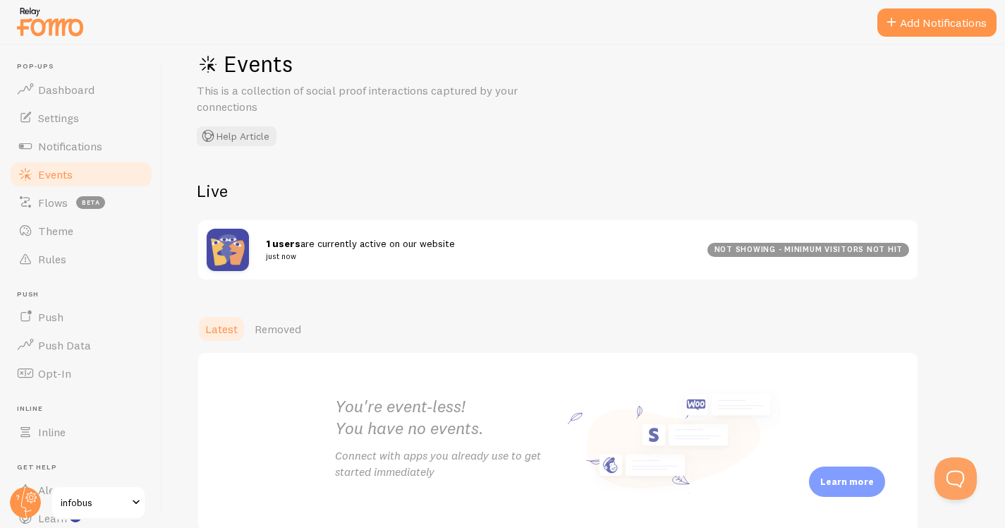
scroll to position [0, 0]
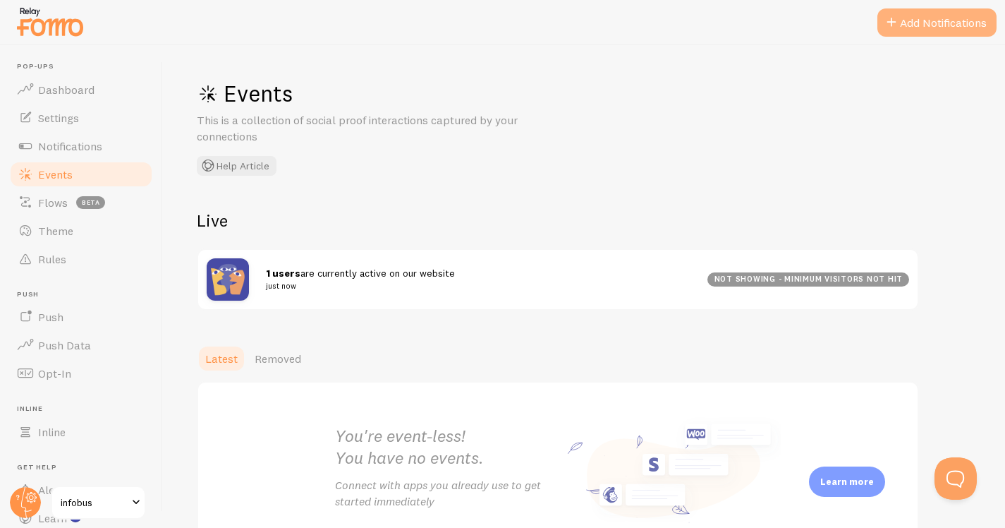
click at [902, 25] on button "Add Notifications" at bounding box center [937, 22] width 119 height 28
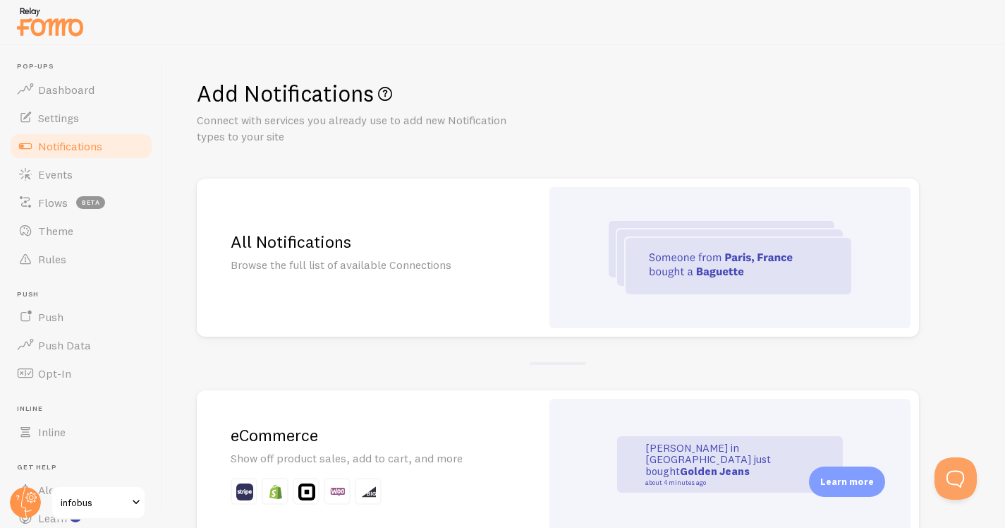
click at [599, 114] on div "Add Notifications Connect with services you already use to add new Notification…" at bounding box center [584, 112] width 775 height 66
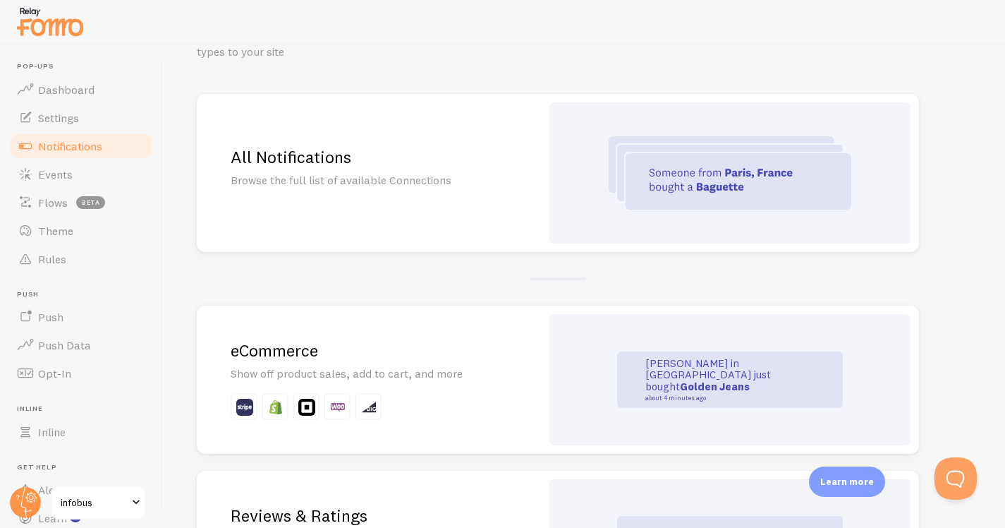
scroll to position [88, 0]
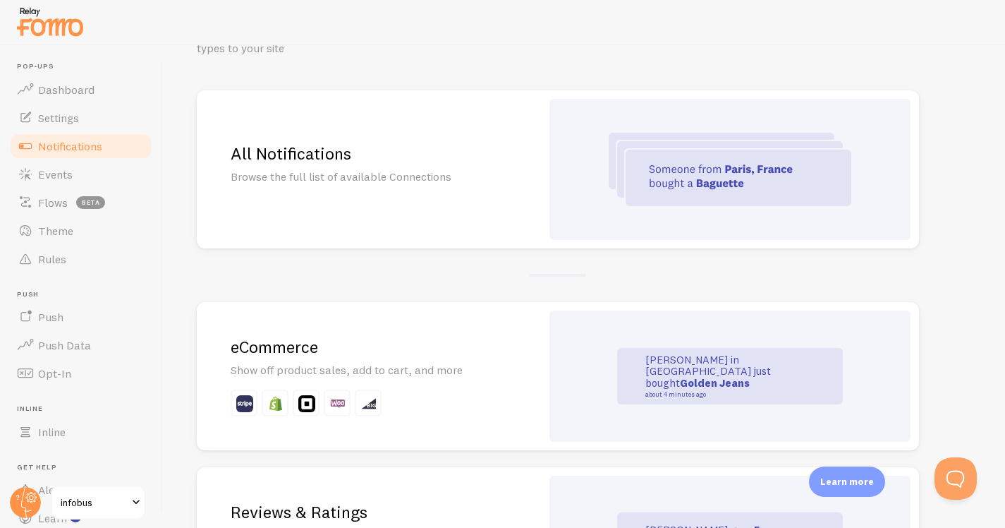
click at [411, 142] on div "All Notifications Browse the full list of available Connections" at bounding box center [369, 169] width 344 height 158
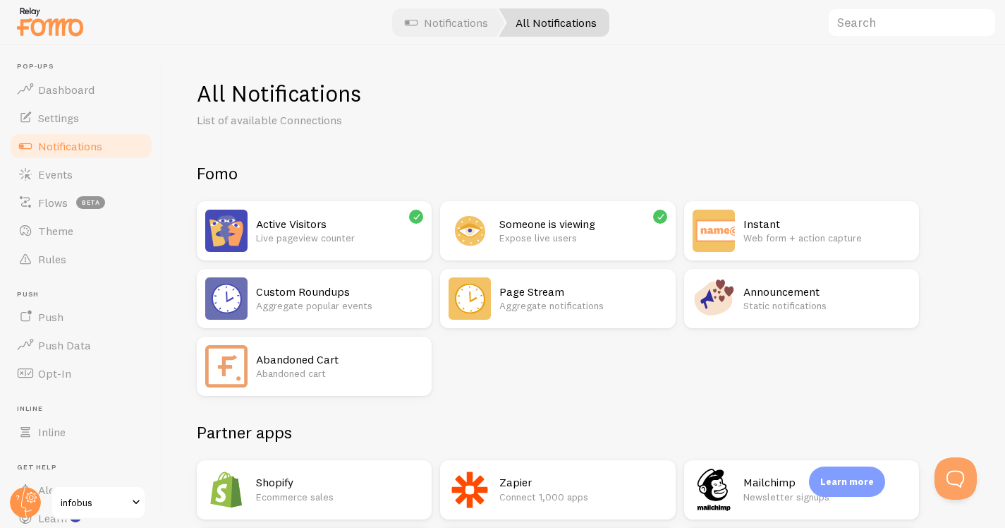
click at [368, 369] on p "Abandoned cart" at bounding box center [339, 373] width 167 height 14
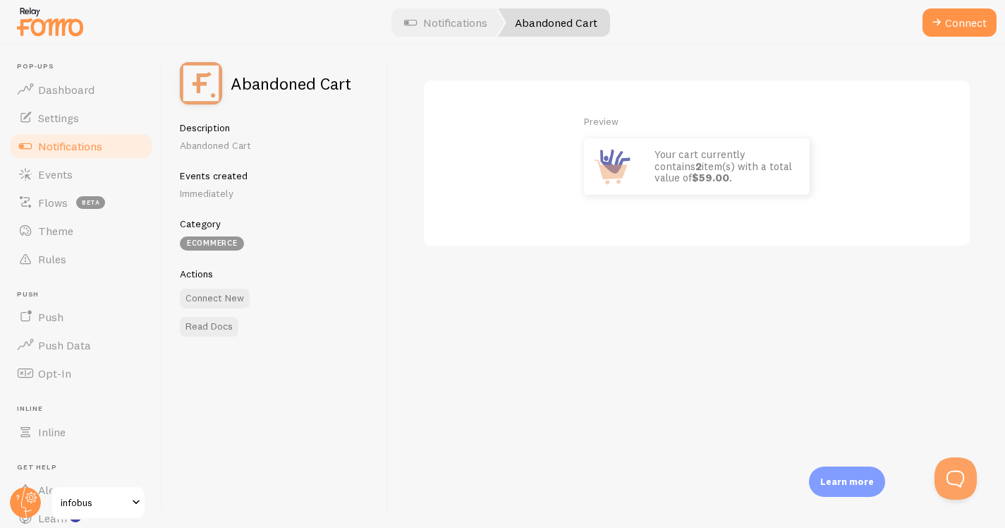
click at [715, 164] on p "Your cart currently contains 2 item(s) with a total value of $59.00 ." at bounding box center [725, 166] width 141 height 35
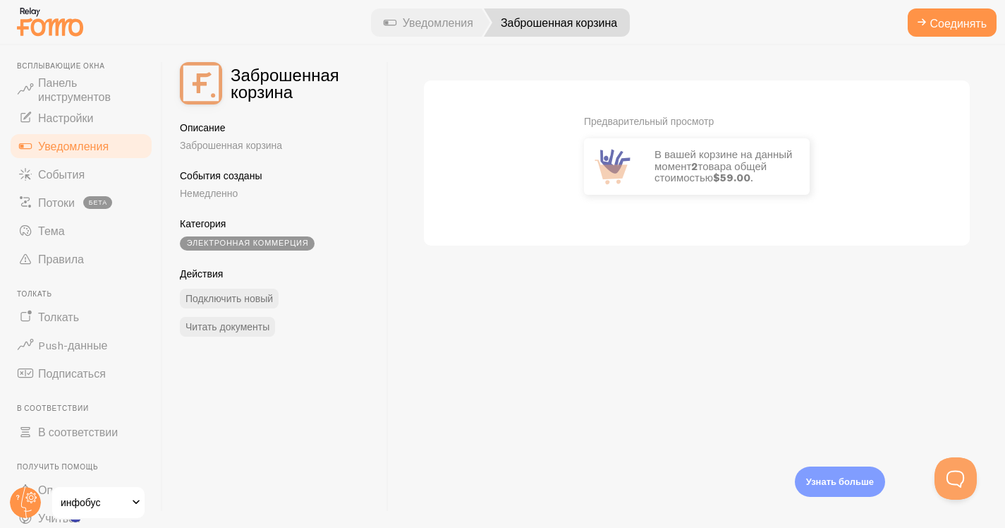
click at [608, 241] on div "Предварительный просмотр В вашей корзине на данный момент 2 товара общей стоимо…" at bounding box center [697, 163] width 549 height 168
click at [686, 339] on div "Предварительный просмотр В вашей корзине на данный момент 2 товара общей стоимо…" at bounding box center [697, 286] width 617 height 483
click at [946, 32] on button "Соединять" at bounding box center [952, 22] width 89 height 28
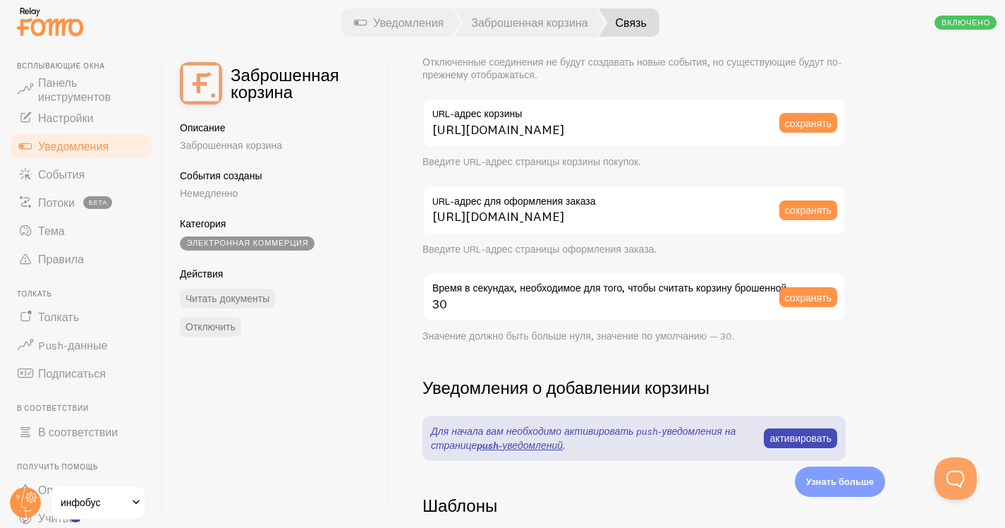
scroll to position [125, 0]
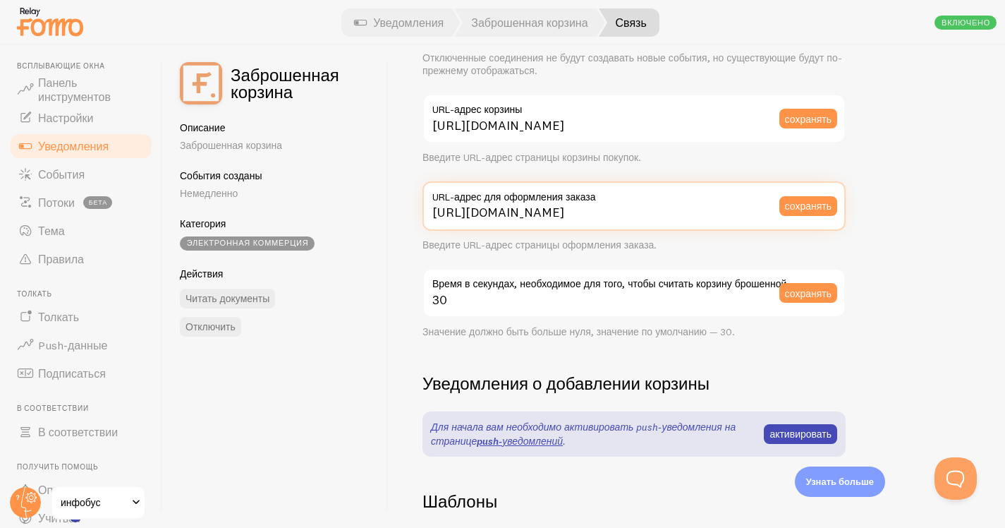
click at [613, 214] on input "[URL][DOMAIN_NAME]" at bounding box center [634, 205] width 423 height 49
click at [642, 208] on input "[URL][DOMAIN_NAME]" at bounding box center [634, 205] width 423 height 49
type input "h"
paste input "[URL][DOMAIN_NAME]"
type input "[URL][DOMAIN_NAME]"
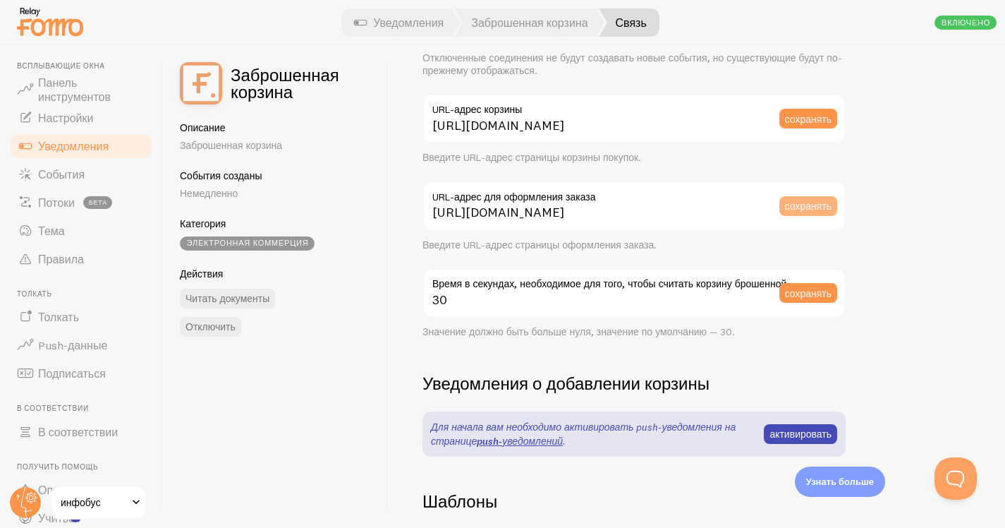
click at [814, 210] on font "сохранять" at bounding box center [808, 206] width 47 height 13
